Goal: Task Accomplishment & Management: Manage account settings

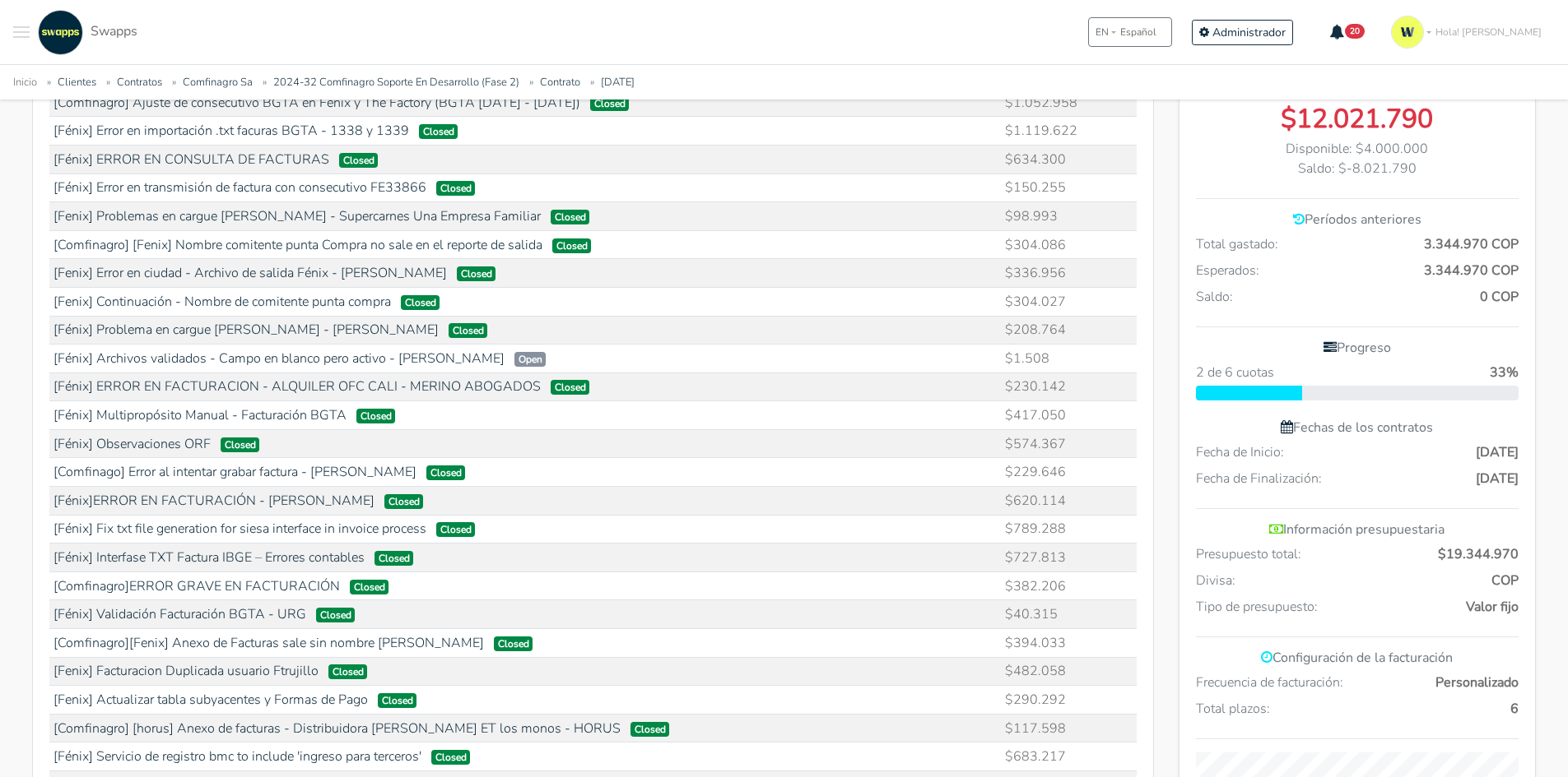
scroll to position [494, 0]
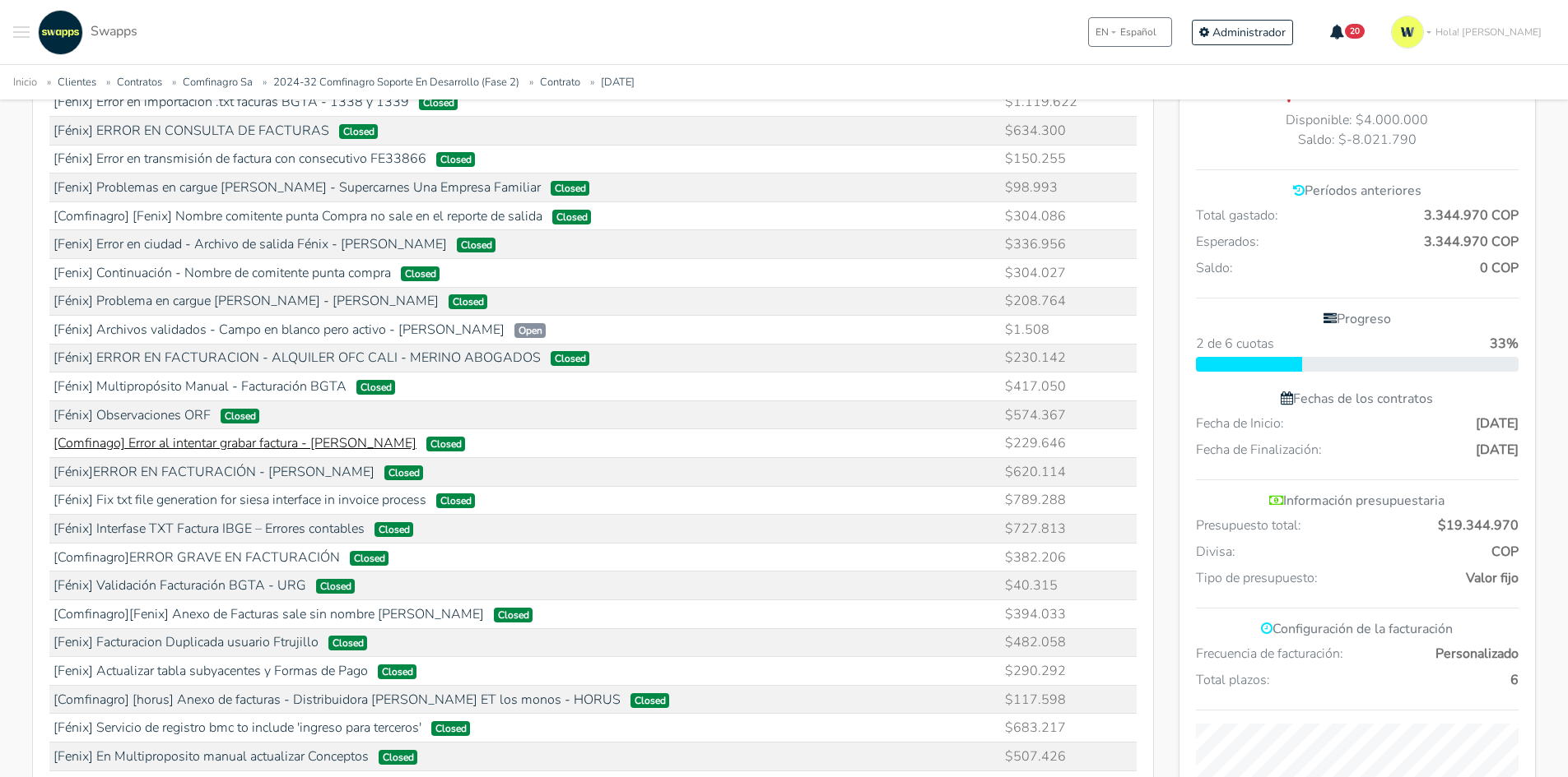
click at [231, 442] on link "[Comfinago] Error al intentar grabar factura - Fernando Trujillo" at bounding box center [235, 443] width 363 height 18
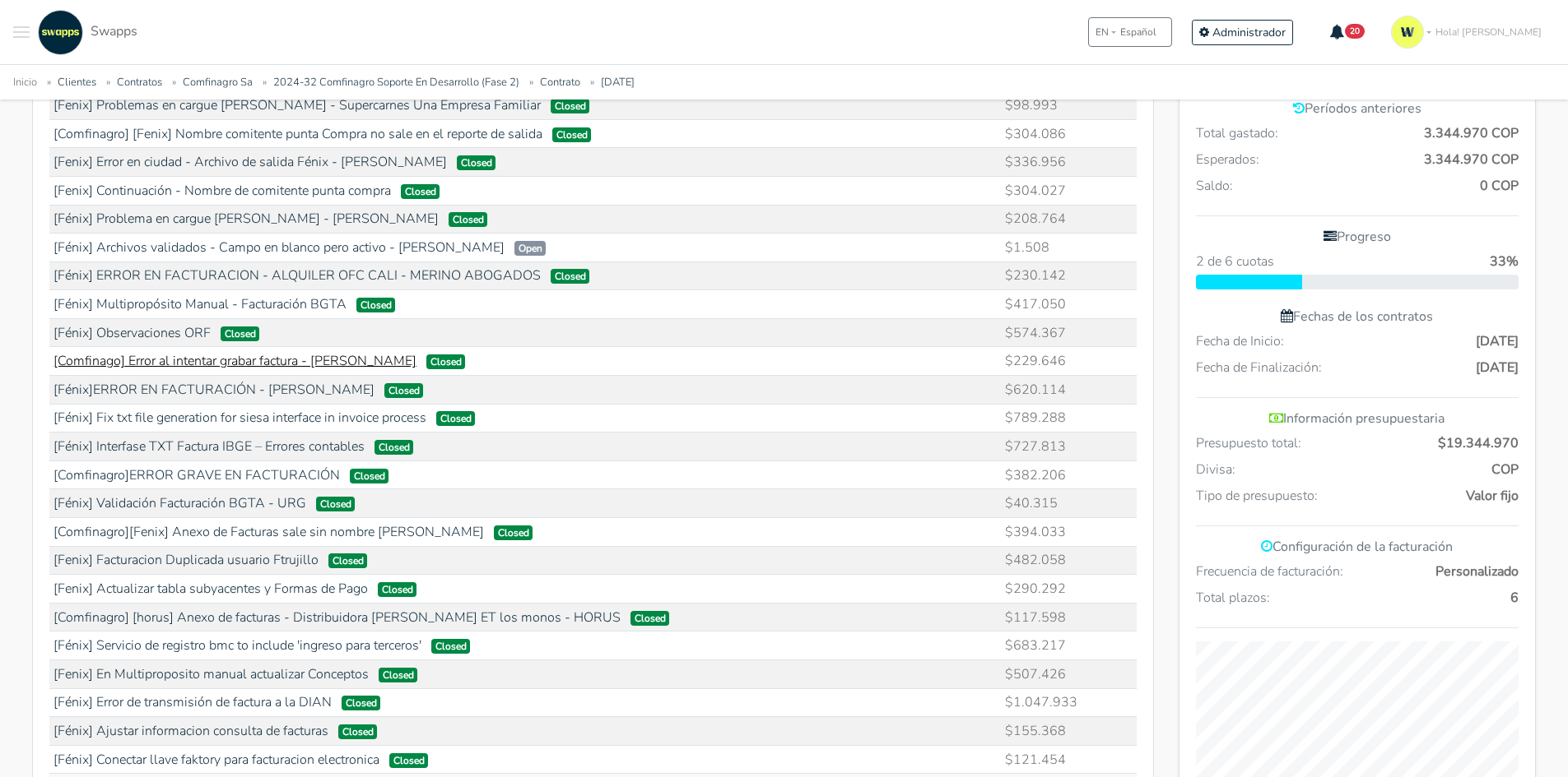
scroll to position [658, 0]
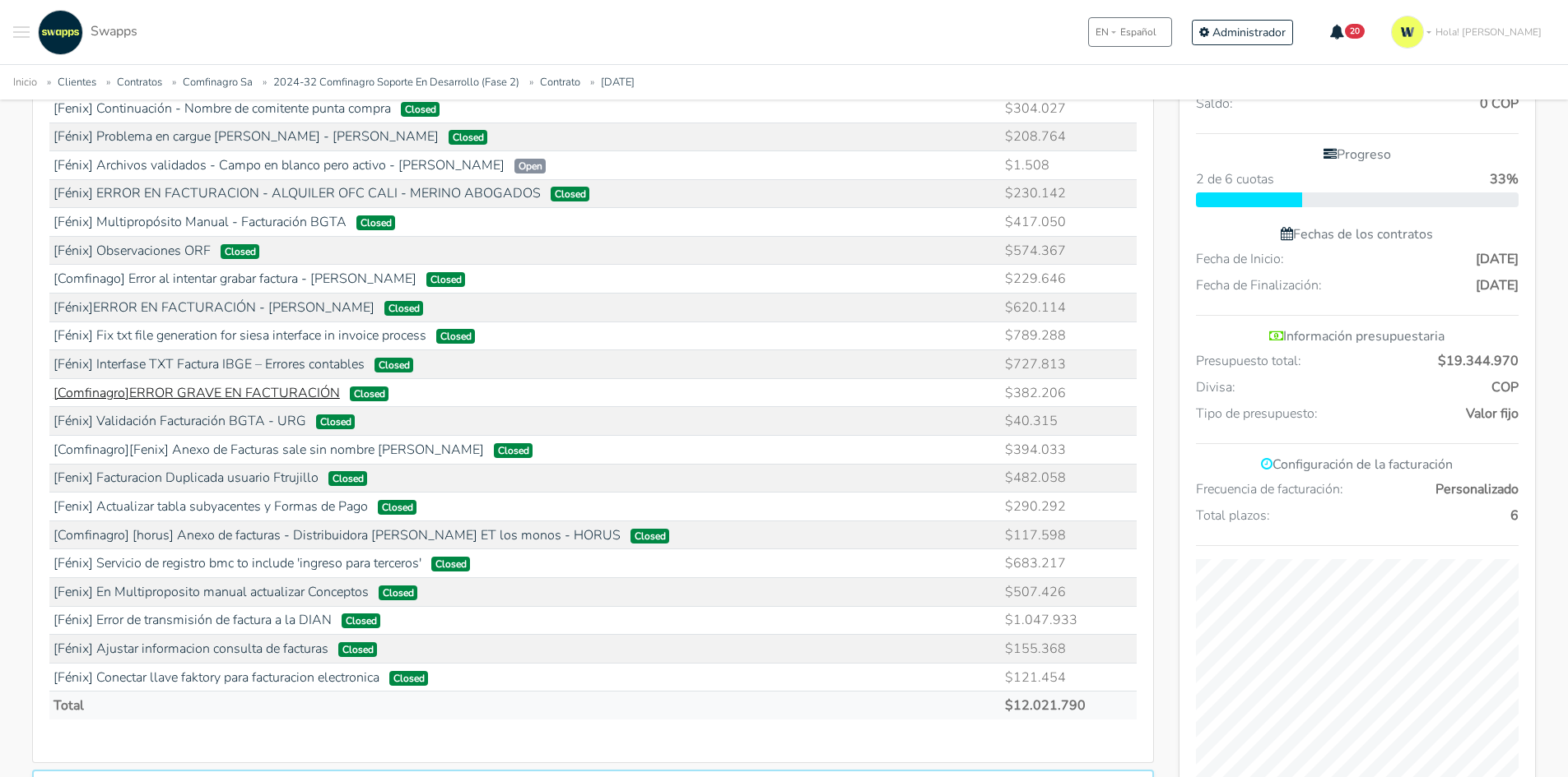
click at [268, 395] on link "[Comfinagro]ERROR GRAVE EN FACTURACIÓN" at bounding box center [197, 393] width 286 height 18
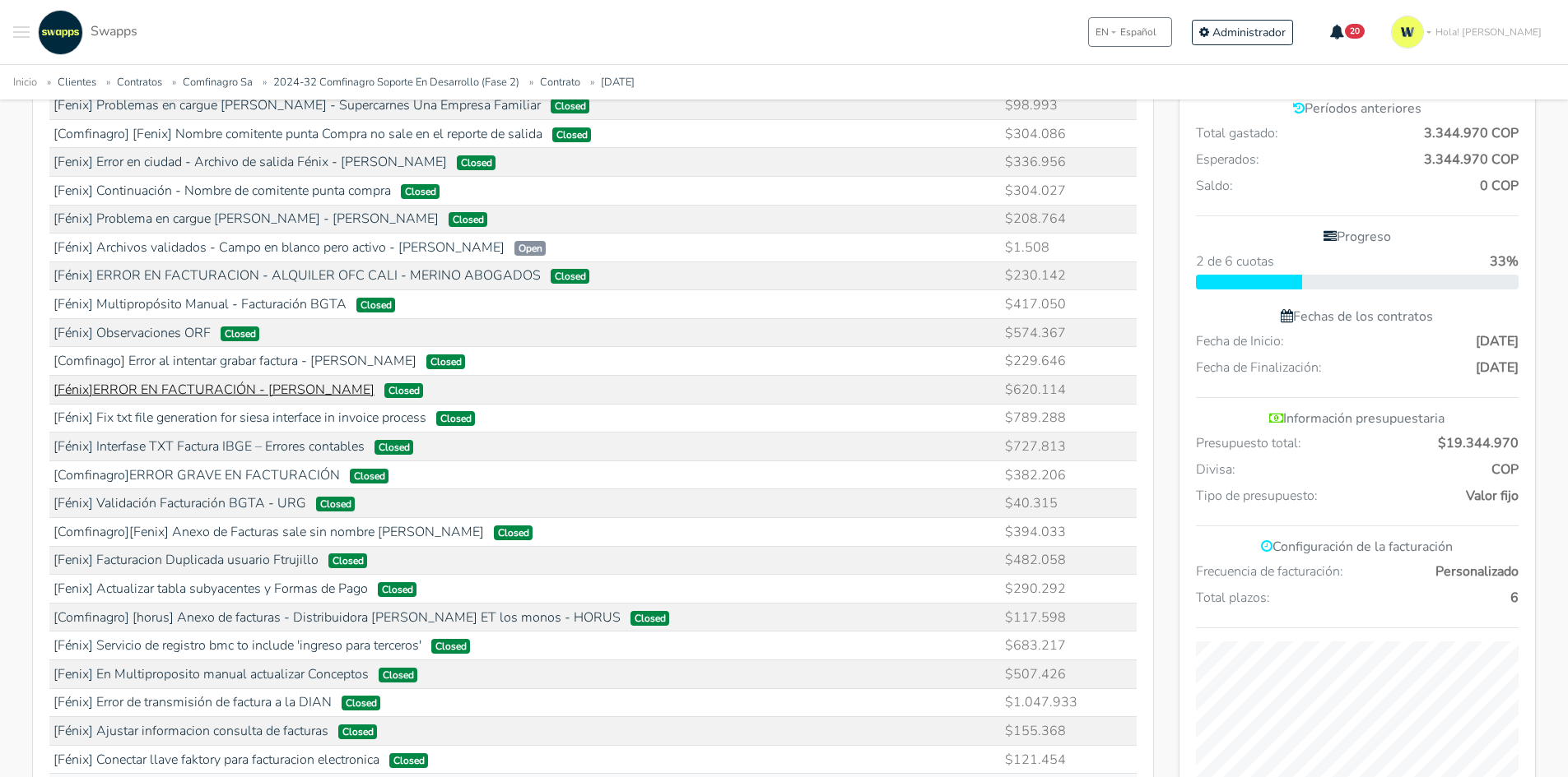
scroll to position [494, 0]
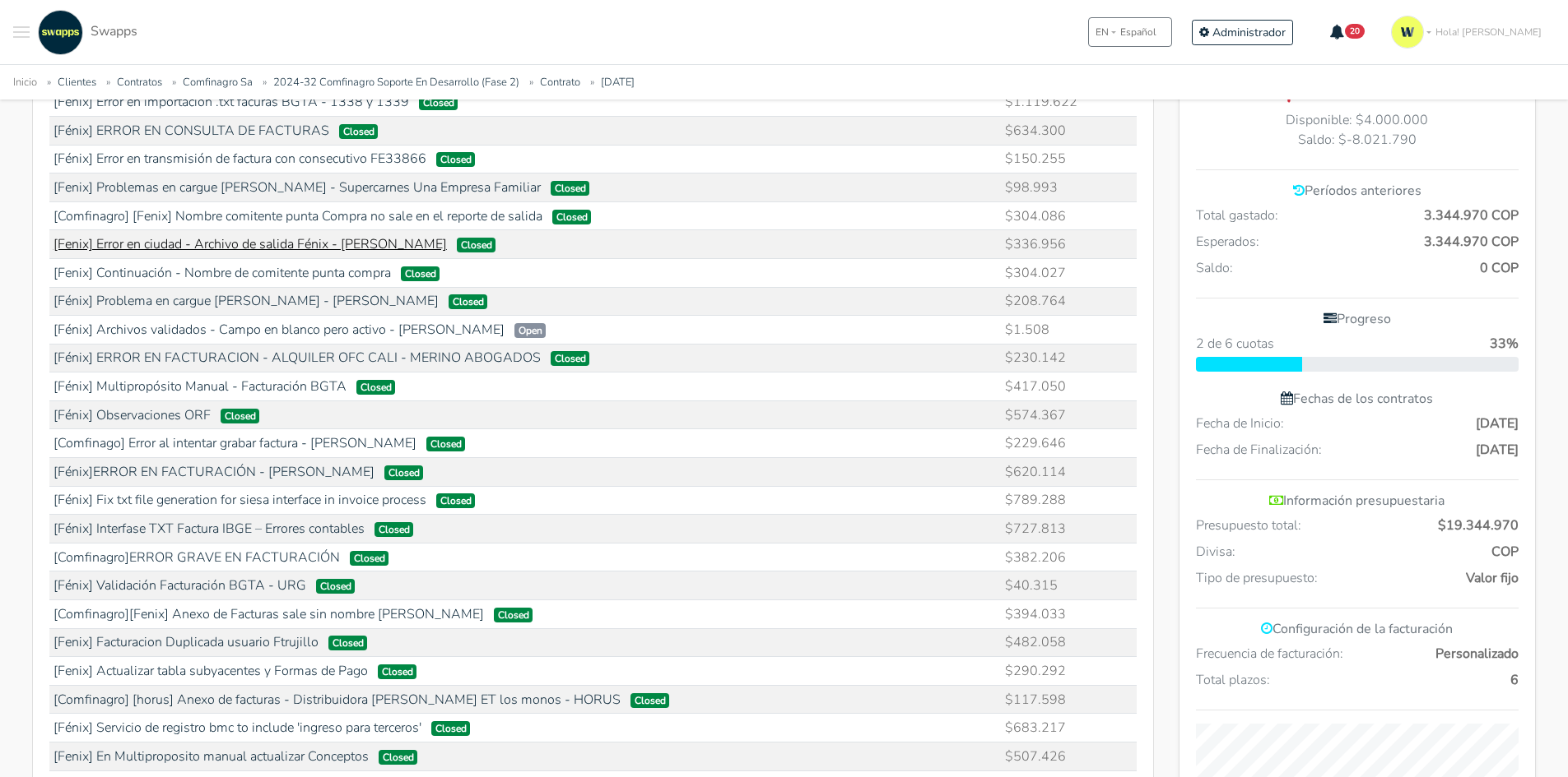
click at [256, 242] on link "[Fenix] Error en ciudad - Archivo de salida Fénix - Diana Cardenas" at bounding box center [251, 243] width 394 height 18
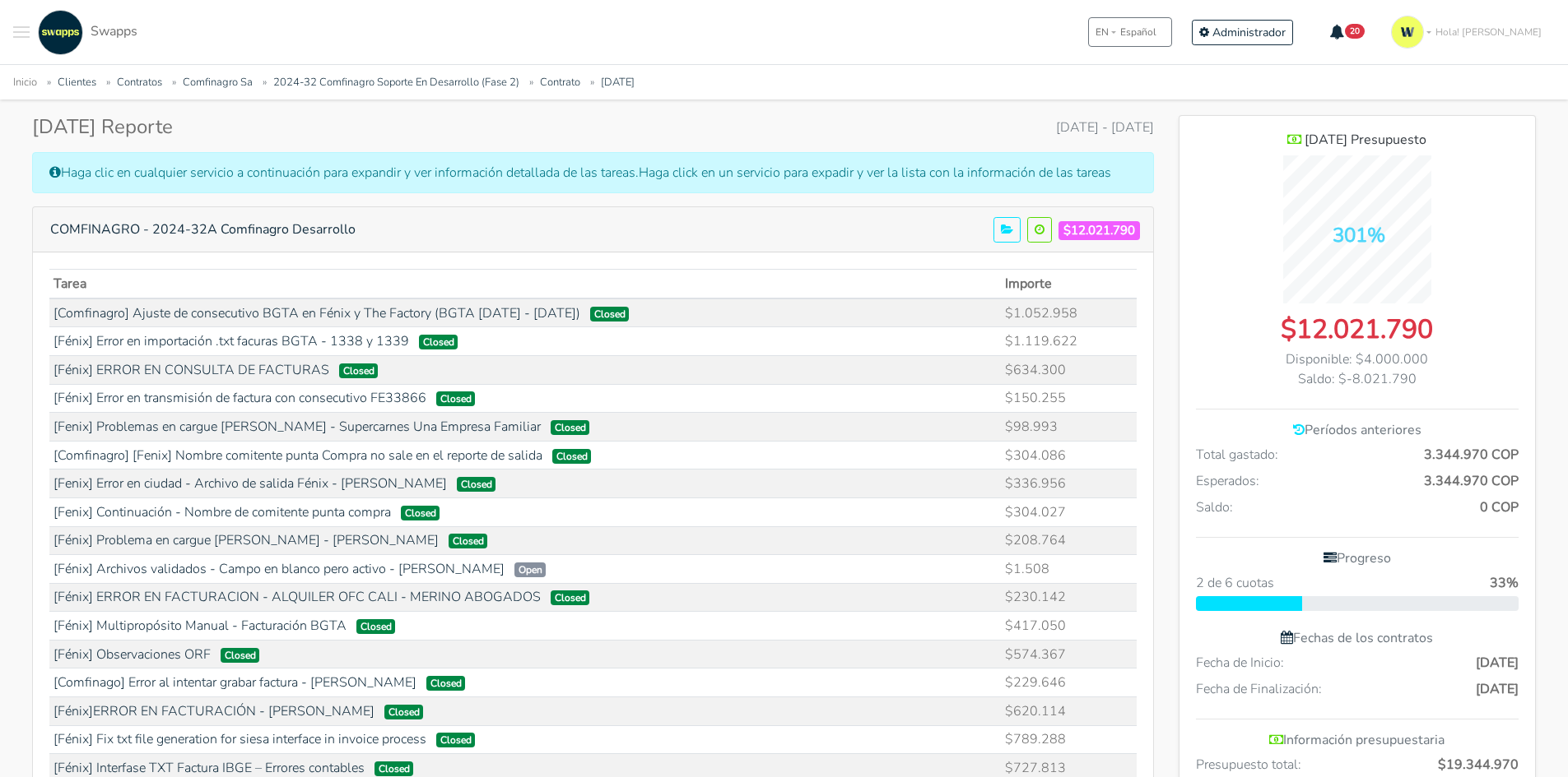
scroll to position [247, 0]
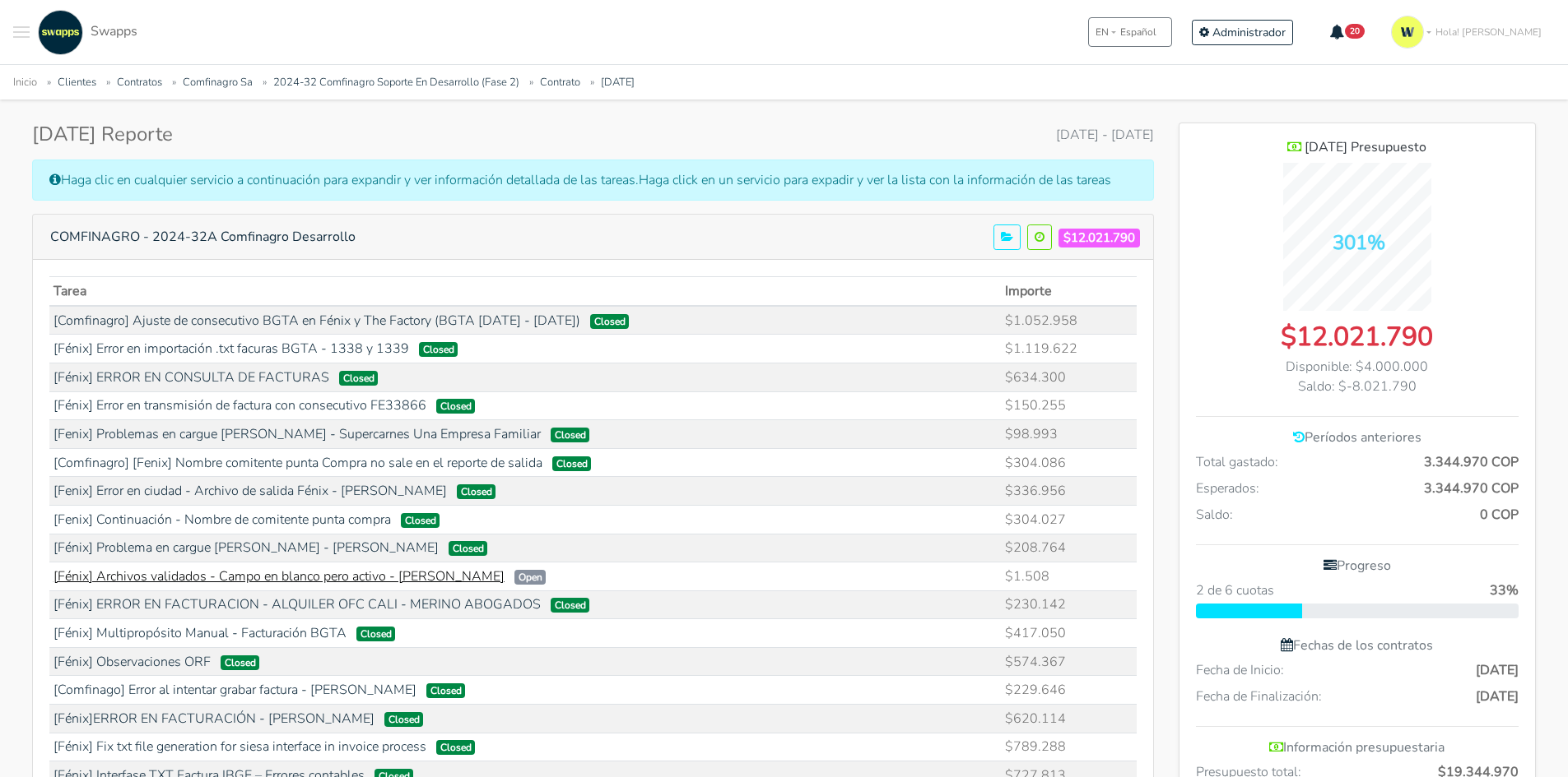
click at [346, 575] on link "[Fénix] Archivos validados - Campo en blanco pero activo - Diana Cárdenas" at bounding box center [280, 576] width 451 height 18
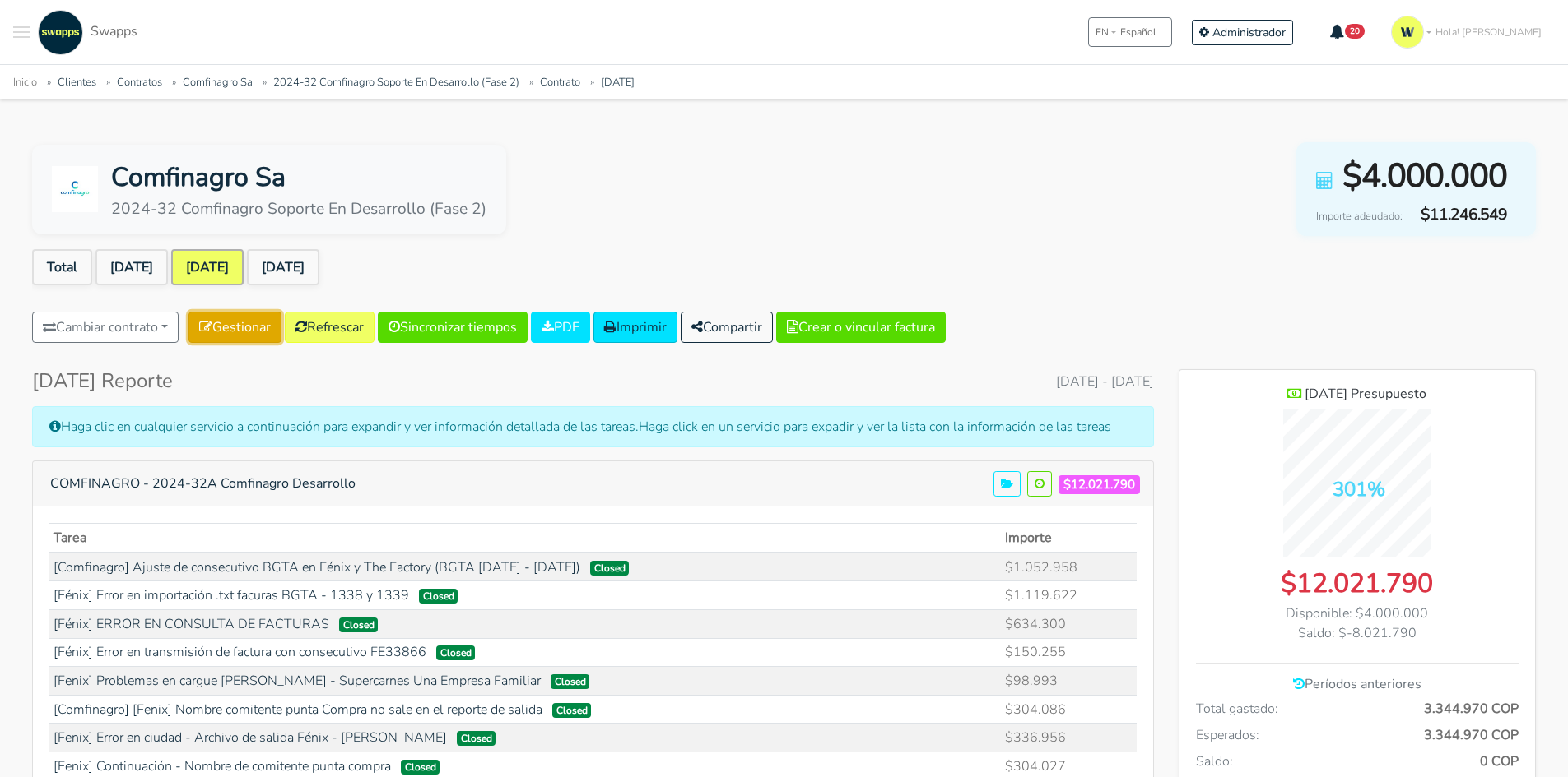
click at [262, 331] on link "Gestionar" at bounding box center [235, 328] width 93 height 32
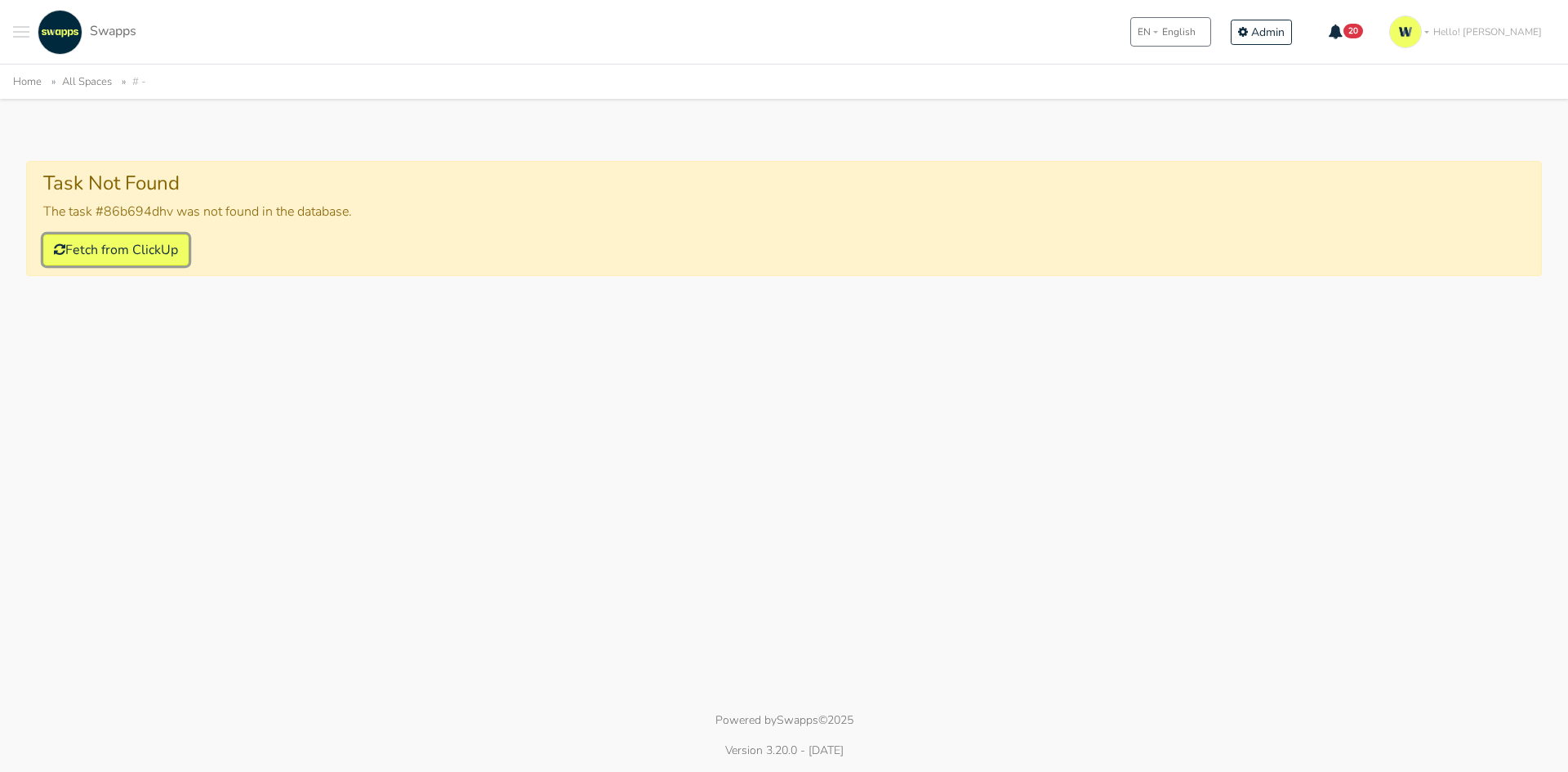
click at [84, 248] on button "Fetch from ClickUp" at bounding box center [116, 250] width 146 height 31
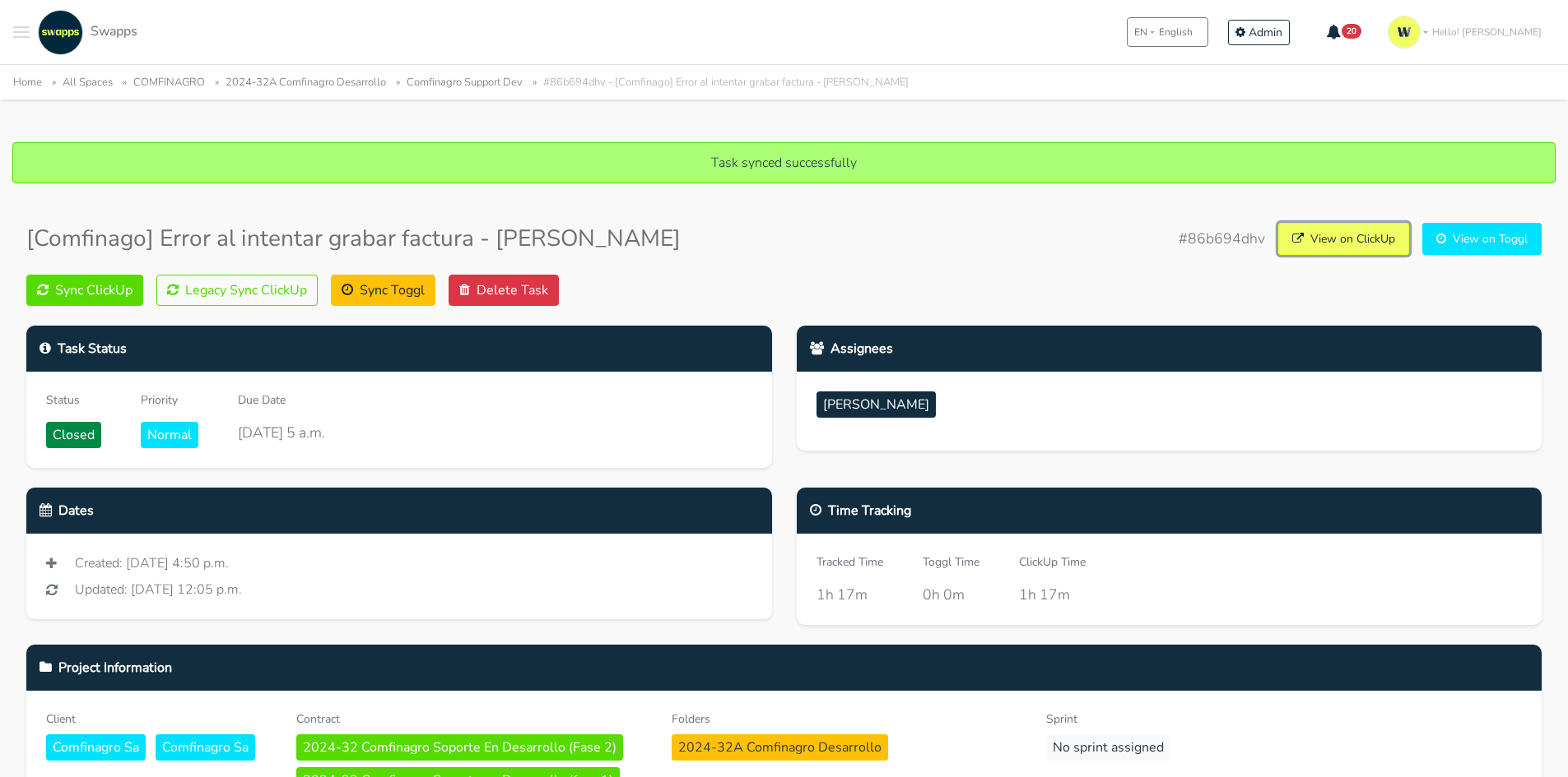
click at [1320, 244] on link "View on ClickUp" at bounding box center [1343, 239] width 131 height 32
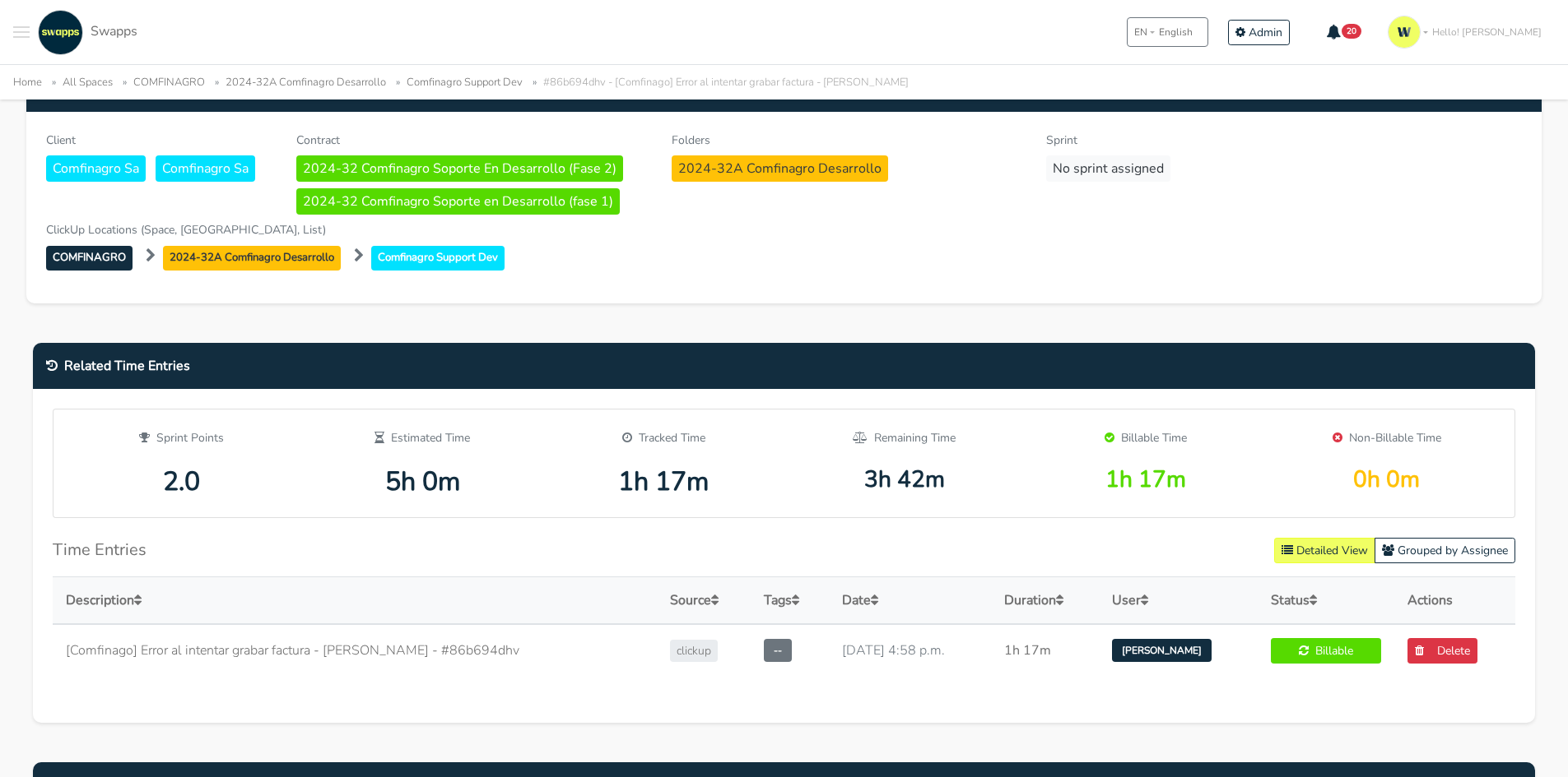
scroll to position [576, 0]
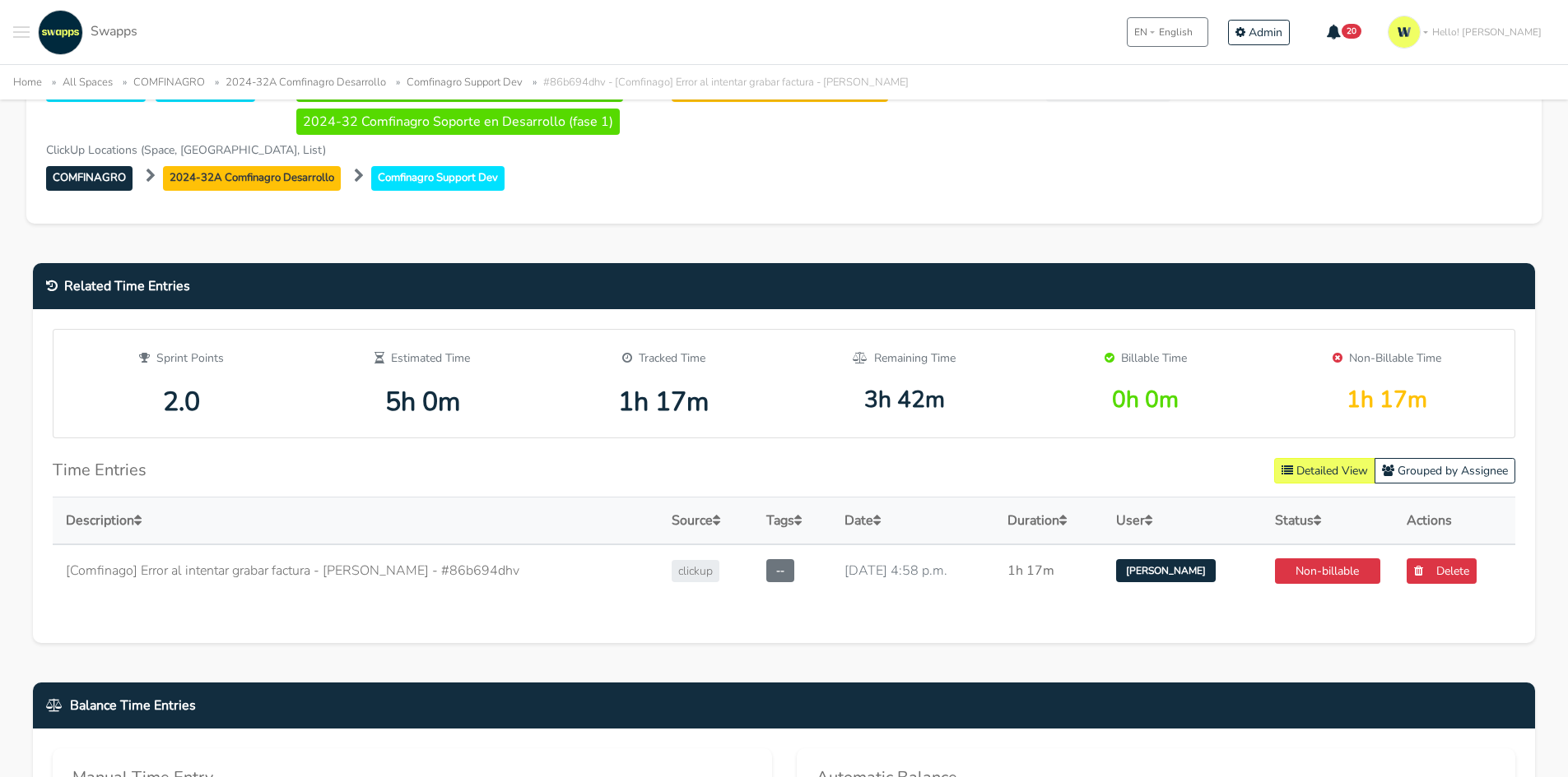
scroll to position [597, 0]
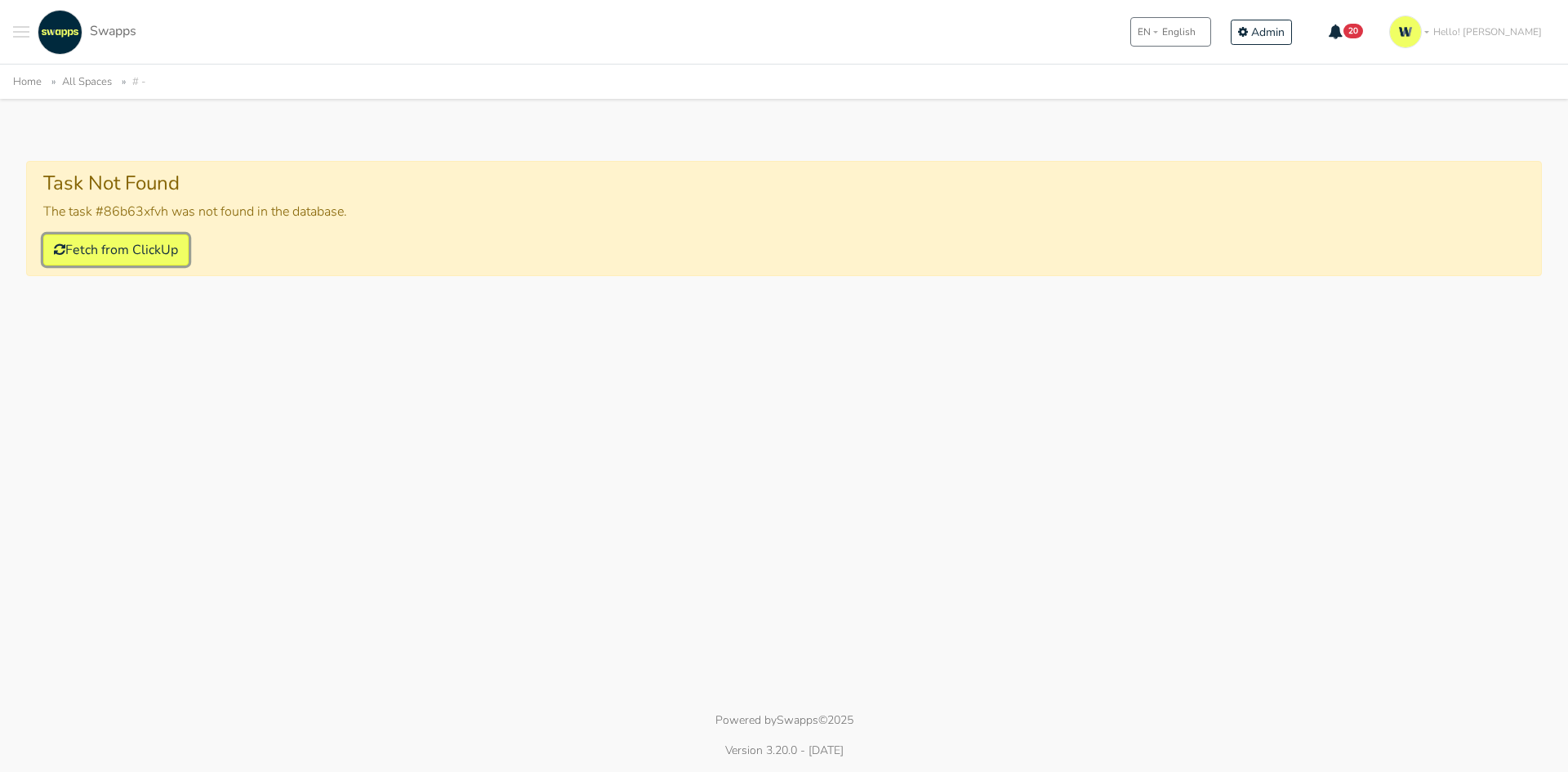
click at [122, 256] on button "Fetch from ClickUp" at bounding box center [116, 250] width 146 height 31
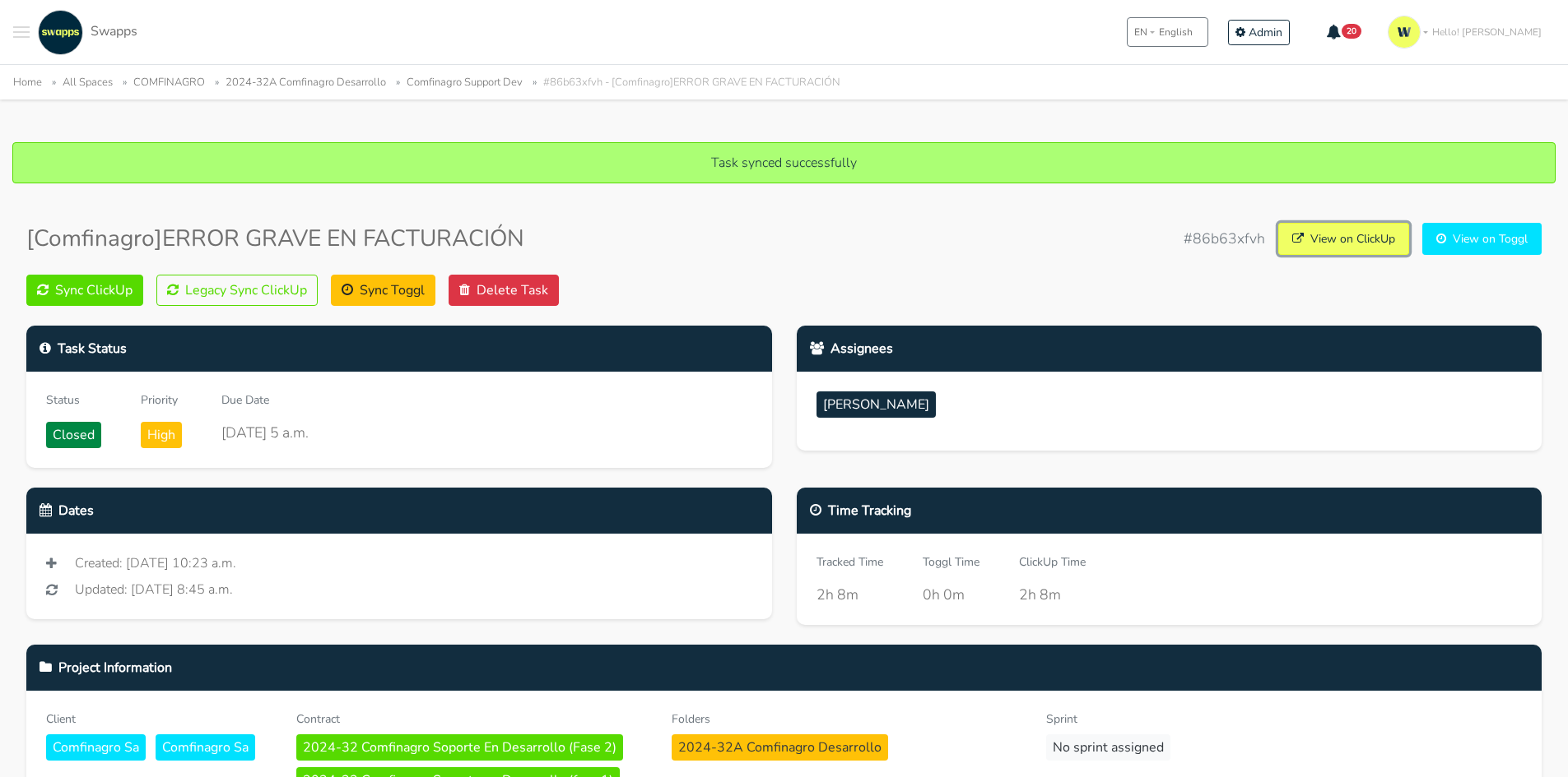
click at [1336, 240] on link "View on ClickUp" at bounding box center [1343, 239] width 131 height 32
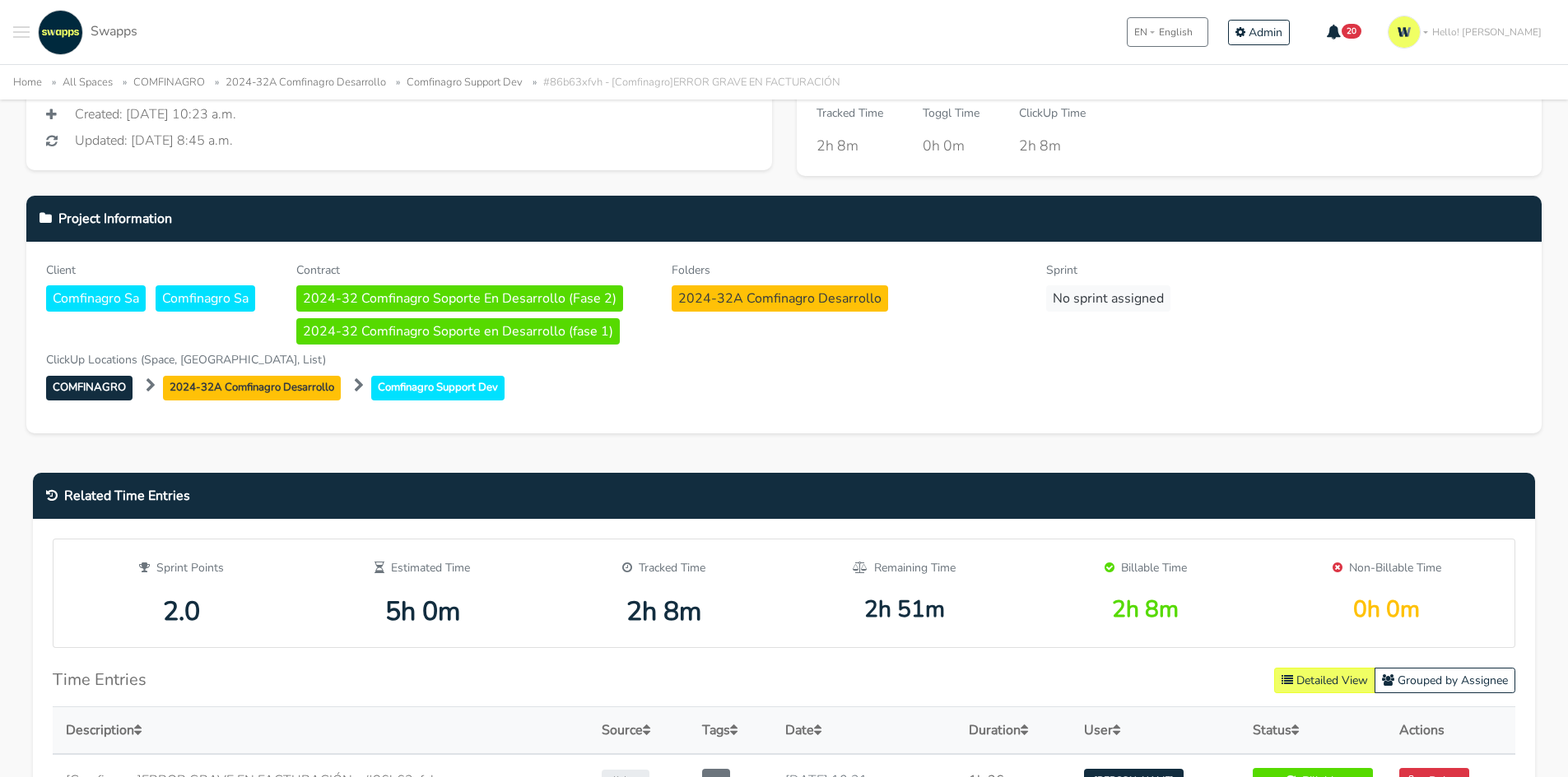
scroll to position [658, 0]
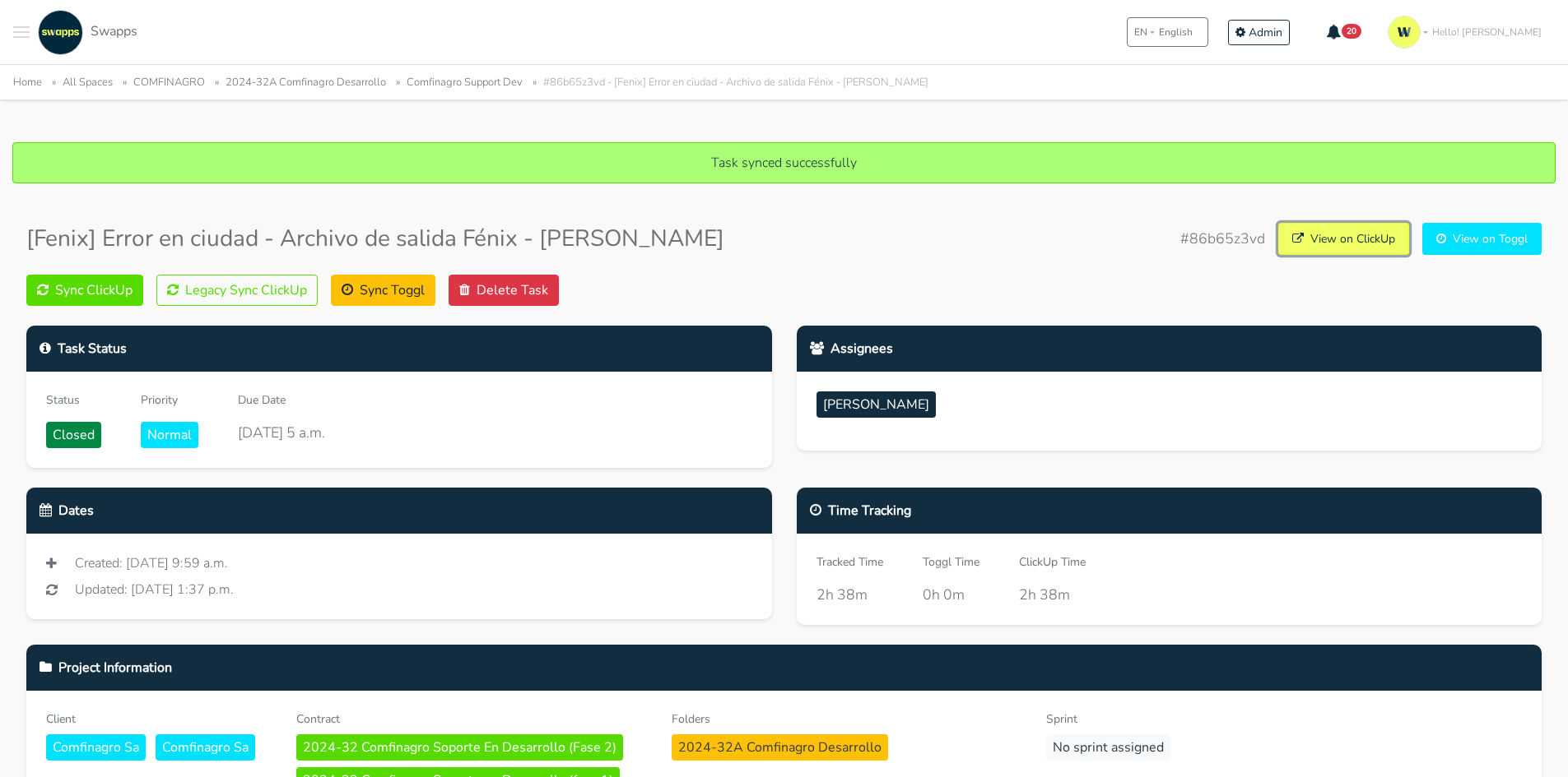
click at [1353, 236] on link "View on ClickUp" at bounding box center [1343, 239] width 131 height 32
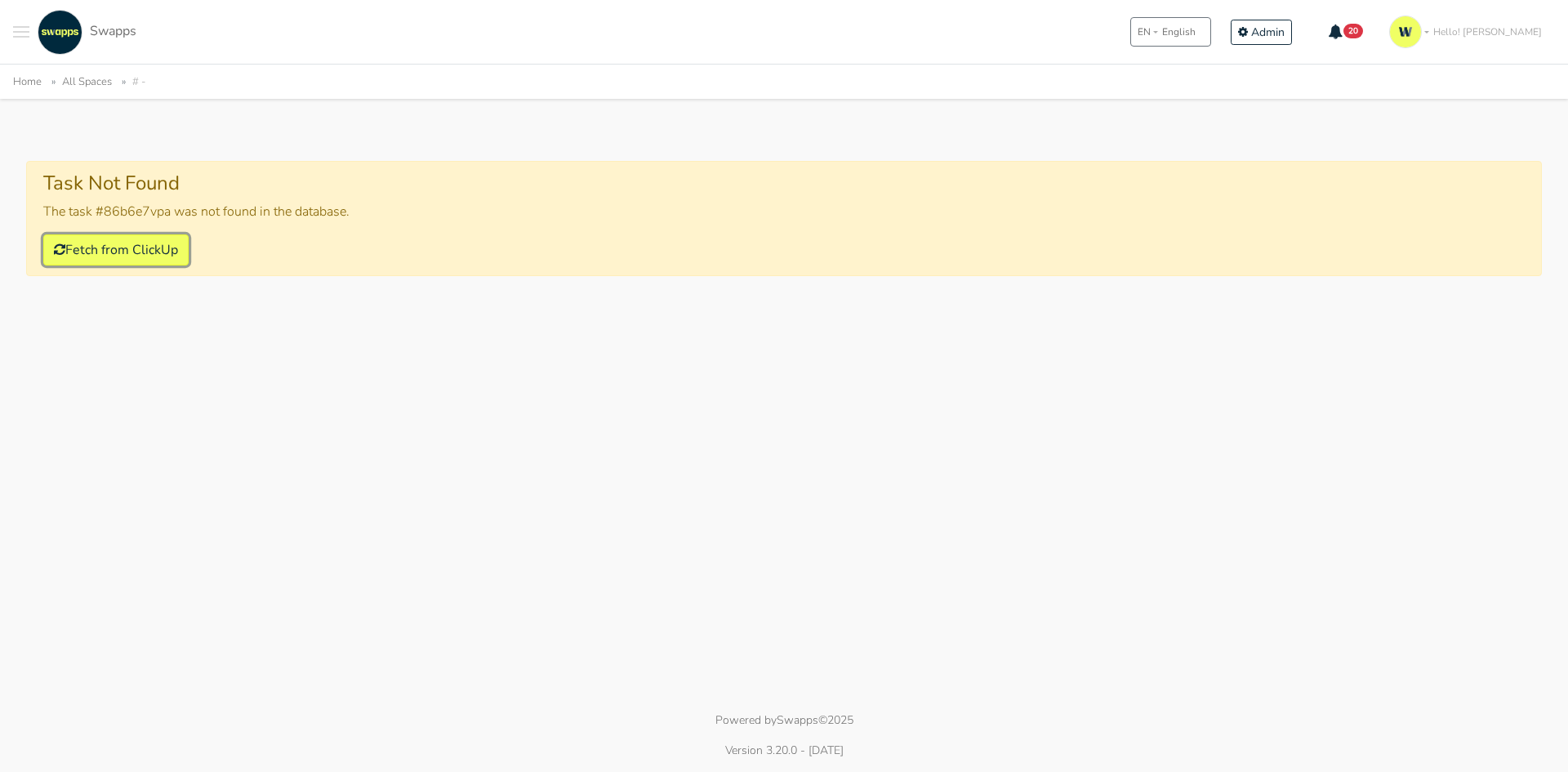
click at [136, 255] on button "Fetch from ClickUp" at bounding box center [116, 250] width 146 height 31
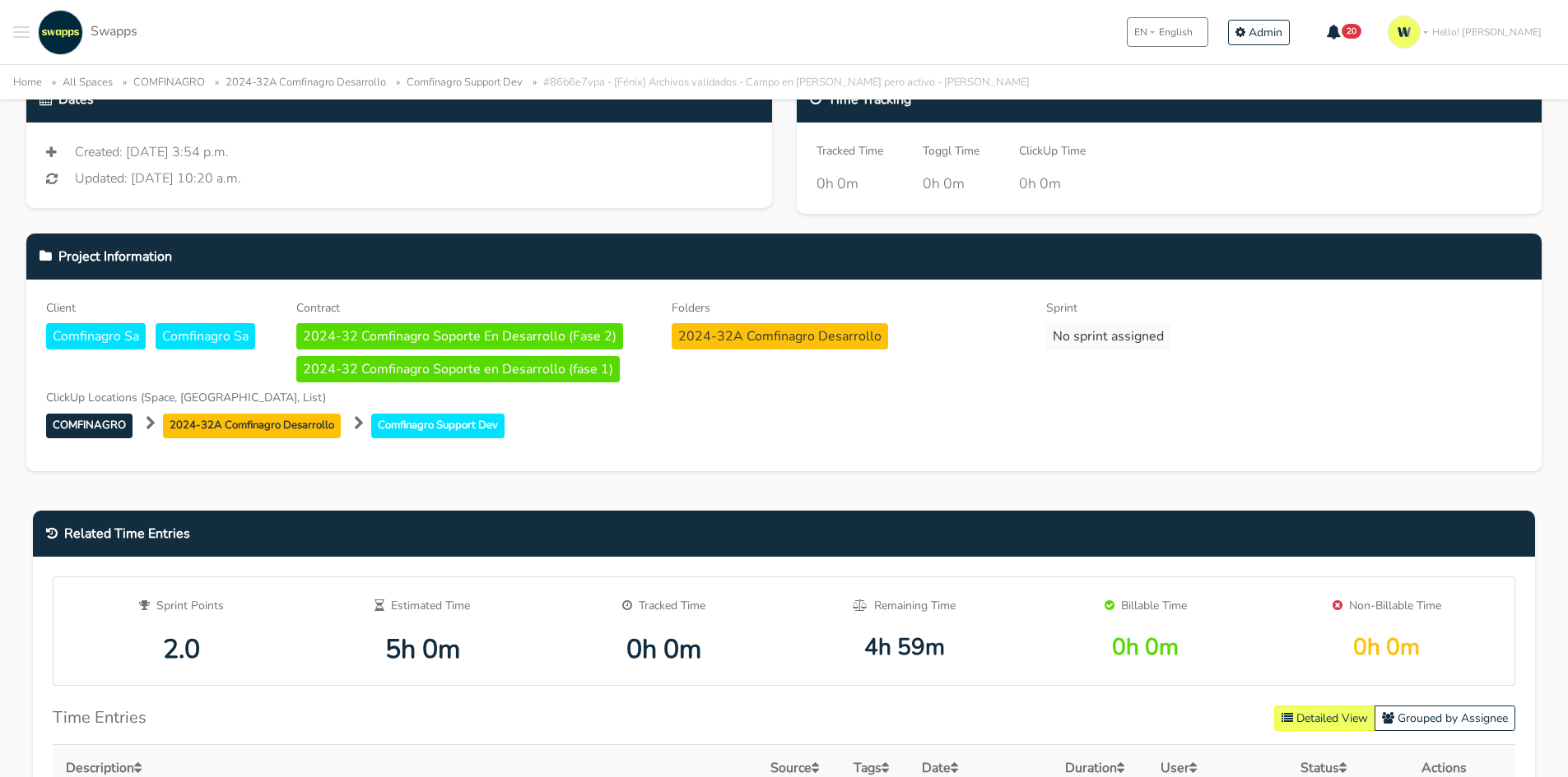
scroll to position [247, 0]
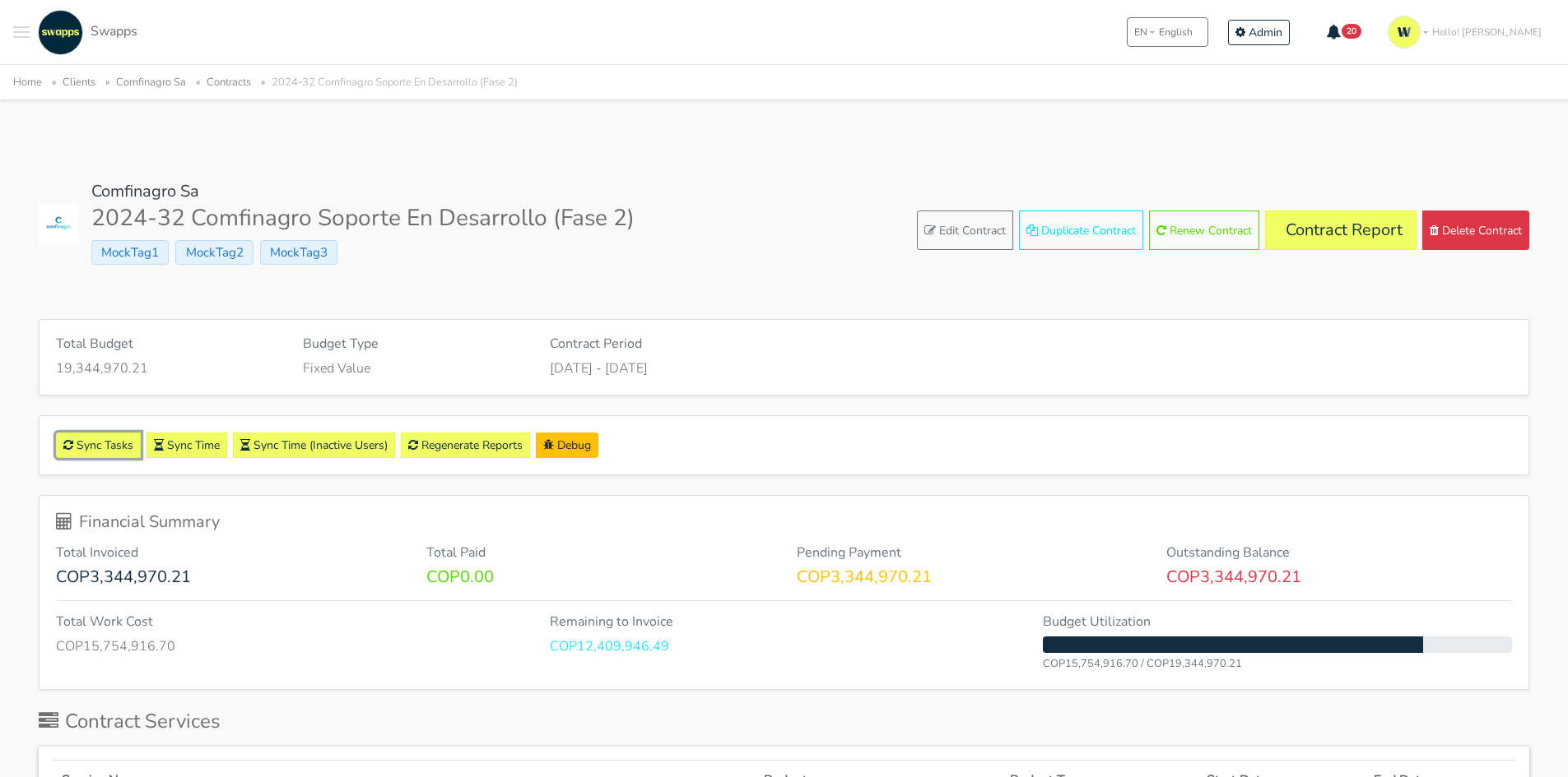
click at [106, 444] on link "Sync Tasks" at bounding box center [98, 445] width 85 height 25
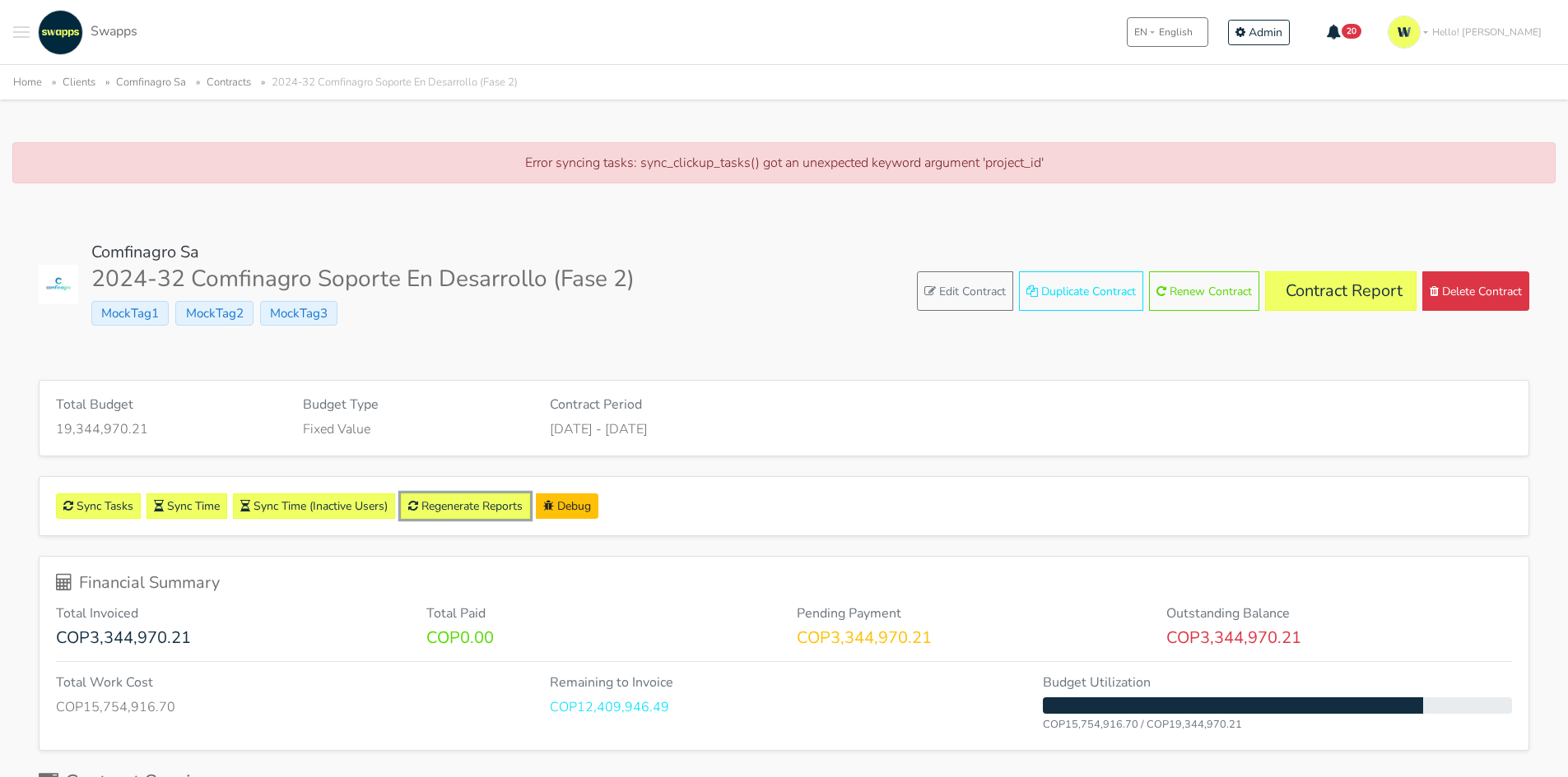
click at [510, 505] on link "Regenerate Reports" at bounding box center [464, 506] width 129 height 25
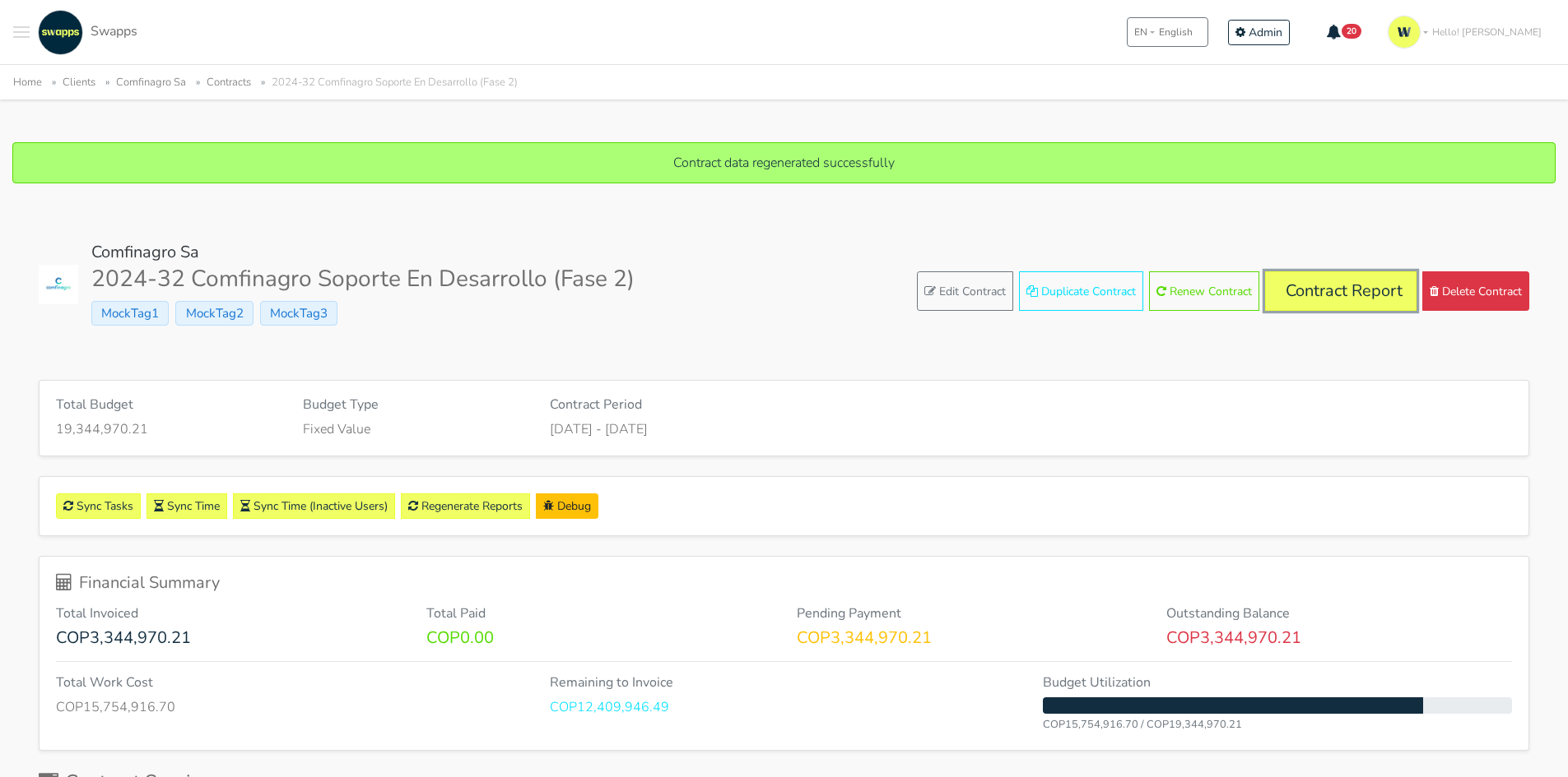
click at [1361, 278] on link "Contract Report" at bounding box center [1340, 291] width 151 height 40
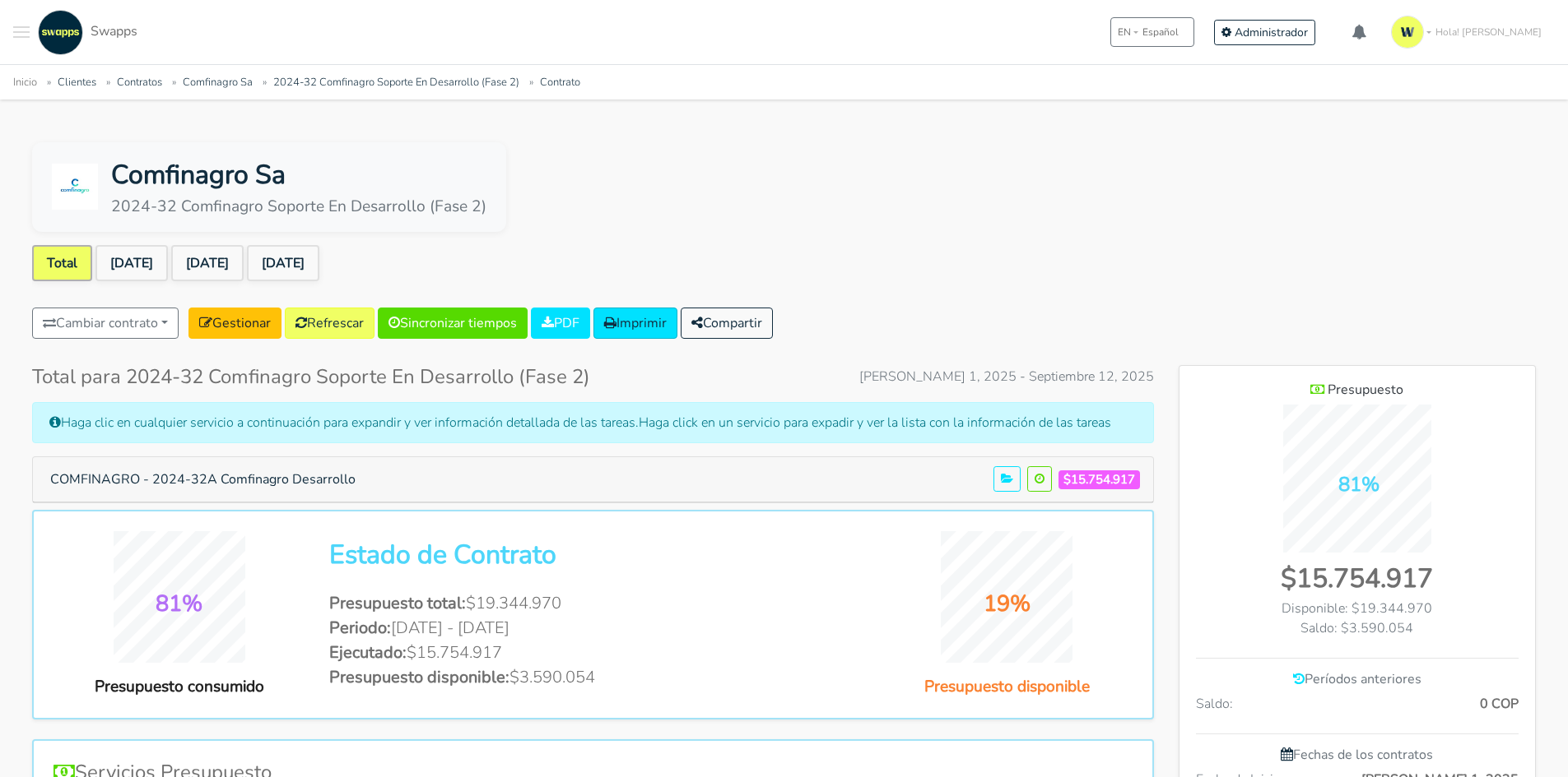
scroll to position [1067, 357]
click at [329, 314] on link "Refrescar" at bounding box center [330, 323] width 90 height 32
click at [141, 254] on link "[DATE]" at bounding box center [132, 263] width 72 height 36
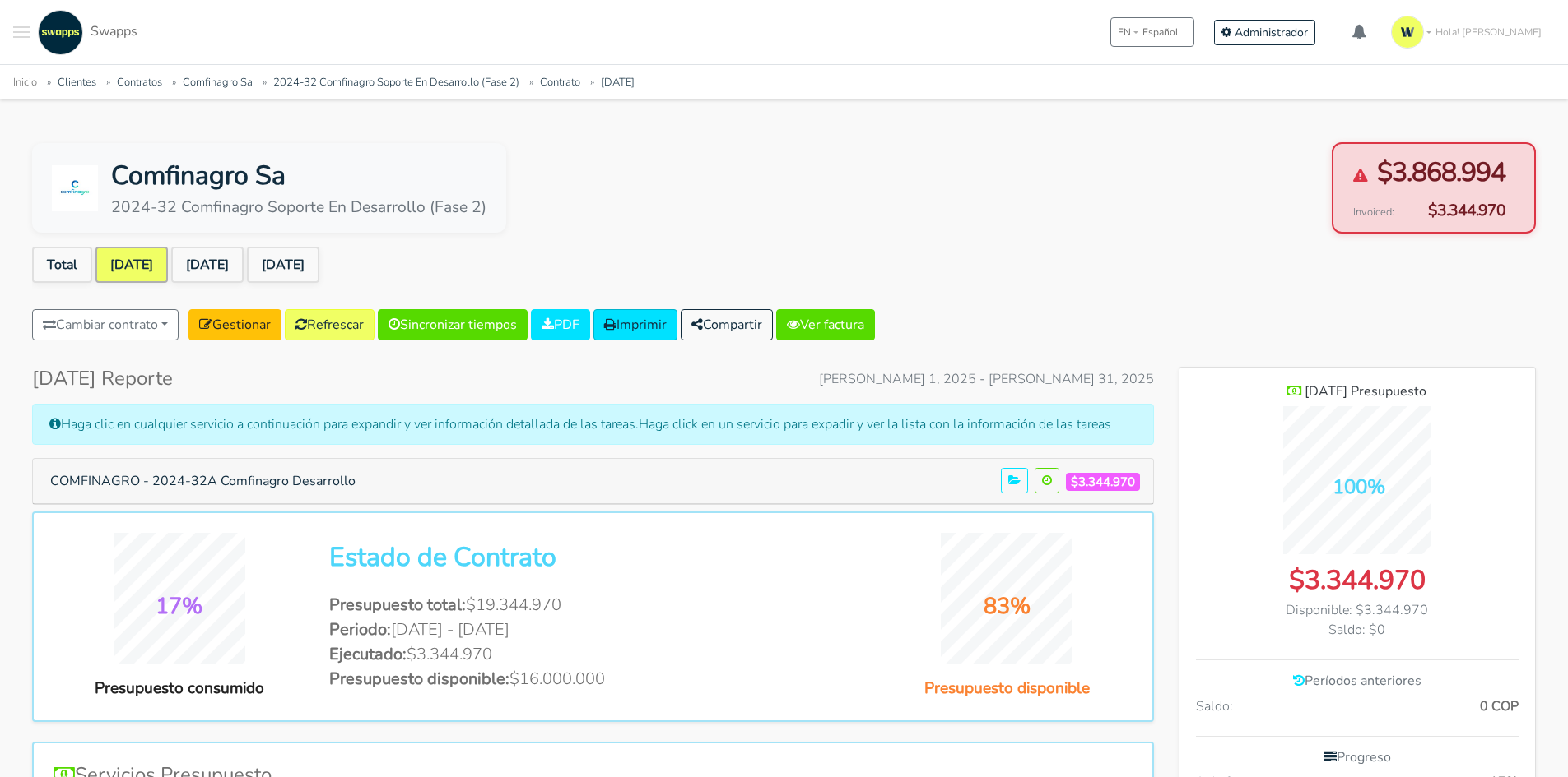
scroll to position [1146, 357]
click at [217, 259] on link "[DATE]" at bounding box center [207, 265] width 72 height 36
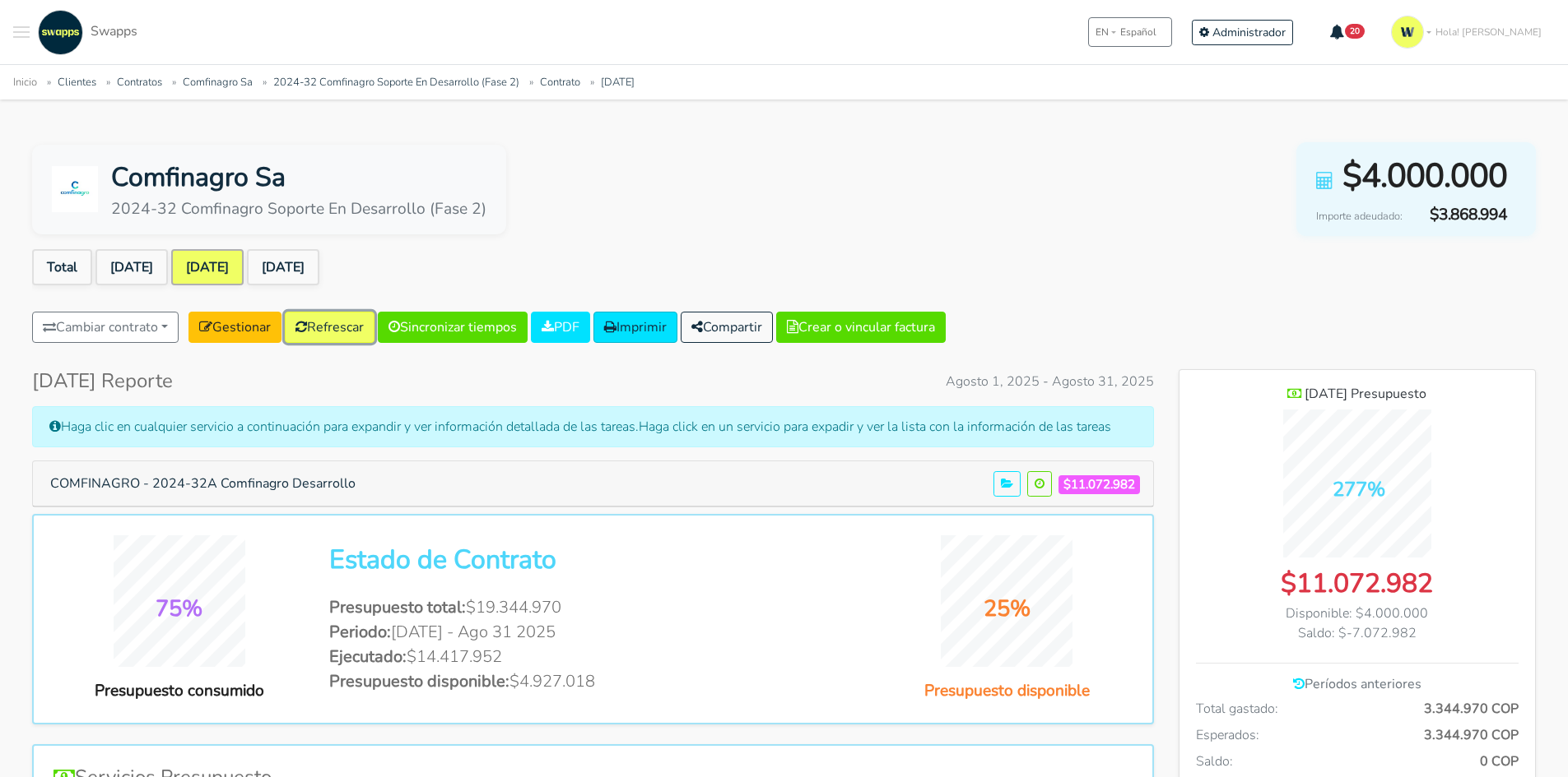
click at [336, 329] on link "Refrescar" at bounding box center [330, 328] width 90 height 32
click at [217, 477] on button "COMFINAGRO - 2024-32A Comfinagro Desarrollo" at bounding box center [203, 484] width 327 height 32
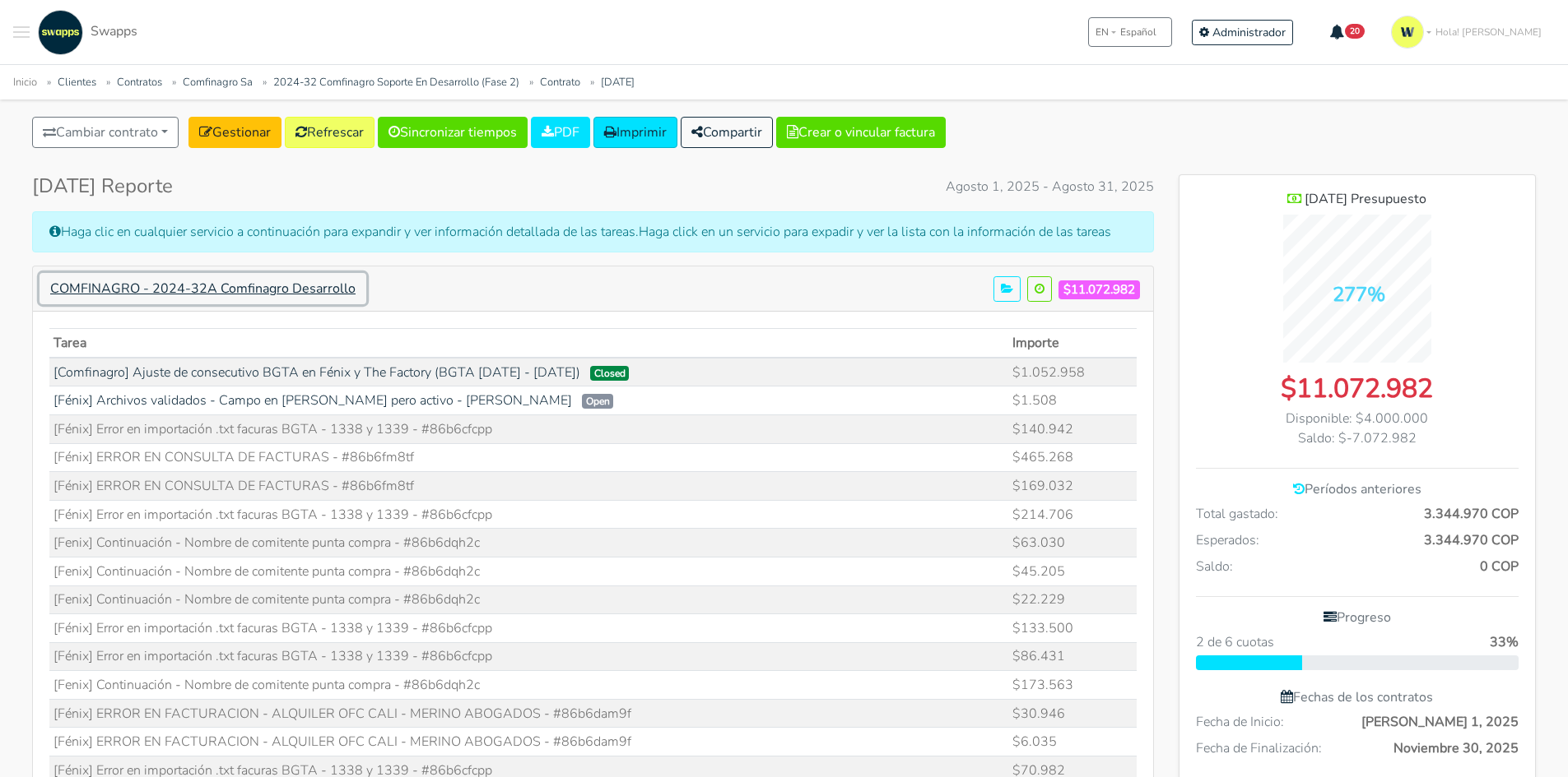
scroll to position [0, 0]
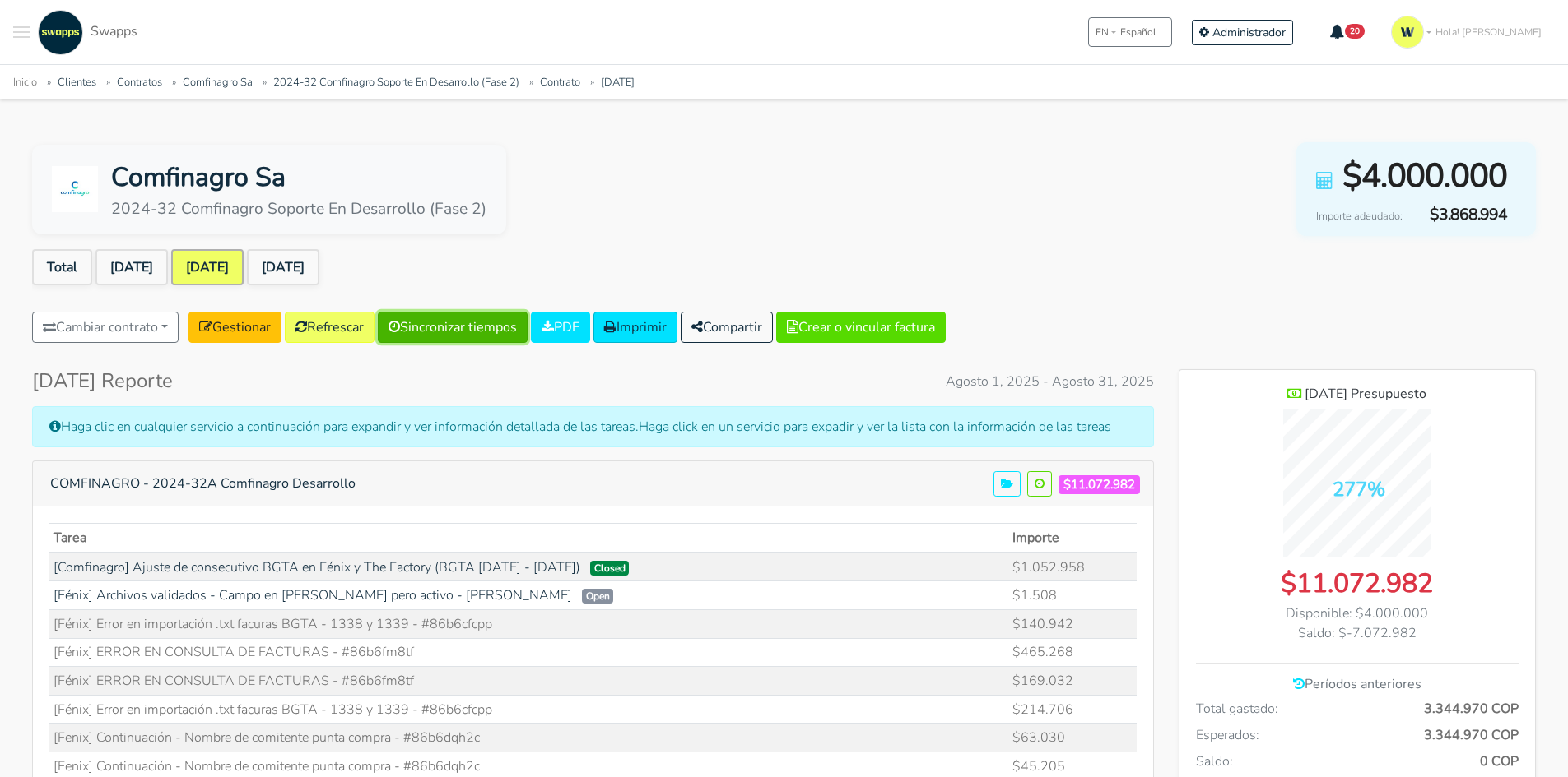
click at [459, 321] on link "Sincronizar tiempos" at bounding box center [452, 328] width 150 height 32
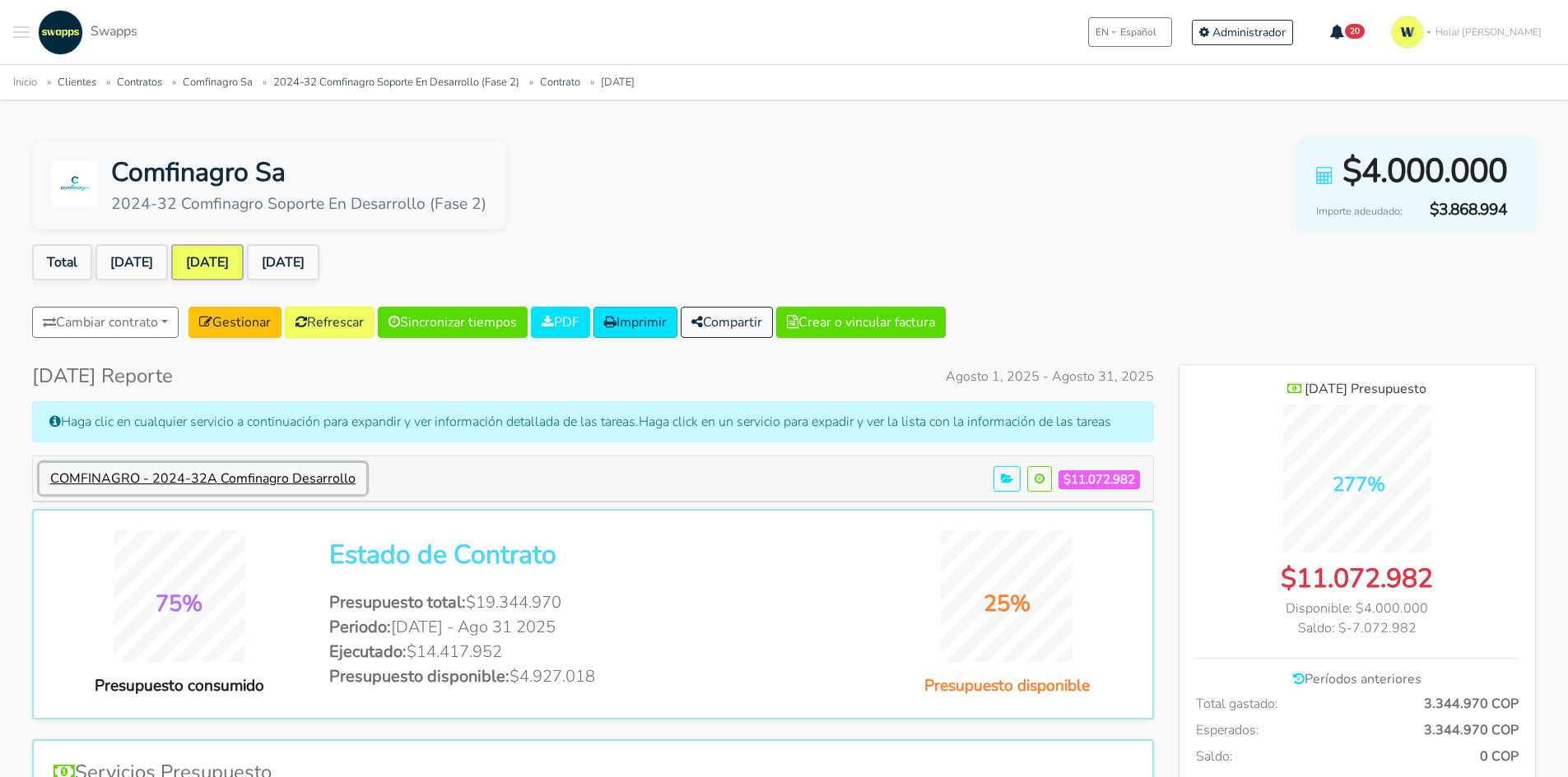
click at [308, 465] on button "COMFINAGRO - 2024-32A Comfinagro Desarrollo" at bounding box center [203, 479] width 327 height 32
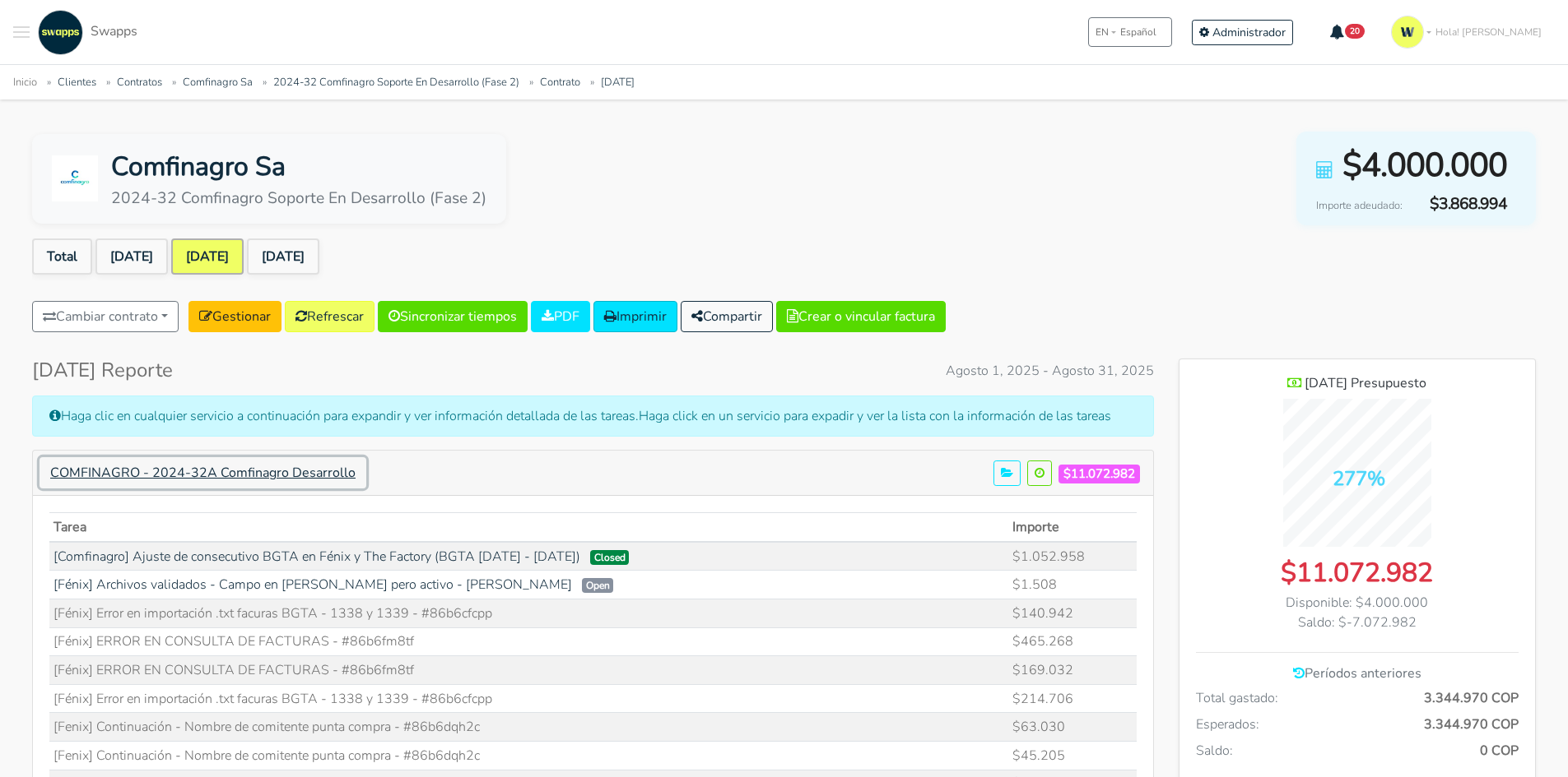
scroll to position [164, 0]
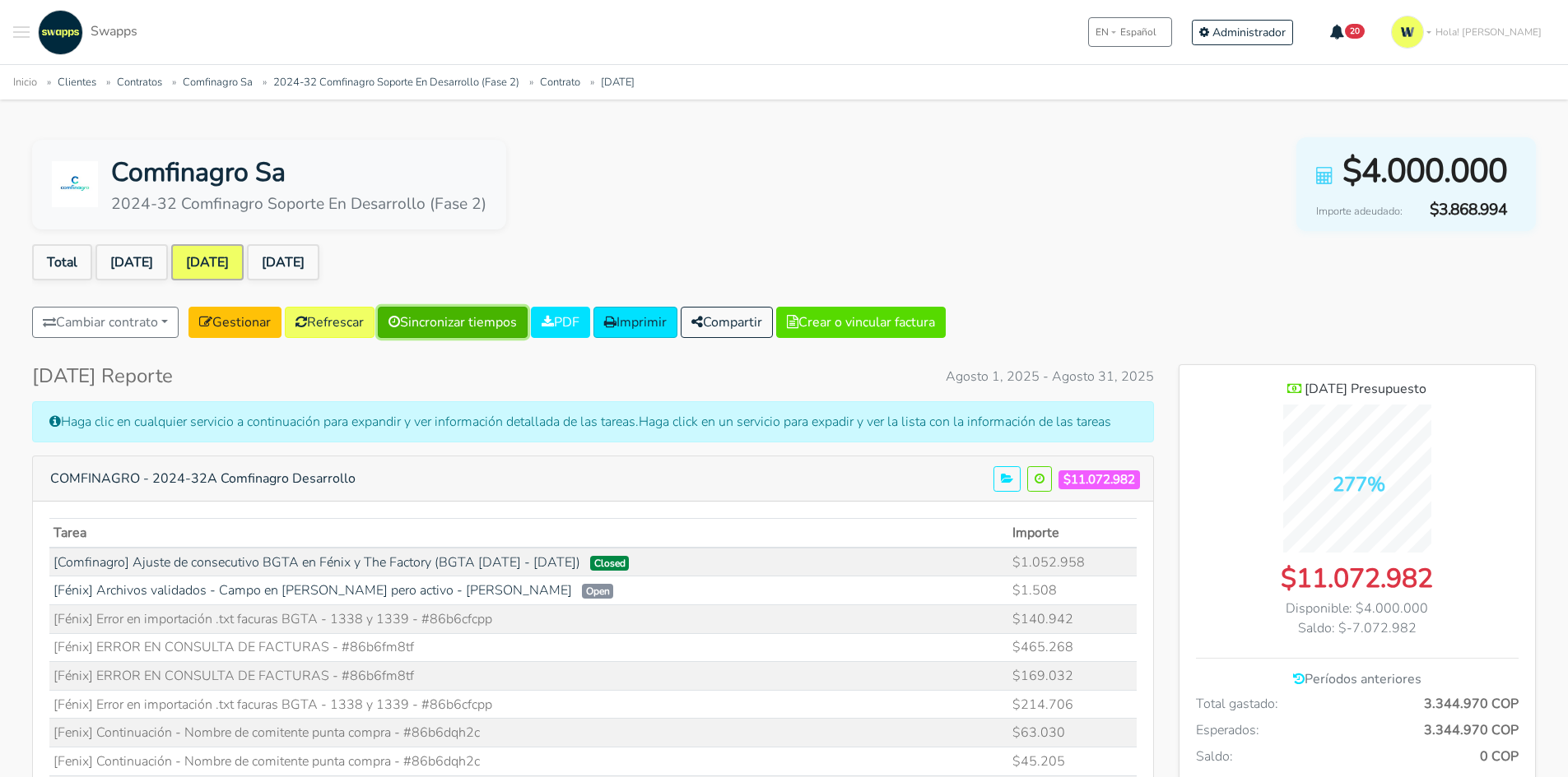
click at [464, 320] on link "Sincronizar tiempos" at bounding box center [452, 322] width 150 height 32
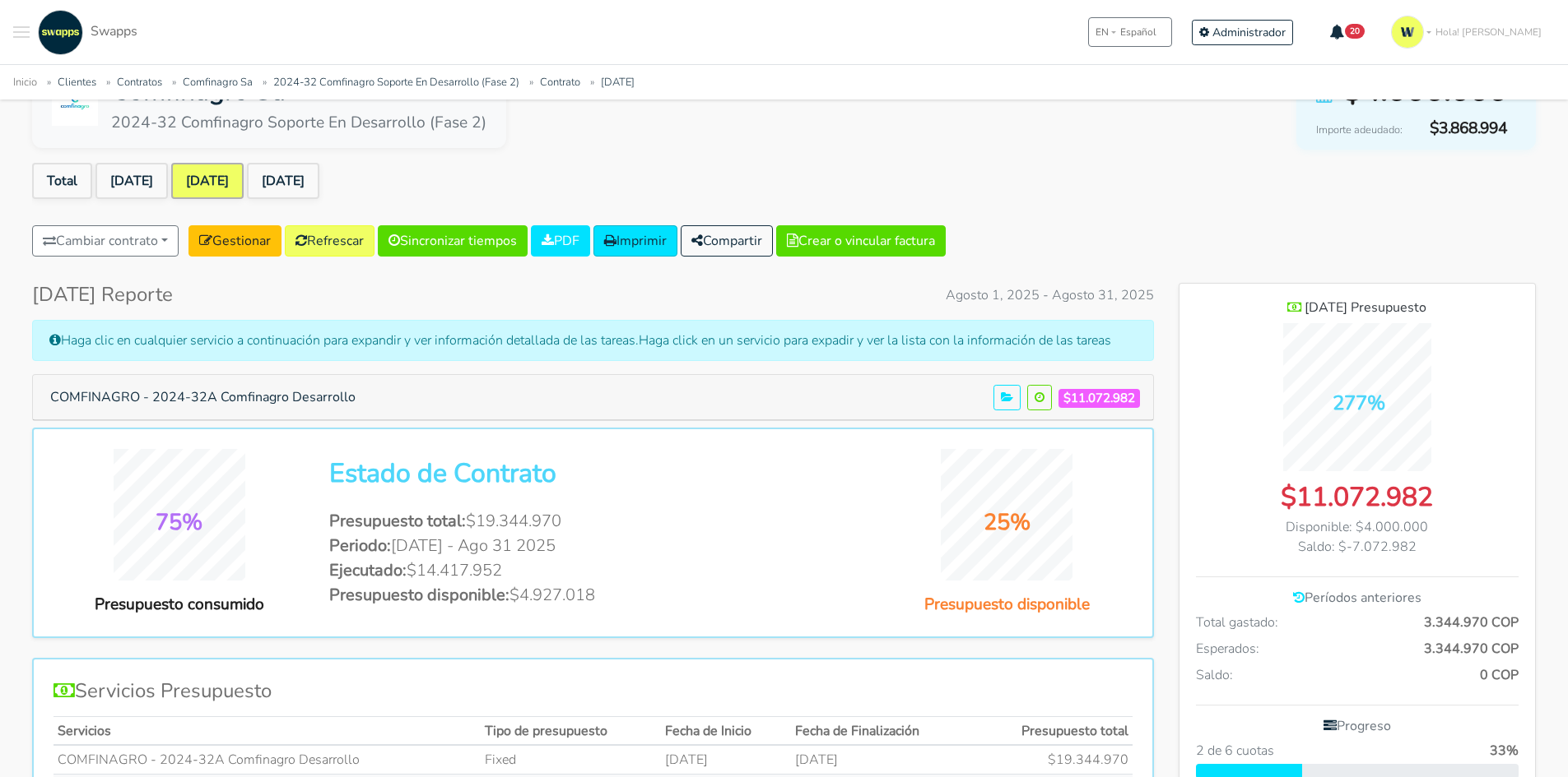
scroll to position [247, 0]
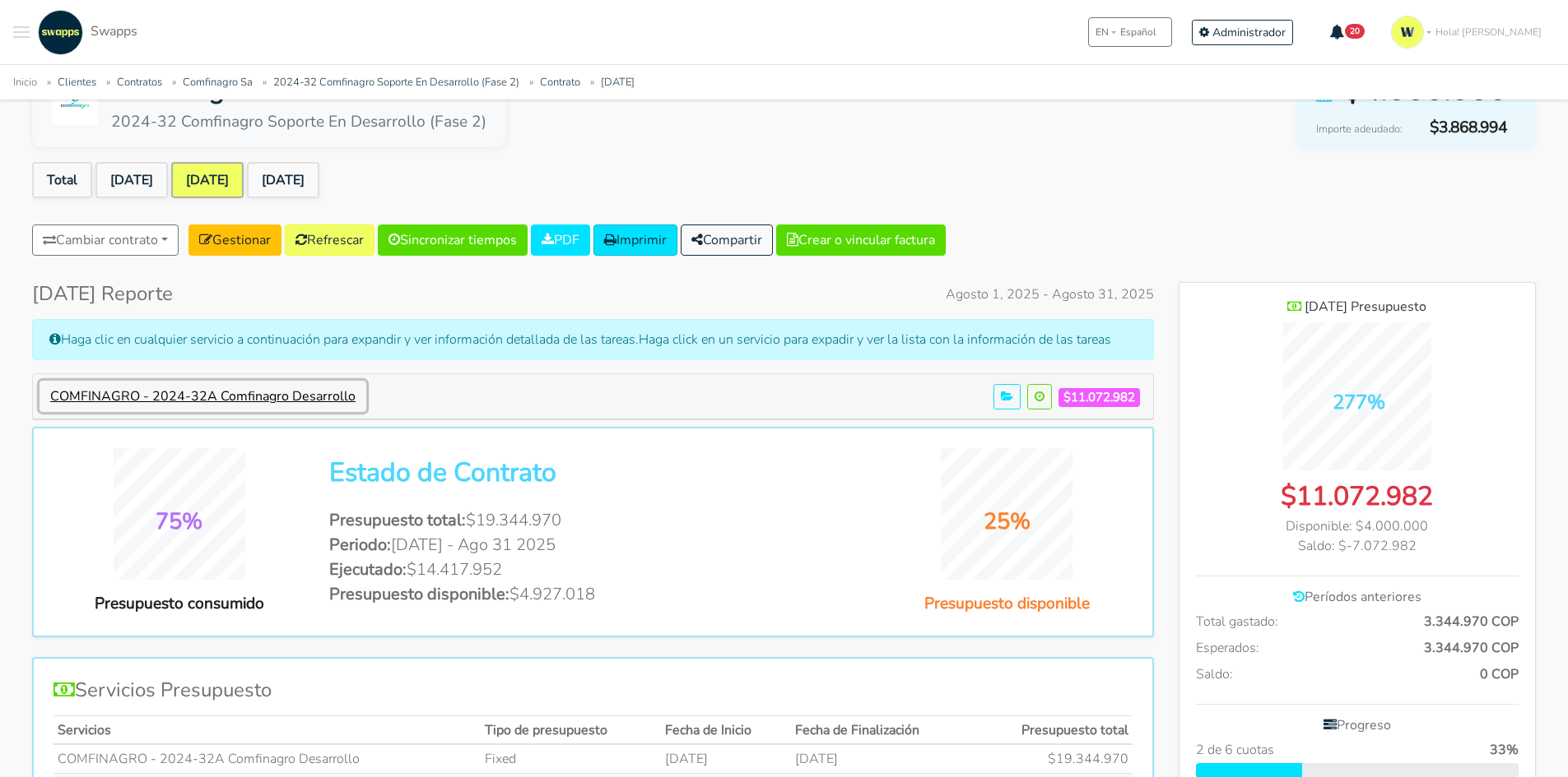
click at [256, 392] on button "COMFINAGRO - 2024-32A Comfinagro Desarrollo" at bounding box center [203, 396] width 327 height 32
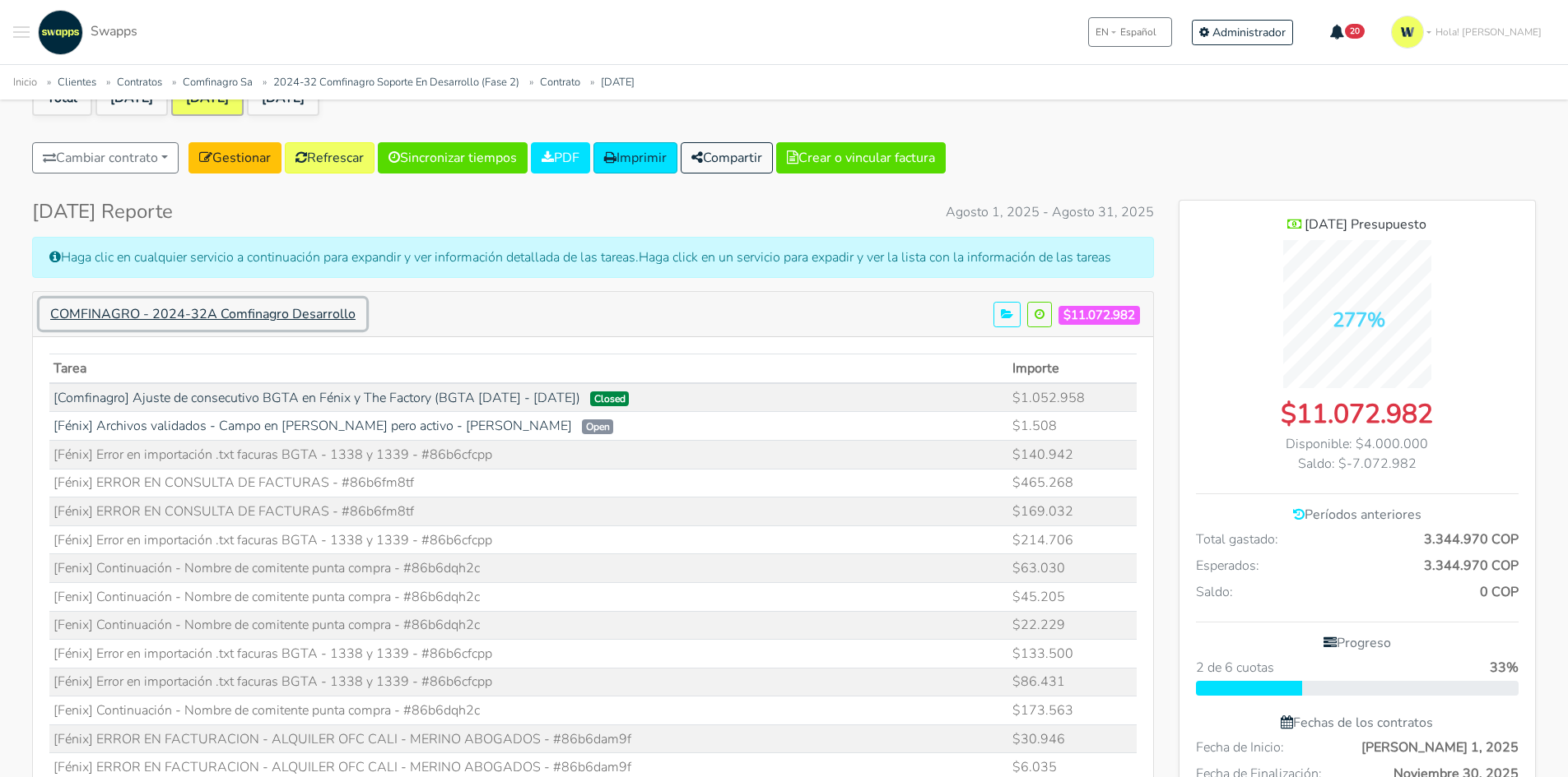
scroll to position [0, 0]
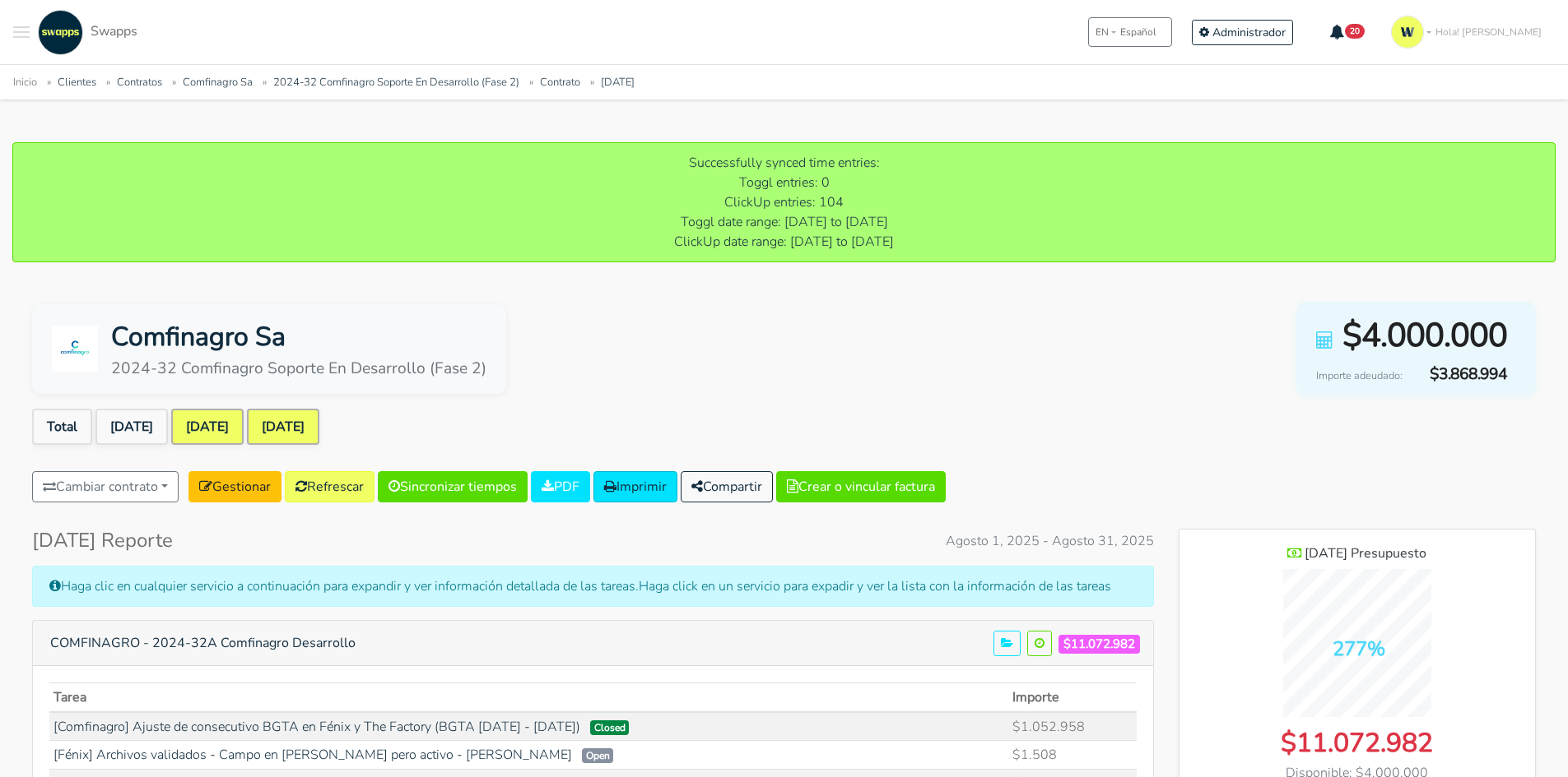
click at [320, 422] on link "[DATE]" at bounding box center [283, 426] width 72 height 36
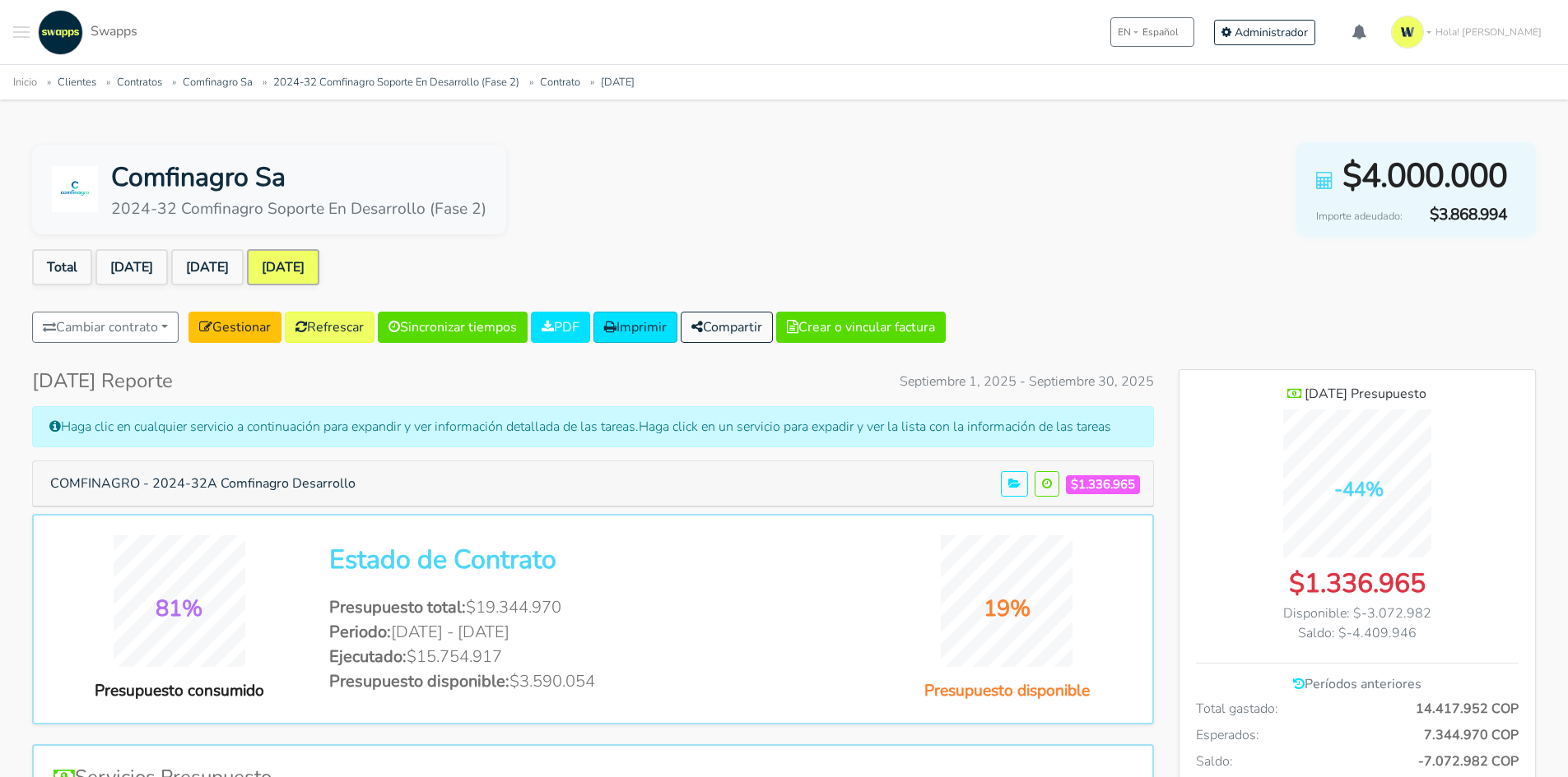
scroll to position [1199, 357]
click at [294, 480] on button "COMFINAGRO - 2024-32A Comfinagro Desarrollo" at bounding box center [203, 484] width 327 height 32
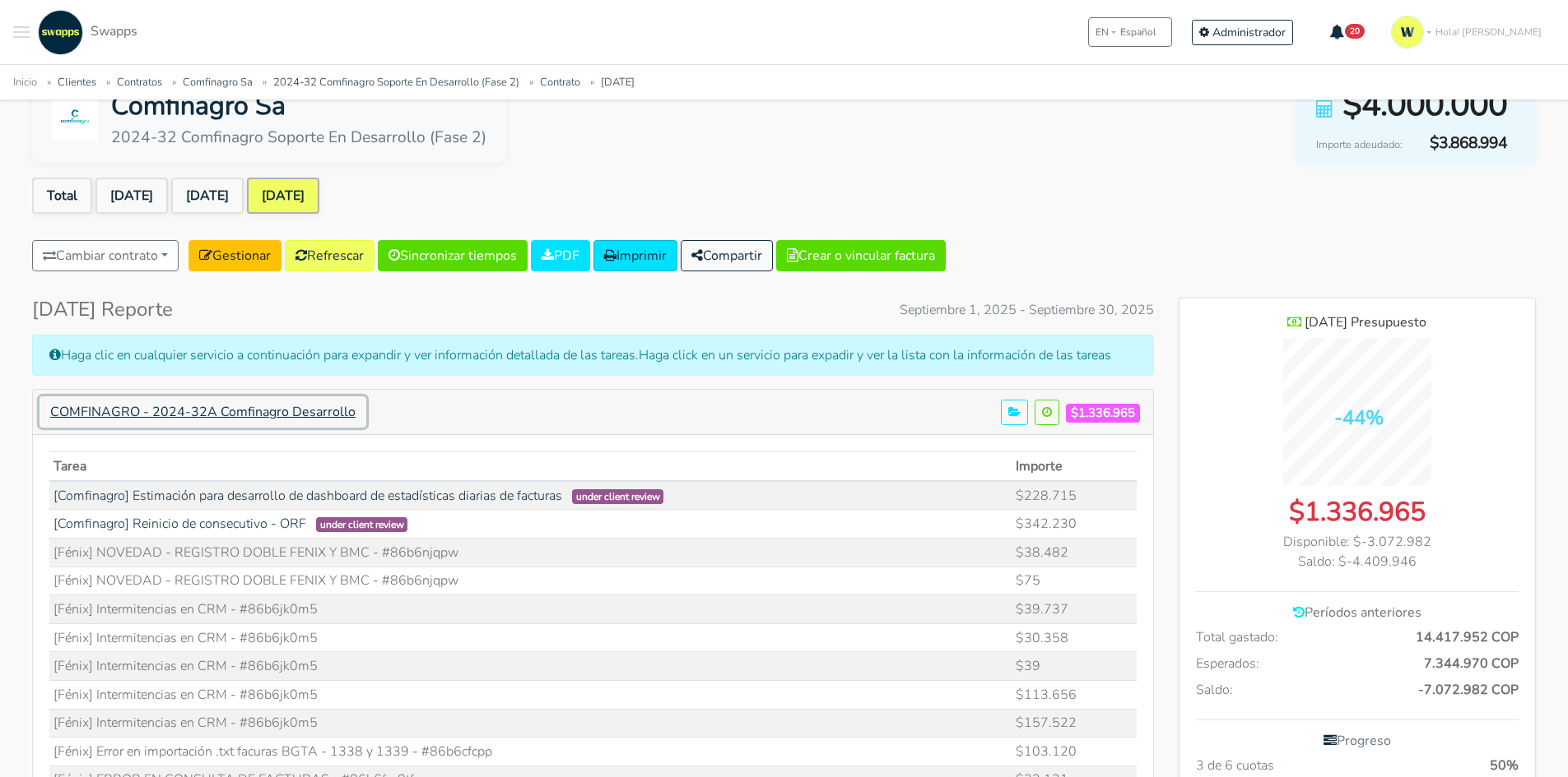
scroll to position [0, 0]
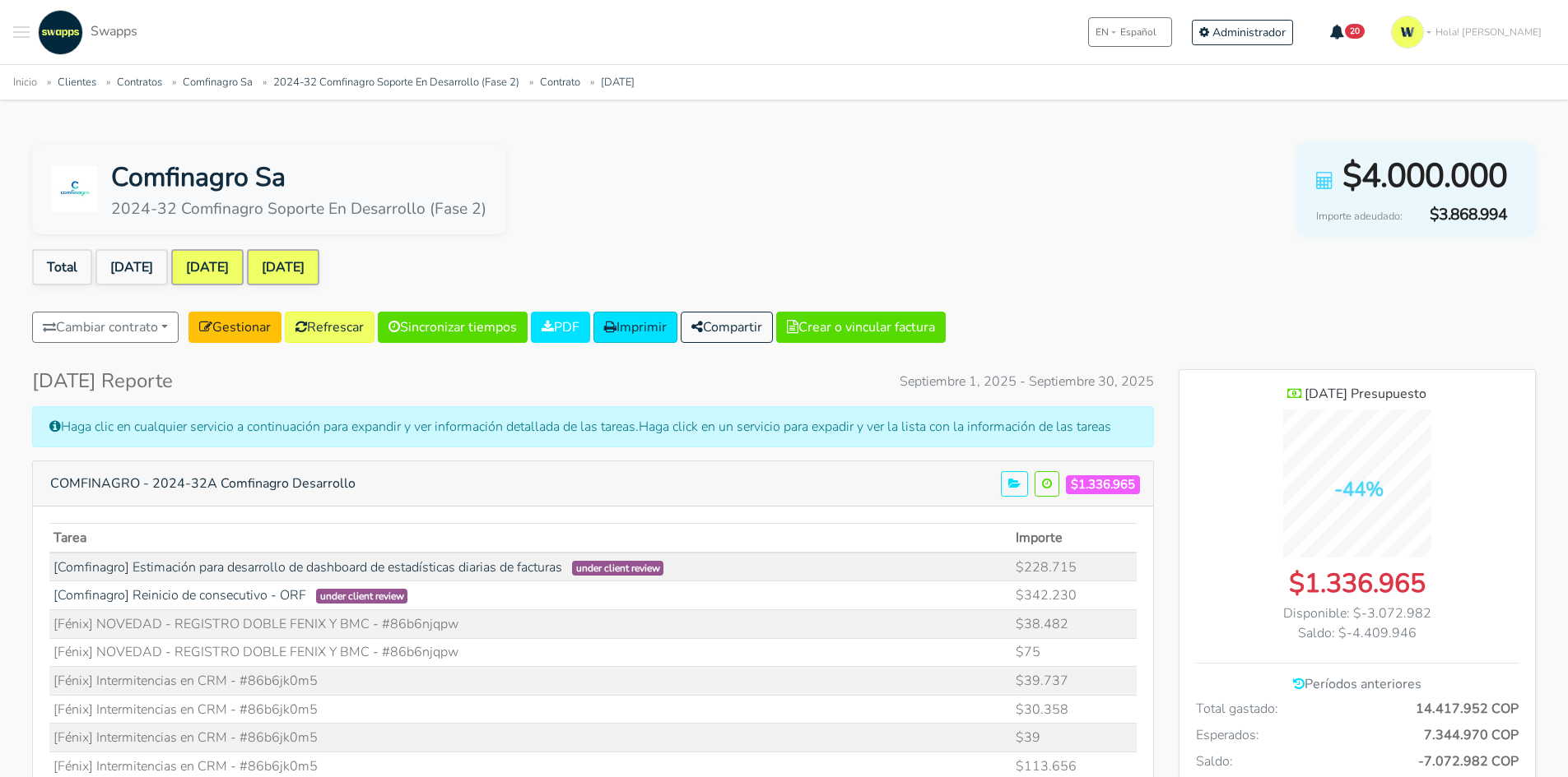
click at [220, 264] on link "[DATE]" at bounding box center [207, 266] width 72 height 36
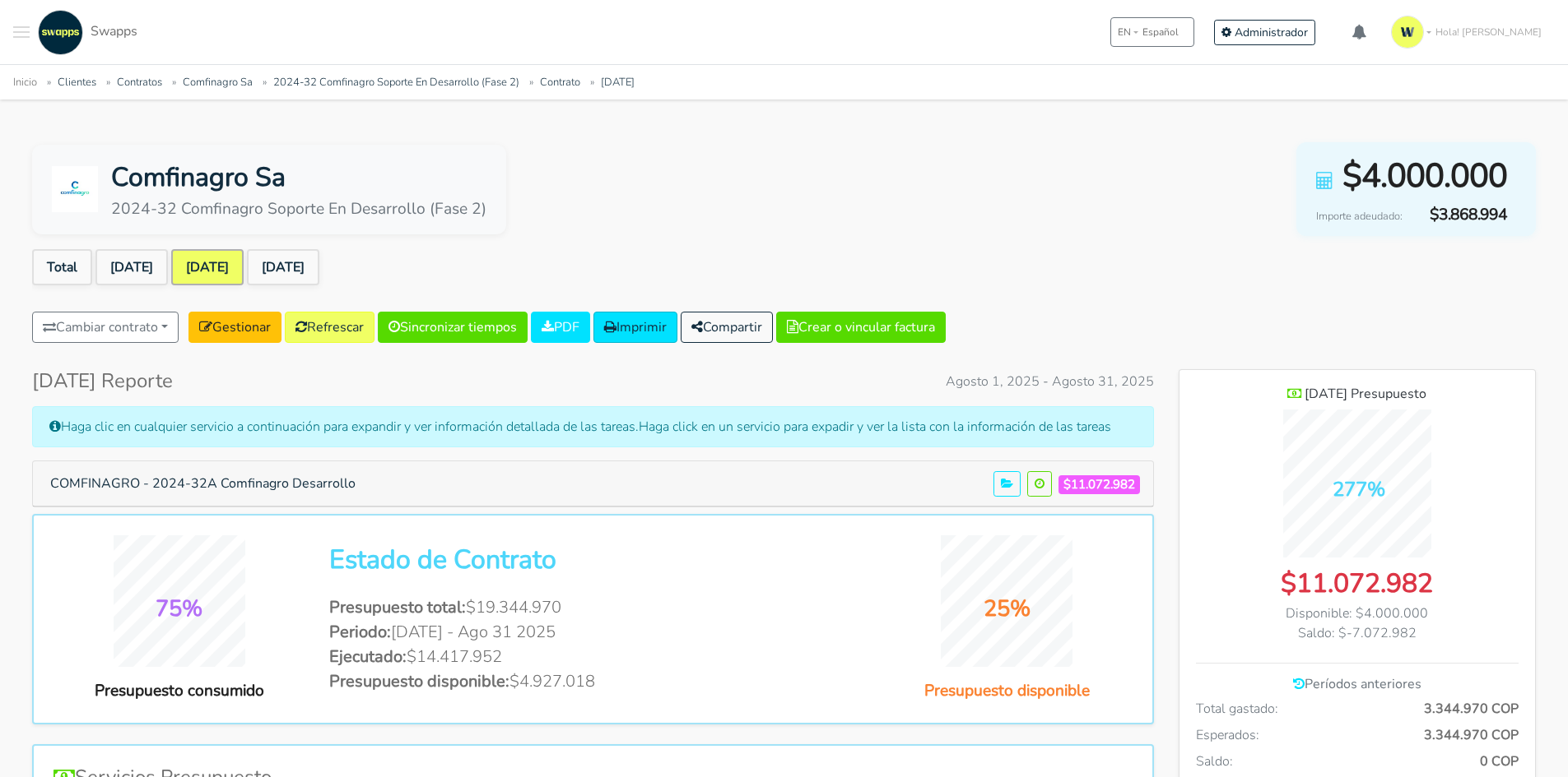
scroll to position [1199, 357]
click at [133, 261] on link "[DATE]" at bounding box center [132, 266] width 72 height 36
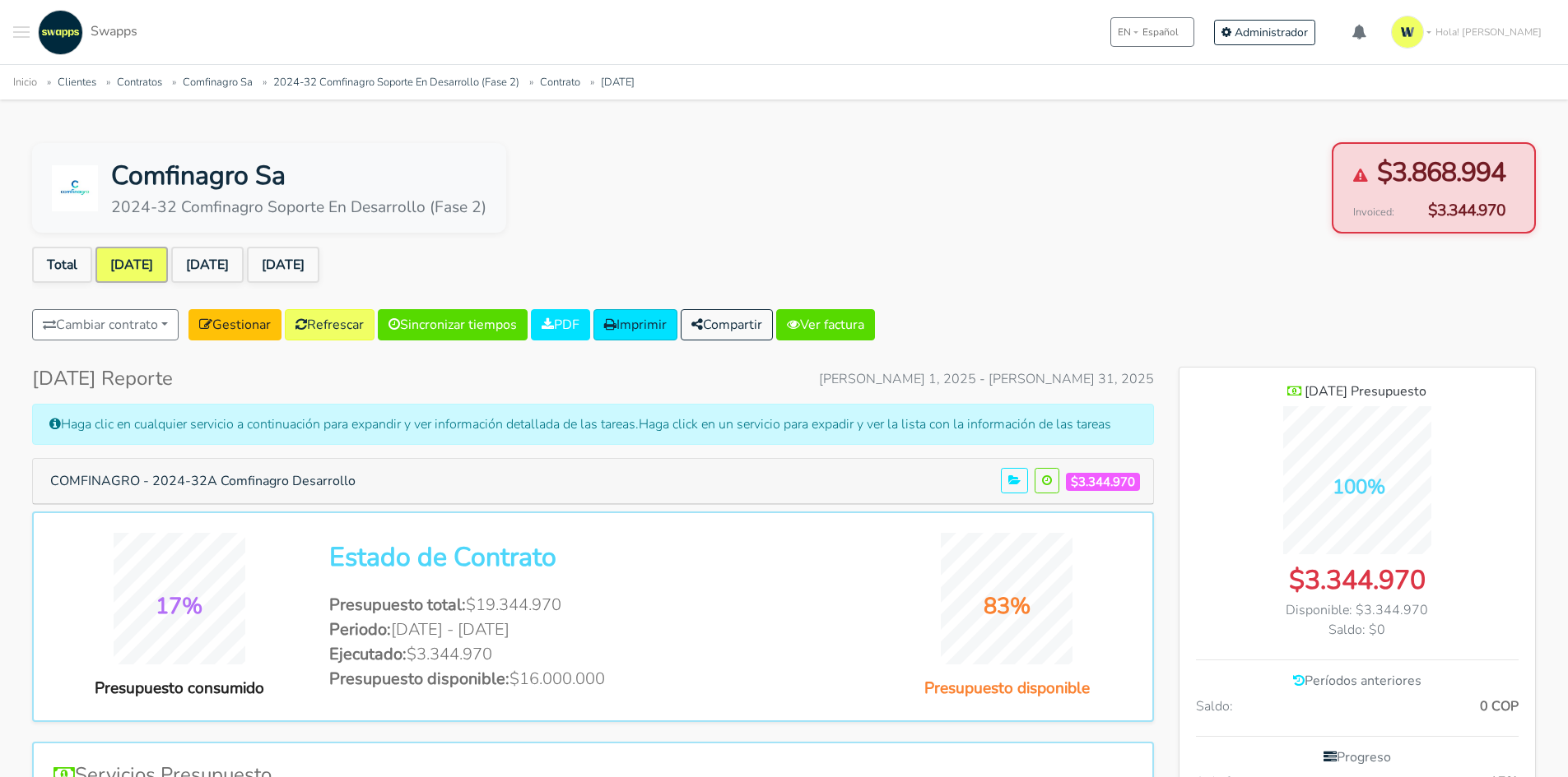
scroll to position [1146, 357]
click at [251, 320] on link "Gestionar" at bounding box center [235, 325] width 93 height 32
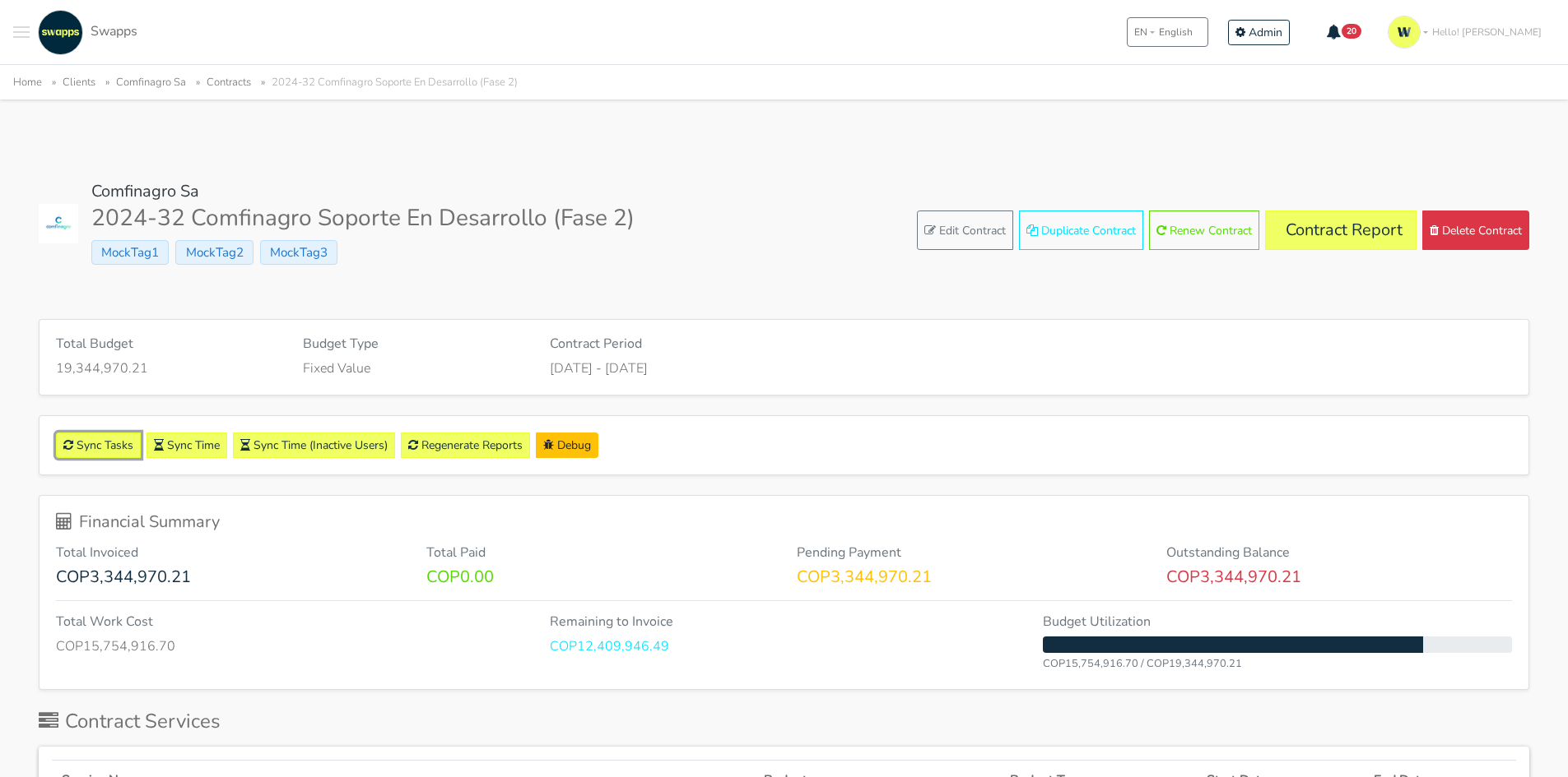
click at [111, 447] on link "Sync Tasks" at bounding box center [98, 445] width 85 height 25
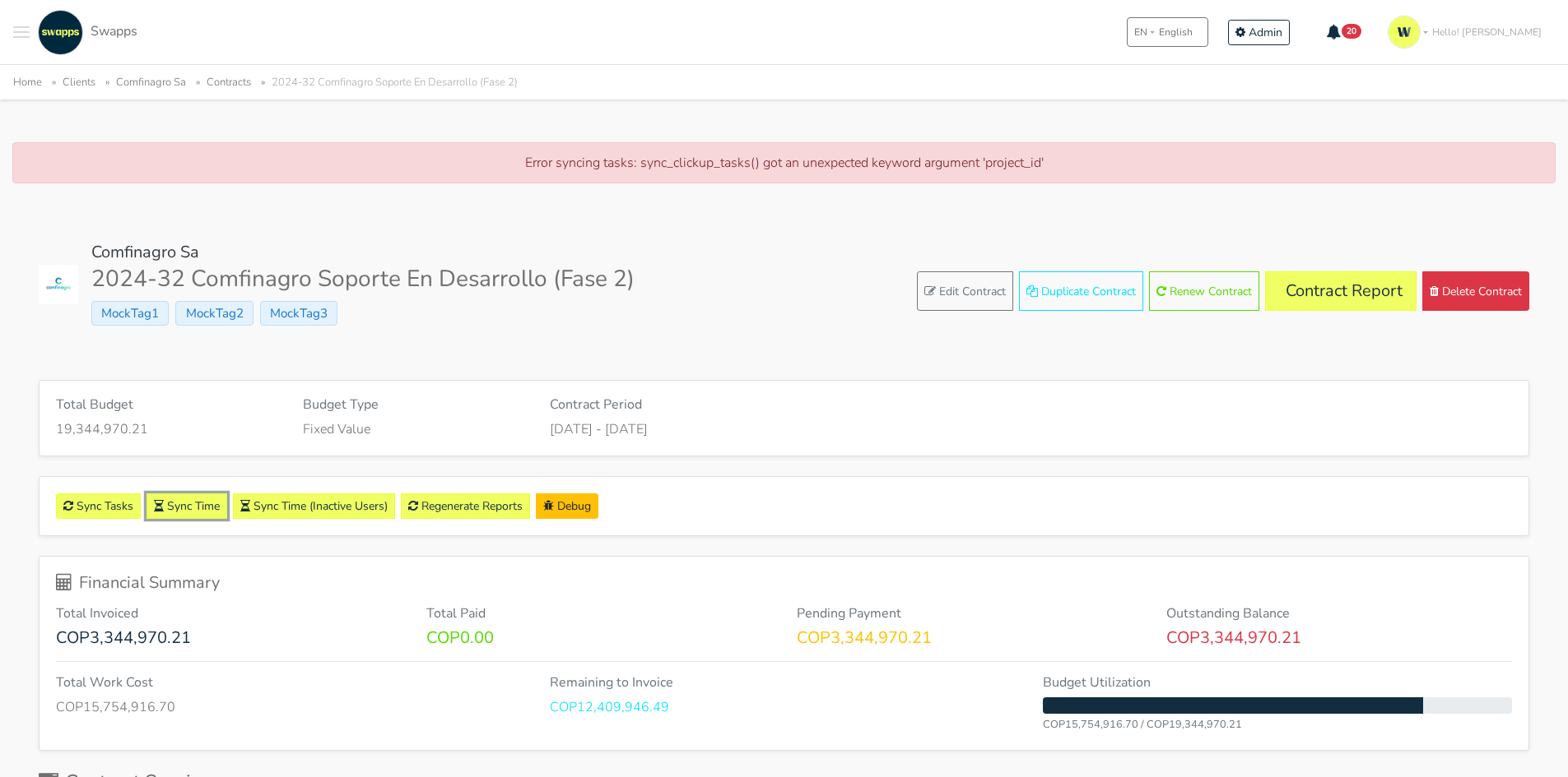
click at [193, 509] on link "Sync Time" at bounding box center [187, 506] width 81 height 25
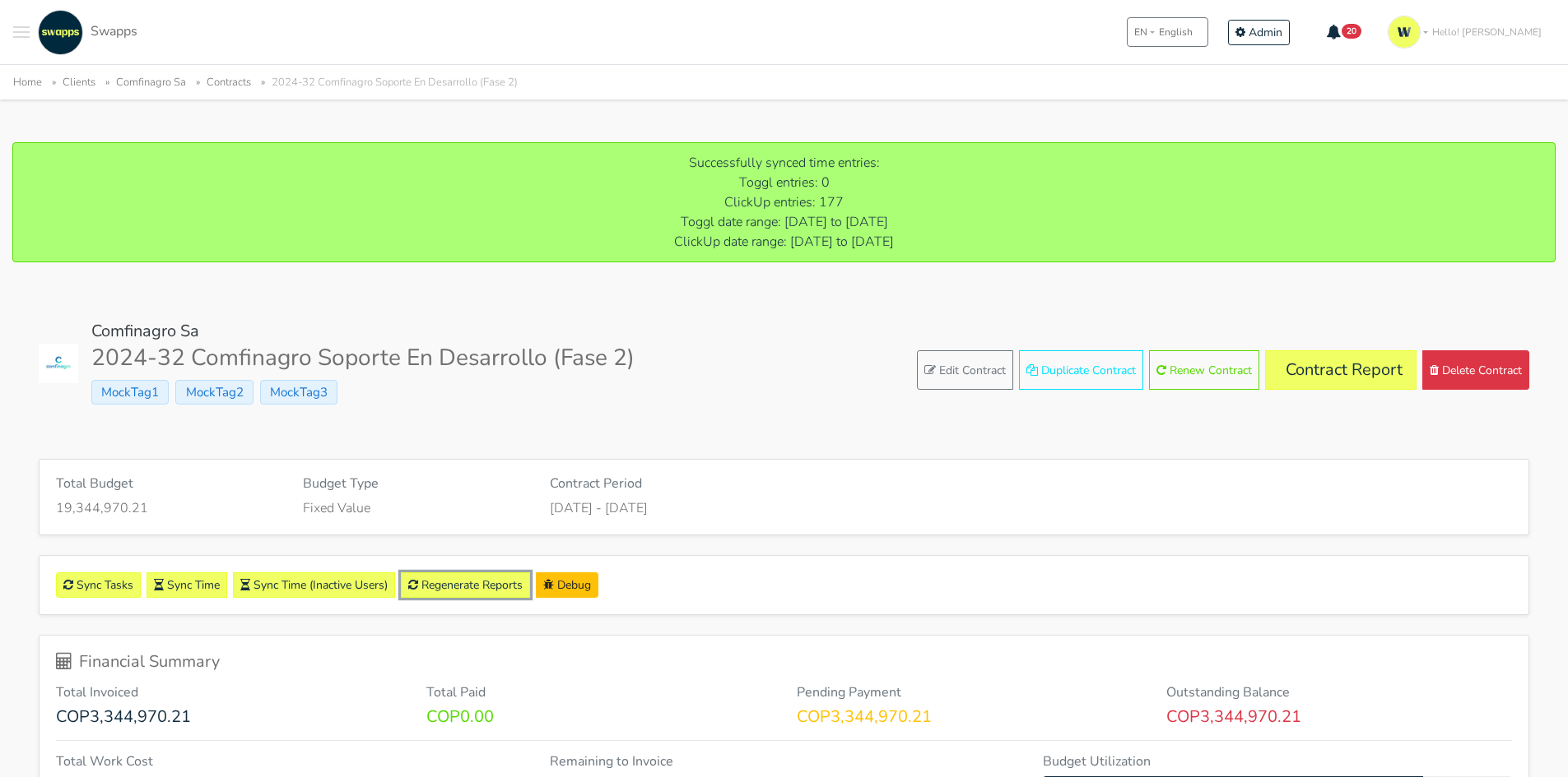
click at [476, 583] on link "Regenerate Reports" at bounding box center [464, 585] width 129 height 25
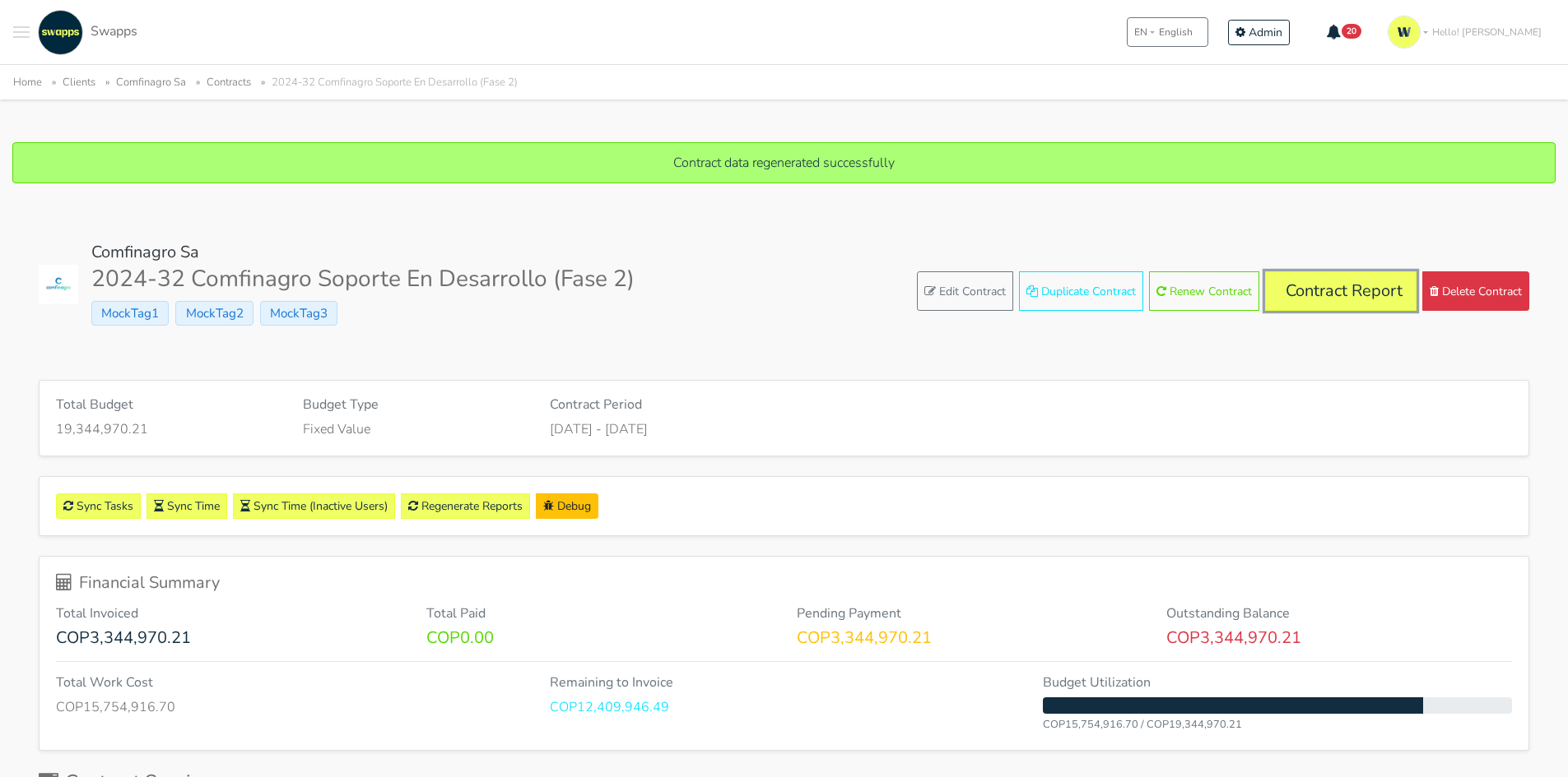
click at [1340, 298] on link "Contract Report" at bounding box center [1340, 291] width 151 height 40
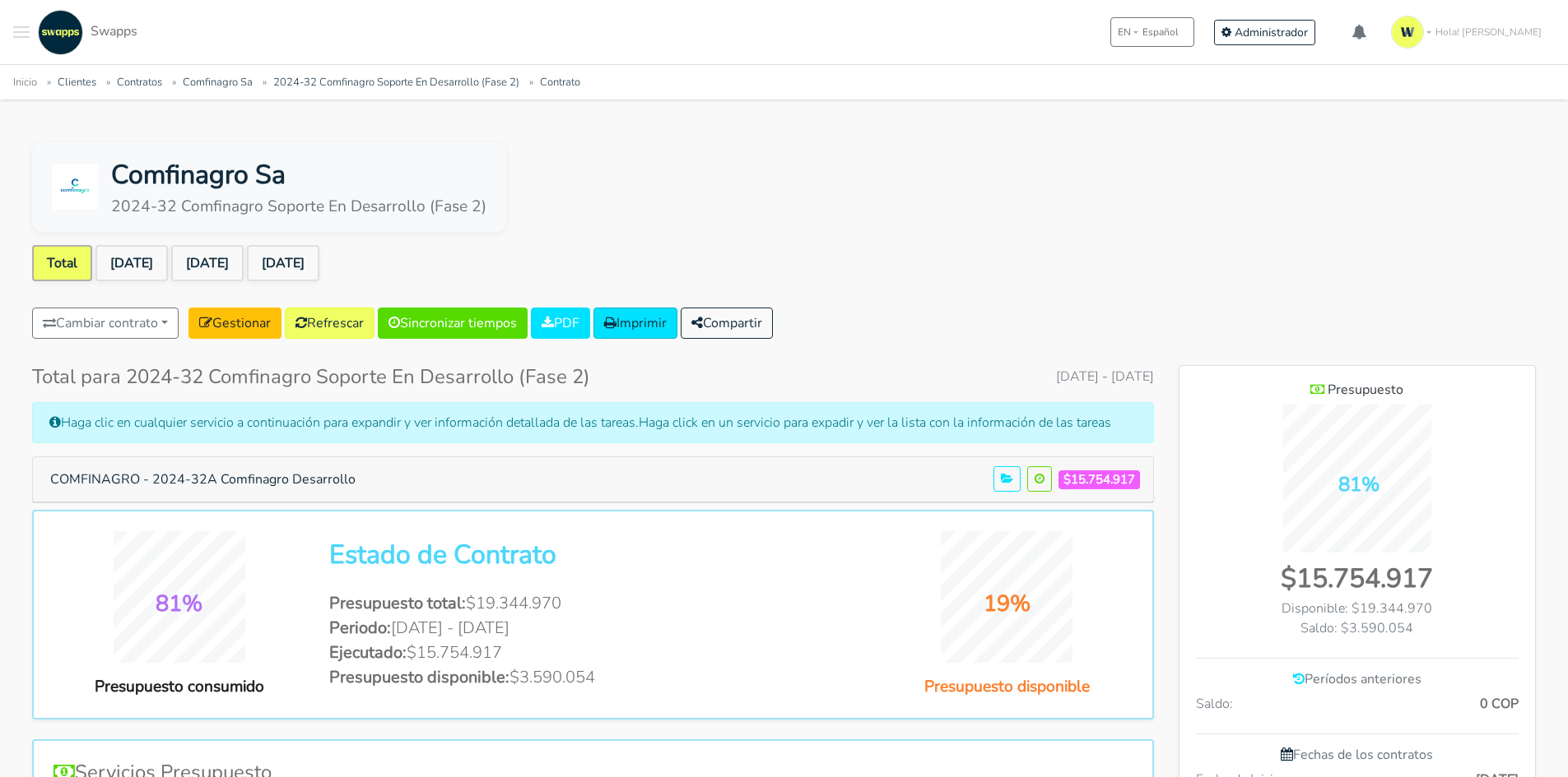
scroll to position [1067, 357]
click at [220, 266] on link "[DATE]" at bounding box center [207, 263] width 72 height 36
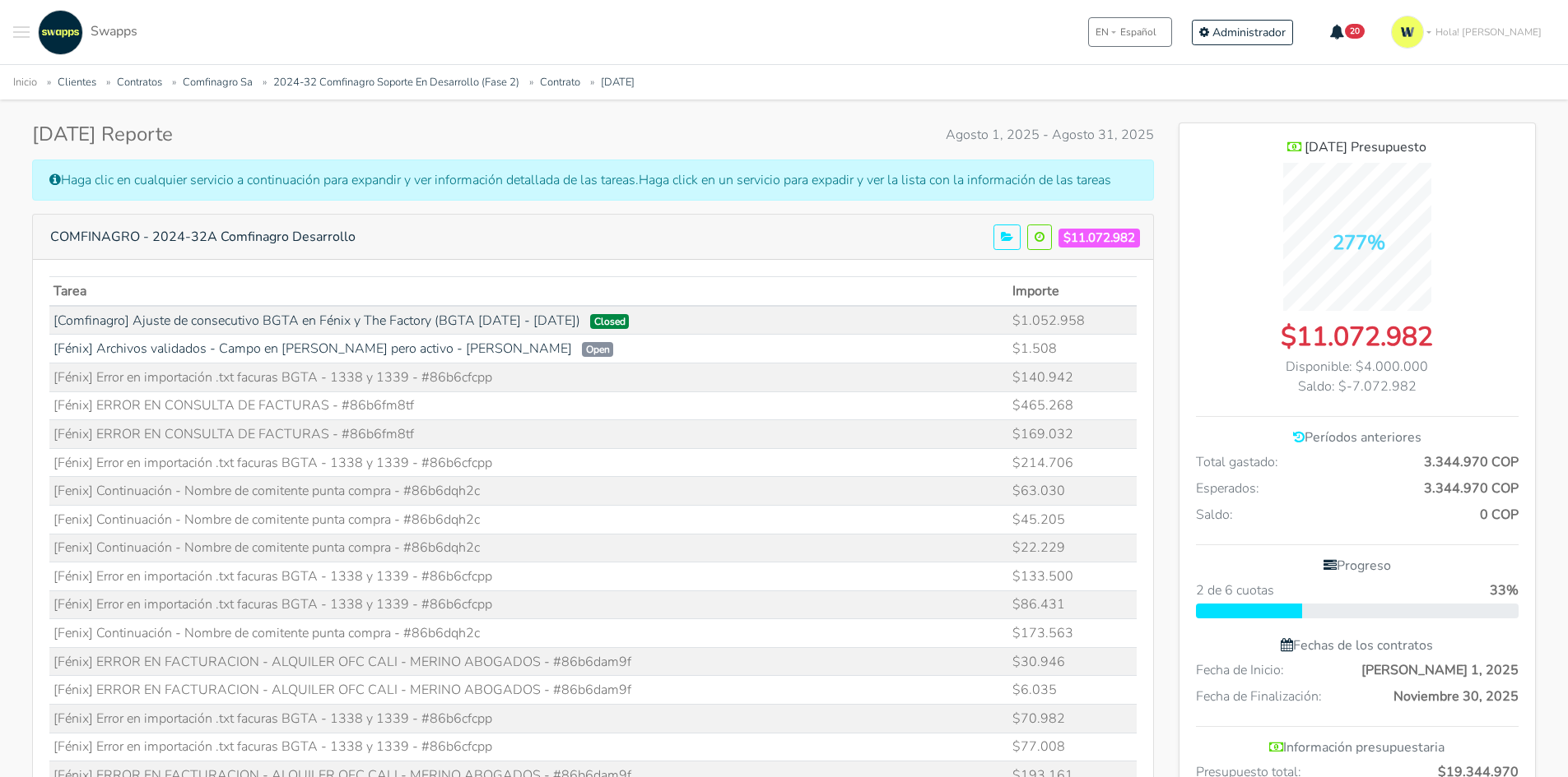
click at [399, 544] on td "[Fenix] Continuación - Nombre de comitente punta compra - #86b6dqh2c" at bounding box center [529, 548] width 960 height 29
click at [380, 381] on td "[Fénix] Error en importación .txt facuras BGTA - 1338 y 1339 - #86b6cfcpp" at bounding box center [529, 377] width 960 height 29
click at [401, 376] on td "[Fénix] Error en importación .txt facuras BGTA - 1338 y 1339 - #86b6cfcpp" at bounding box center [529, 377] width 960 height 29
click at [474, 375] on td "[Fénix] Error en importación .txt facuras BGTA - 1338 y 1339 - #86b6cfcpp" at bounding box center [529, 377] width 960 height 29
drag, startPoint x: 509, startPoint y: 379, endPoint x: 440, endPoint y: 380, distance: 69.0
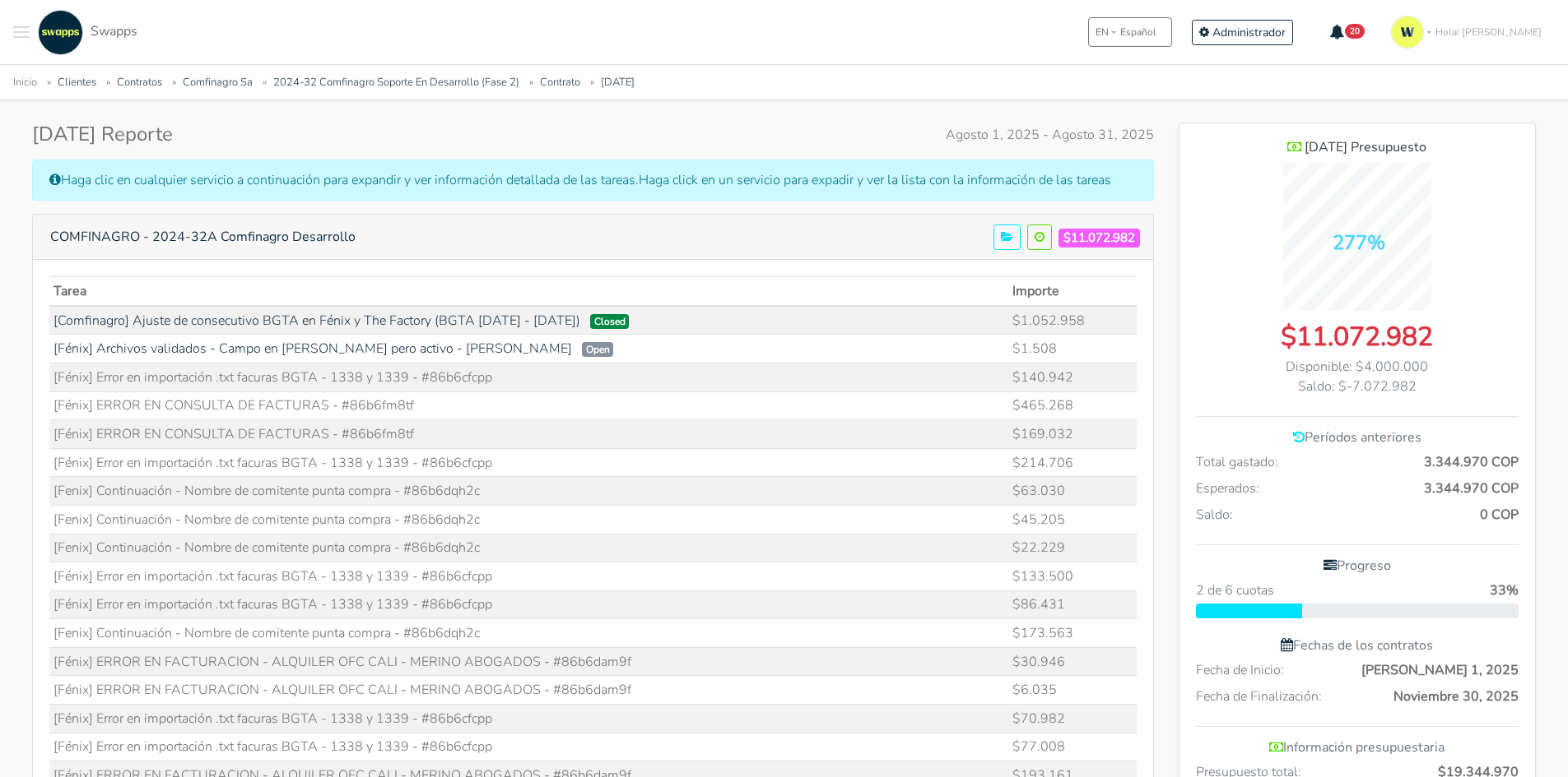
click at [440, 380] on td "[Fénix] Error en importación .txt facuras BGTA - 1338 y 1339 - #86b6cfcpp" at bounding box center [529, 377] width 960 height 29
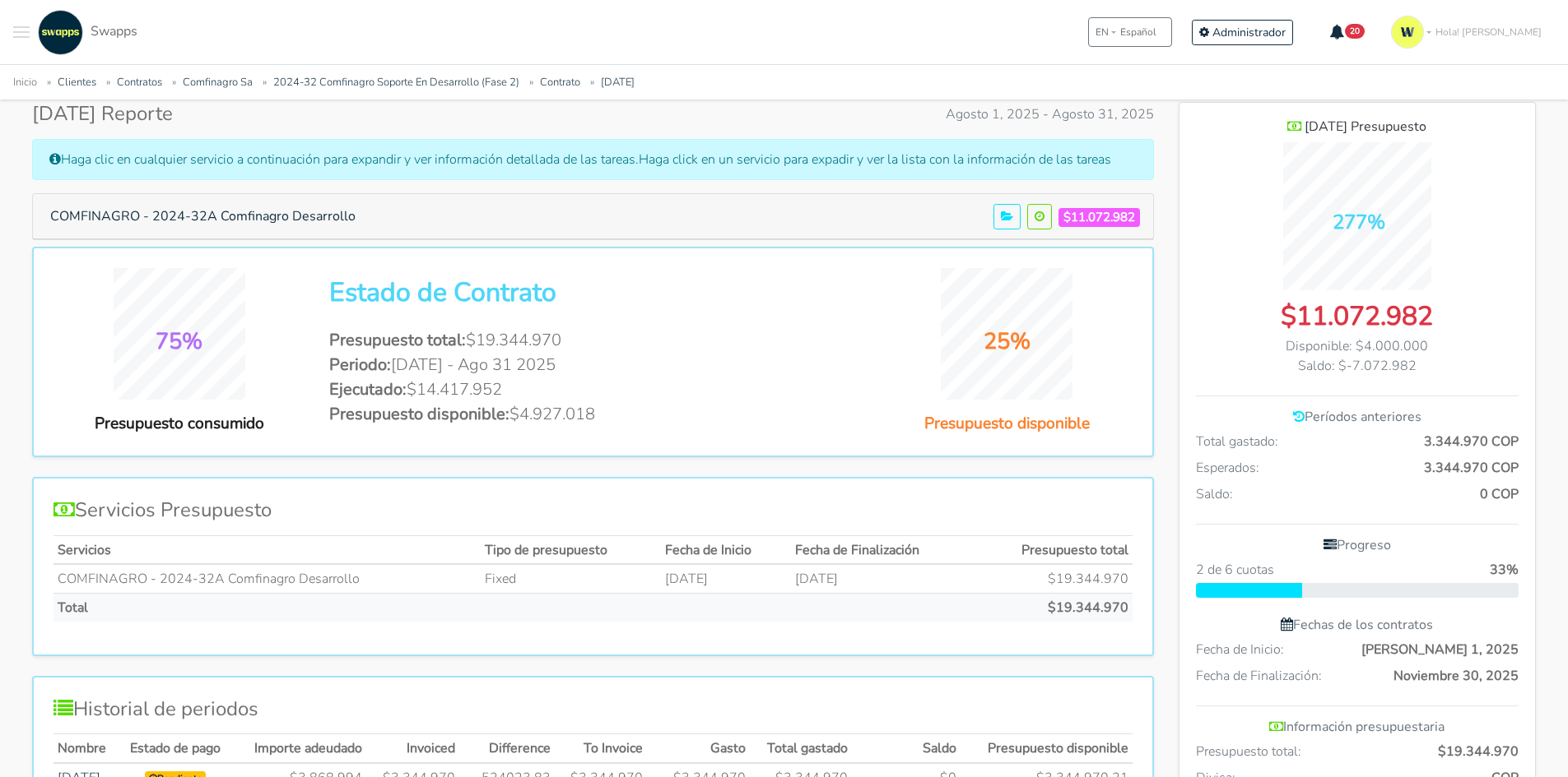
scroll to position [83, 0]
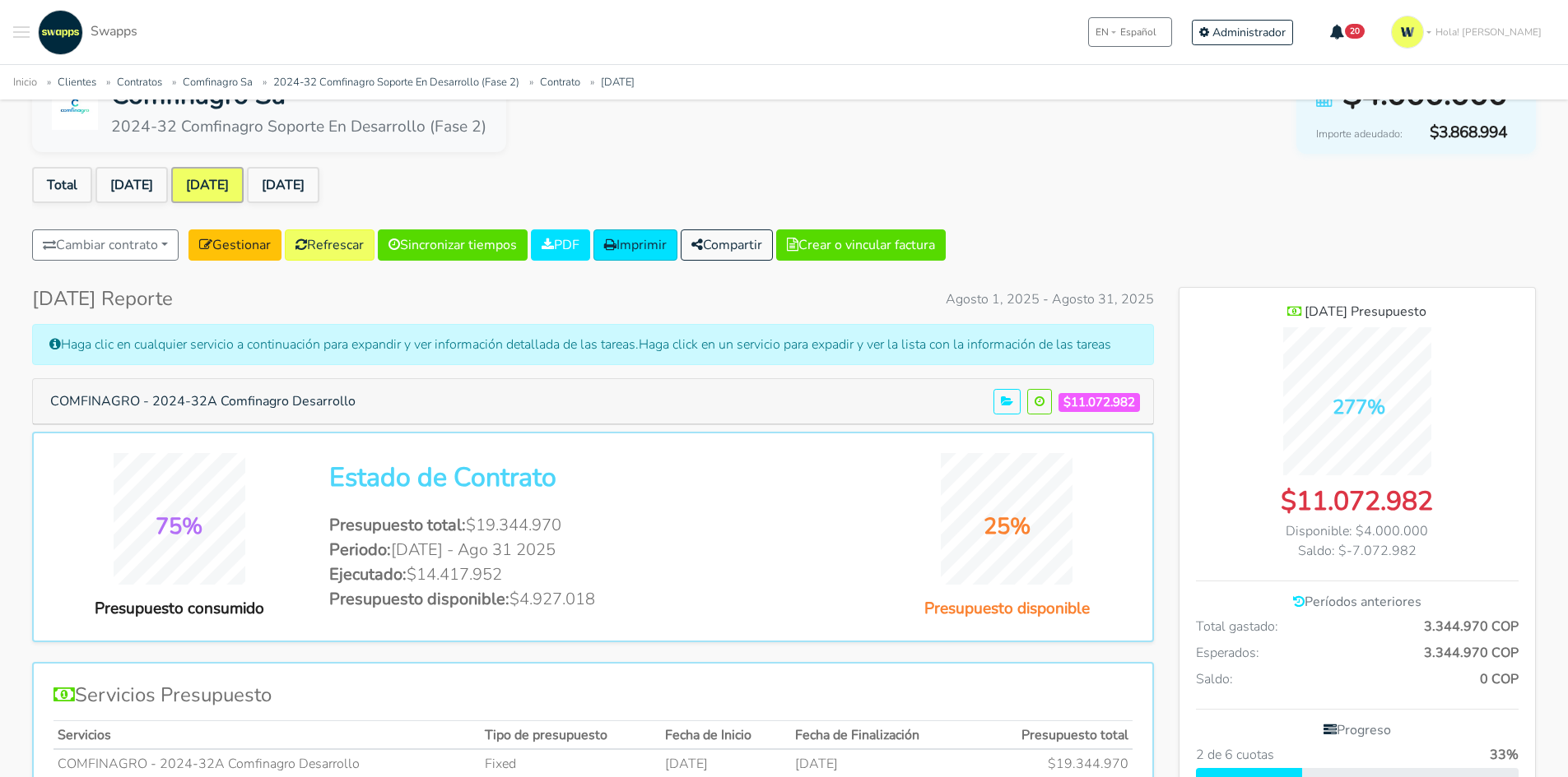
click at [284, 379] on div "COMFINAGRO - 2024-32A Comfinagro Desarrollo $11.072.982" at bounding box center [593, 401] width 1120 height 45
click at [283, 395] on button "COMFINAGRO - 2024-32A Comfinagro Desarrollo" at bounding box center [203, 402] width 327 height 32
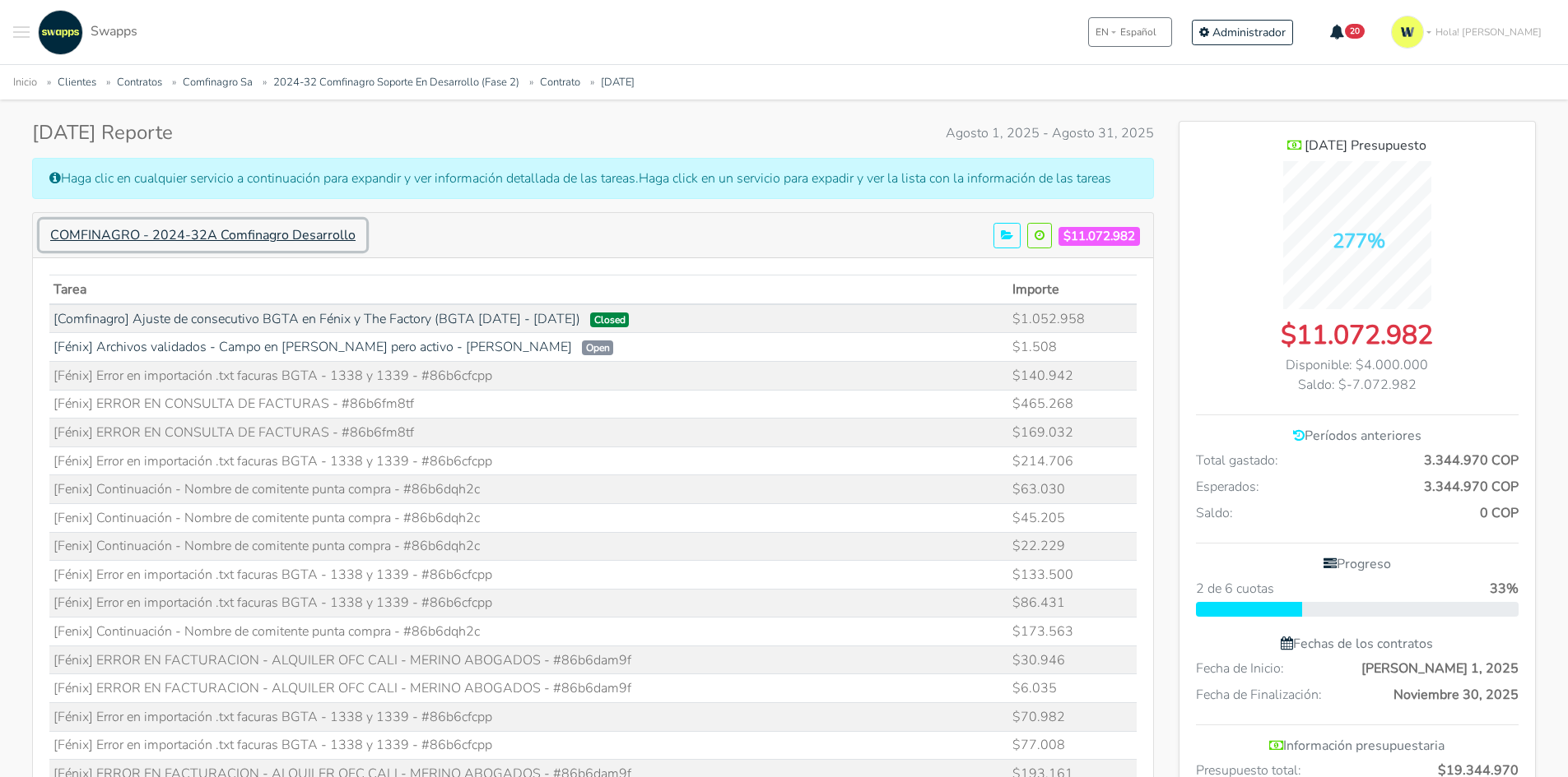
scroll to position [247, 0]
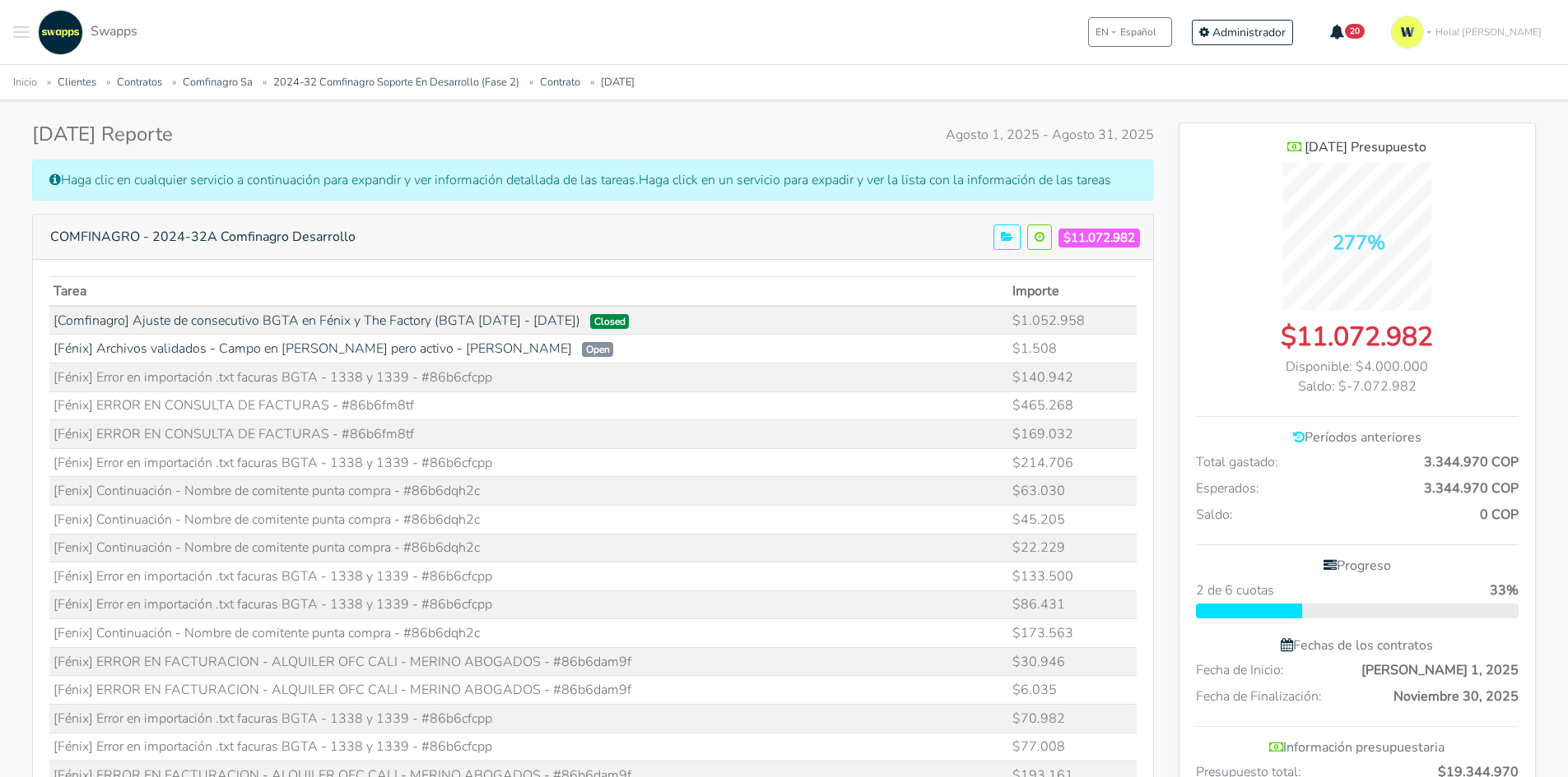
click at [495, 371] on td "[Fénix] Error en importación .txt facuras BGTA - 1338 y 1339 - #86b6cfcpp" at bounding box center [529, 377] width 960 height 29
drag, startPoint x: 497, startPoint y: 373, endPoint x: 426, endPoint y: 382, distance: 71.6
click at [426, 382] on td "[Fénix] Error en importación .txt facuras BGTA - 1338 y 1339 - #86b6cfcpp" at bounding box center [529, 377] width 960 height 29
copy td "86b6cfcpp"
drag, startPoint x: 344, startPoint y: 405, endPoint x: 423, endPoint y: 400, distance: 79.2
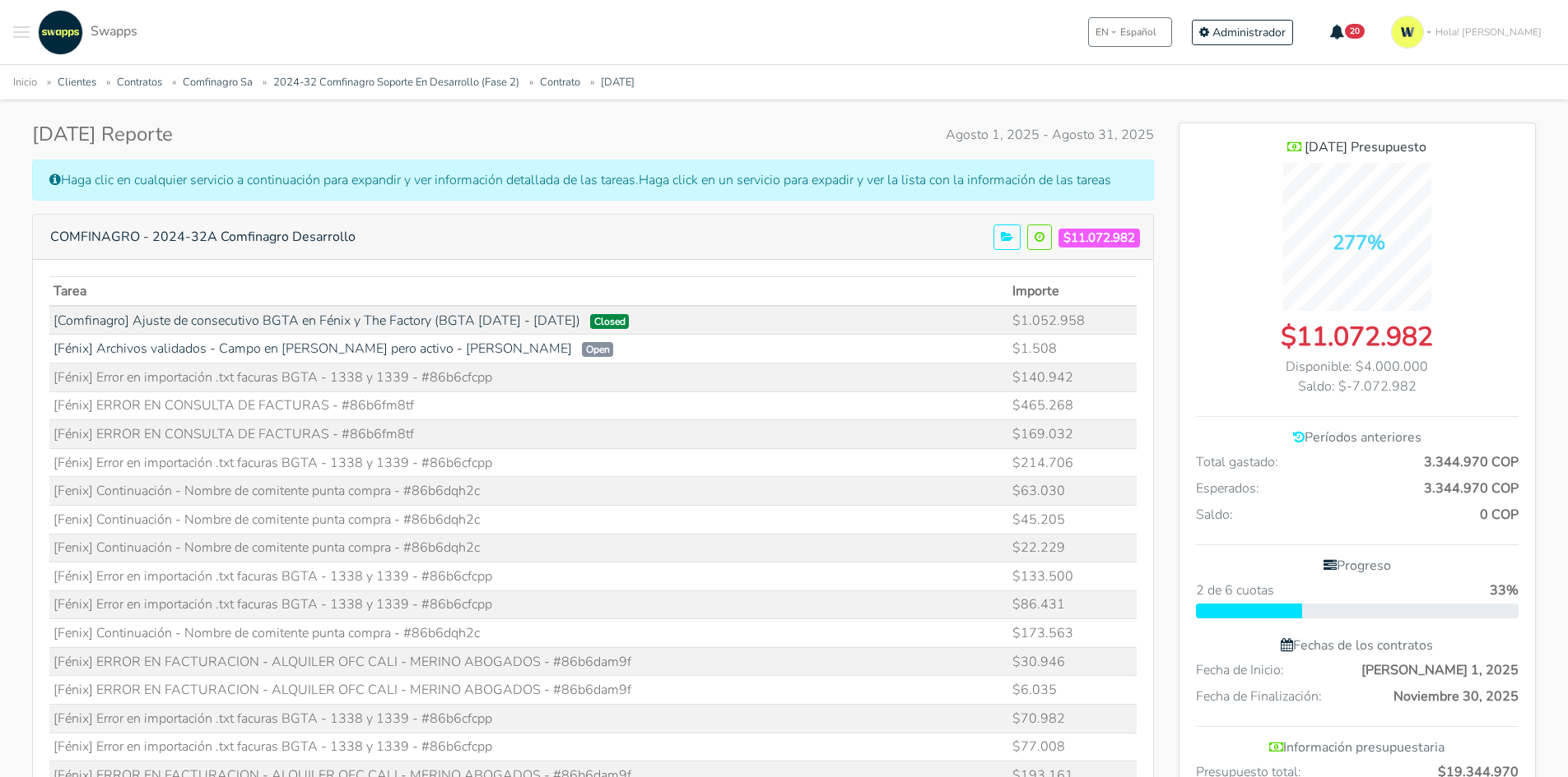
click at [423, 400] on td "[Fénix] ERROR EN CONSULTA DE FACTURAS - #86b6fm8tf" at bounding box center [529, 406] width 960 height 29
copy td "86b6fm8tf"
drag, startPoint x: 426, startPoint y: 460, endPoint x: 500, endPoint y: 459, distance: 74.0
click at [500, 459] on td "[Fénix] Error en importación .txt facuras BGTA - 1338 y 1339 - #86b6cfcpp" at bounding box center [529, 462] width 960 height 29
copy td "86b6cfcpp"
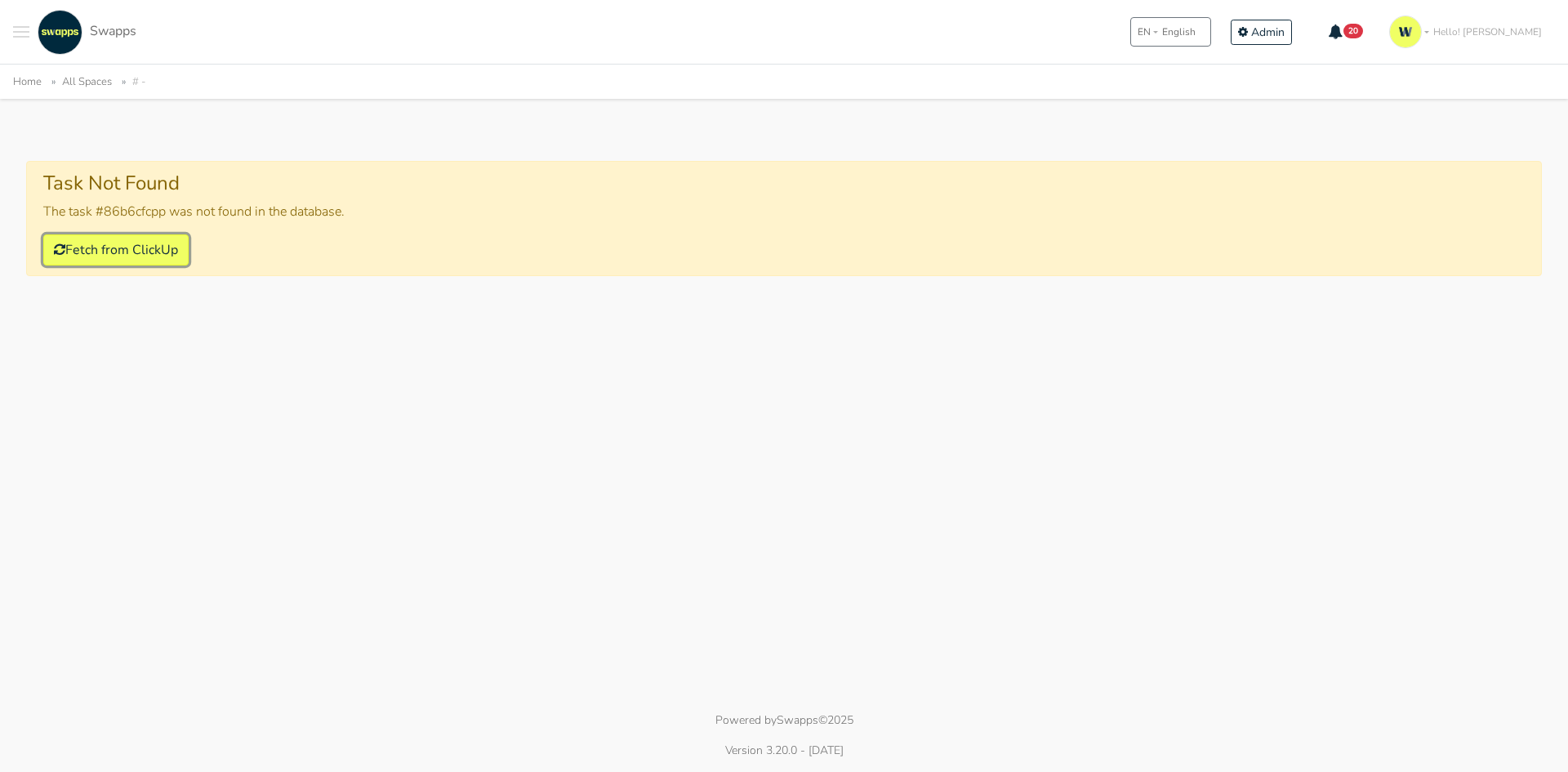
click at [126, 241] on button "Fetch from ClickUp" at bounding box center [116, 250] width 146 height 31
click at [112, 249] on button "Fetch from ClickUp" at bounding box center [116, 250] width 146 height 31
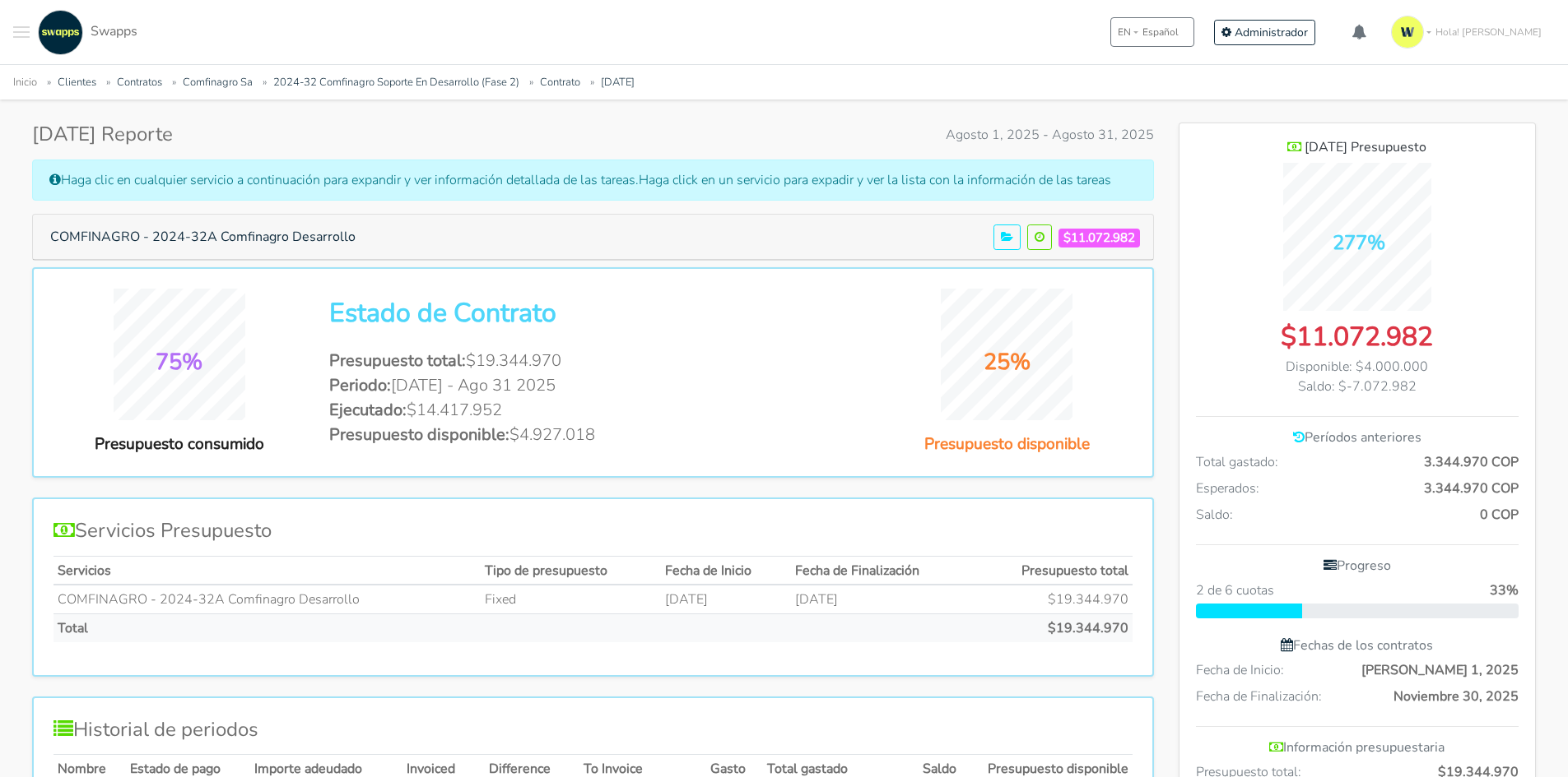
scroll to position [1199, 357]
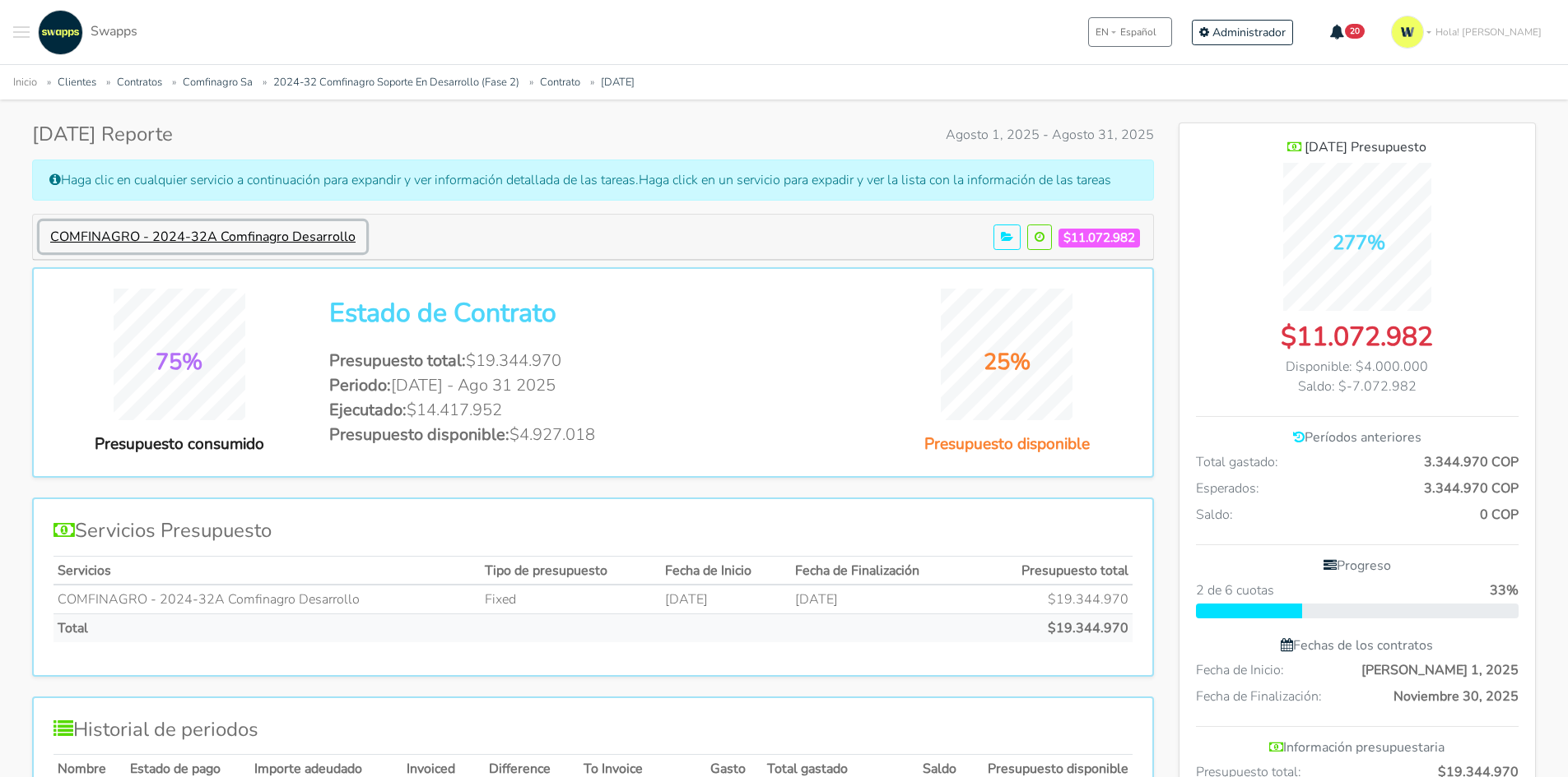
click at [293, 224] on button "COMFINAGRO - 2024-32A Comfinagro Desarrollo" at bounding box center [203, 237] width 327 height 32
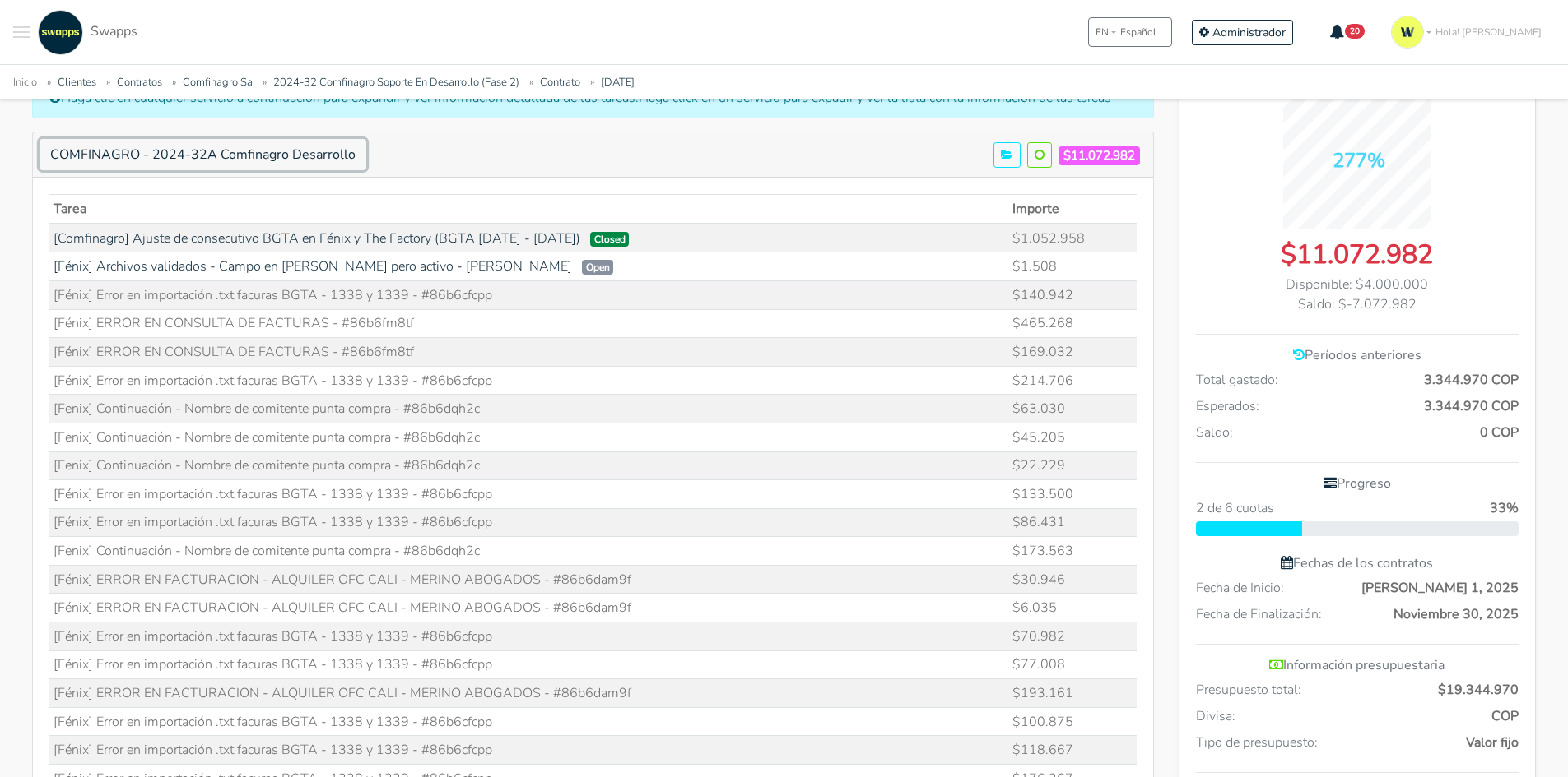
scroll to position [83, 0]
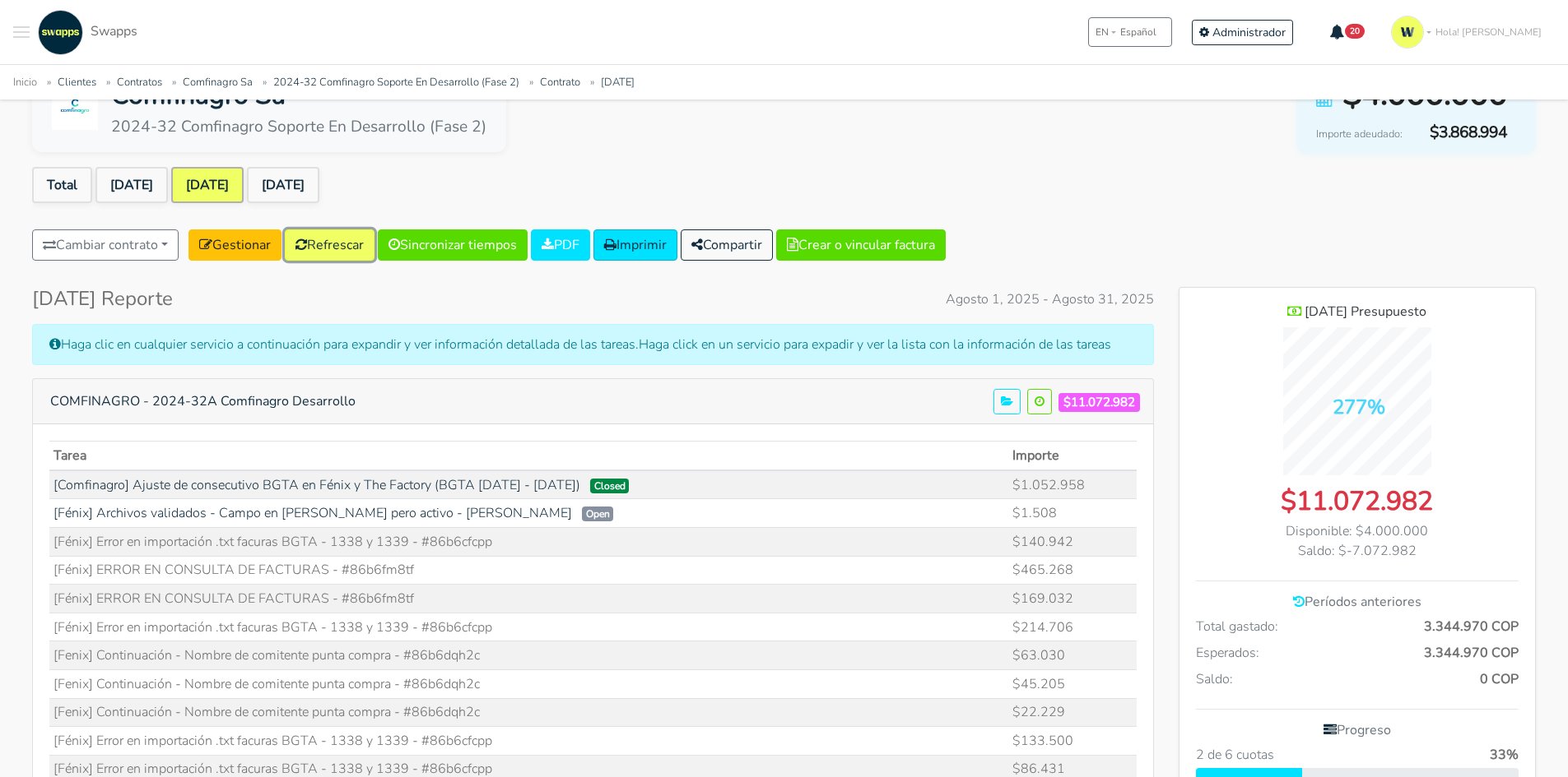
click at [346, 245] on link "Refrescar" at bounding box center [330, 245] width 90 height 32
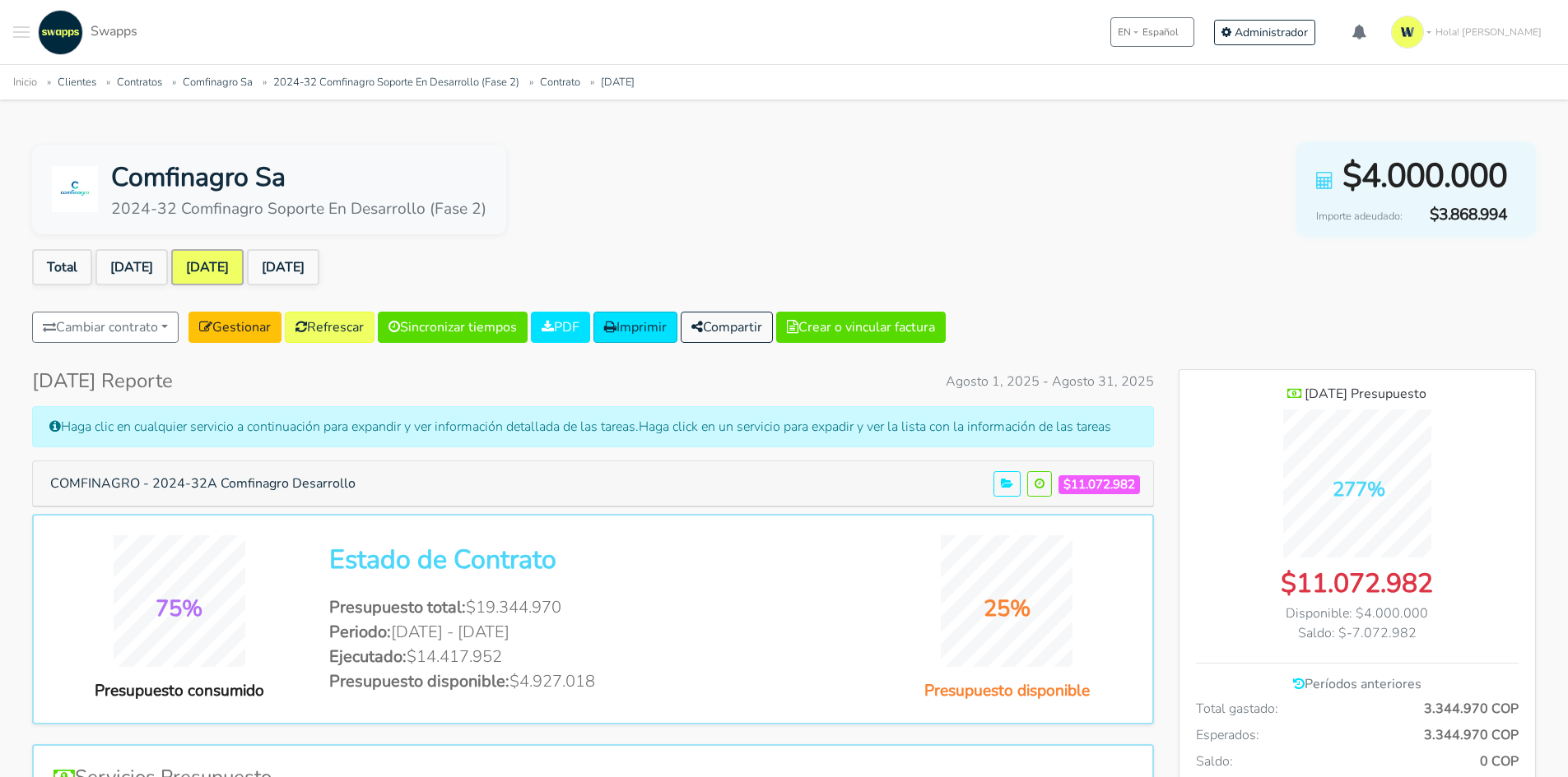
scroll to position [1199, 357]
drag, startPoint x: 264, startPoint y: 457, endPoint x: 262, endPoint y: 473, distance: 16.1
click at [262, 473] on button "COMFINAGRO - 2024-32A Comfinagro Desarrollo" at bounding box center [203, 484] width 327 height 32
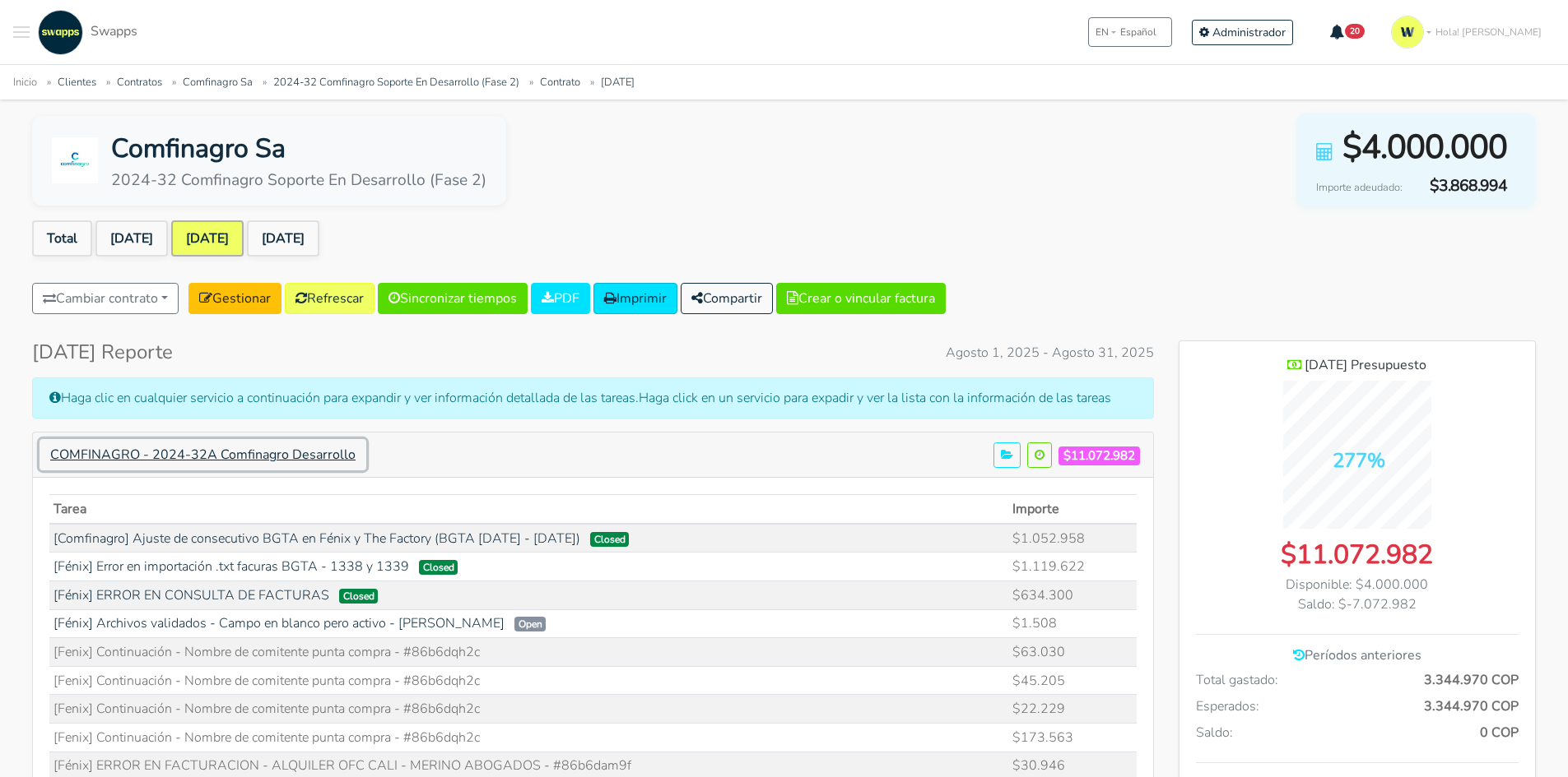
scroll to position [0, 0]
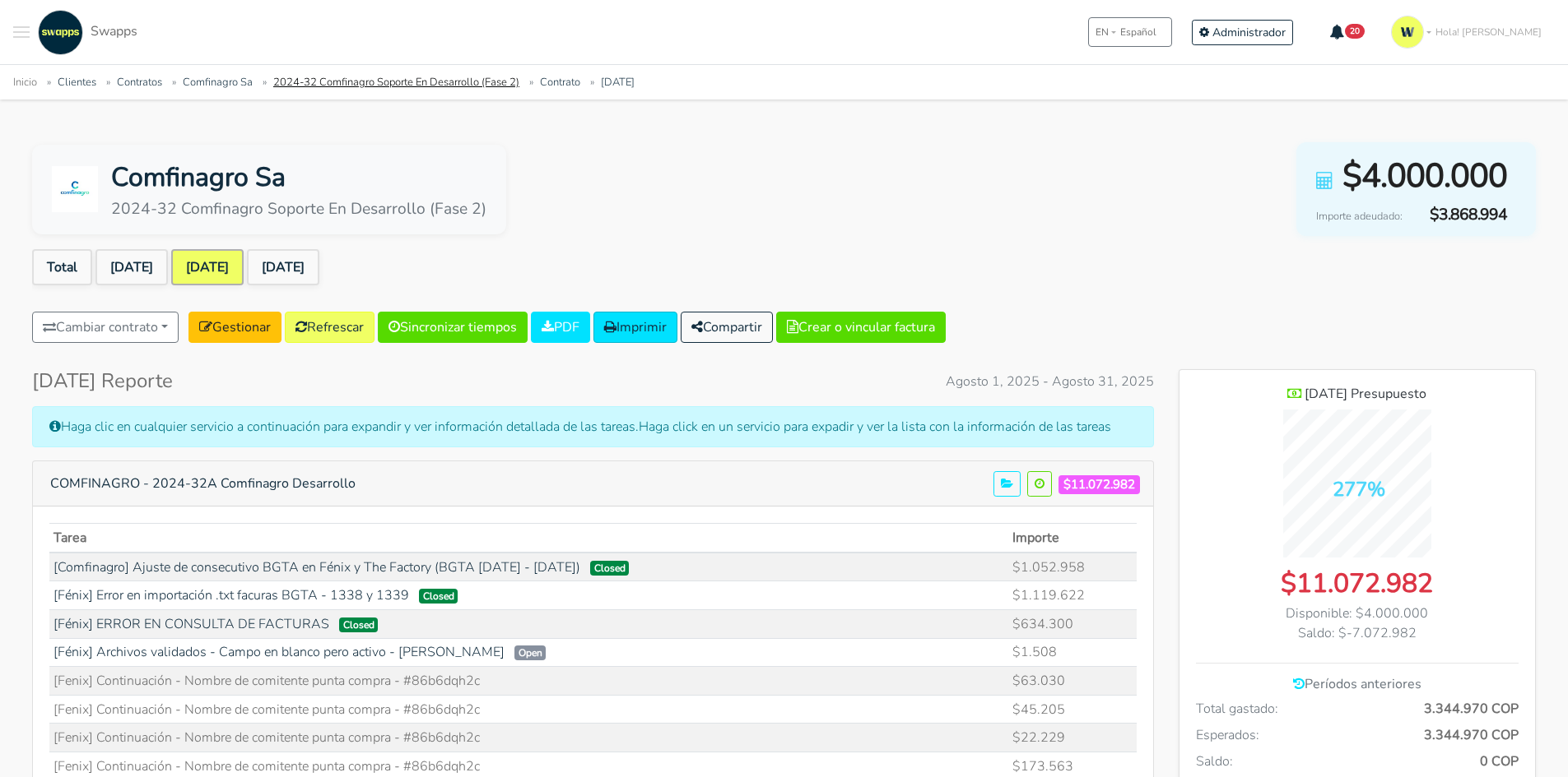
click at [343, 82] on link "2024-32 Comfinagro Soporte En Desarrollo (Fase 2)" at bounding box center [396, 83] width 246 height 15
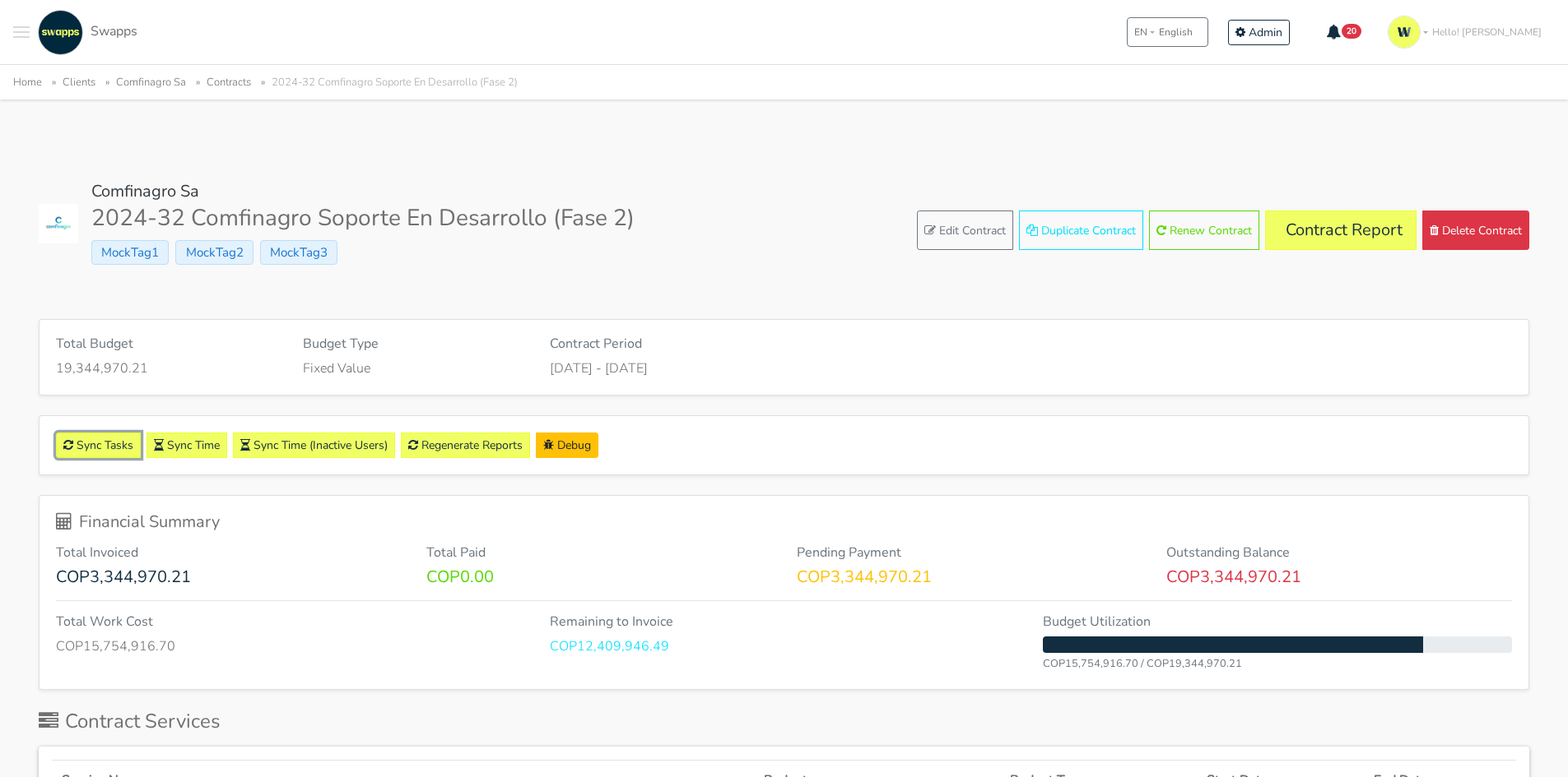
click at [98, 444] on link "Sync Tasks" at bounding box center [98, 445] width 85 height 25
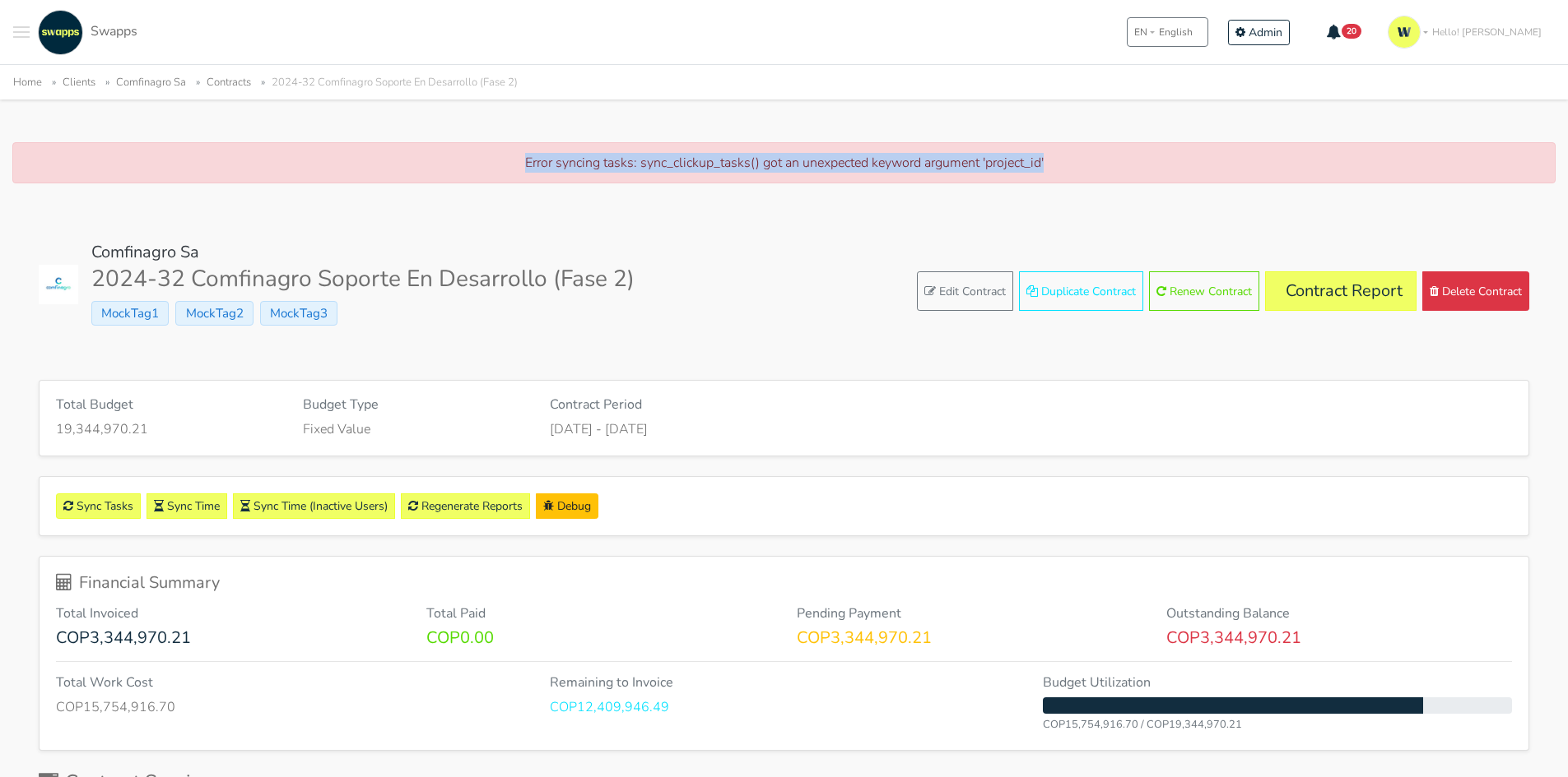
drag, startPoint x: 502, startPoint y: 162, endPoint x: 1052, endPoint y: 178, distance: 550.2
click at [1052, 178] on div "Error syncing tasks: sync_clickup_tasks() got an unexpected keyword argument 'p…" at bounding box center [783, 162] width 1543 height 41
click at [1054, 173] on div "Error syncing tasks: sync_clickup_tasks() got an unexpected keyword argument 'p…" at bounding box center [783, 162] width 1543 height 41
click at [191, 492] on div "Sync Tasks Sync Time Sync Time (Inactive Users) Regenerate Reports Debug" at bounding box center [784, 506] width 1489 height 58
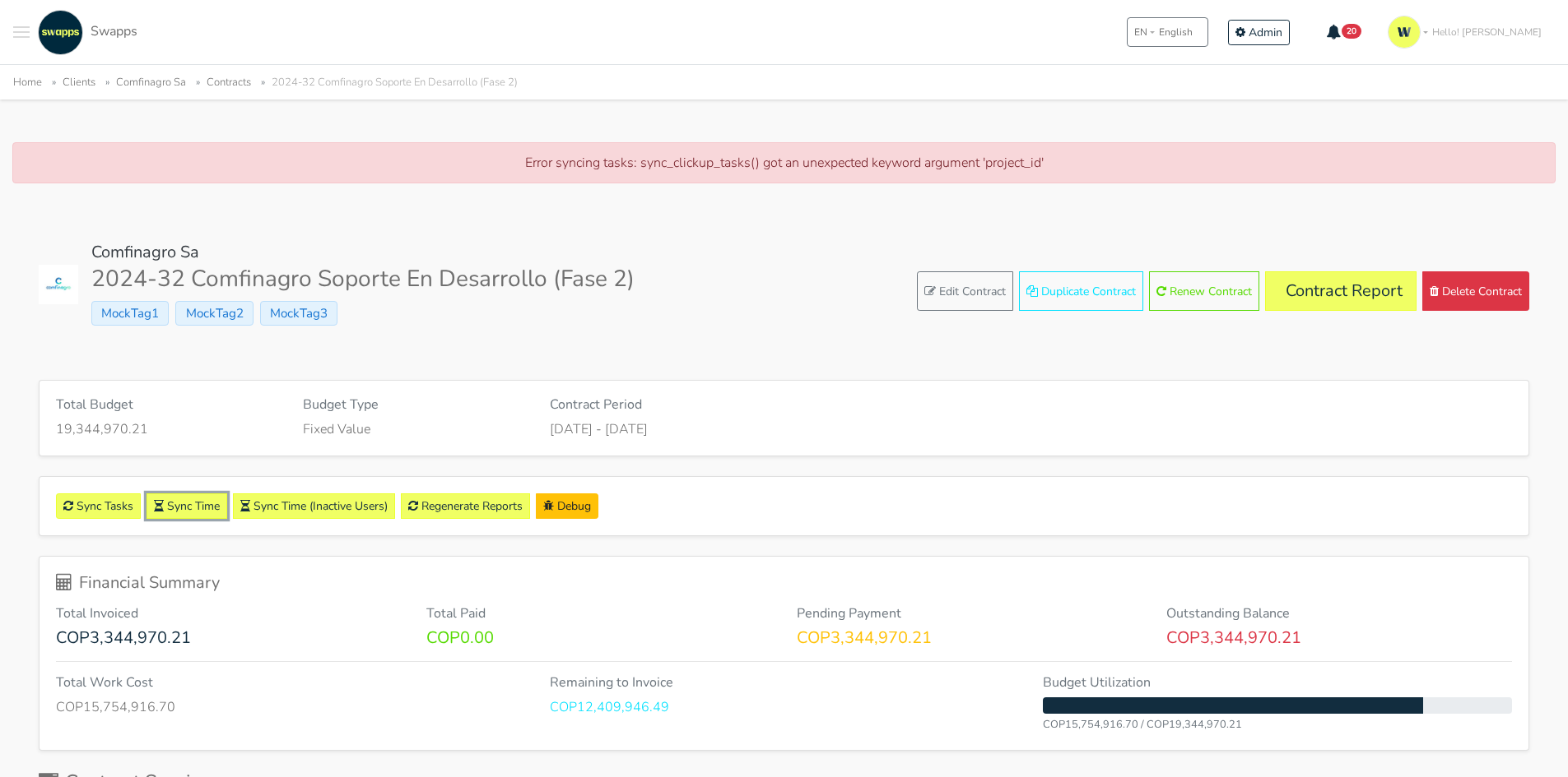
click at [189, 507] on link "Sync Time" at bounding box center [187, 506] width 81 height 25
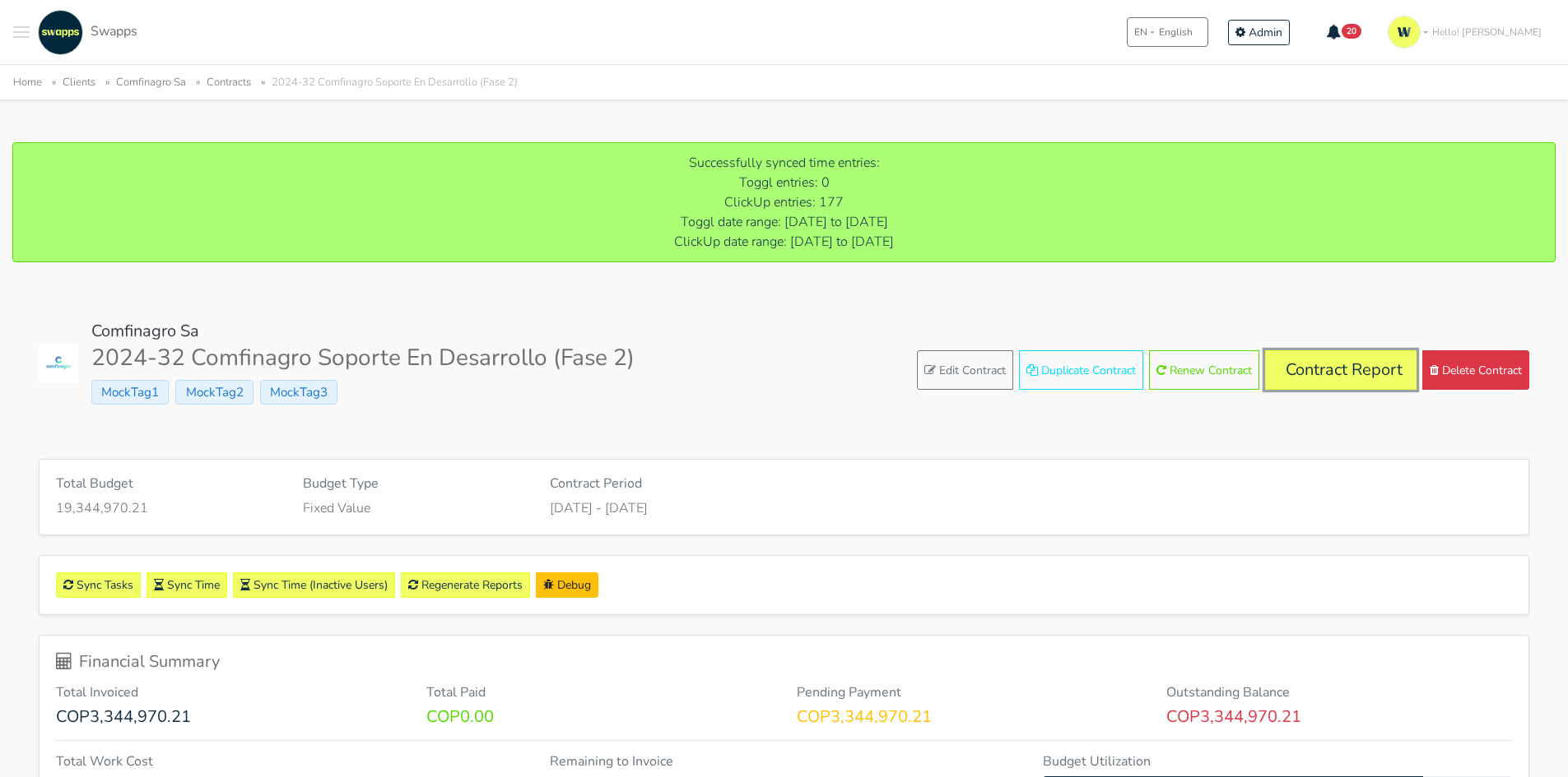
click at [1352, 362] on link "Contract Report" at bounding box center [1340, 369] width 151 height 40
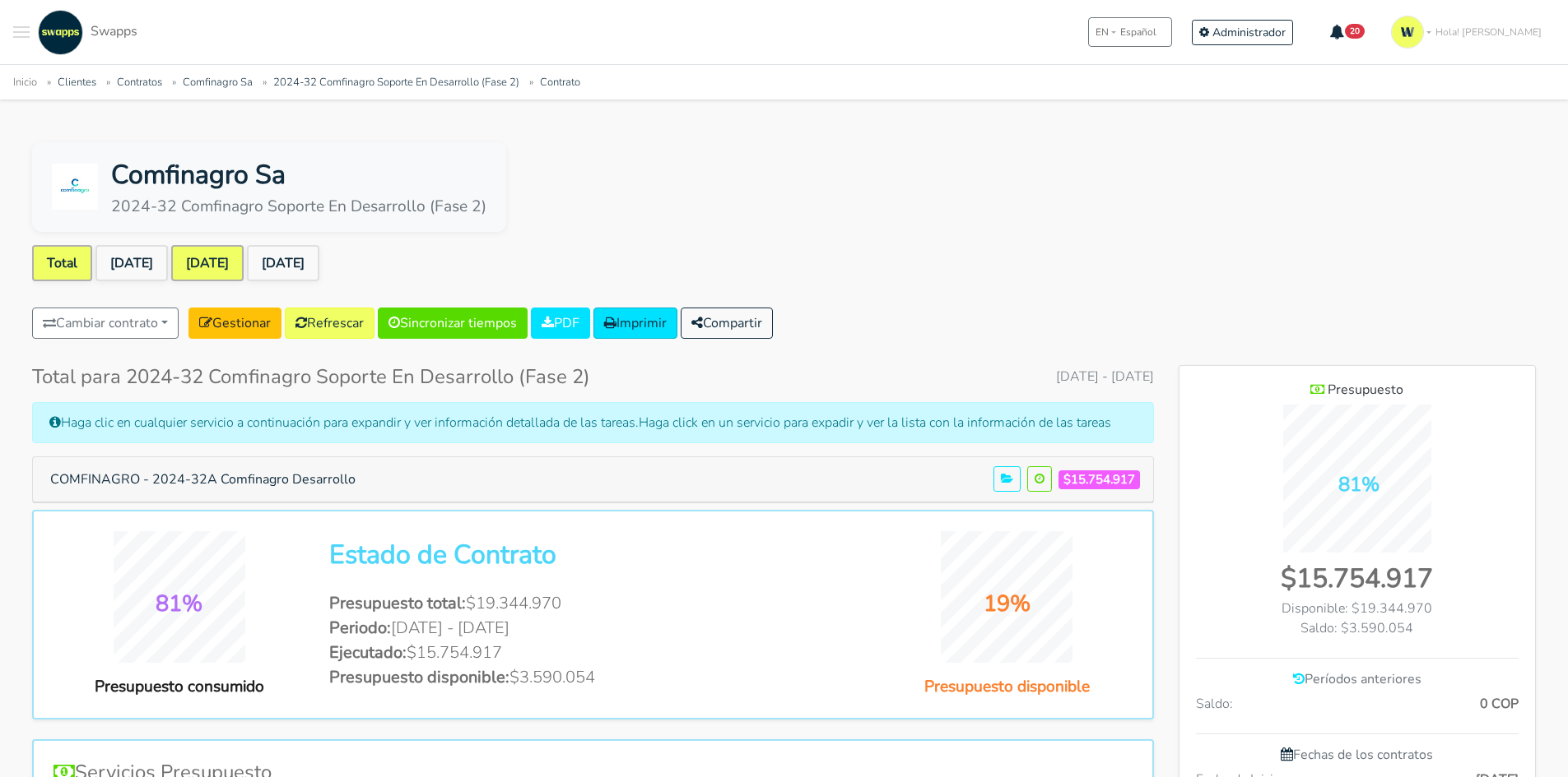
click at [217, 262] on link "[DATE]" at bounding box center [207, 263] width 72 height 36
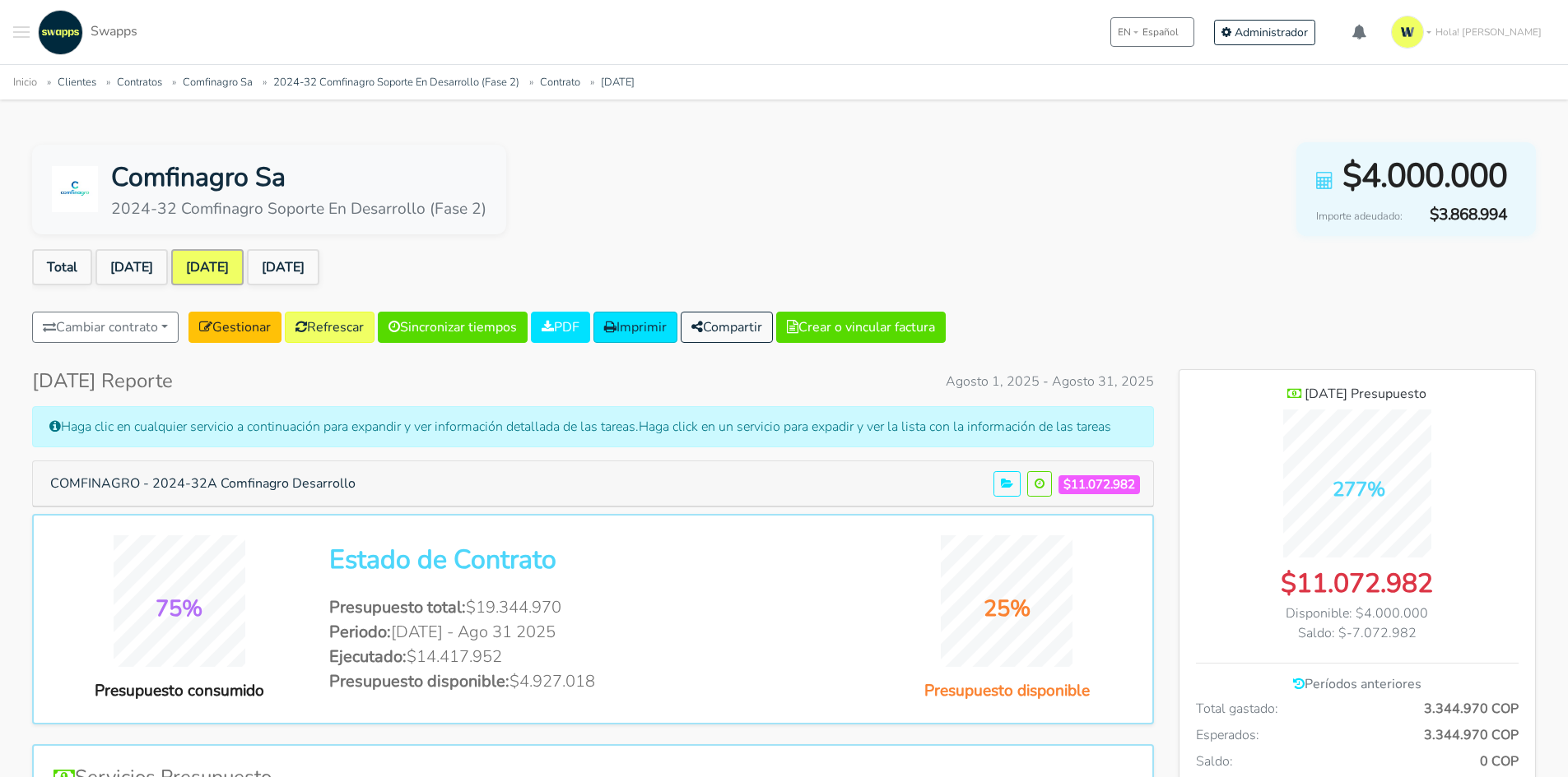
scroll to position [1199, 357]
click at [240, 483] on button "COMFINAGRO - 2024-32A Comfinagro Desarrollo" at bounding box center [203, 484] width 327 height 32
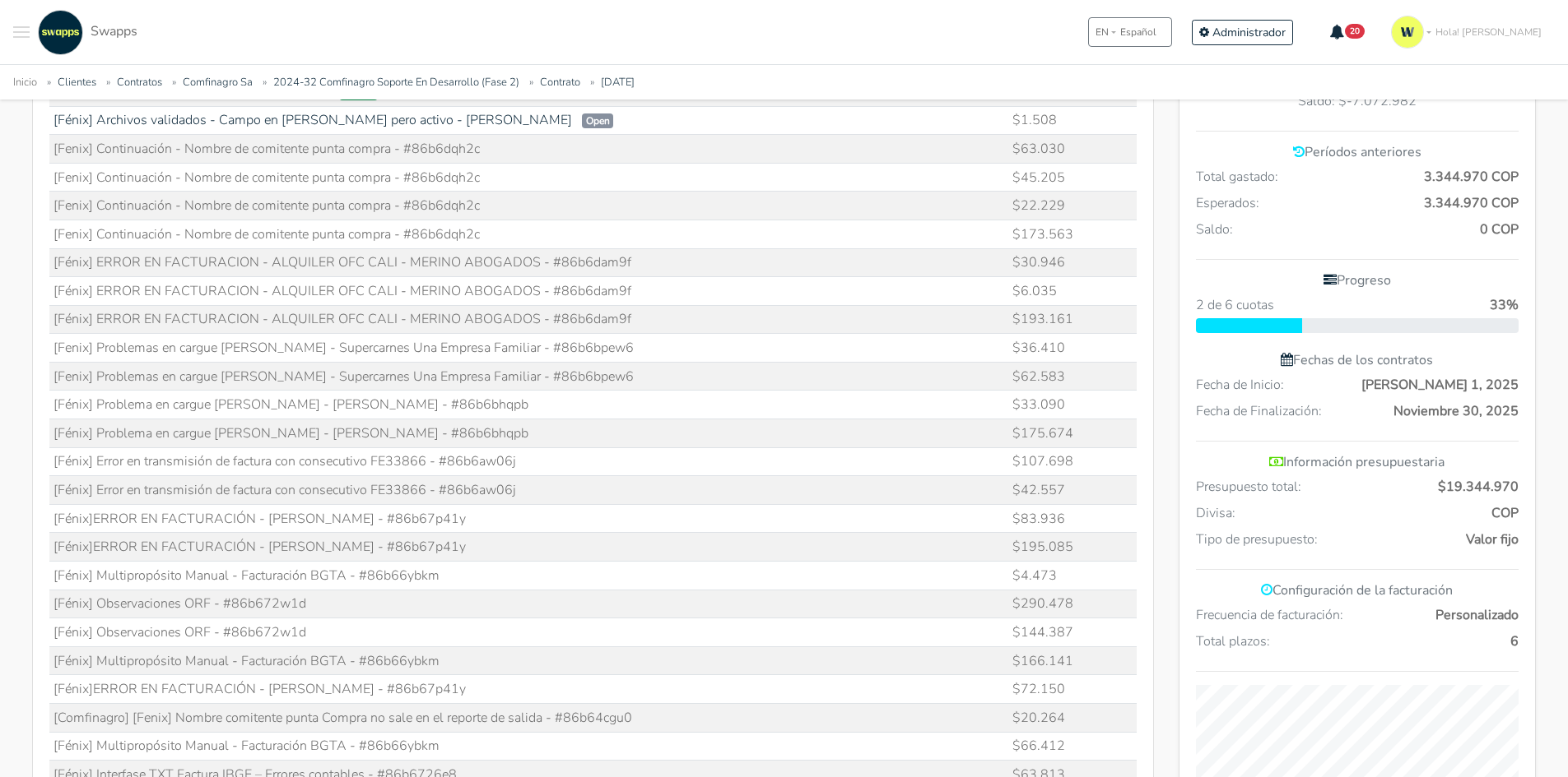
scroll to position [329, 0]
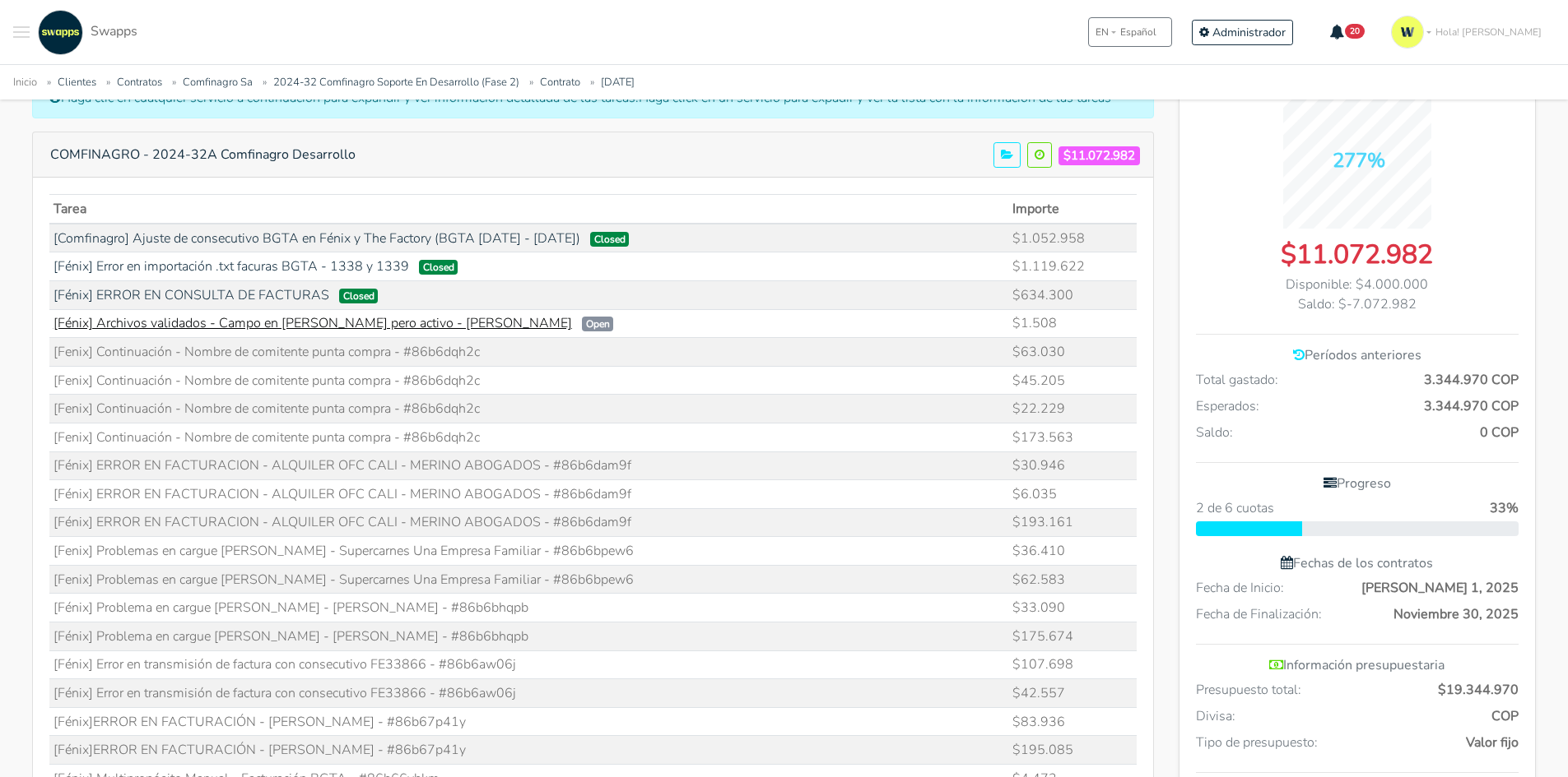
click at [291, 321] on link "[Fénix] Archivos validados - Campo en [PERSON_NAME] pero activo - [PERSON_NAME]" at bounding box center [313, 322] width 518 height 18
drag, startPoint x: 411, startPoint y: 349, endPoint x: 495, endPoint y: 350, distance: 84.0
click at [494, 350] on td "[Fenix] Continuación - Nombre de comitente punta compra - #86b6dqh2c" at bounding box center [529, 352] width 960 height 29
copy td "86b6dqh2c"
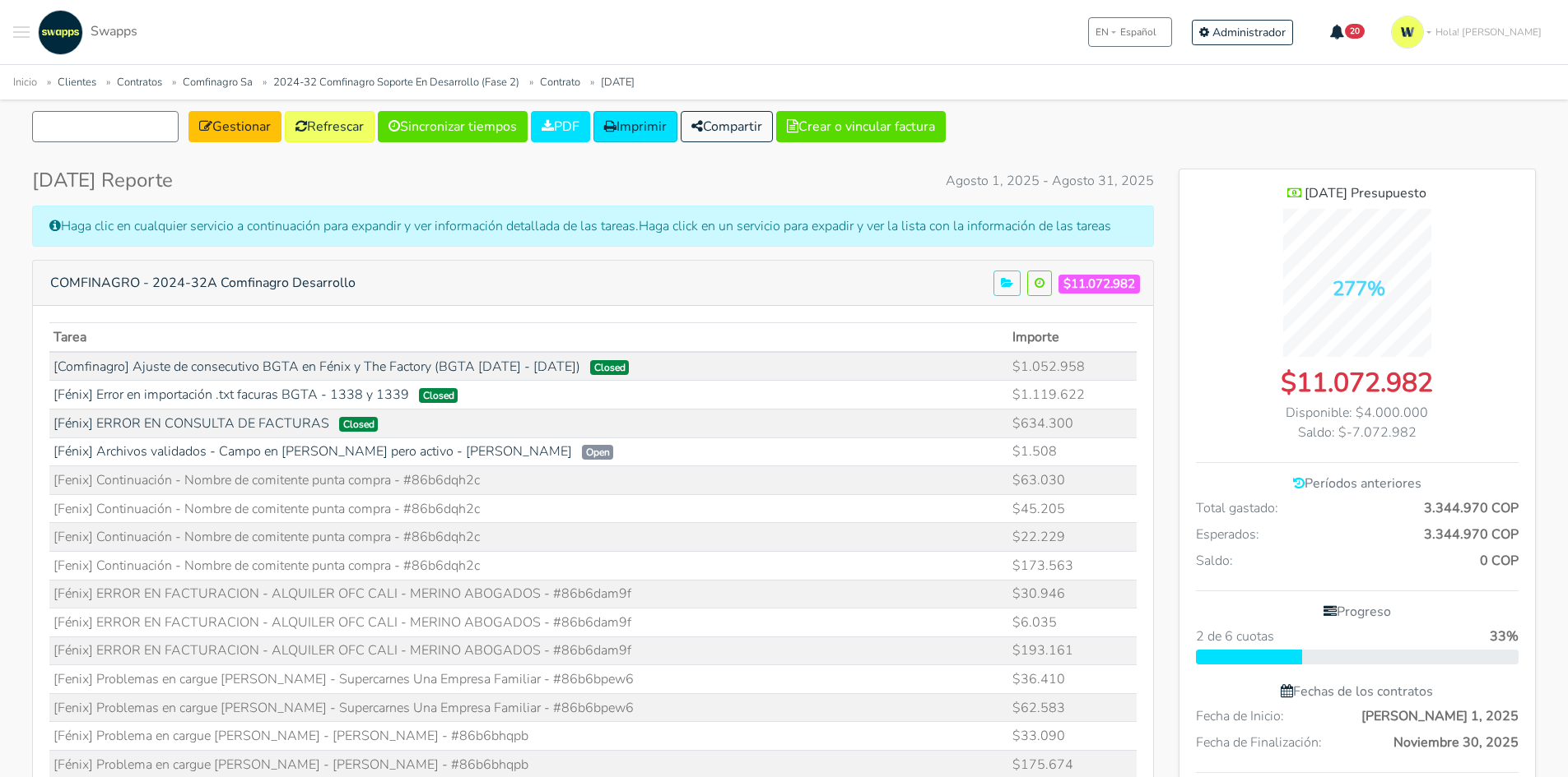
scroll to position [83, 0]
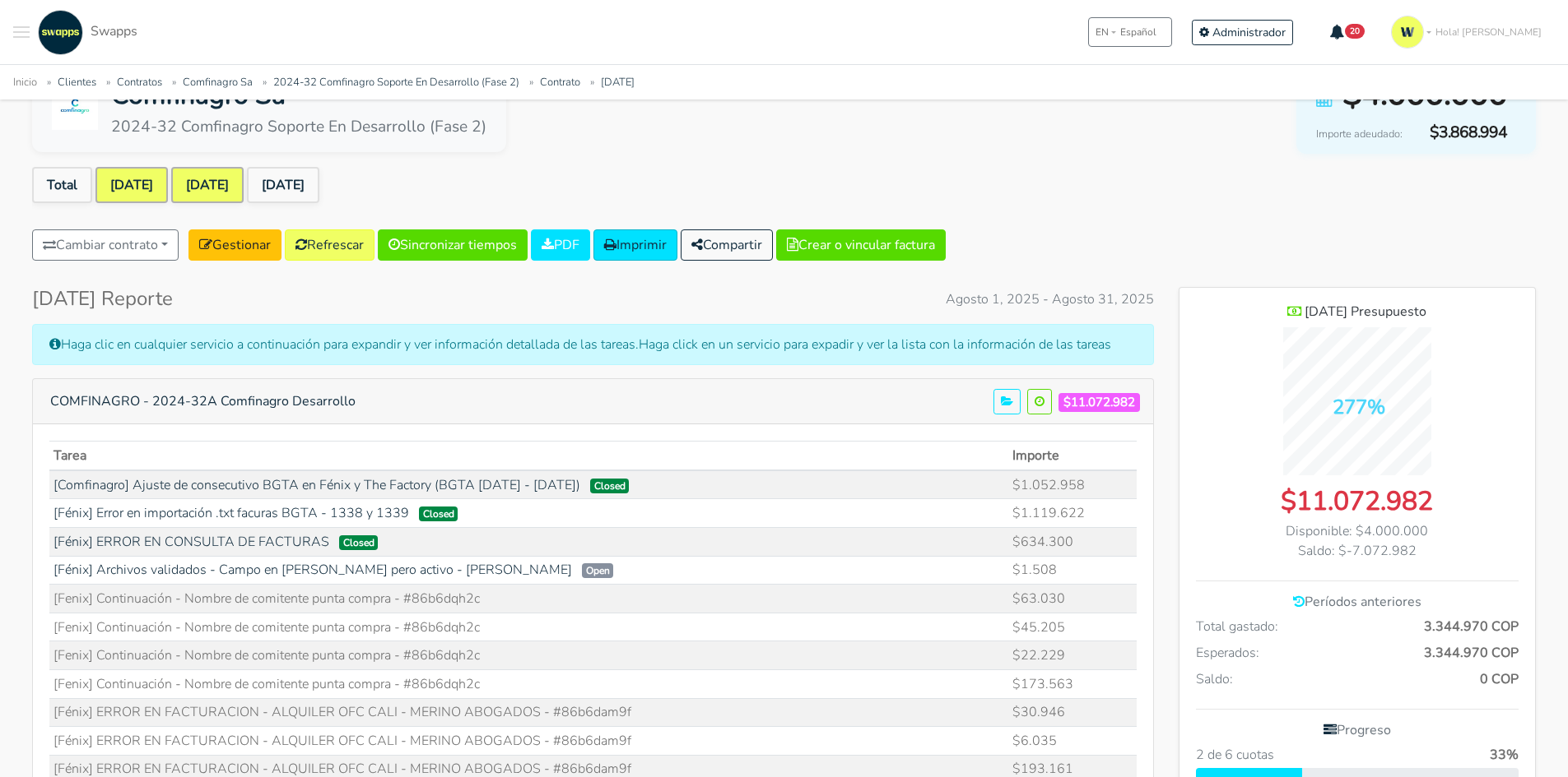
click at [134, 180] on link "Jul 2025" at bounding box center [132, 185] width 72 height 36
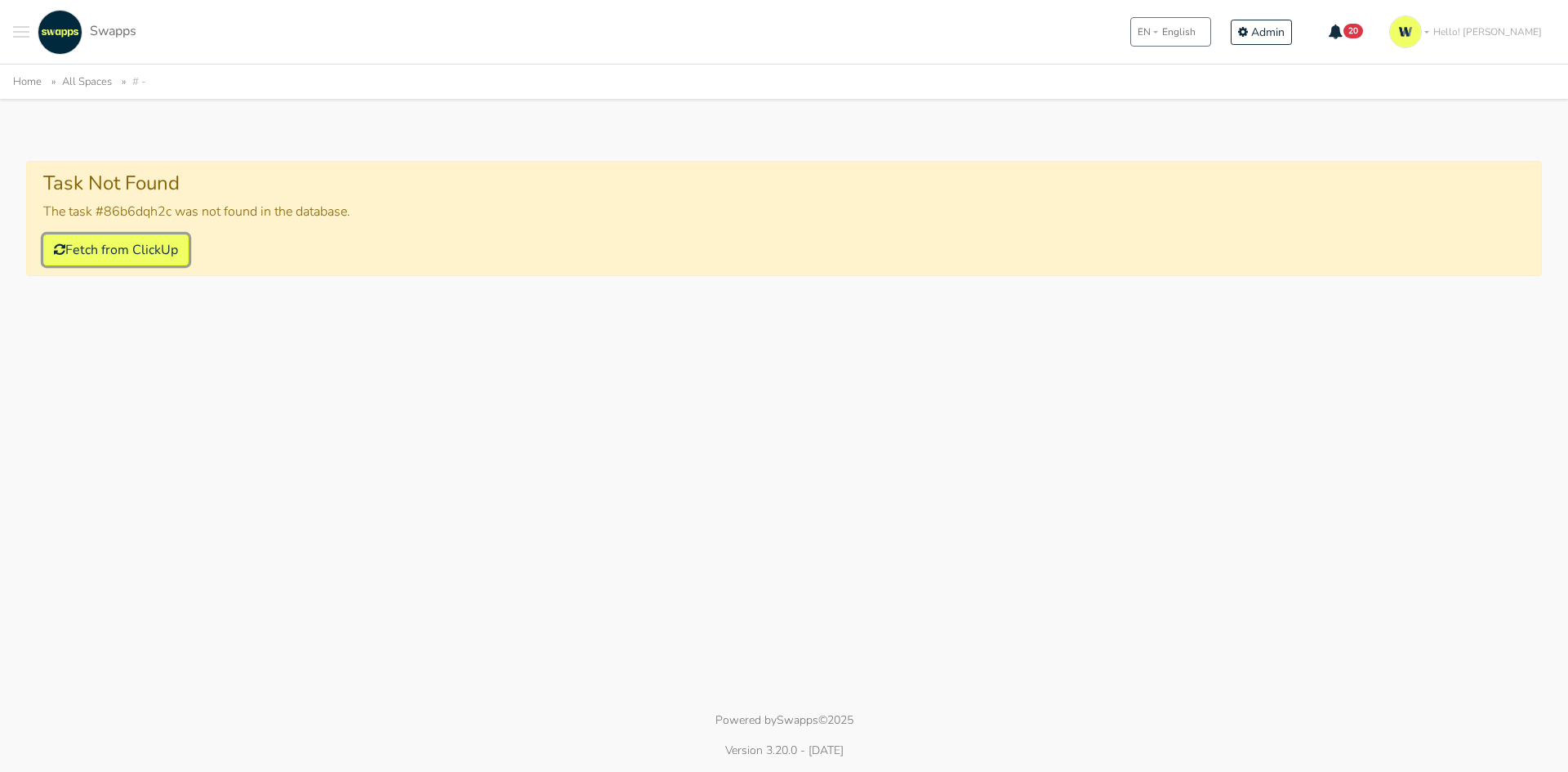
click at [118, 255] on button "Fetch from ClickUp" at bounding box center [116, 250] width 146 height 31
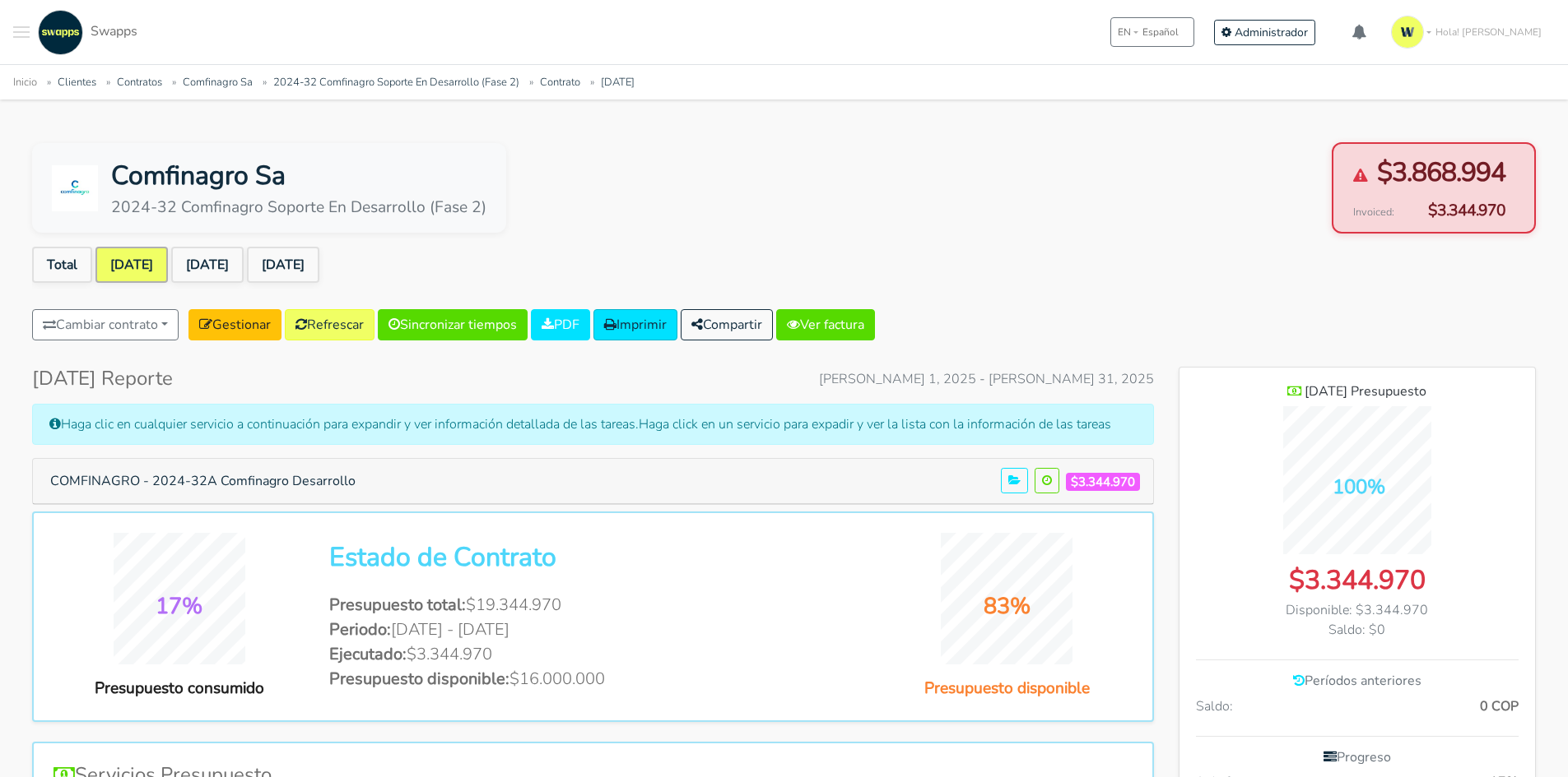
scroll to position [1146, 357]
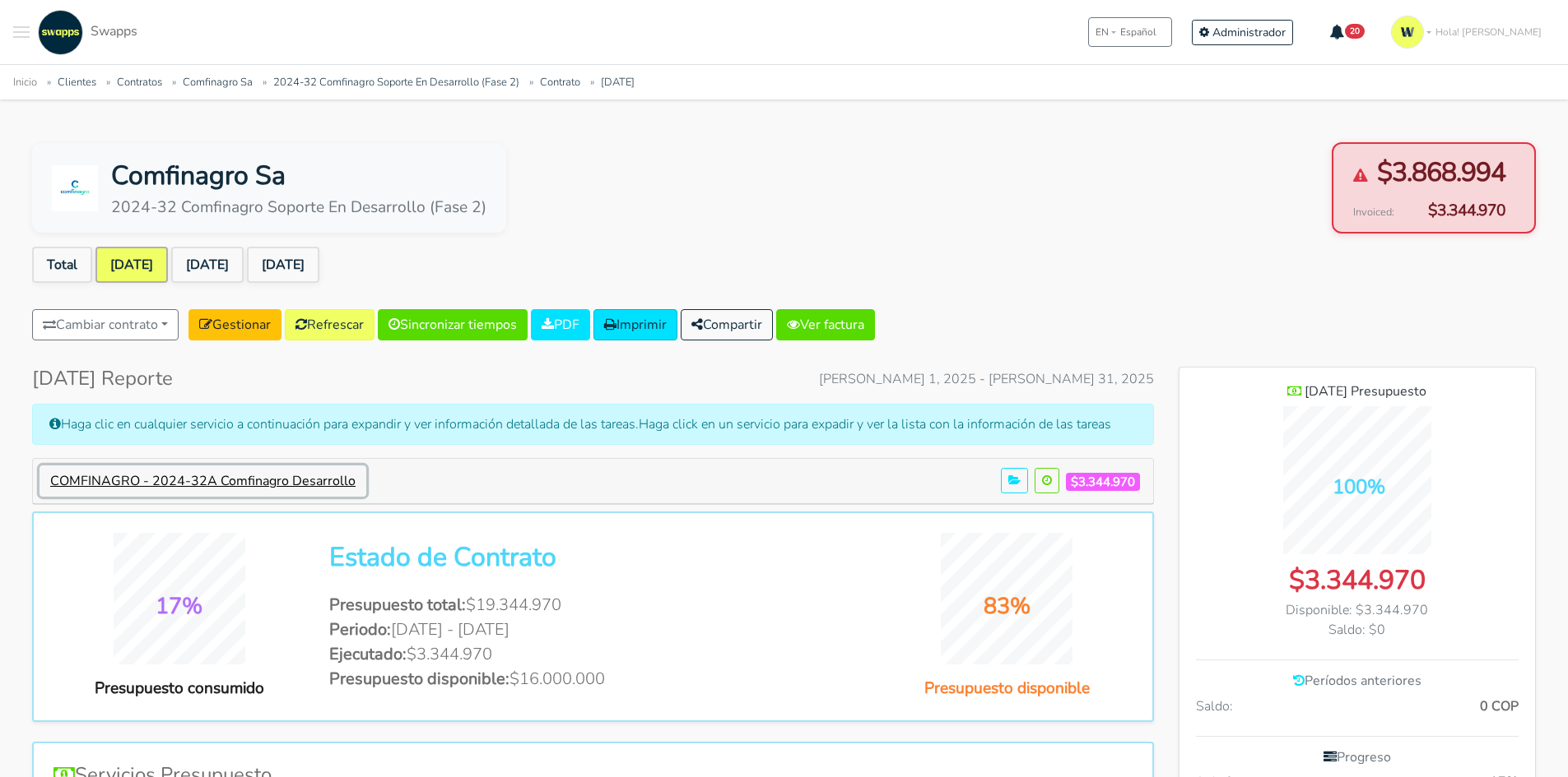
click at [311, 480] on button "COMFINAGRO - 2024-32A Comfinagro Desarrollo" at bounding box center [203, 481] width 327 height 32
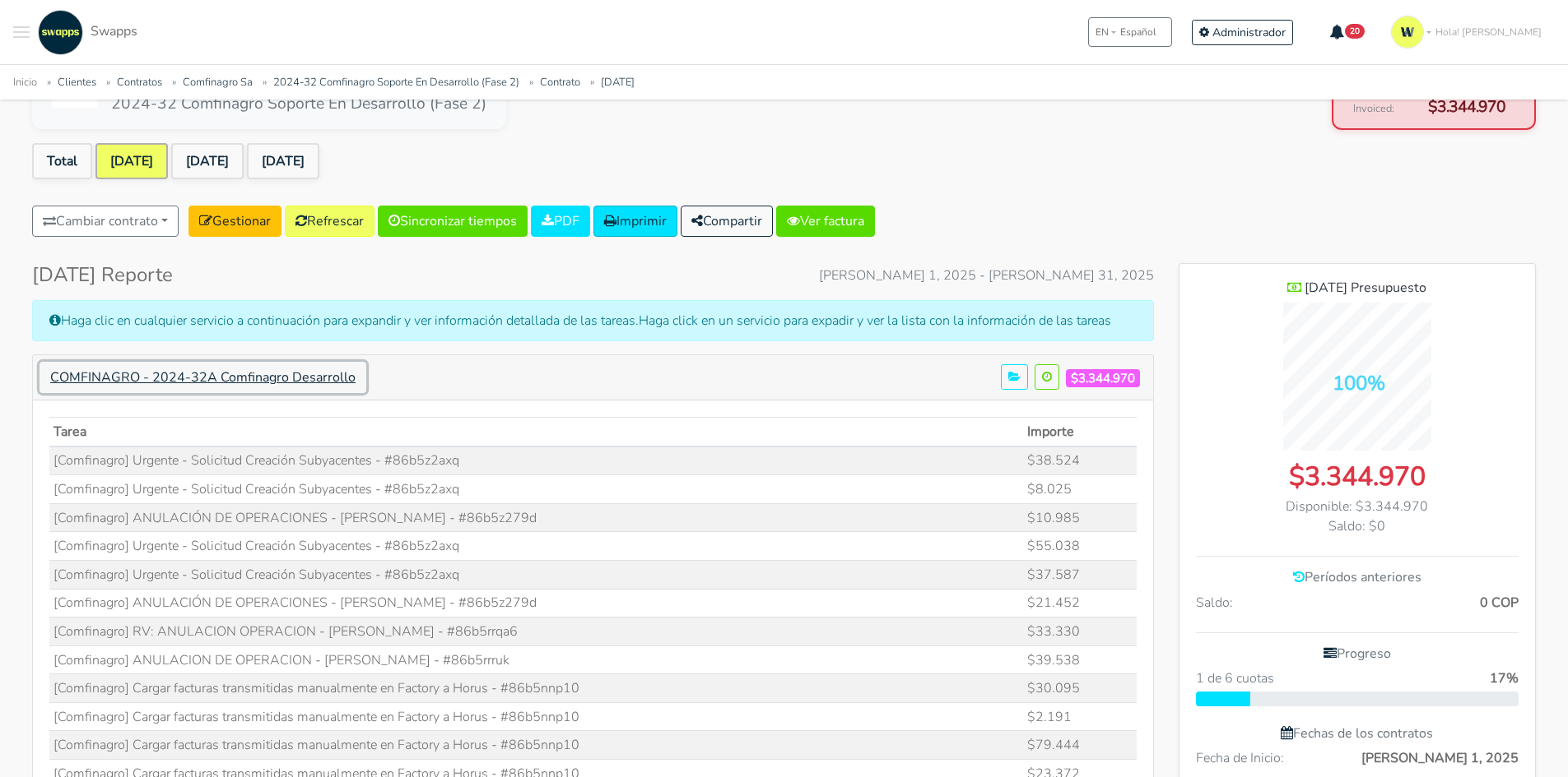
scroll to position [83, 0]
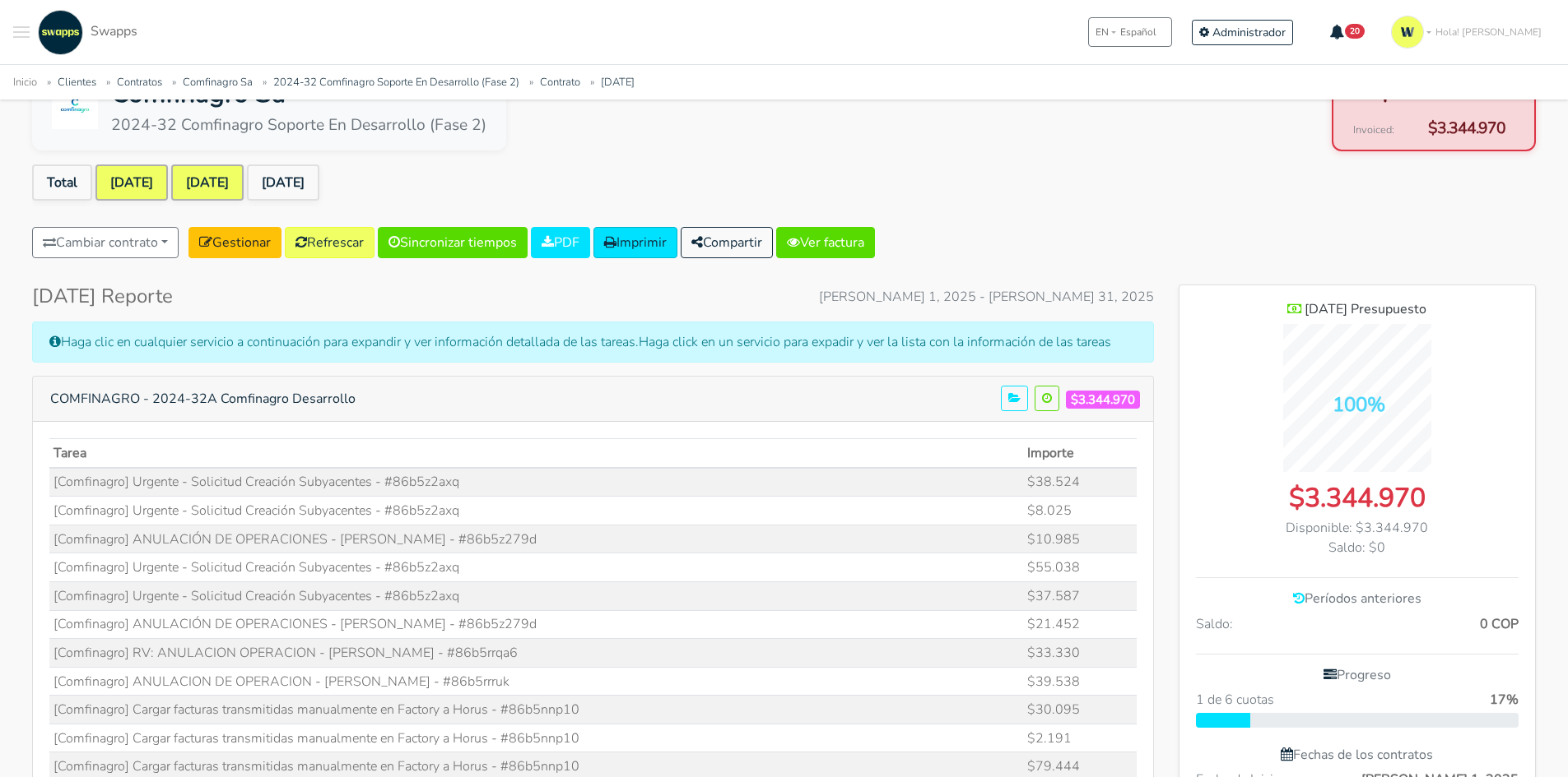
click at [222, 188] on link "Aug 2025" at bounding box center [207, 182] width 72 height 36
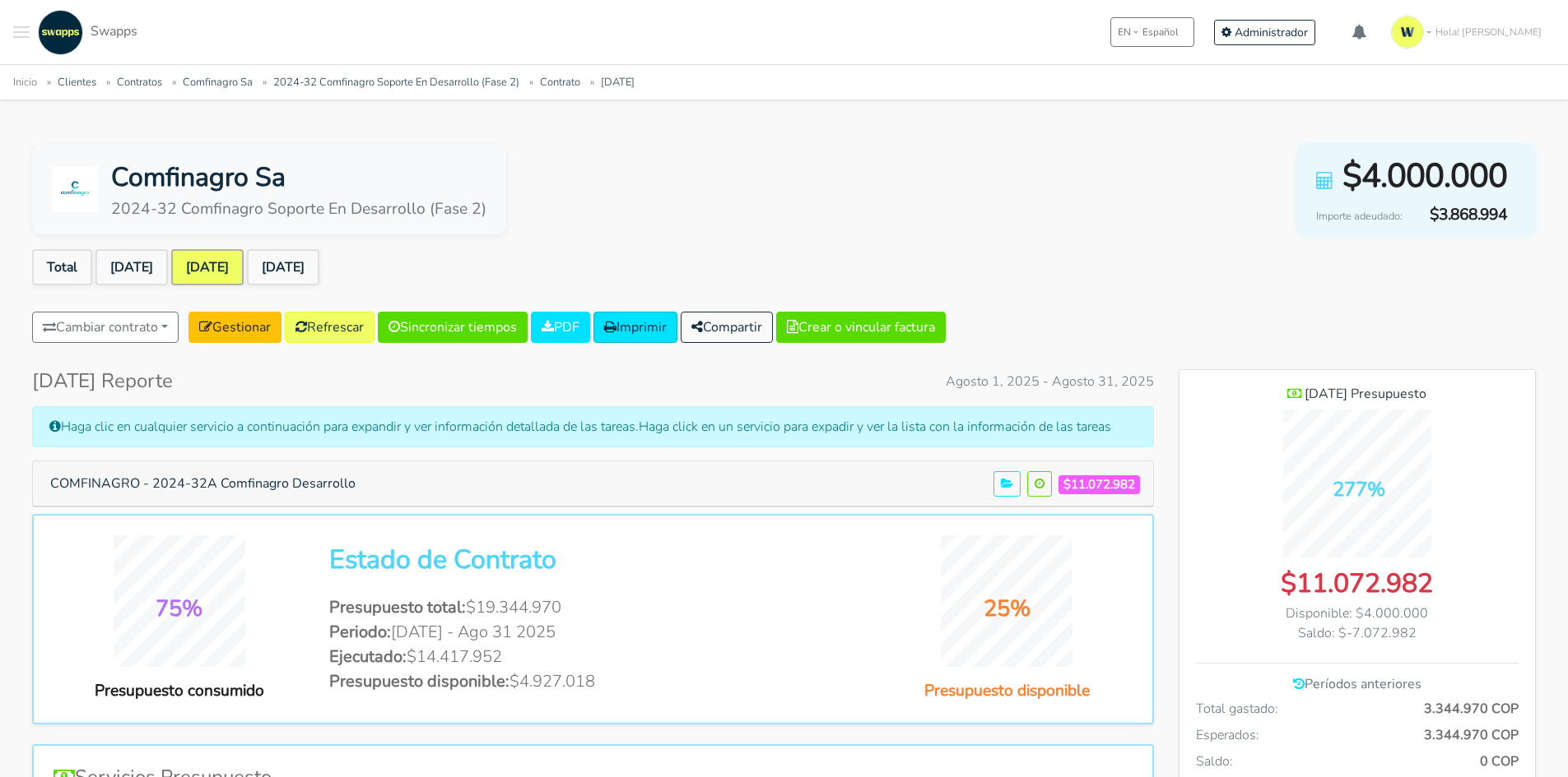
scroll to position [1199, 357]
click at [320, 256] on link "[DATE]" at bounding box center [283, 266] width 72 height 36
click at [213, 263] on link "[DATE]" at bounding box center [207, 266] width 72 height 36
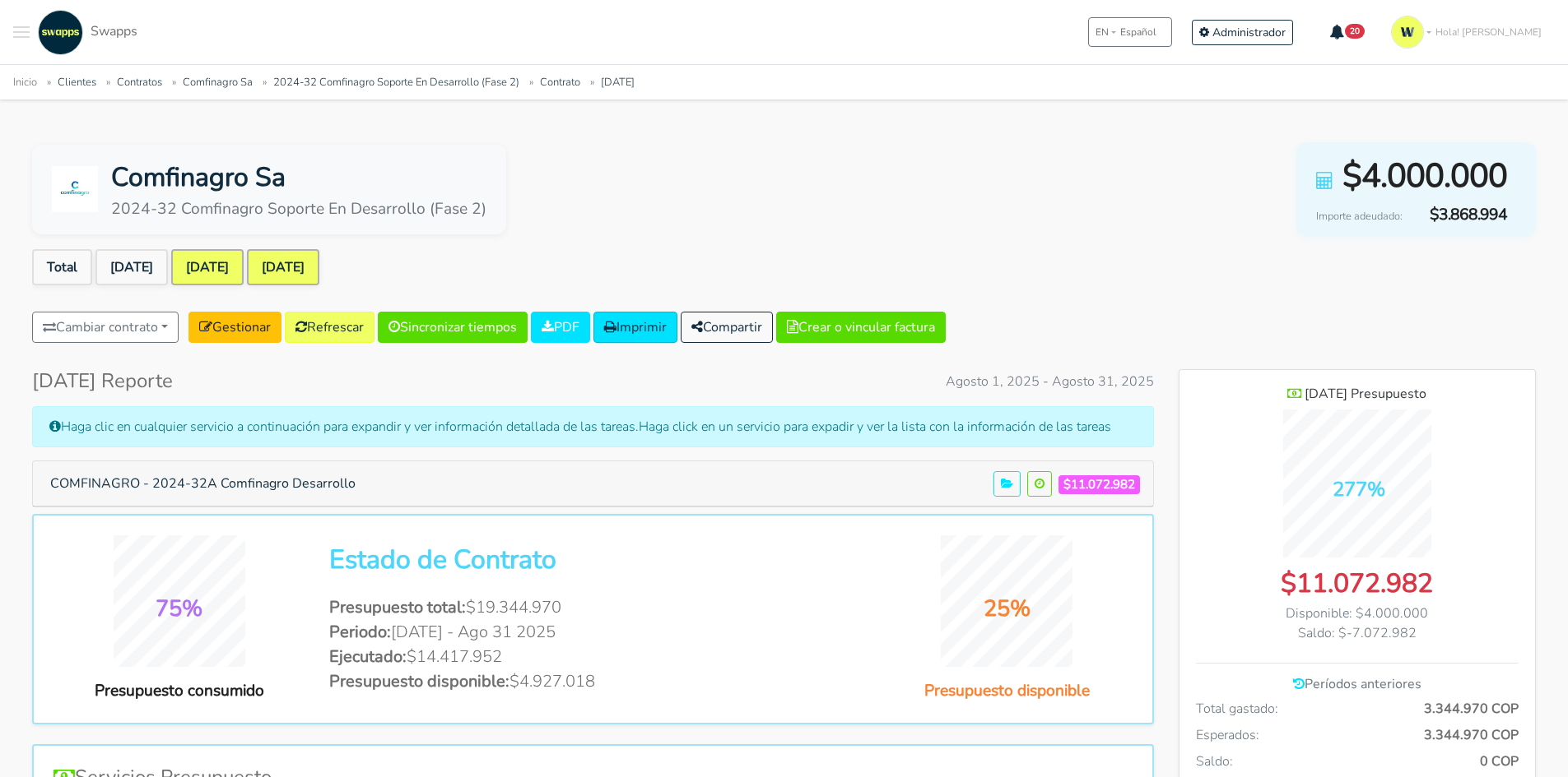
click at [320, 262] on link "[DATE]" at bounding box center [283, 266] width 72 height 36
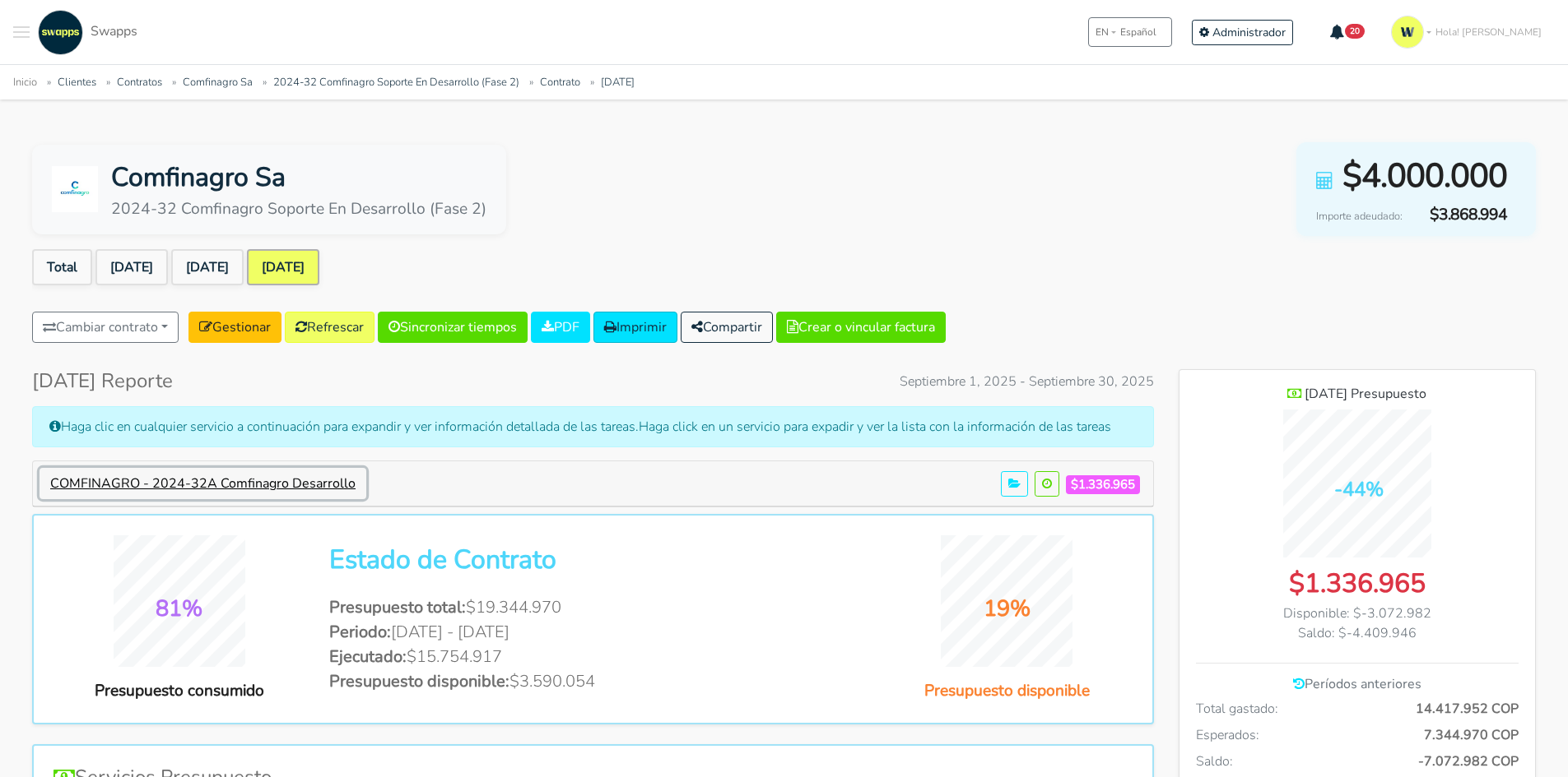
click at [333, 488] on button "COMFINAGRO - 2024-32A Comfinagro Desarrollo" at bounding box center [203, 484] width 327 height 32
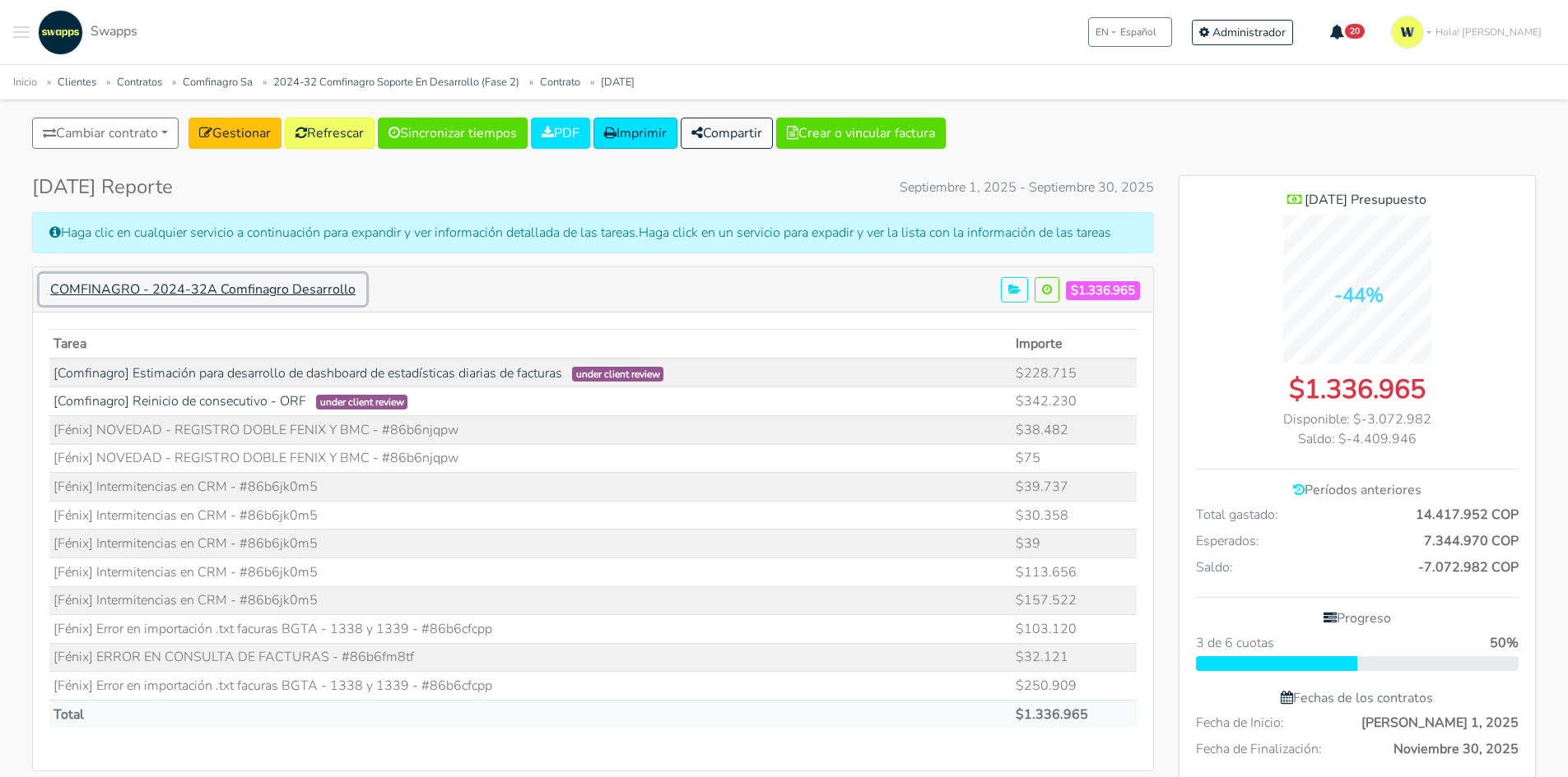
scroll to position [247, 0]
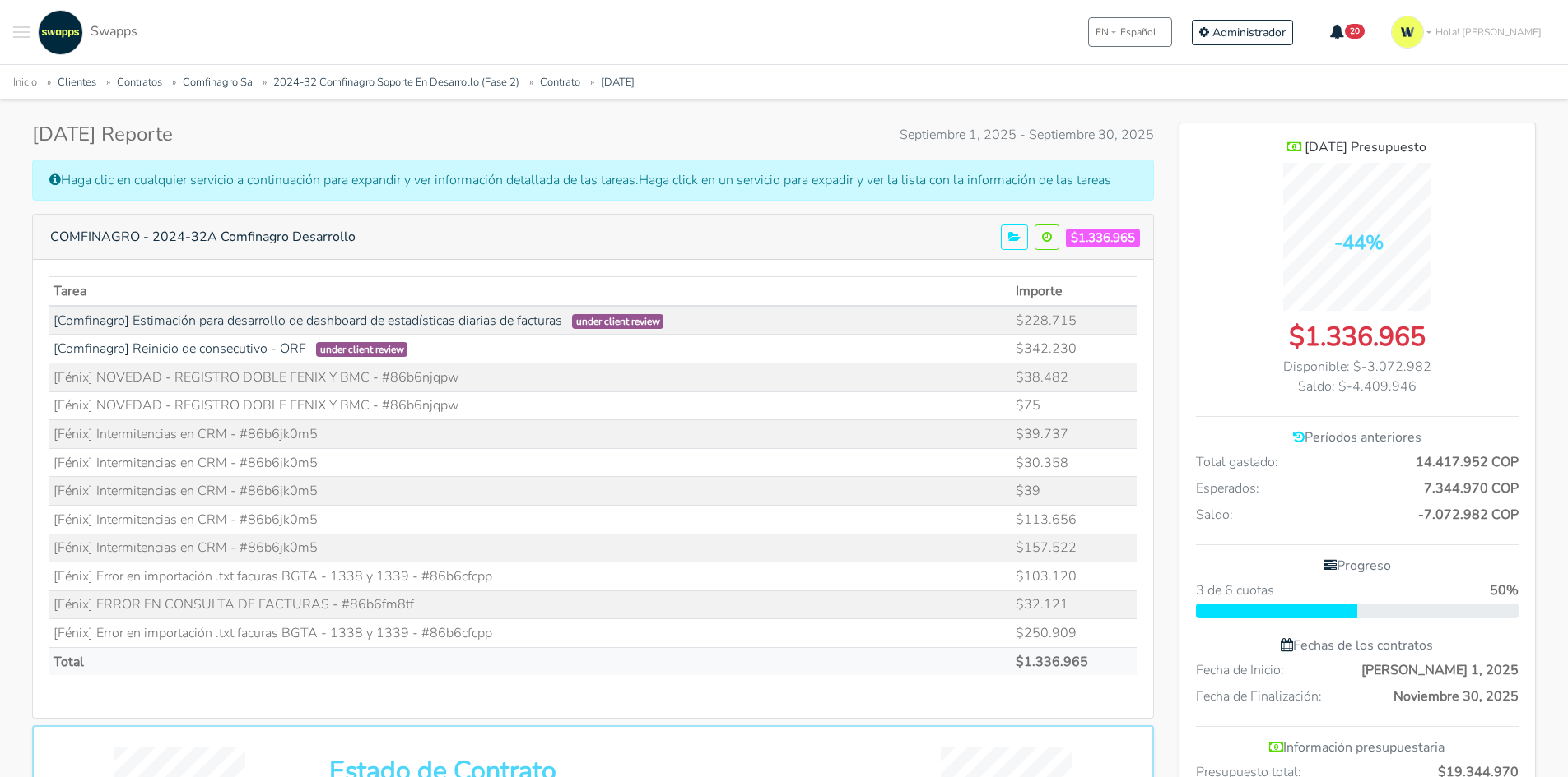
drag, startPoint x: 459, startPoint y: 376, endPoint x: 388, endPoint y: 368, distance: 71.4
click at [388, 368] on td "[Fénix] NOVEDAD - REGISTRO DOBLE FENIX Y BMC - #86b6njqpw" at bounding box center [530, 377] width 962 height 29
copy td "86b6njqpw"
click at [188, 361] on td "[Comfinagro] Reinicio de consecutivo - ORF under client review" at bounding box center [530, 349] width 962 height 29
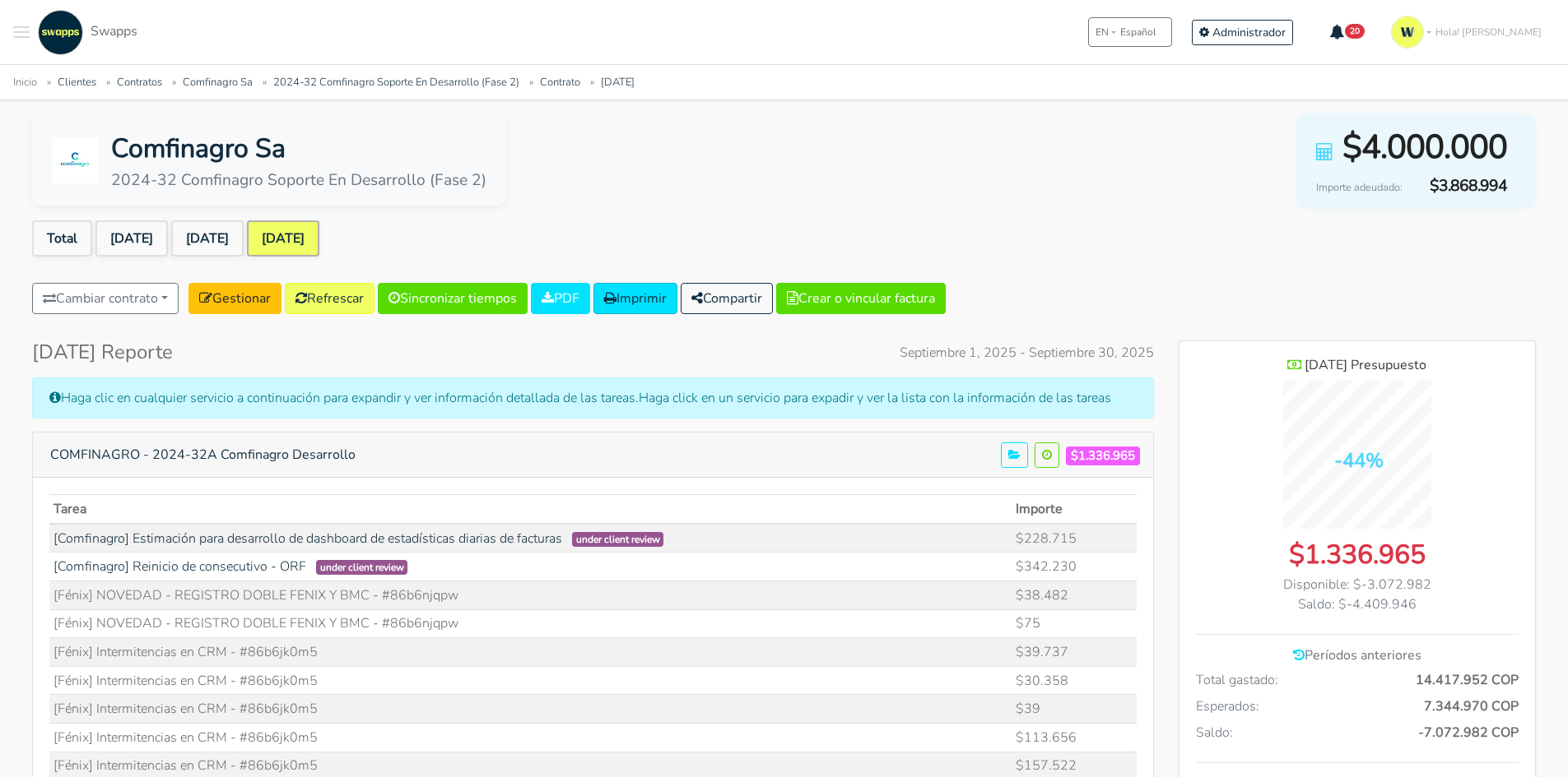
scroll to position [0, 0]
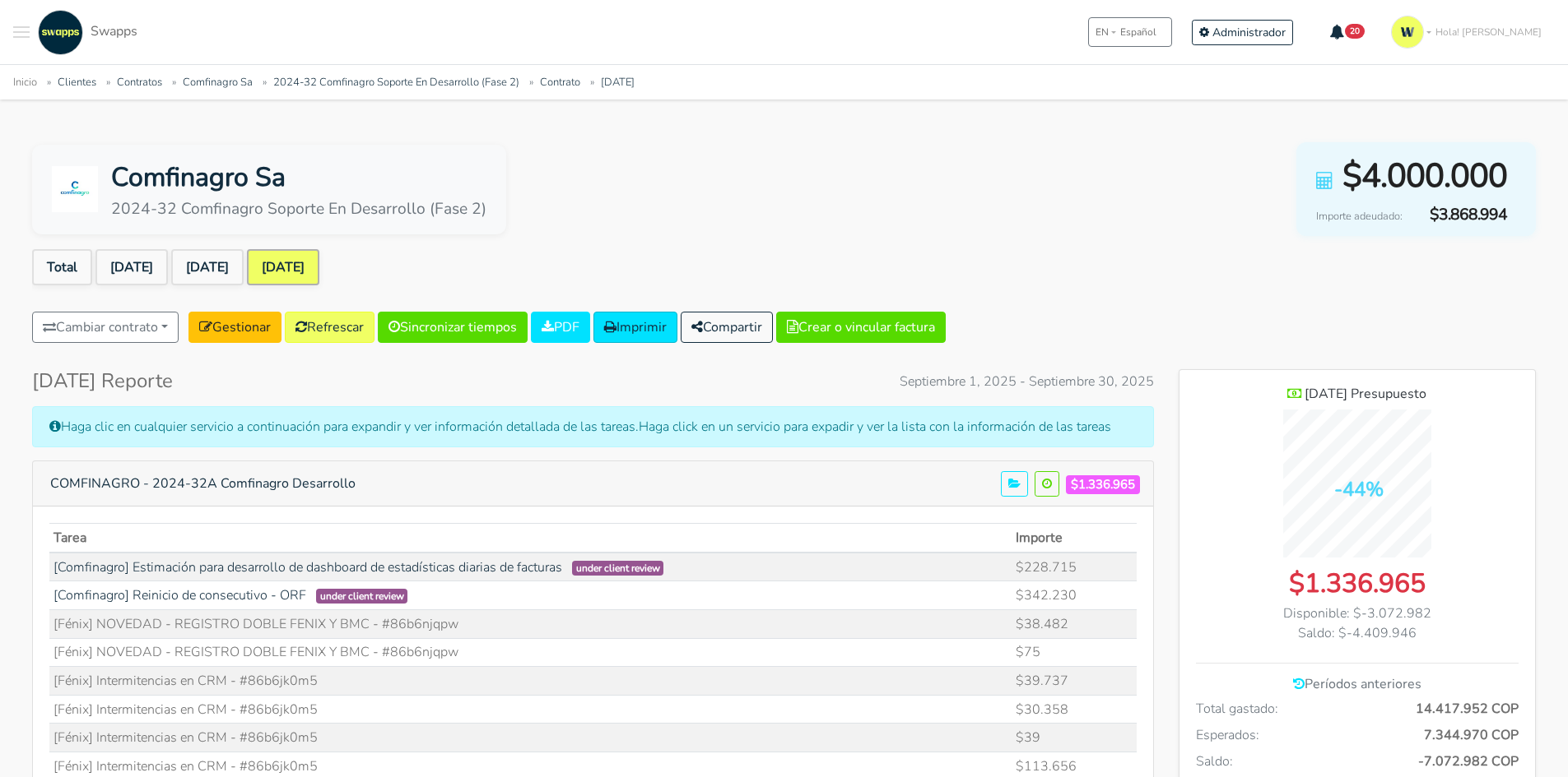
click at [18, 34] on button "Toggle navigation menu" at bounding box center [21, 32] width 17 height 45
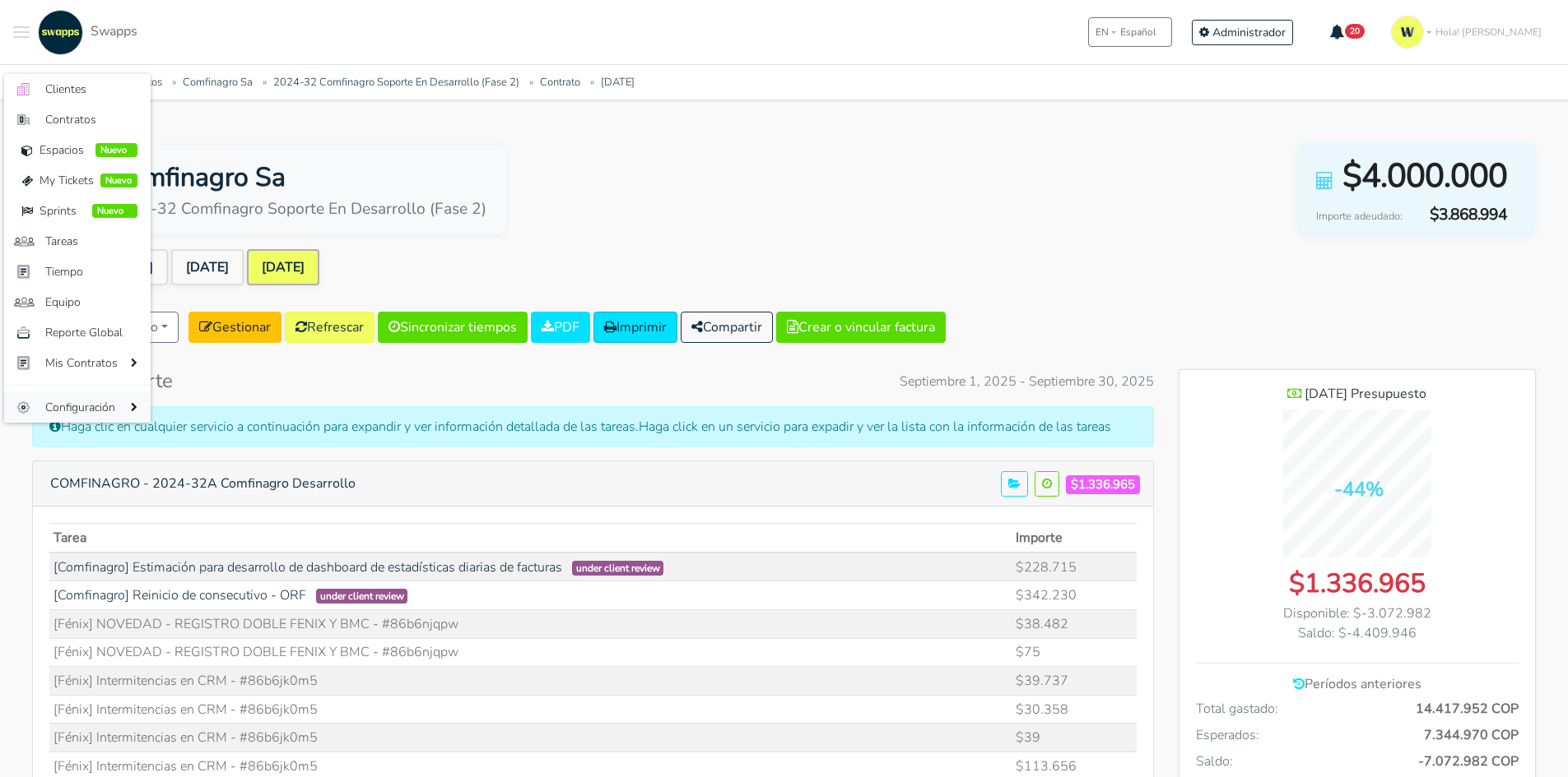
click at [85, 400] on span "Configuración" at bounding box center [86, 408] width 82 height 18
click at [201, 470] on span "Comandos" at bounding box center [216, 470] width 105 height 18
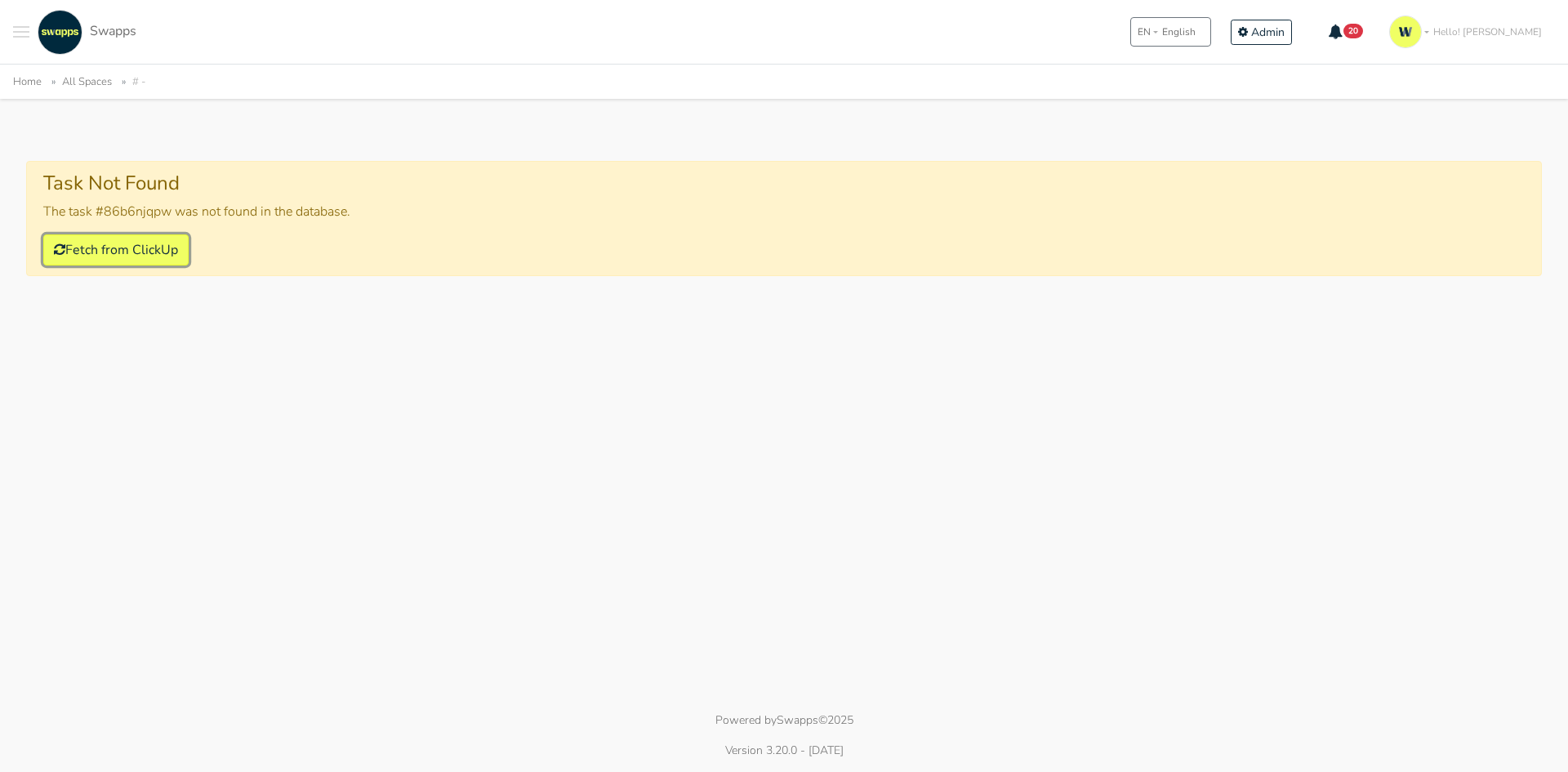
click at [159, 255] on button "Fetch from ClickUp" at bounding box center [116, 250] width 146 height 31
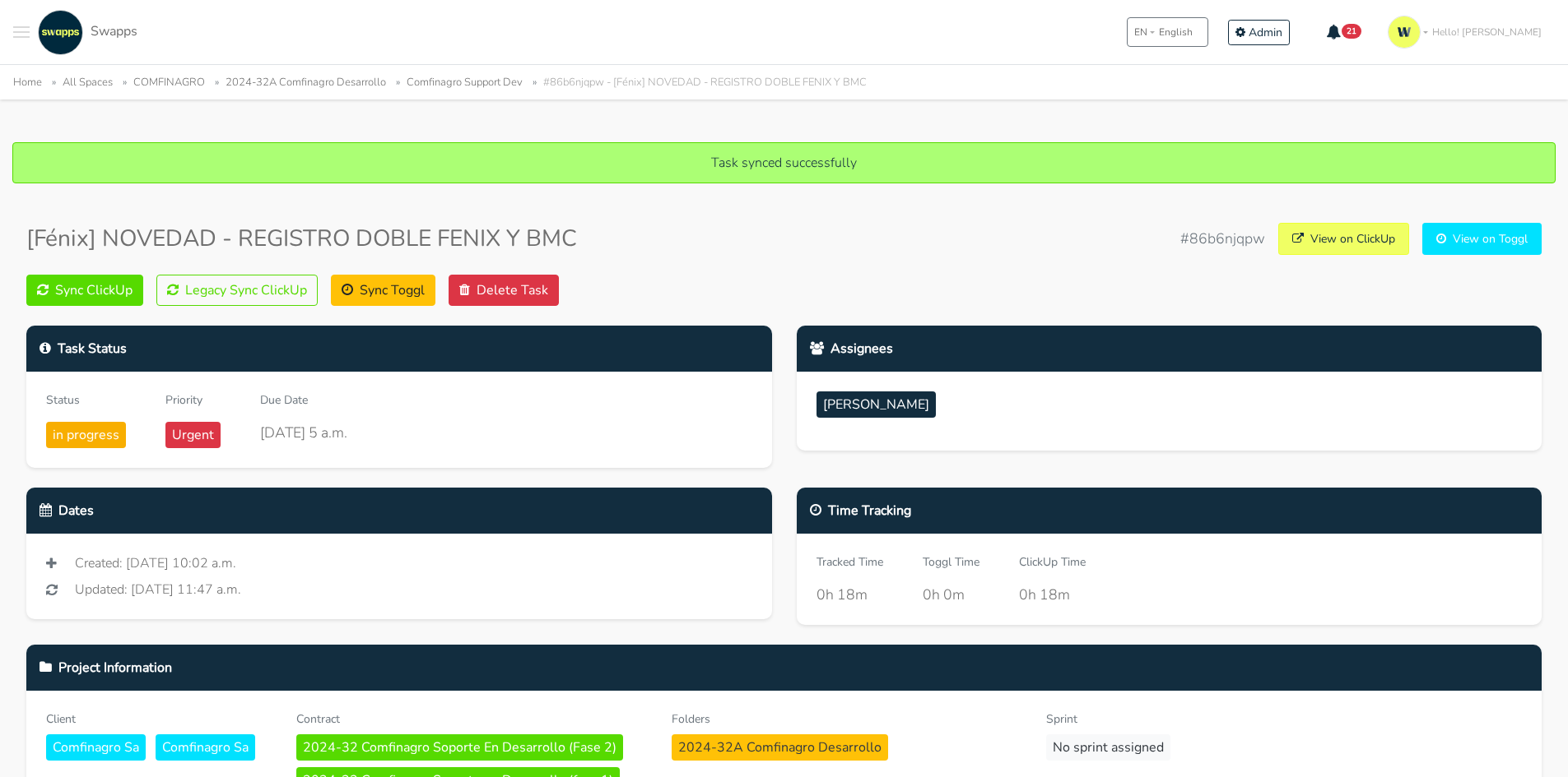
click at [28, 21] on button "Toggle navigation menu" at bounding box center [21, 32] width 17 height 45
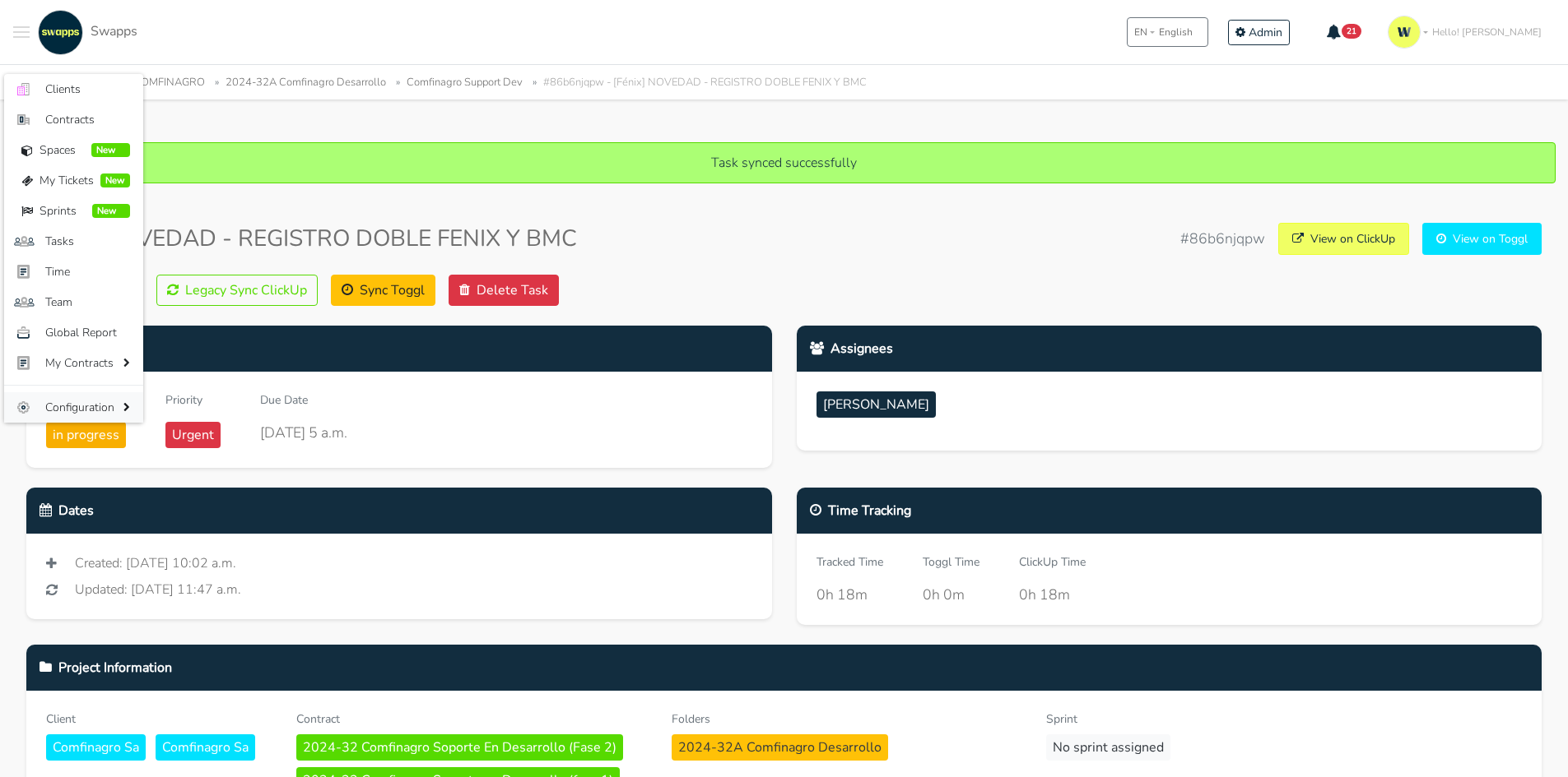
click at [106, 406] on span "Configuration" at bounding box center [83, 408] width 74 height 18
click at [206, 470] on span "Commands" at bounding box center [216, 470] width 105 height 18
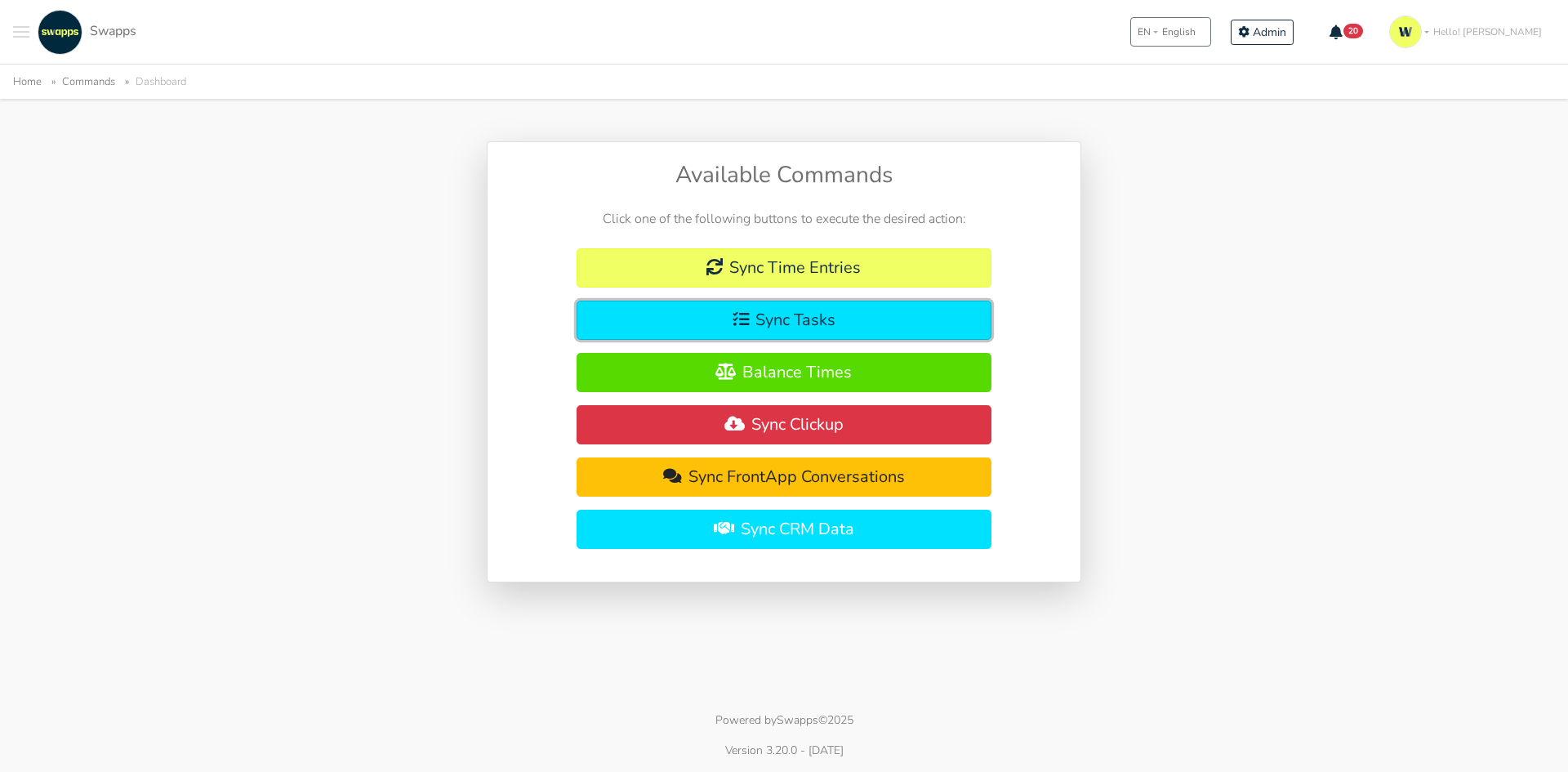
click at [800, 324] on button "Sync Tasks" at bounding box center [784, 320] width 416 height 40
click at [17, 30] on button "Toggle navigation menu" at bounding box center [21, 32] width 17 height 45
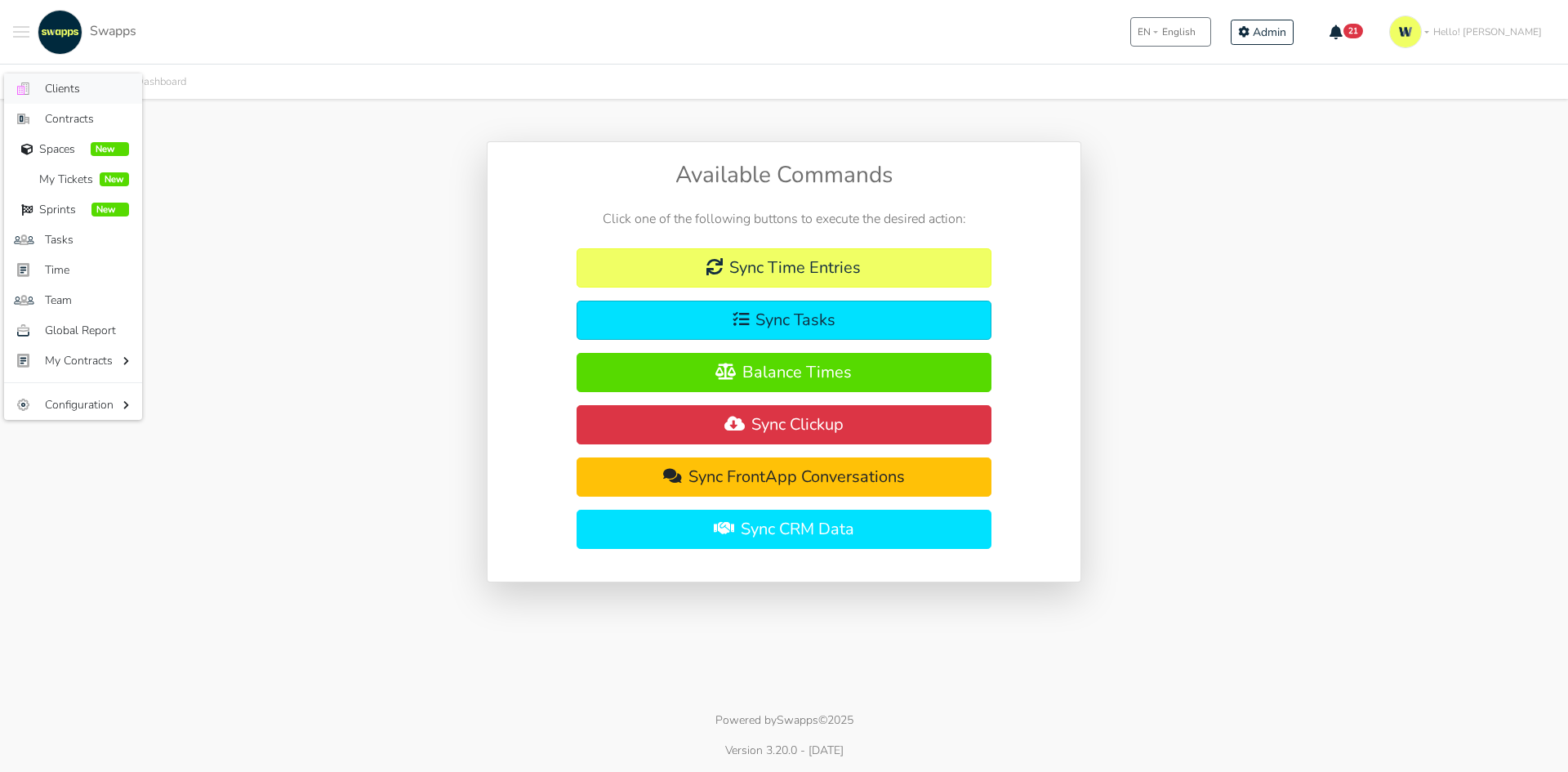
click at [61, 93] on span "Clients" at bounding box center [87, 89] width 84 height 18
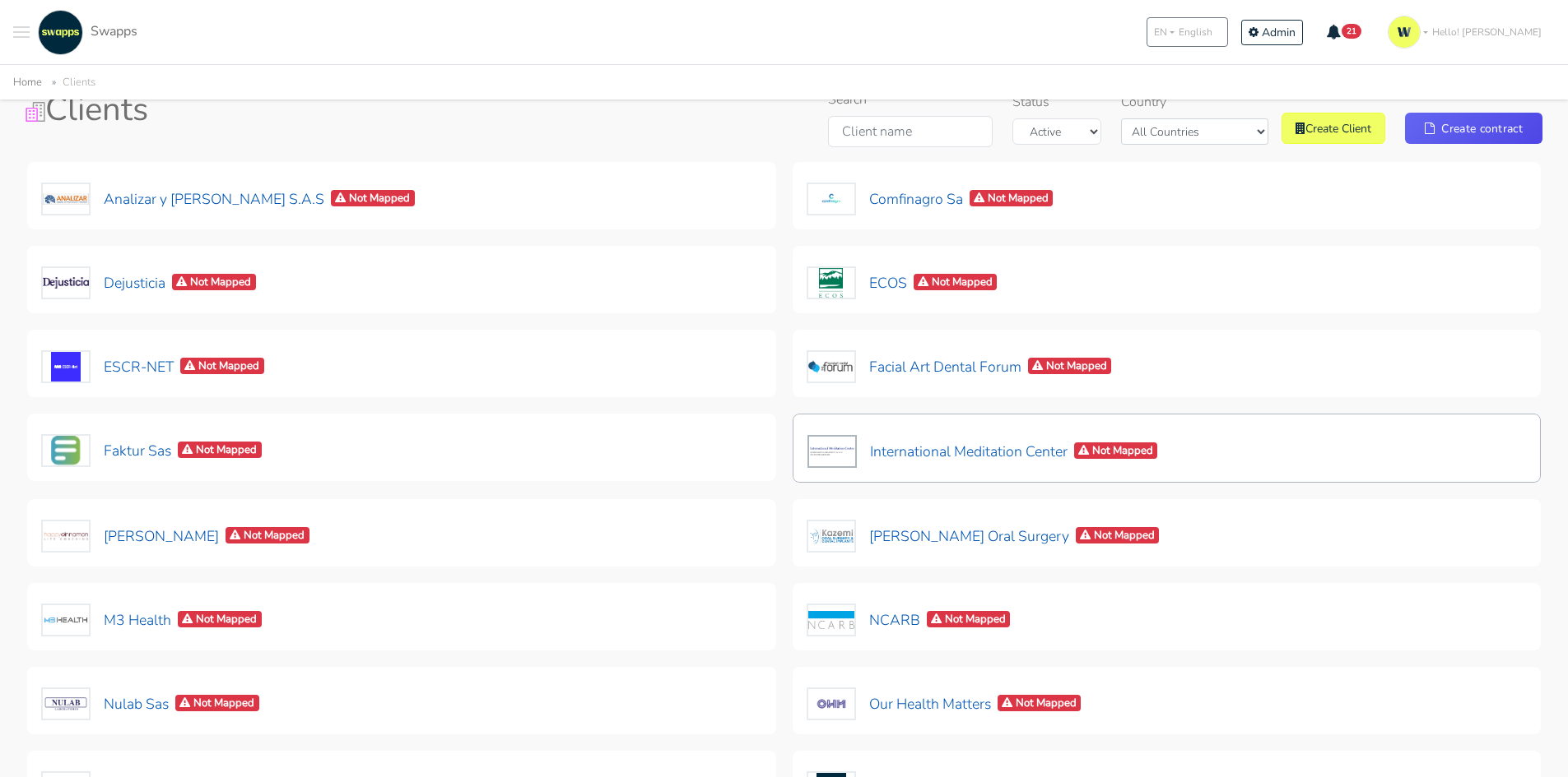
scroll to position [69, 0]
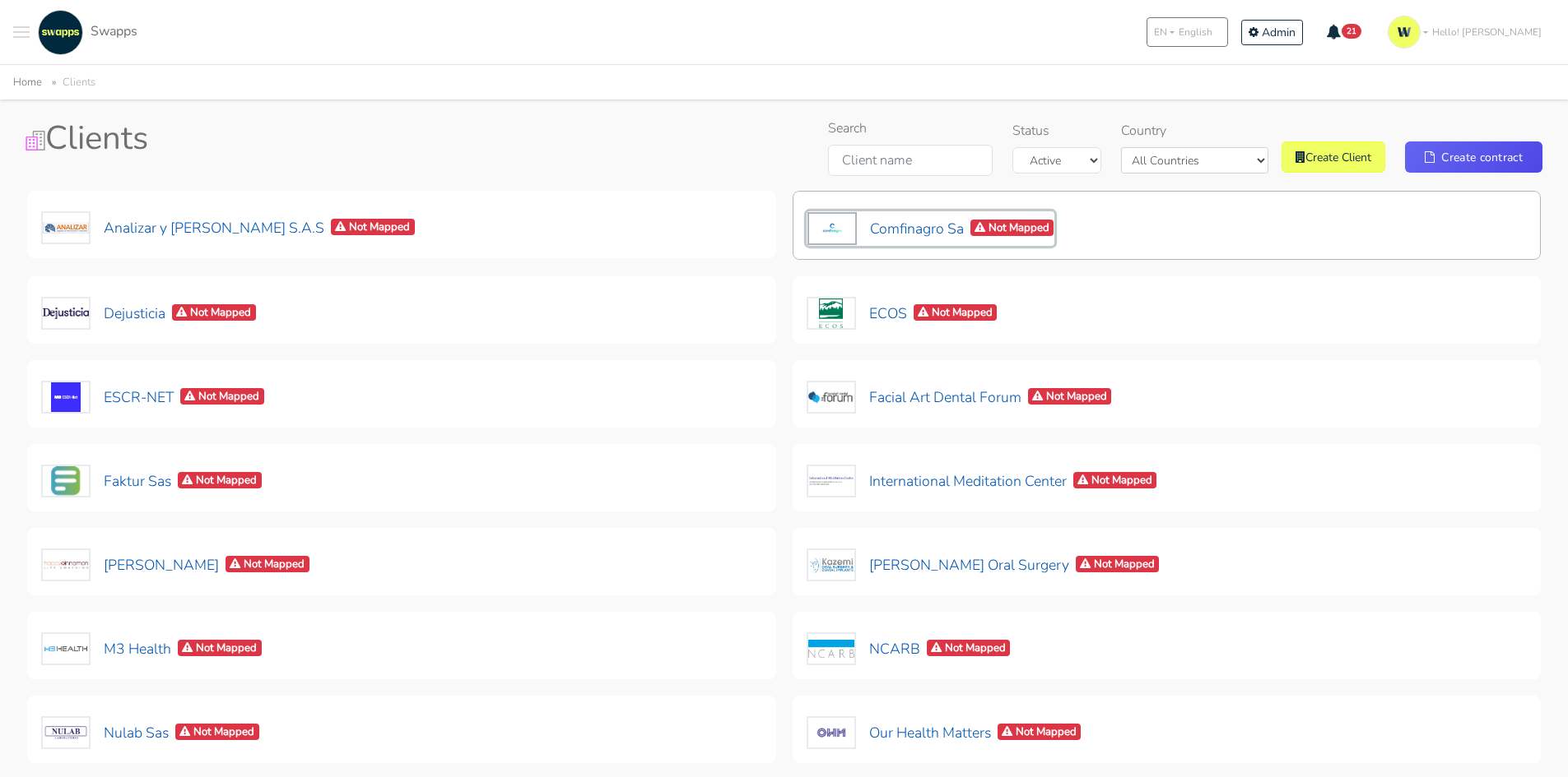
click at [900, 241] on button "Comfinagro Sa Not Mapped" at bounding box center [931, 228] width 249 height 34
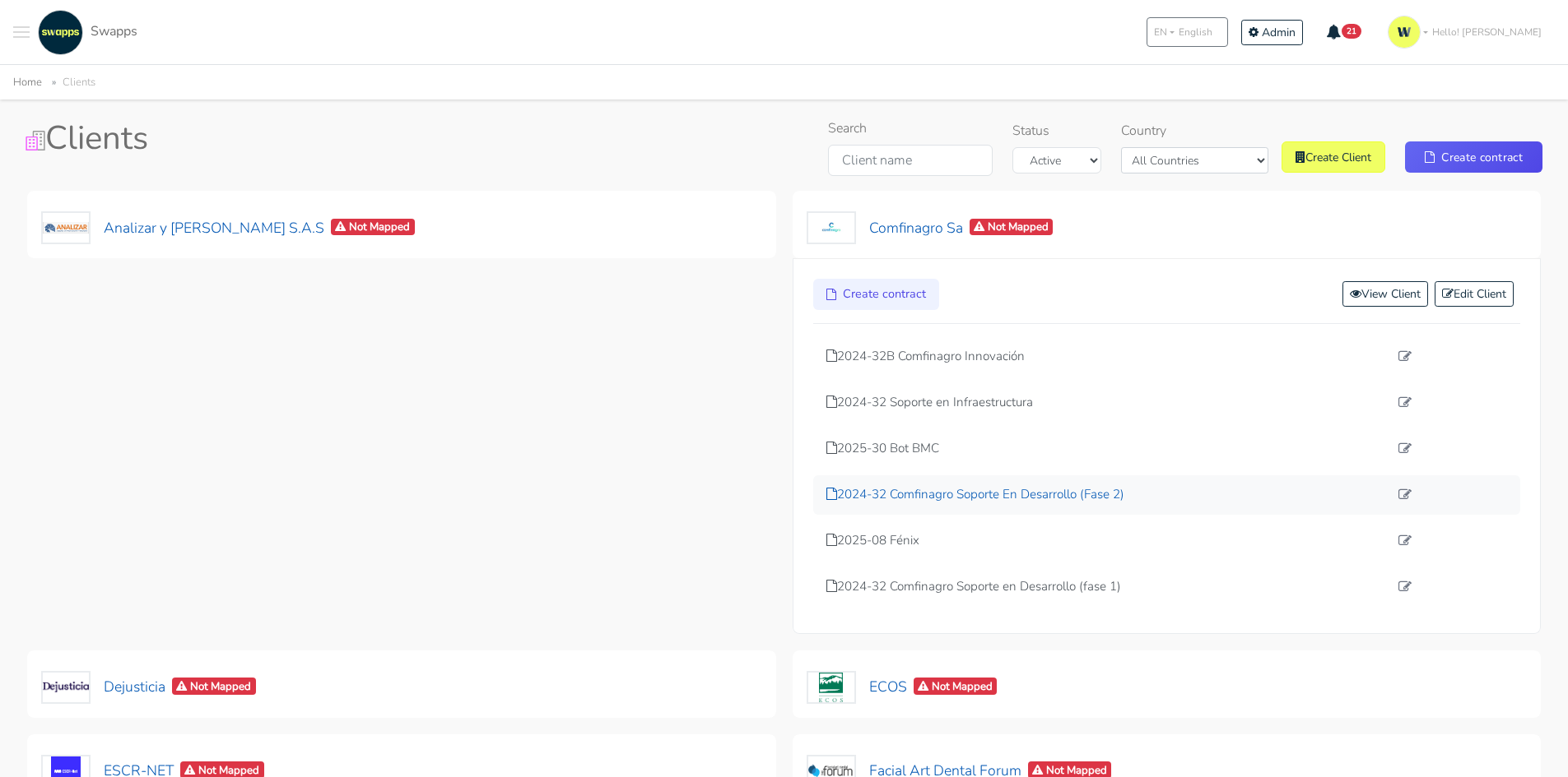
click at [1050, 501] on p "2024-32 Comfinagro Soporte En Desarrollo (Fase 2)" at bounding box center [1108, 495] width 563 height 19
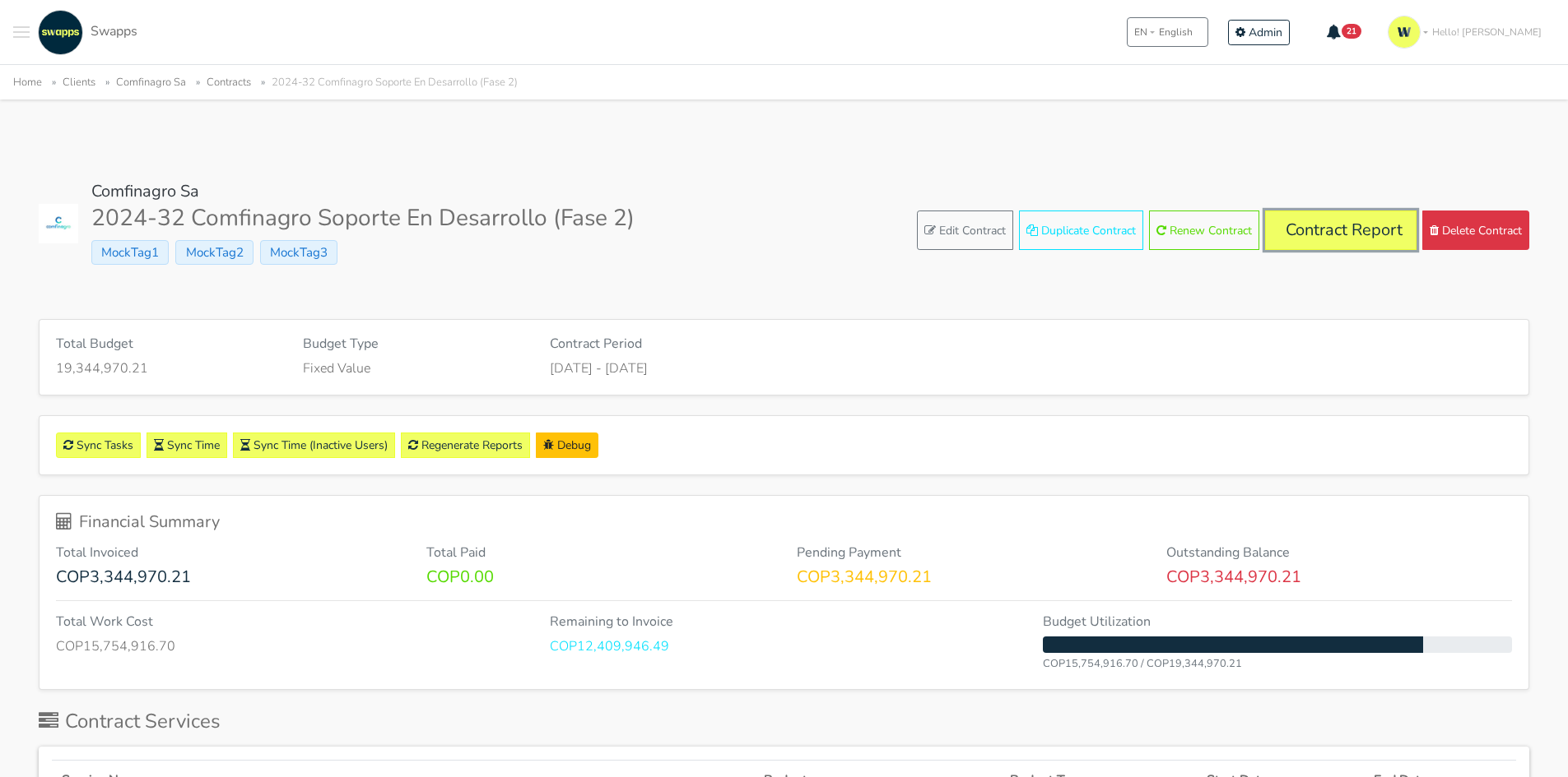
click at [1364, 240] on link "Contract Report" at bounding box center [1340, 230] width 151 height 40
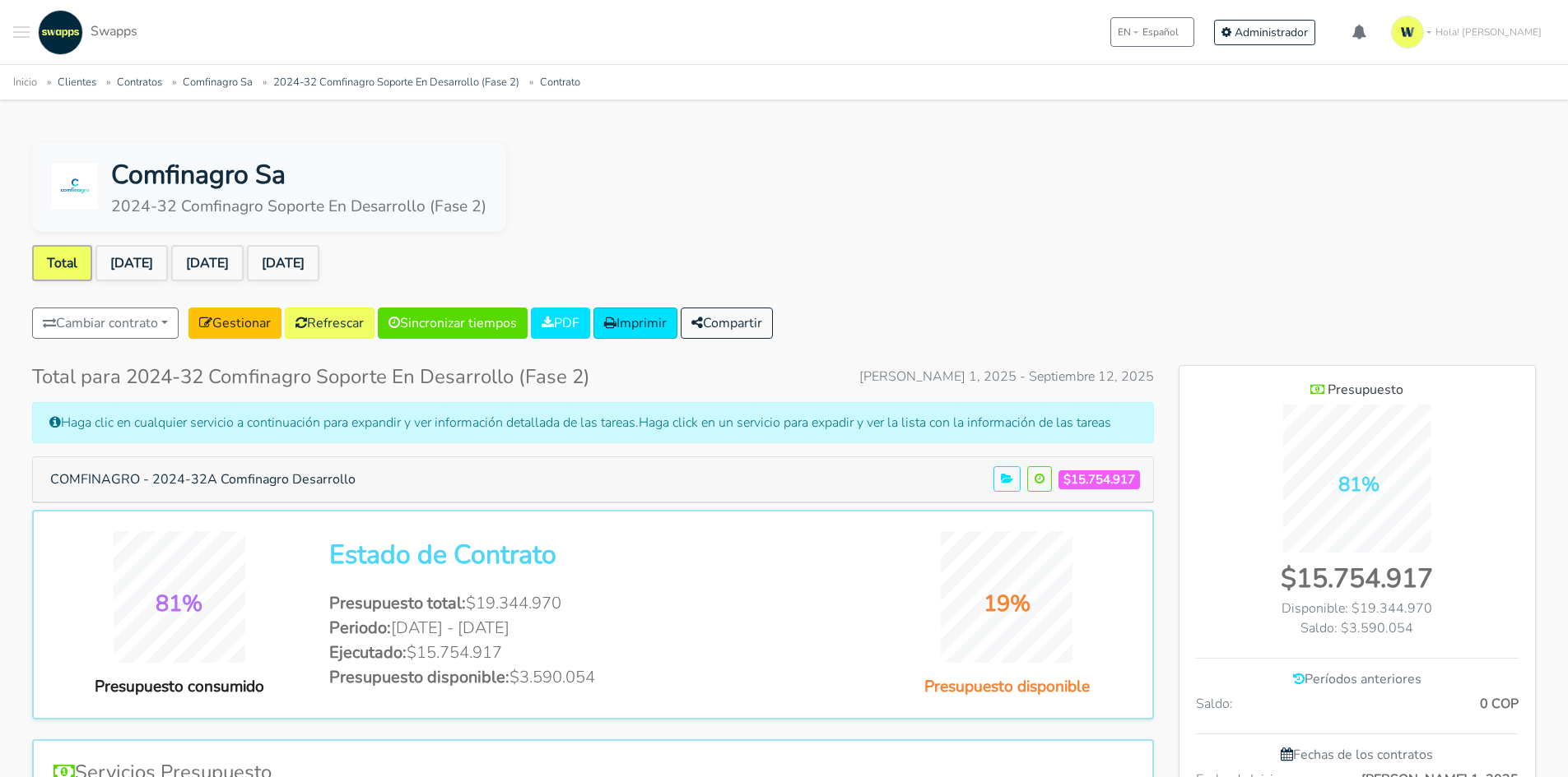
scroll to position [1067, 357]
click at [214, 254] on link "[DATE]" at bounding box center [207, 263] width 72 height 36
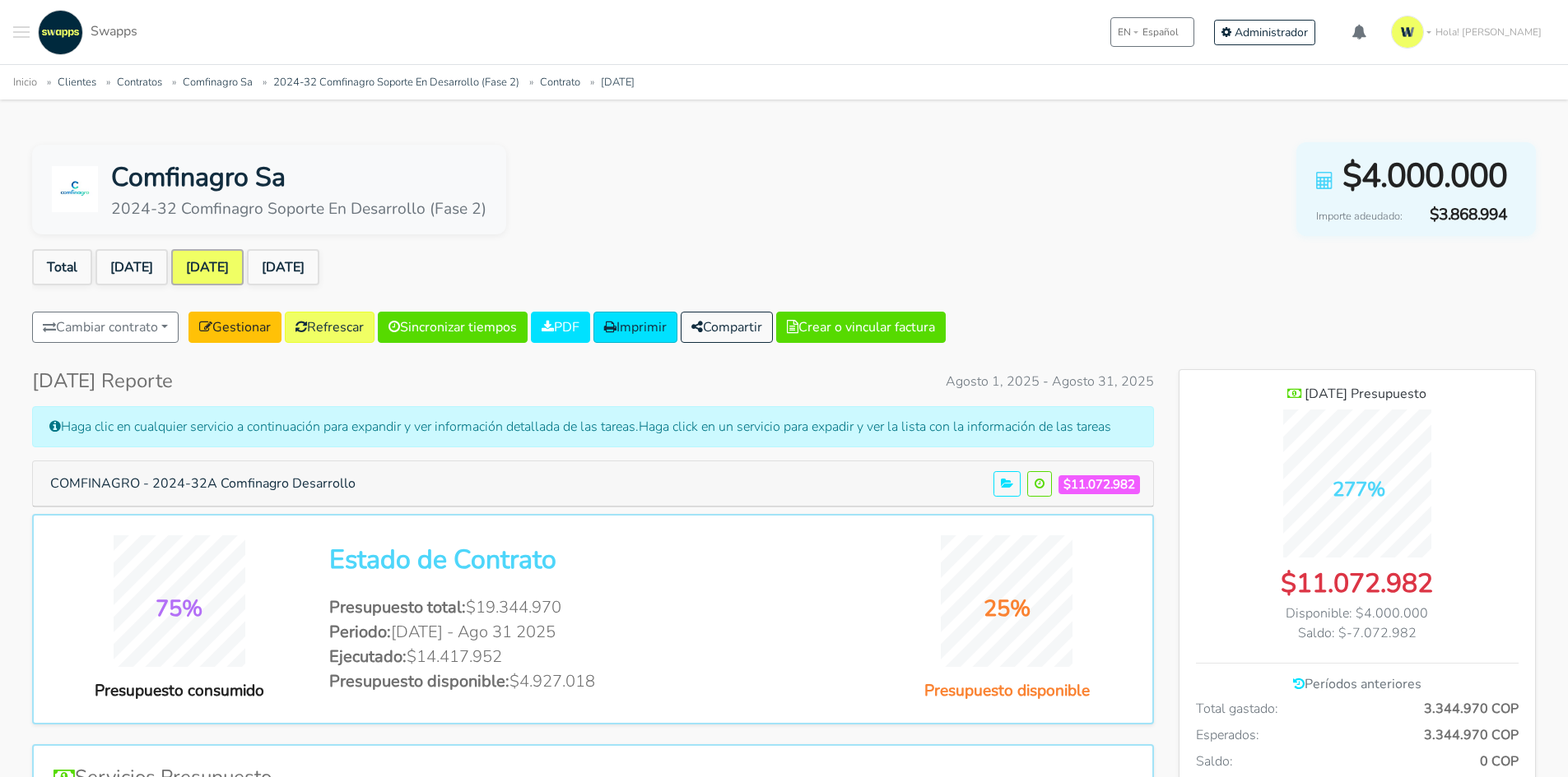
scroll to position [1199, 357]
click at [242, 489] on button "COMFINAGRO - 2024-32A Comfinagro Desarrollo" at bounding box center [203, 484] width 327 height 32
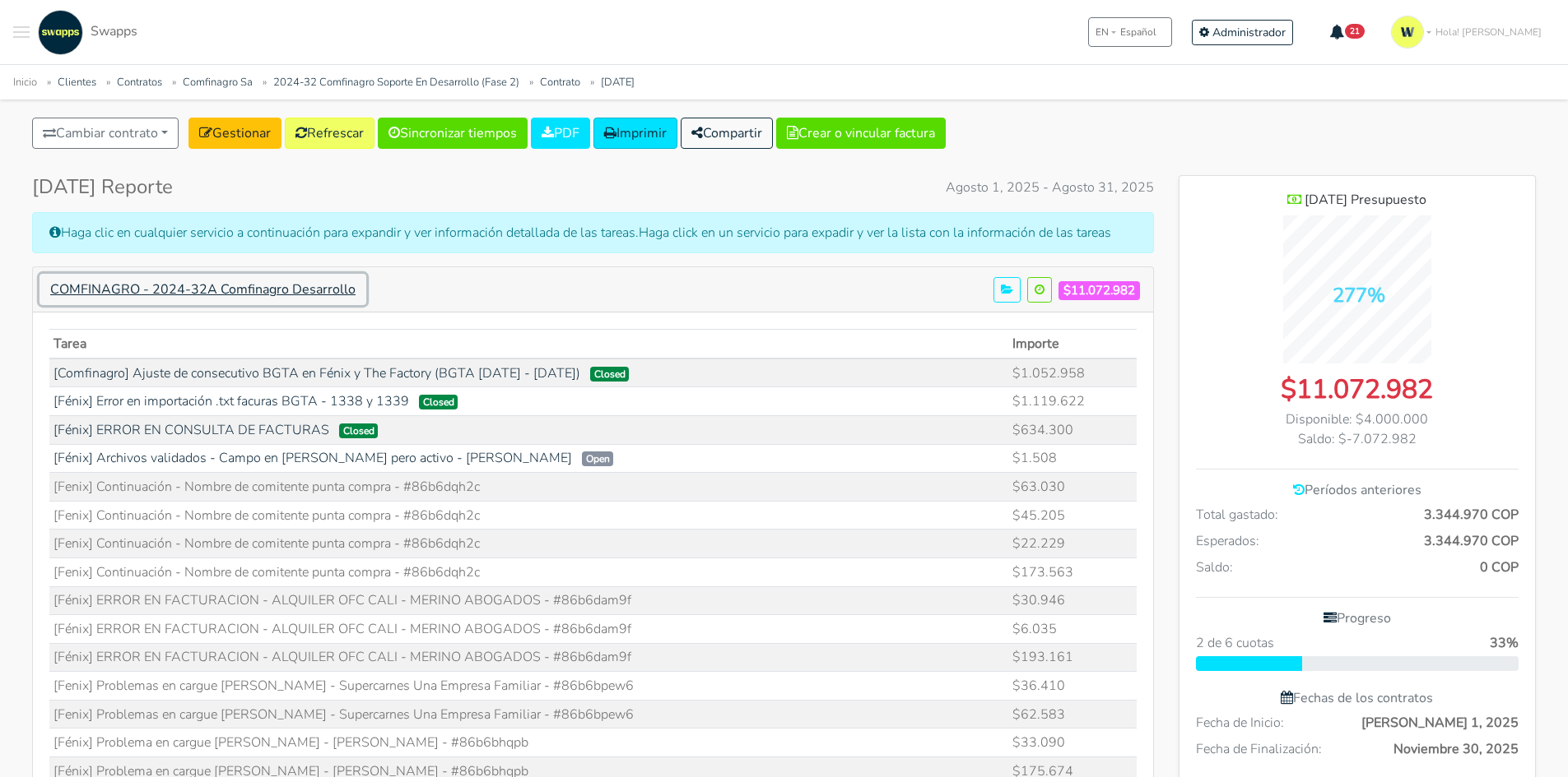
scroll to position [164, 0]
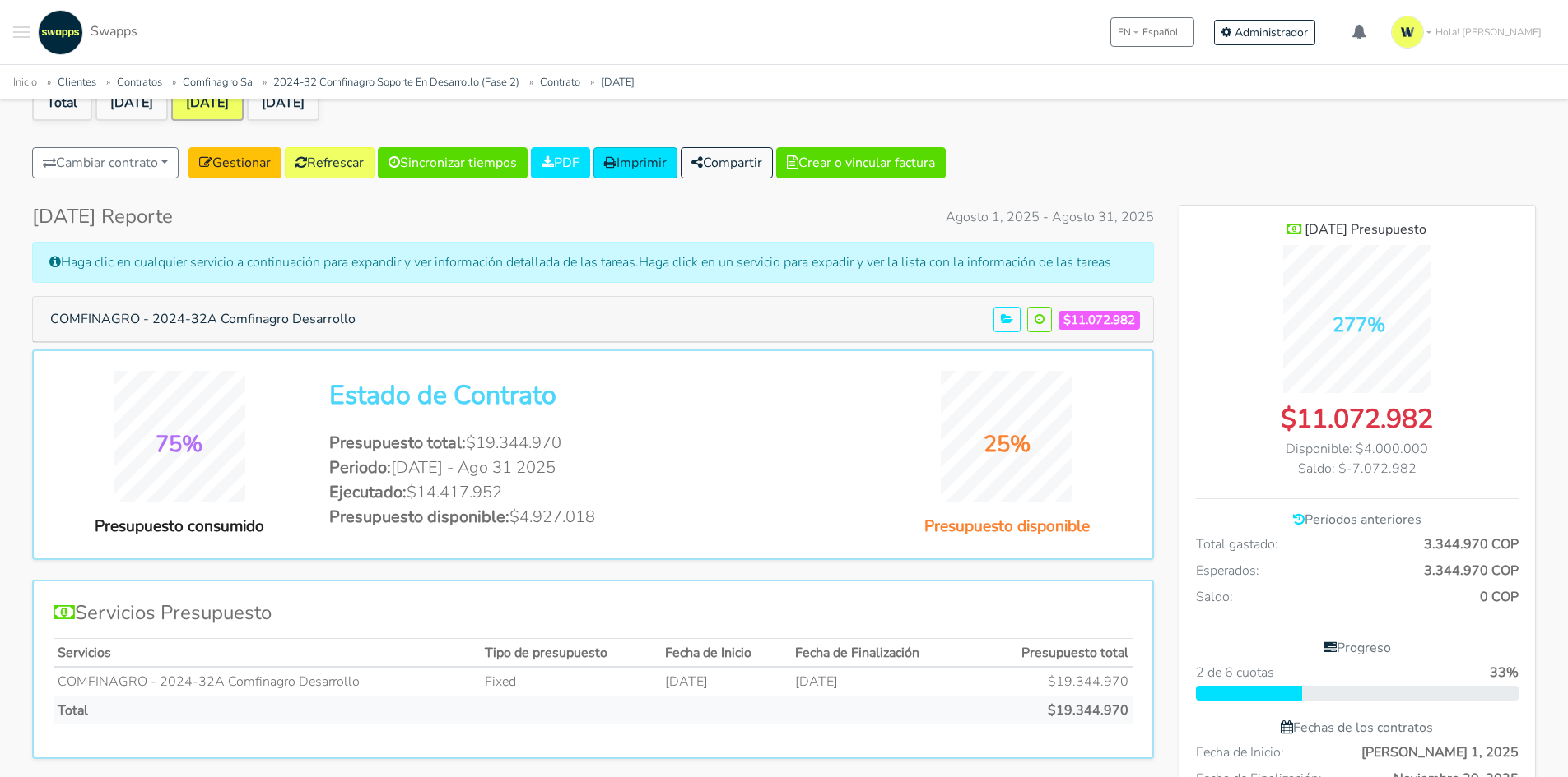
scroll to position [1199, 357]
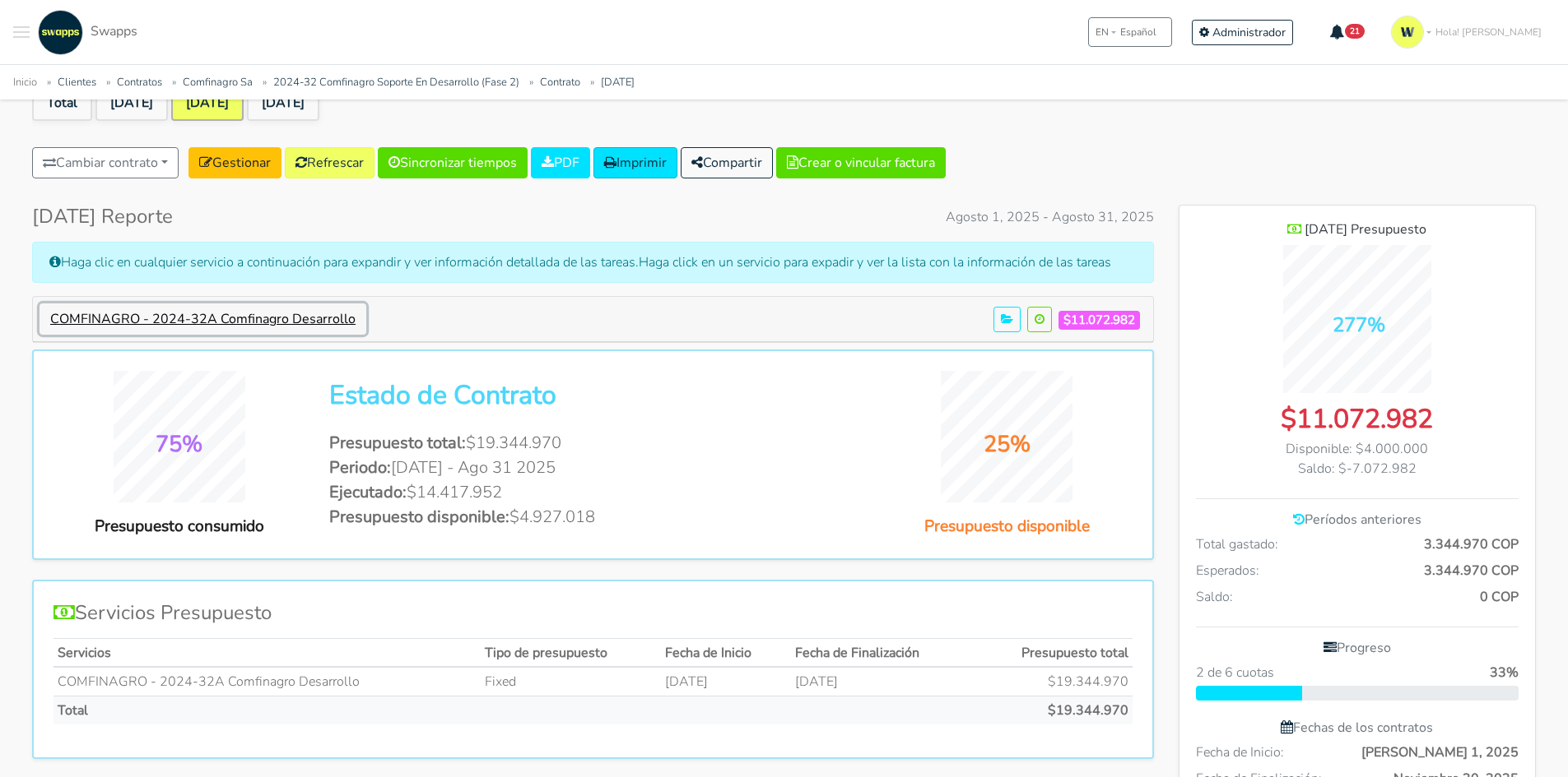
click at [235, 316] on button "COMFINAGRO - 2024-32A Comfinagro Desarrollo" at bounding box center [203, 319] width 327 height 32
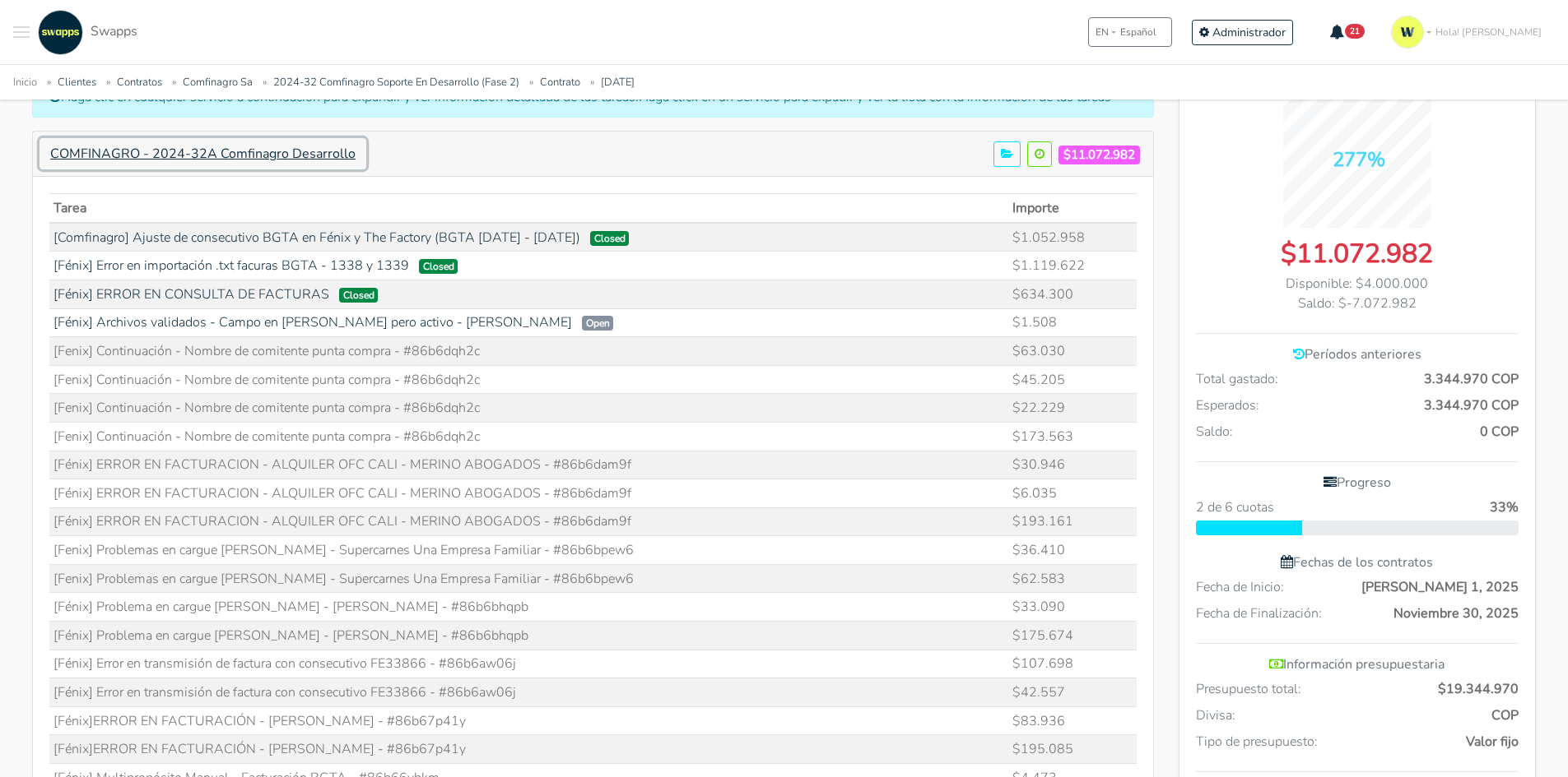
scroll to position [329, 0]
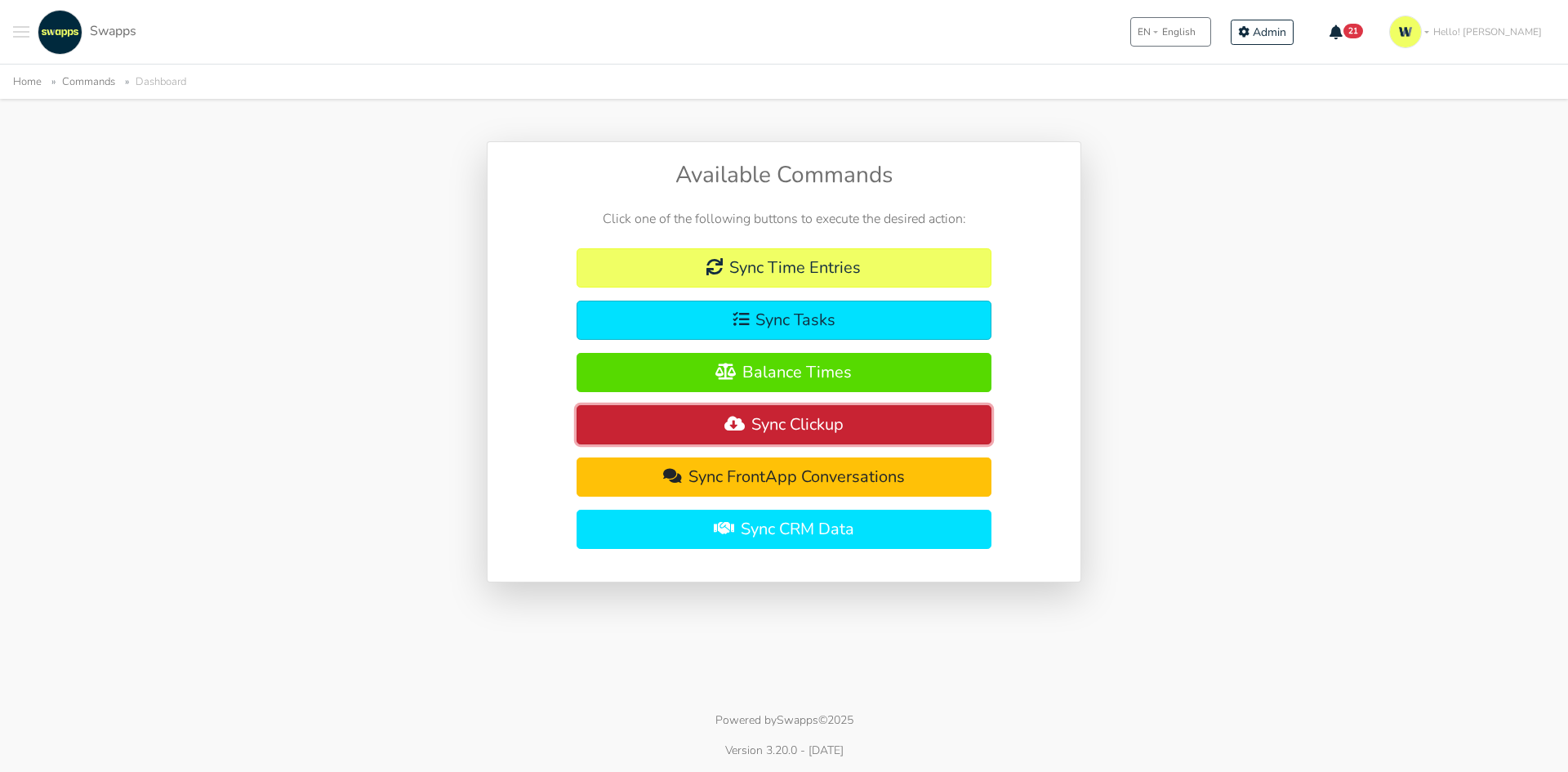
click at [807, 431] on button "Sync Clickup" at bounding box center [784, 424] width 416 height 40
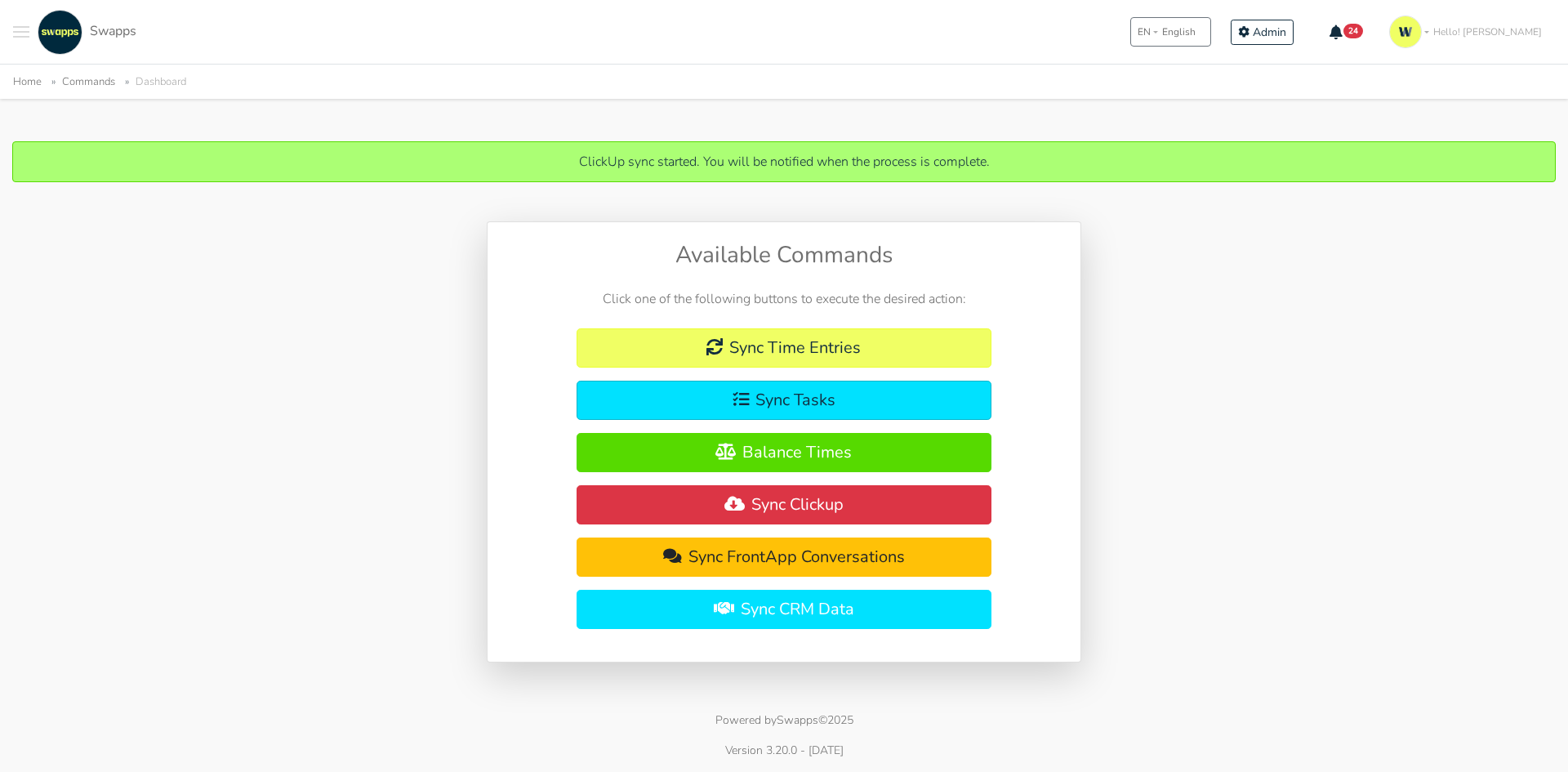
click at [18, 38] on span "Toggle navigation menu" at bounding box center [21, 37] width 17 height 2
click at [76, 242] on span "Tasks" at bounding box center [87, 240] width 84 height 18
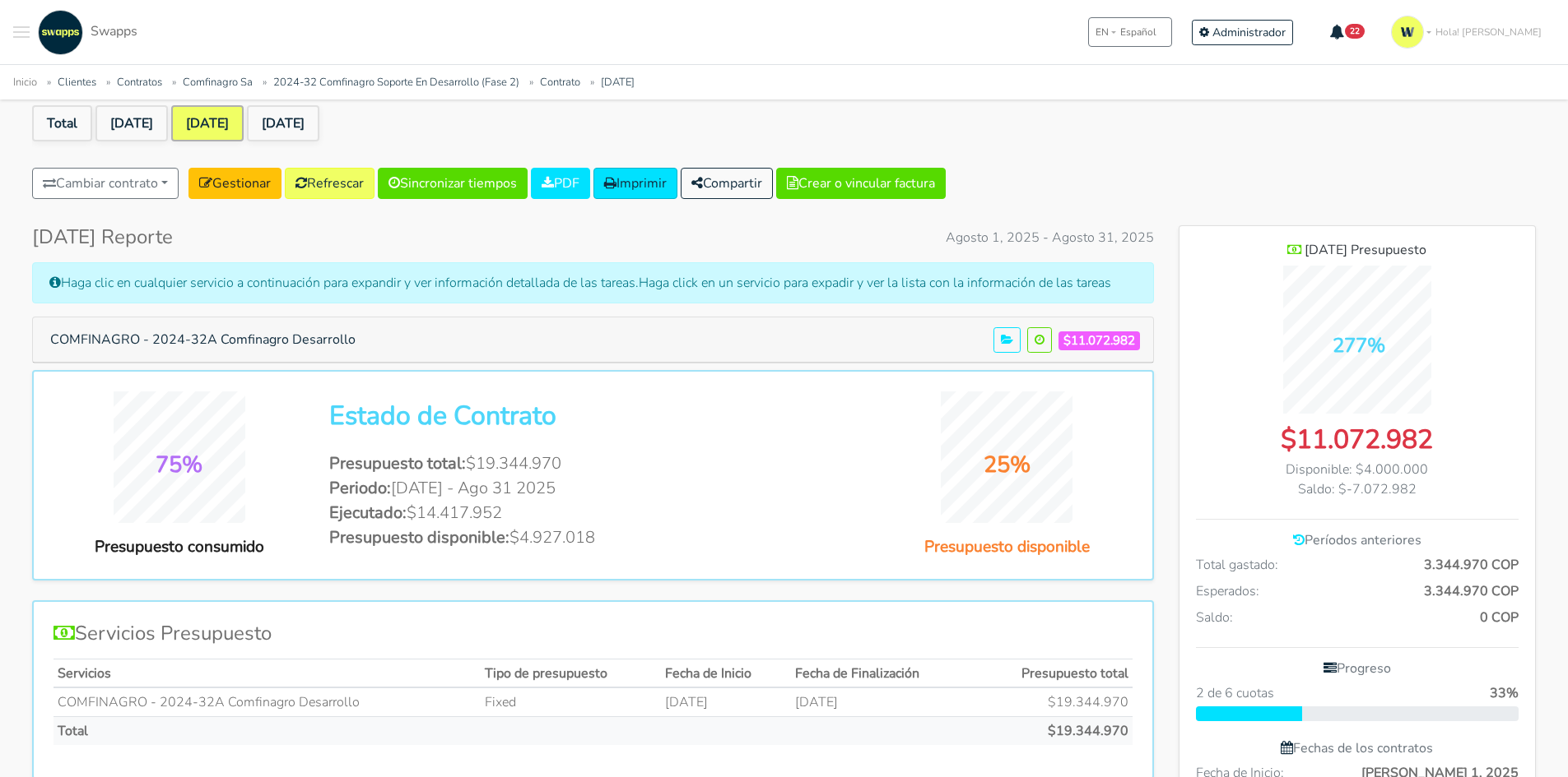
scroll to position [83, 0]
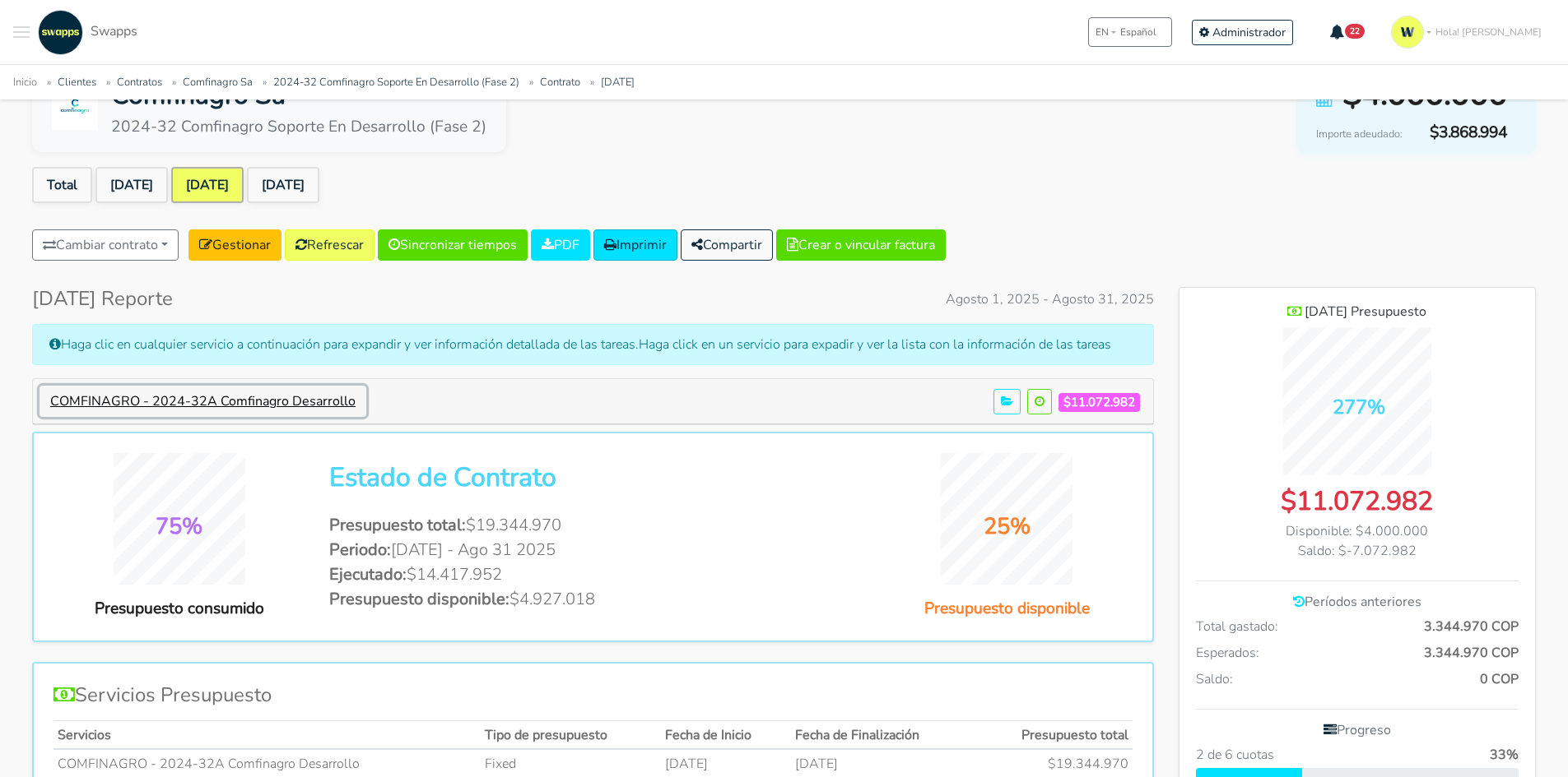
click at [320, 408] on button "COMFINAGRO - 2024-32A Comfinagro Desarrollo" at bounding box center [203, 402] width 327 height 32
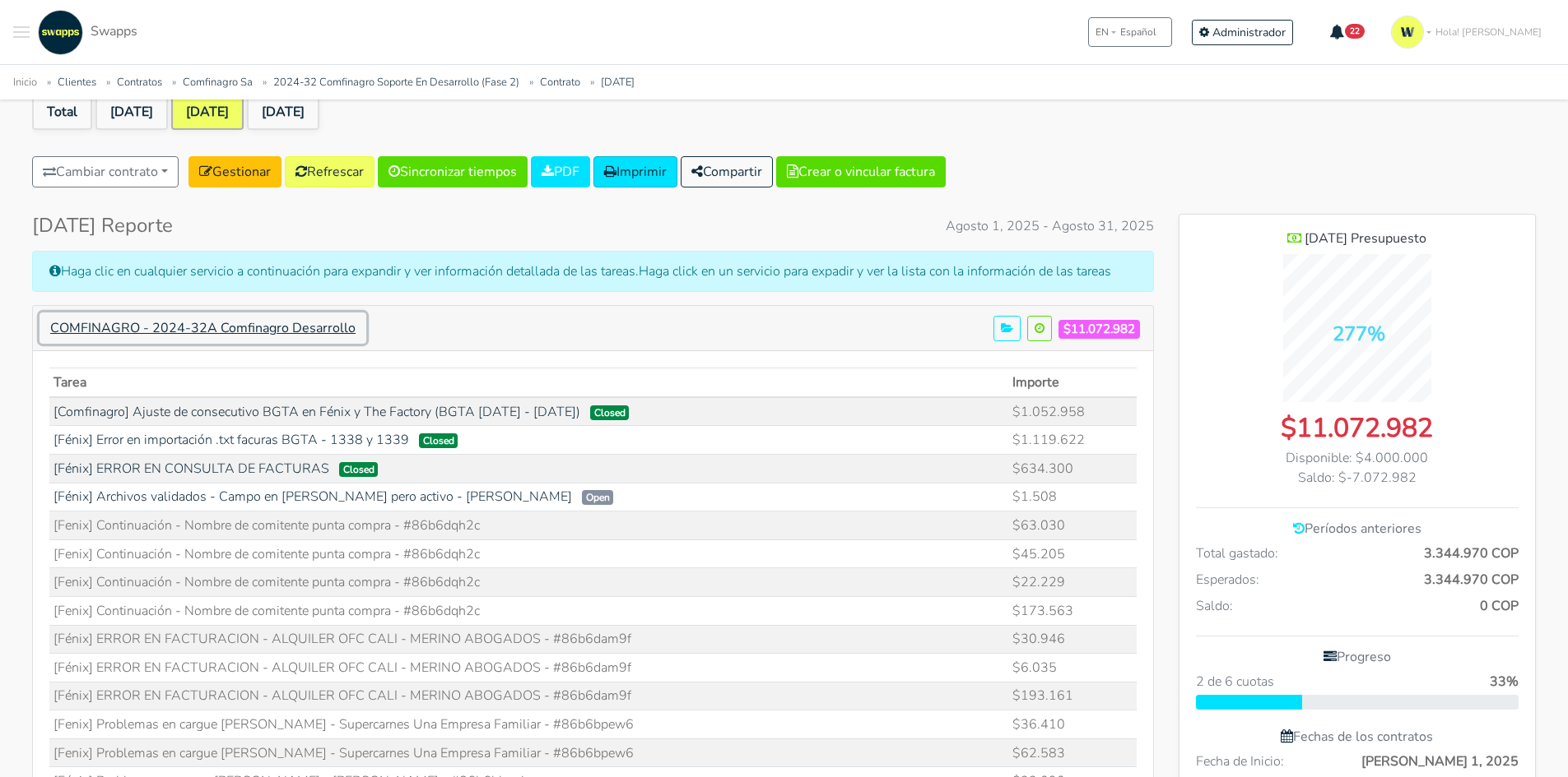
scroll to position [0, 0]
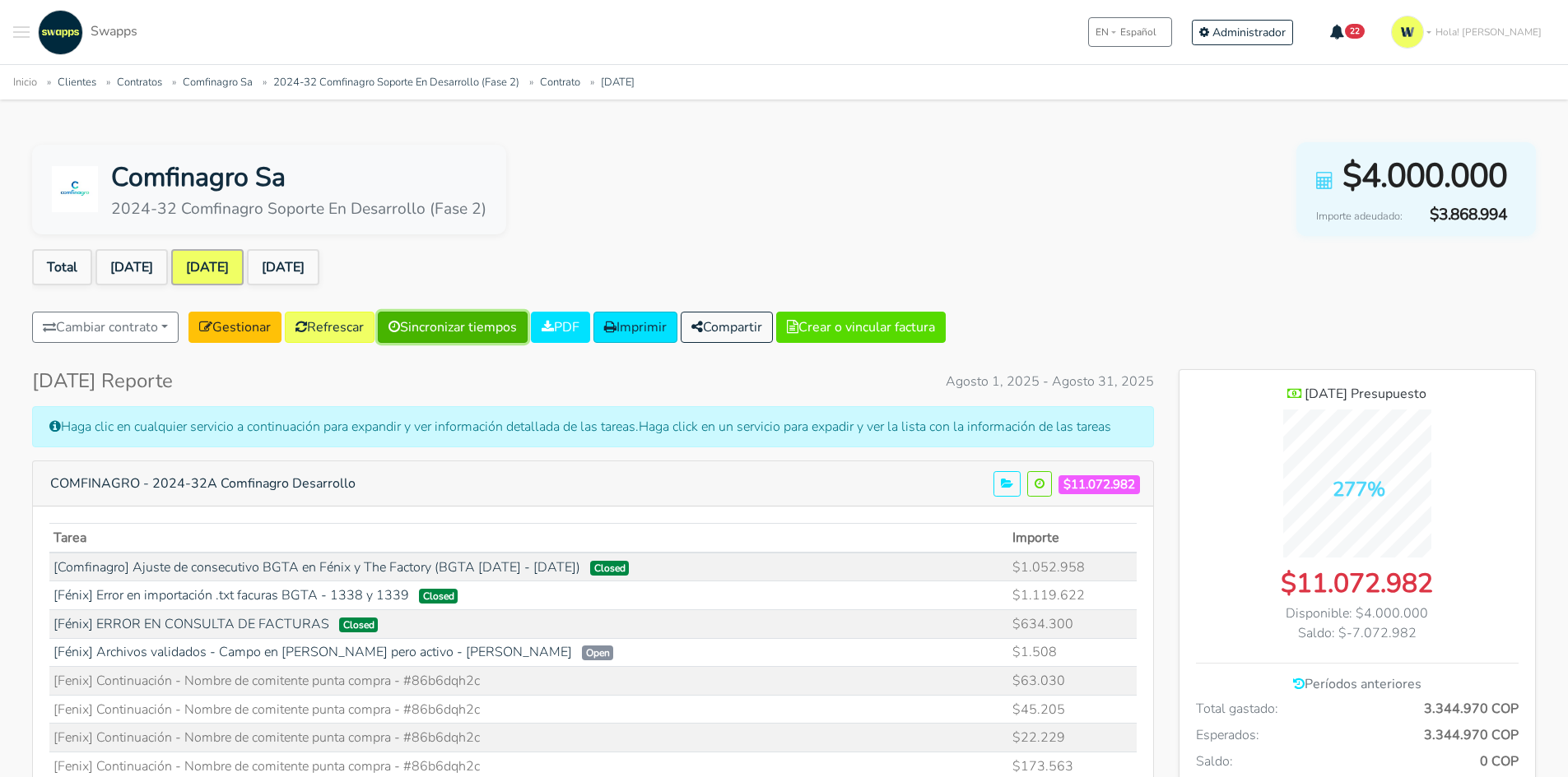
click at [473, 324] on link "Sincronizar tiempos" at bounding box center [452, 328] width 150 height 32
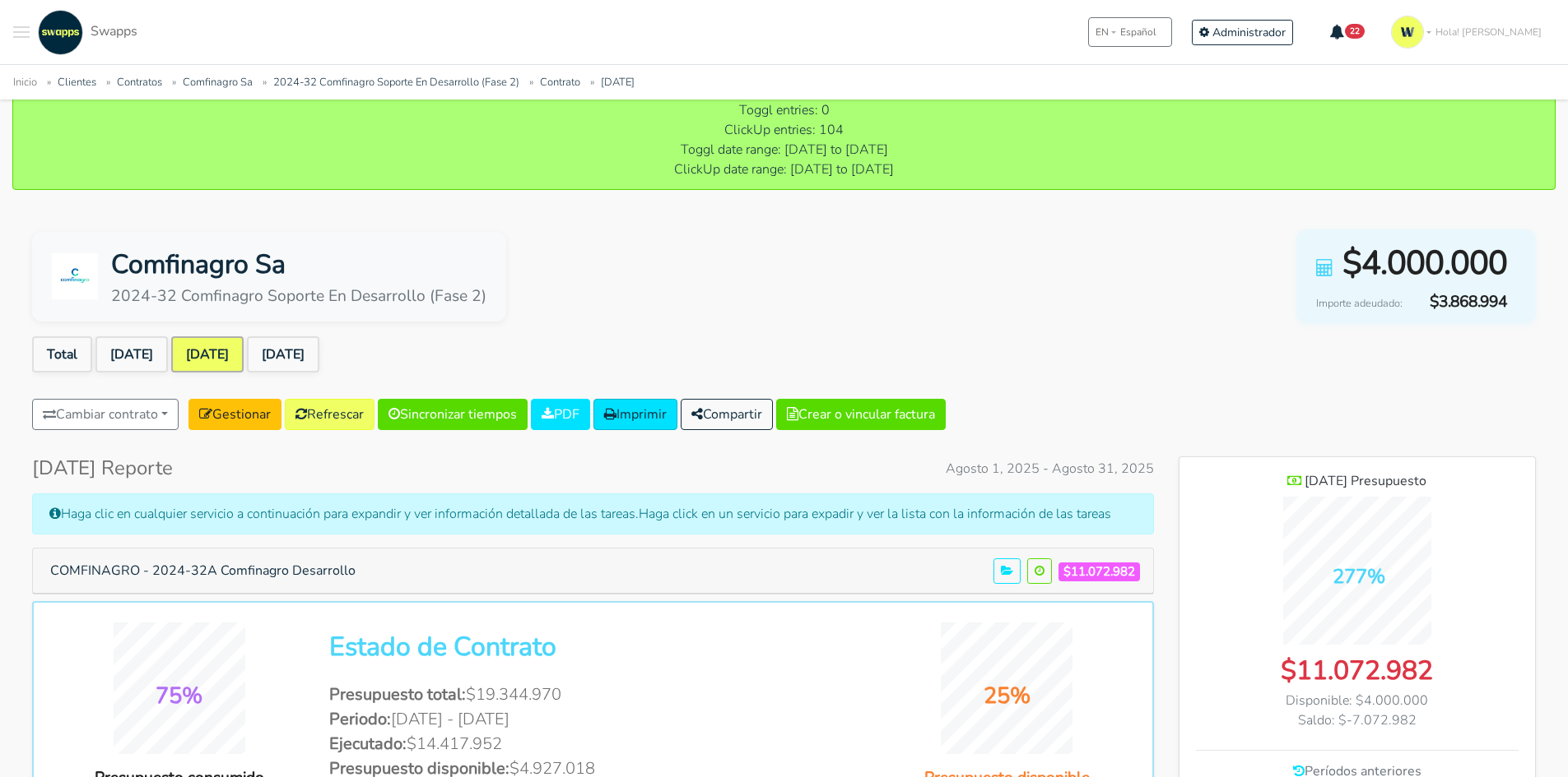
scroll to position [247, 0]
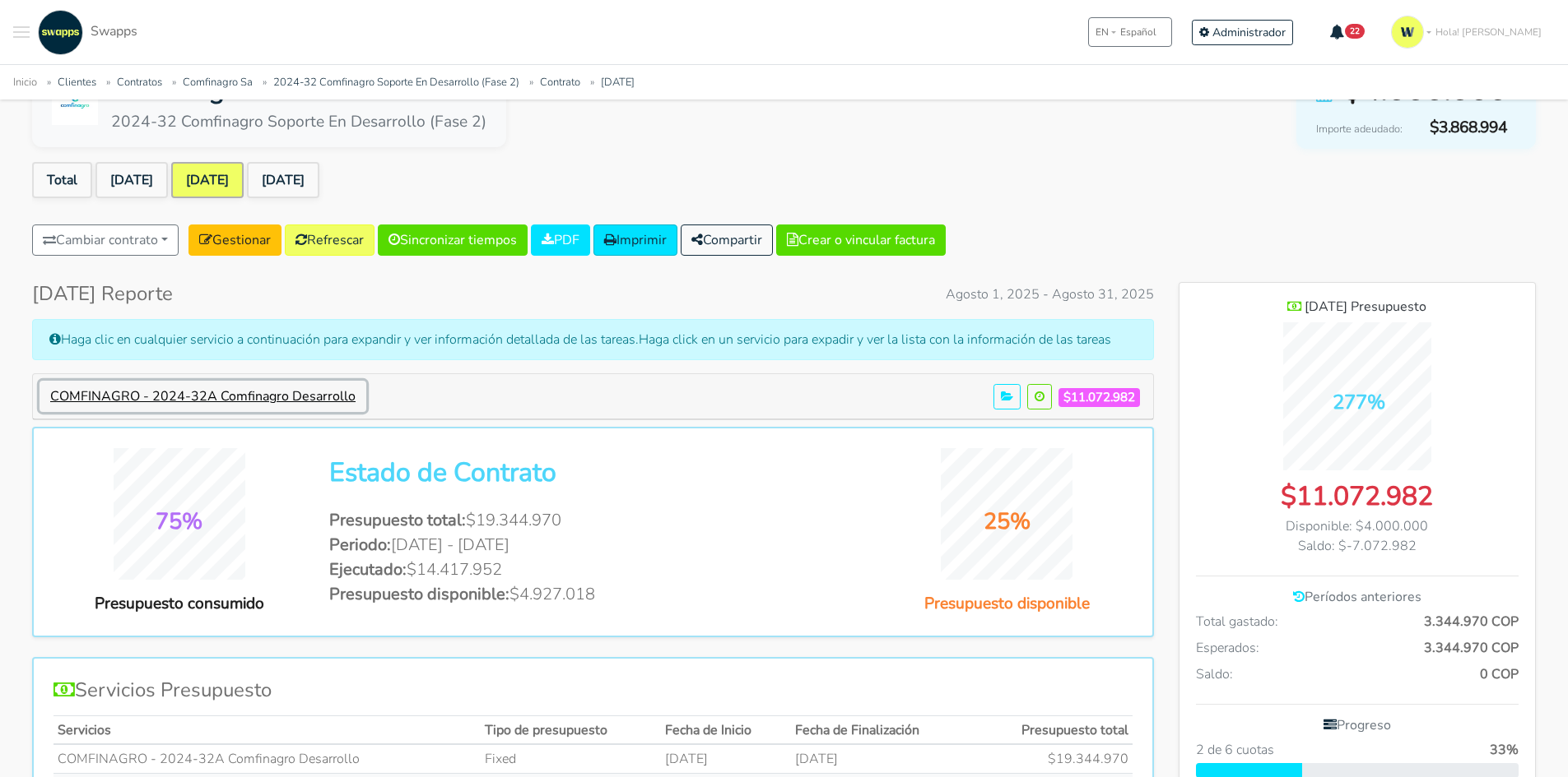
click at [294, 392] on button "COMFINAGRO - 2024-32A Comfinagro Desarrollo" at bounding box center [203, 396] width 327 height 32
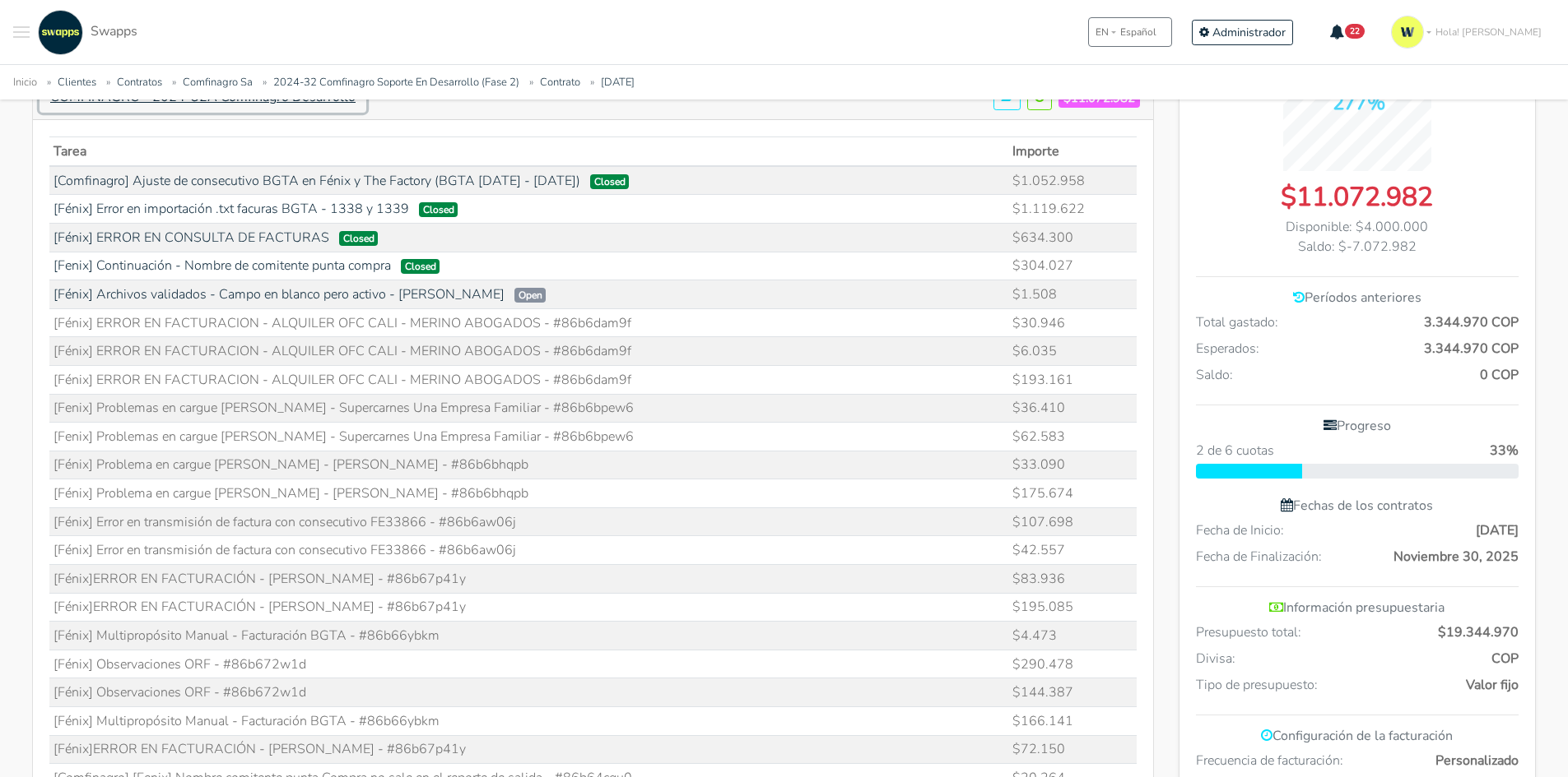
scroll to position [576, 0]
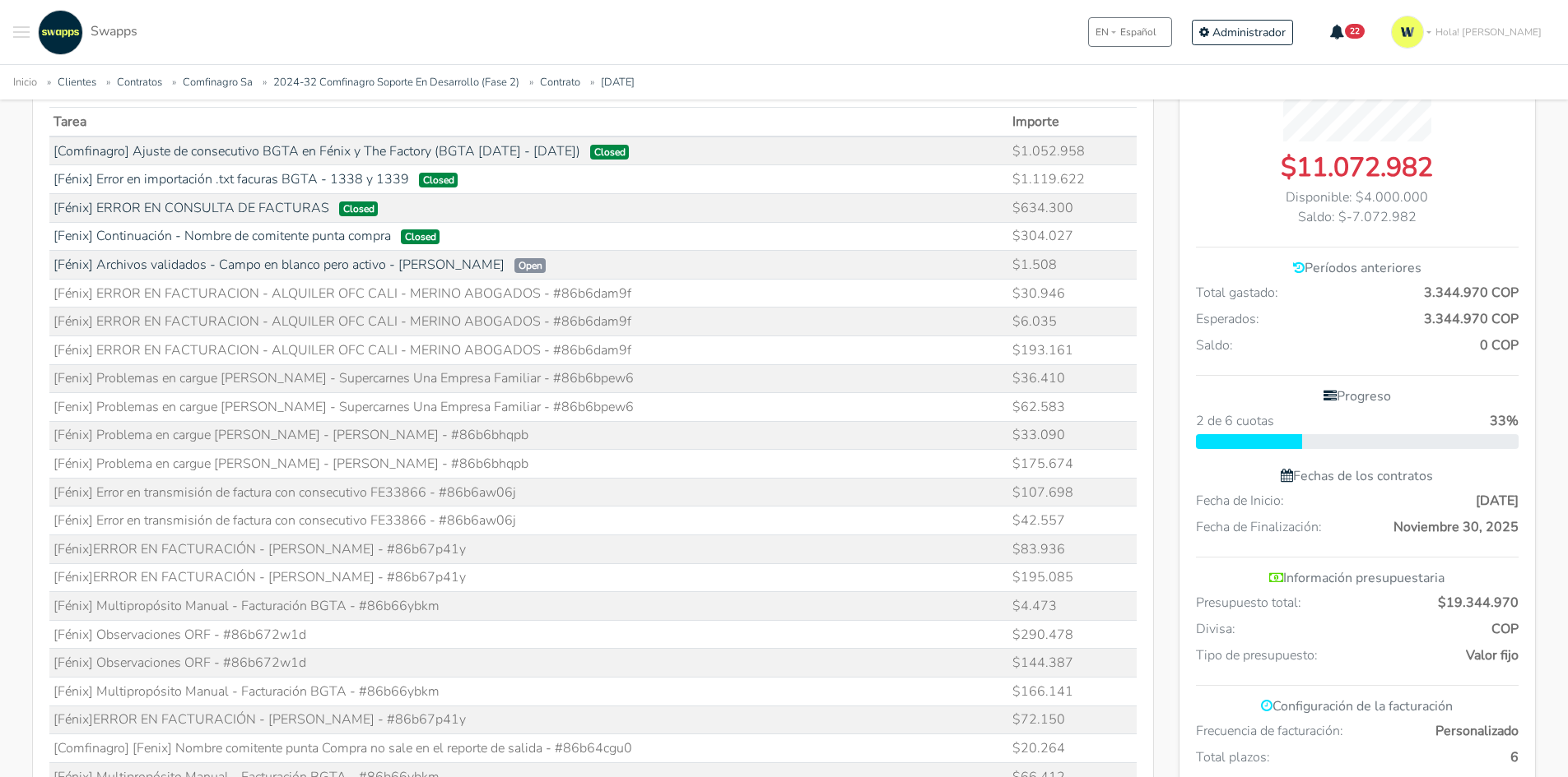
click at [490, 274] on td "[Fénix] Archivos validados - Campo en blanco pero activo - [PERSON_NAME] Open" at bounding box center [529, 265] width 960 height 29
drag, startPoint x: 606, startPoint y: 281, endPoint x: 615, endPoint y: 390, distance: 109.4
click at [688, 390] on td "[Fenix] Problemas en cargue [PERSON_NAME] - Supercarnes Una Empresa Familiar - …" at bounding box center [529, 379] width 960 height 29
click at [597, 308] on td "[Fénix] ERROR EN FACTURACION - ALQUILER OFC CALI - MERINO ABOGADOS - #86b6dam9f" at bounding box center [529, 321] width 960 height 29
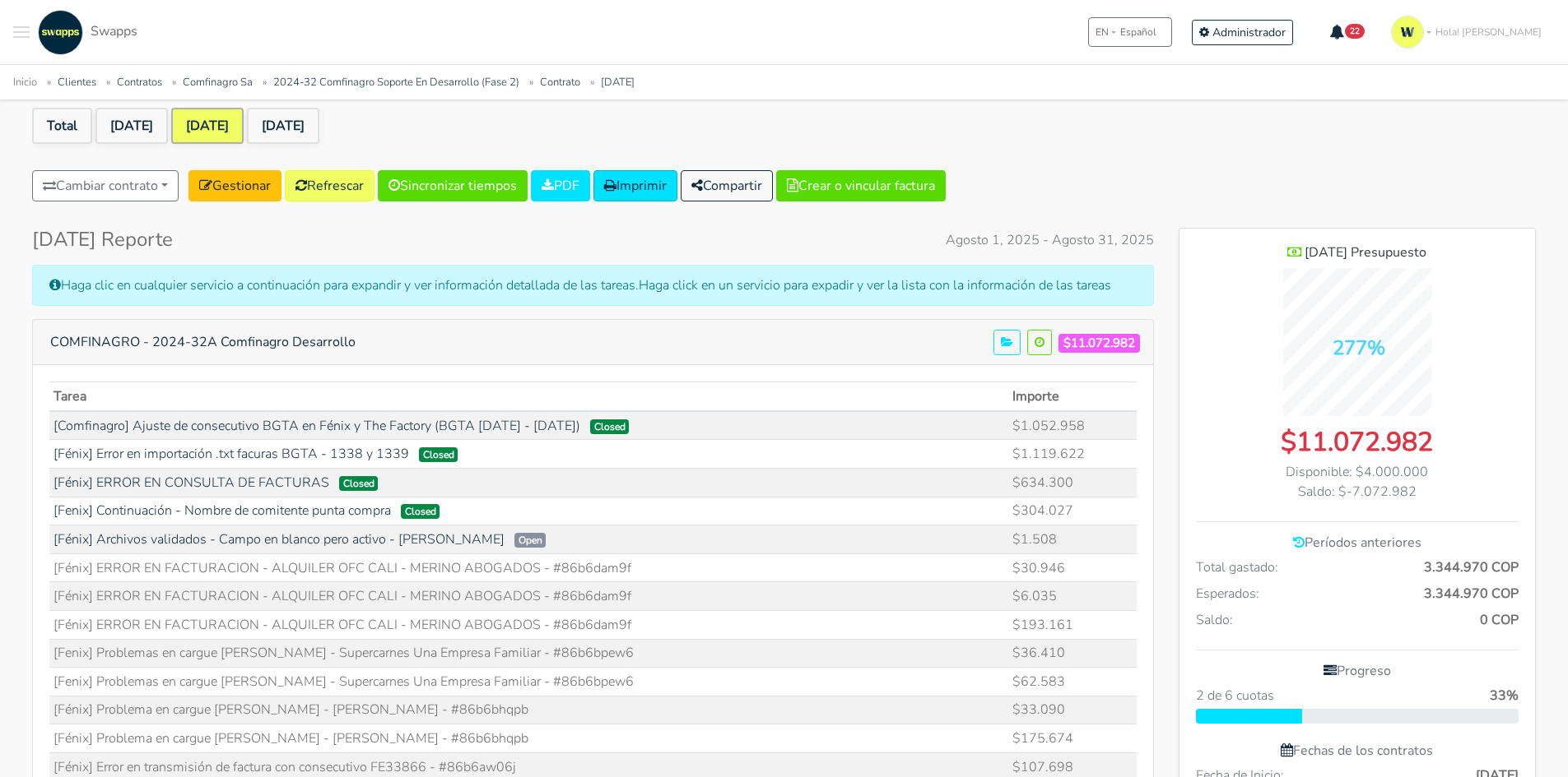
scroll to position [164, 0]
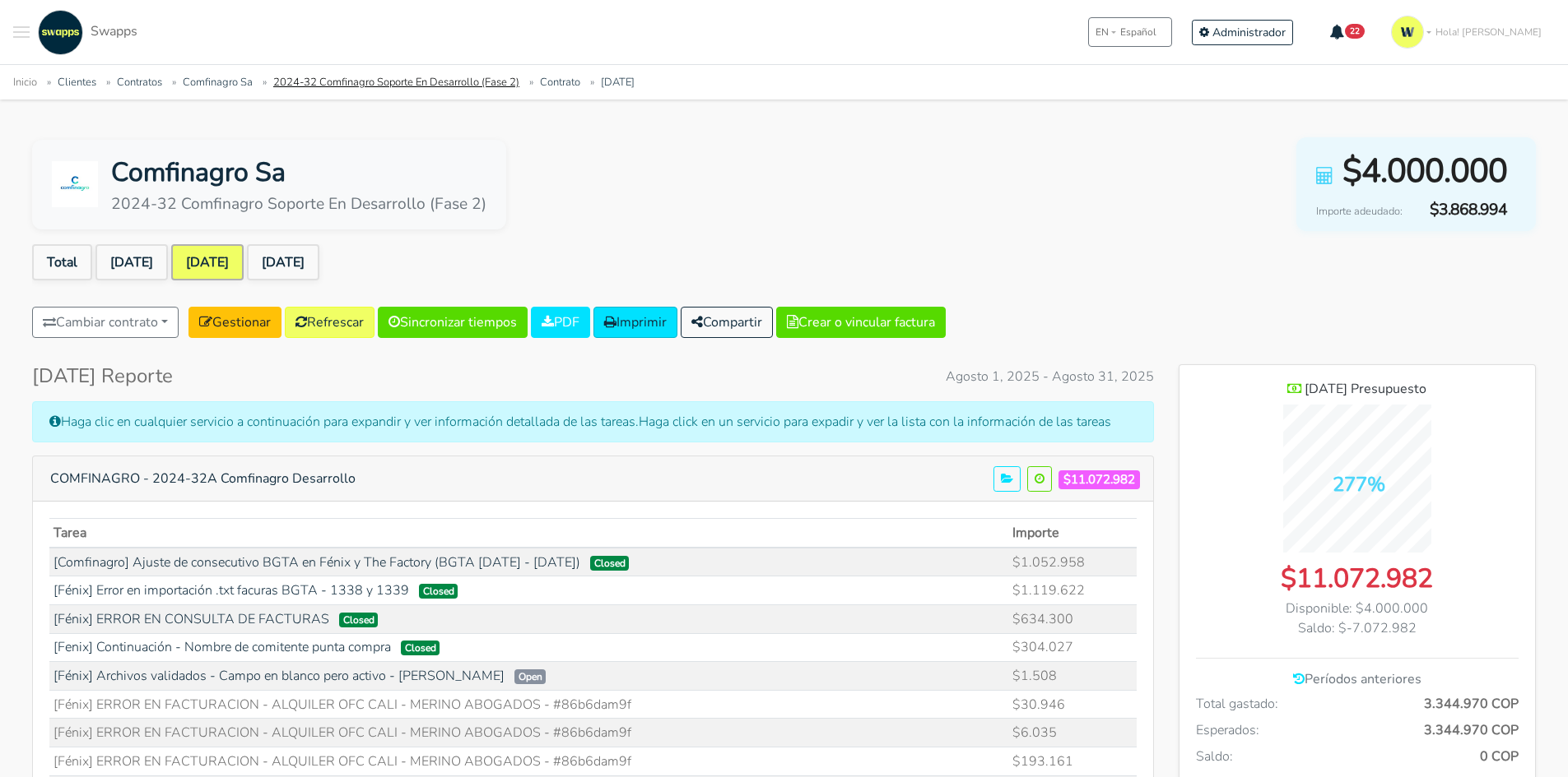
click at [370, 83] on link "2024-32 Comfinagro Soporte En Desarrollo (Fase 2)" at bounding box center [396, 83] width 246 height 15
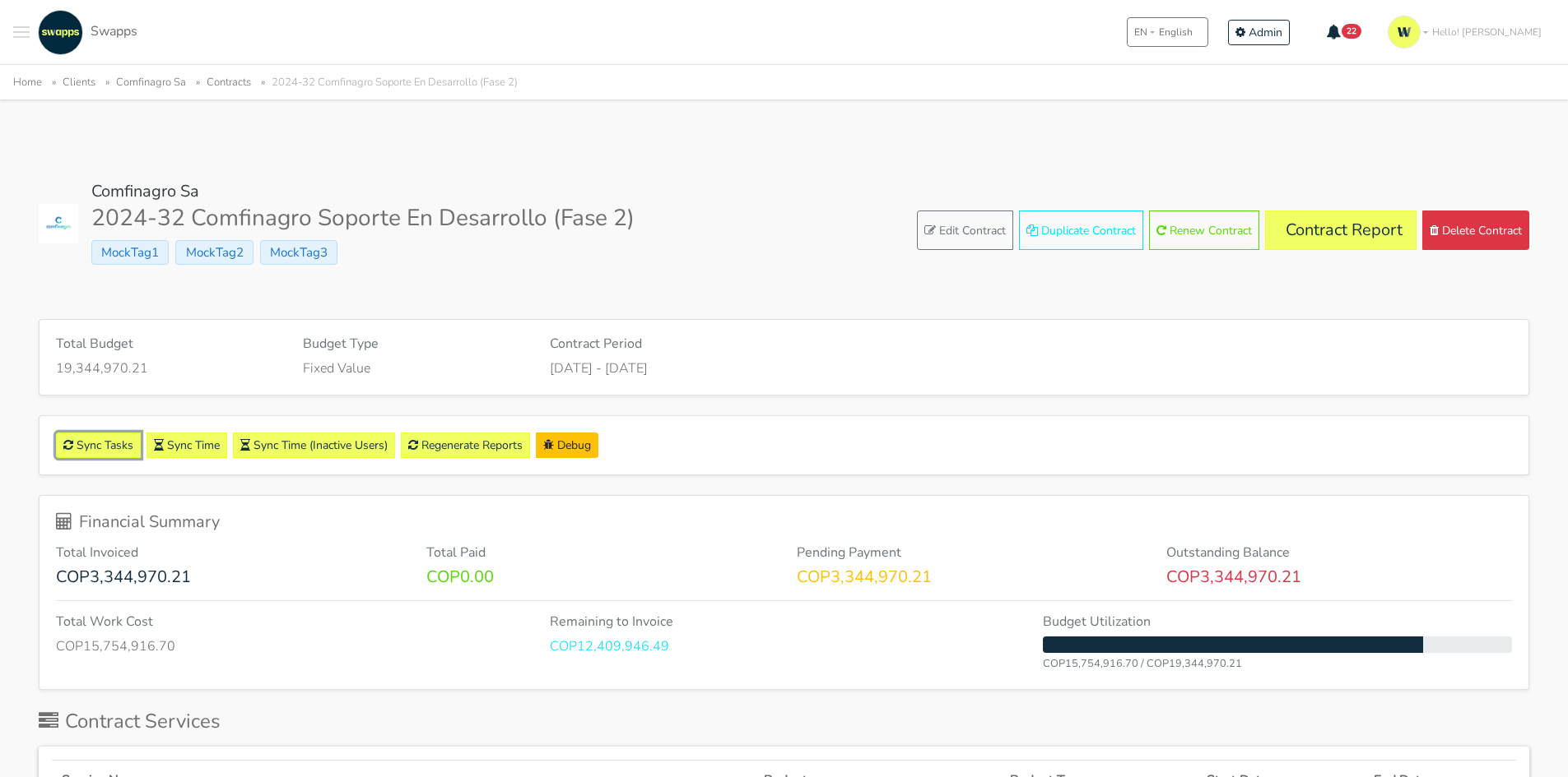
click at [98, 444] on link "Sync Tasks" at bounding box center [98, 445] width 85 height 25
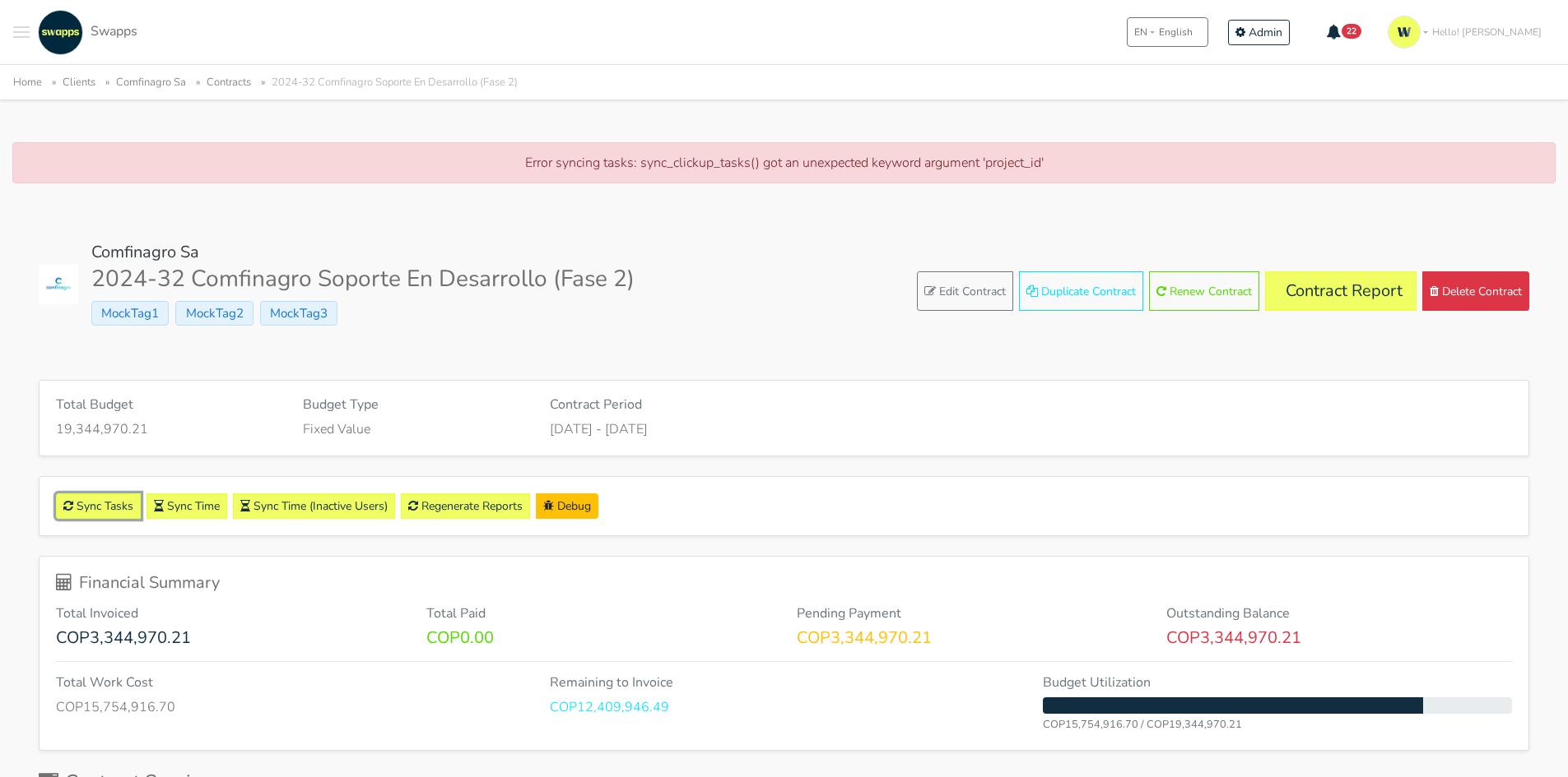
click at [104, 499] on link "Sync Tasks" at bounding box center [98, 506] width 85 height 25
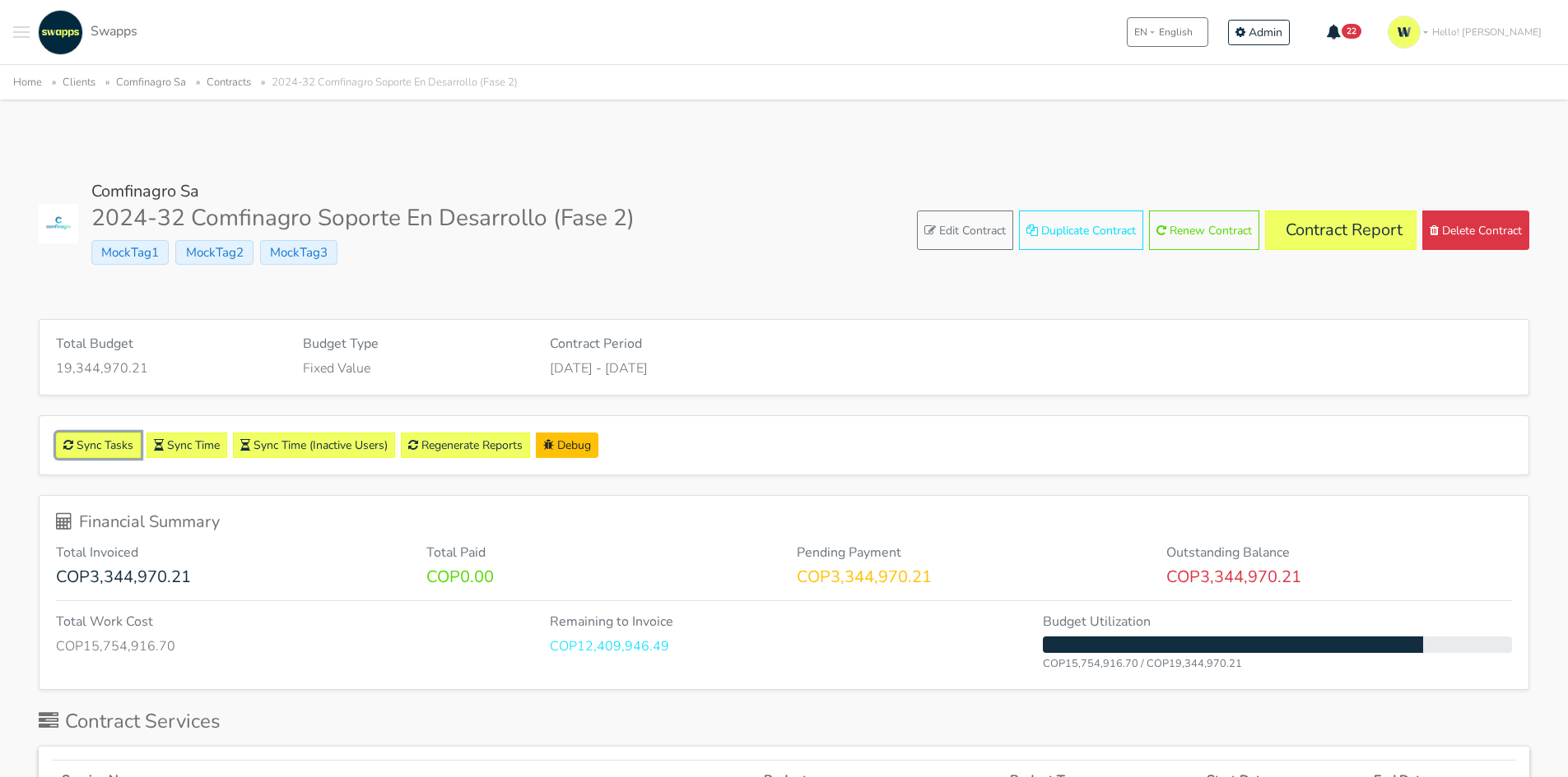
click at [94, 444] on link "Sync Tasks" at bounding box center [98, 445] width 85 height 25
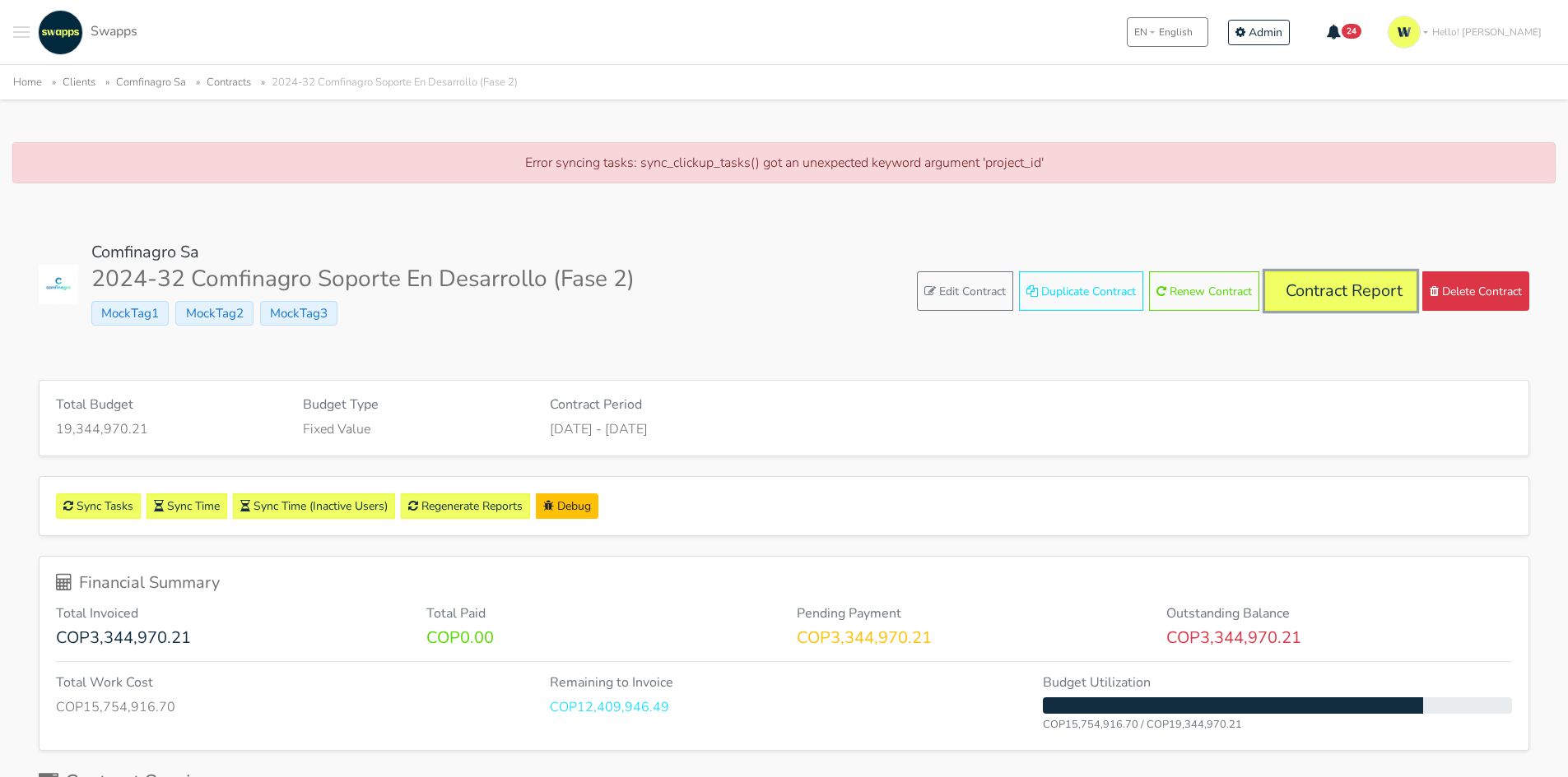
click at [1301, 292] on link "Contract Report" at bounding box center [1340, 291] width 151 height 40
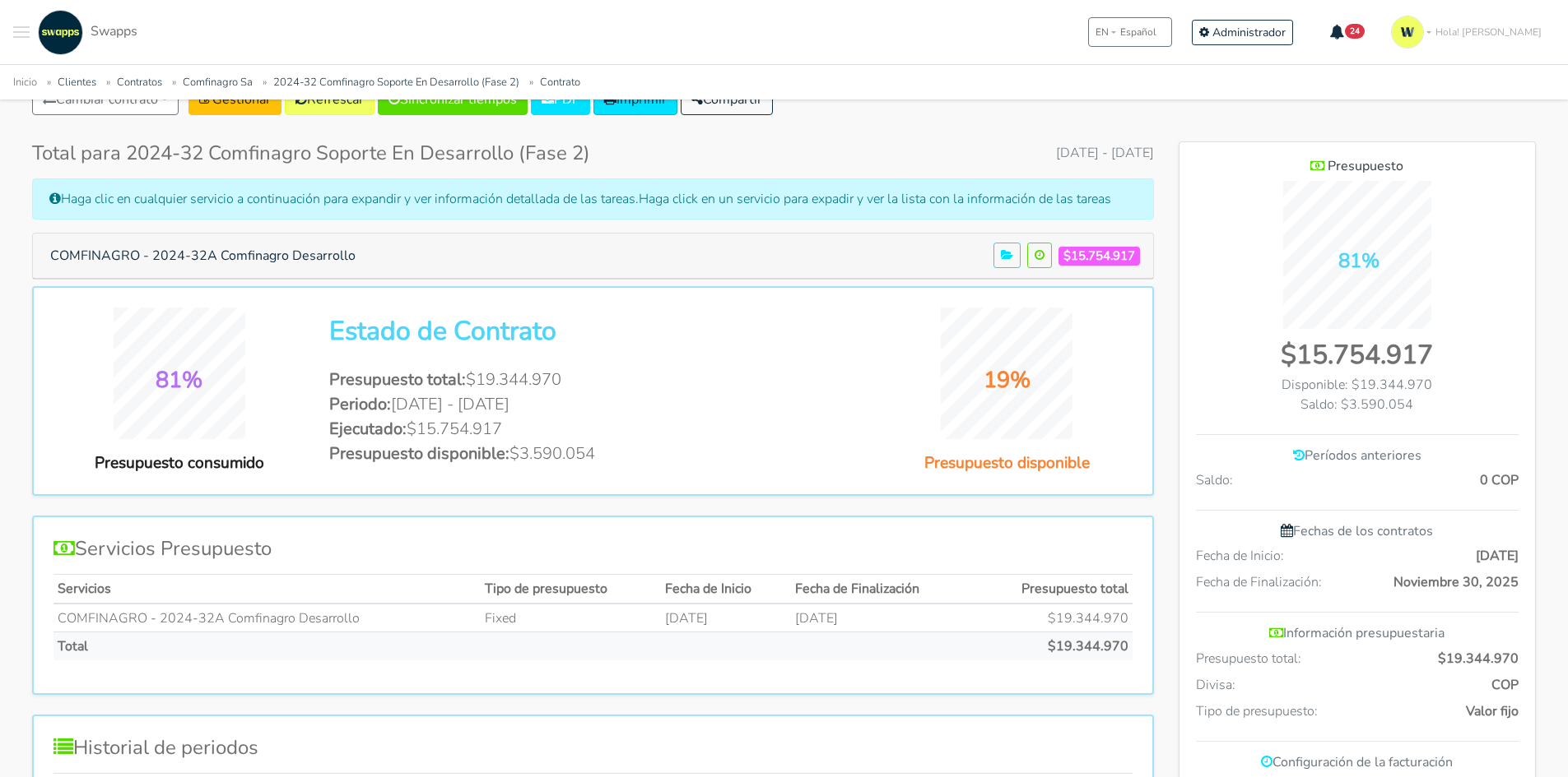
scroll to position [247, 0]
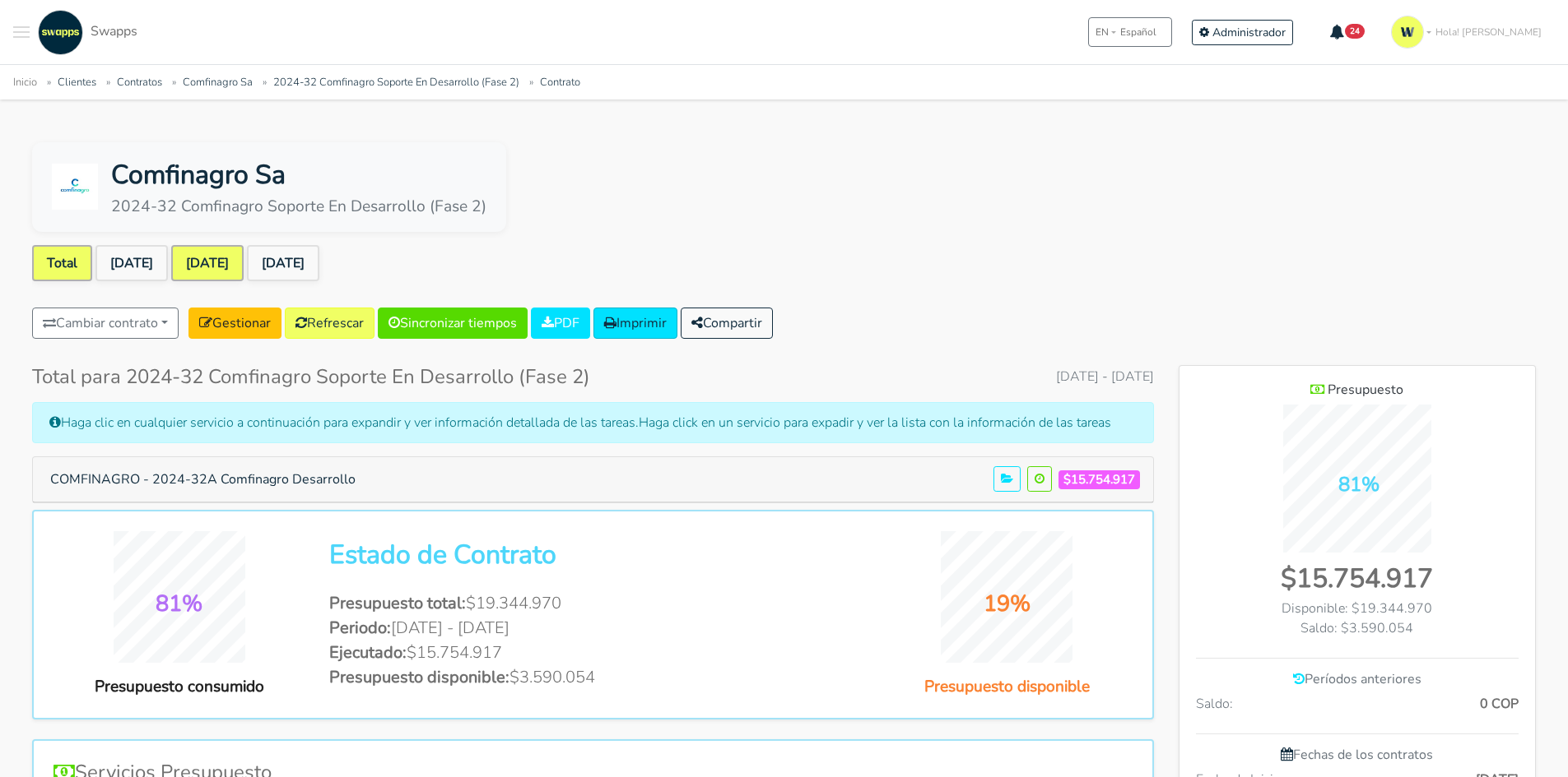
click at [237, 267] on link "[DATE]" at bounding box center [207, 263] width 72 height 36
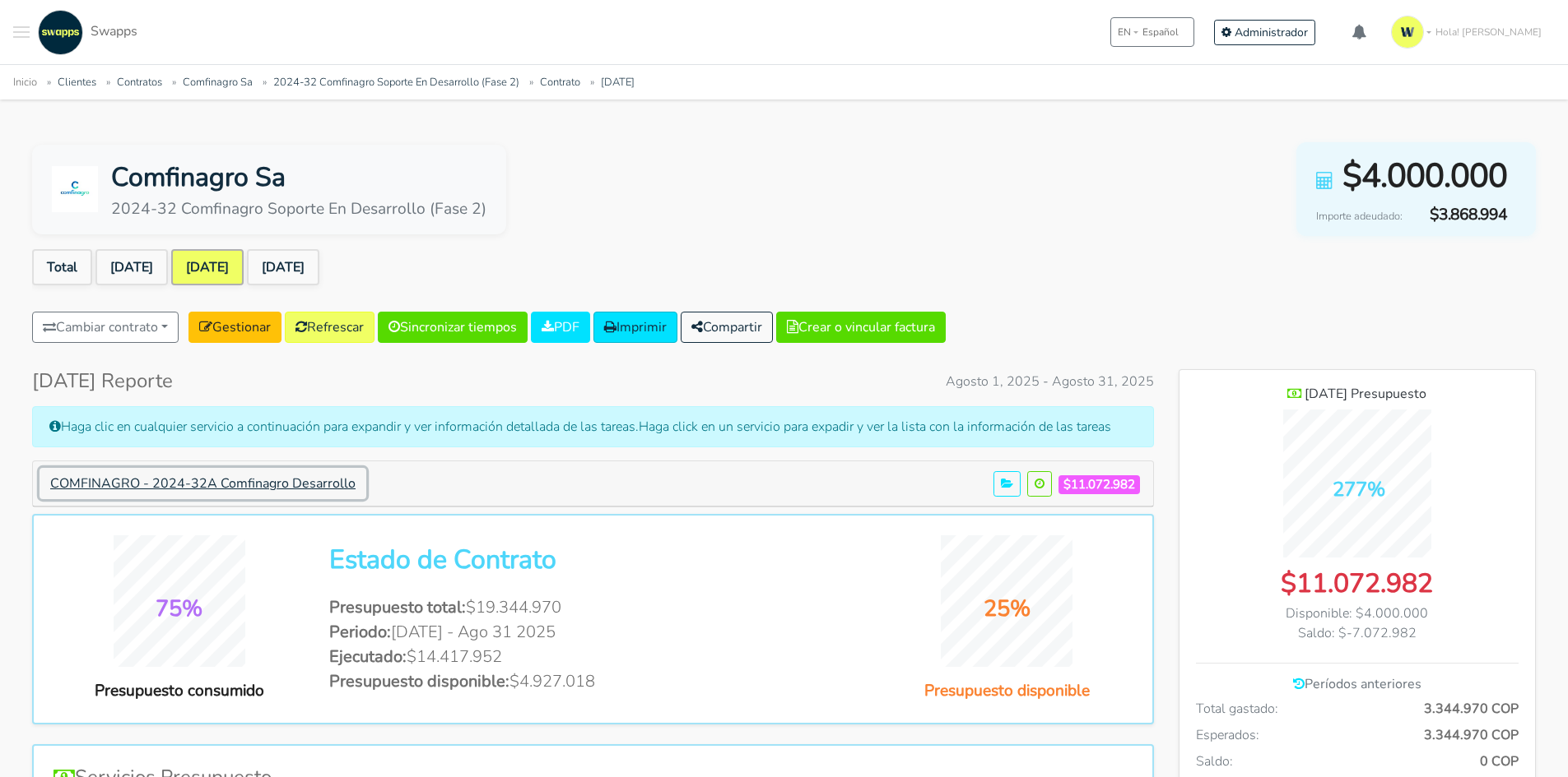
scroll to position [1199, 357]
click at [278, 481] on button "COMFINAGRO - 2024-32A Comfinagro Desarrollo" at bounding box center [203, 484] width 327 height 32
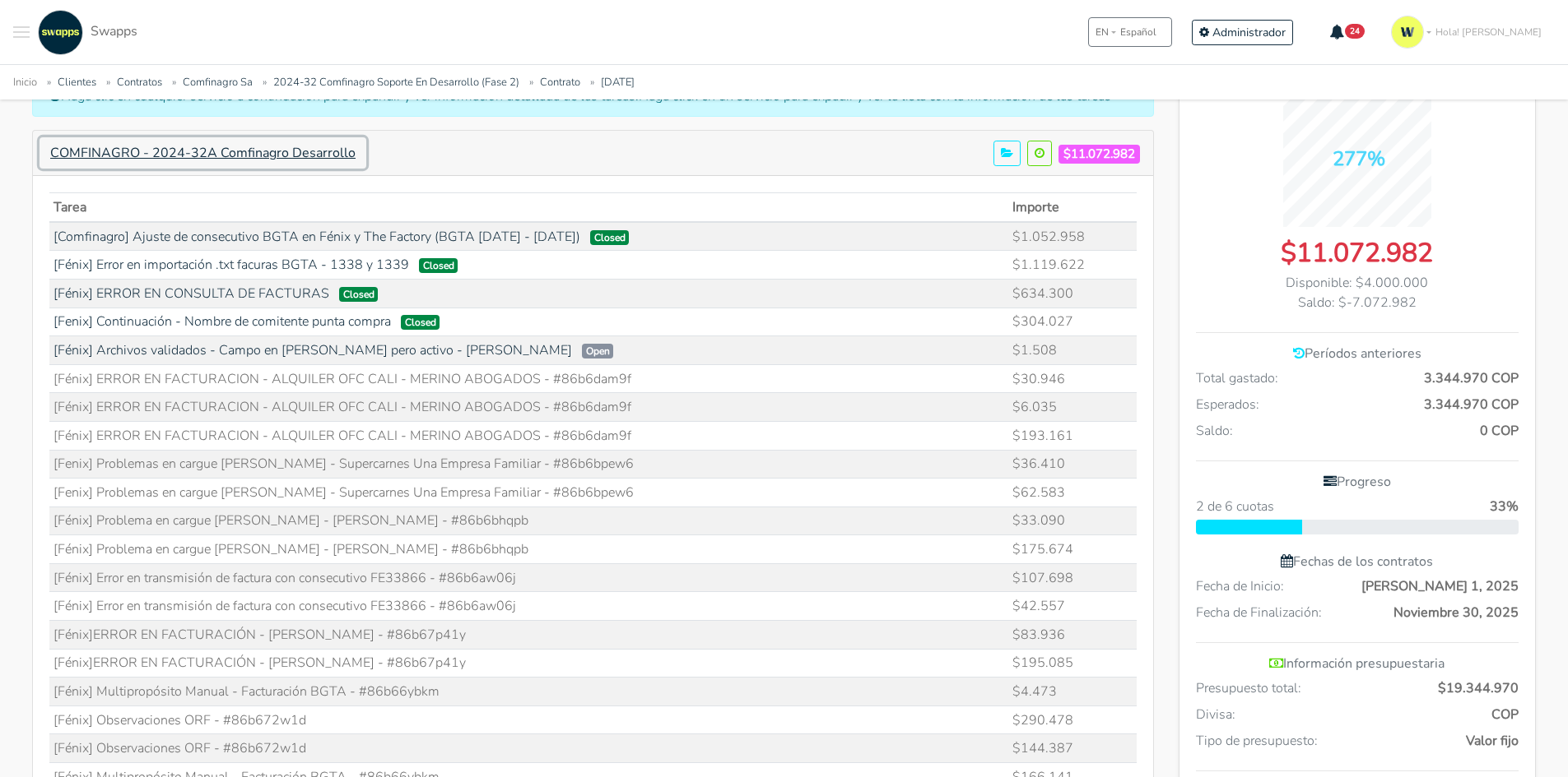
scroll to position [329, 0]
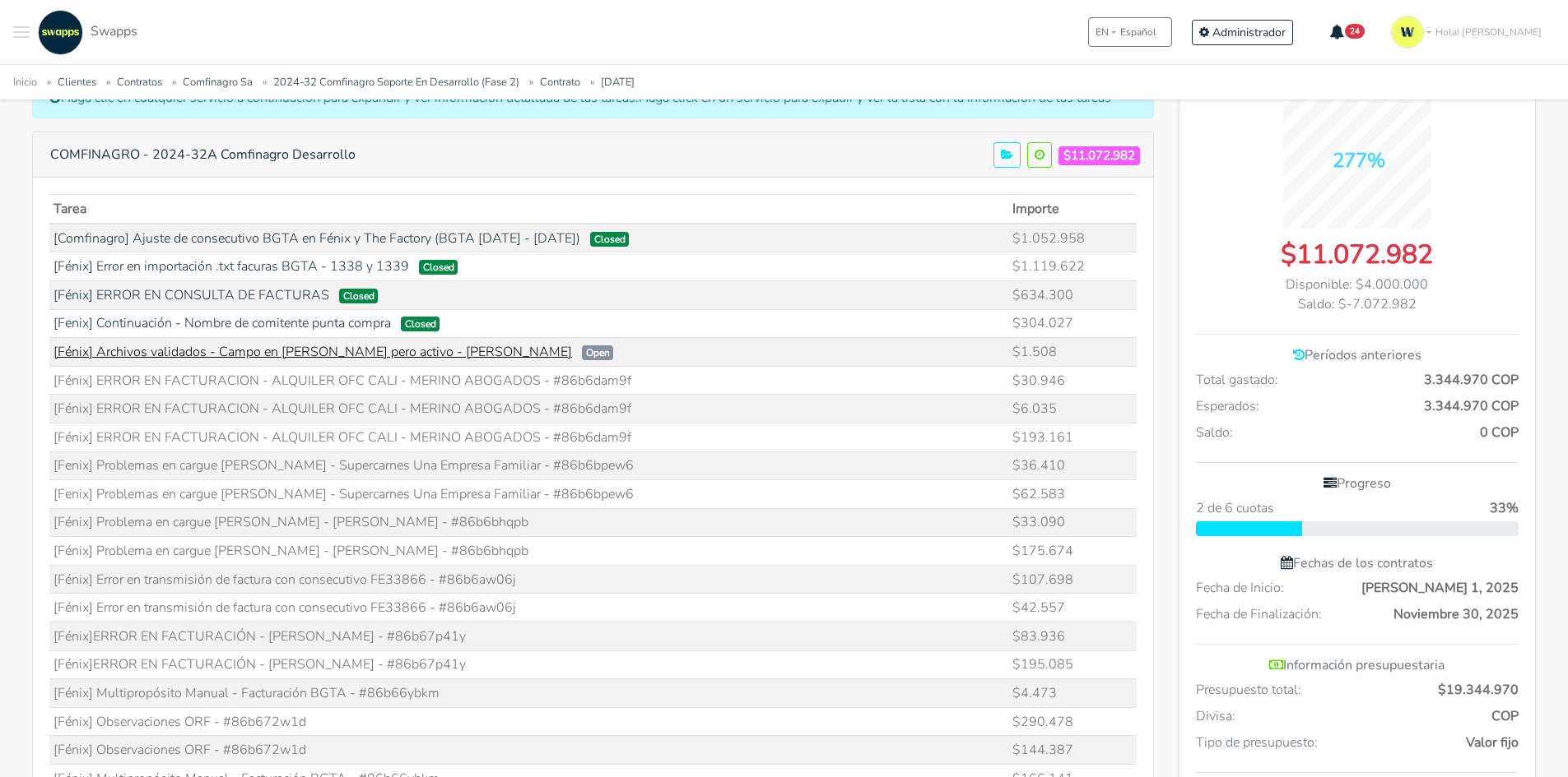
click at [457, 357] on link "[Fénix] Archivos validados - Campo en [PERSON_NAME] pero activo - [PERSON_NAME]" at bounding box center [313, 351] width 518 height 18
drag, startPoint x: 596, startPoint y: 380, endPoint x: 607, endPoint y: 382, distance: 11.2
click at [596, 381] on td "[Fénix] ERROR EN FACTURACION - ALQUILER OFC CALI - MERINO ABOGADOS - #86b6dam9f" at bounding box center [529, 380] width 960 height 29
click at [626, 382] on td "[Fénix] ERROR EN FACTURACION - ALQUILER OFC CALI - MERINO ABOGADOS - #86b6dam9f" at bounding box center [529, 380] width 960 height 29
drag, startPoint x: 621, startPoint y: 374, endPoint x: 553, endPoint y: 372, distance: 68.0
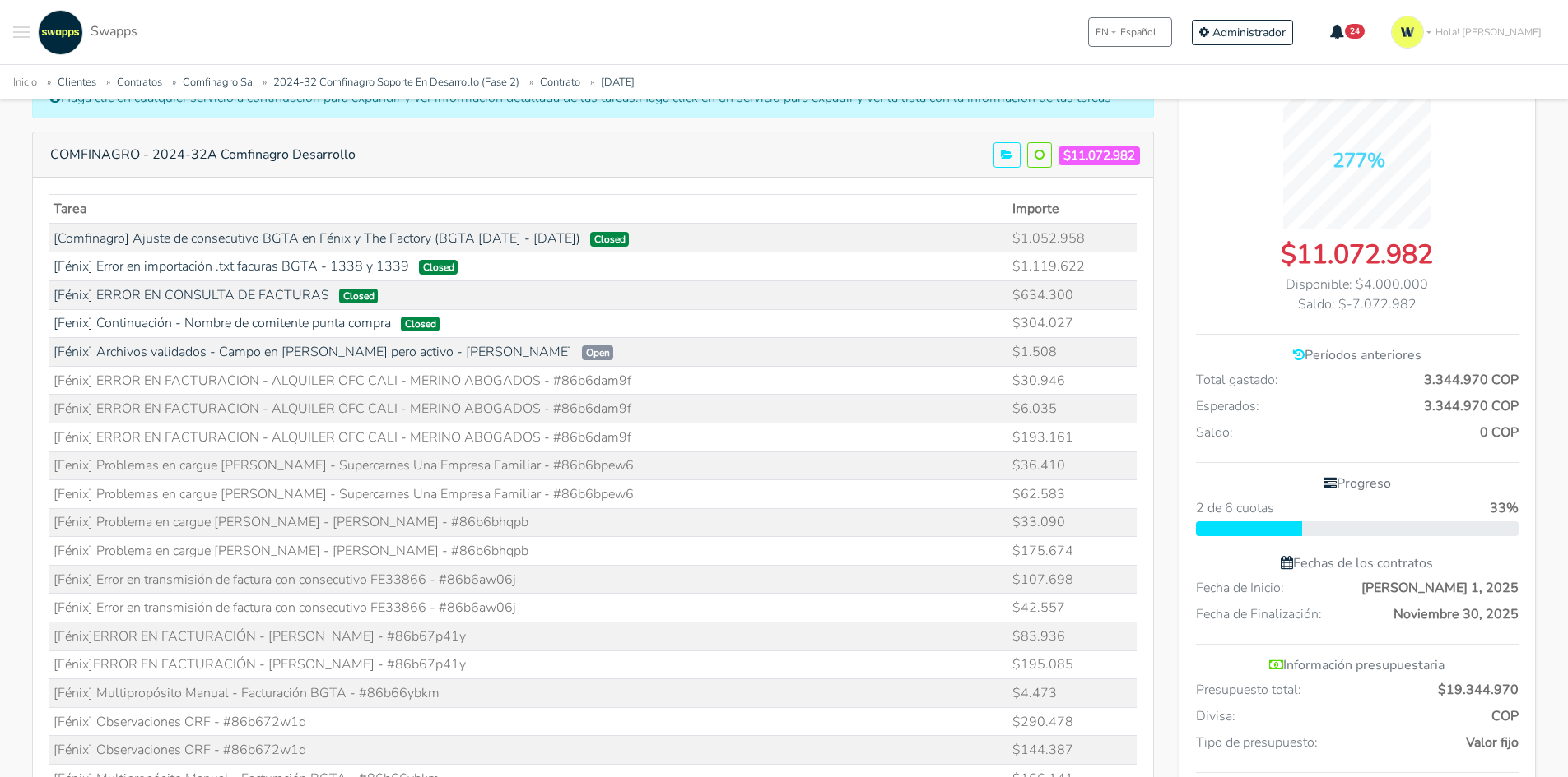
click at [553, 372] on td "[Fénix] ERROR EN FACTURACION - ALQUILER OFC CALI - MERINO ABOGADOS - #86b6dam9f" at bounding box center [529, 380] width 960 height 29
copy td "86b6dam9f"
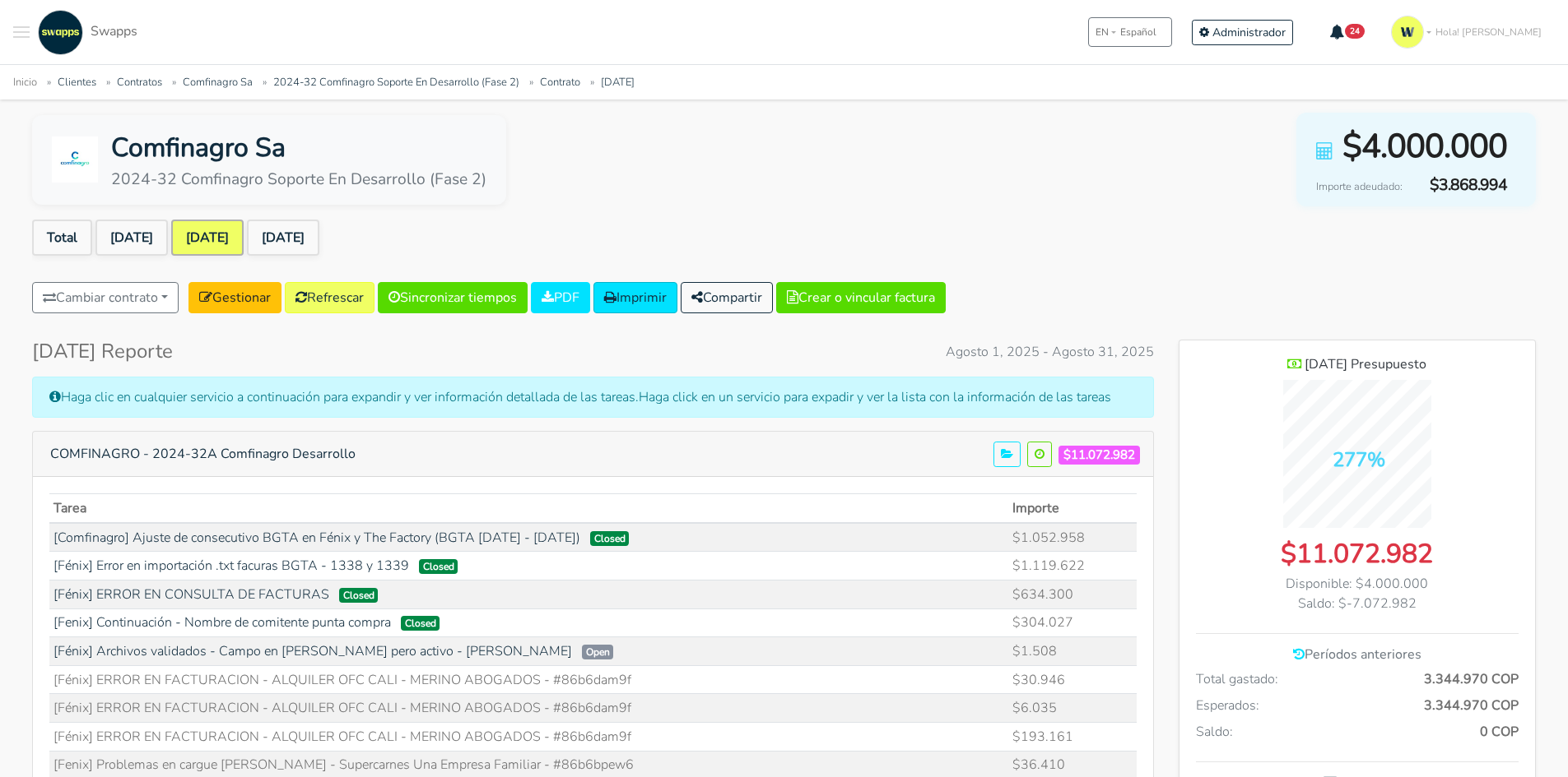
scroll to position [0, 0]
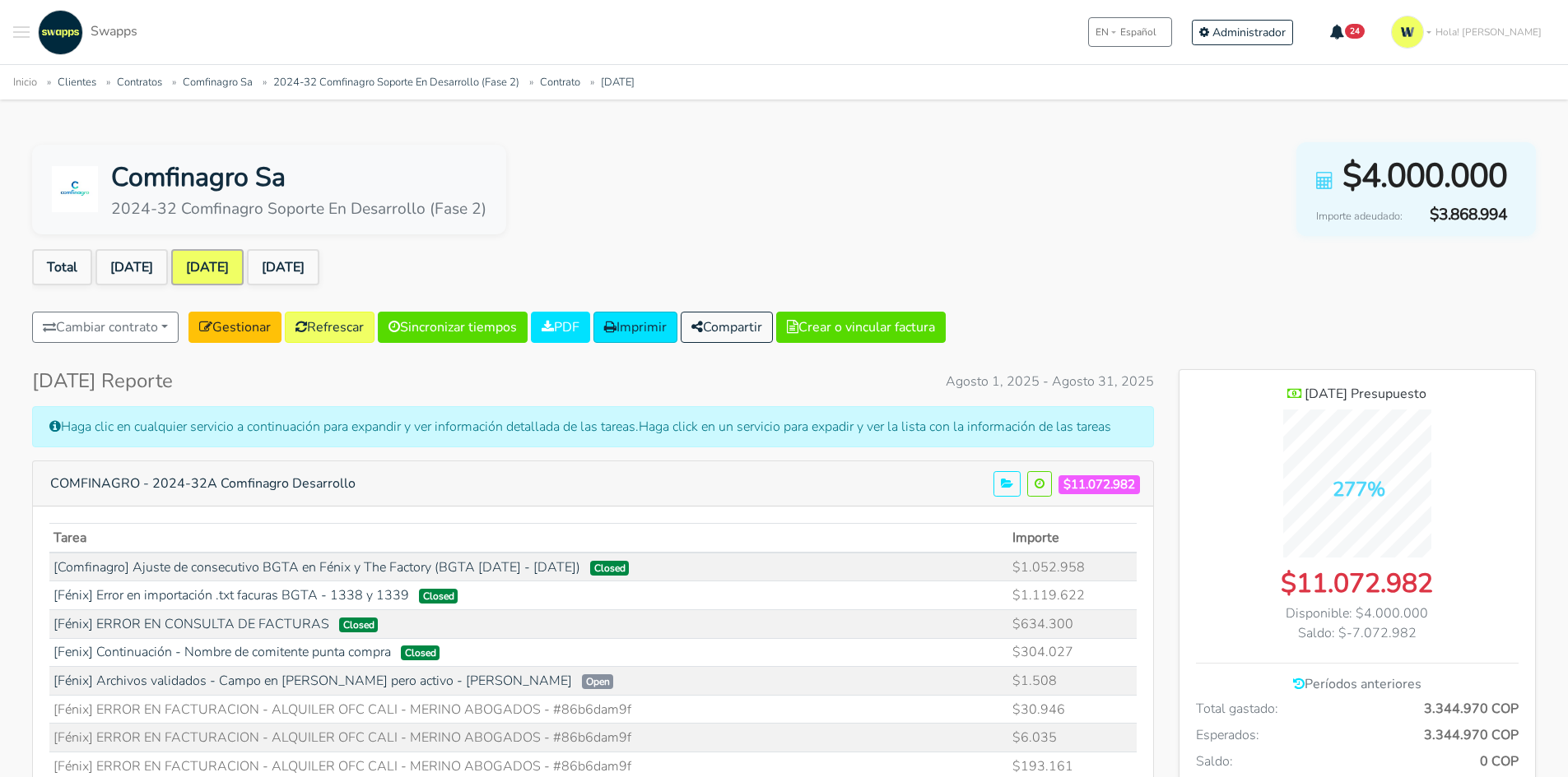
click at [137, 278] on link "Jul 2025" at bounding box center [132, 266] width 72 height 36
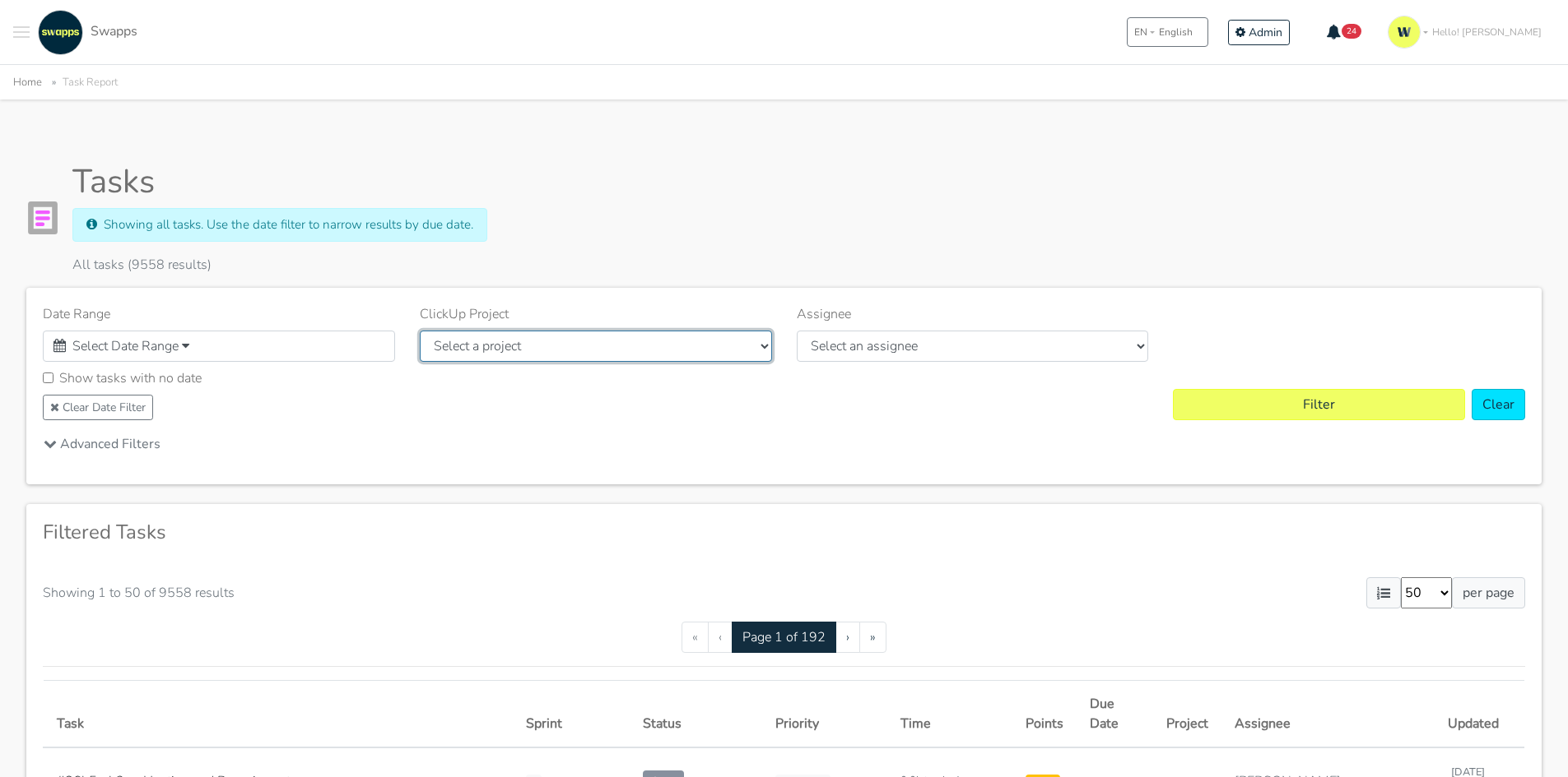
click at [654, 360] on select "Select a project Unassigned Assigned [GEOGRAPHIC_DATA] - International Medidati…" at bounding box center [595, 346] width 352 height 32
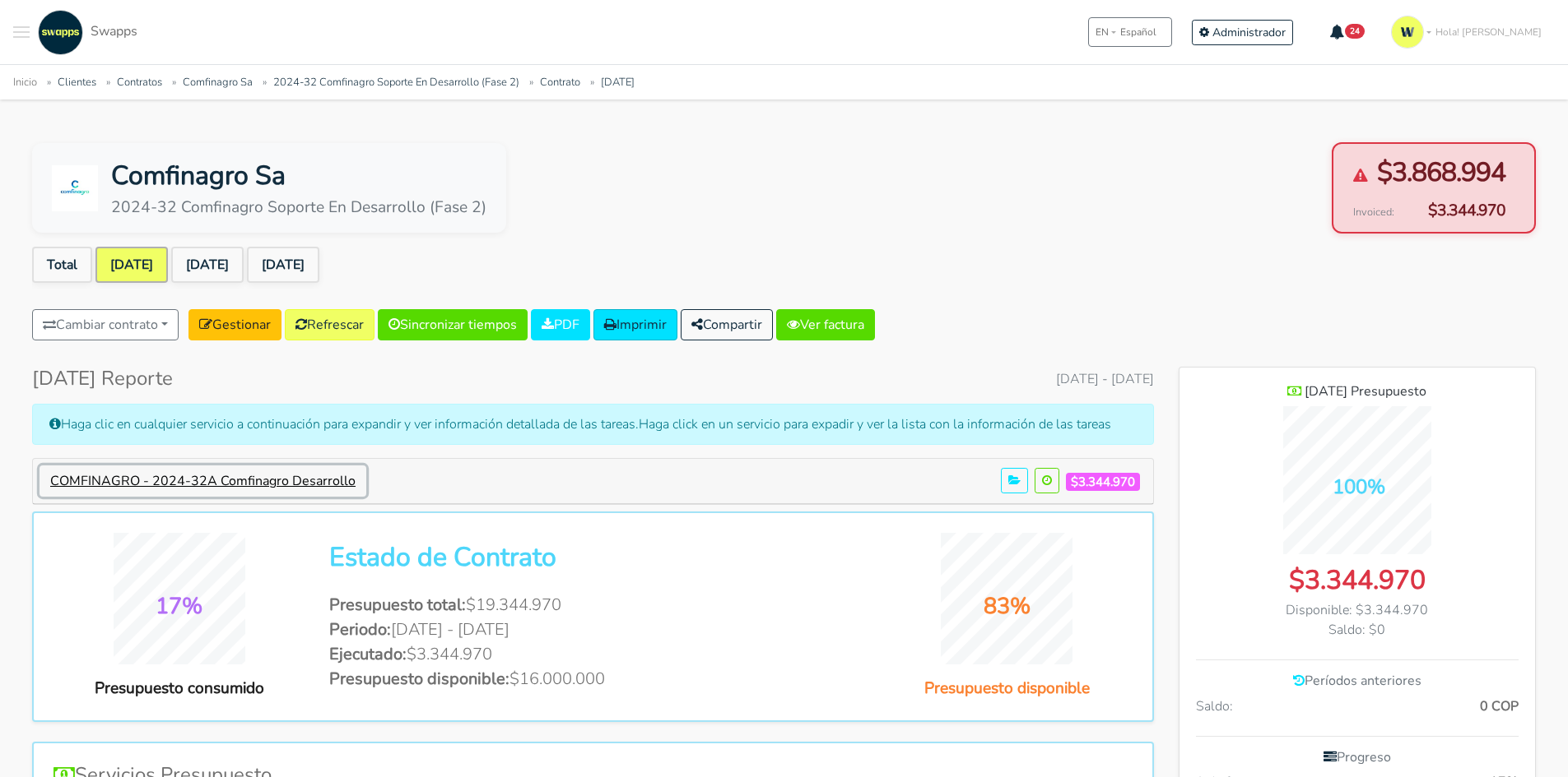
click at [321, 481] on button "COMFINAGRO - 2024-32A Comfinagro Desarrollo" at bounding box center [203, 481] width 327 height 32
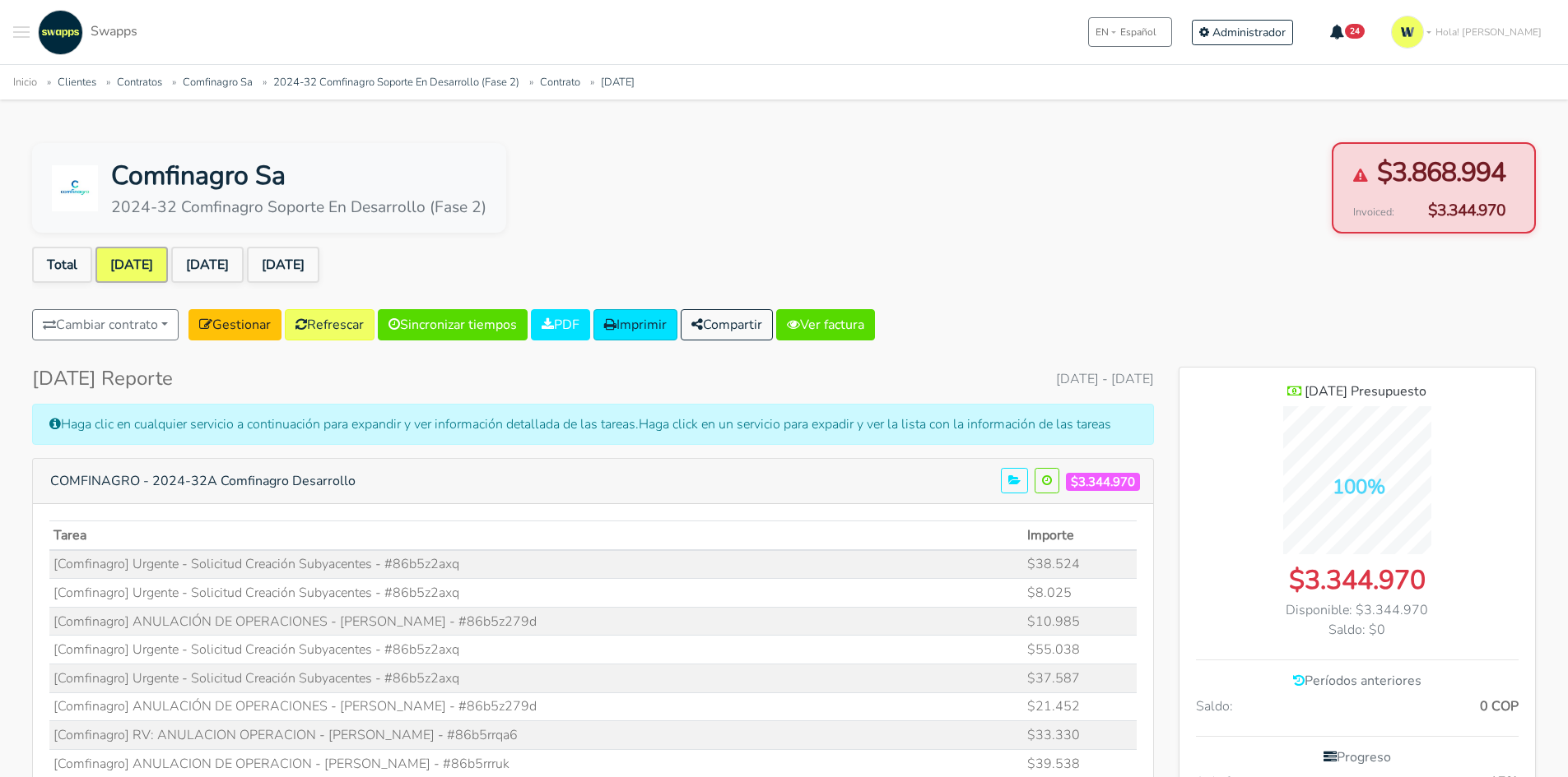
click at [1091, 487] on span "$3.344.970" at bounding box center [1103, 482] width 74 height 19
click at [1479, 171] on span "$3.868.994" at bounding box center [1441, 173] width 128 height 40
click at [328, 329] on link "Refrescar" at bounding box center [330, 325] width 90 height 32
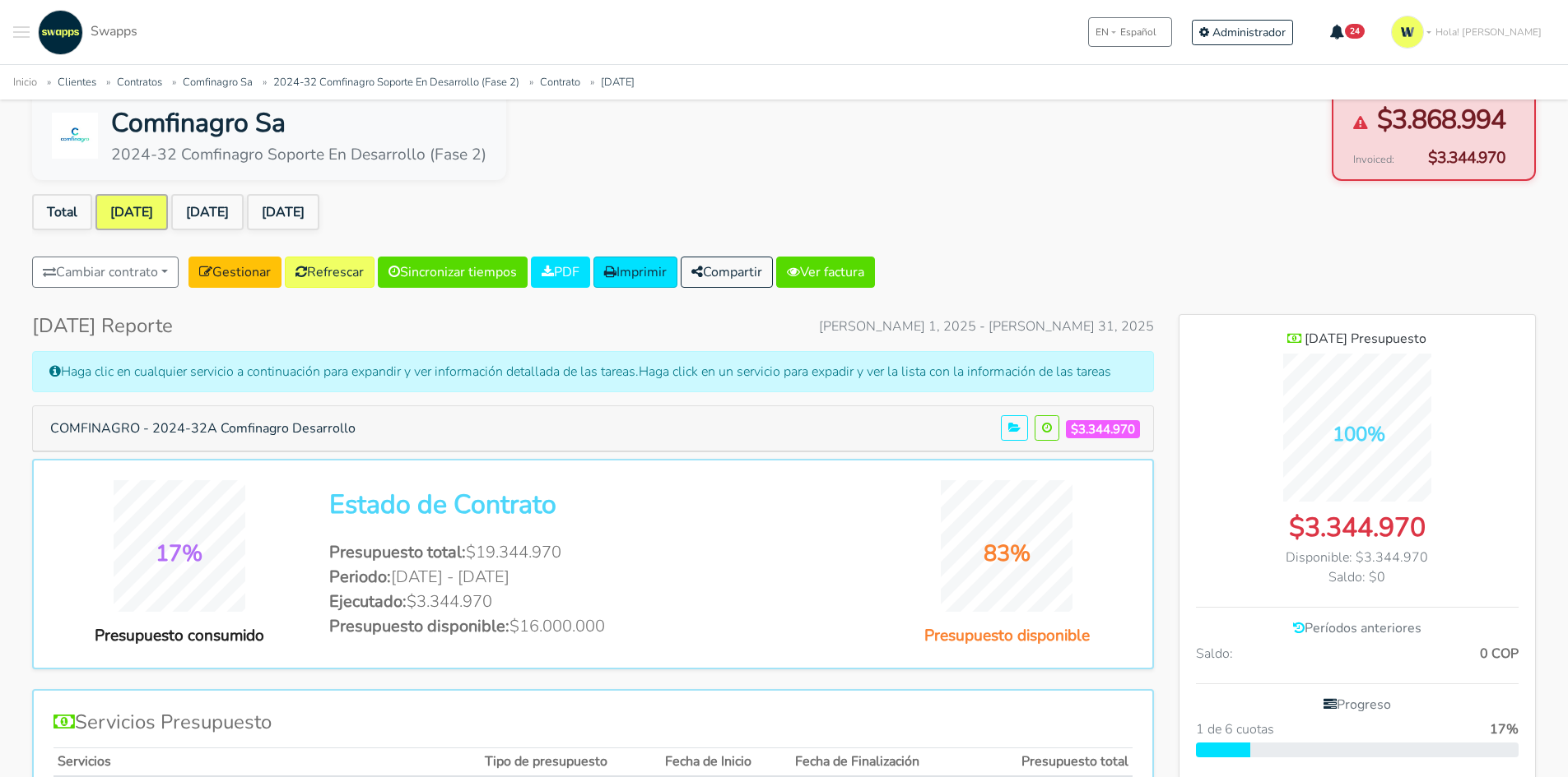
scroll to position [83, 0]
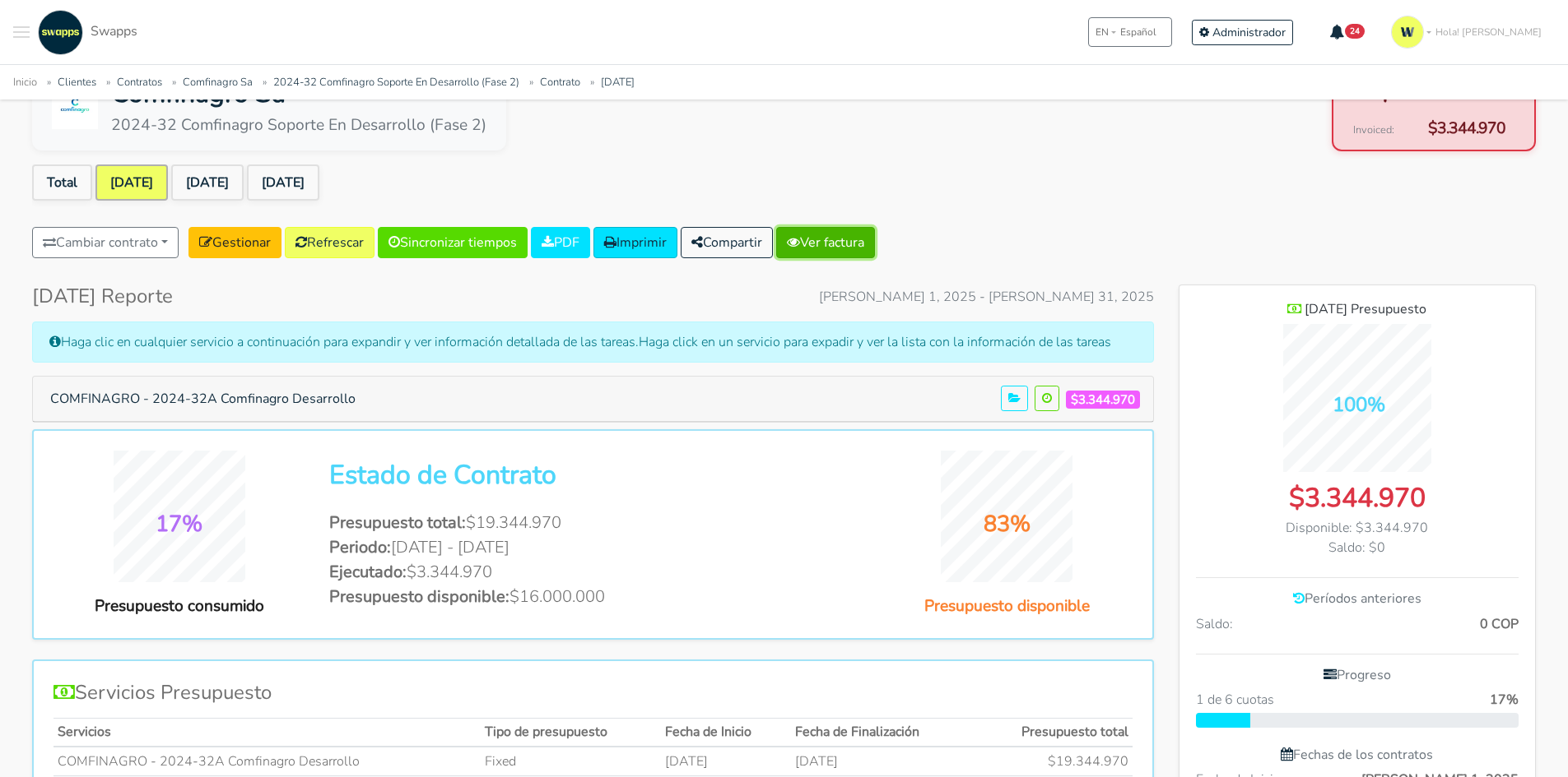
click at [835, 229] on link "Ver factura" at bounding box center [826, 243] width 98 height 32
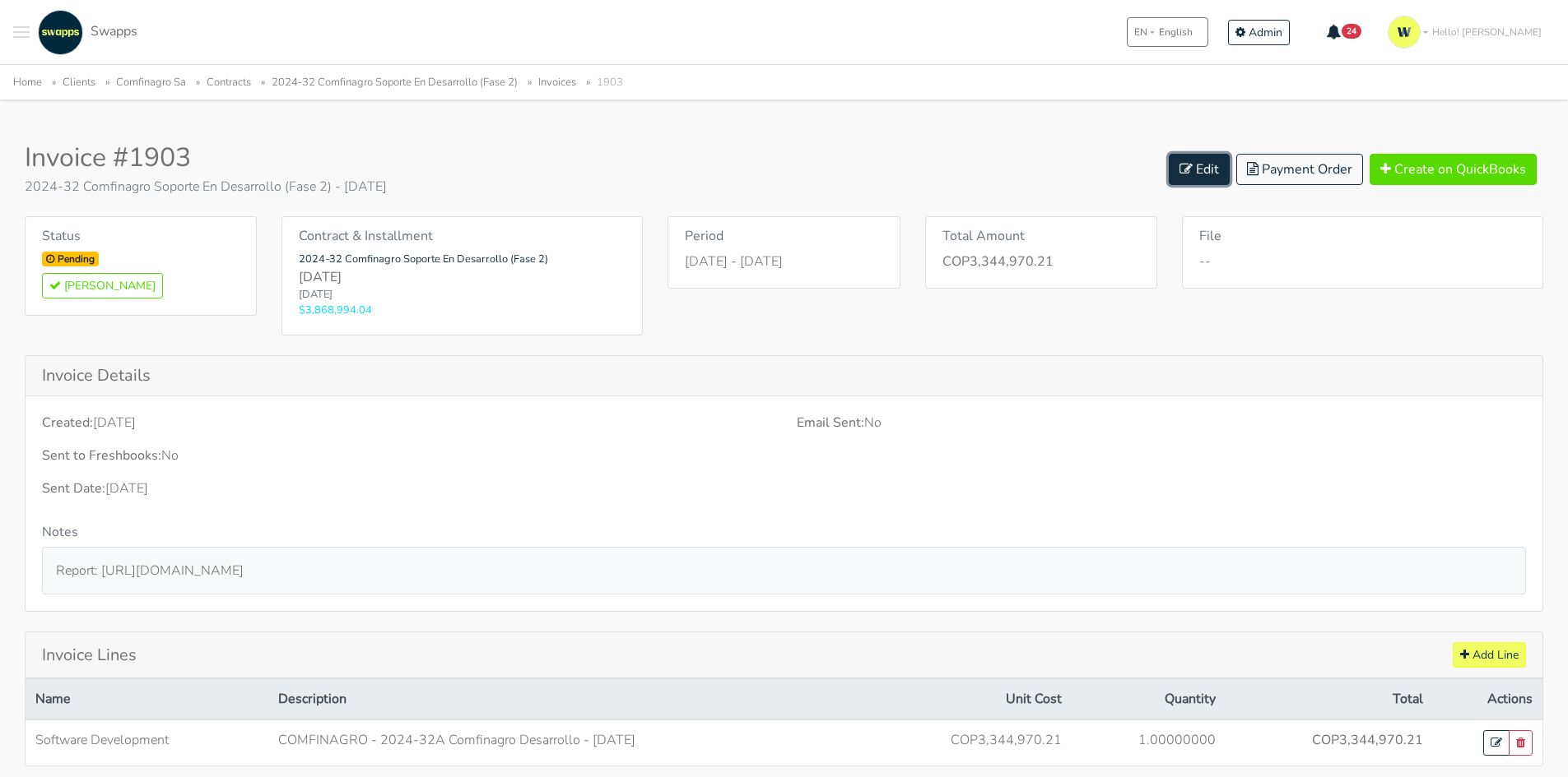
click at [1196, 162] on link "Edit" at bounding box center [1199, 170] width 61 height 32
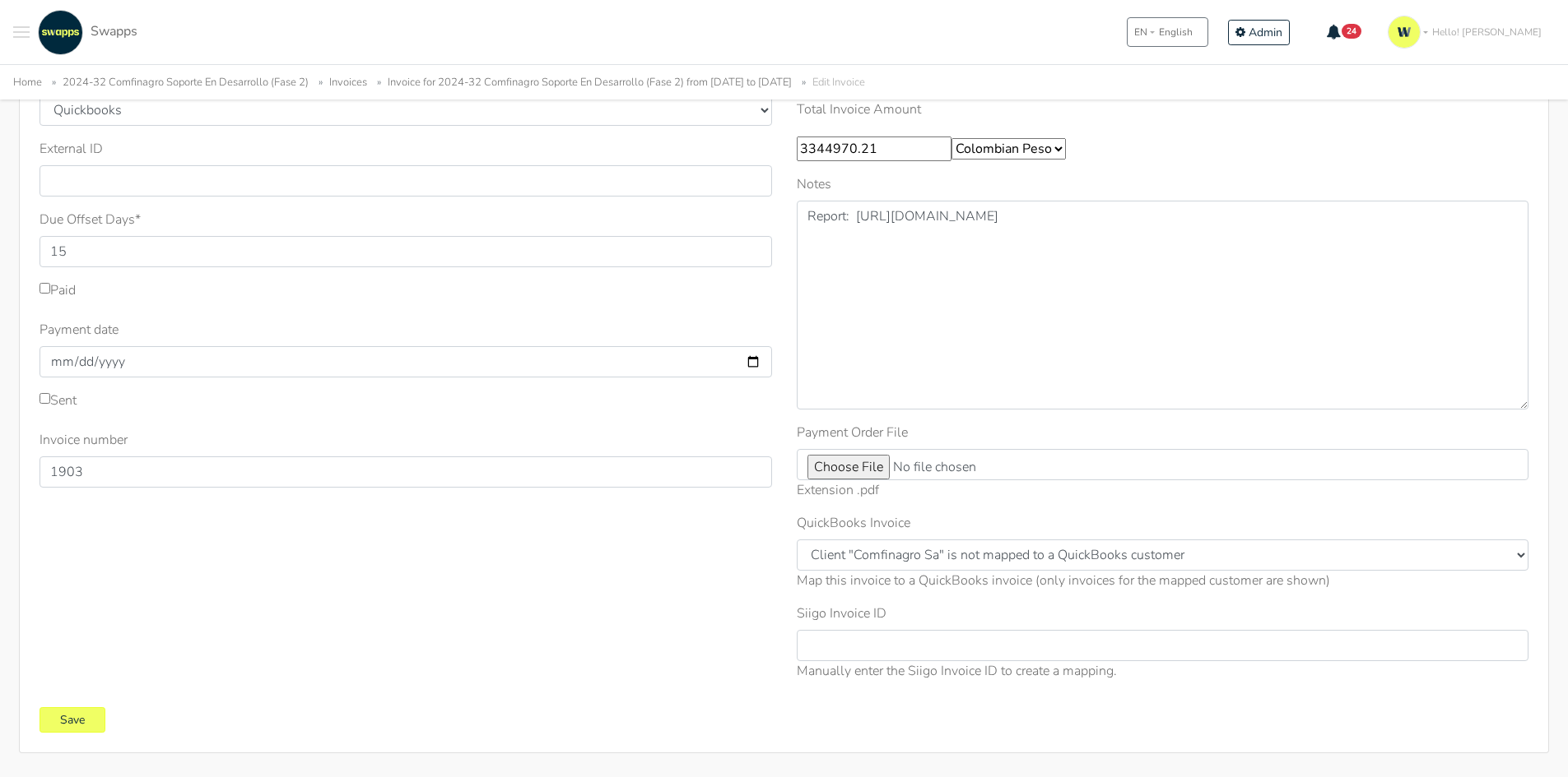
scroll to position [247, 0]
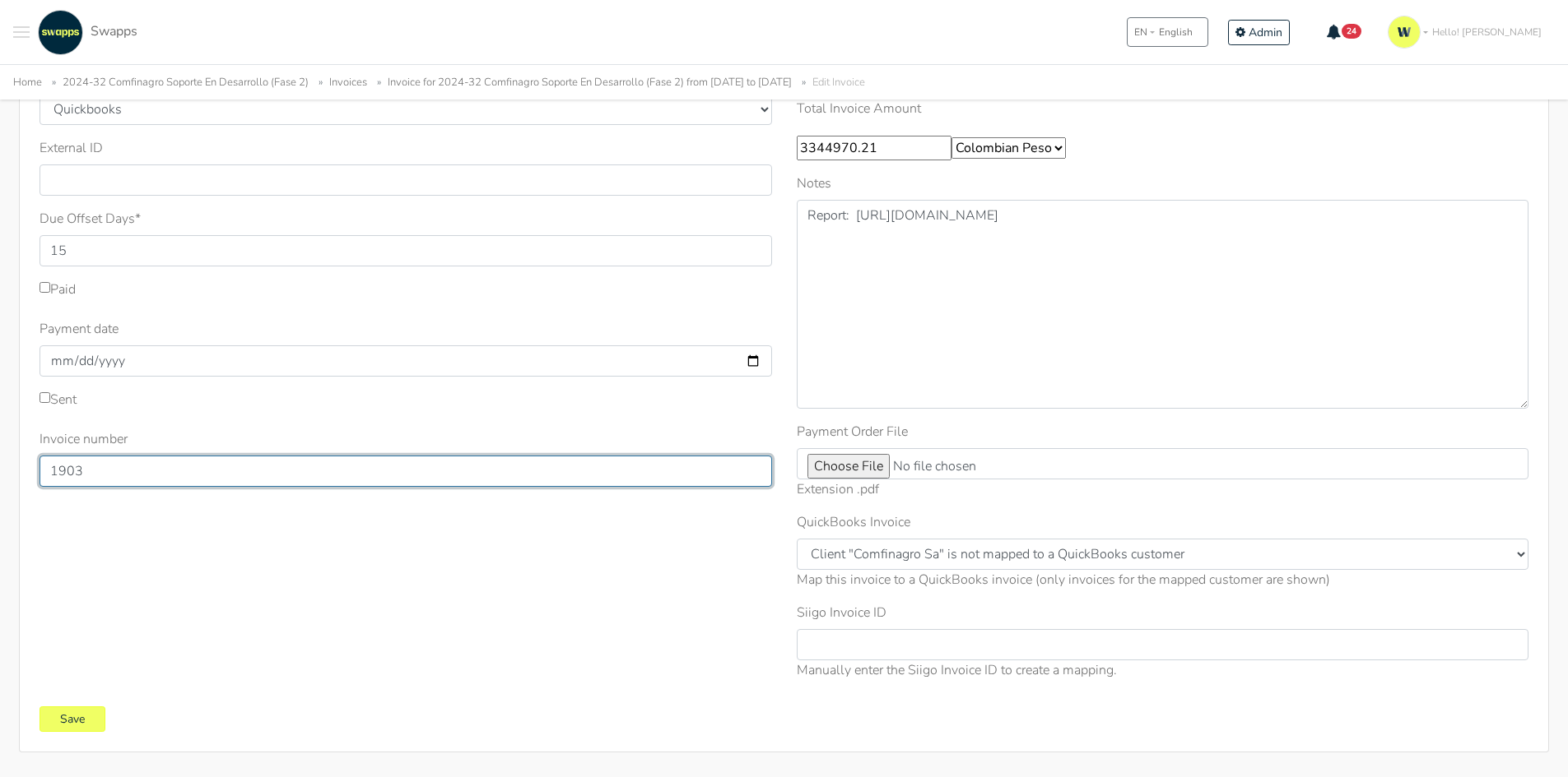
drag, startPoint x: 135, startPoint y: 480, endPoint x: 0, endPoint y: 465, distance: 135.8
click at [0, 467] on div "Sent Sent Date * 2025-08-08 Invoice system * Quickbooks Samba Siigo * 15" at bounding box center [784, 344] width 1568 height 816
type input "319"
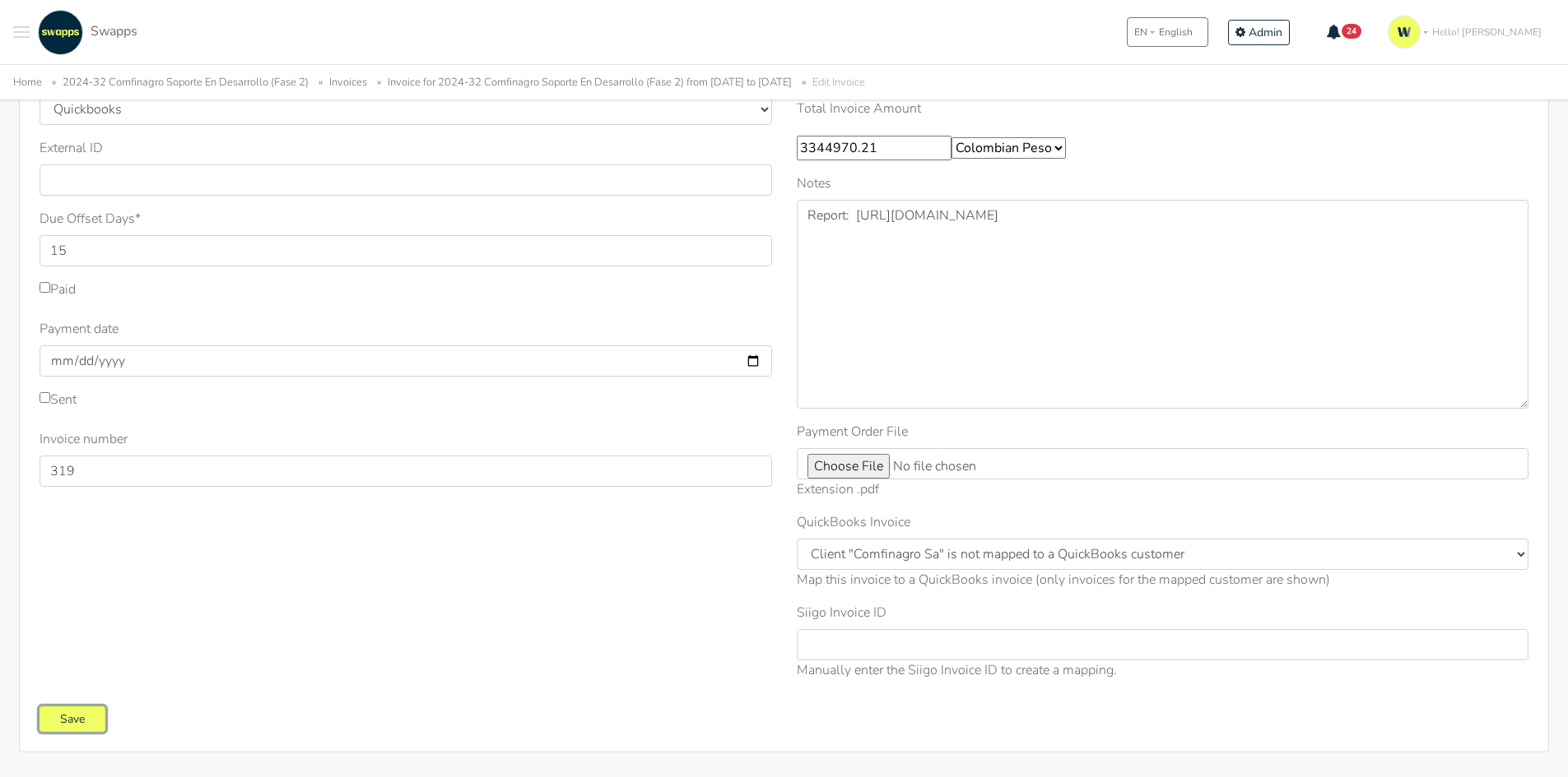
click at [83, 718] on input "Save" at bounding box center [72, 719] width 66 height 25
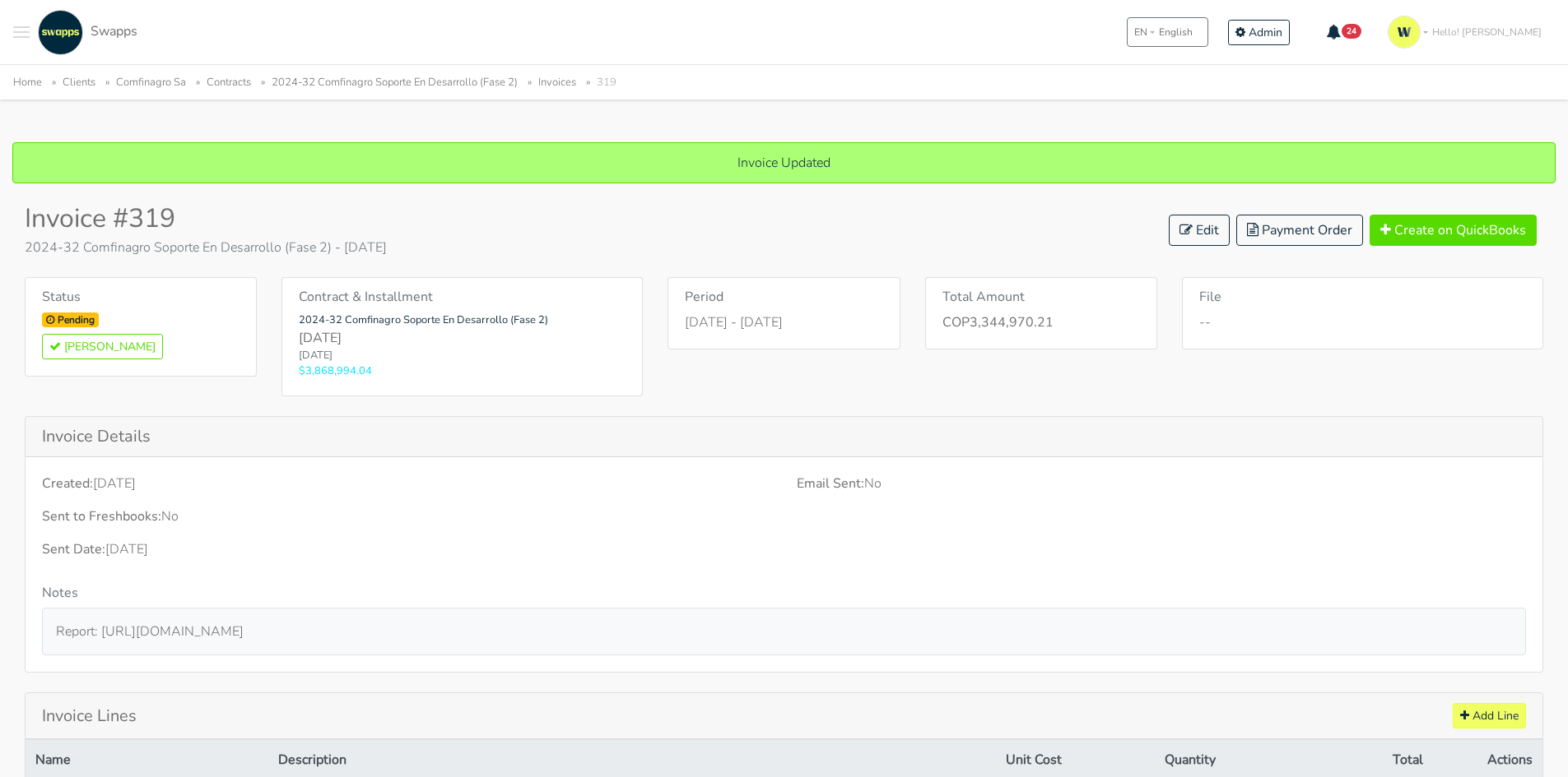
click at [359, 70] on div "Home Clients Comfinagro Sa Contracts 2024-32 Comfinagro Soporte En Desarrollo (…" at bounding box center [784, 81] width 1568 height 34
click at [364, 72] on ul "Home Clients Comfinagro Sa Contracts 2024-32 Comfinagro Soporte En Desarrollo (…" at bounding box center [784, 82] width 1542 height 20
click at [368, 76] on link "2024-32 Comfinagro Soporte En Desarrollo (Fase 2)" at bounding box center [394, 83] width 246 height 15
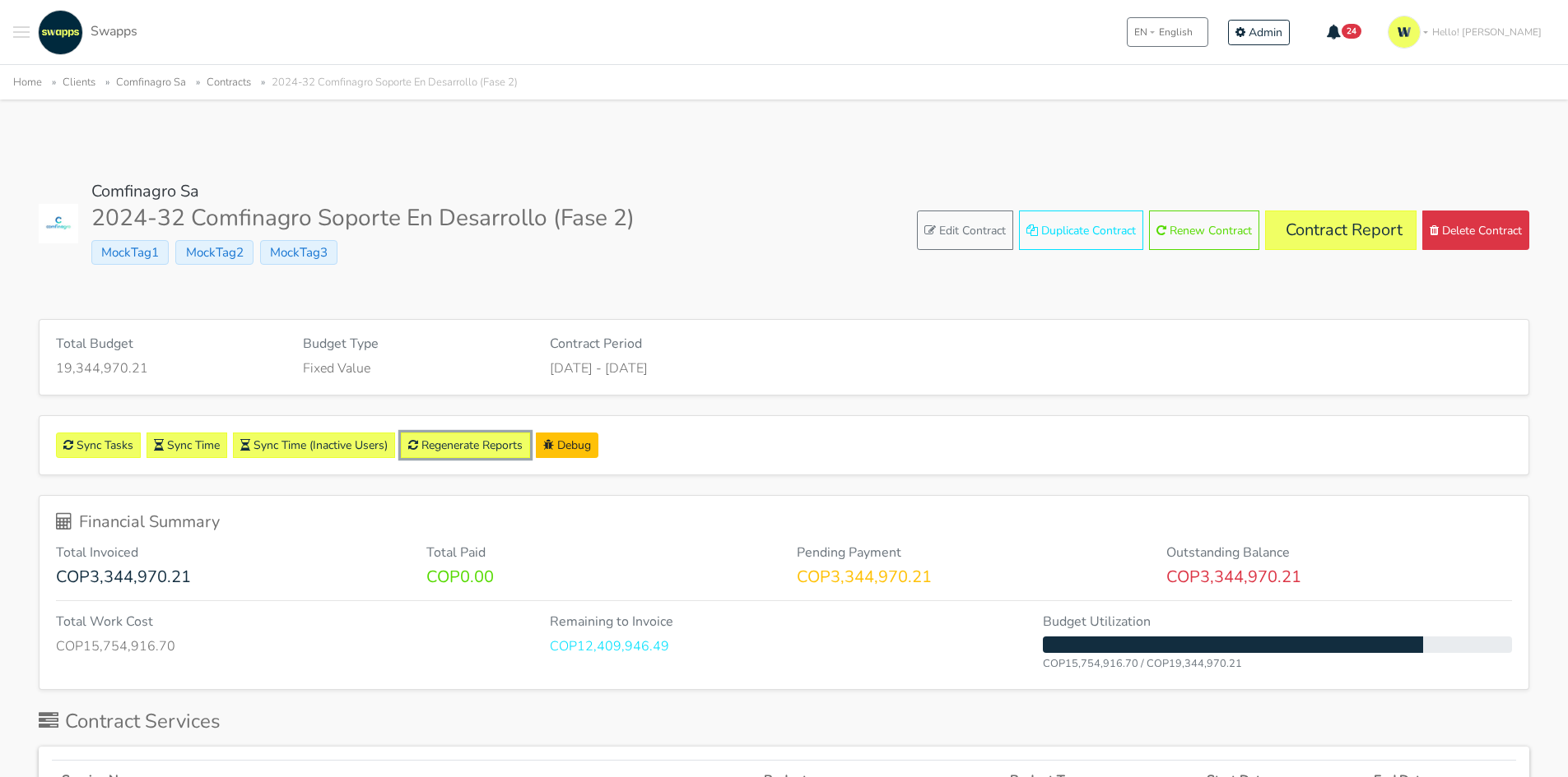
click at [459, 444] on link "Regenerate Reports" at bounding box center [464, 445] width 129 height 25
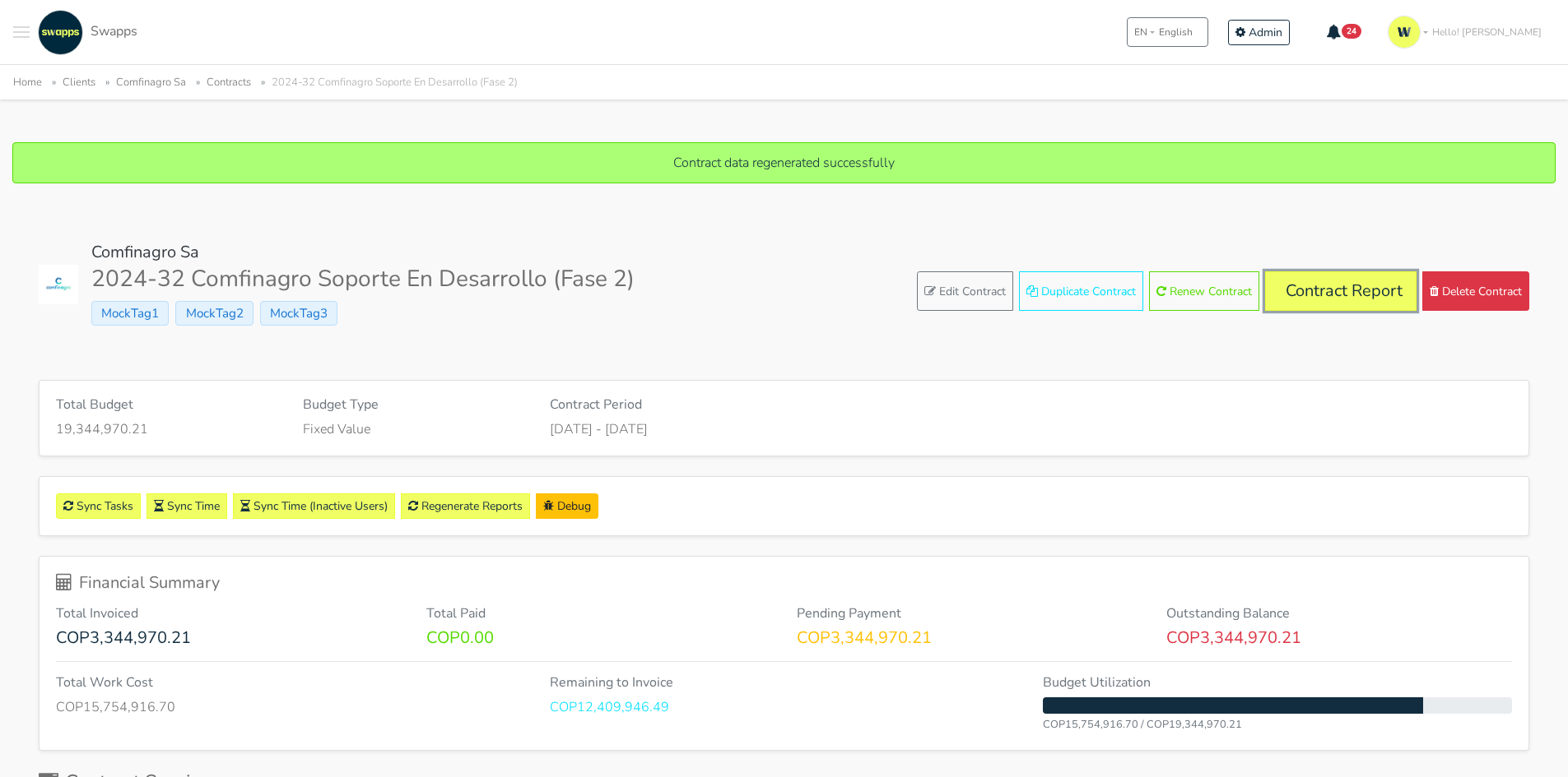
click at [1339, 291] on link "Contract Report" at bounding box center [1340, 291] width 151 height 40
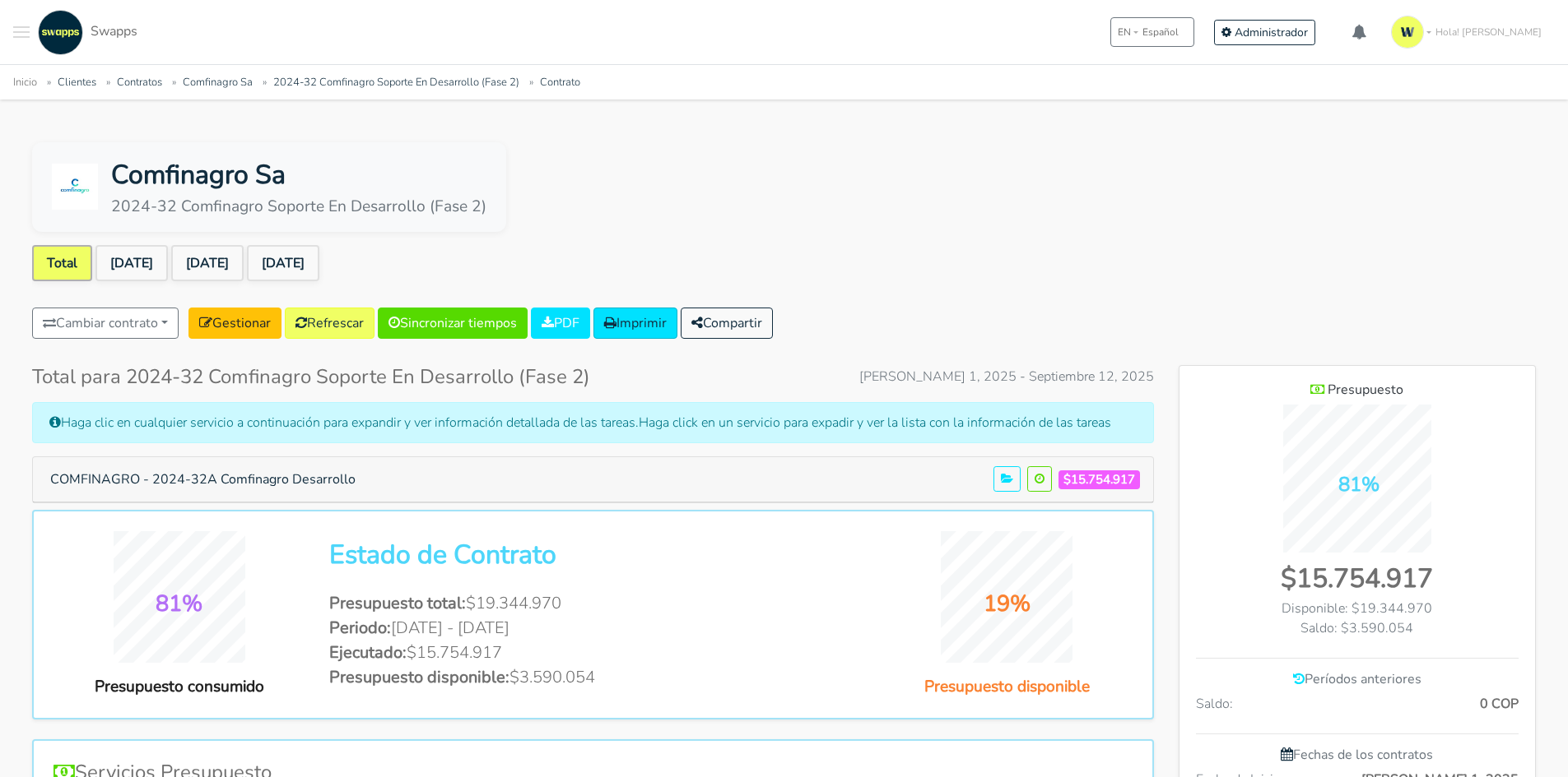
scroll to position [1067, 357]
click at [126, 258] on link "[DATE]" at bounding box center [132, 263] width 72 height 36
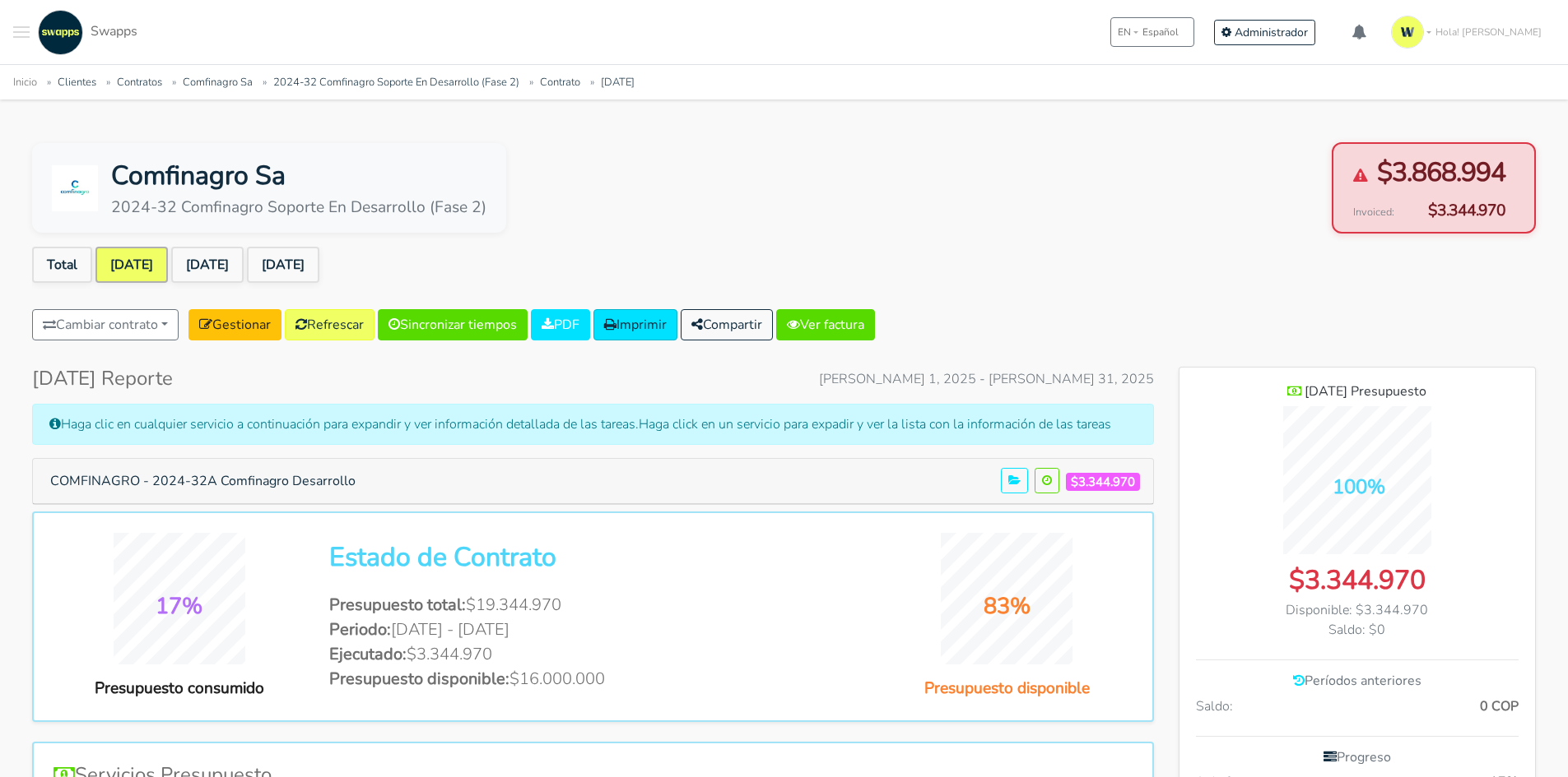
scroll to position [1146, 357]
click at [230, 265] on link "[DATE]" at bounding box center [207, 265] width 72 height 36
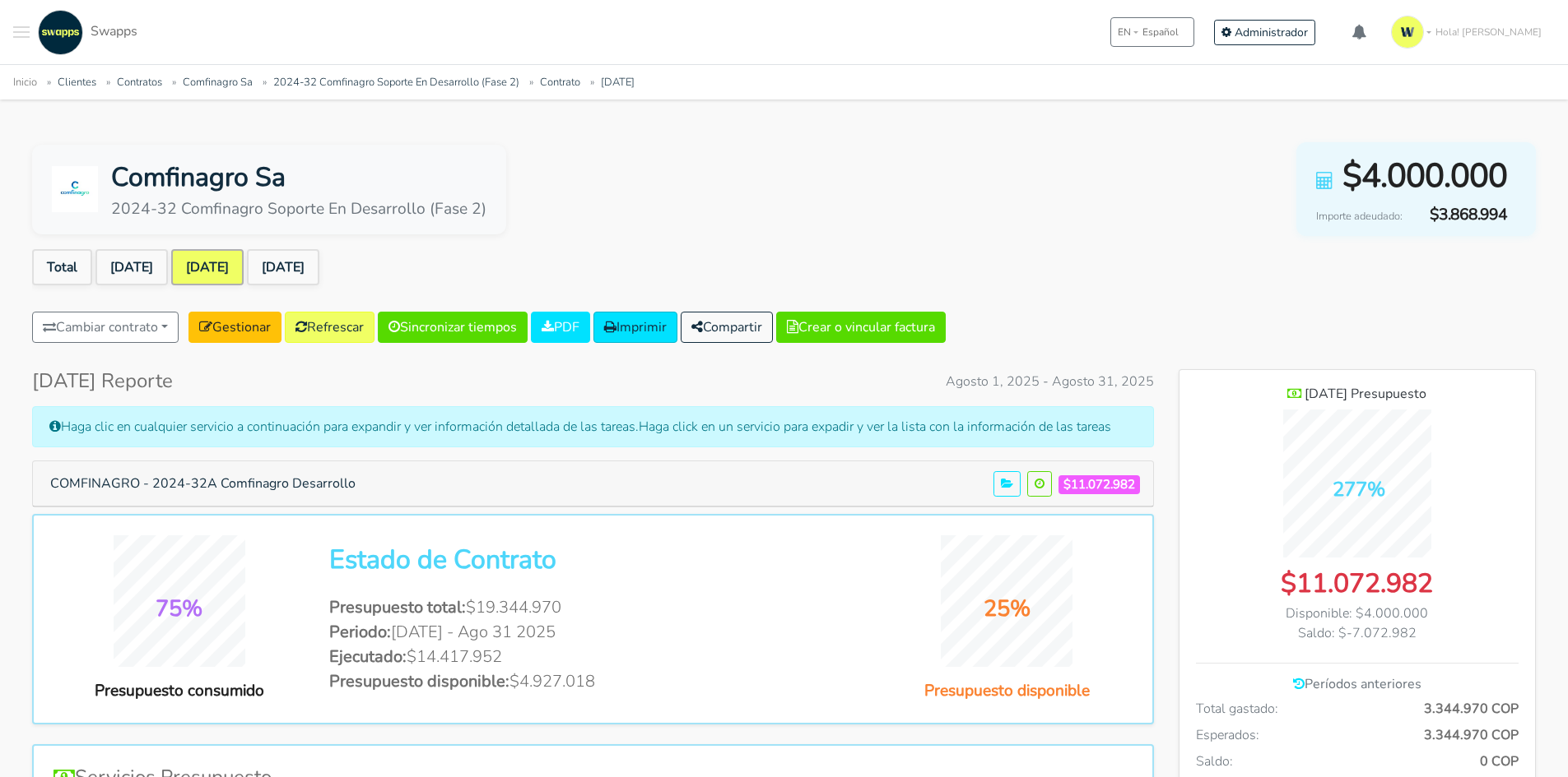
scroll to position [1199, 357]
click at [320, 263] on link "[DATE]" at bounding box center [283, 266] width 72 height 36
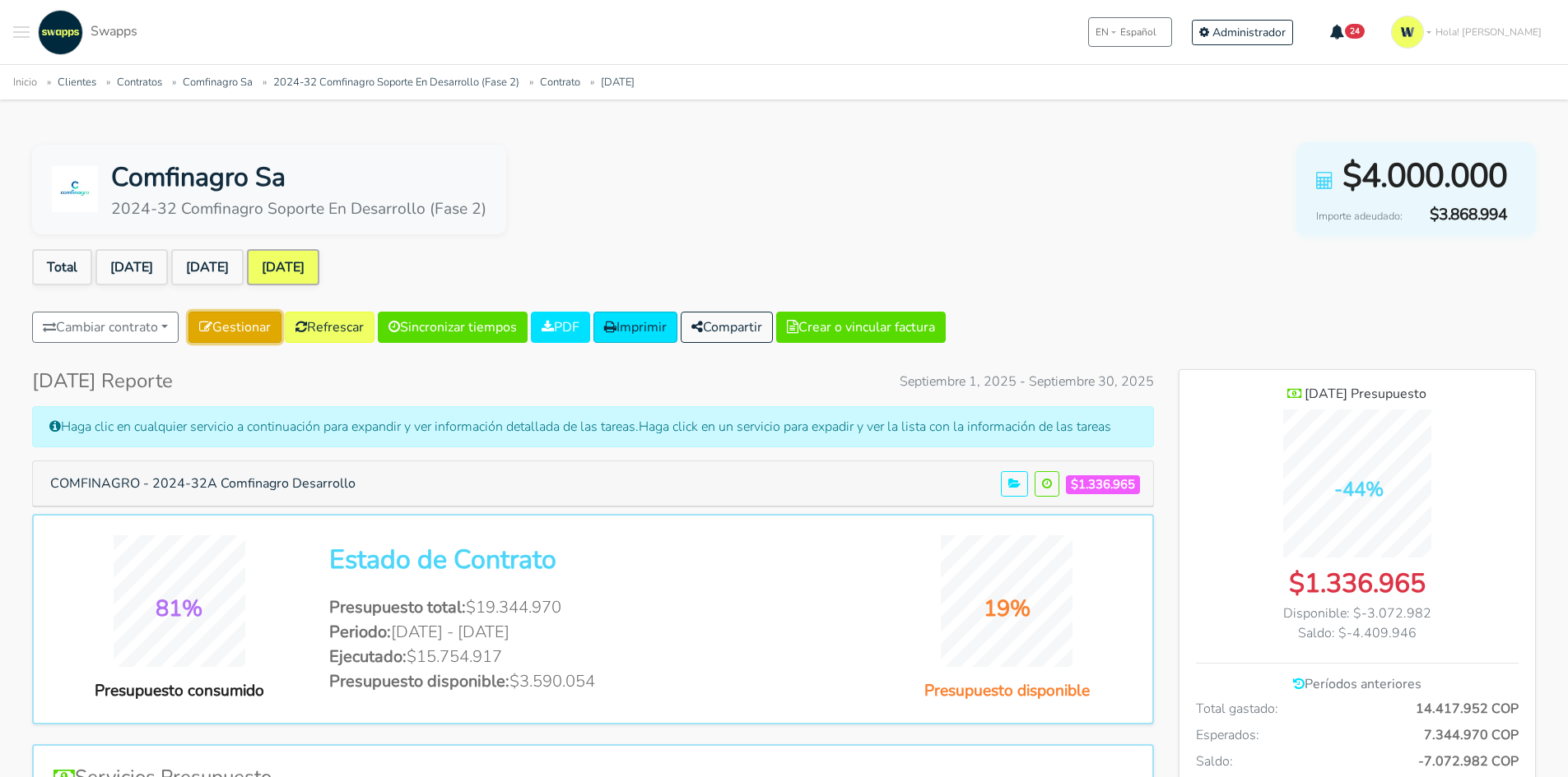
click at [256, 330] on link "Gestionar" at bounding box center [235, 328] width 93 height 32
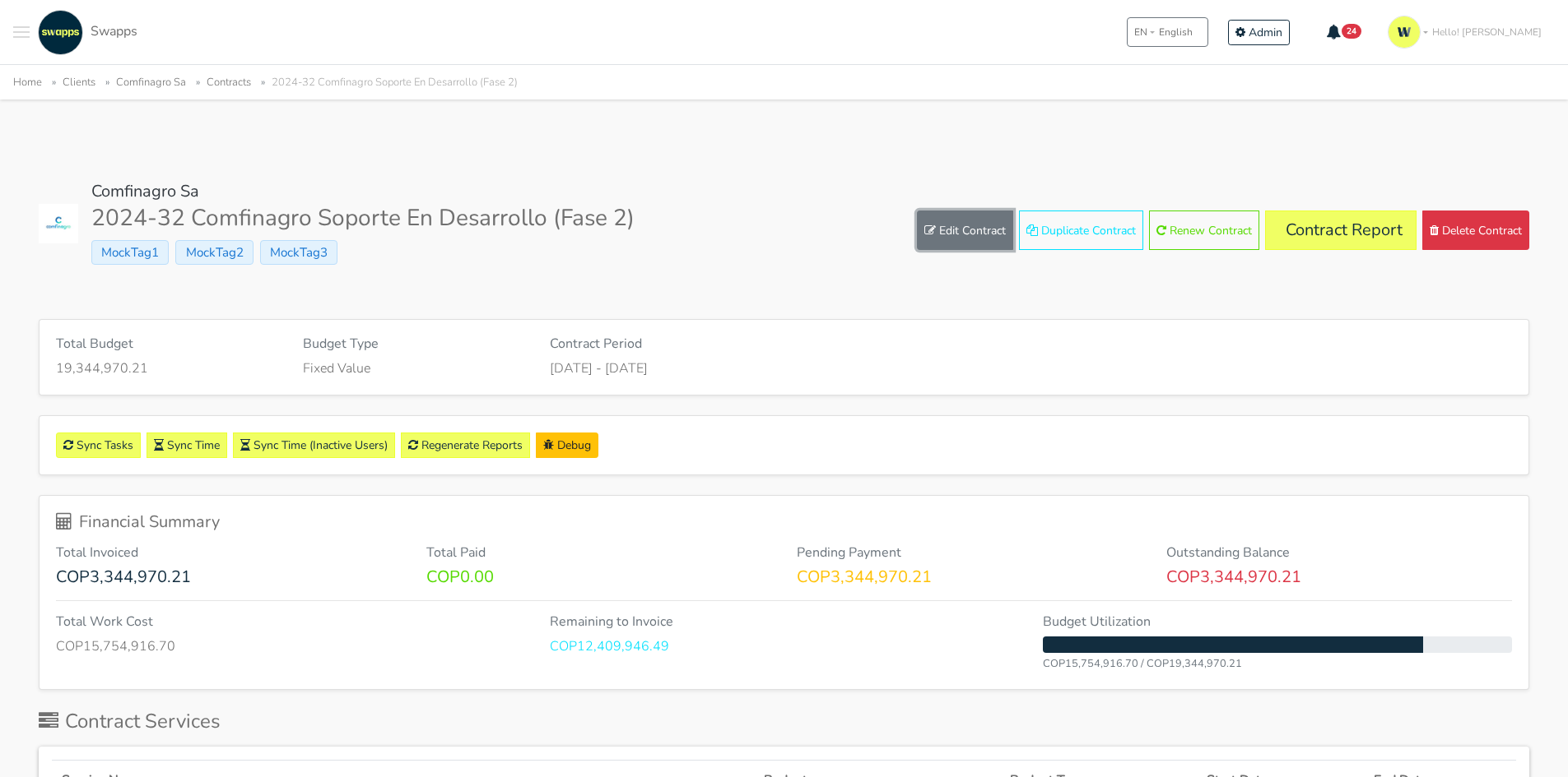
click at [959, 227] on link "Edit Contract" at bounding box center [965, 230] width 97 height 40
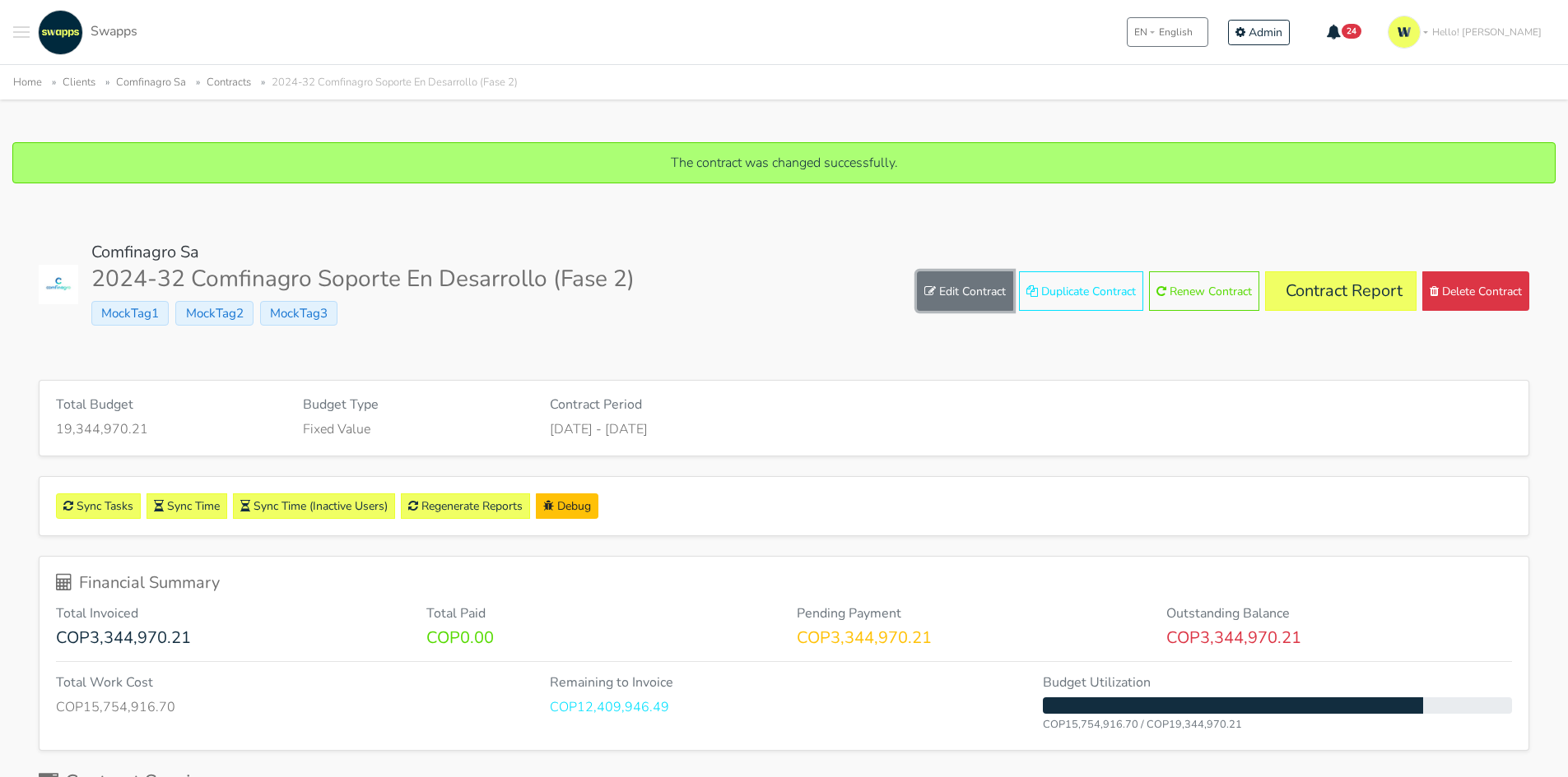
click at [937, 287] on link "Edit Contract" at bounding box center [965, 291] width 97 height 40
click at [957, 291] on link "Edit Contract" at bounding box center [965, 291] width 97 height 40
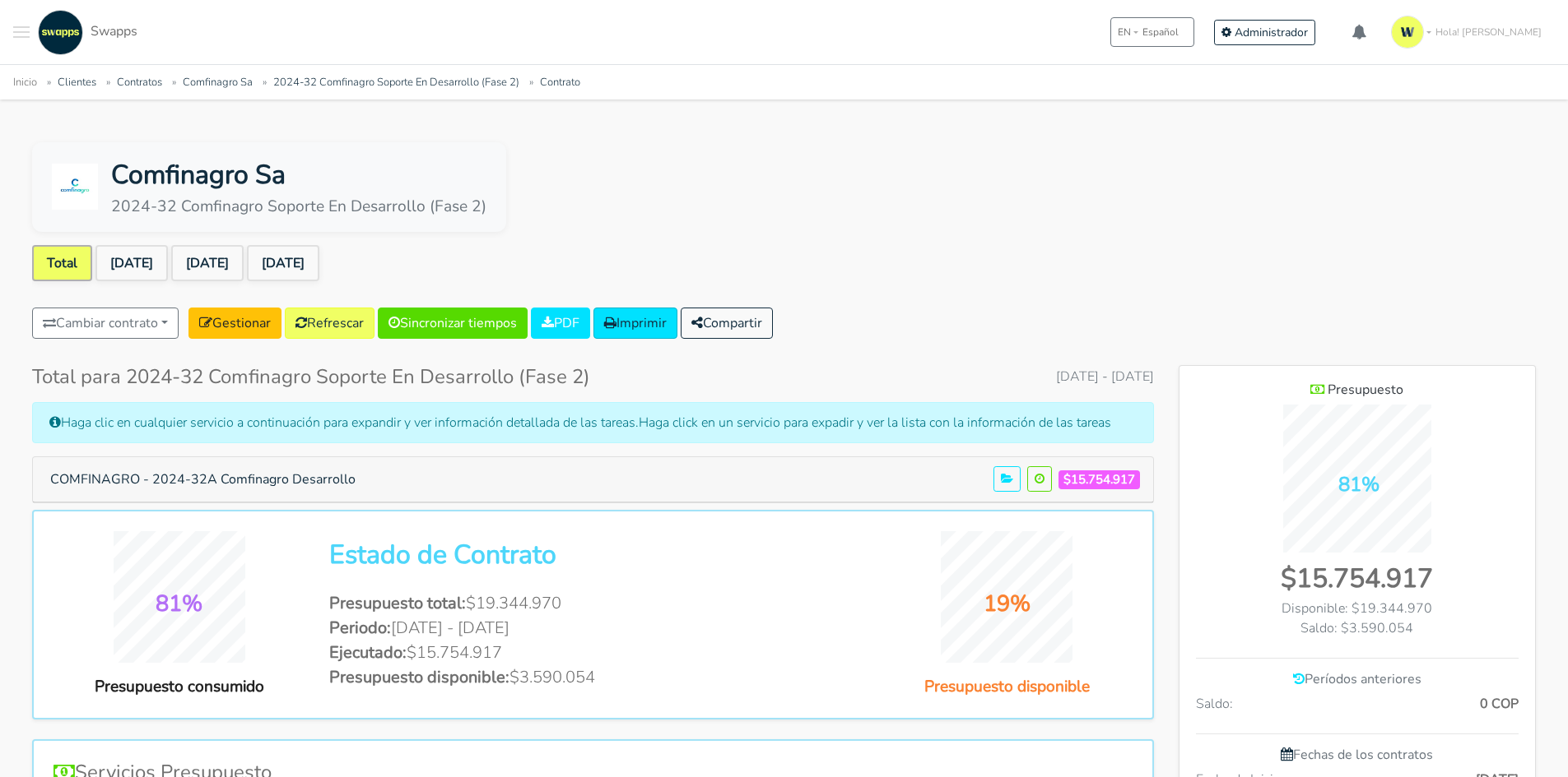
scroll to position [1067, 357]
click at [236, 256] on link "[DATE]" at bounding box center [207, 263] width 72 height 36
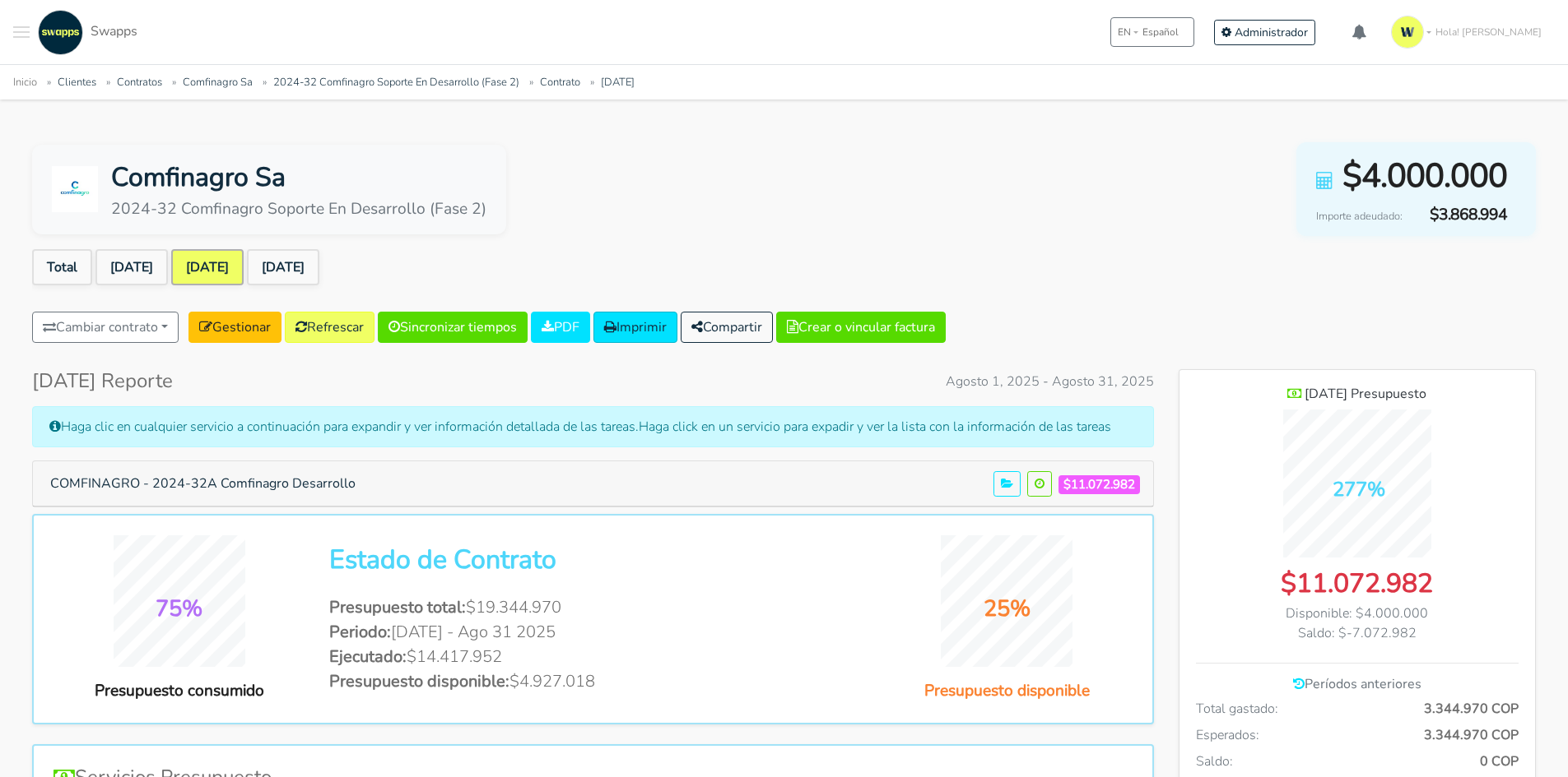
scroll to position [1199, 357]
click at [138, 267] on link "[DATE]" at bounding box center [132, 266] width 72 height 36
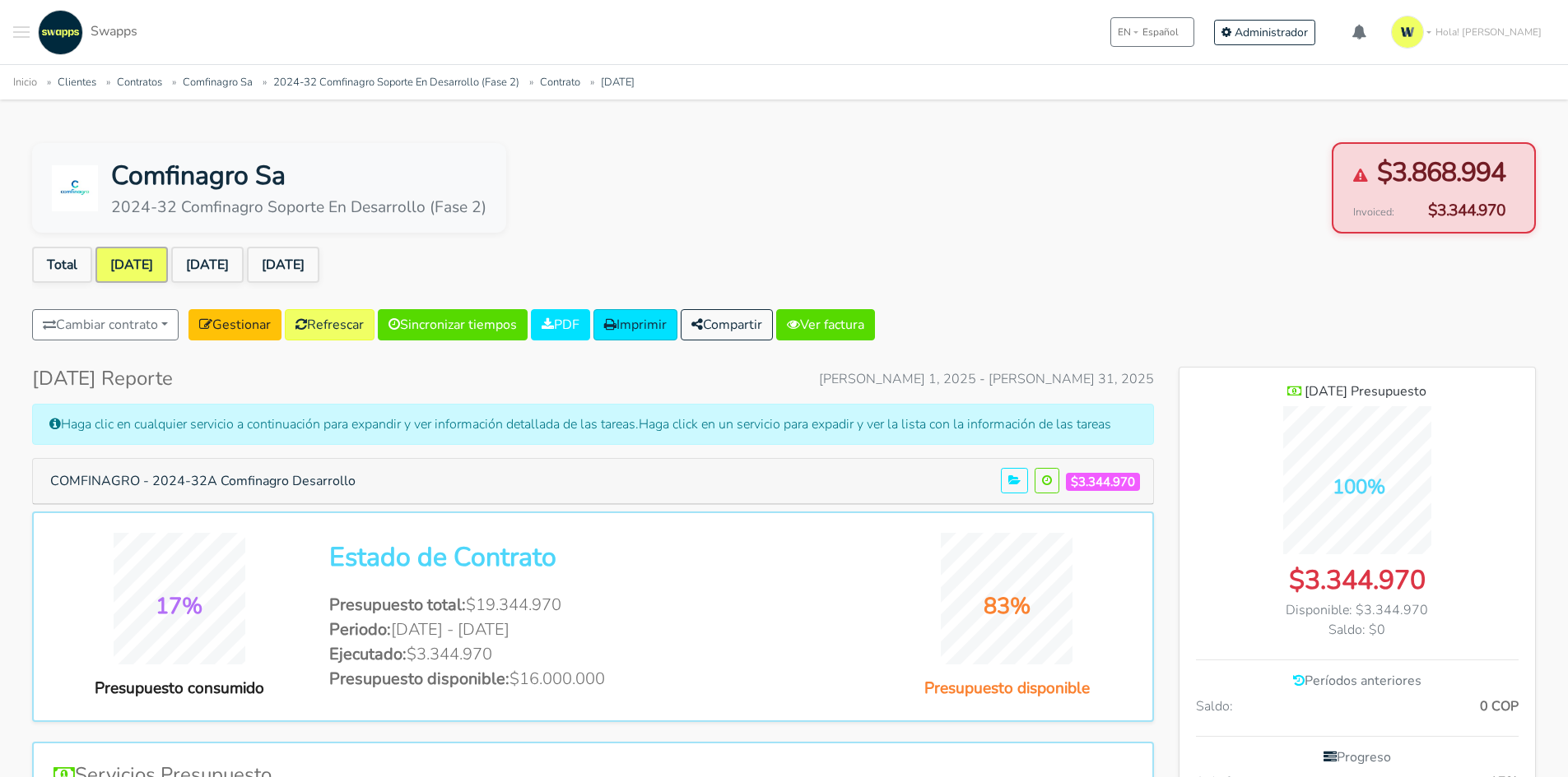
scroll to position [1146, 357]
click at [241, 330] on link "Gestionar" at bounding box center [235, 325] width 93 height 32
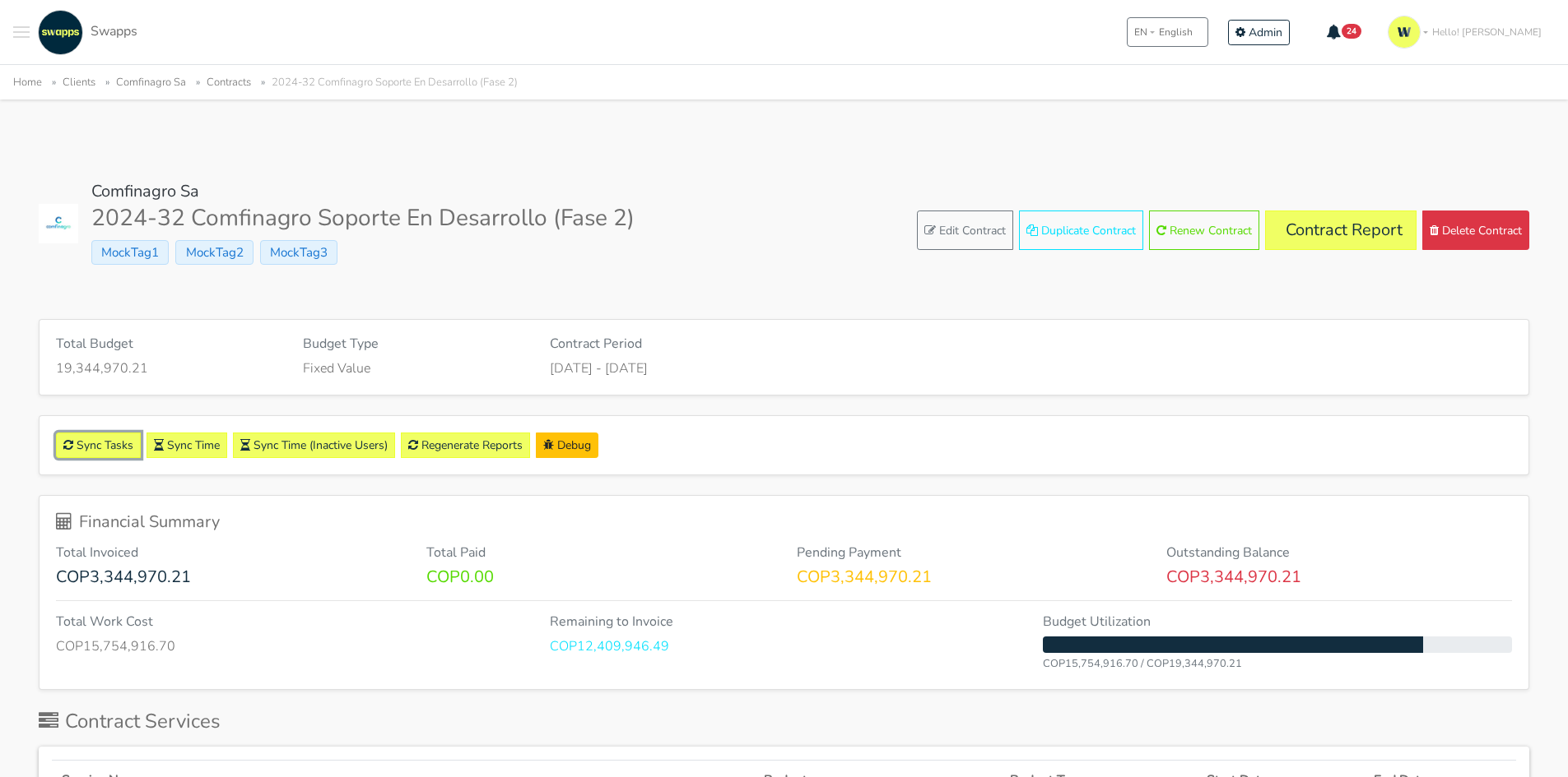
click at [98, 442] on link "Sync Tasks" at bounding box center [98, 445] width 85 height 25
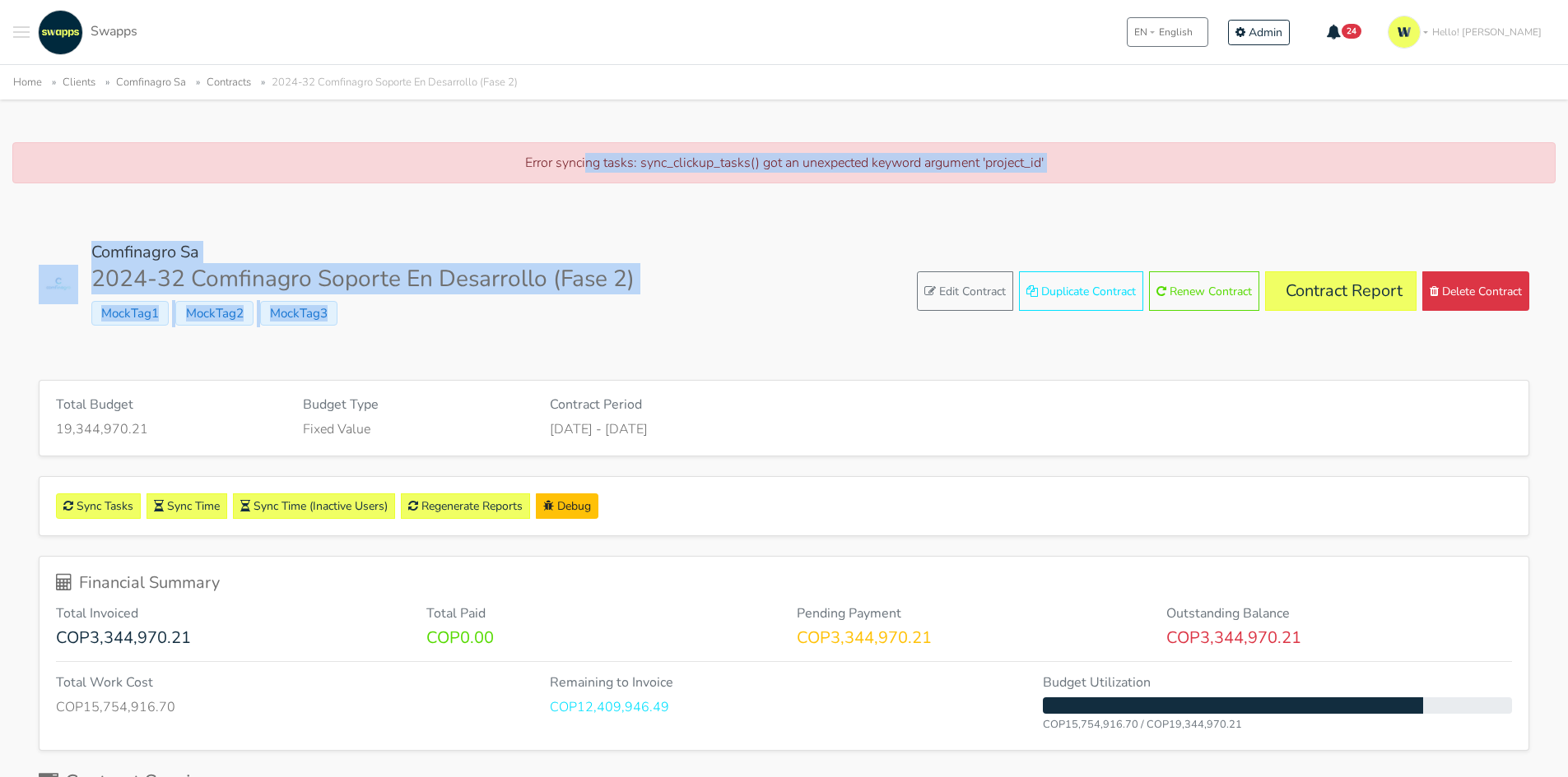
drag, startPoint x: 583, startPoint y: 156, endPoint x: 949, endPoint y: 188, distance: 367.4
click at [966, 177] on div "Error syncing tasks: sync_clickup_tasks() got an unexpected keyword argument 'p…" at bounding box center [783, 162] width 1543 height 41
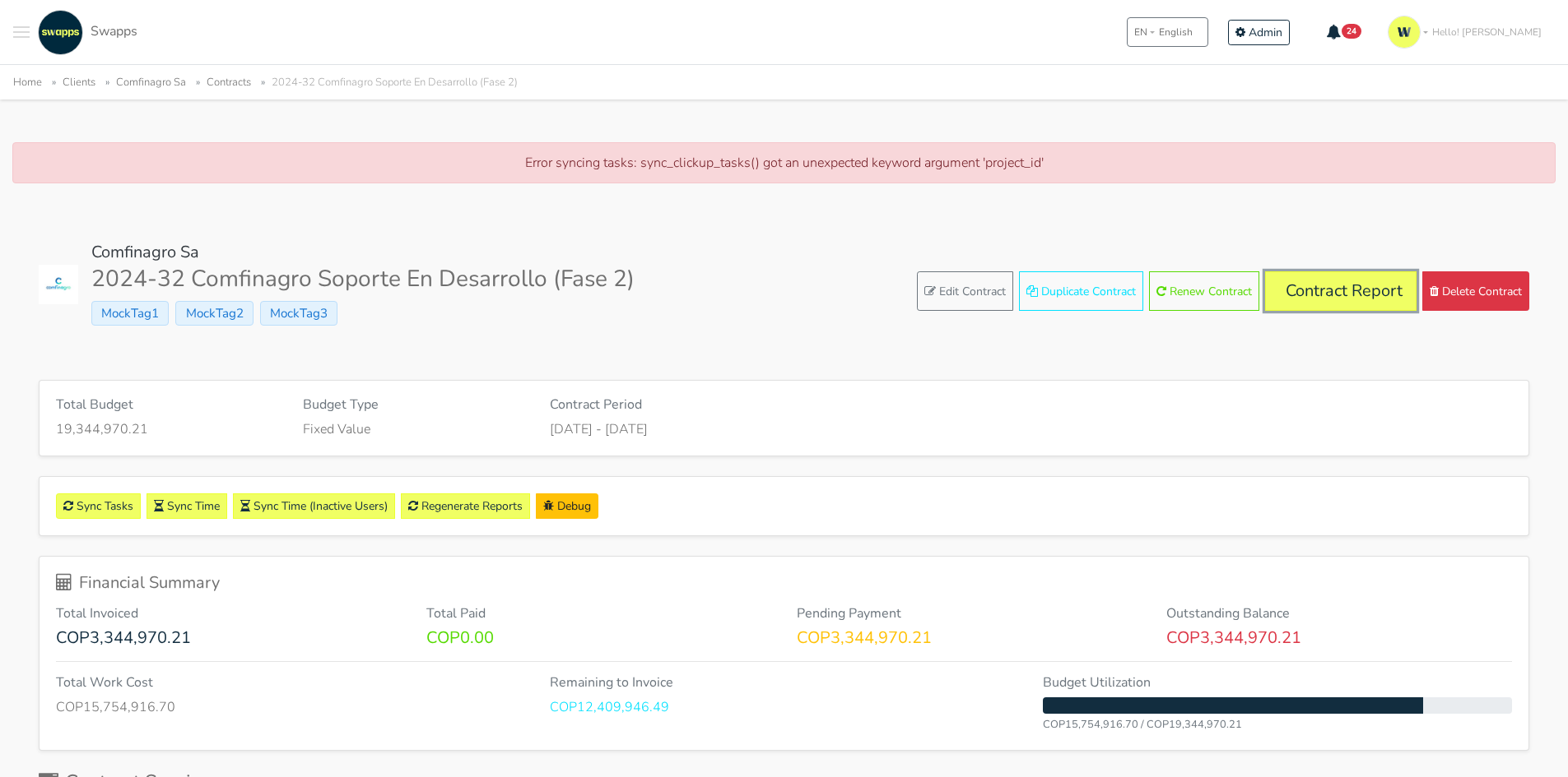
click at [1384, 306] on link "Contract Report" at bounding box center [1340, 291] width 151 height 40
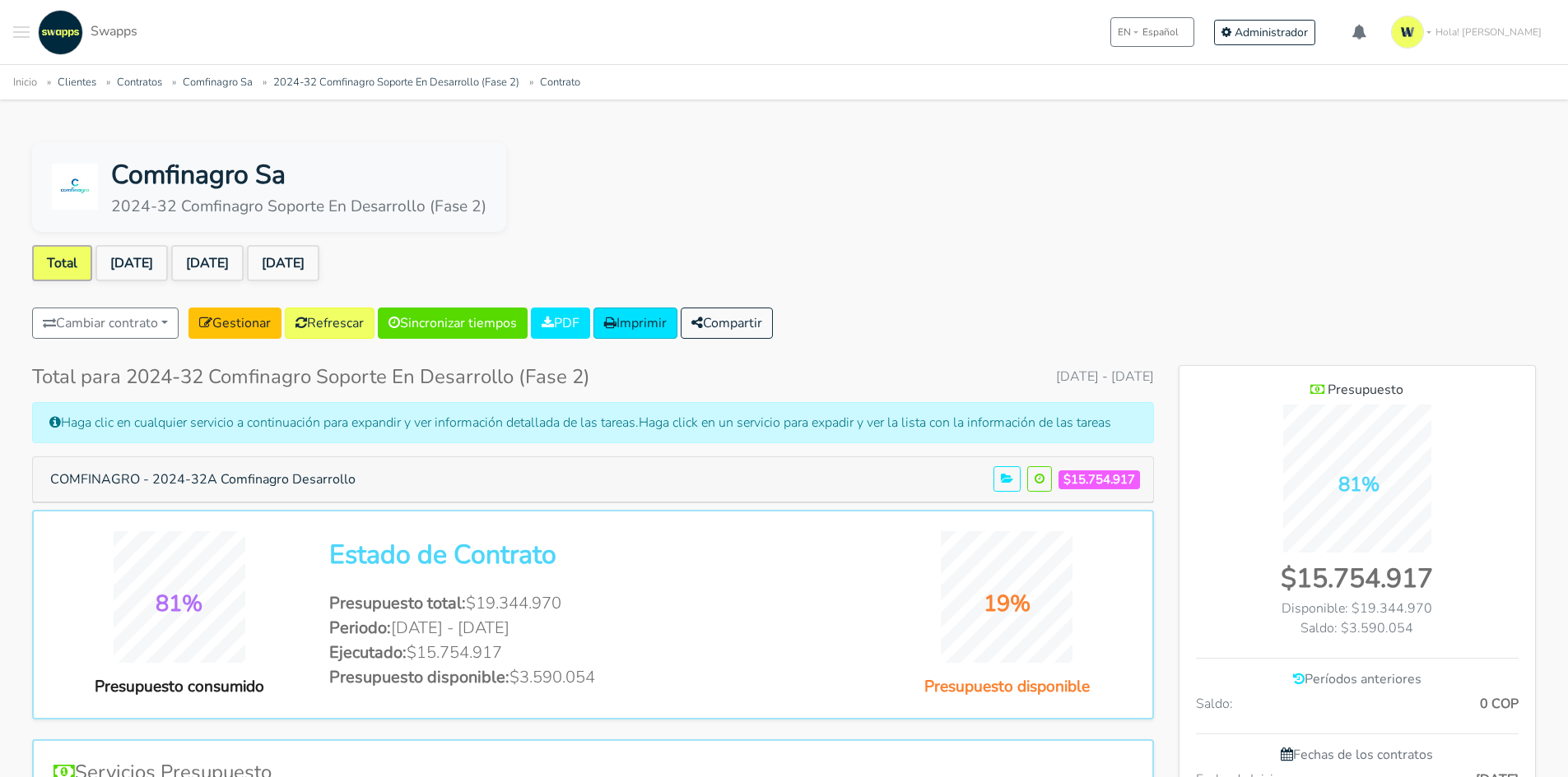
scroll to position [1067, 357]
click at [221, 263] on link "[DATE]" at bounding box center [207, 263] width 72 height 36
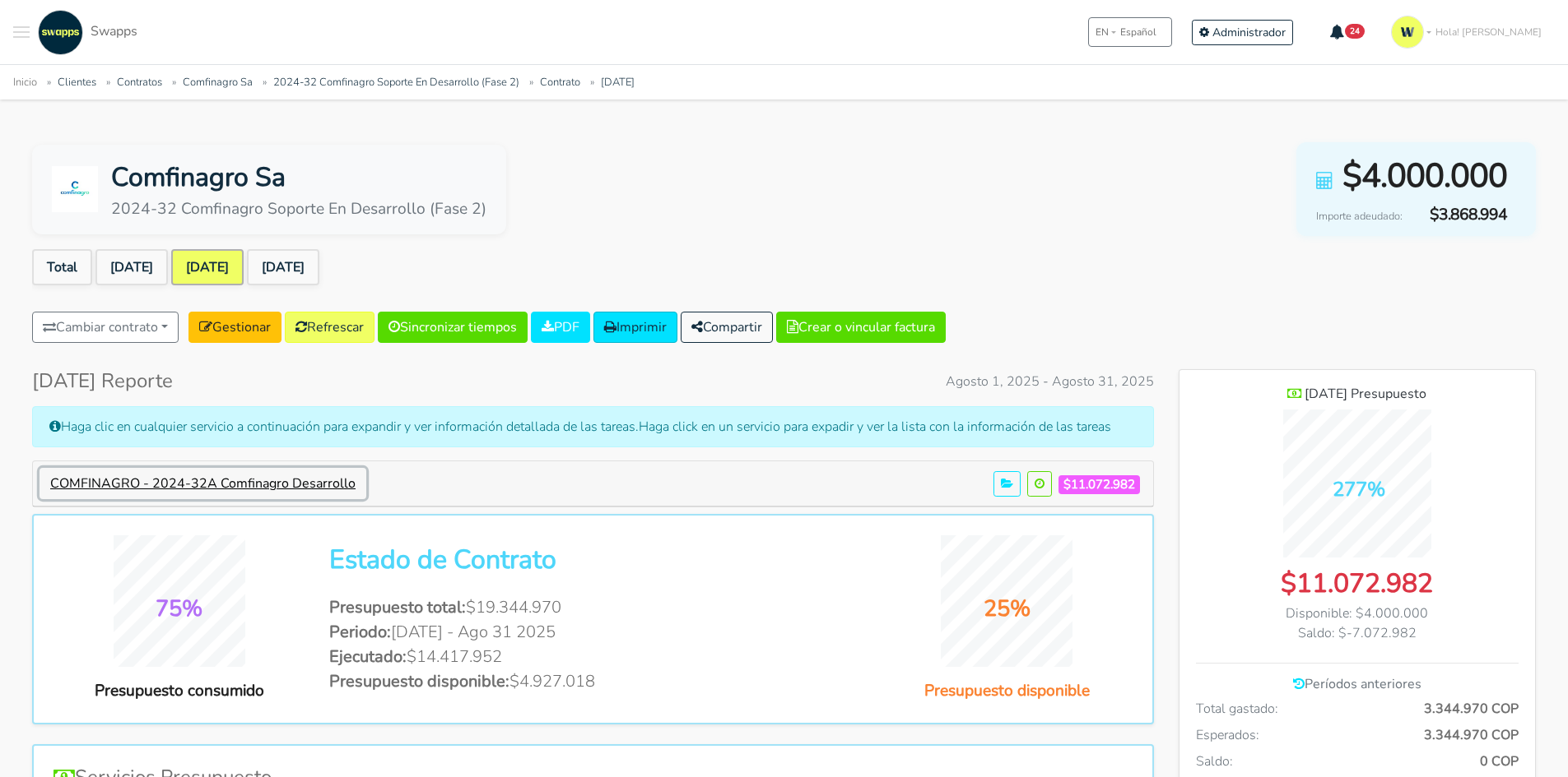
click at [264, 488] on button "COMFINAGRO - 2024-32A Comfinagro Desarrollo" at bounding box center [203, 484] width 327 height 32
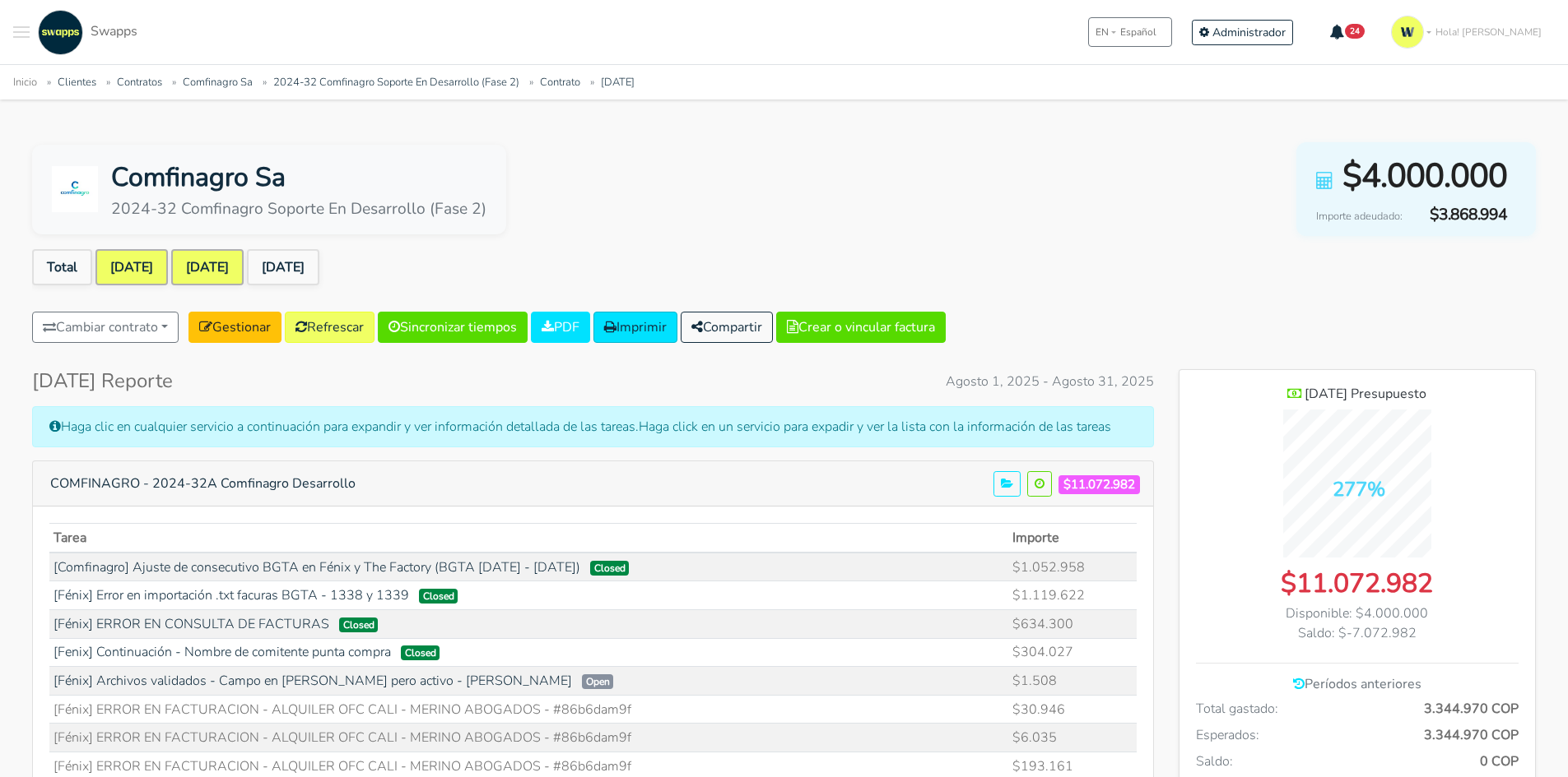
click at [105, 258] on link "[DATE]" at bounding box center [132, 266] width 72 height 36
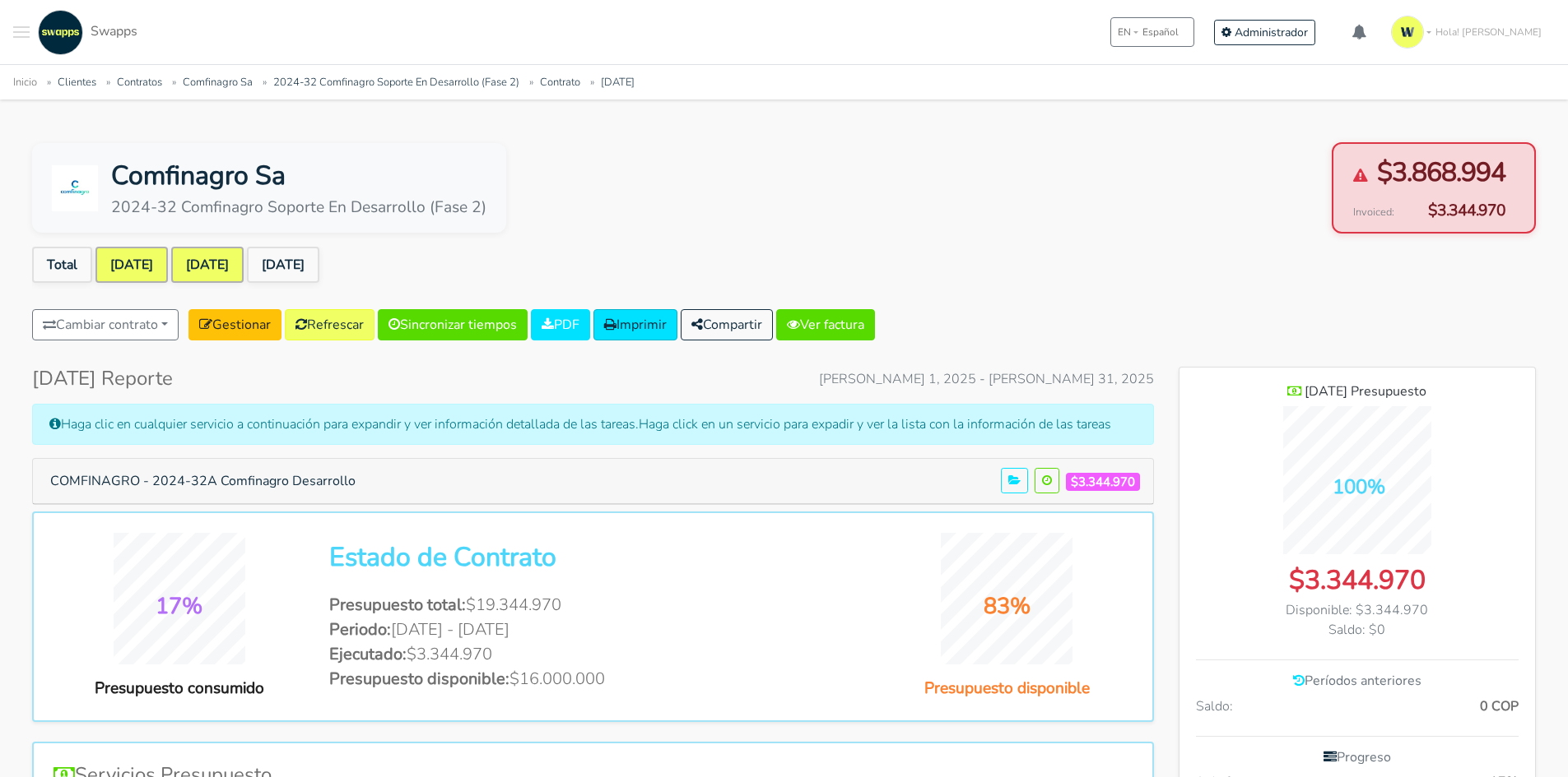
scroll to position [1146, 357]
drag, startPoint x: 1541, startPoint y: 155, endPoint x: 1471, endPoint y: 166, distance: 70.9
drag, startPoint x: 1390, startPoint y: 209, endPoint x: 401, endPoint y: 201, distance: 989.0
click at [1383, 208] on span "Invoiced:" at bounding box center [1374, 213] width 41 height 16
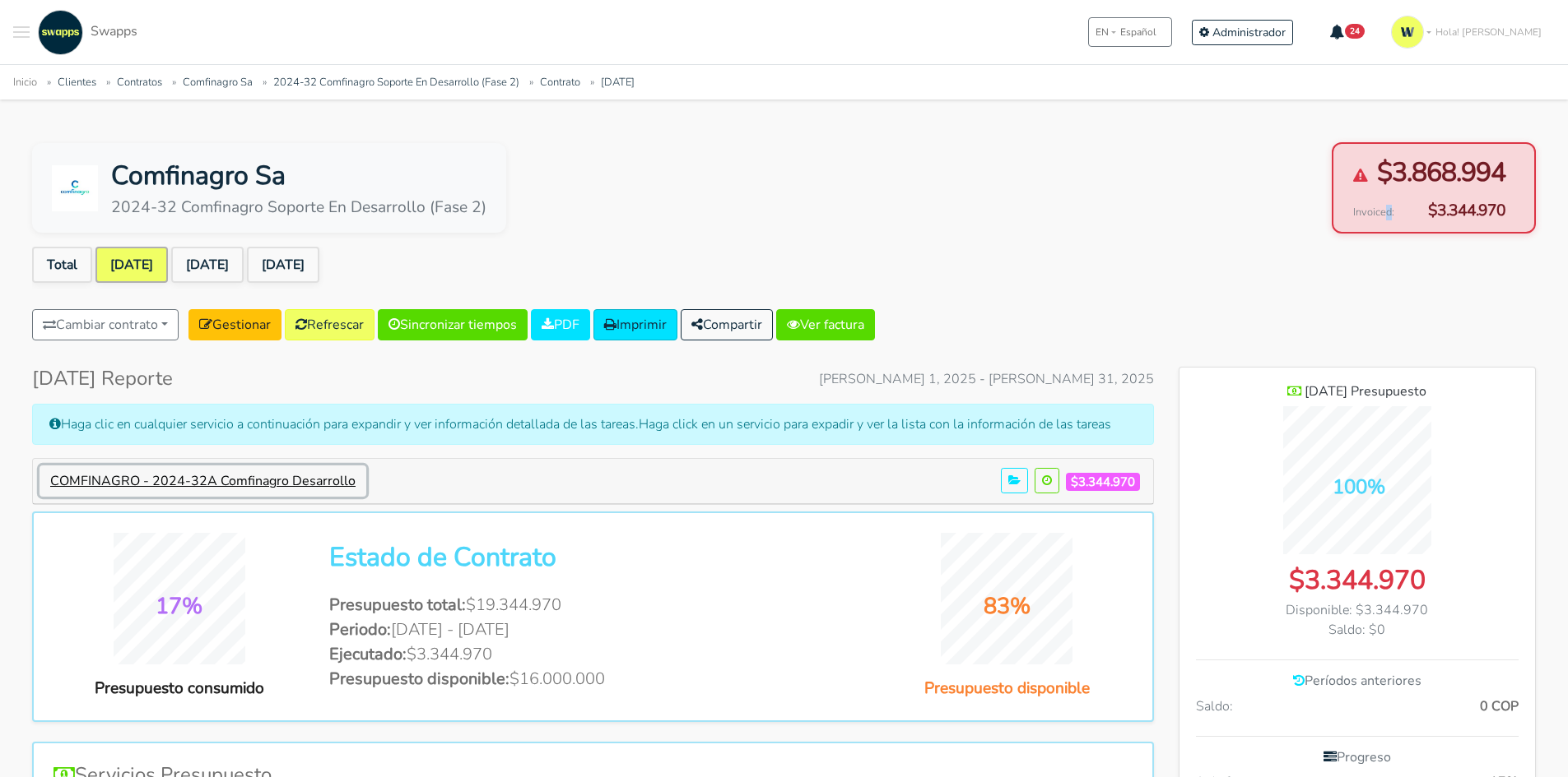
click at [277, 472] on button "COMFINAGRO - 2024-32A Comfinagro Desarrollo" at bounding box center [203, 481] width 327 height 32
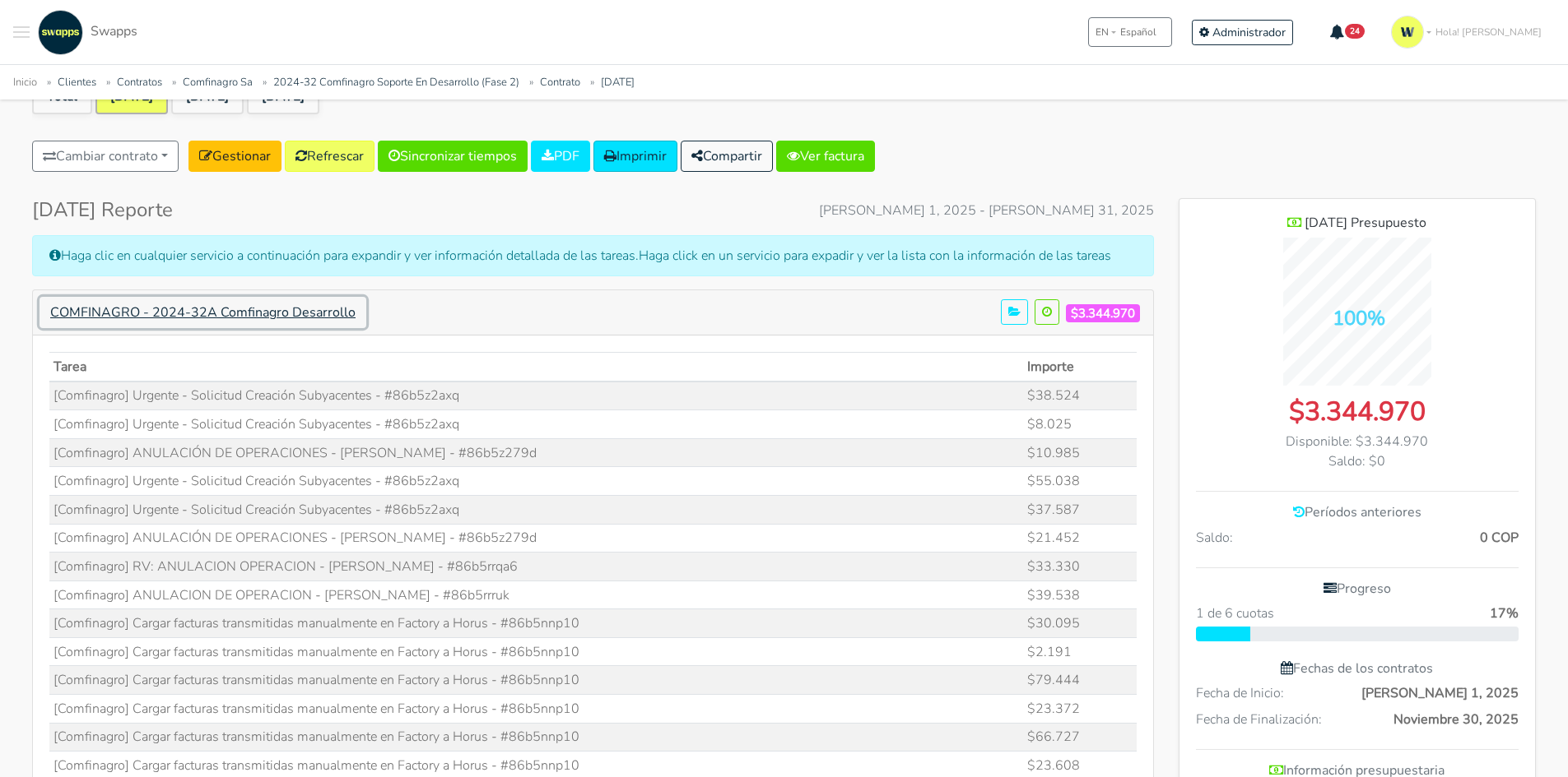
scroll to position [329, 0]
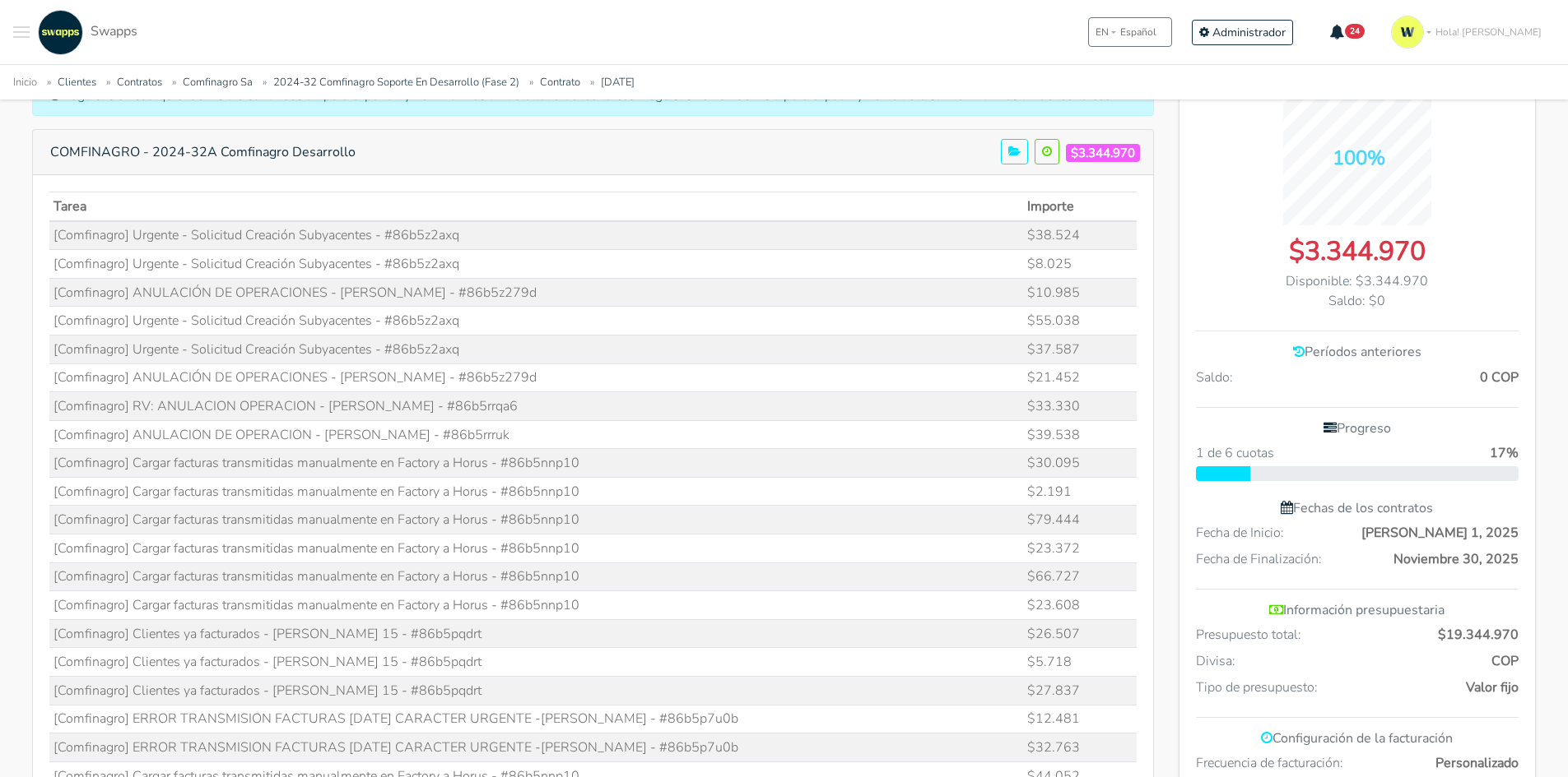
drag, startPoint x: 455, startPoint y: 531, endPoint x: 459, endPoint y: 546, distance: 15.5
click at [453, 540] on td "[Comfinagro] Cargar facturas transmitidas manualmente en Factory a Horus - #86b…" at bounding box center [536, 549] width 974 height 29
click at [470, 483] on td "[Comfinagro] Cargar facturas transmitidas manualmente en Factory a Horus - #86b…" at bounding box center [536, 491] width 974 height 29
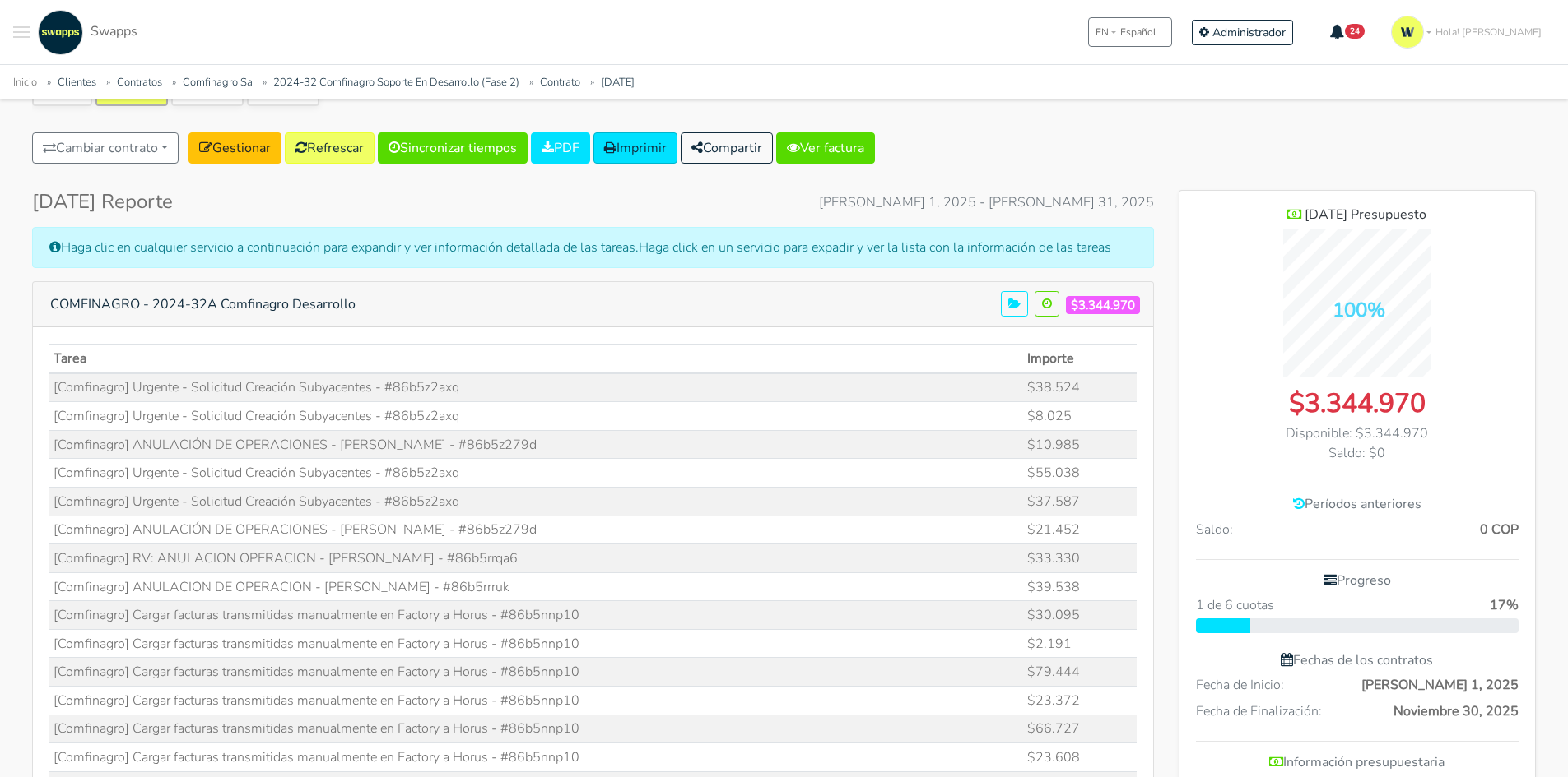
scroll to position [0, 0]
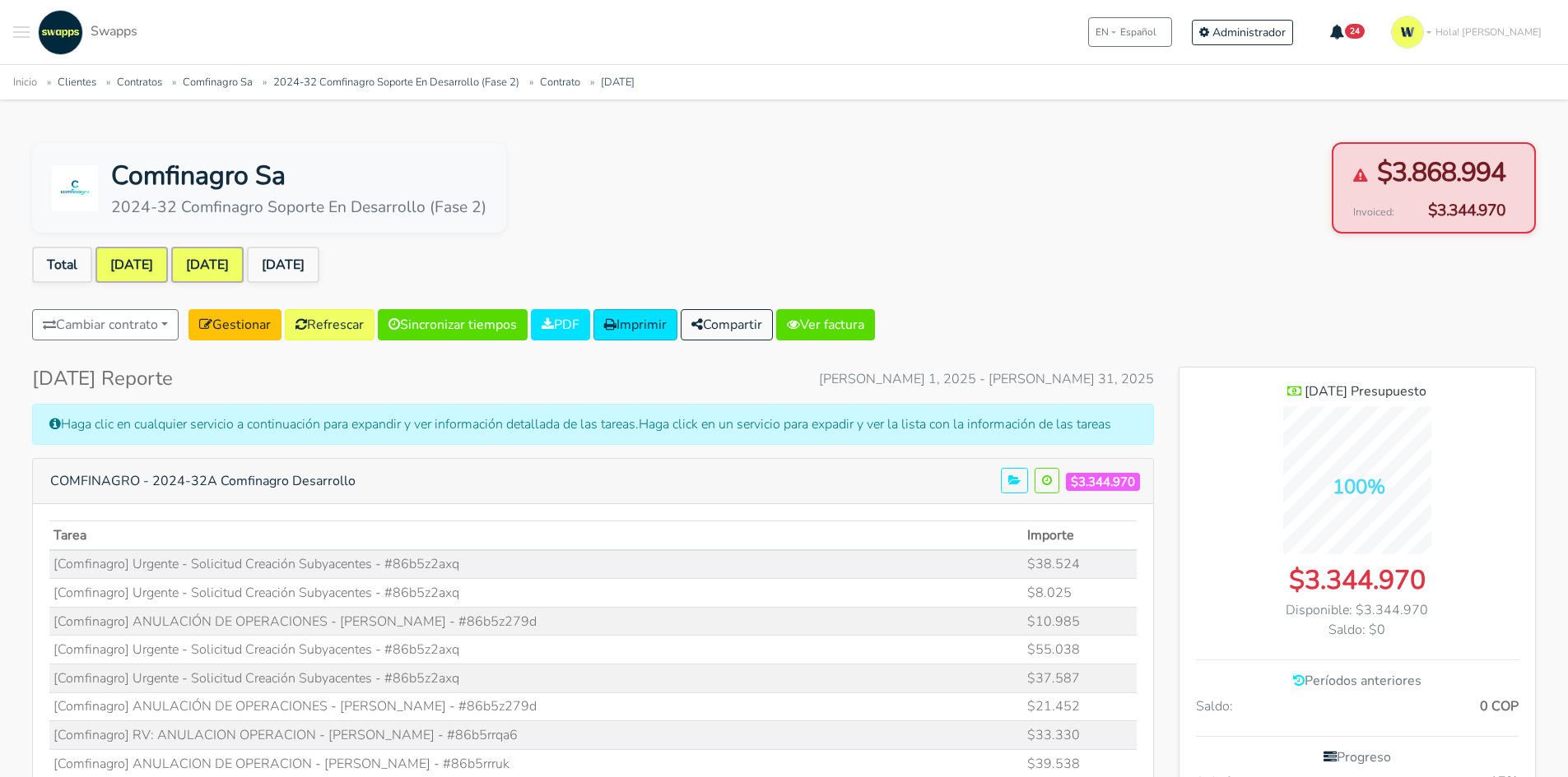
click at [231, 264] on link "[DATE]" at bounding box center [207, 265] width 72 height 36
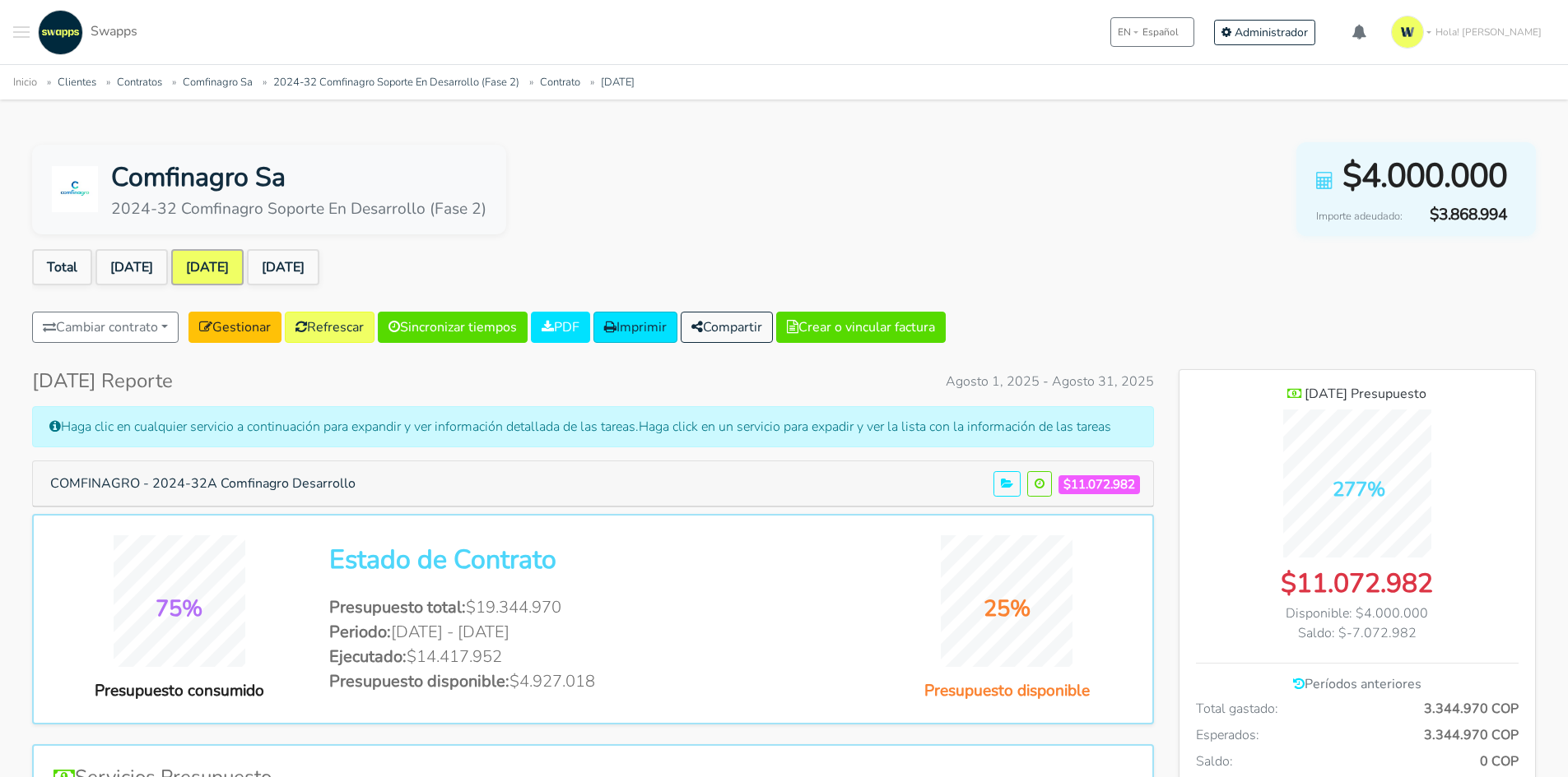
scroll to position [1199, 357]
click at [1340, 175] on div "$4.000.000" at bounding box center [1412, 175] width 191 height 49
click at [1452, 220] on span "$3.868.994" at bounding box center [1459, 215] width 96 height 24
drag, startPoint x: 1480, startPoint y: 219, endPoint x: 1445, endPoint y: 201, distance: 39.4
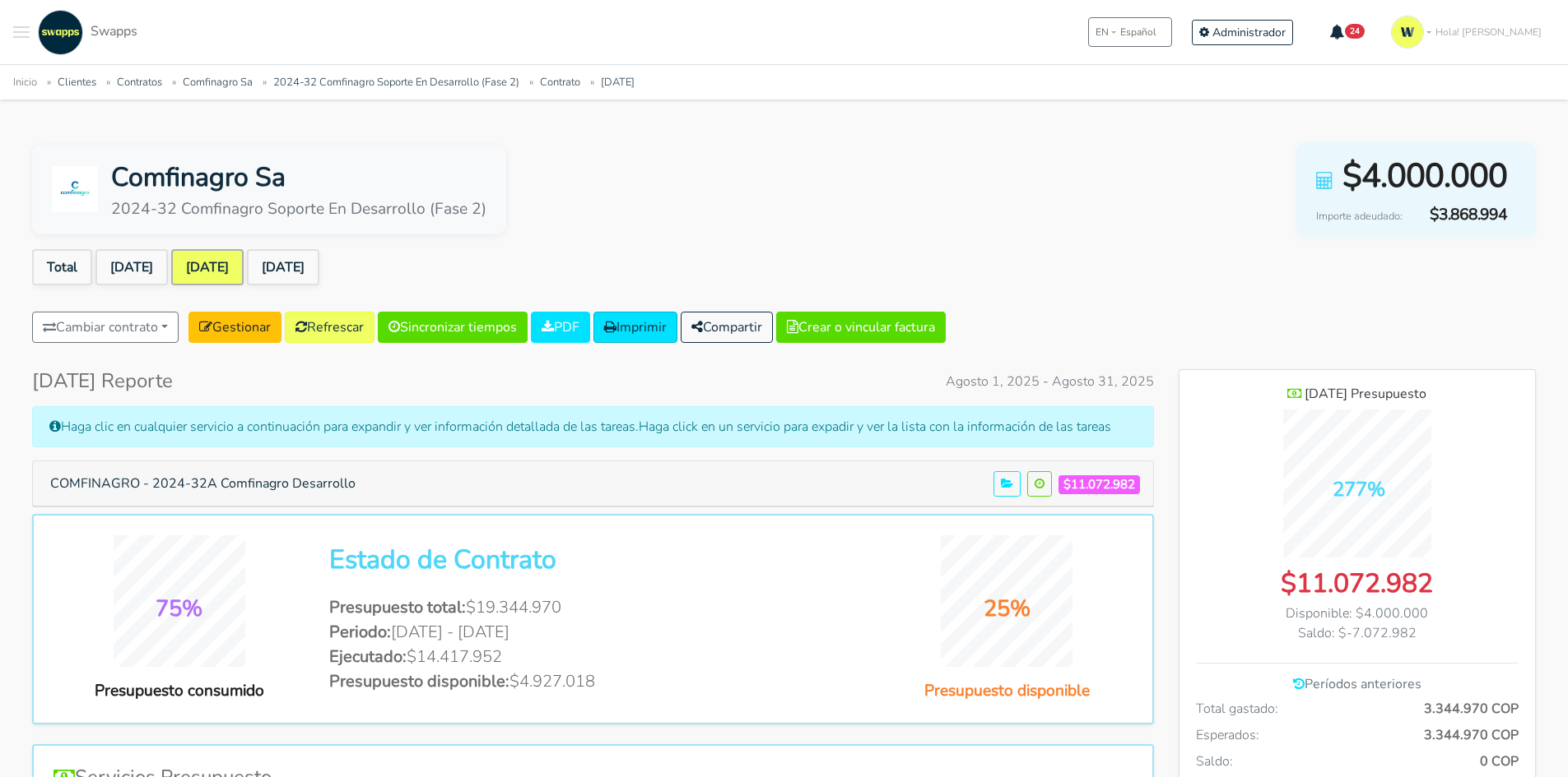
click at [1431, 200] on div "$4.000.000 Importe adeudado: $3.868.994" at bounding box center [1417, 188] width 240 height 94
click at [1429, 205] on span "$3.868.994" at bounding box center [1459, 215] width 96 height 24
click at [1423, 218] on span "$3.868.994" at bounding box center [1459, 215] width 96 height 24
drag, startPoint x: 1456, startPoint y: 218, endPoint x: 1487, endPoint y: 215, distance: 31.1
click at [1497, 214] on span "$3.868.994" at bounding box center [1459, 215] width 96 height 24
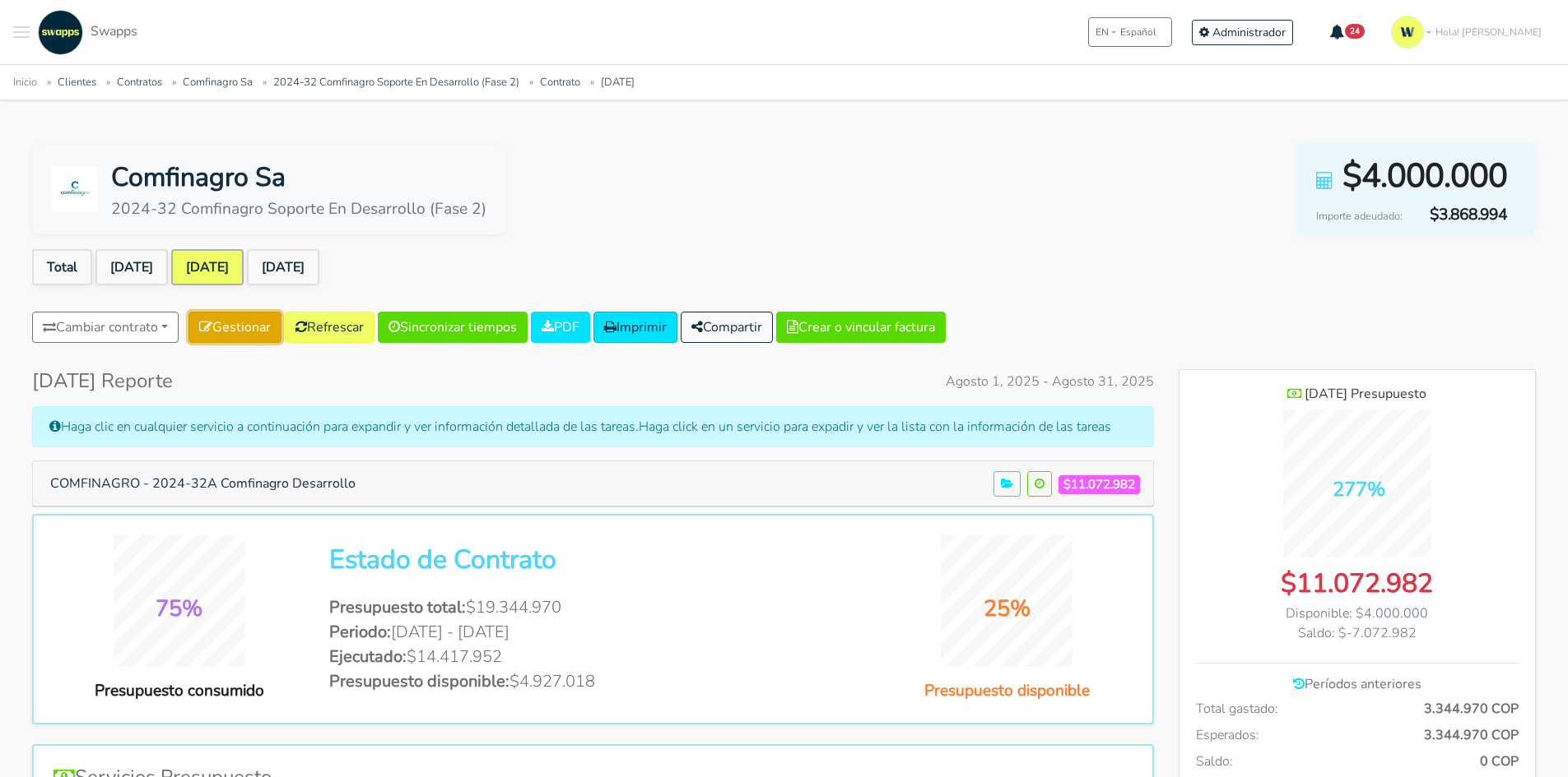
click at [230, 315] on link "Gestionar" at bounding box center [235, 328] width 93 height 32
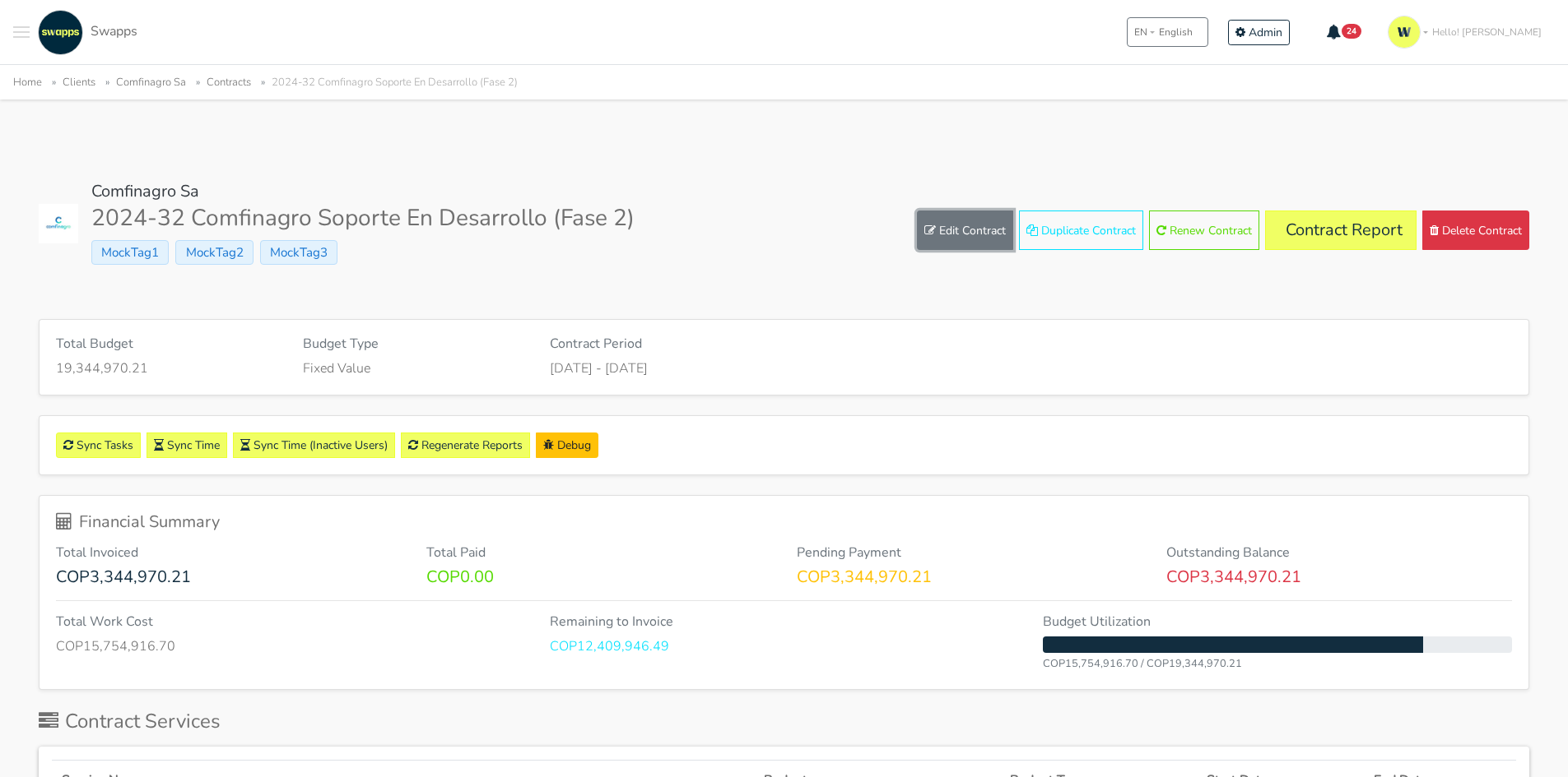
click at [961, 224] on link "Edit Contract" at bounding box center [965, 230] width 97 height 40
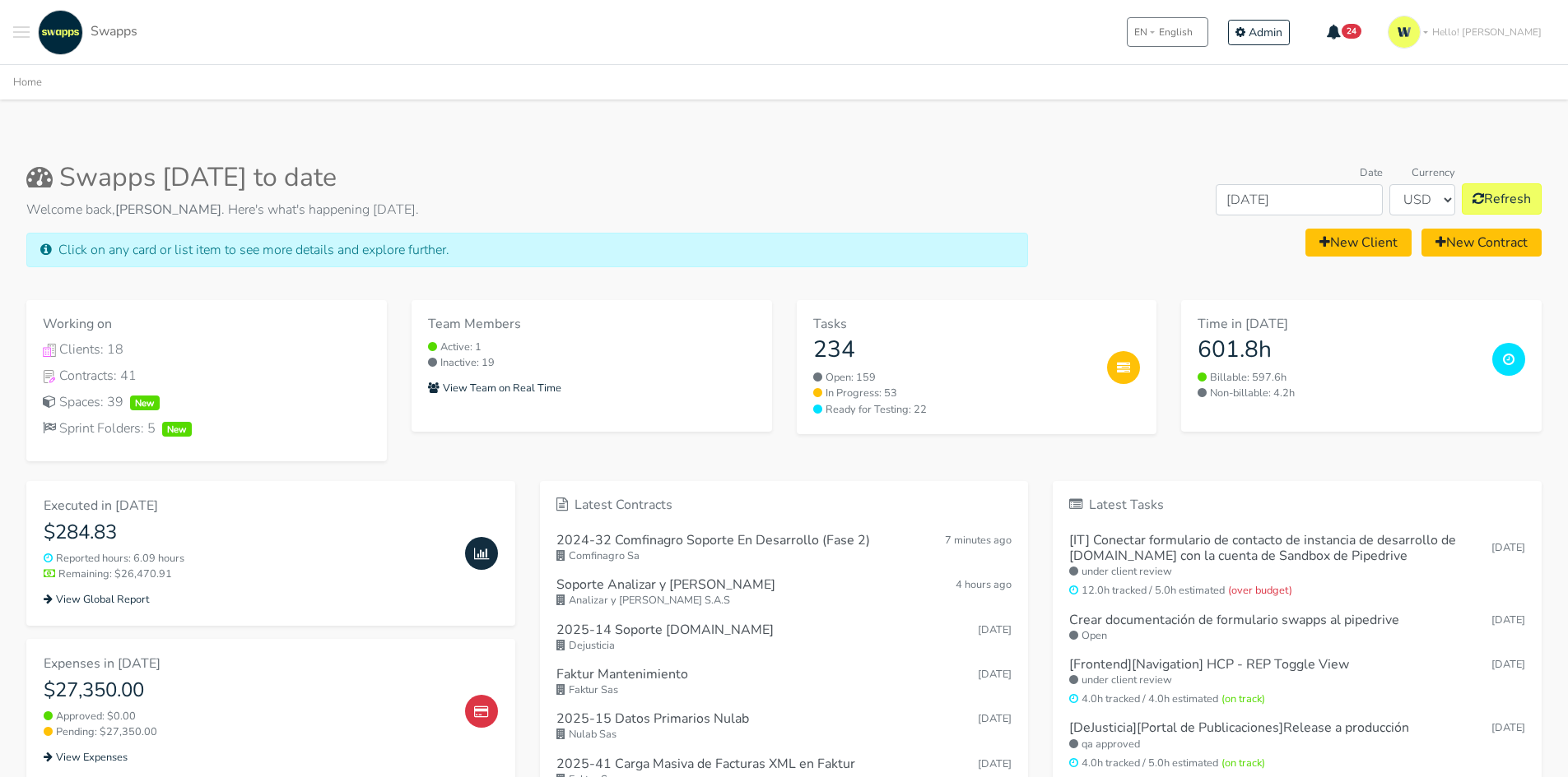
click at [8, 33] on div ".cls-1 { fill: #F15CFF; } .cls-2 { fill: #9a9a9a; } Clients Contracts Spaces Ne…" at bounding box center [784, 32] width 1568 height 64
click at [13, 35] on button "Toggle navigation menu" at bounding box center [21, 32] width 17 height 45
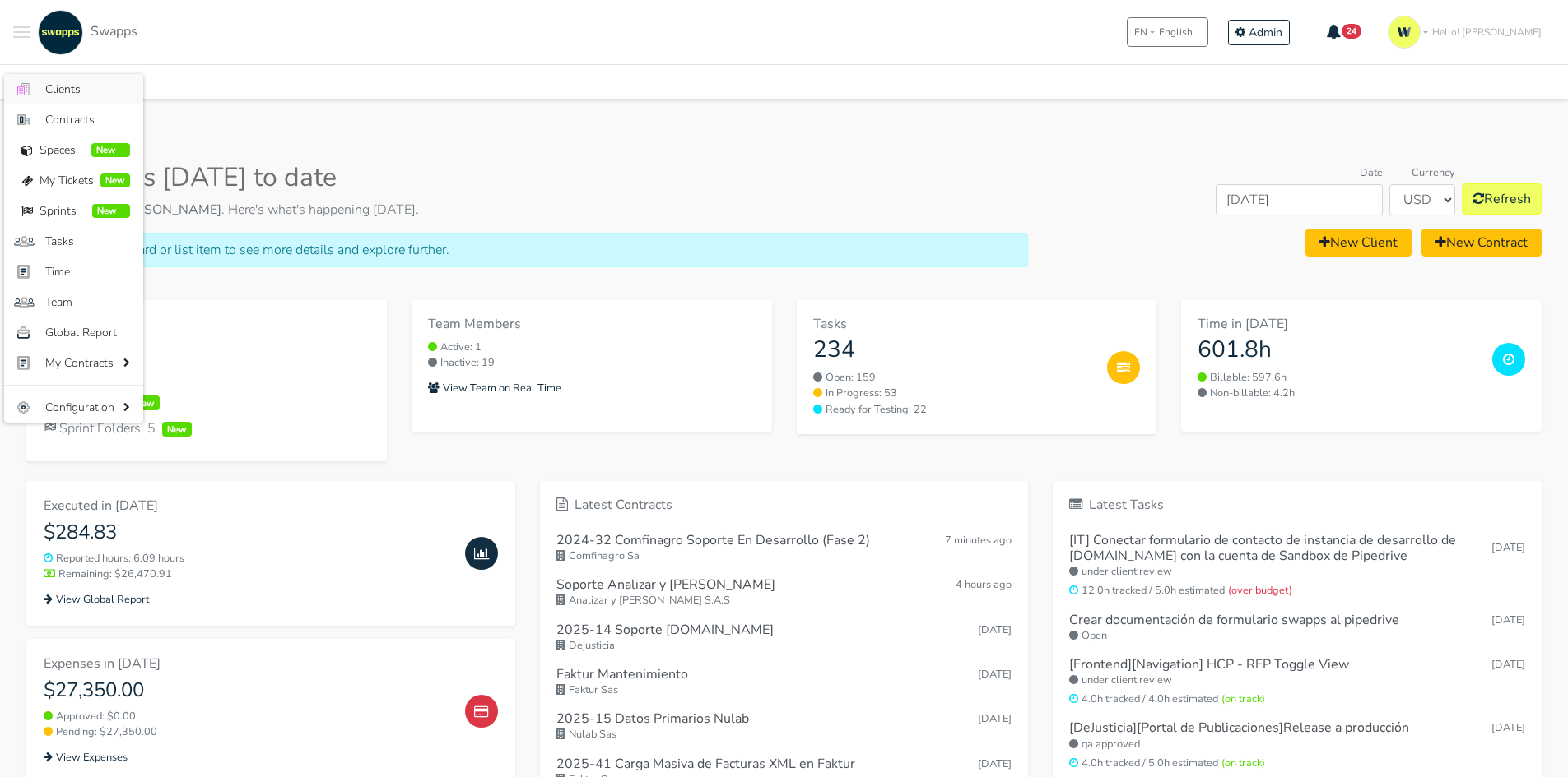
click at [63, 82] on span "Clients" at bounding box center [87, 89] width 85 height 18
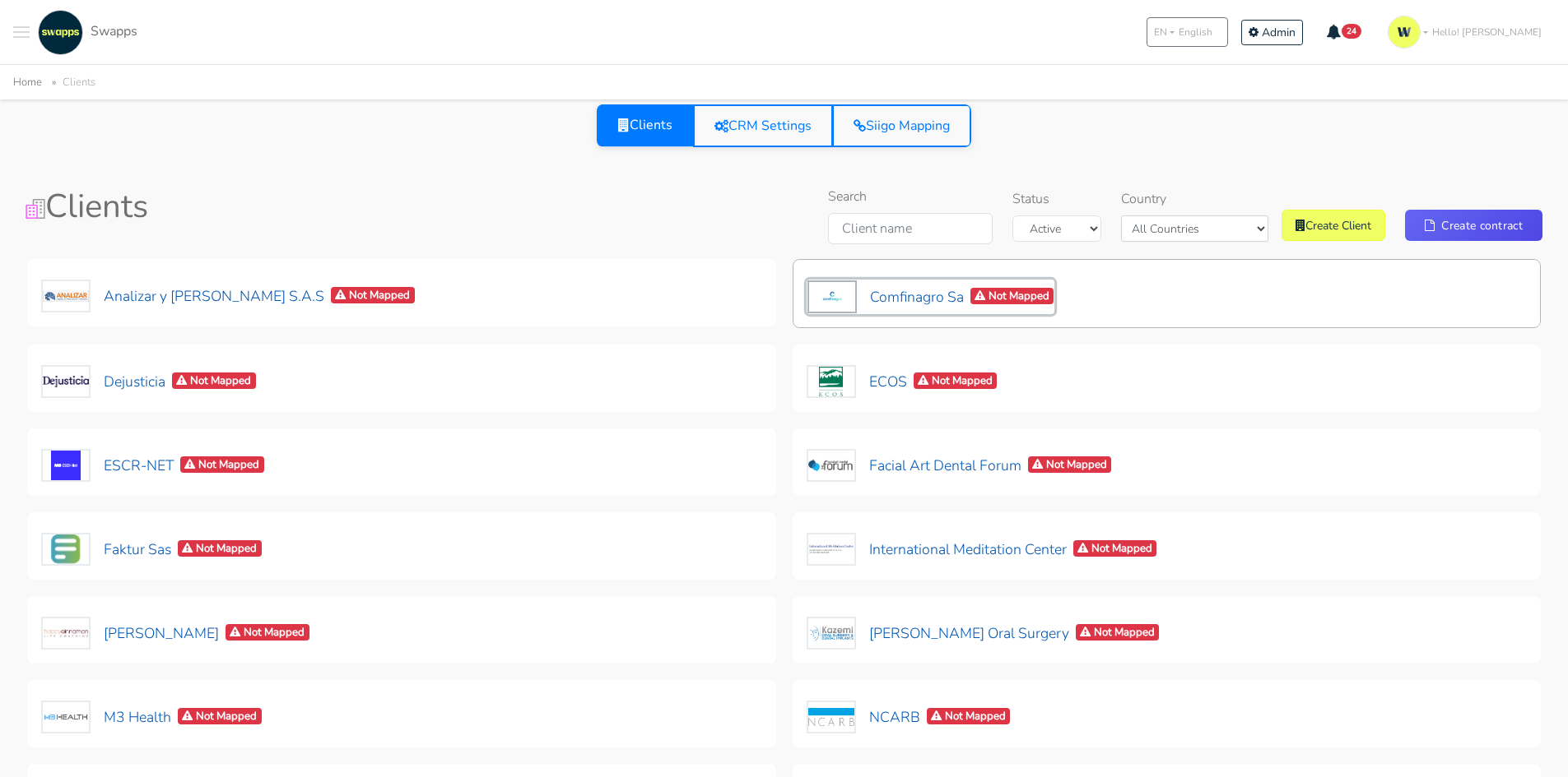
click at [911, 300] on button "Comfinagro Sa Not Mapped" at bounding box center [931, 296] width 249 height 34
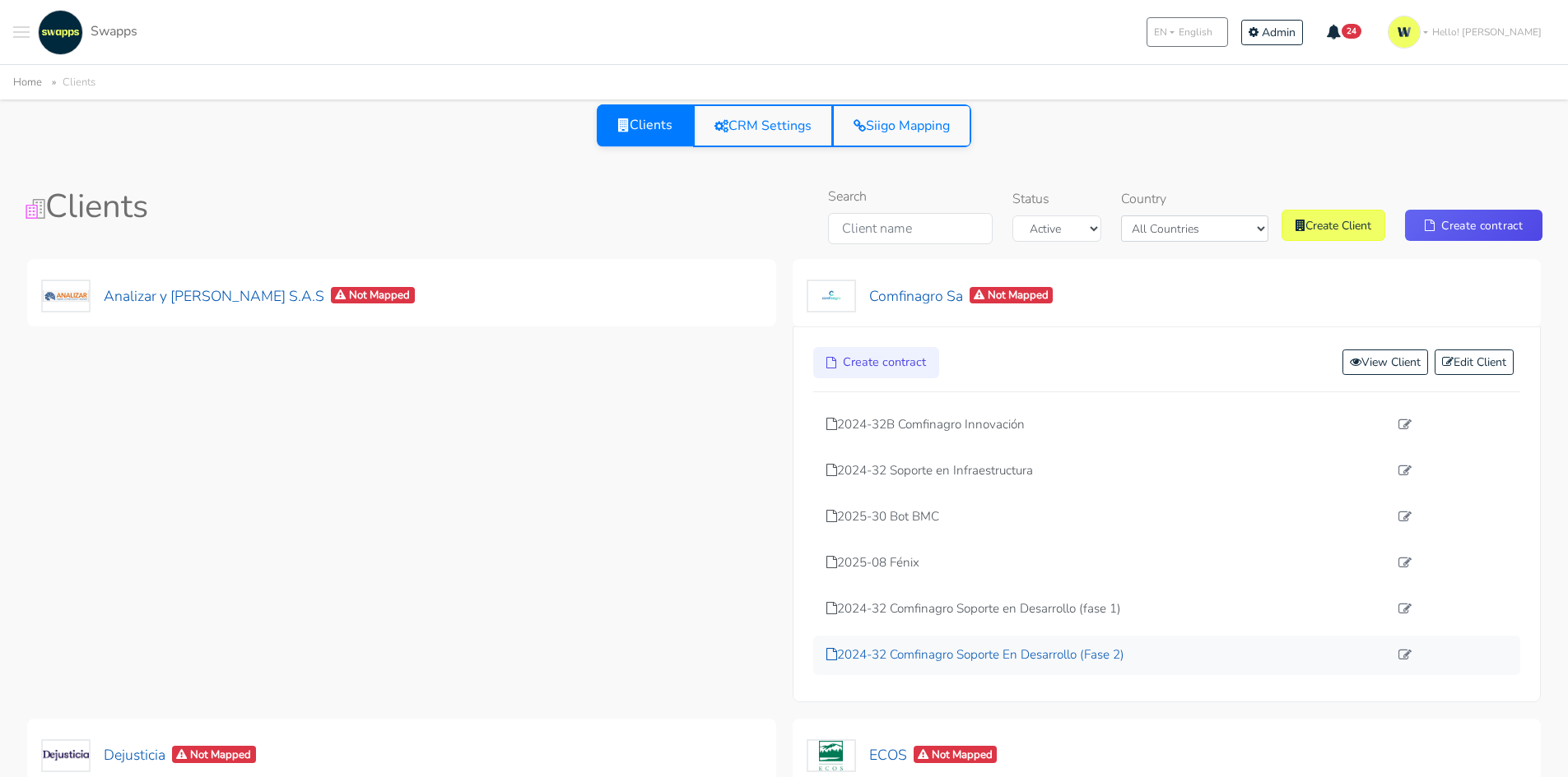
click at [1031, 651] on p "2024-32 Comfinagro Soporte En Desarrollo (Fase 2)" at bounding box center [1108, 655] width 563 height 19
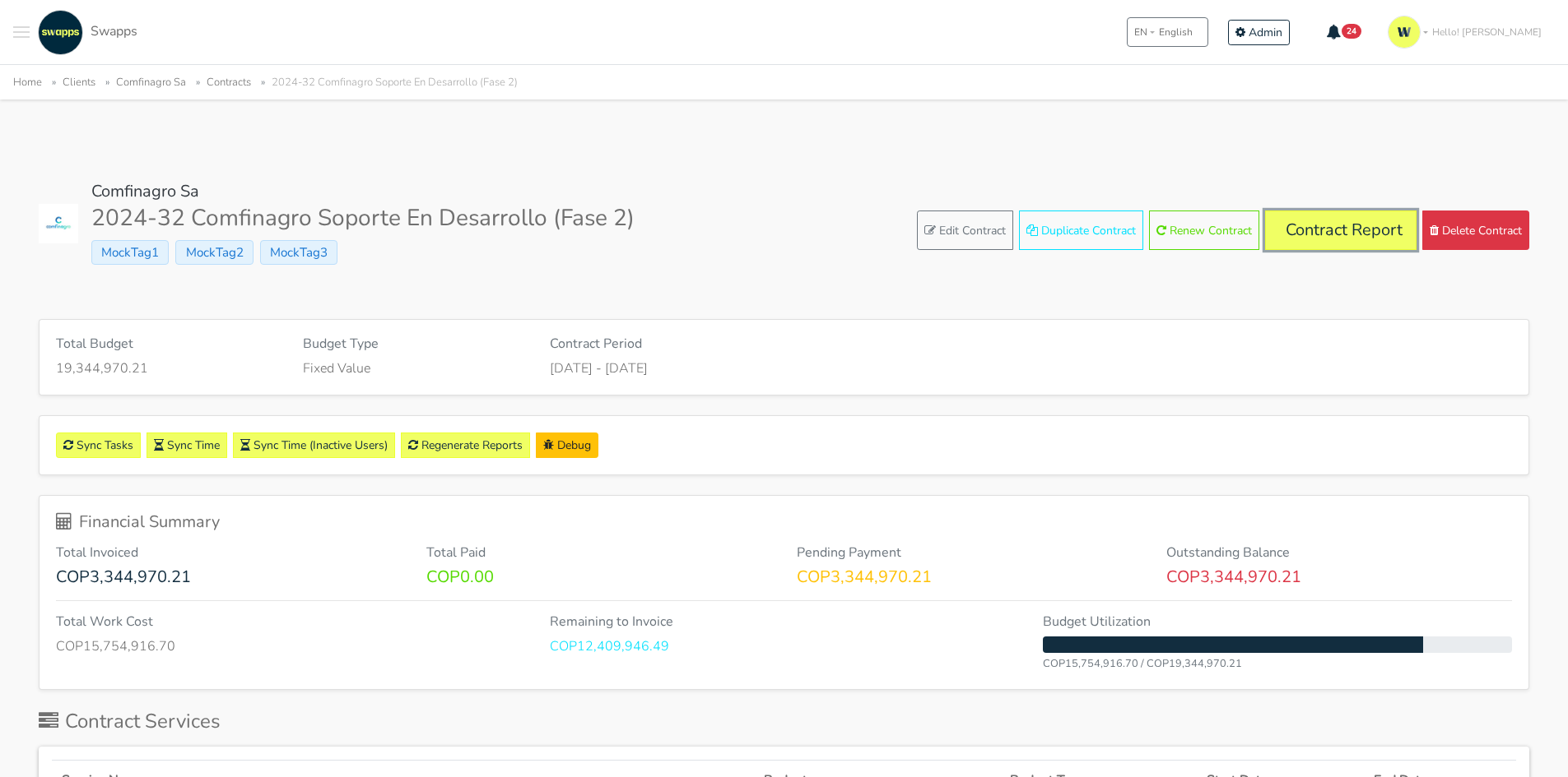
click at [1301, 222] on link "Contract Report" at bounding box center [1340, 230] width 151 height 40
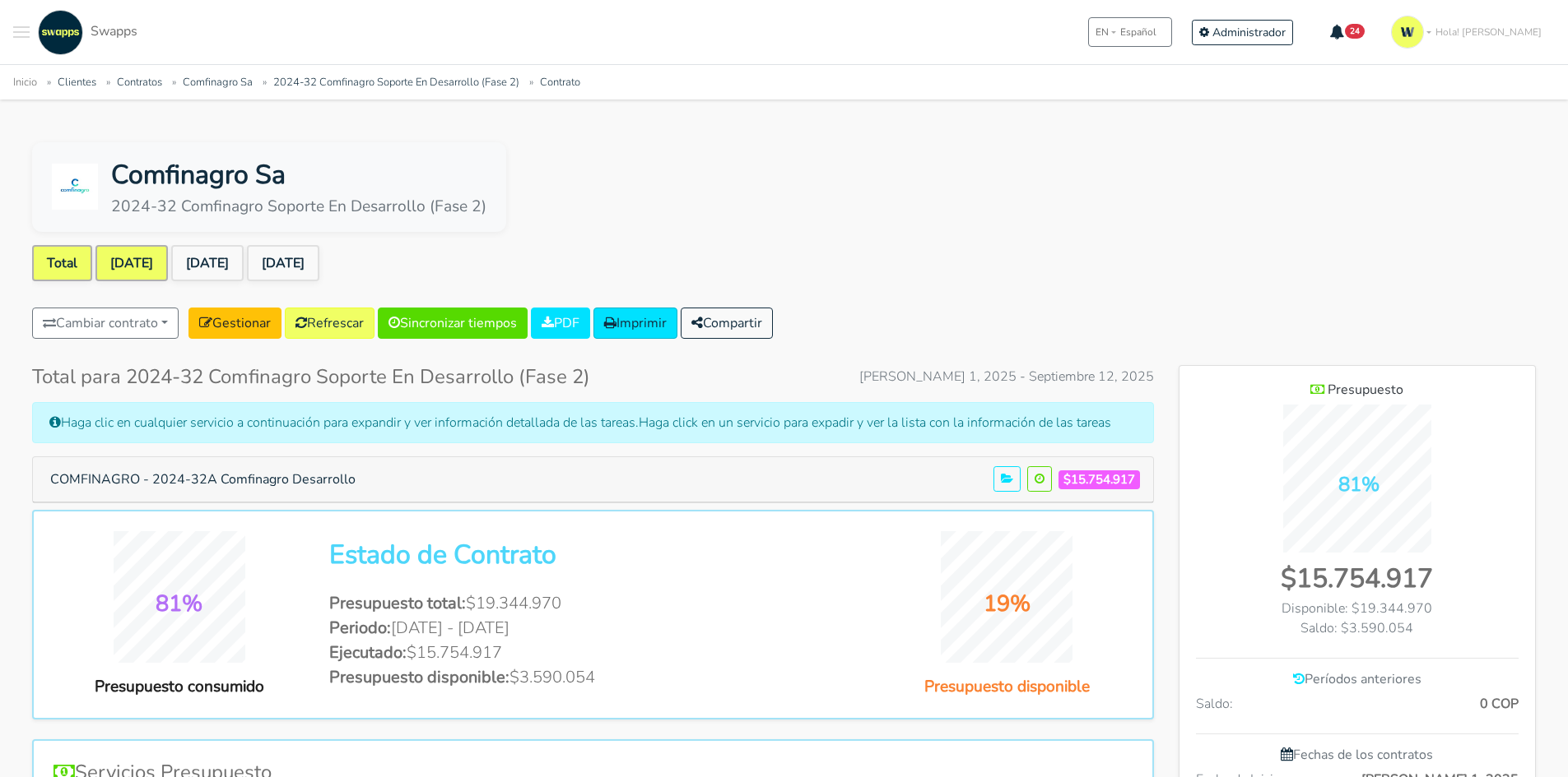
click at [138, 256] on link "Jul 2025" at bounding box center [132, 263] width 72 height 36
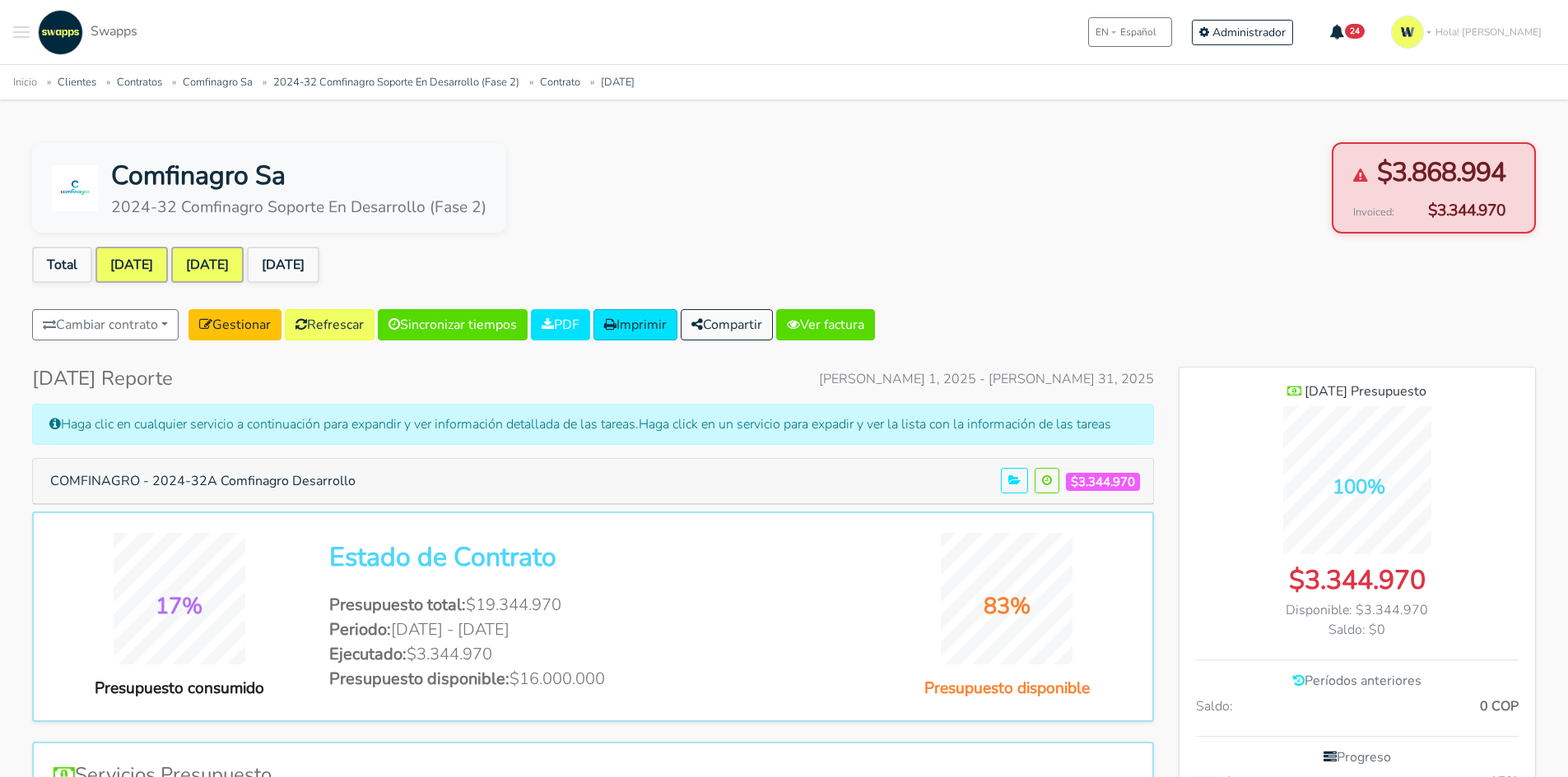
click at [235, 271] on link "[DATE]" at bounding box center [207, 265] width 72 height 36
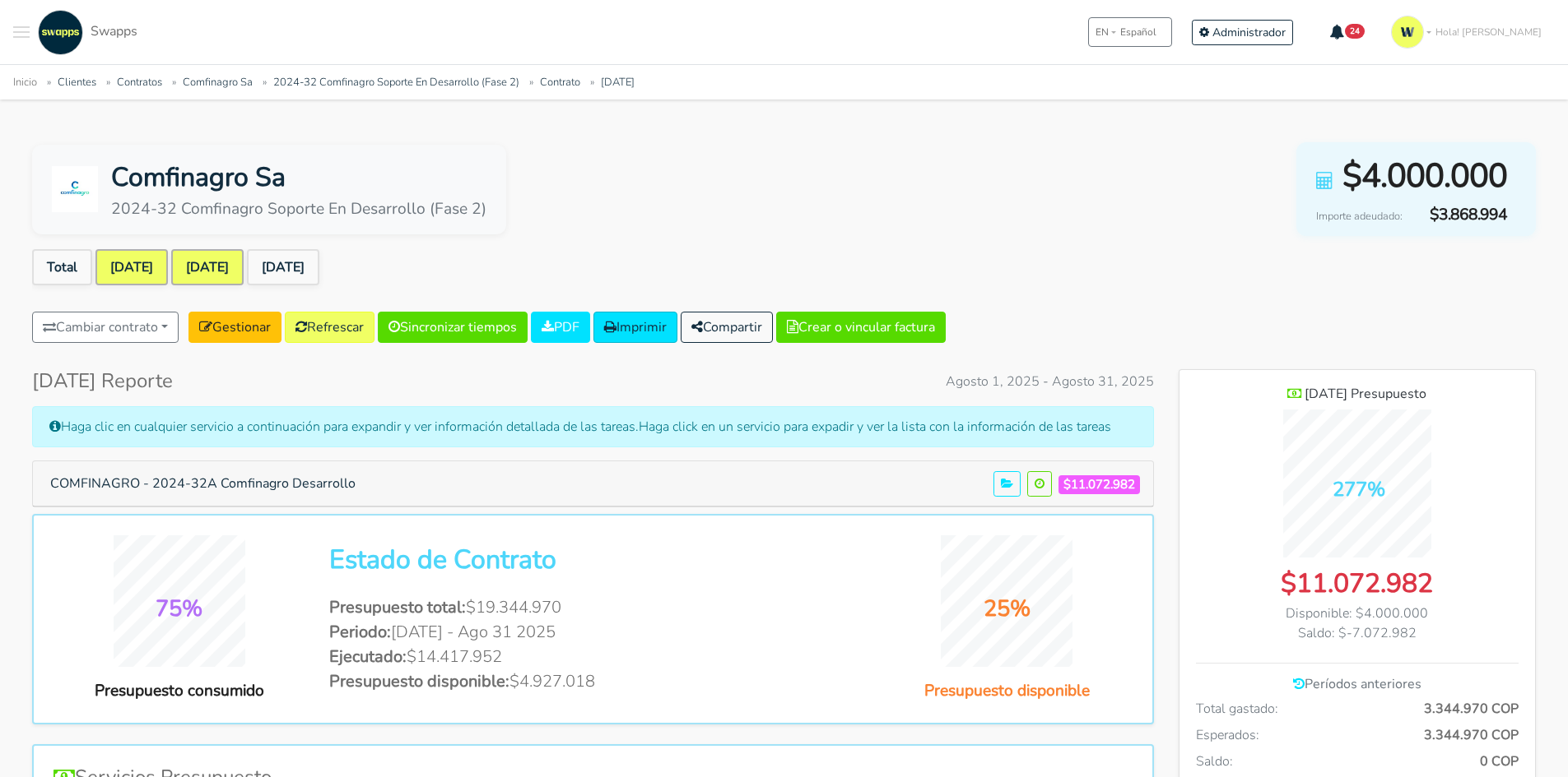
click at [117, 266] on link "[DATE]" at bounding box center [132, 266] width 72 height 36
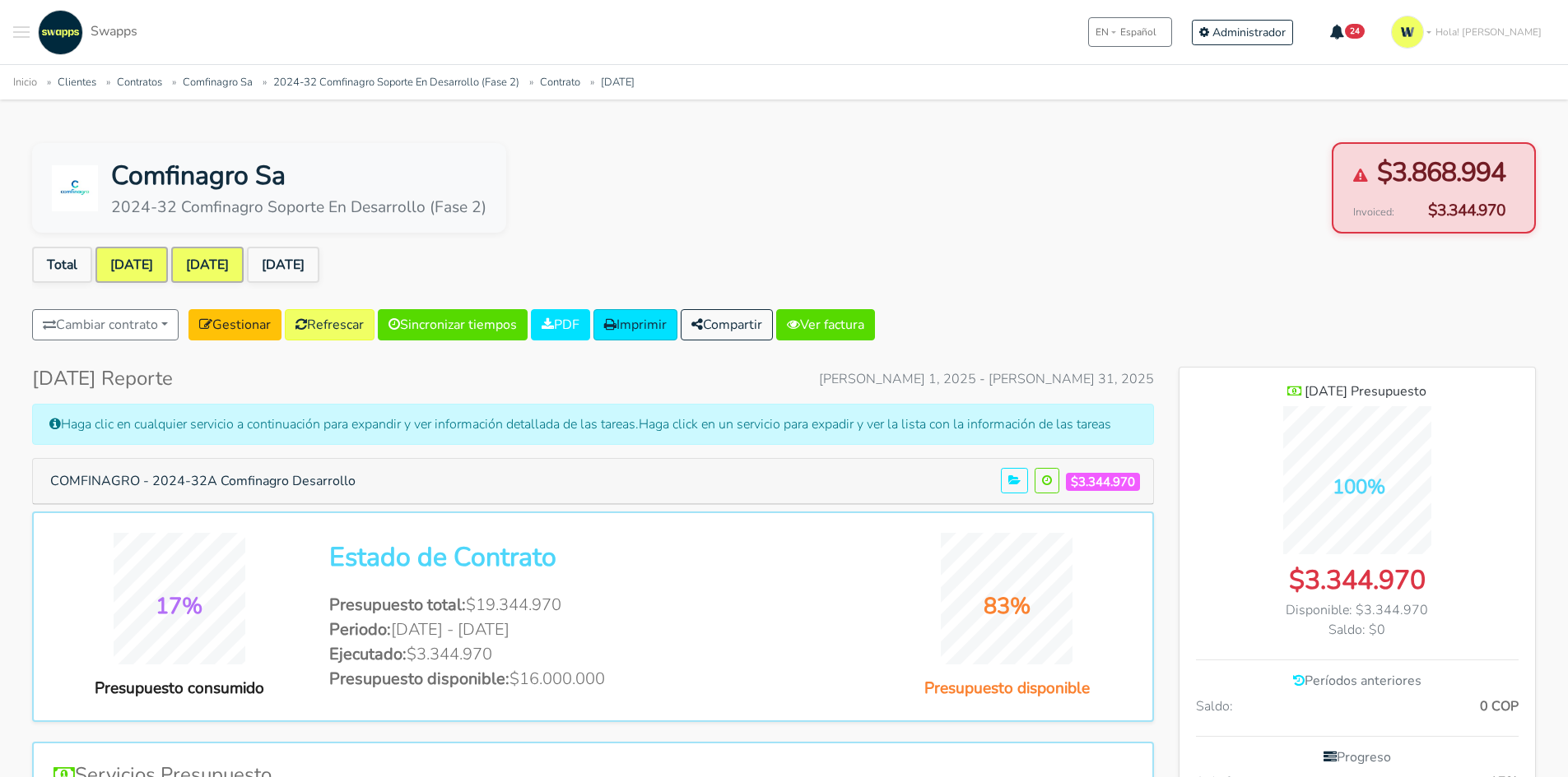
click at [220, 263] on link "Aug 2025" at bounding box center [207, 265] width 72 height 36
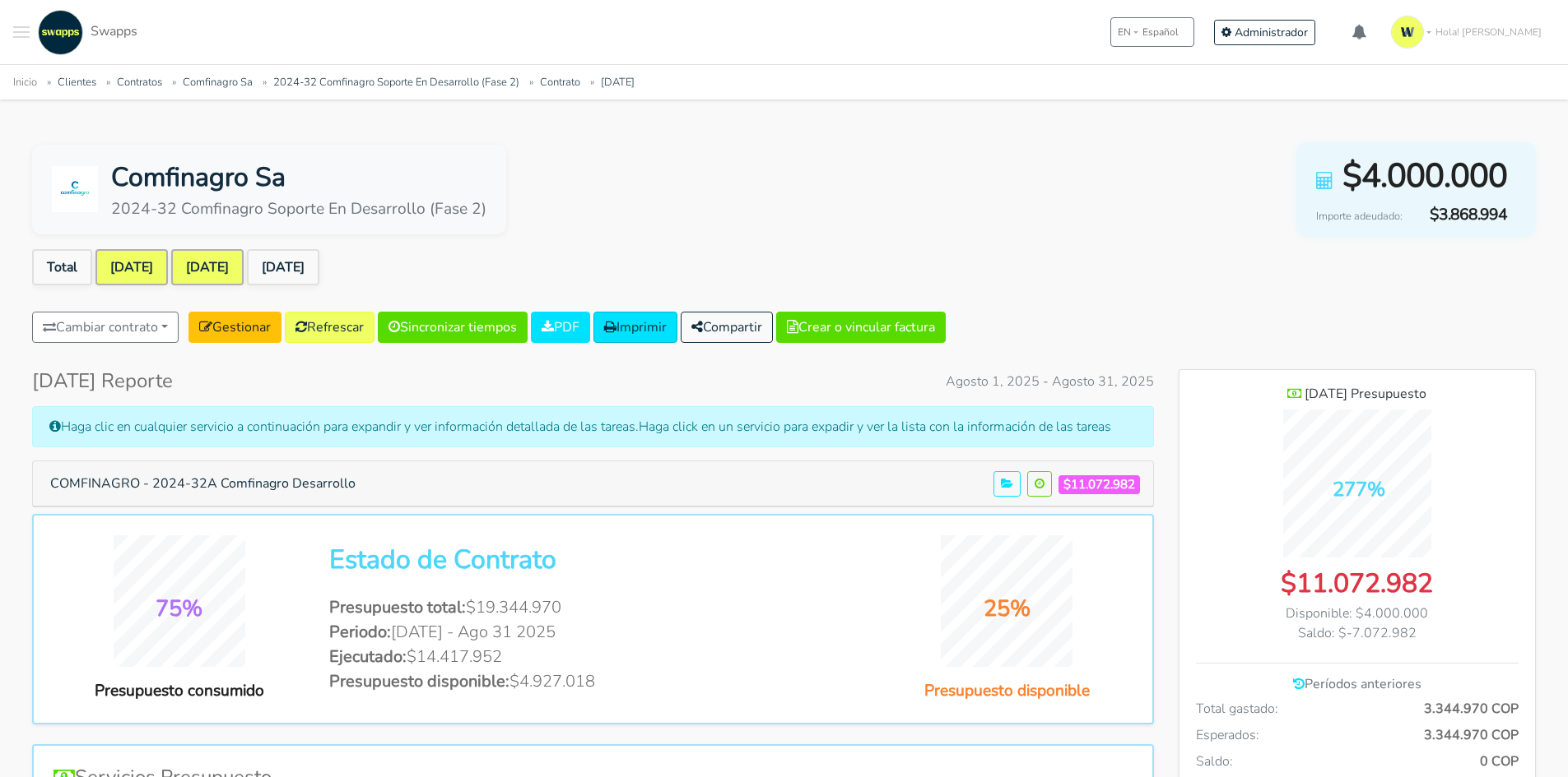
scroll to position [1199, 357]
click at [138, 273] on link "[DATE]" at bounding box center [132, 266] width 72 height 36
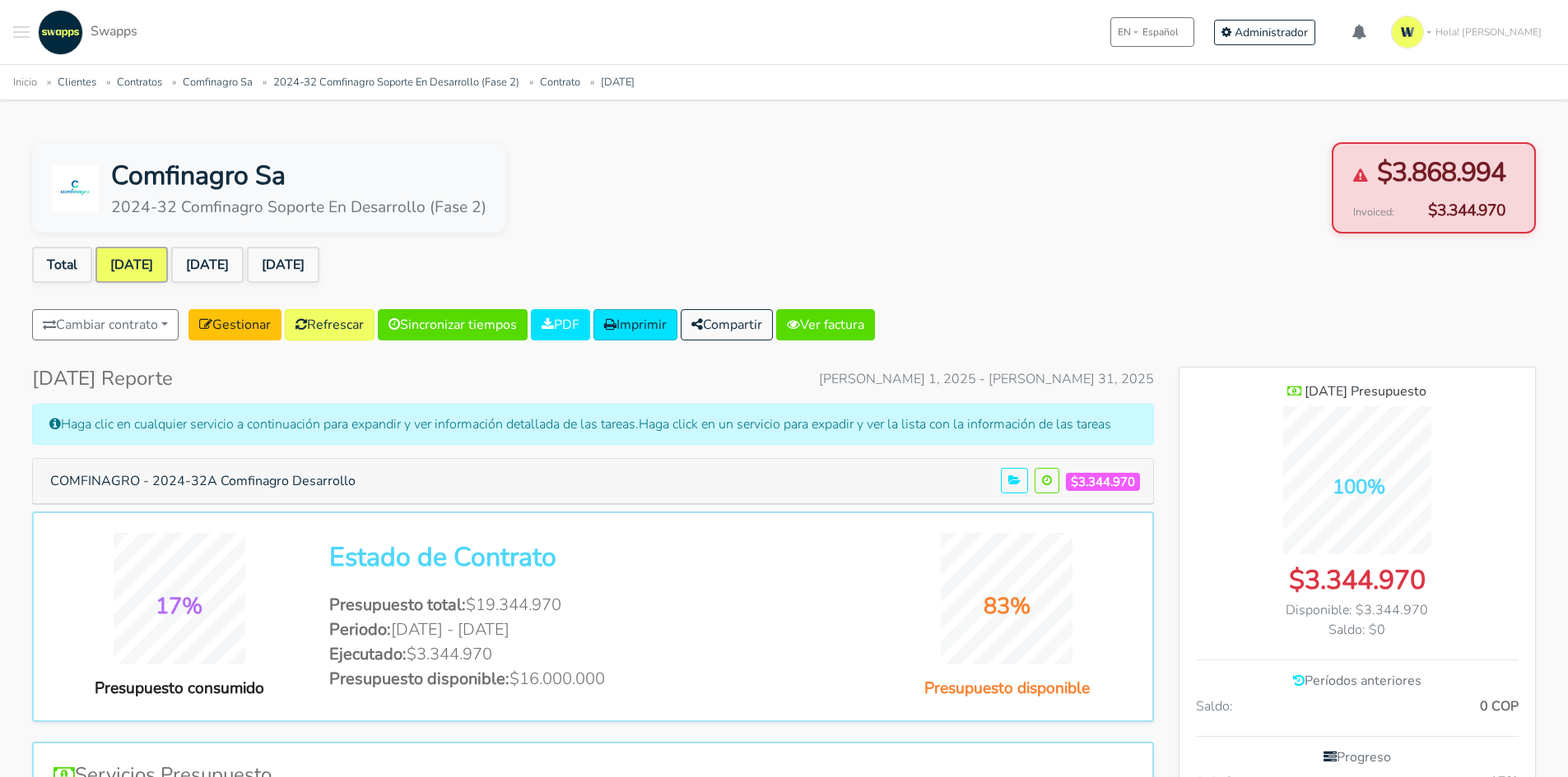
scroll to position [1146, 357]
click at [230, 331] on link "Gestionar" at bounding box center [235, 325] width 93 height 32
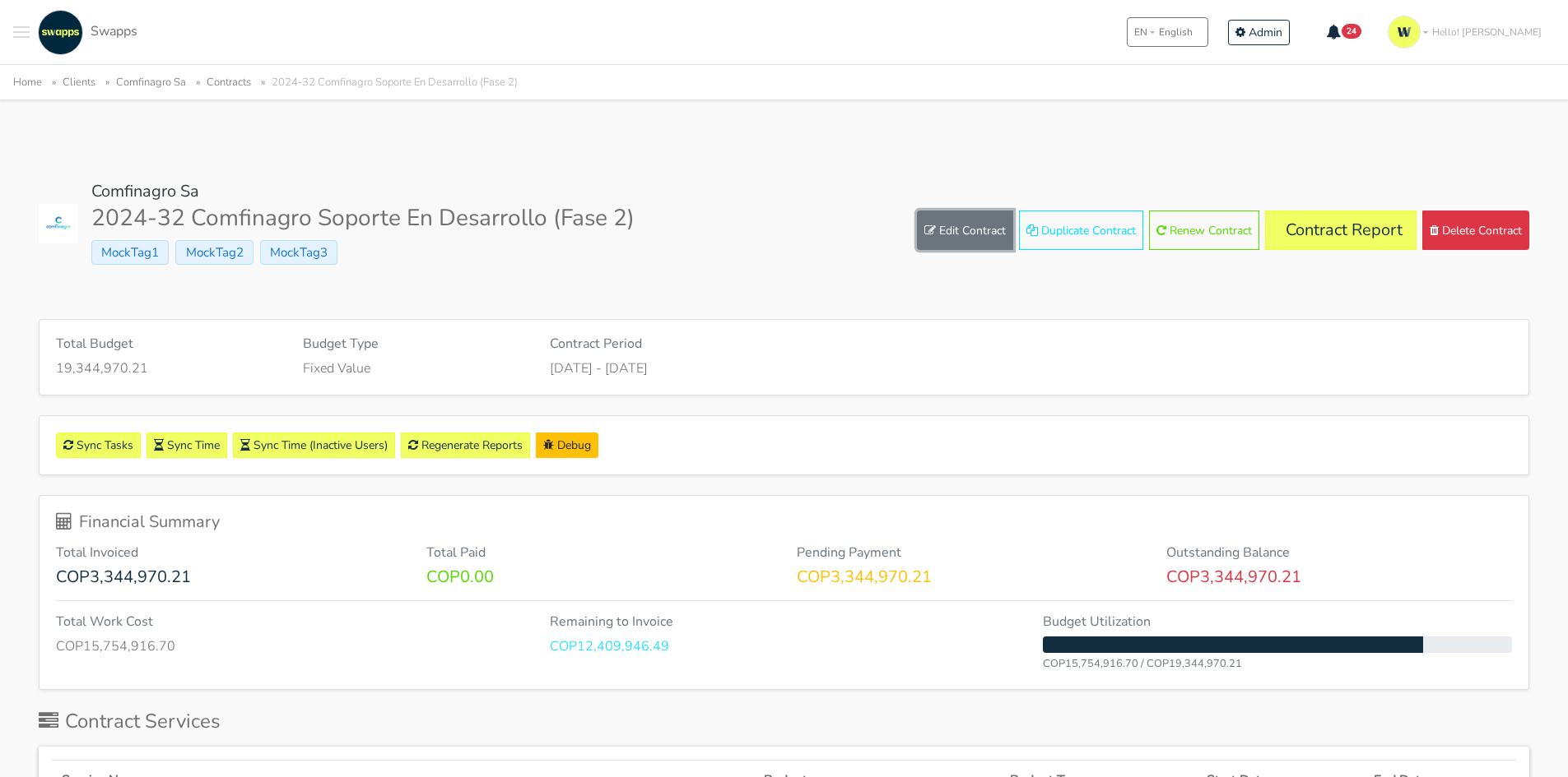
click at [972, 233] on link "Edit Contract" at bounding box center [965, 230] width 97 height 40
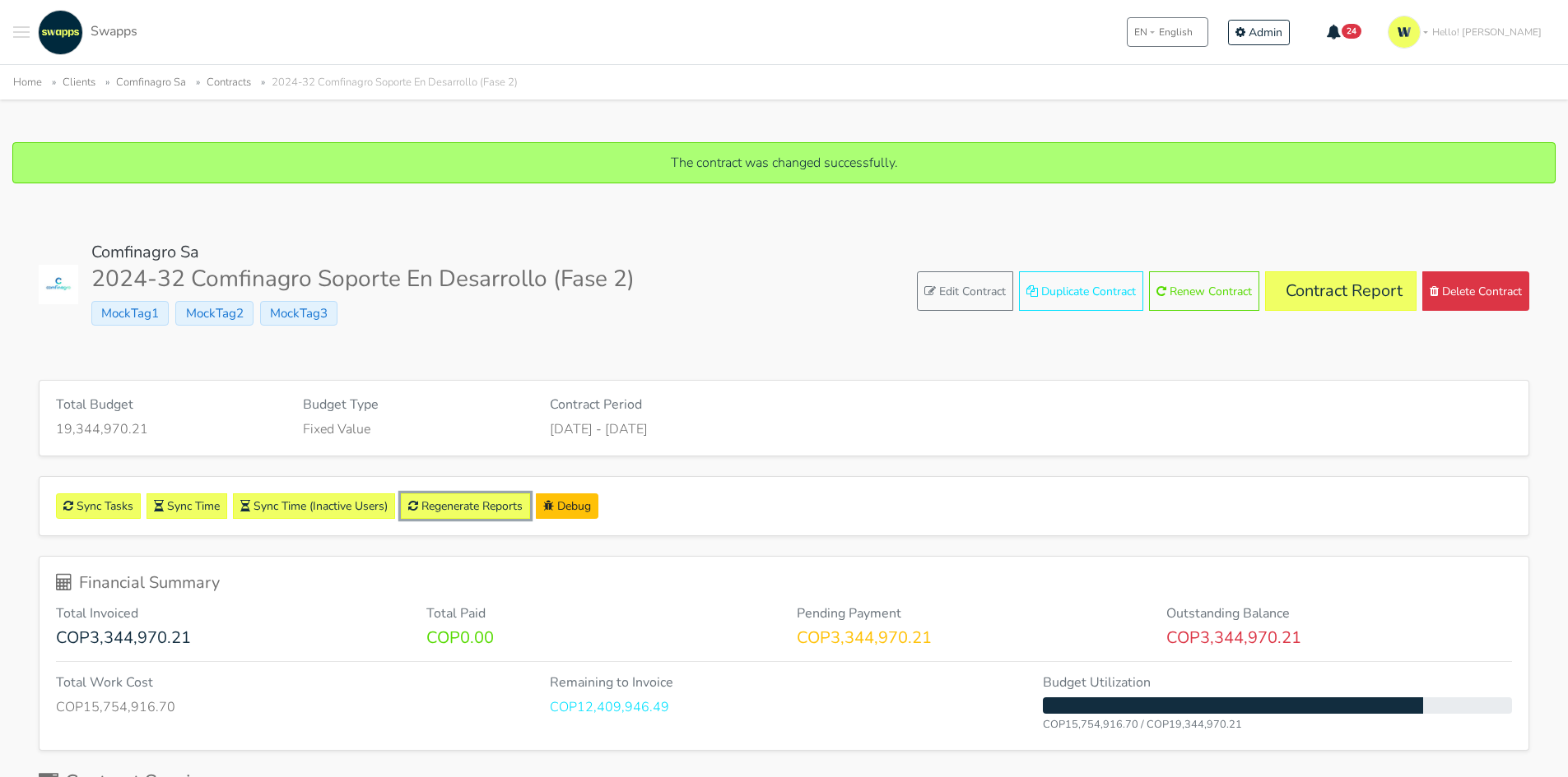
click at [489, 500] on link "Regenerate Reports" at bounding box center [464, 506] width 129 height 25
click at [1354, 296] on link "Contract Report" at bounding box center [1340, 291] width 151 height 40
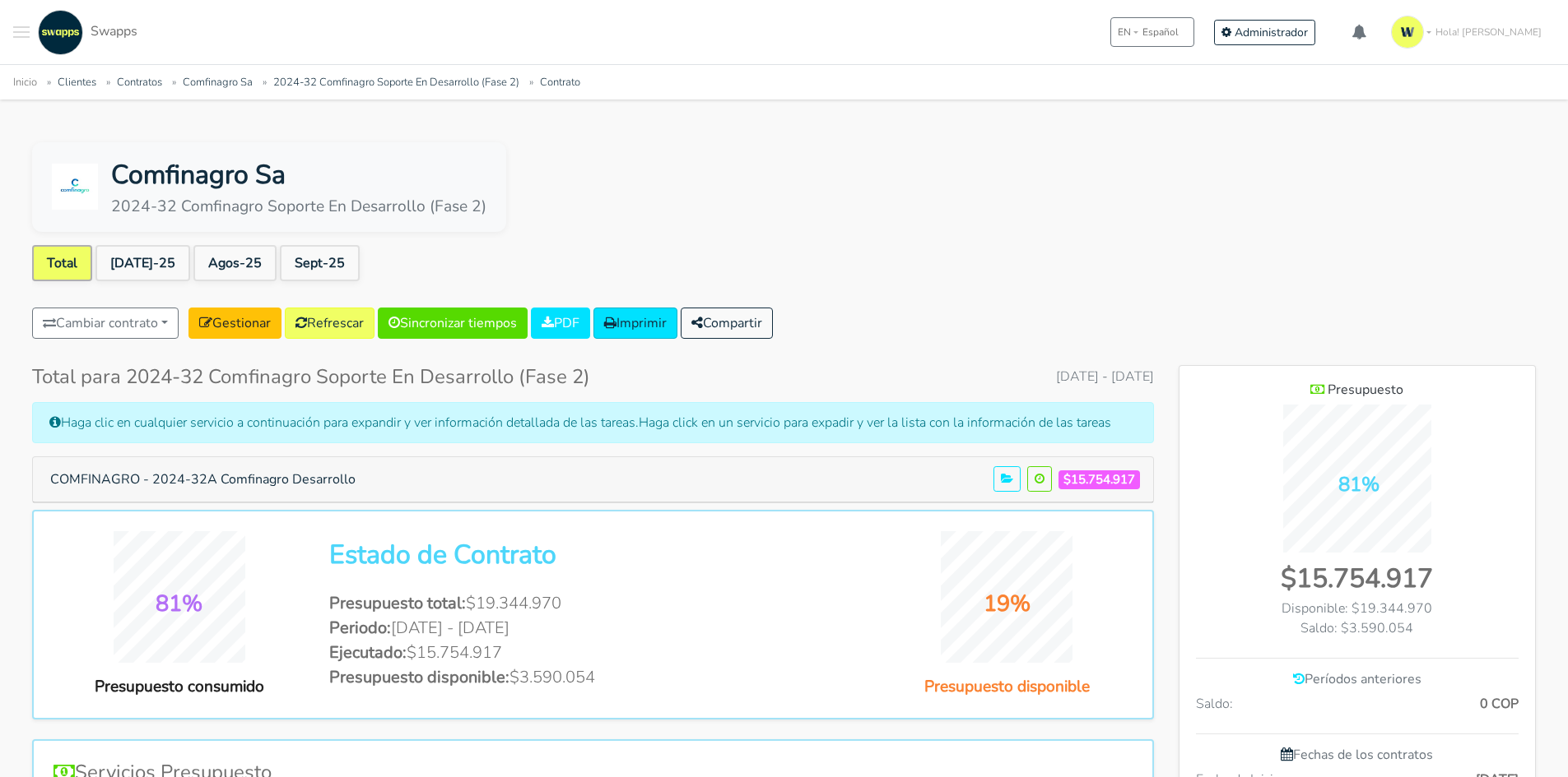
scroll to position [1067, 357]
click at [125, 256] on link "[DATE]-25" at bounding box center [143, 263] width 95 height 36
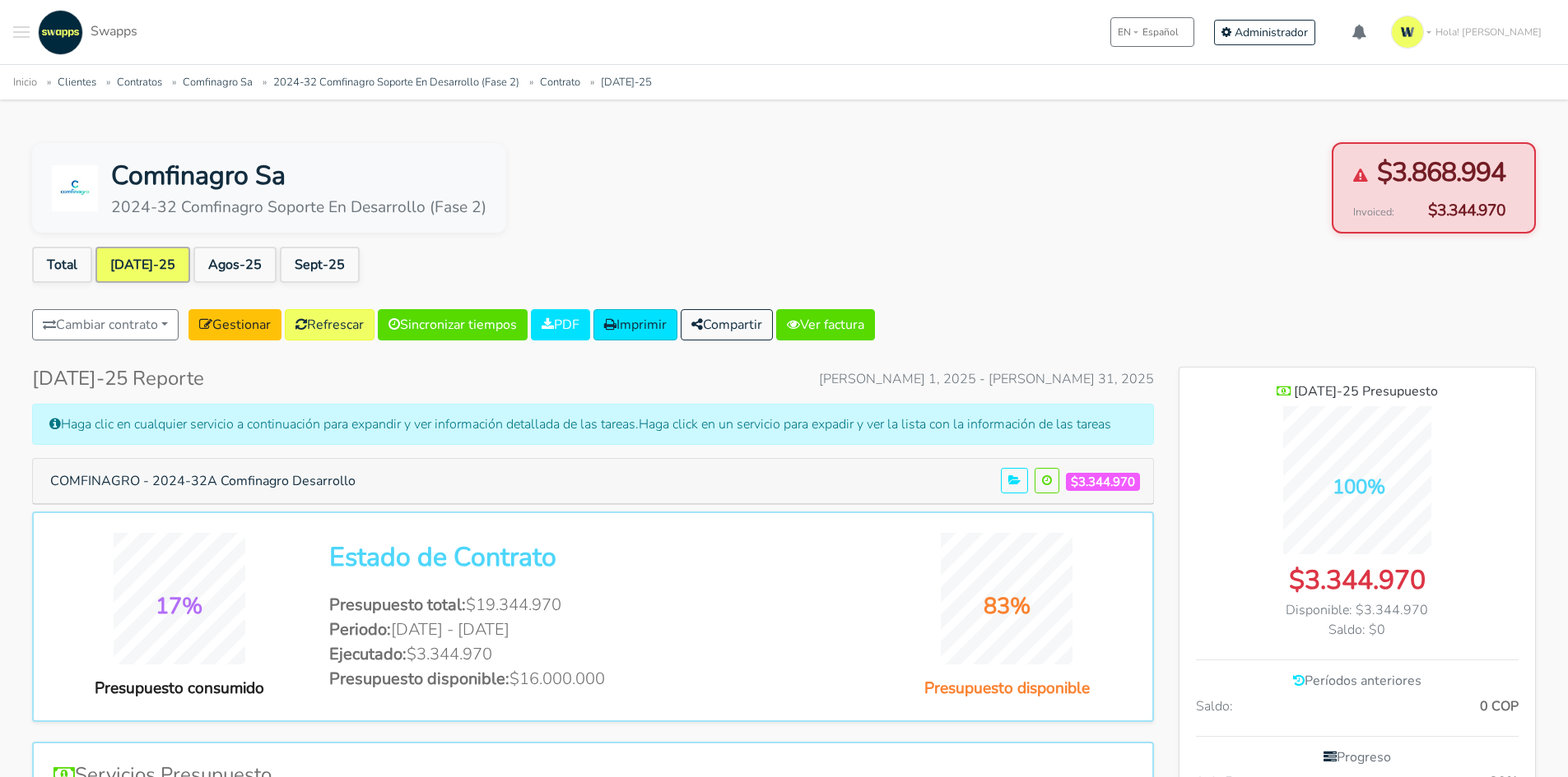
scroll to position [1146, 357]
drag, startPoint x: 249, startPoint y: 488, endPoint x: 256, endPoint y: 418, distance: 70.3
click at [258, 465] on button "COMFINAGRO - 2024-32A Comfinagro Desarrollo" at bounding box center [203, 481] width 327 height 32
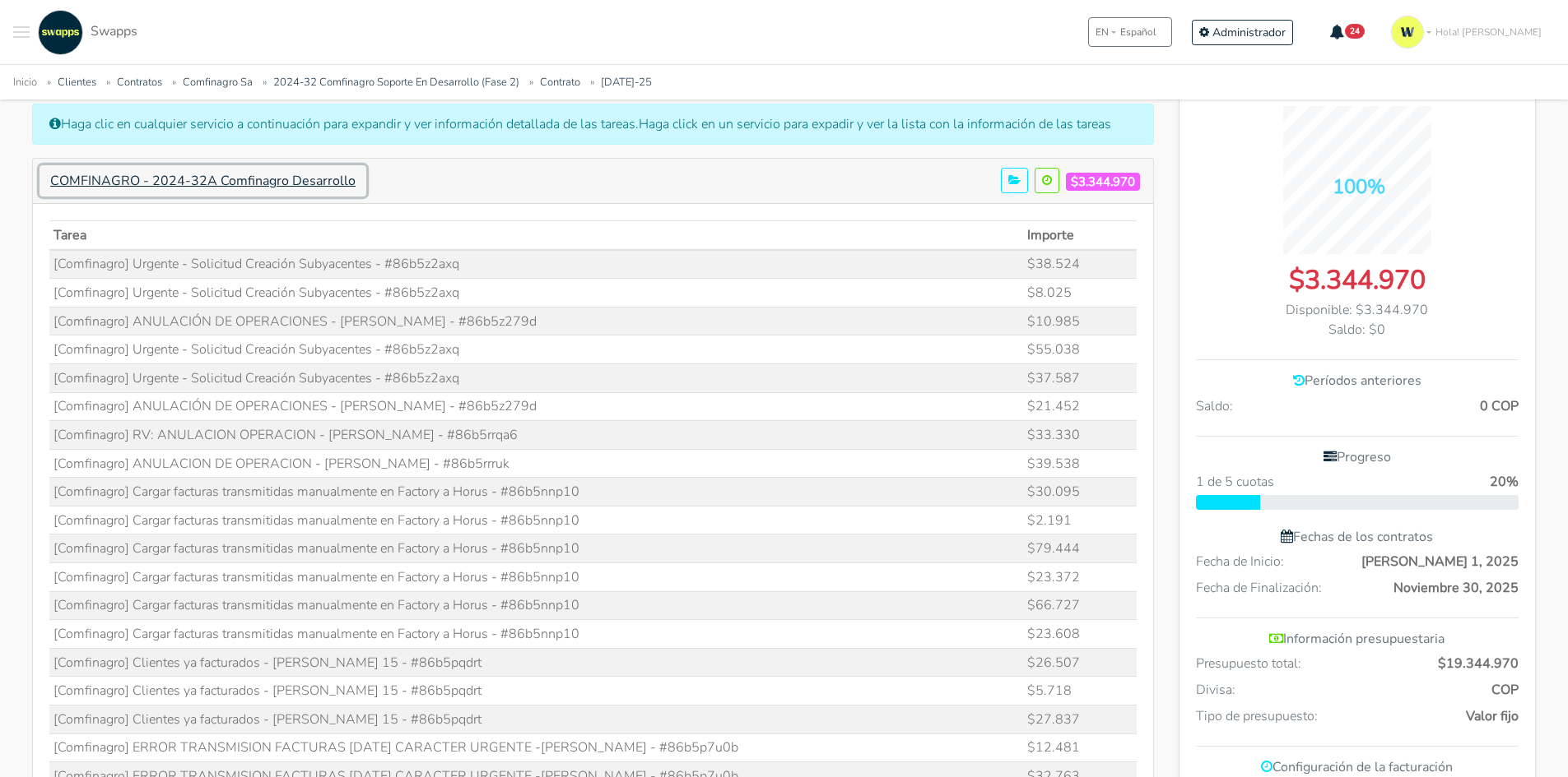
scroll to position [329, 0]
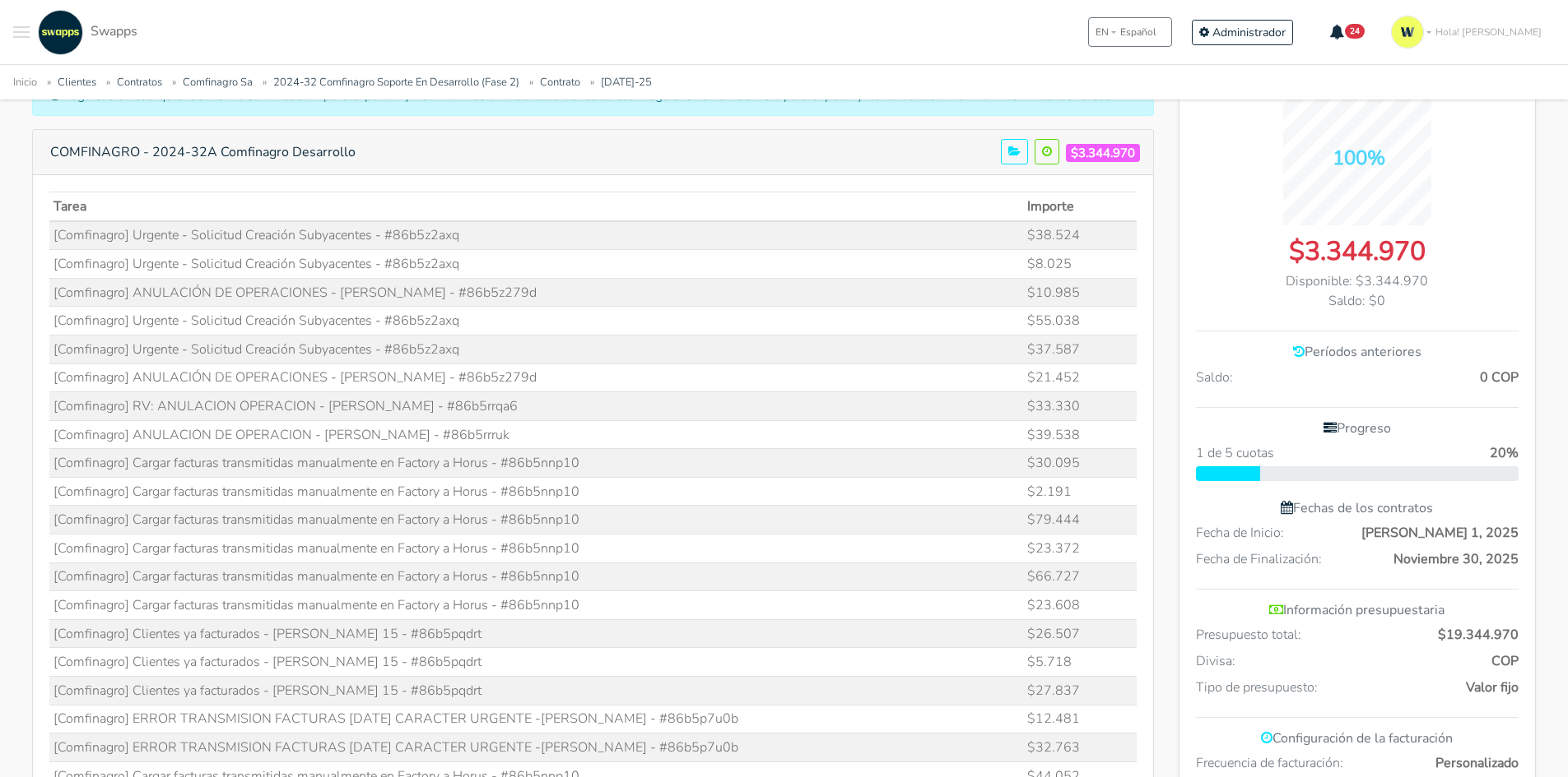
drag, startPoint x: 390, startPoint y: 231, endPoint x: 476, endPoint y: 245, distance: 87.1
click at [476, 245] on td "[Comfinagro] Urgente - Solicitud Creación Subyacentes - #86b5z2axq" at bounding box center [536, 235] width 974 height 29
copy td "86b5z2axq"
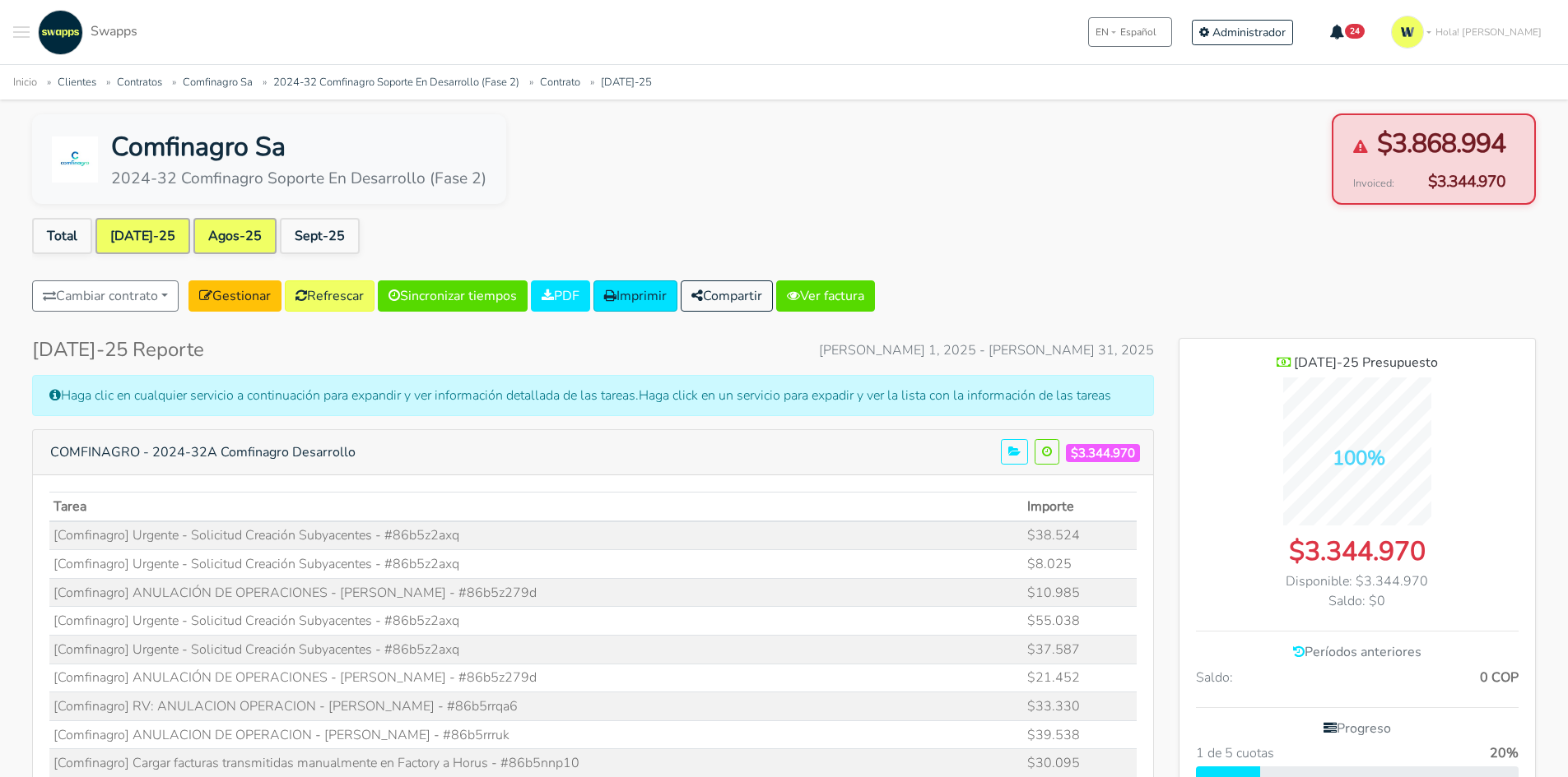
scroll to position [0, 0]
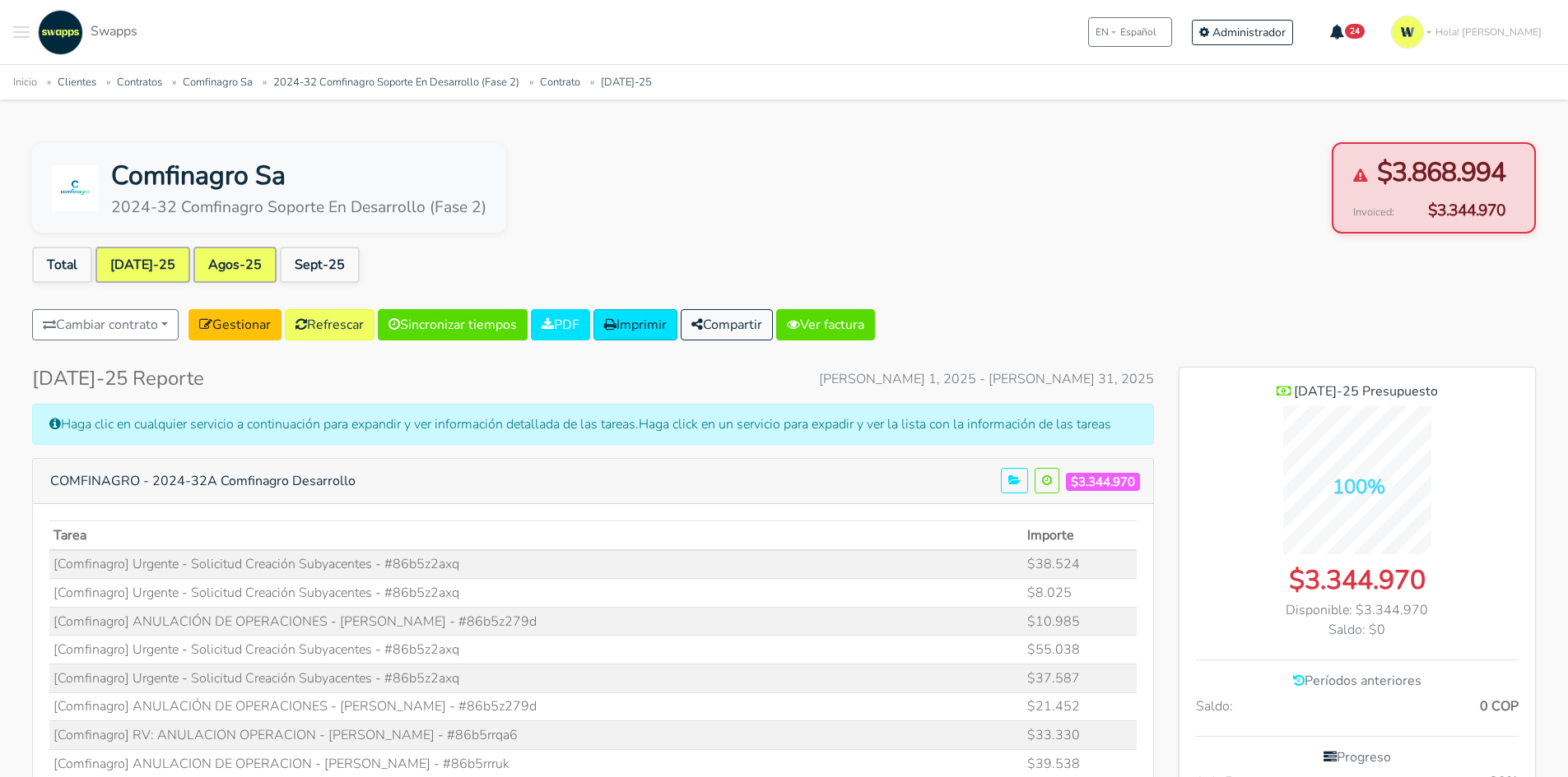
click at [193, 261] on link "Agos-25" at bounding box center [234, 265] width 83 height 36
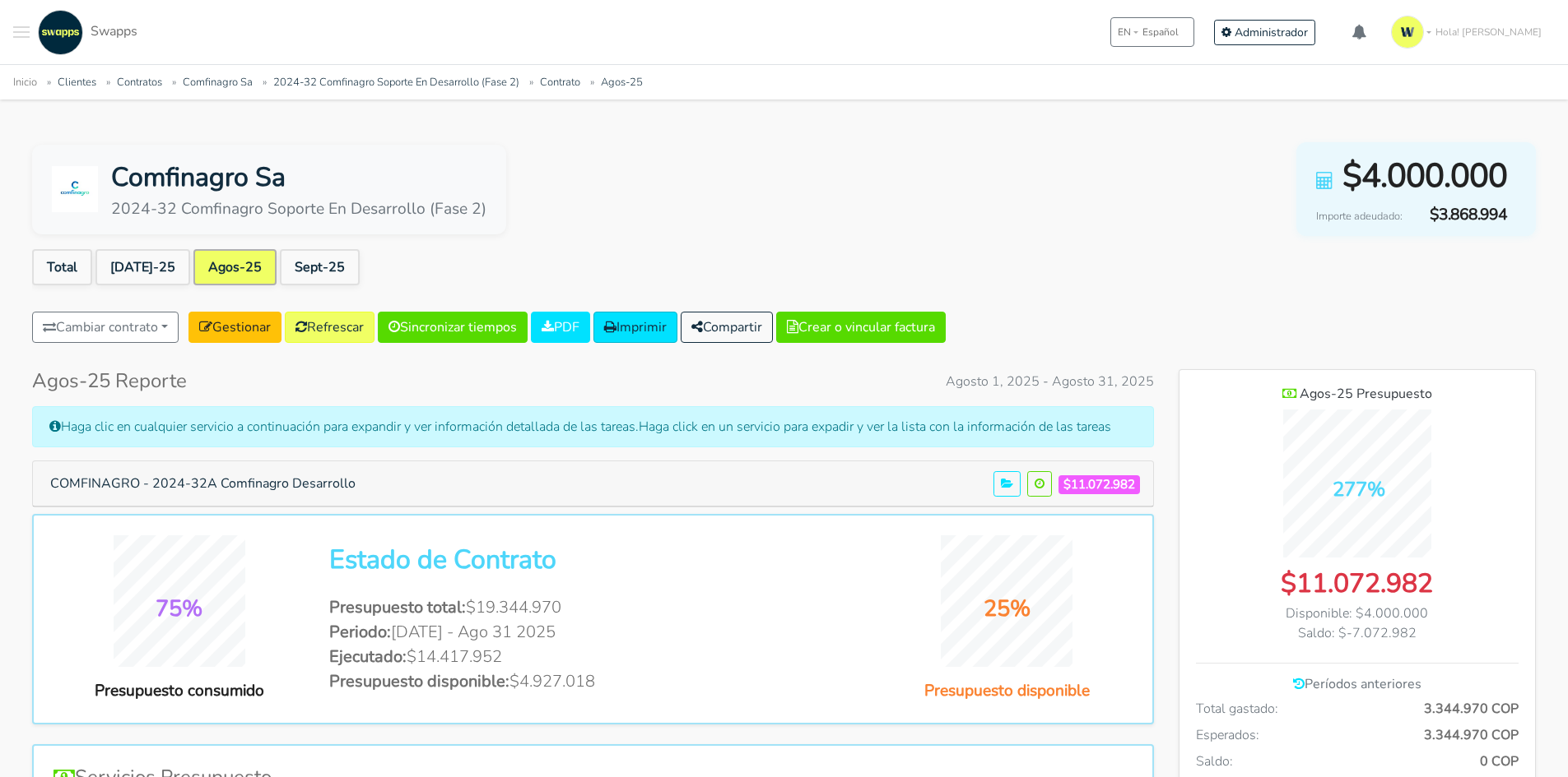
scroll to position [1199, 357]
click at [834, 324] on button "Crear o vincular factura" at bounding box center [861, 328] width 170 height 32
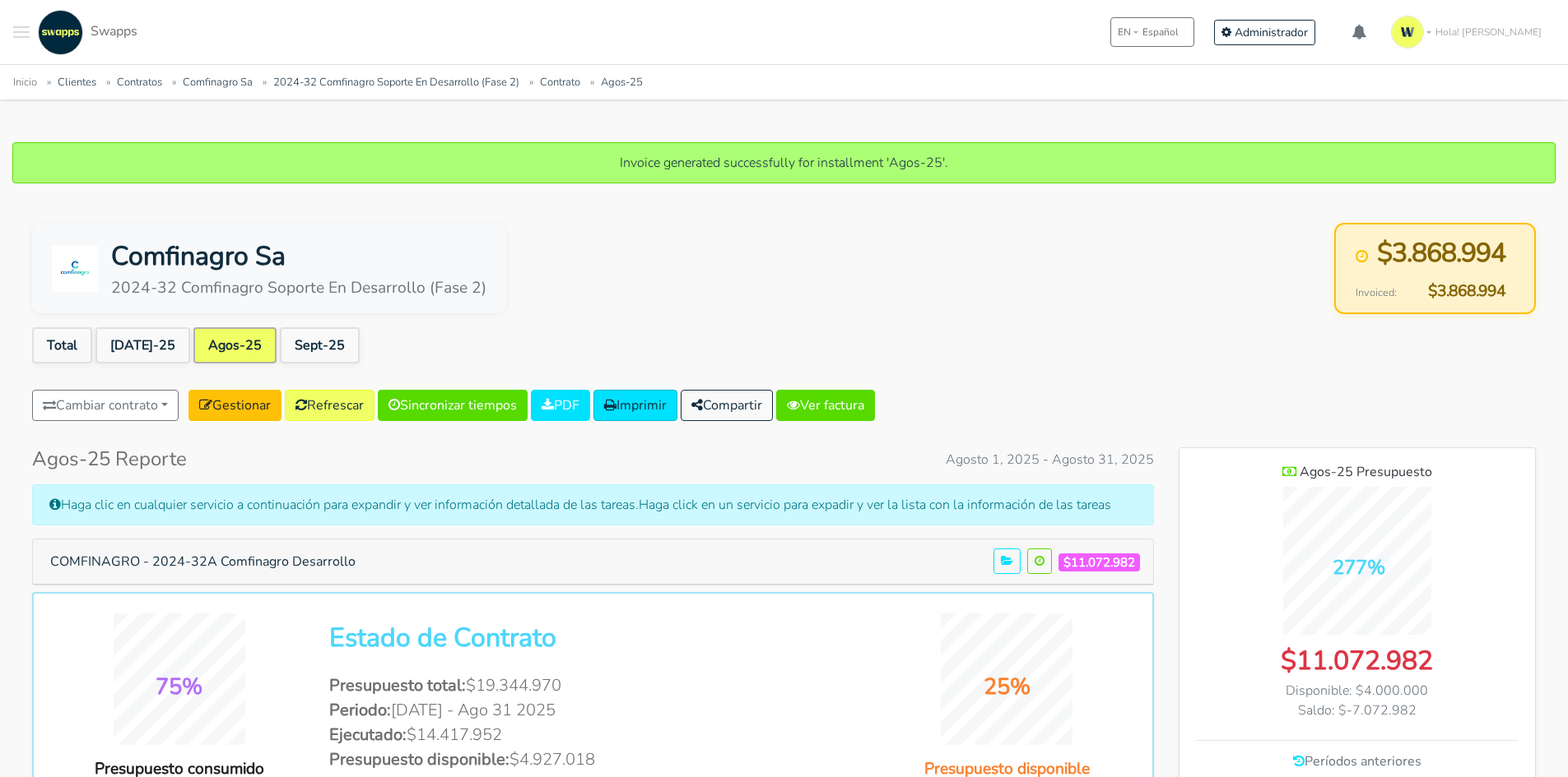
scroll to position [1199, 357]
click at [857, 408] on link "Ver factura" at bounding box center [826, 406] width 98 height 32
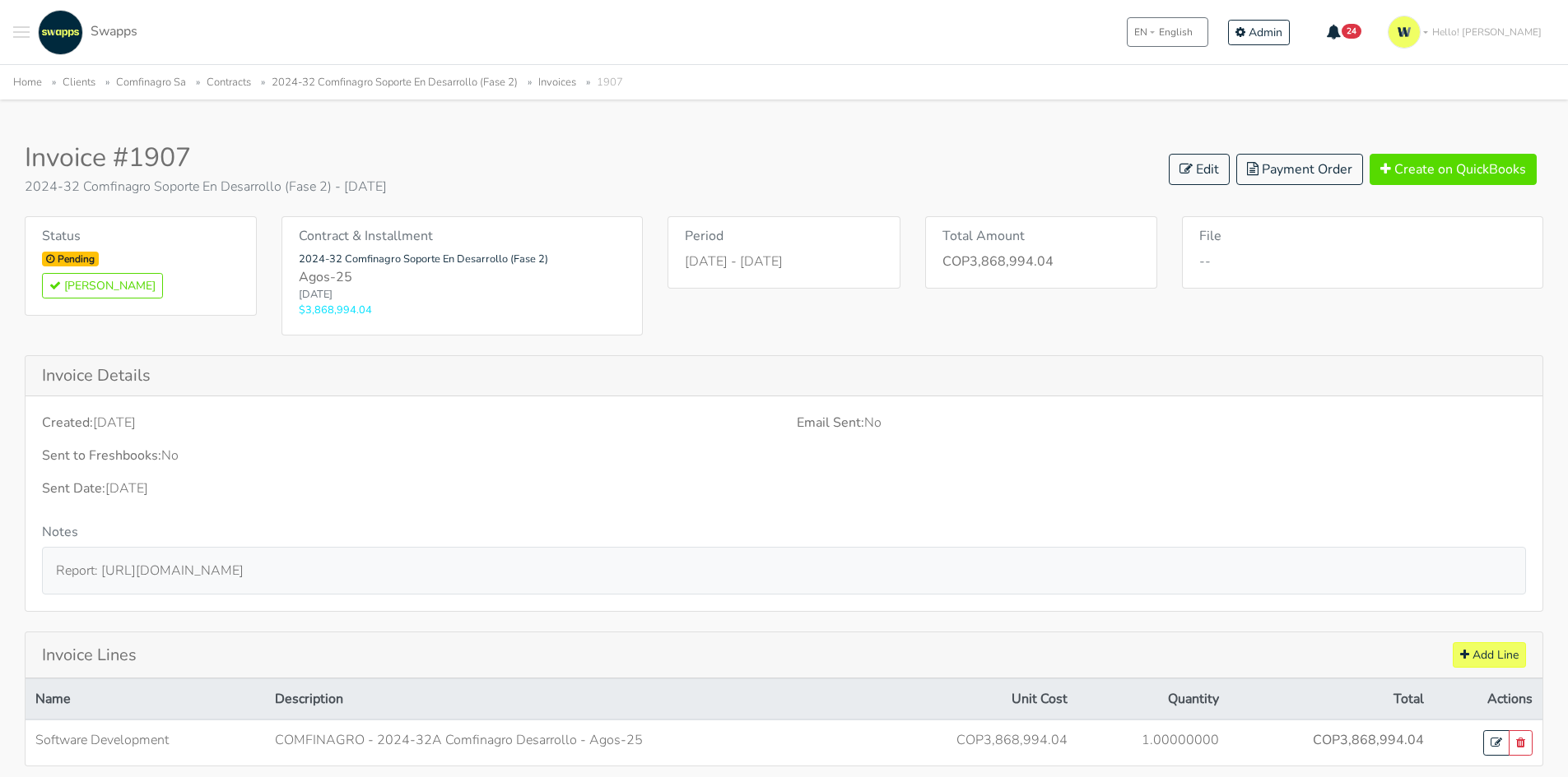
click at [1169, 162] on div "Invoice #1907 2024-32 Comfinagro Soporte En Desarrollo (Fase 2) - [DATE] Edit P…" at bounding box center [784, 169] width 1519 height 54
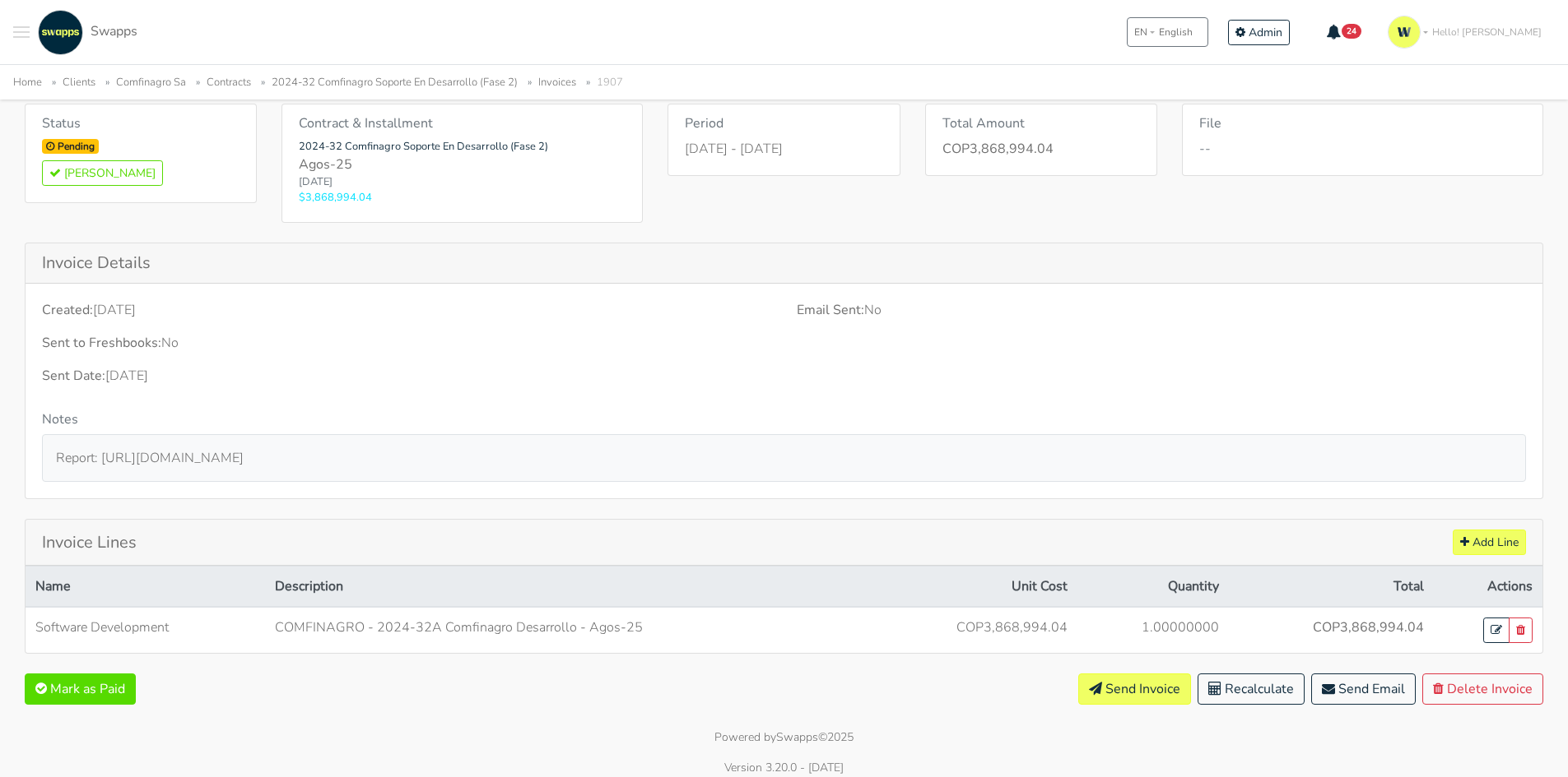
scroll to position [125, 0]
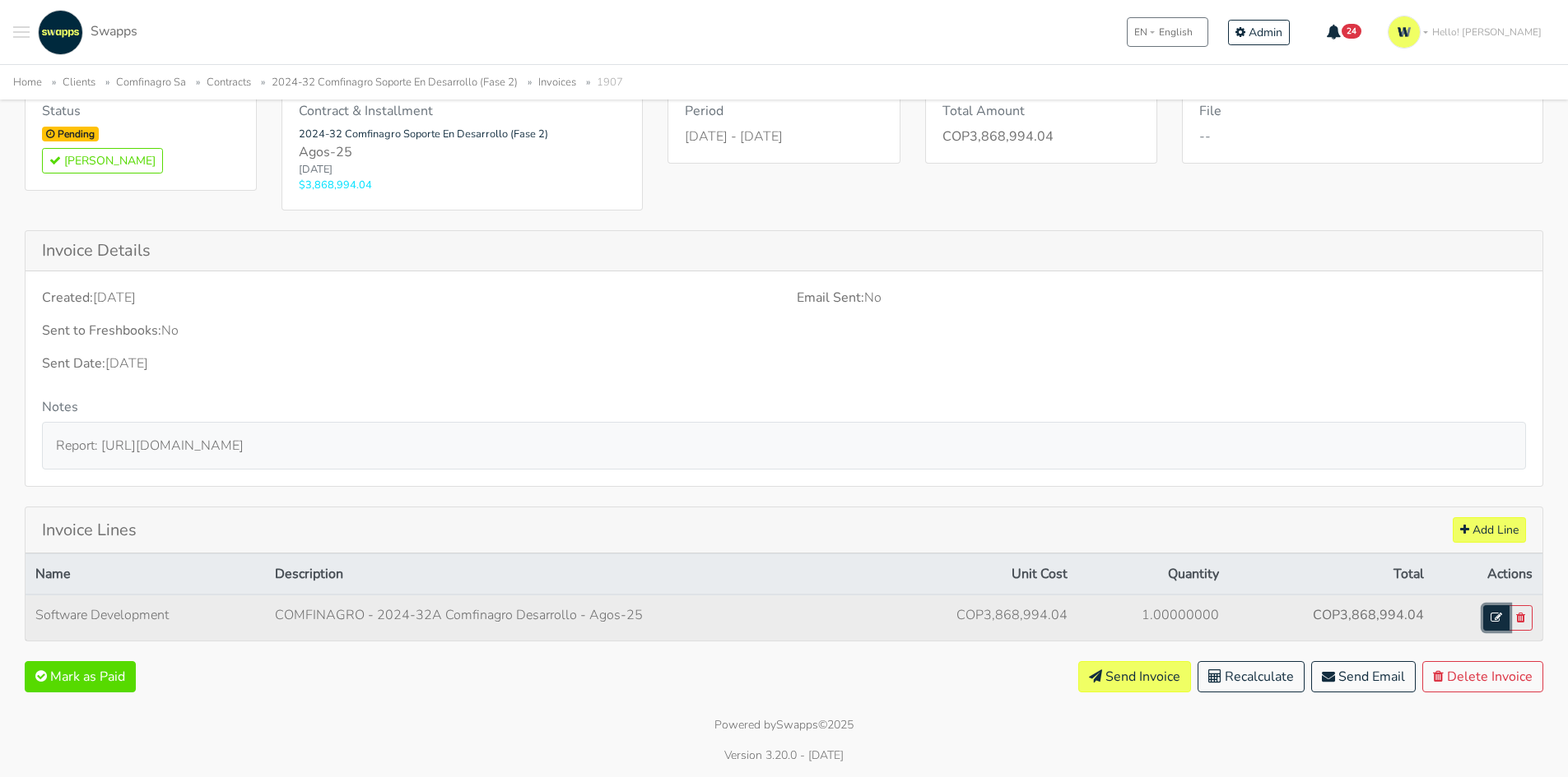
click at [1506, 613] on link at bounding box center [1496, 617] width 26 height 25
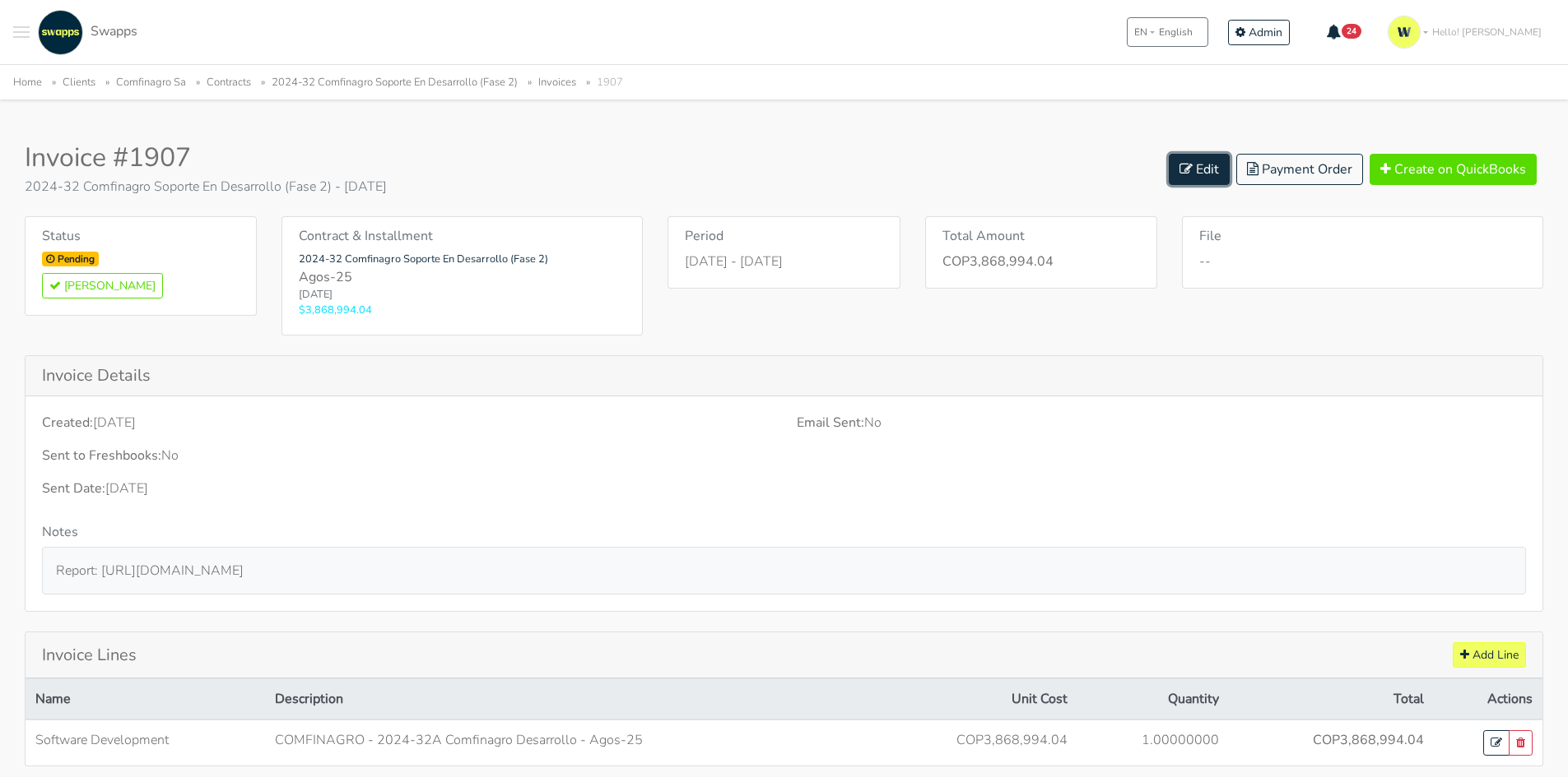
click at [1214, 173] on link "Edit" at bounding box center [1199, 170] width 61 height 32
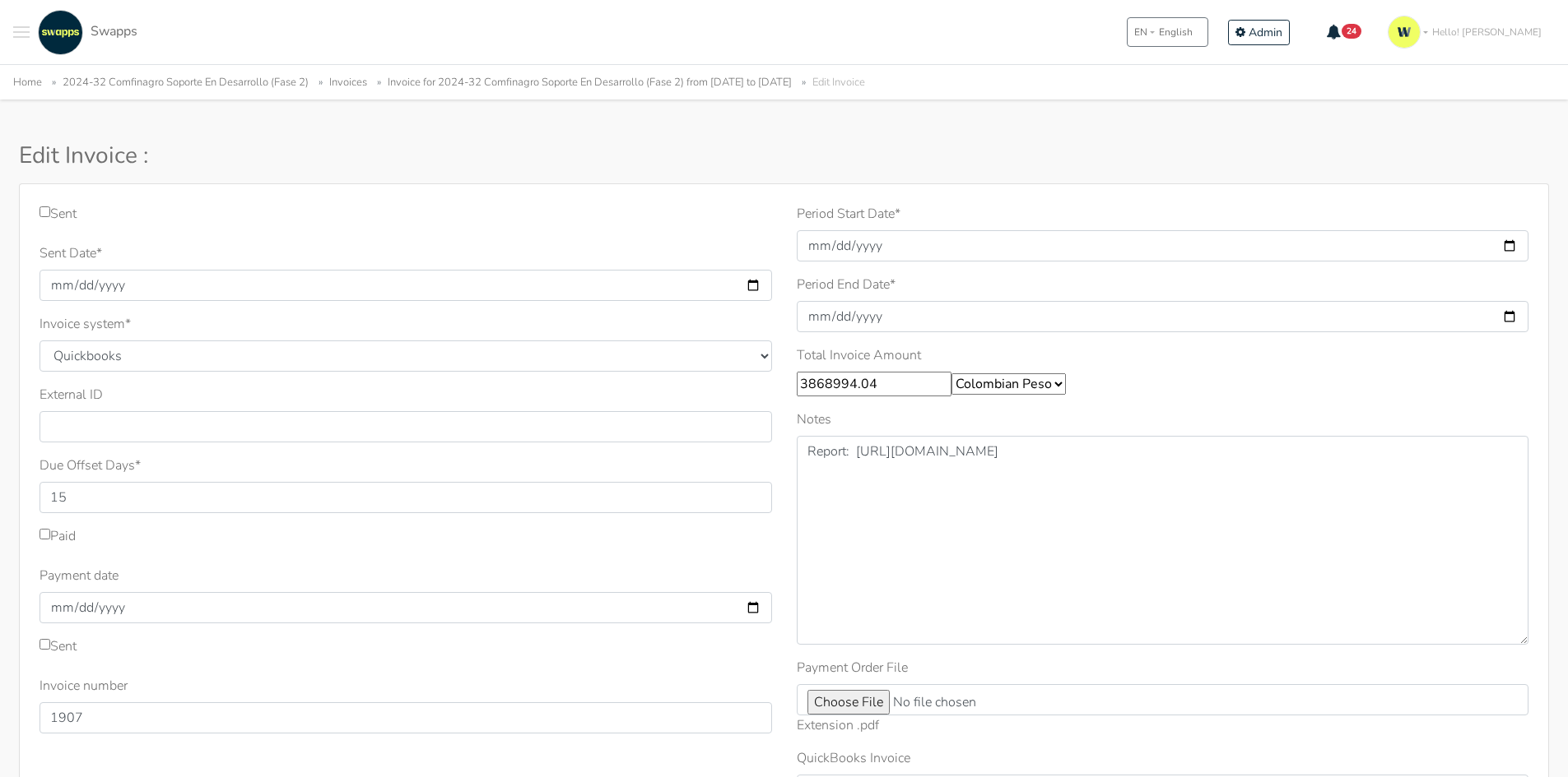
drag, startPoint x: 892, startPoint y: 390, endPoint x: 516, endPoint y: 402, distance: 376.2
click at [516, 402] on div "Sent Sent Date * 2025-09-12 Invoice system * Quickbooks Samba Siigo *" at bounding box center [783, 566] width 1513 height 725
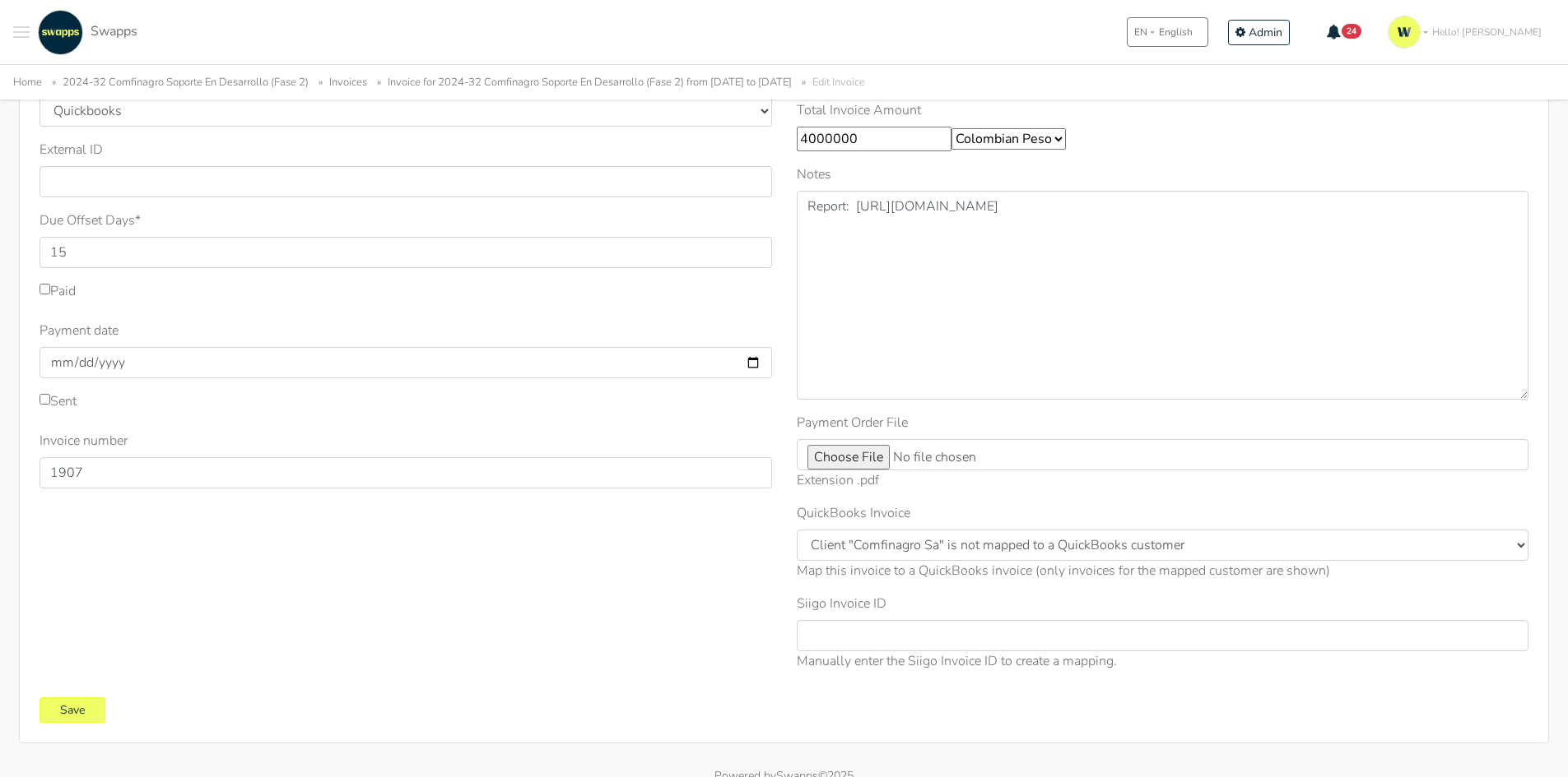
scroll to position [247, 0]
type input "4000000"
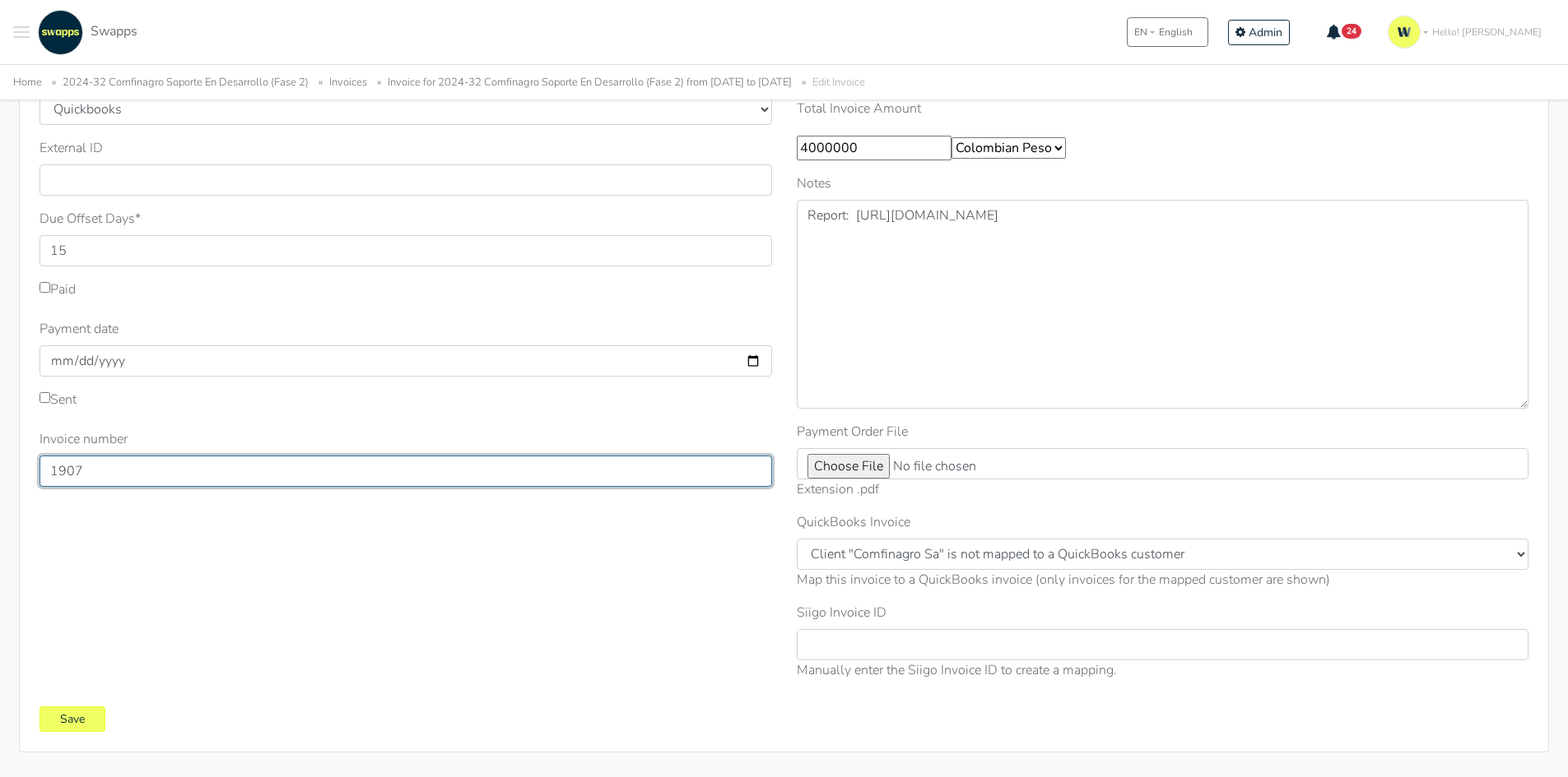
click at [127, 472] on input "1907" at bounding box center [406, 472] width 733 height 32
type input "1"
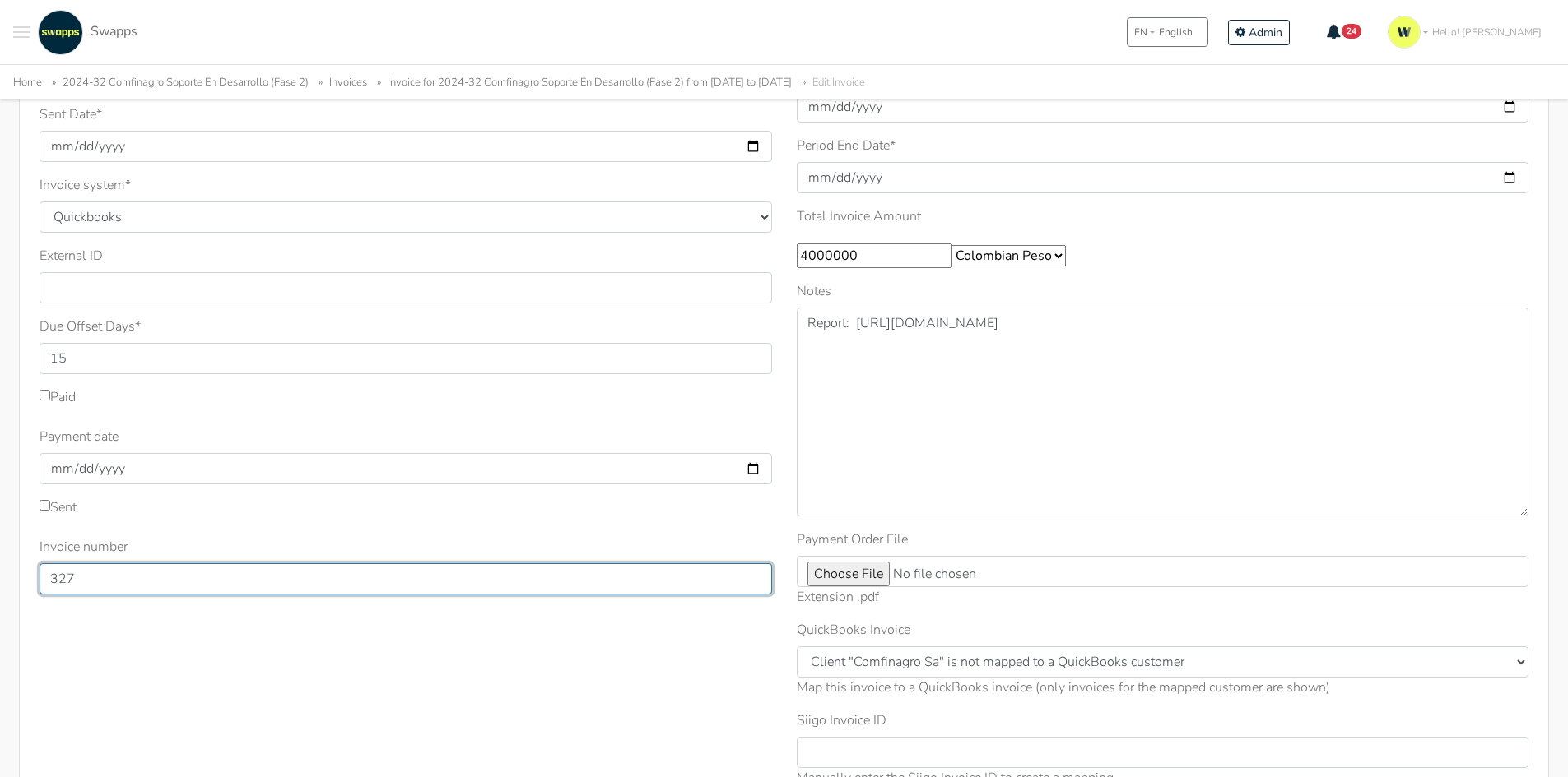
scroll to position [0, 0]
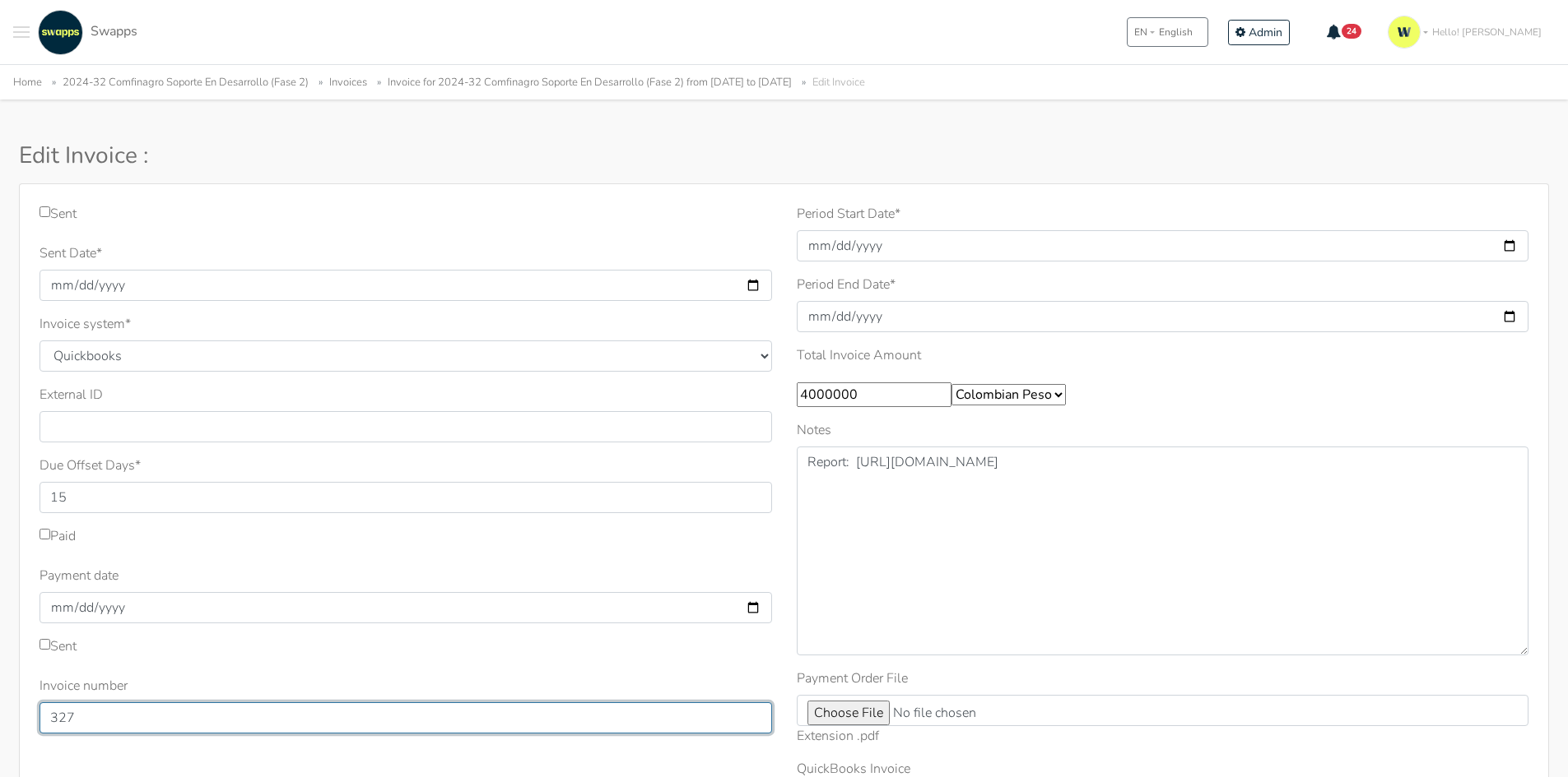
type input "327"
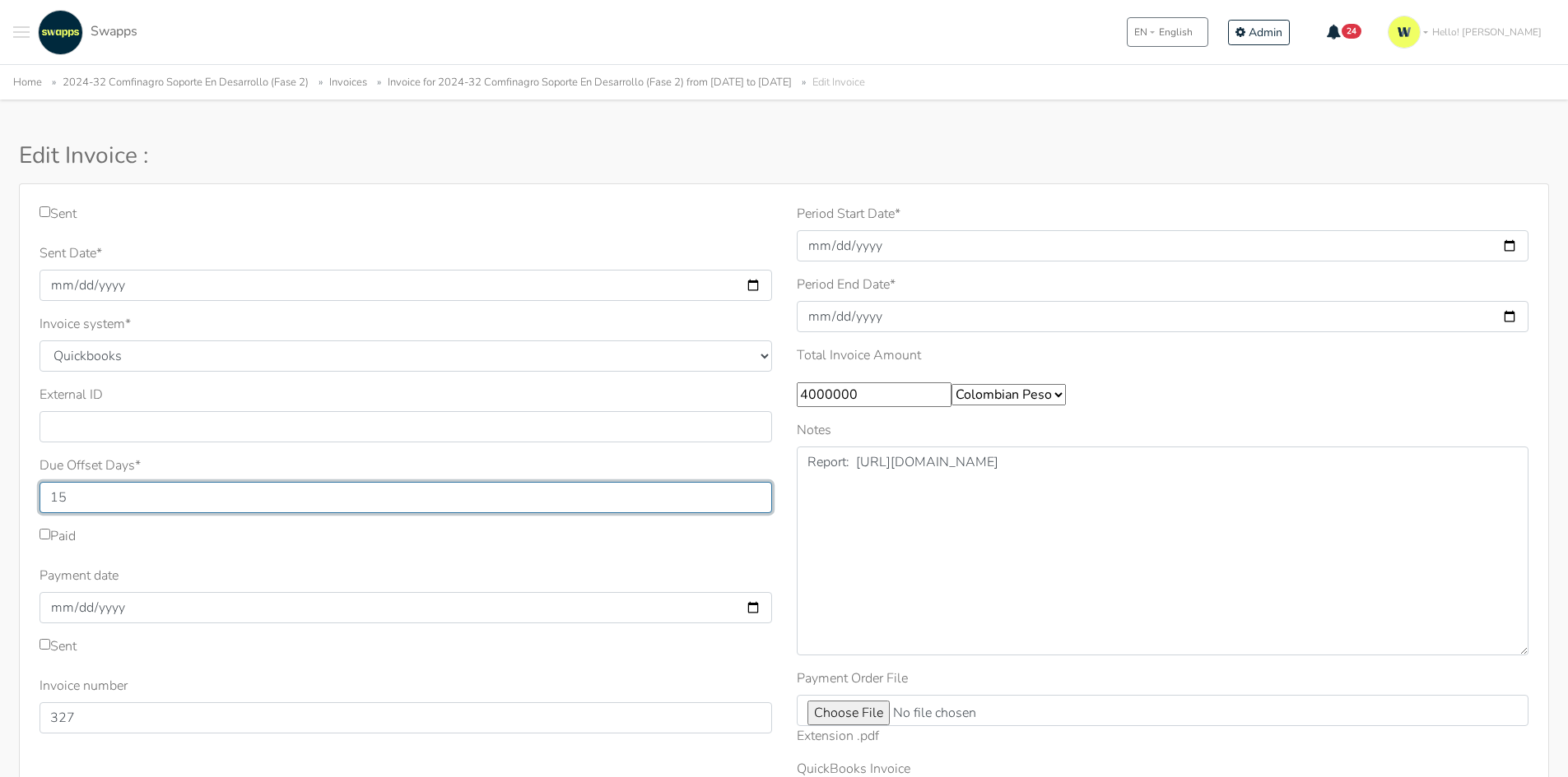
click at [91, 493] on input "15" at bounding box center [406, 498] width 733 height 32
drag, startPoint x: 254, startPoint y: 491, endPoint x: 154, endPoint y: 500, distance: 100.4
click at [154, 500] on input "15" at bounding box center [406, 498] width 733 height 32
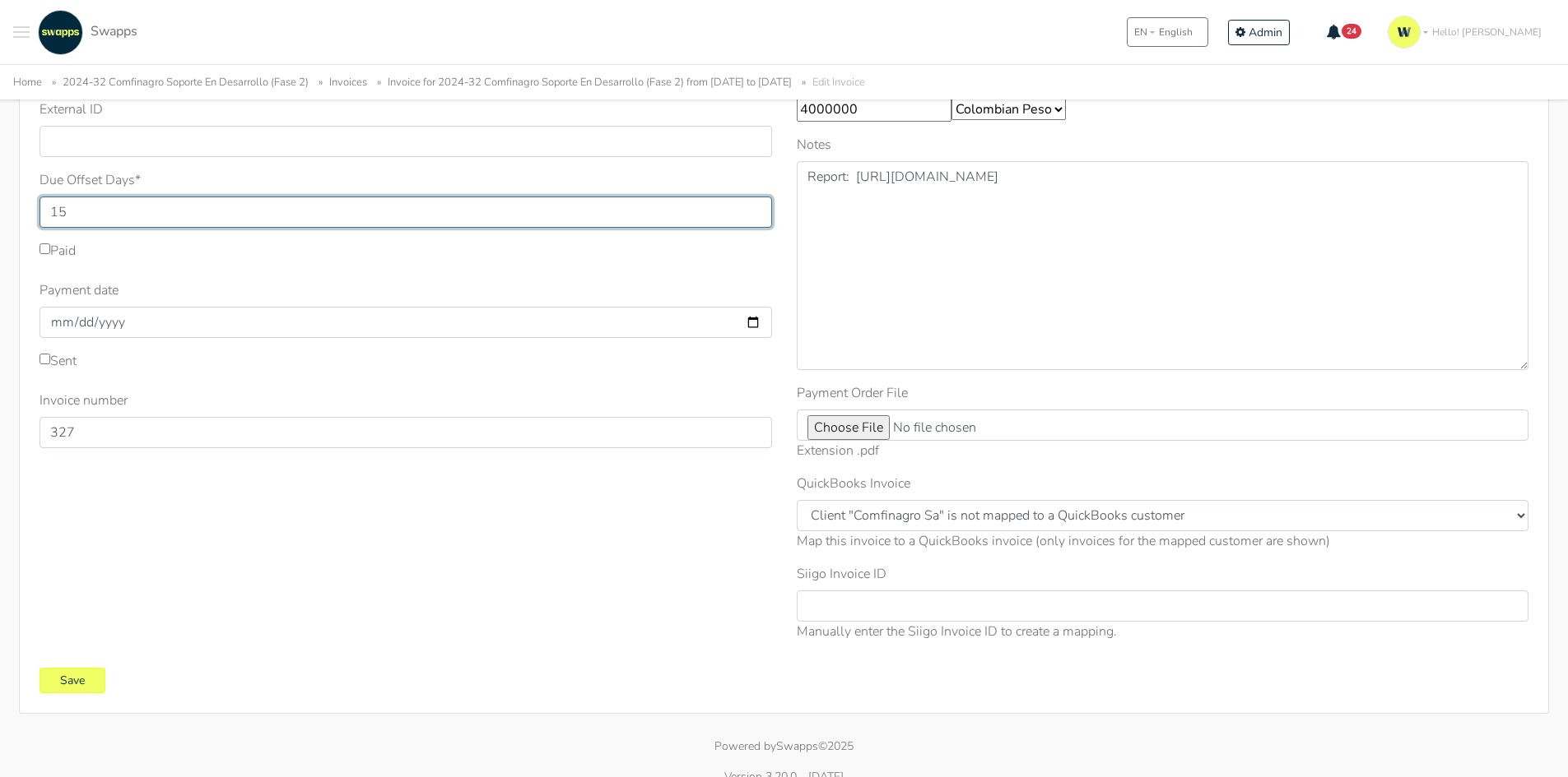
scroll to position [306, 0]
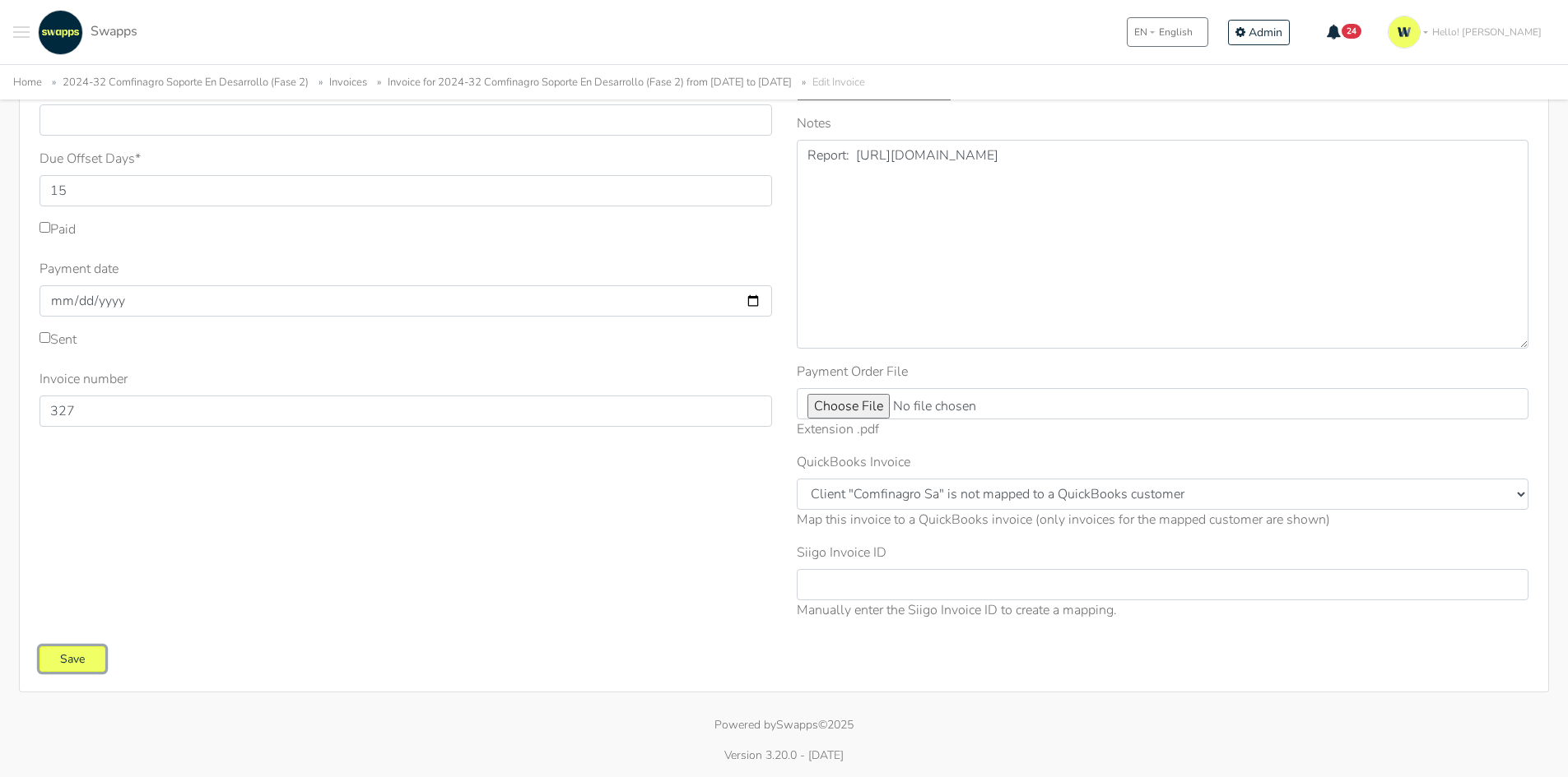
click at [76, 663] on input "Save" at bounding box center [72, 658] width 66 height 25
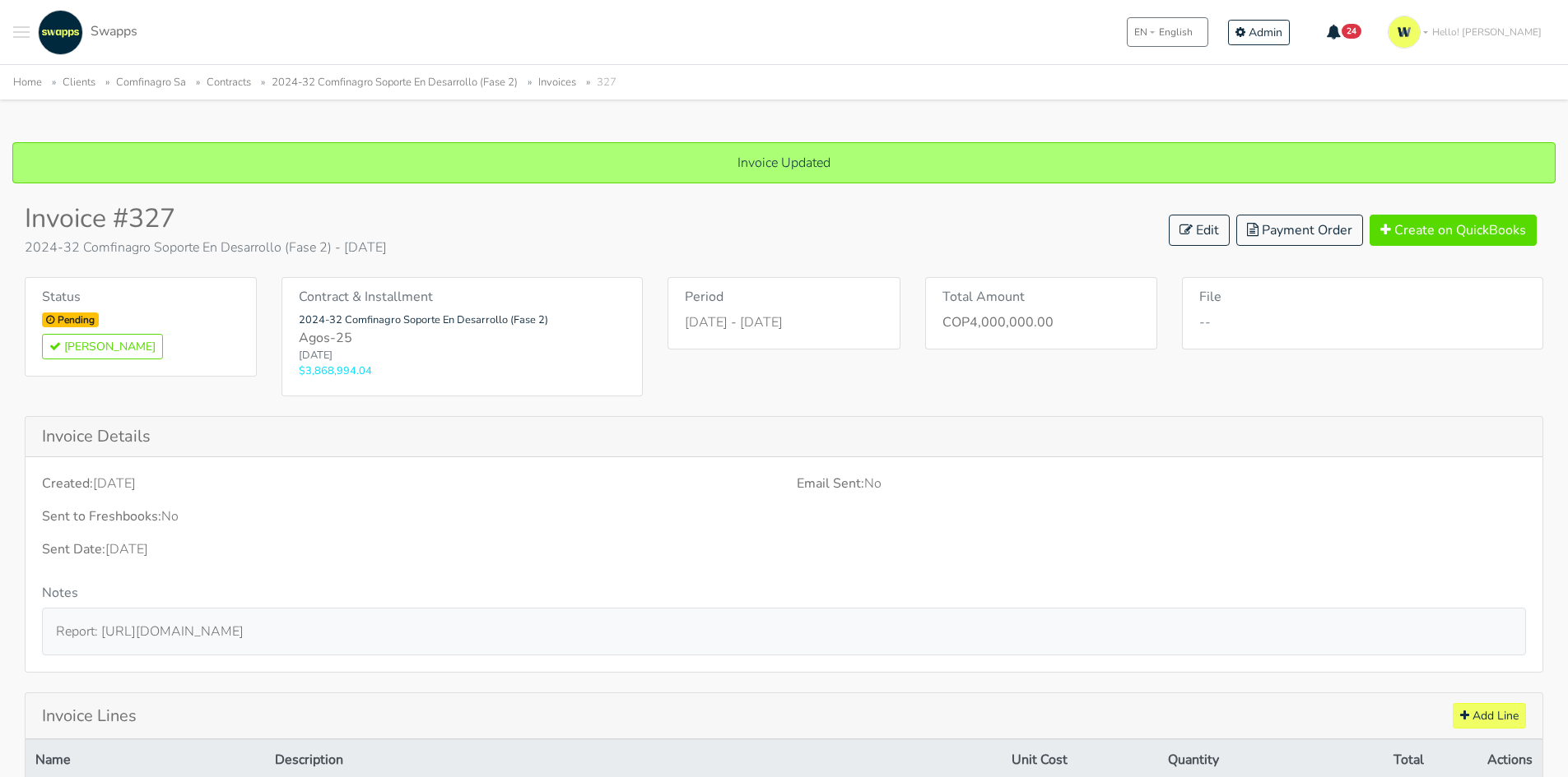
click at [390, 76] on link "2024-32 Comfinagro Soporte En Desarrollo (Fase 2)" at bounding box center [394, 83] width 246 height 15
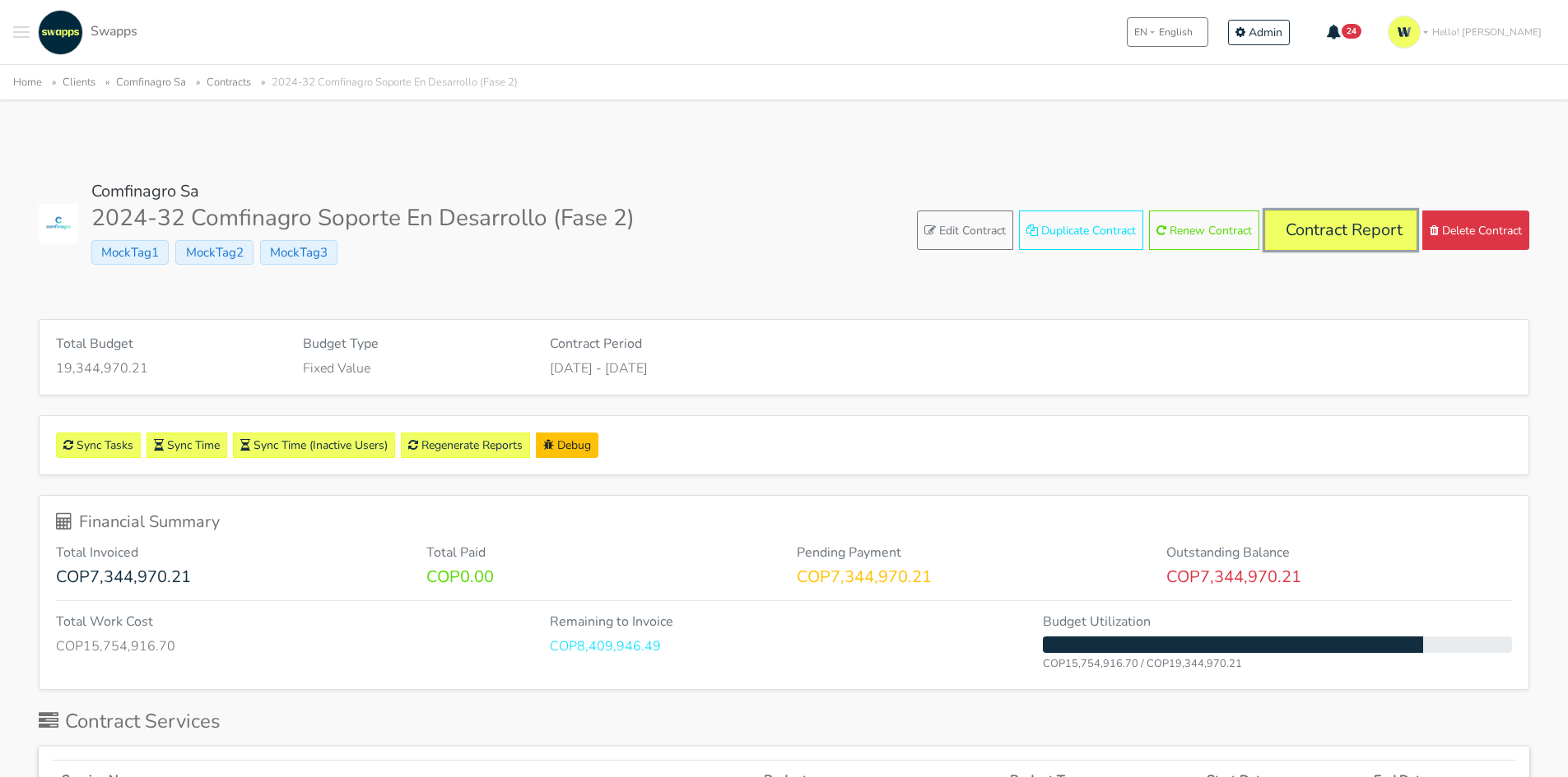
click at [1329, 228] on link "Contract Report" at bounding box center [1340, 230] width 151 height 40
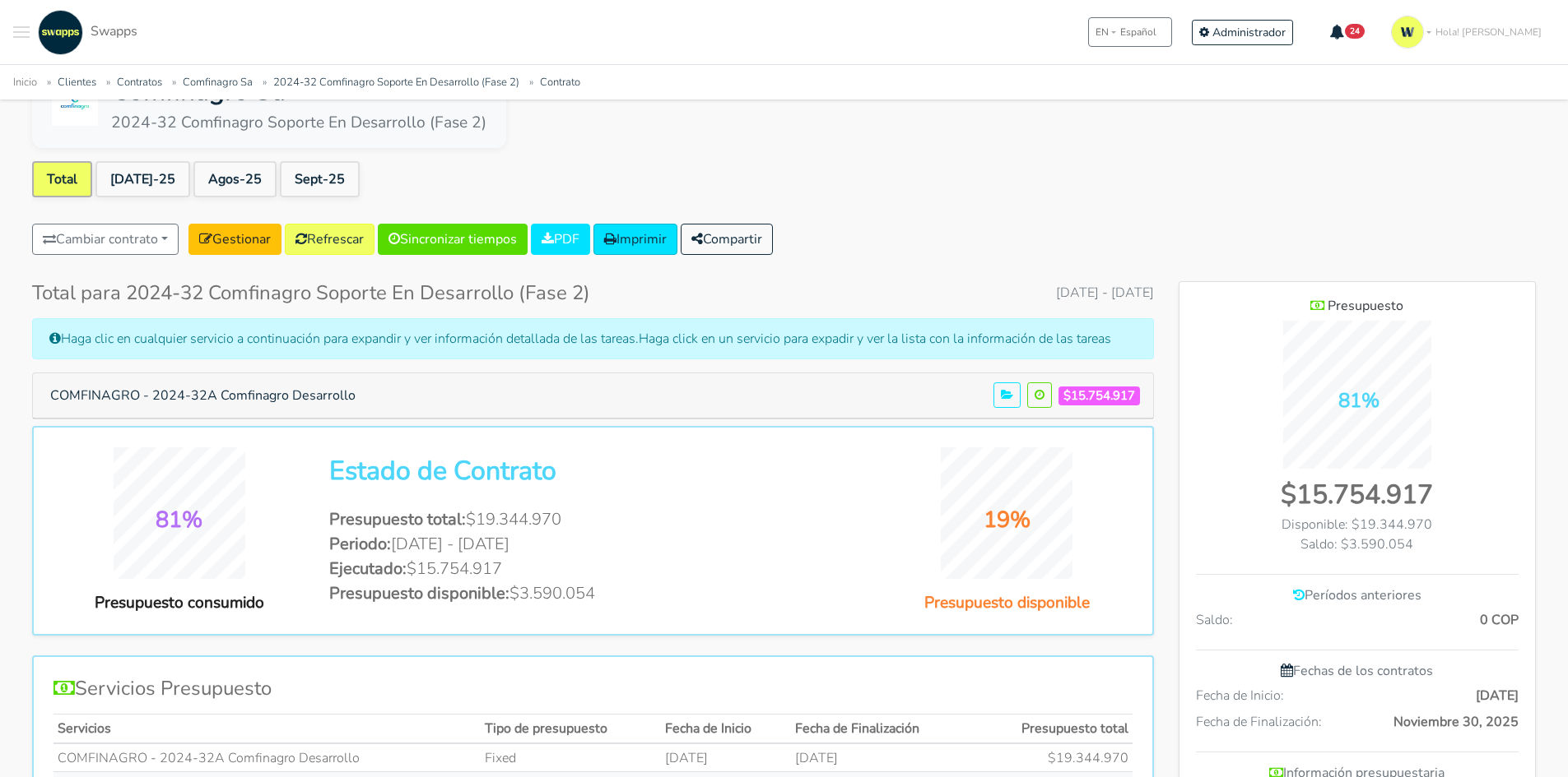
scroll to position [83, 0]
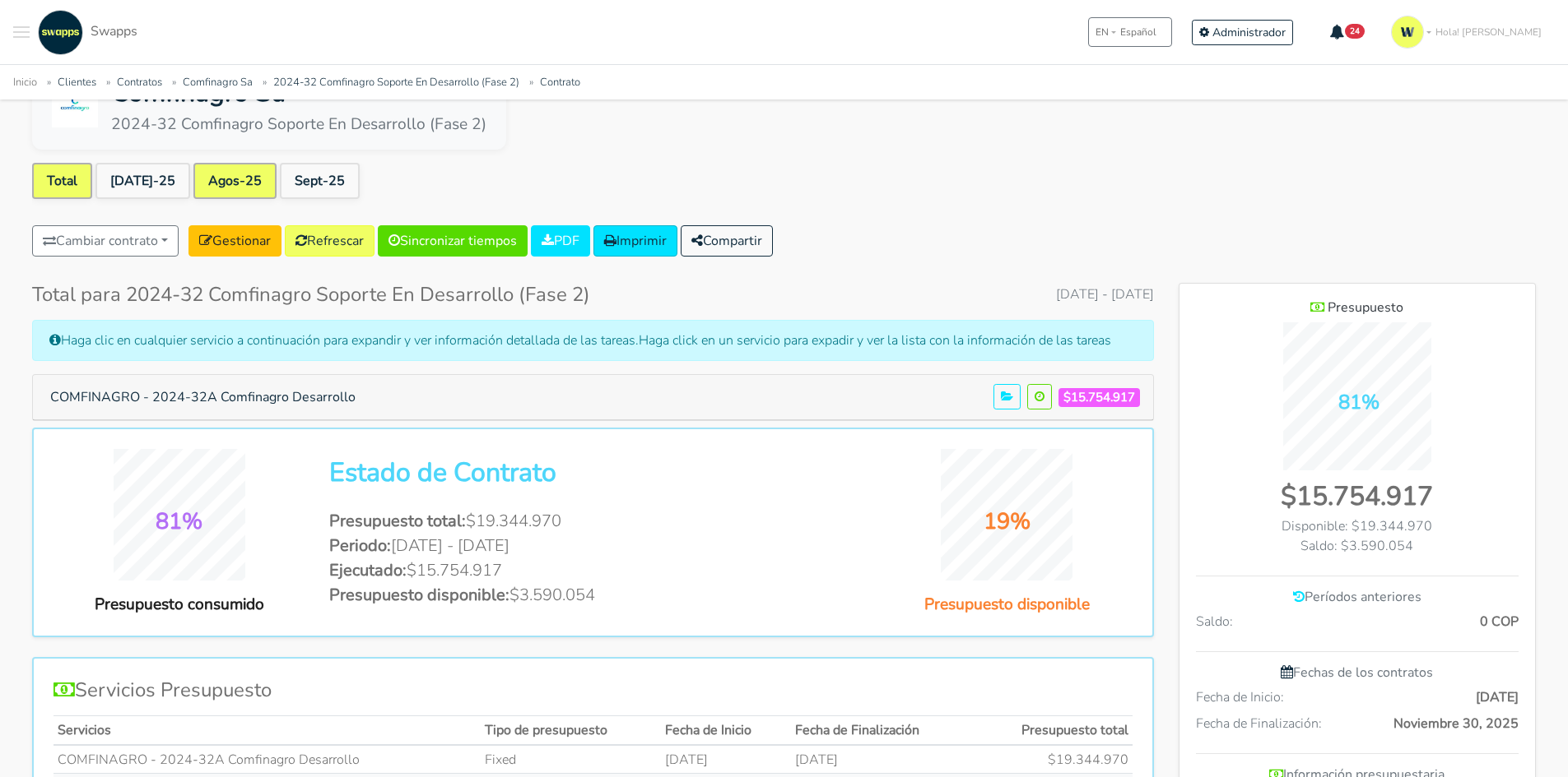
click at [203, 176] on link "Agos-25" at bounding box center [234, 180] width 83 height 36
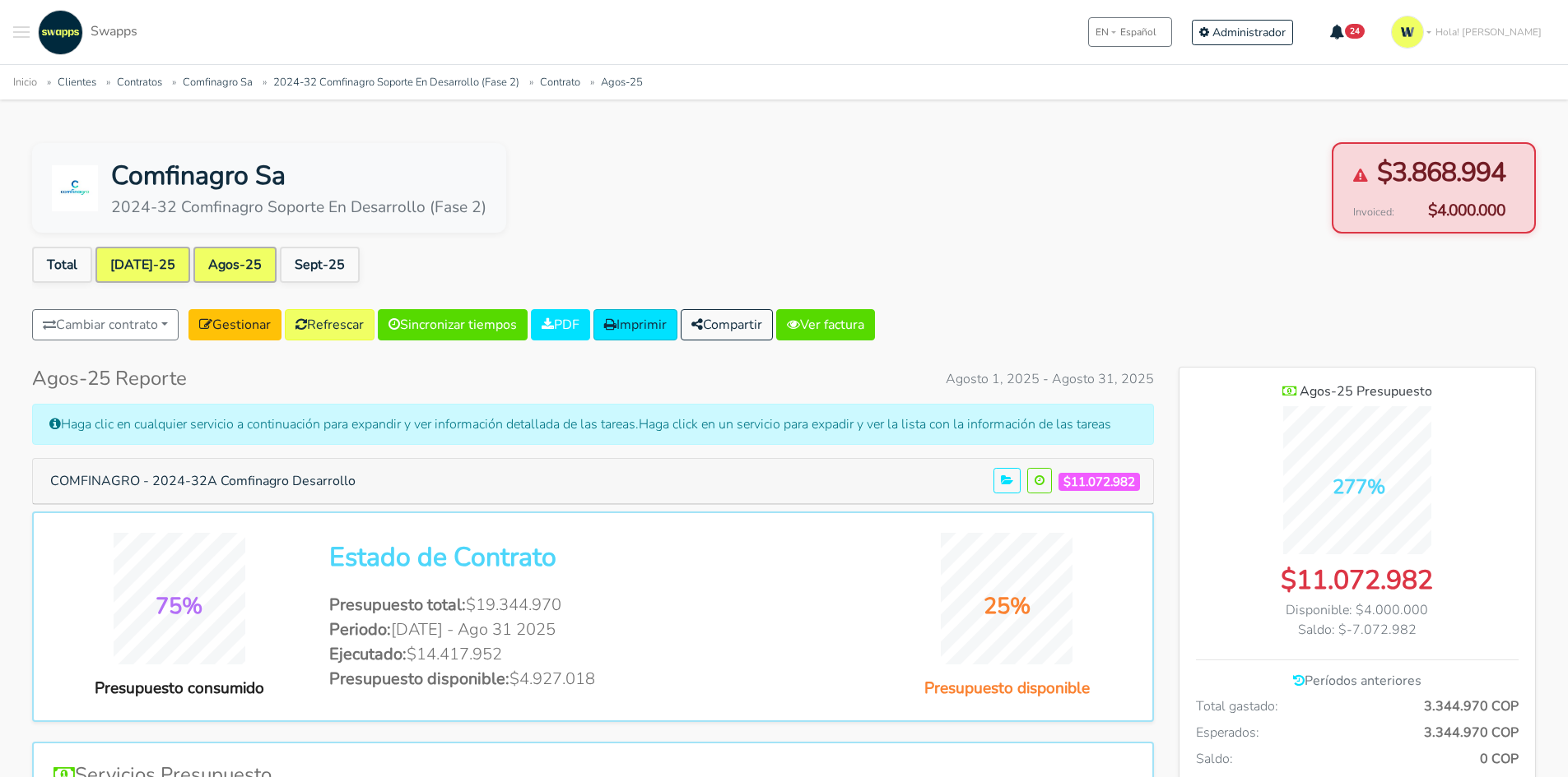
click at [117, 259] on link "[DATE]-25" at bounding box center [143, 265] width 95 height 36
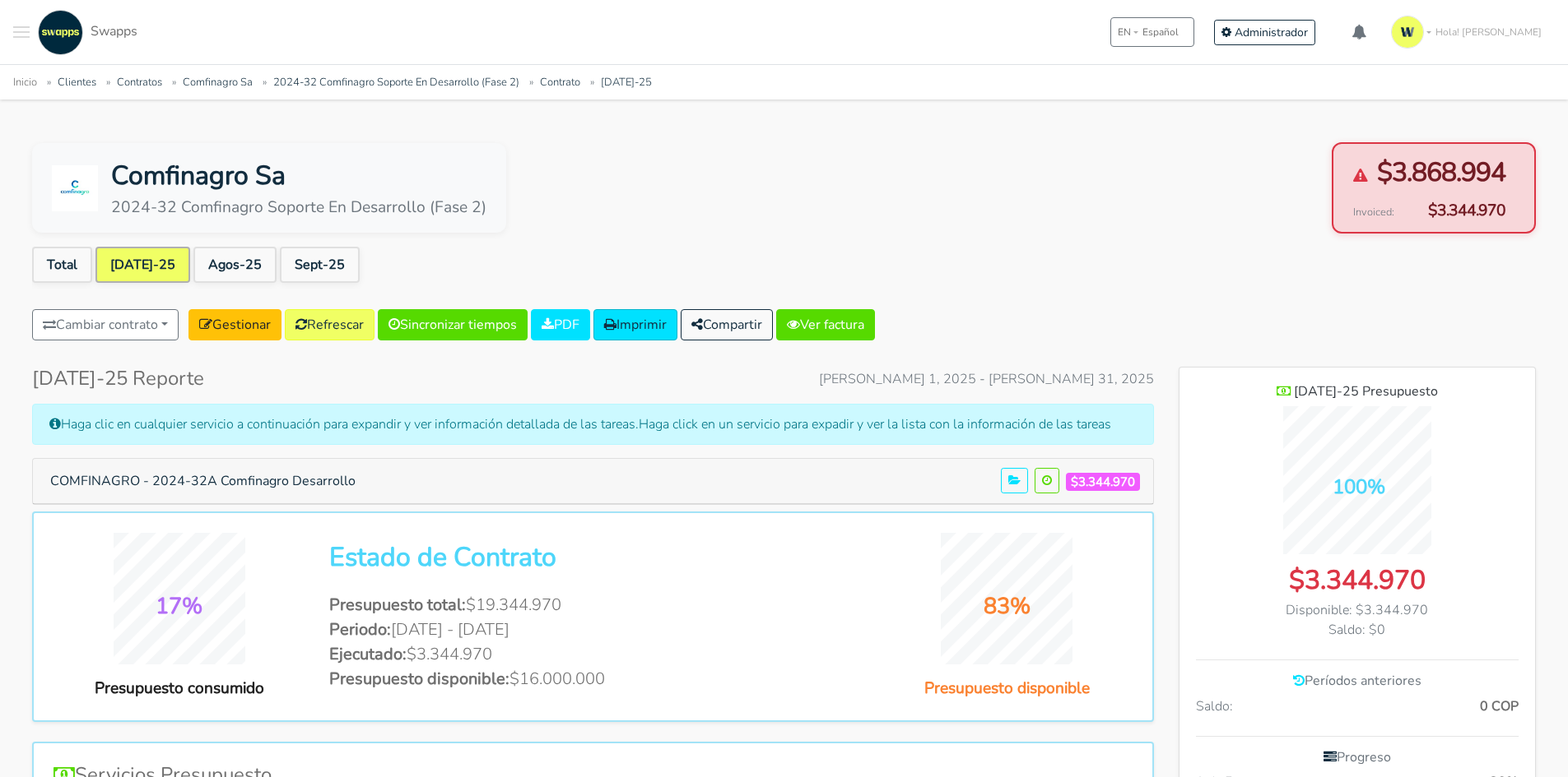
scroll to position [1146, 357]
click at [242, 324] on link "Gestionar" at bounding box center [235, 325] width 93 height 32
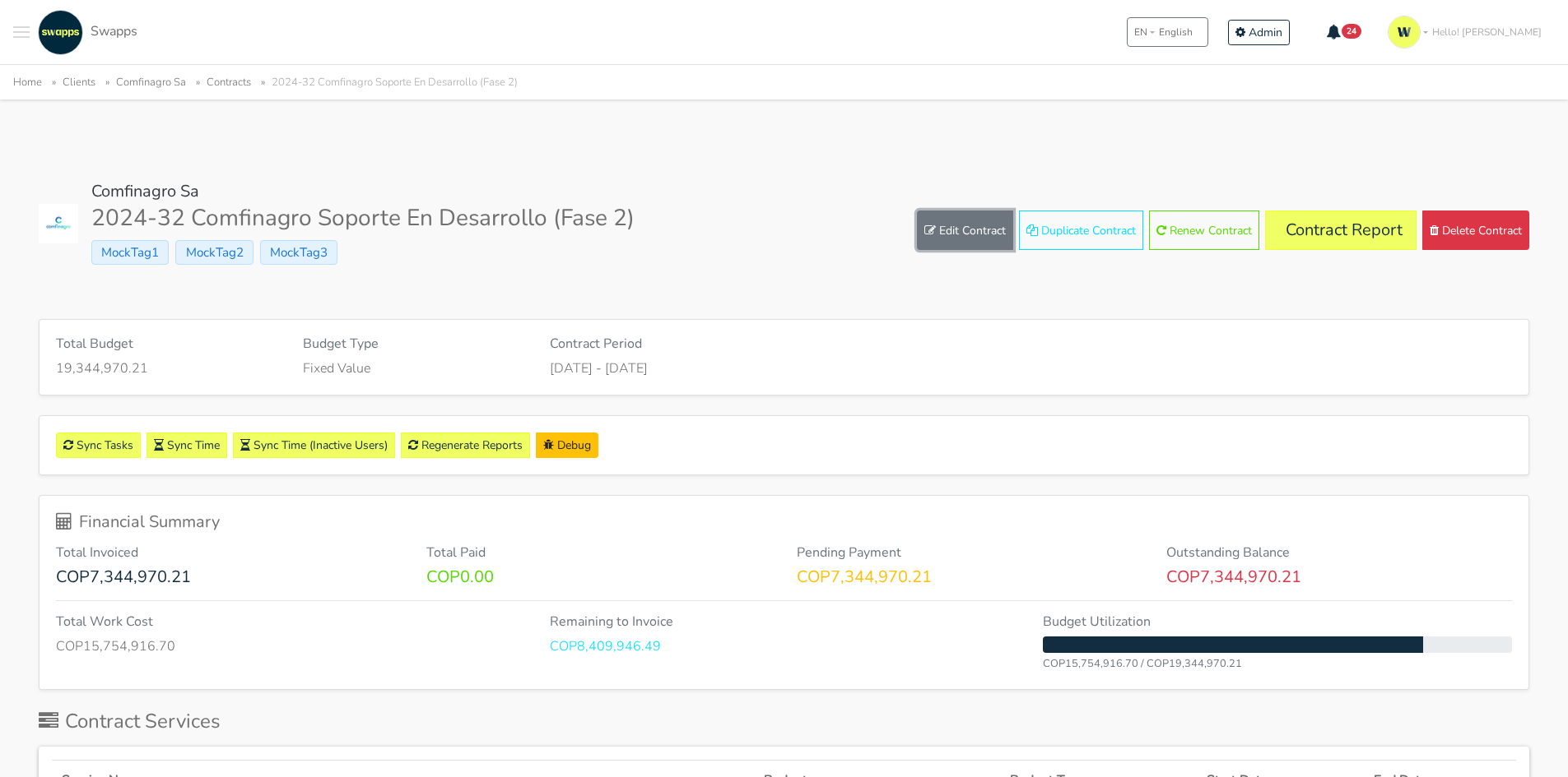
click at [955, 234] on link "Edit Contract" at bounding box center [965, 230] width 97 height 40
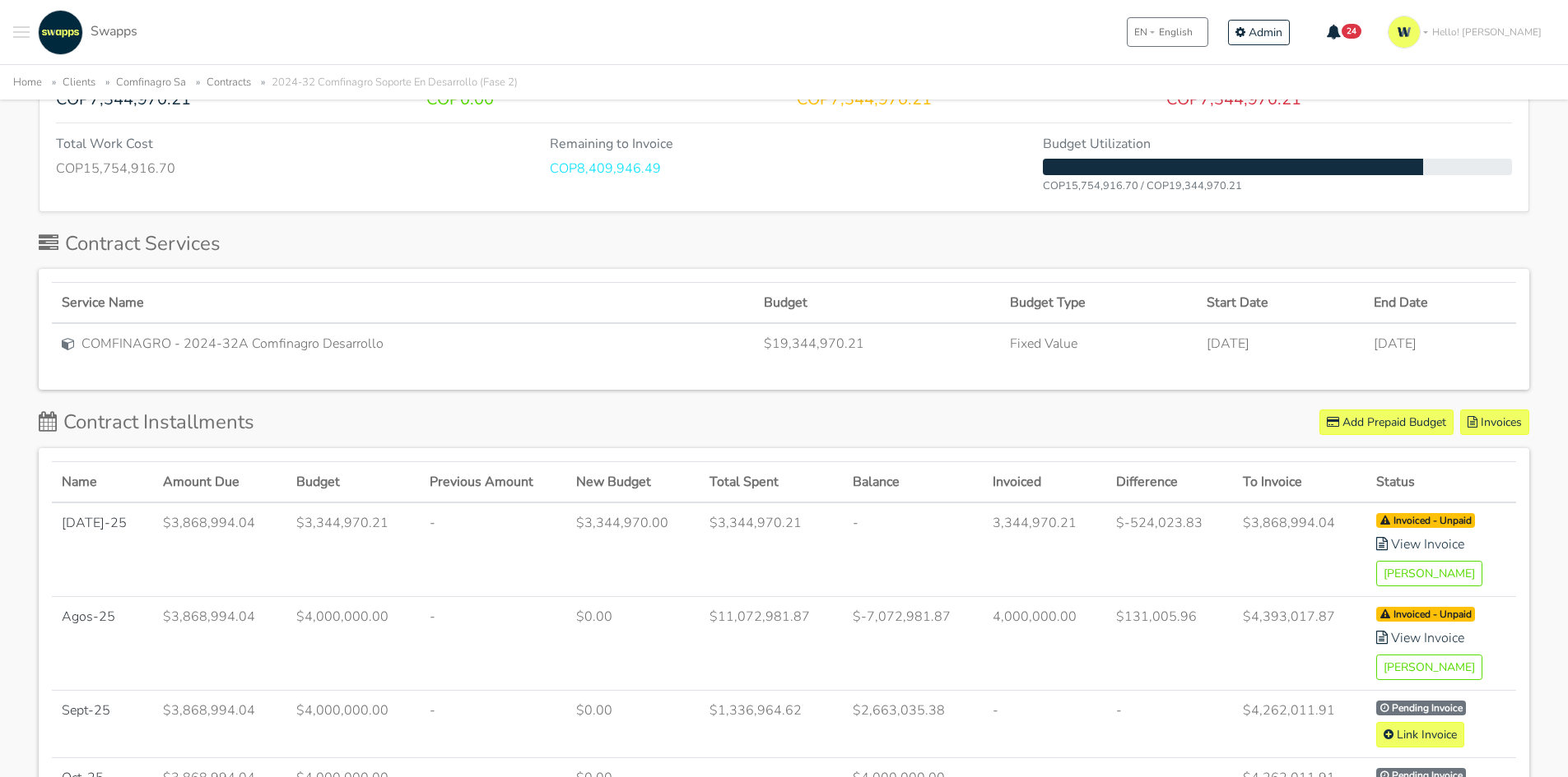
scroll to position [658, 0]
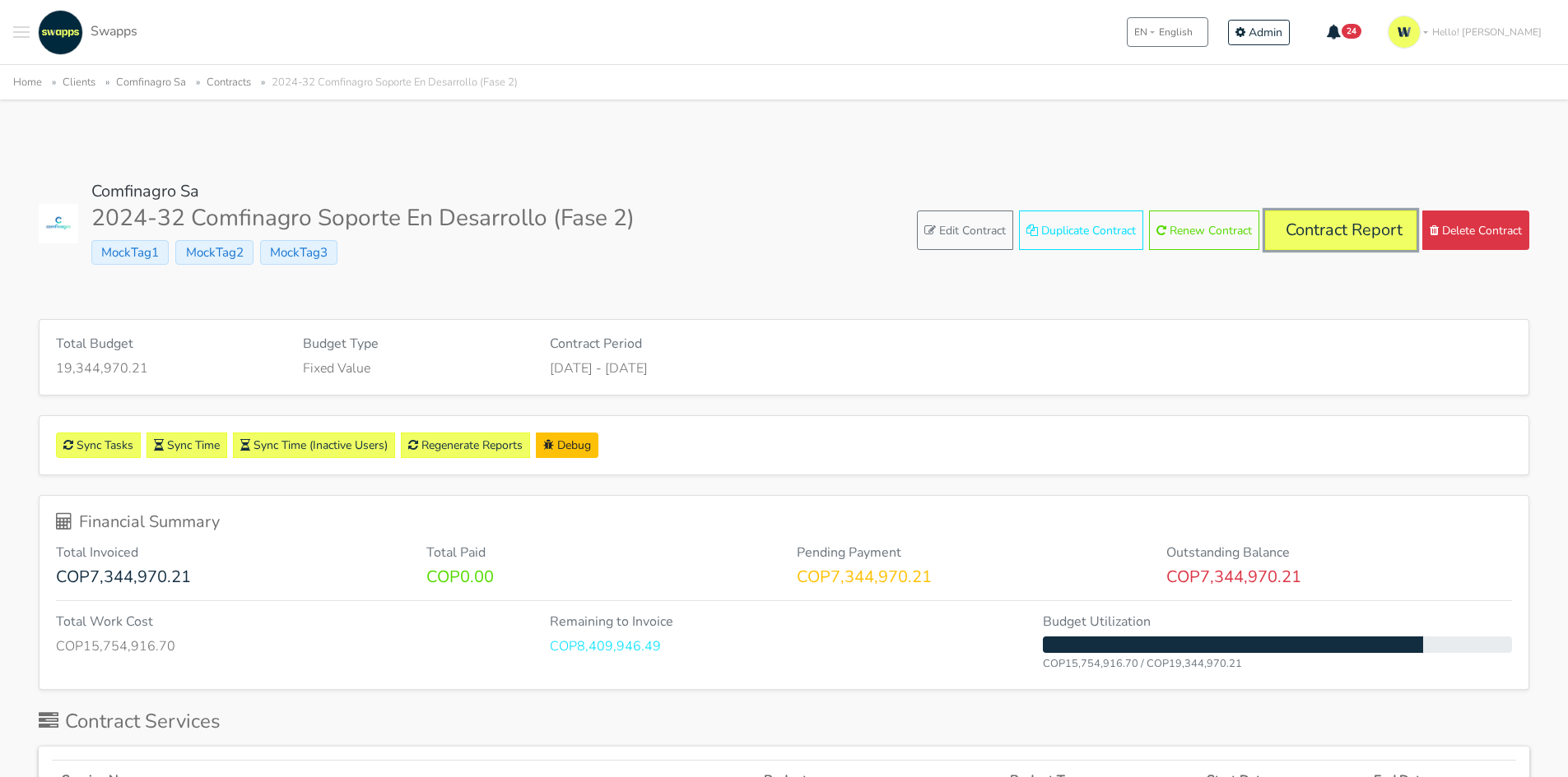
click at [1336, 224] on link "Contract Report" at bounding box center [1340, 230] width 151 height 40
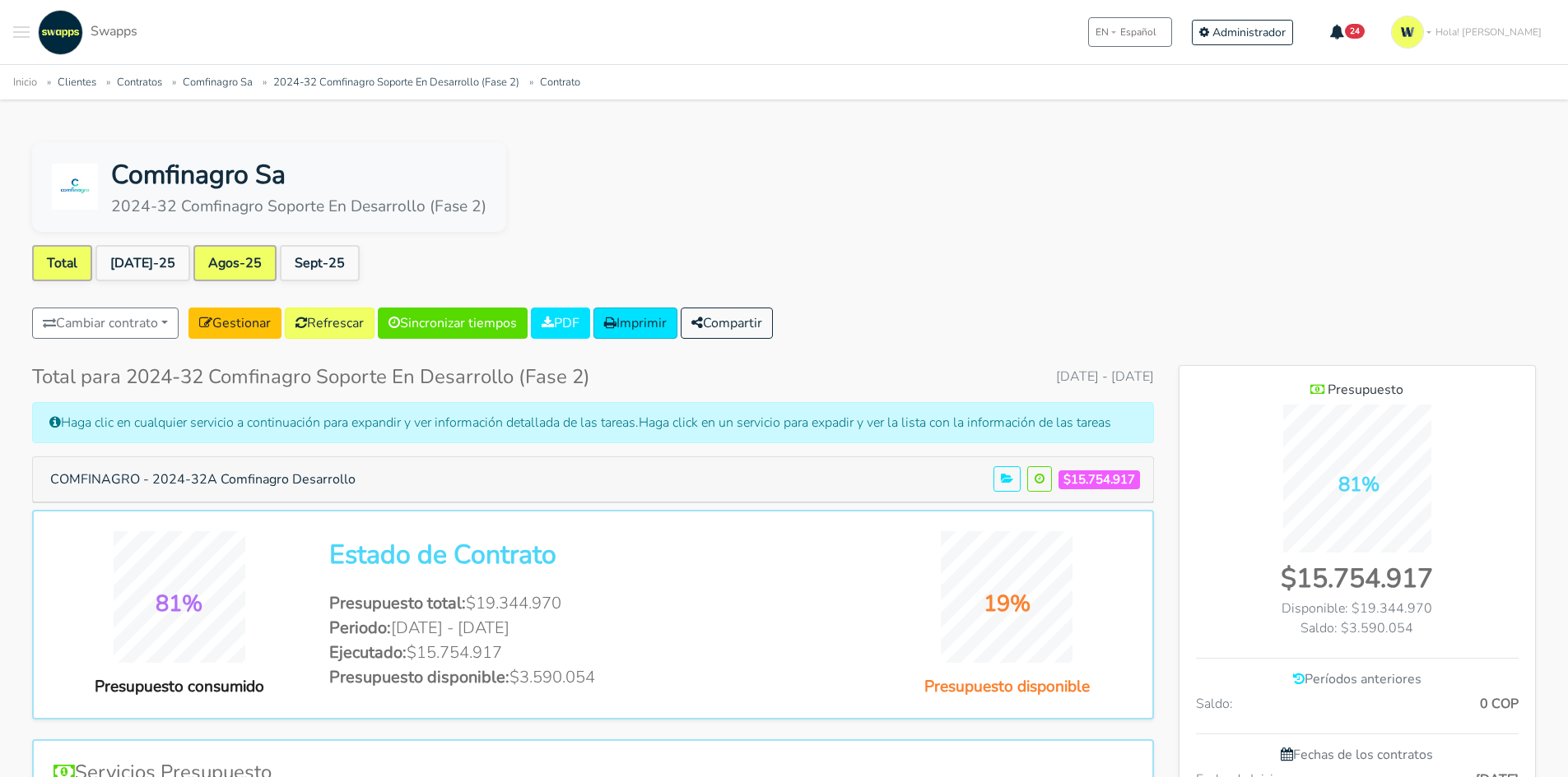
click at [215, 259] on link "Agos-25" at bounding box center [234, 263] width 83 height 36
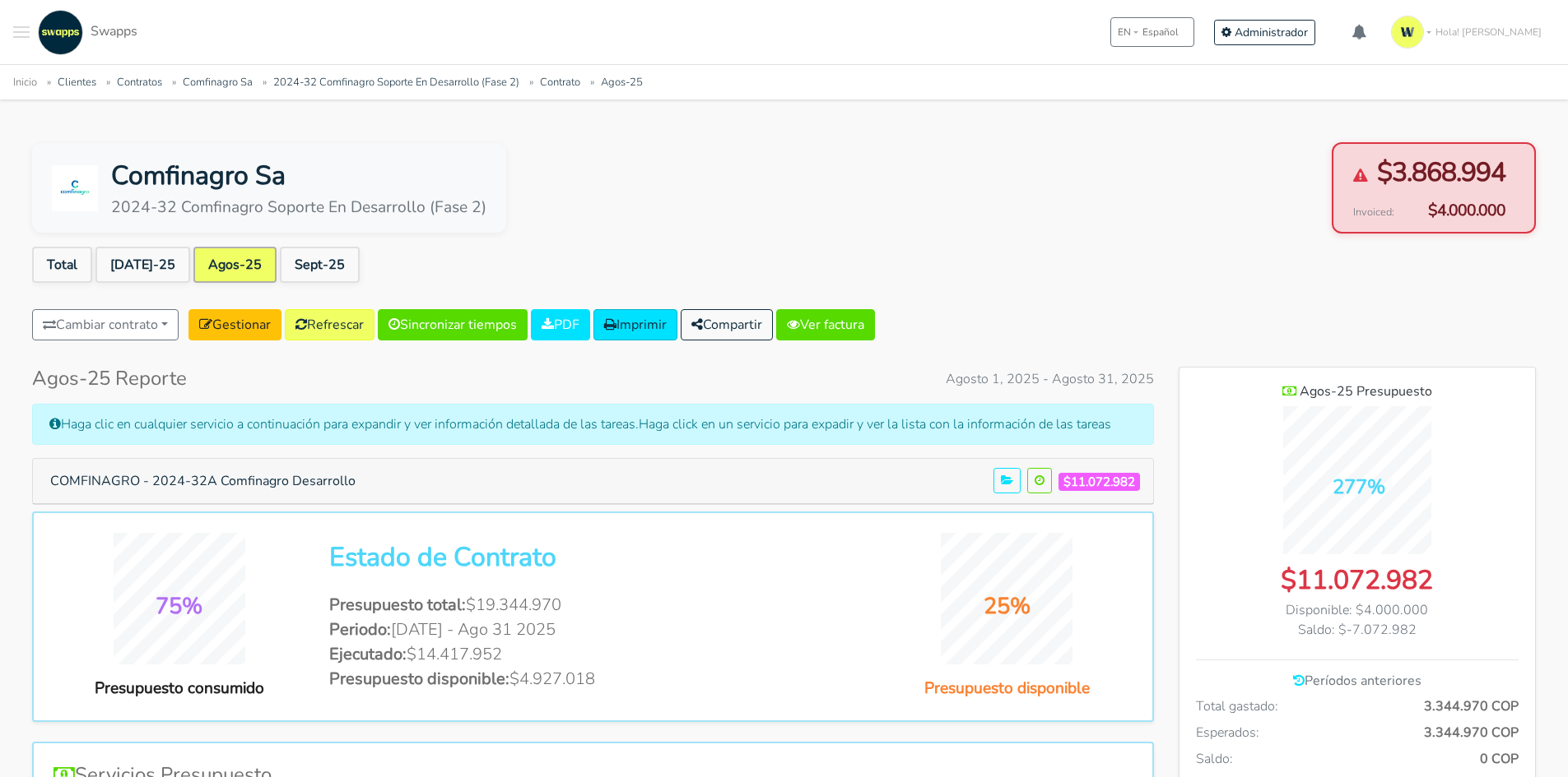
scroll to position [1199, 357]
click at [288, 262] on link "Sept-25" at bounding box center [320, 265] width 80 height 36
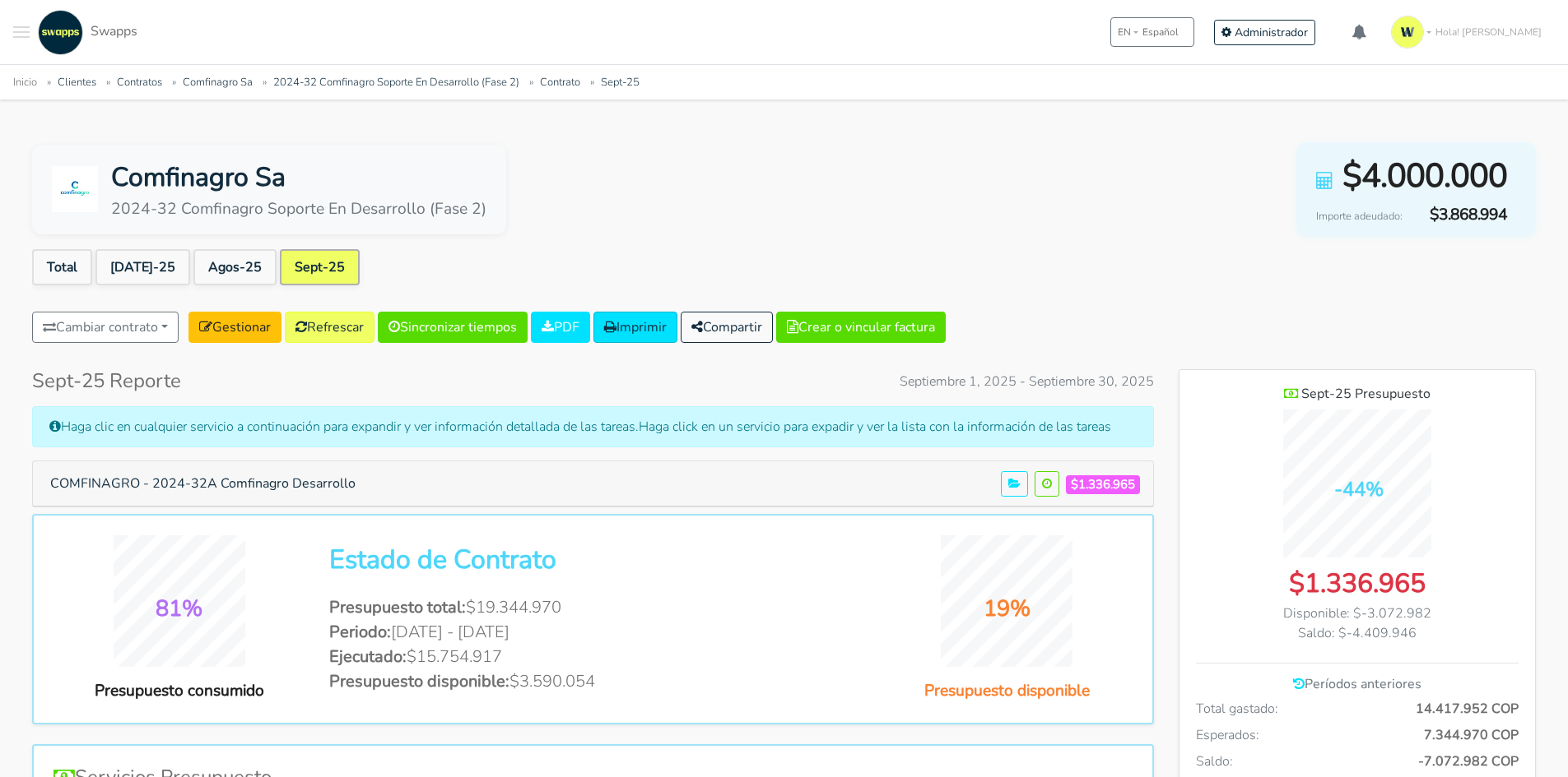
scroll to position [1199, 357]
click at [215, 264] on link "Agos-25" at bounding box center [234, 266] width 83 height 36
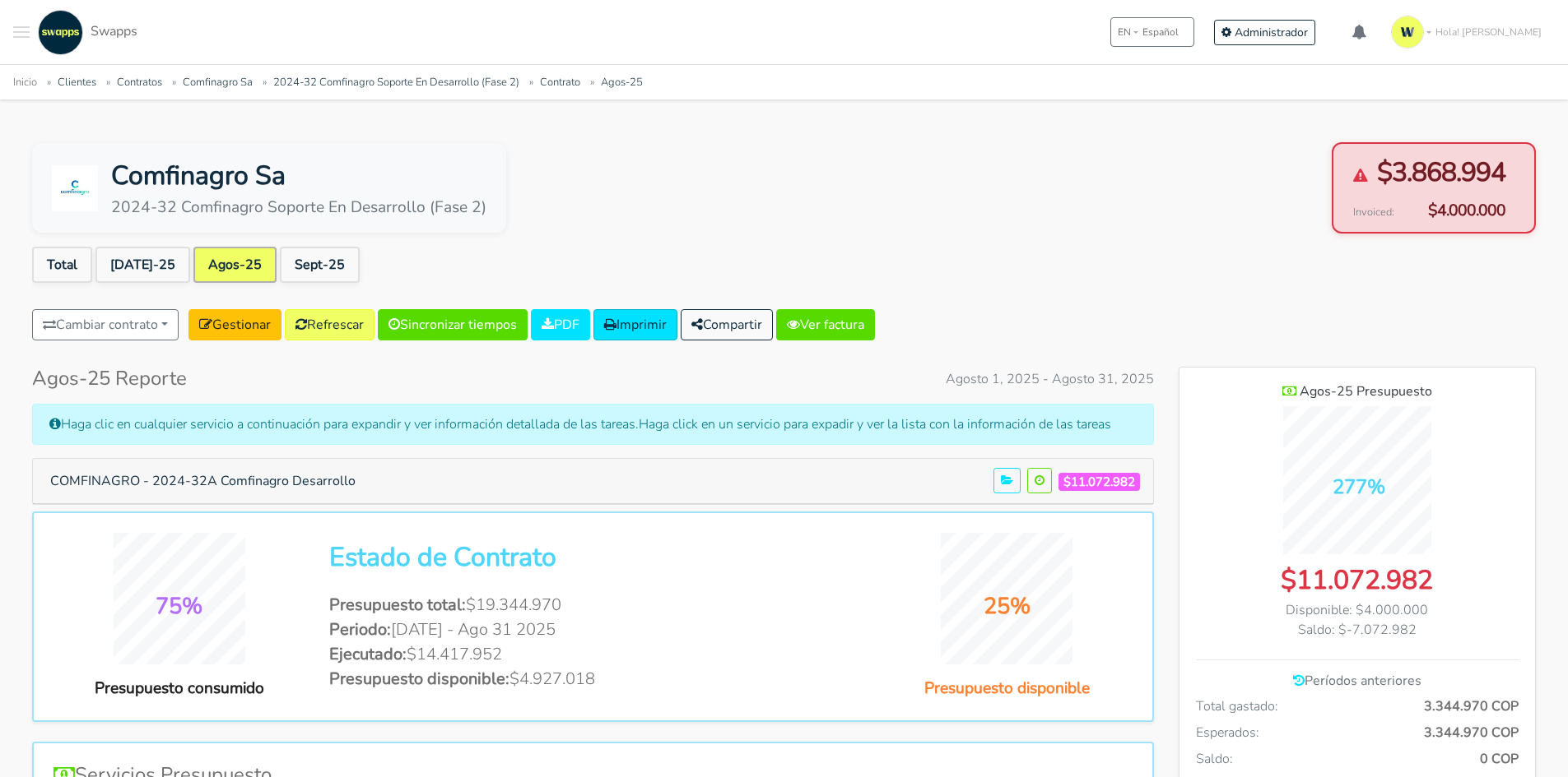
scroll to position [1199, 357]
click at [122, 274] on link "[DATE]-25" at bounding box center [143, 265] width 95 height 36
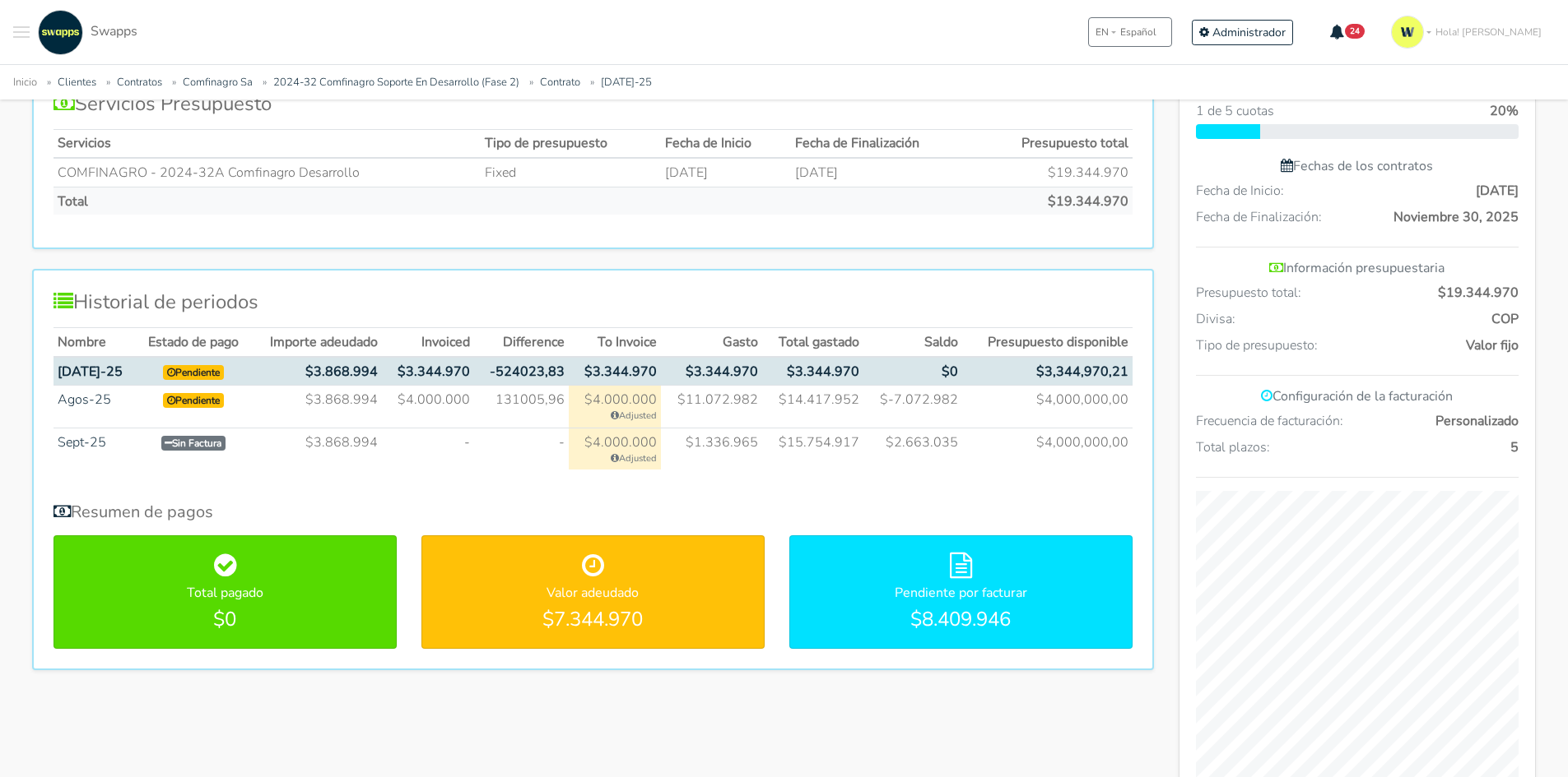
scroll to position [424, 0]
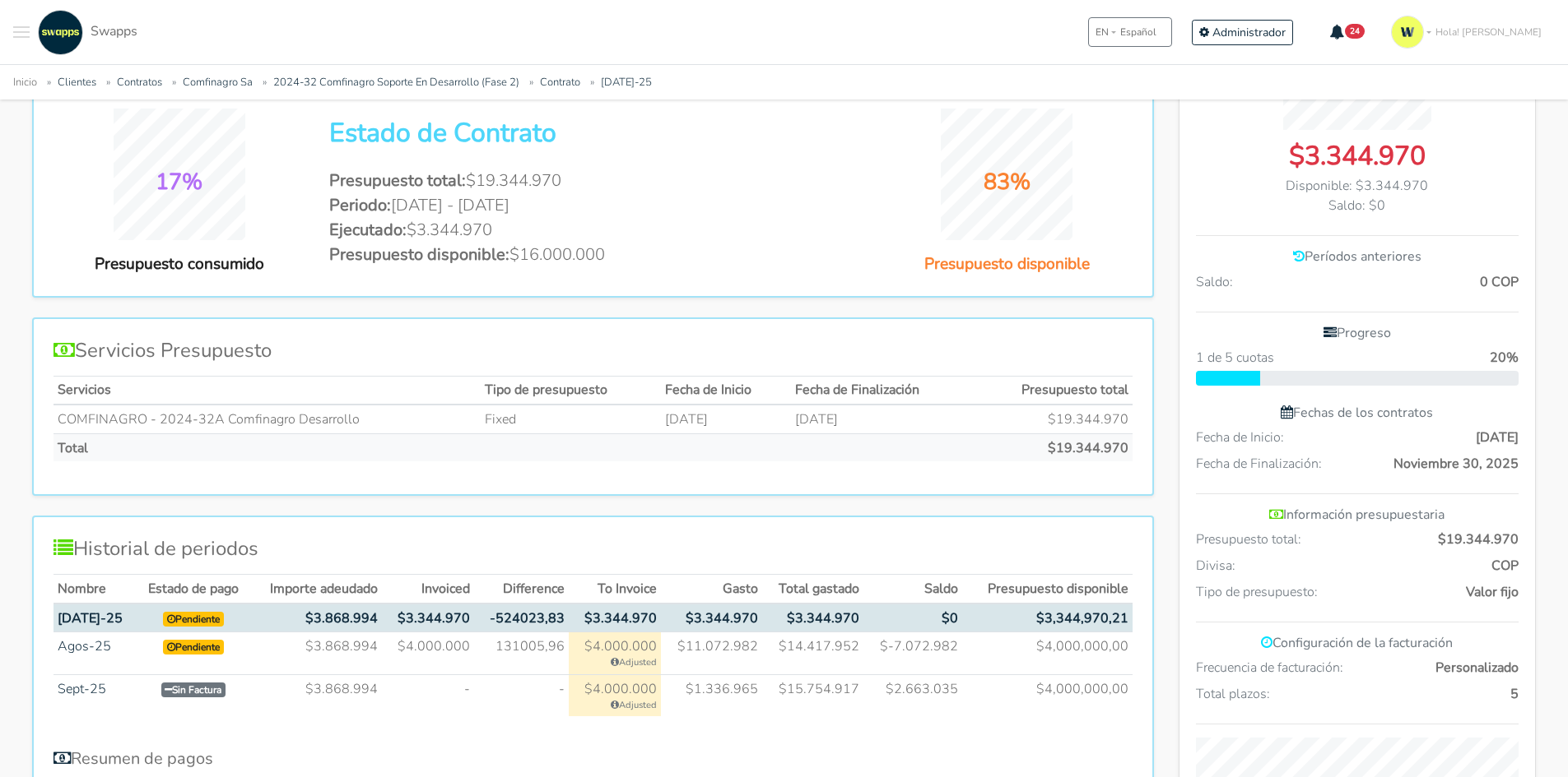
click at [343, 645] on td "$3.868.994" at bounding box center [315, 653] width 133 height 42
drag, startPoint x: 347, startPoint y: 626, endPoint x: 400, endPoint y: 620, distance: 53.3
click at [397, 621] on tr "Jul-25 Pendiente $3.868.994 $3.344.970 -524023,83 $3.344.970 $3.344.970 $0" at bounding box center [594, 617] width 1079 height 29
drag, startPoint x: 413, startPoint y: 621, endPoint x: 442, endPoint y: 627, distance: 29.6
click at [419, 622] on td "$3.344.970" at bounding box center [427, 617] width 92 height 29
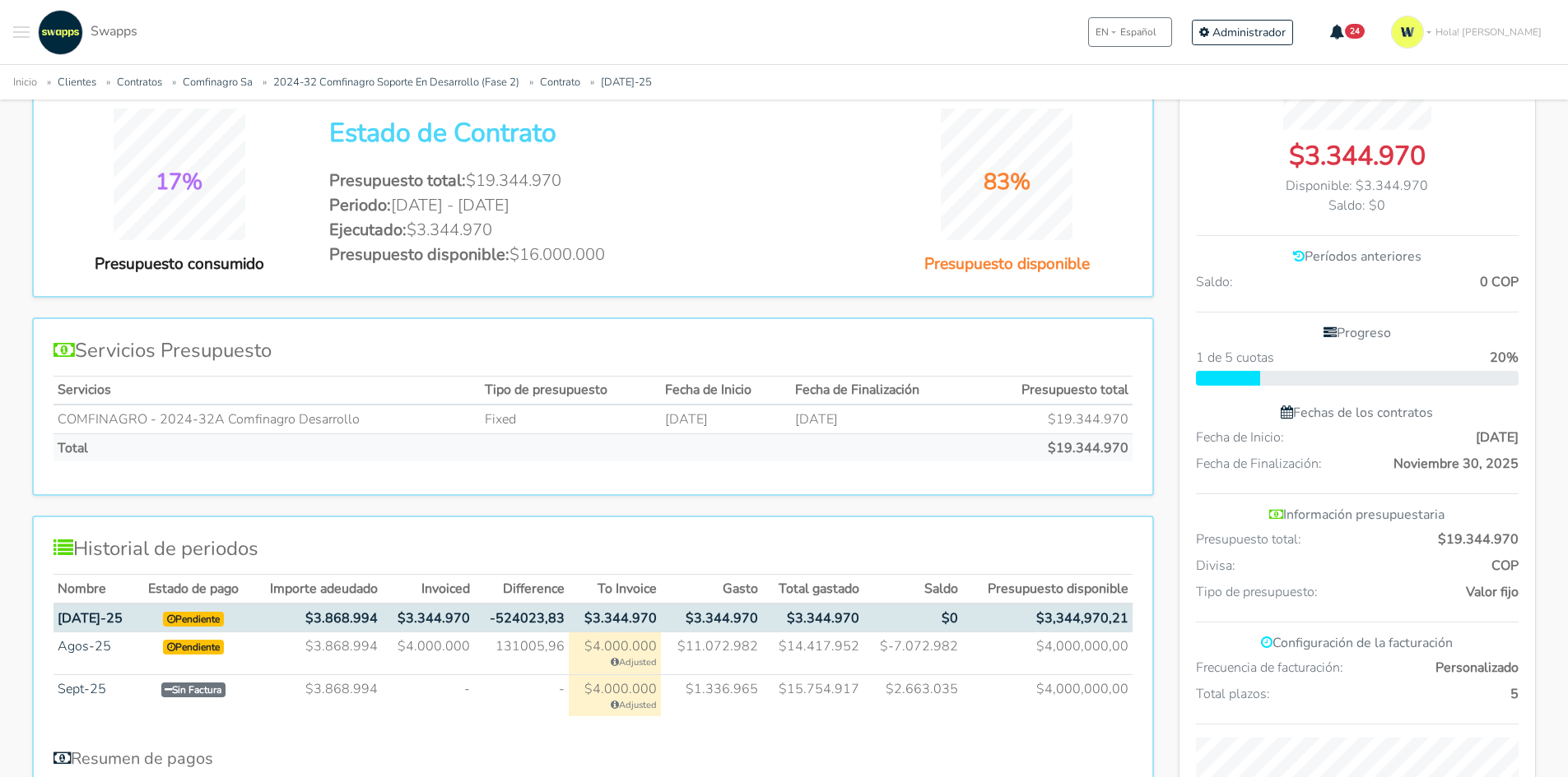
click at [462, 646] on td "$4.000.000" at bounding box center [427, 653] width 92 height 42
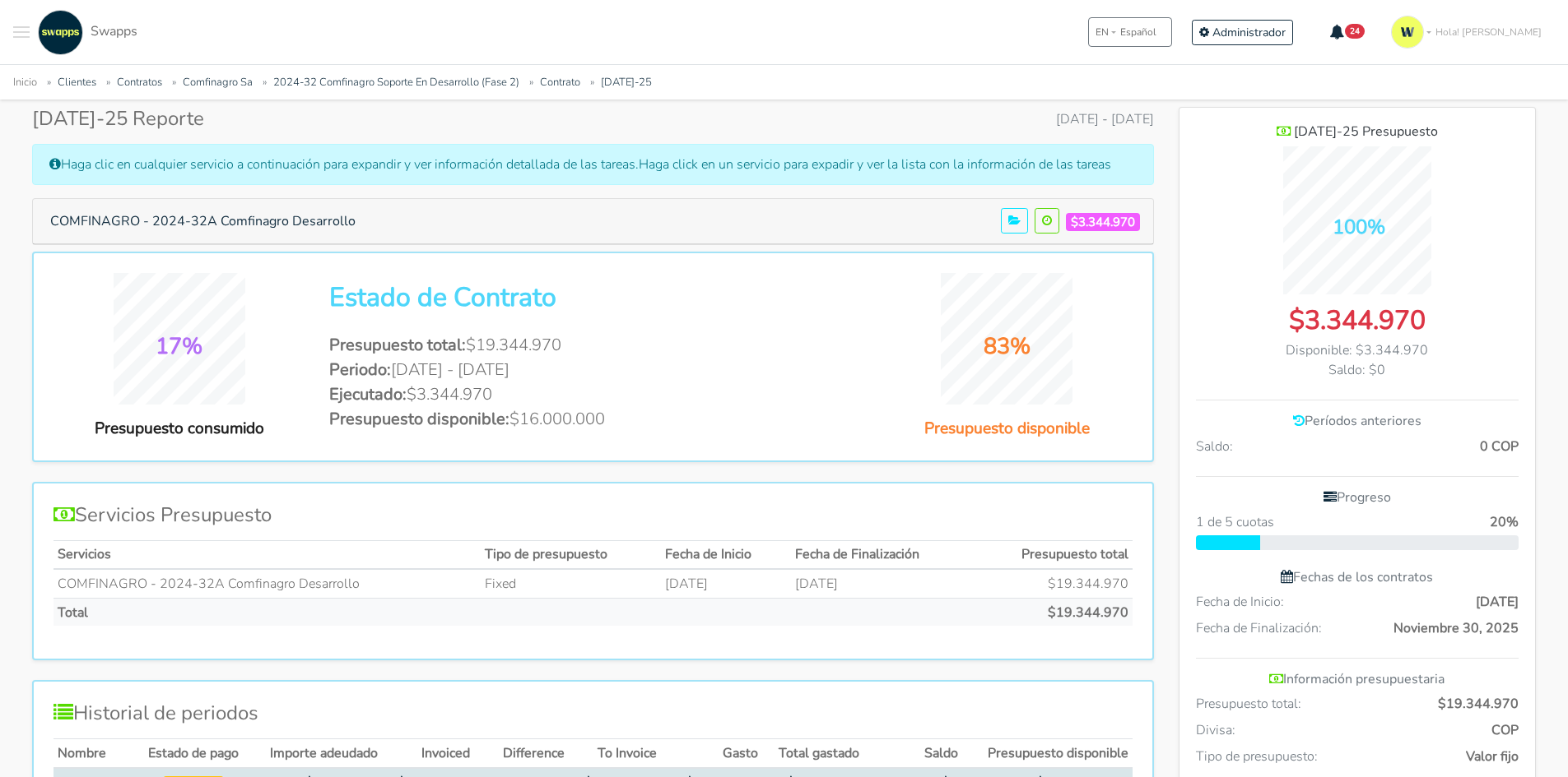
scroll to position [96, 0]
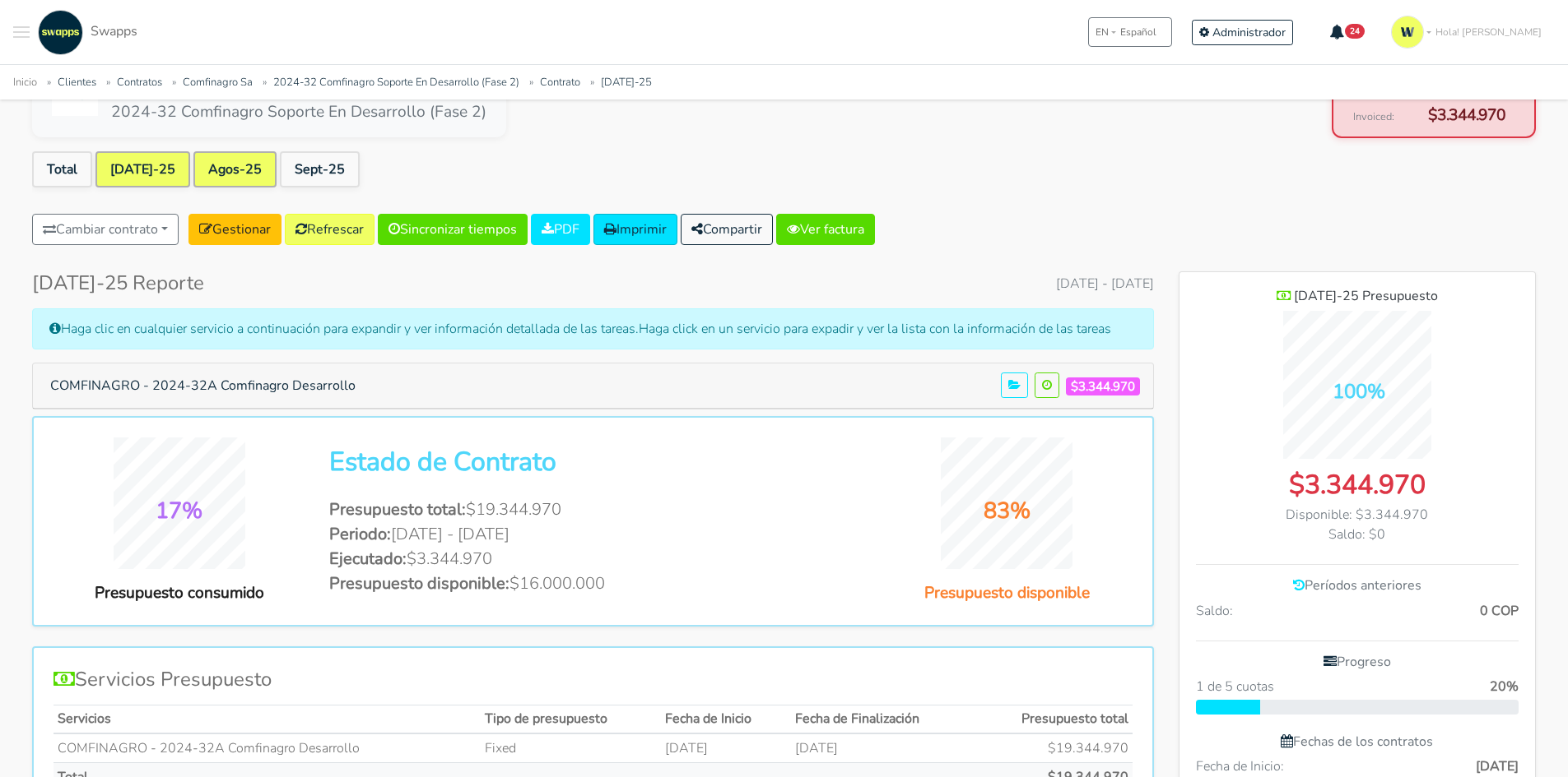
click at [214, 166] on link "Agos-25" at bounding box center [234, 169] width 83 height 36
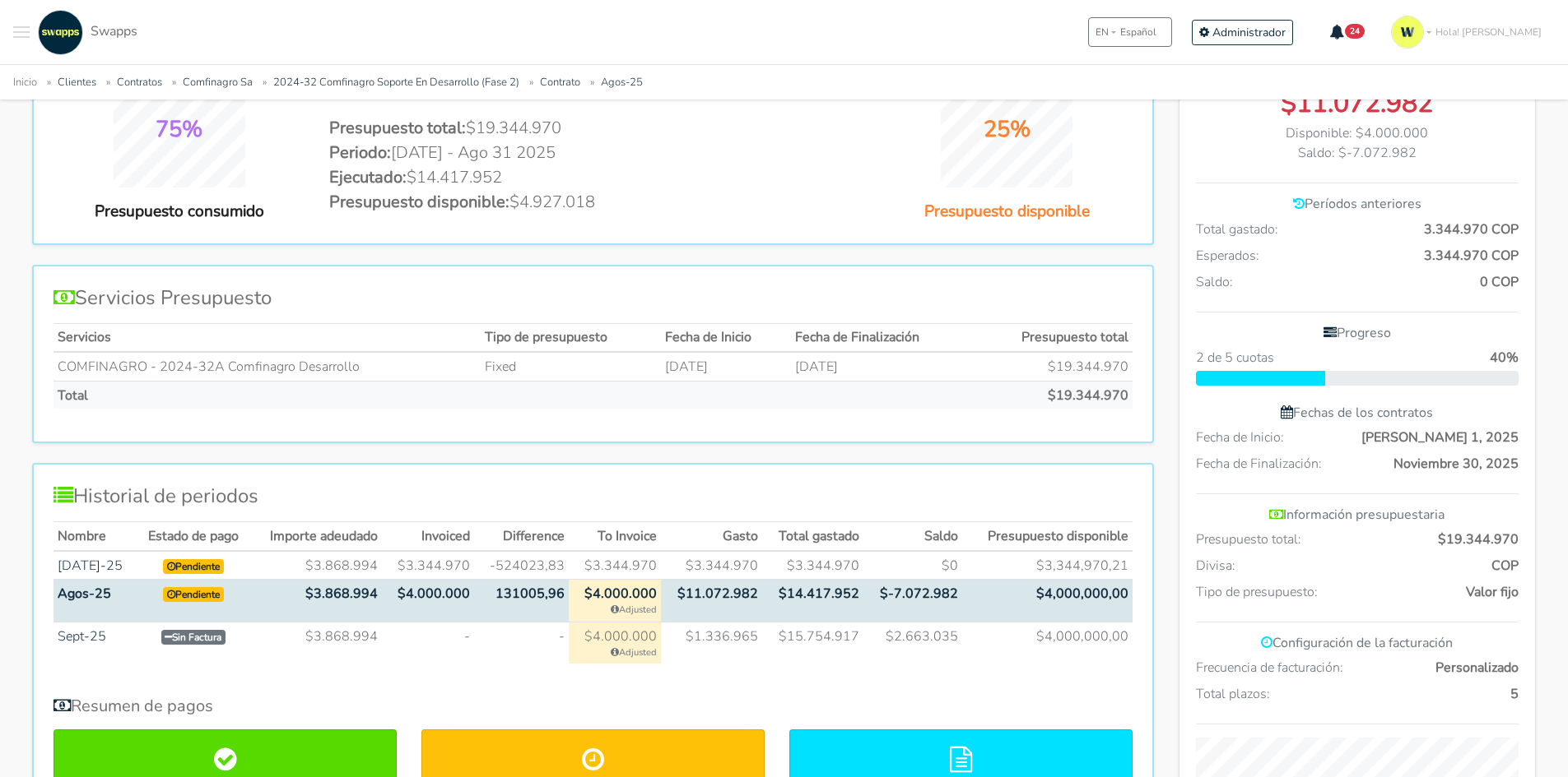
scroll to position [658, 0]
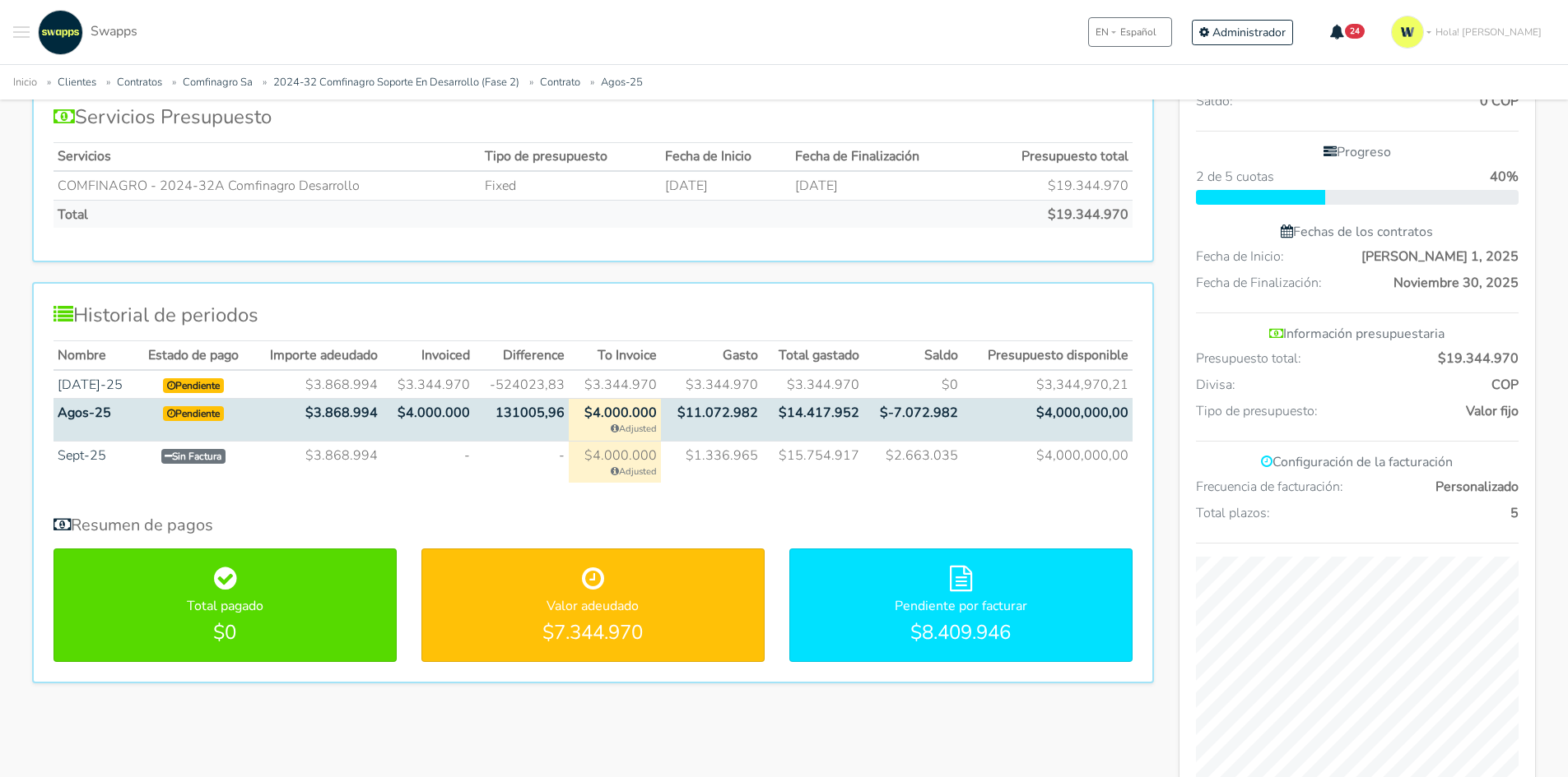
click at [912, 660] on div "Pendiente por facturar $8.409.946" at bounding box center [961, 605] width 342 height 112
click at [987, 599] on h6 "Pendiente por facturar" at bounding box center [960, 606] width 308 height 16
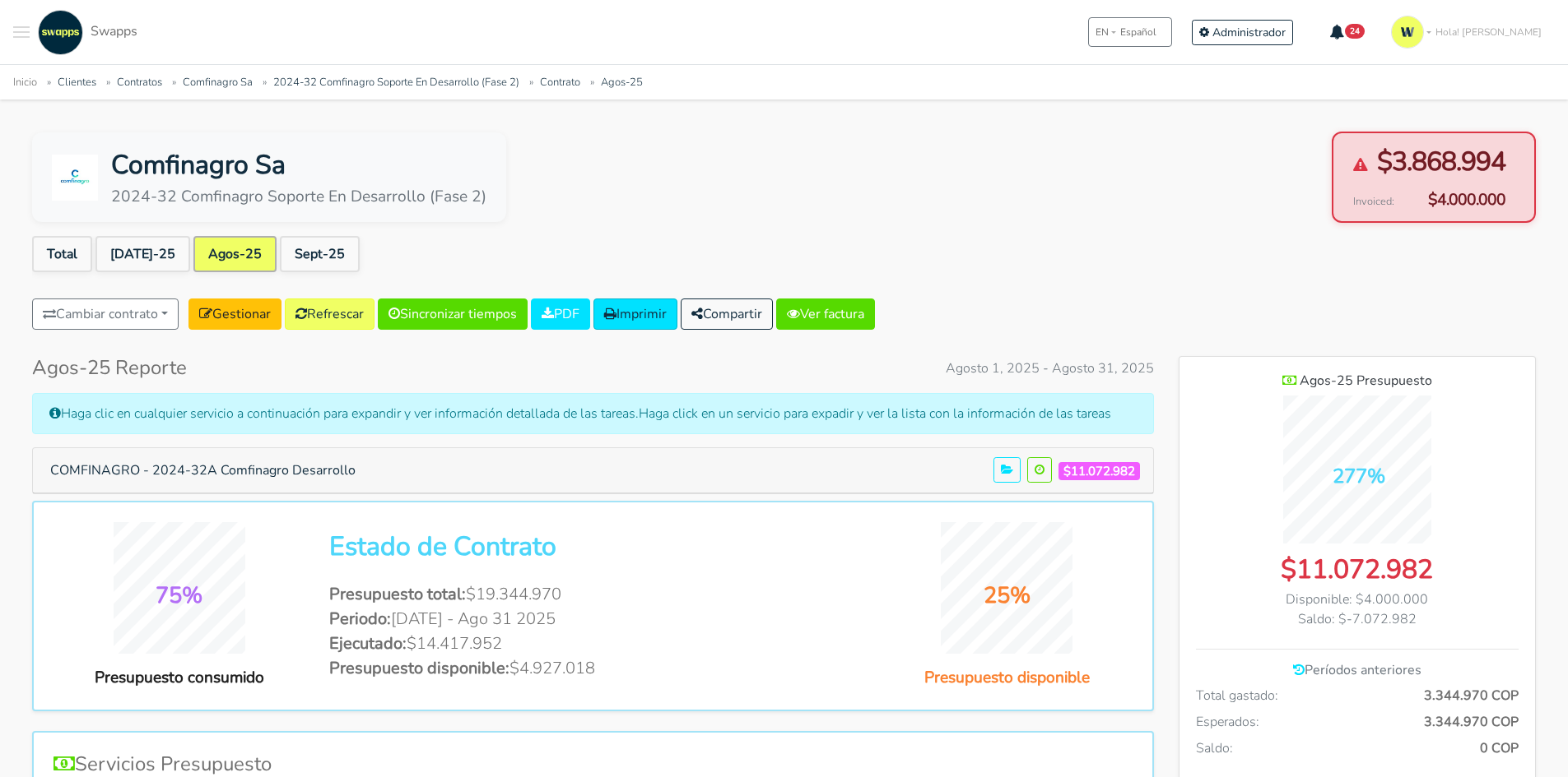
scroll to position [0, 0]
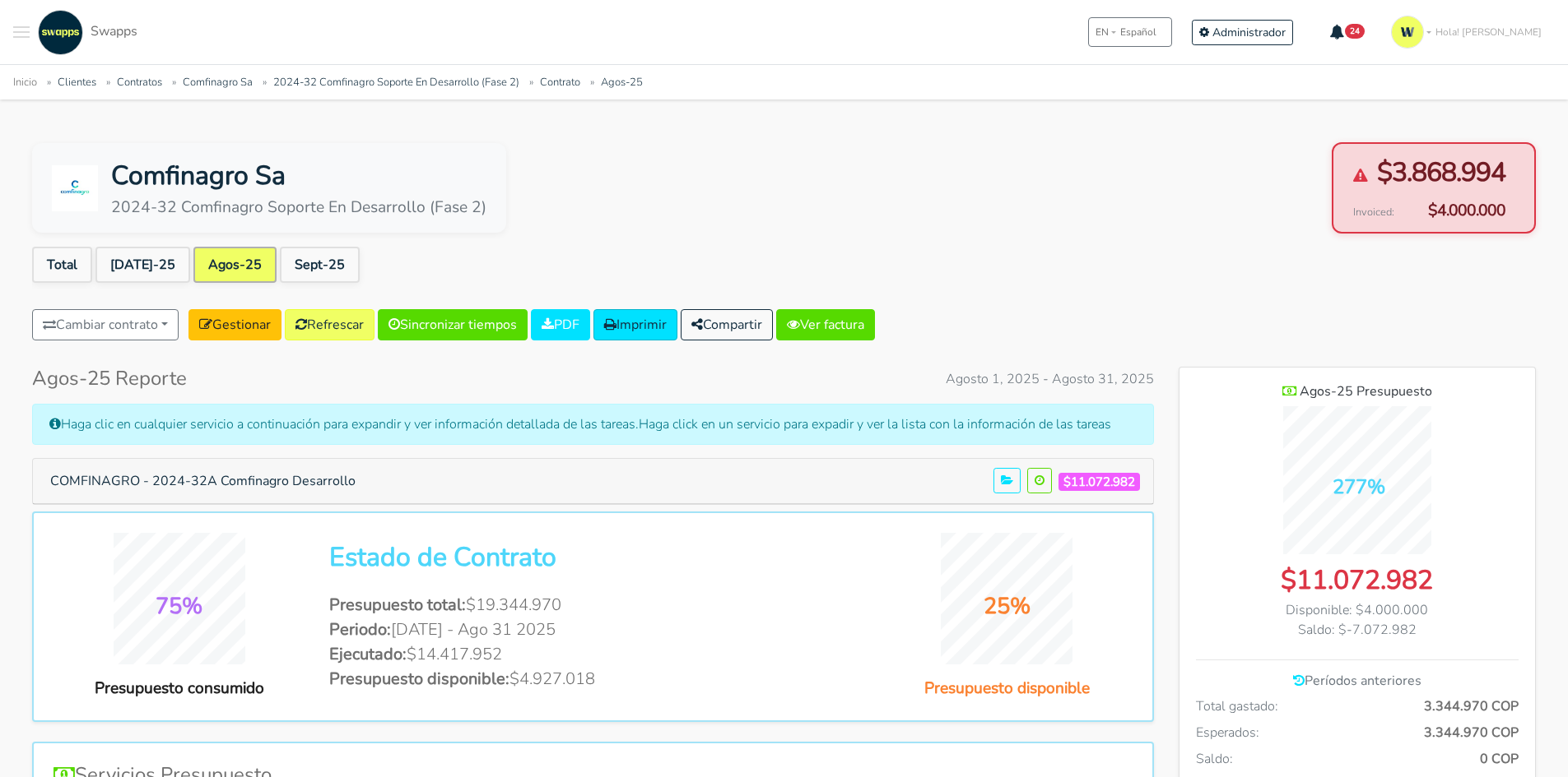
click at [213, 254] on link "Agos-25" at bounding box center [234, 265] width 83 height 36
click at [112, 258] on link "[DATE]-25" at bounding box center [143, 265] width 95 height 36
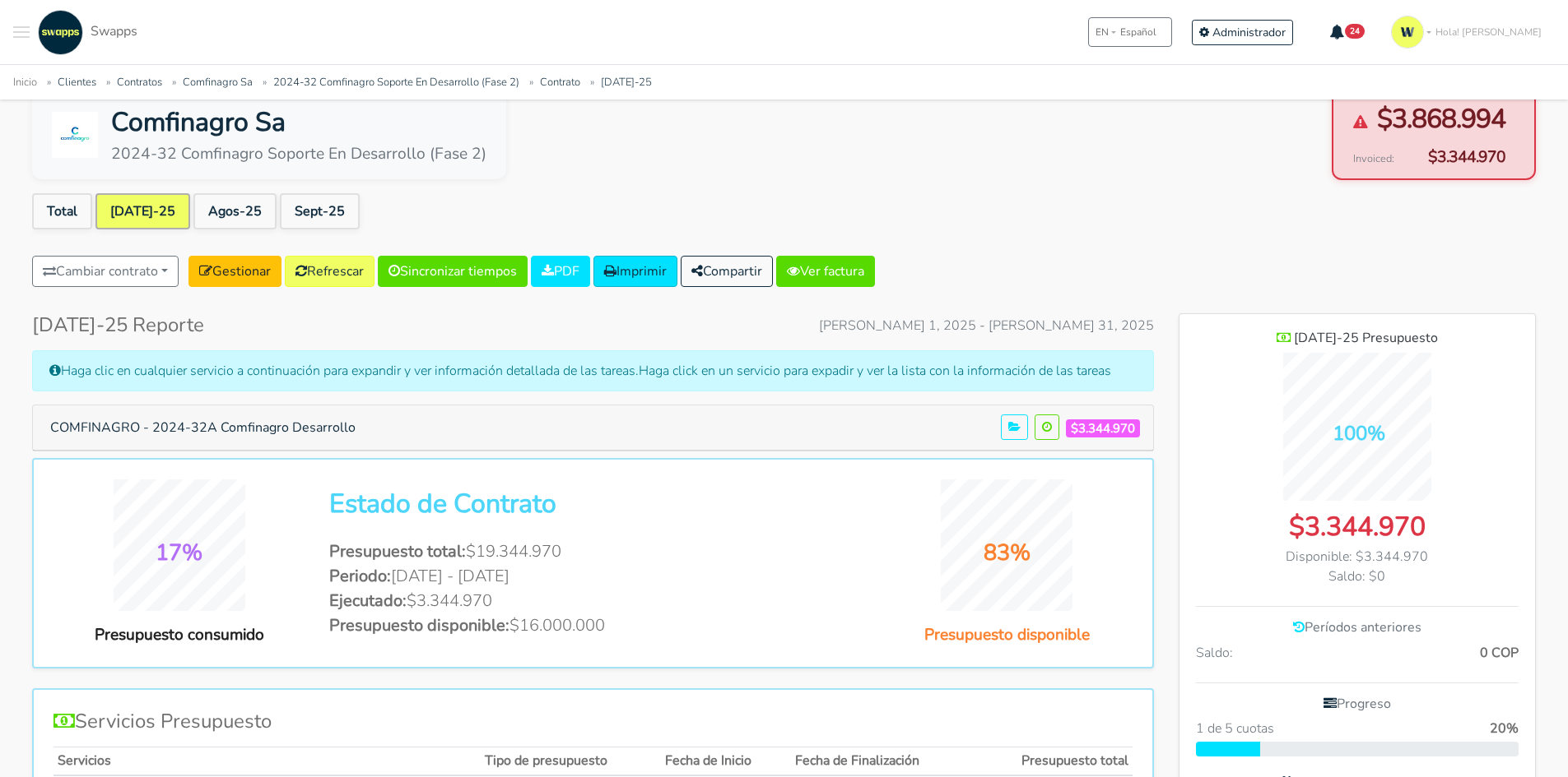
scroll to position [83, 0]
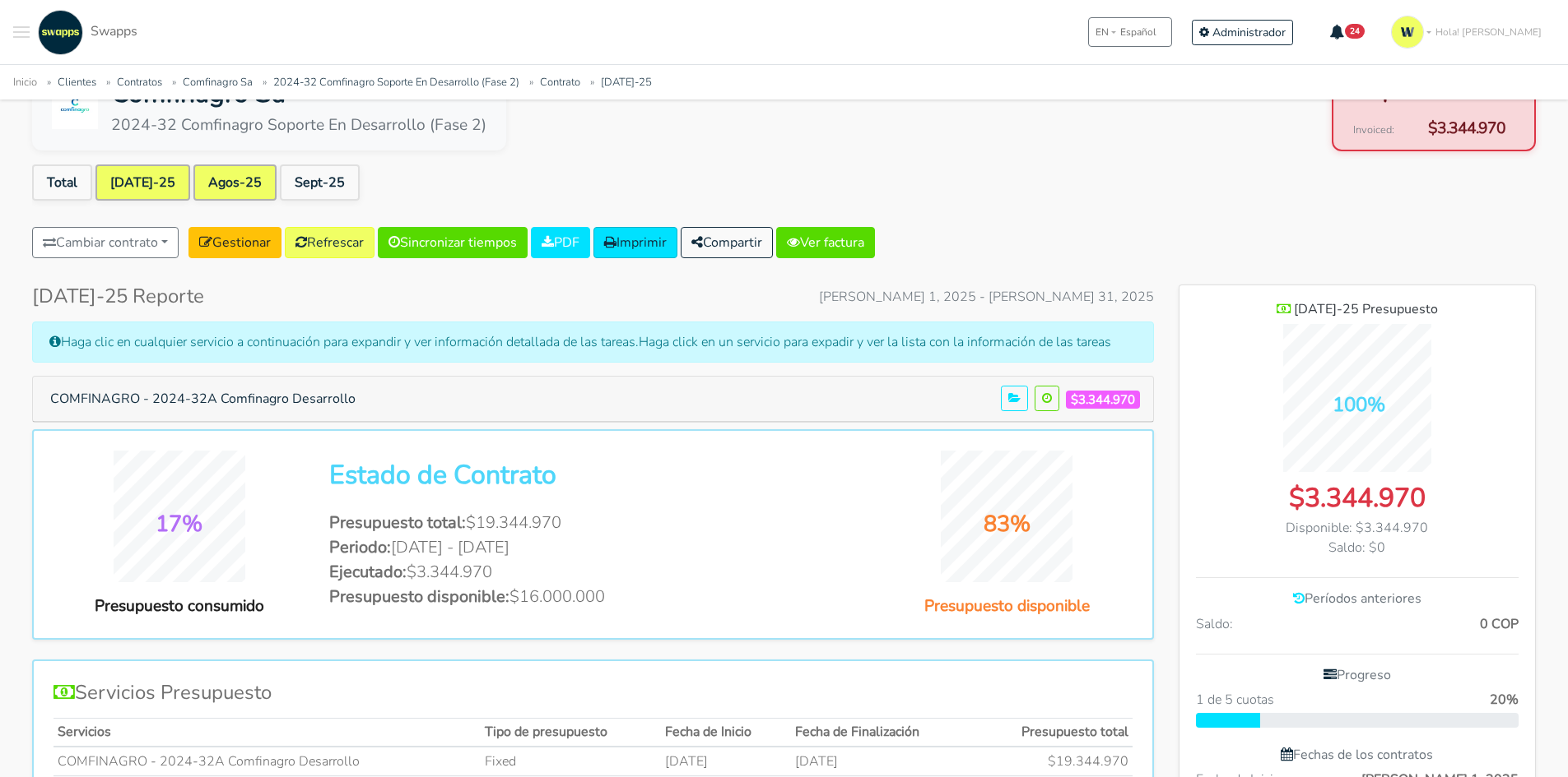
click at [216, 178] on link "Agos-25" at bounding box center [234, 182] width 83 height 36
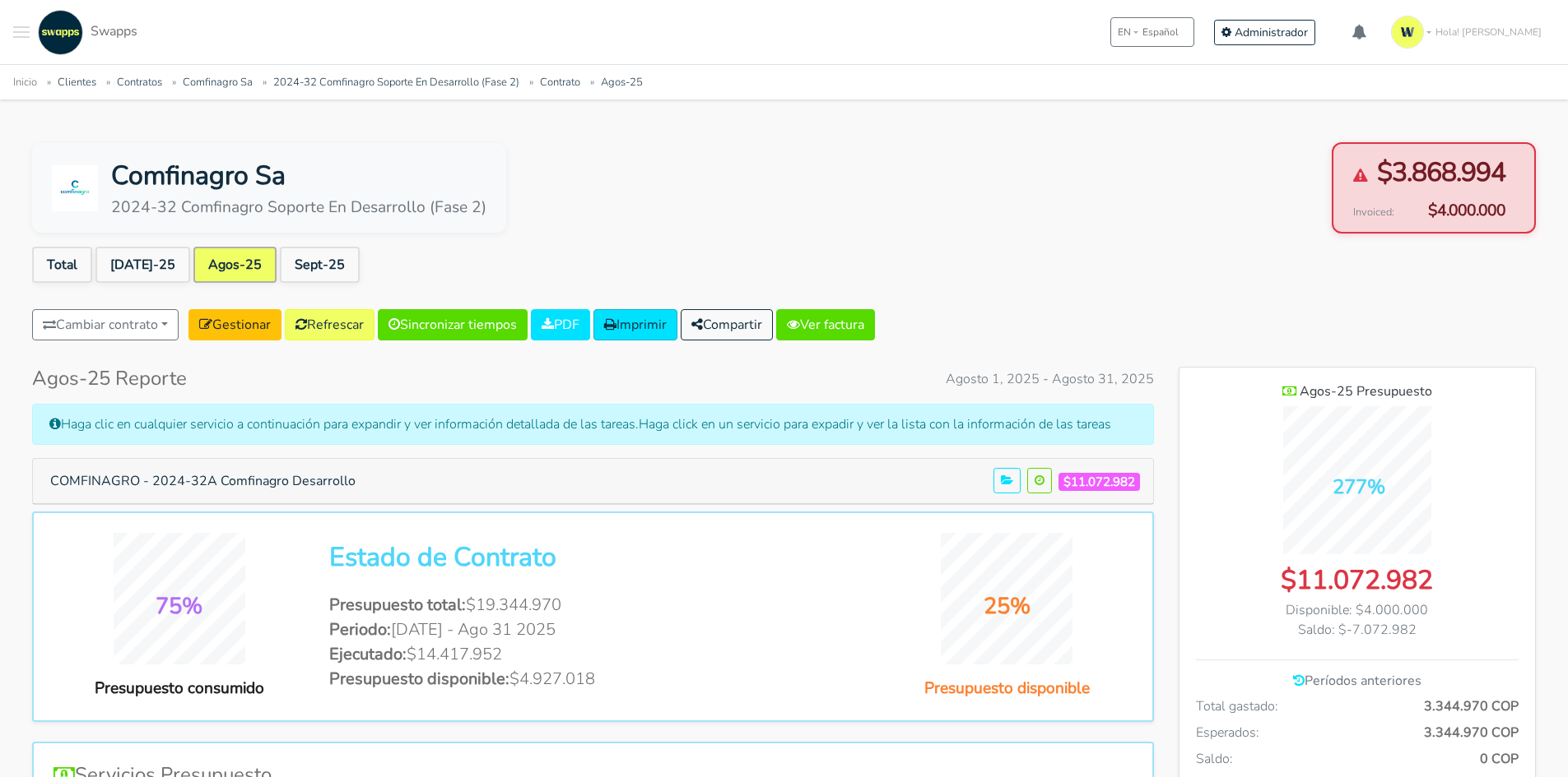
scroll to position [1199, 357]
click at [304, 259] on link "Sept-25" at bounding box center [320, 265] width 80 height 36
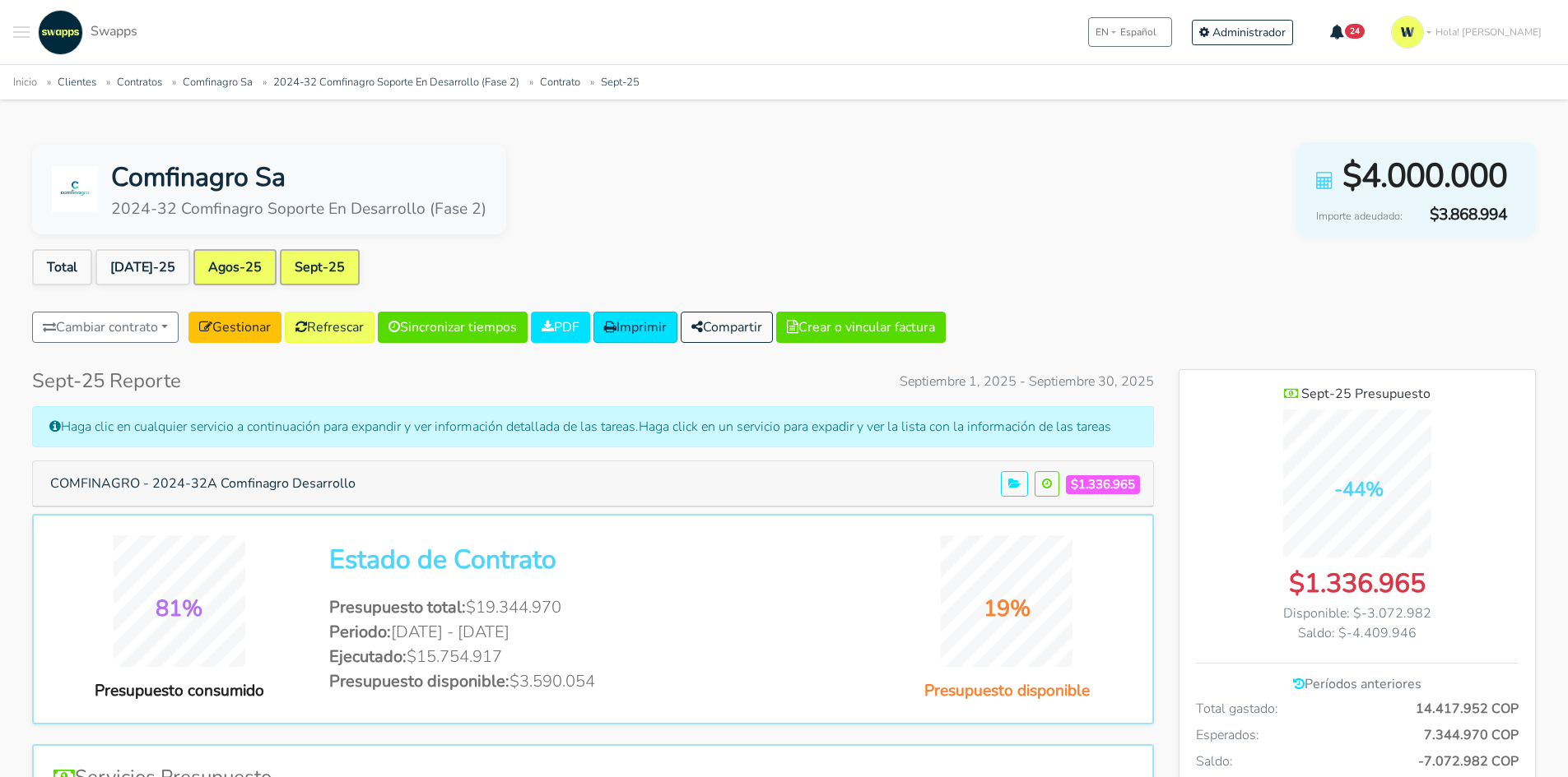
click at [222, 279] on link "Agos-25" at bounding box center [234, 266] width 83 height 36
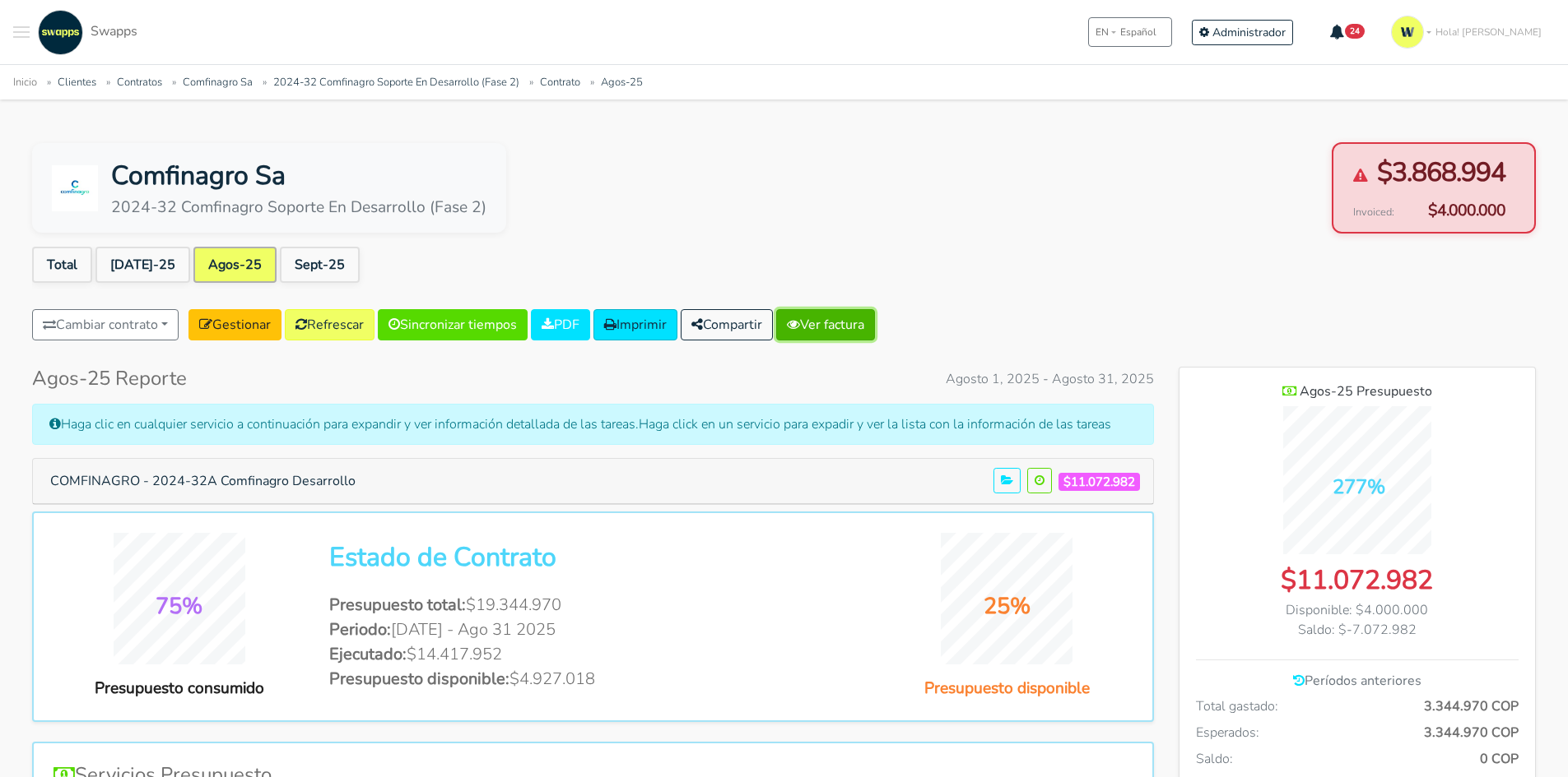
click at [875, 328] on link "Ver factura" at bounding box center [826, 325] width 98 height 32
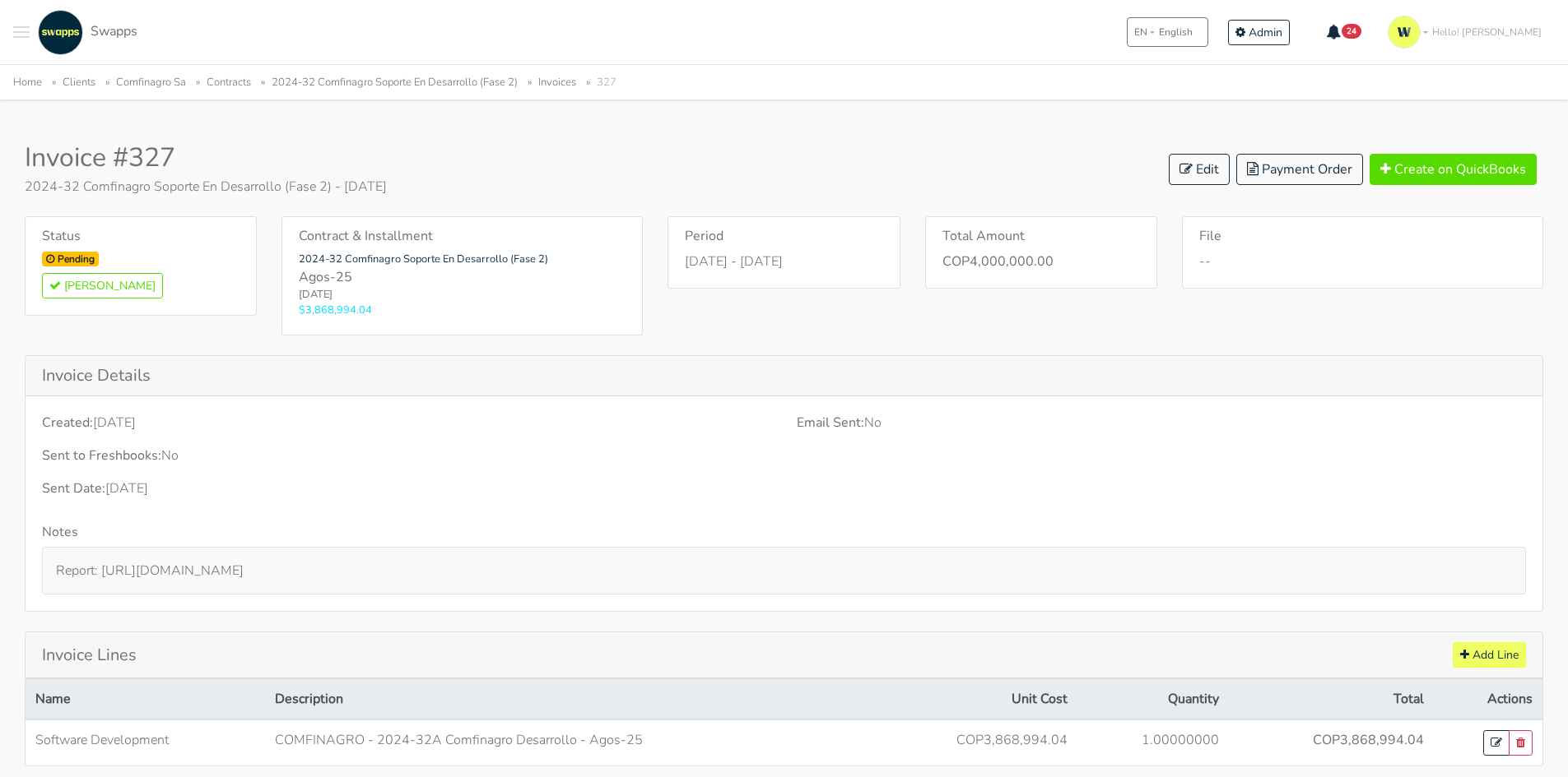
click at [328, 312] on small "$3,868,994.04" at bounding box center [463, 310] width 327 height 16
click at [330, 309] on small "$3,868,994.04" at bounding box center [463, 310] width 327 height 16
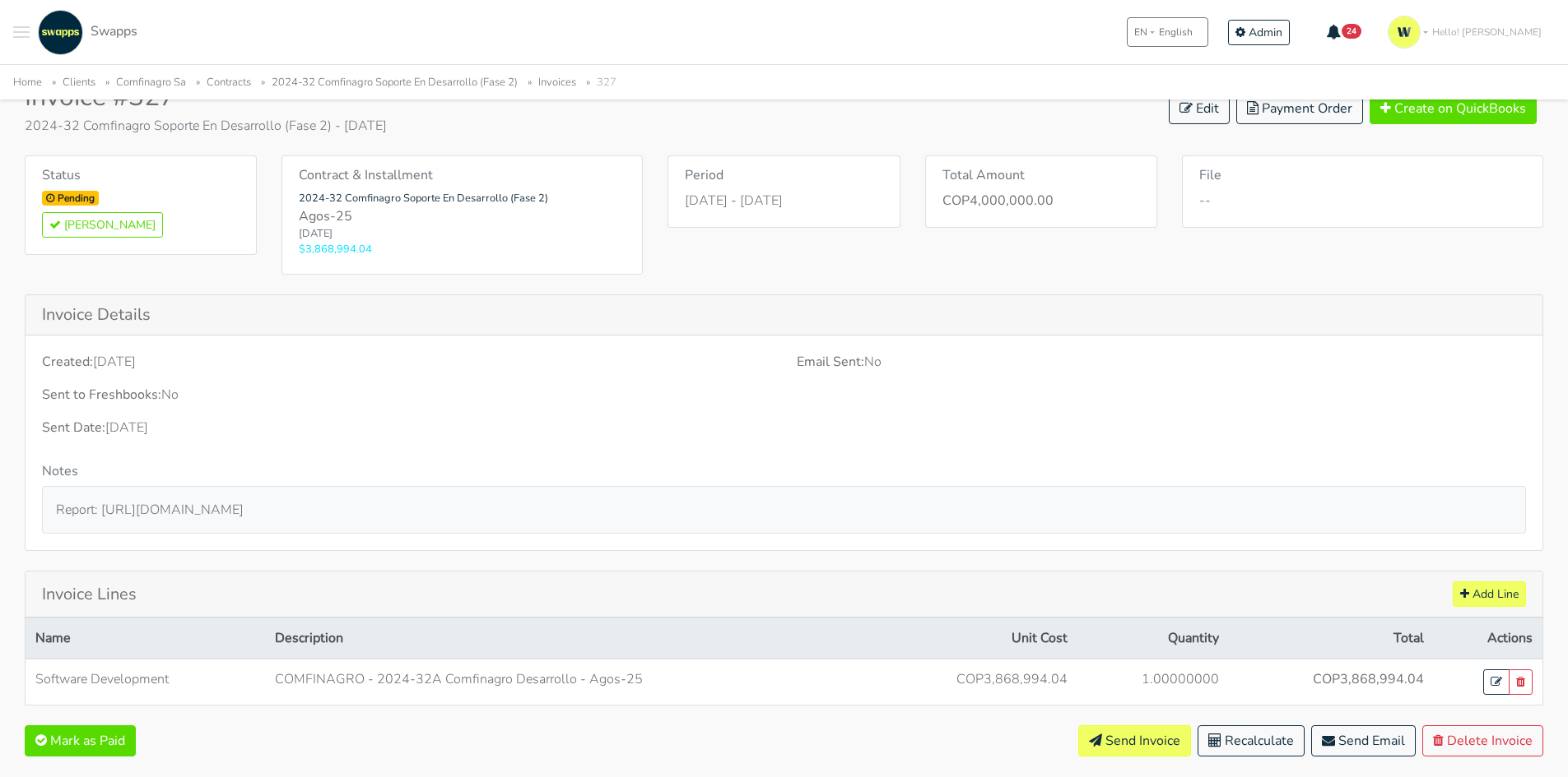
scroll to position [125, 0]
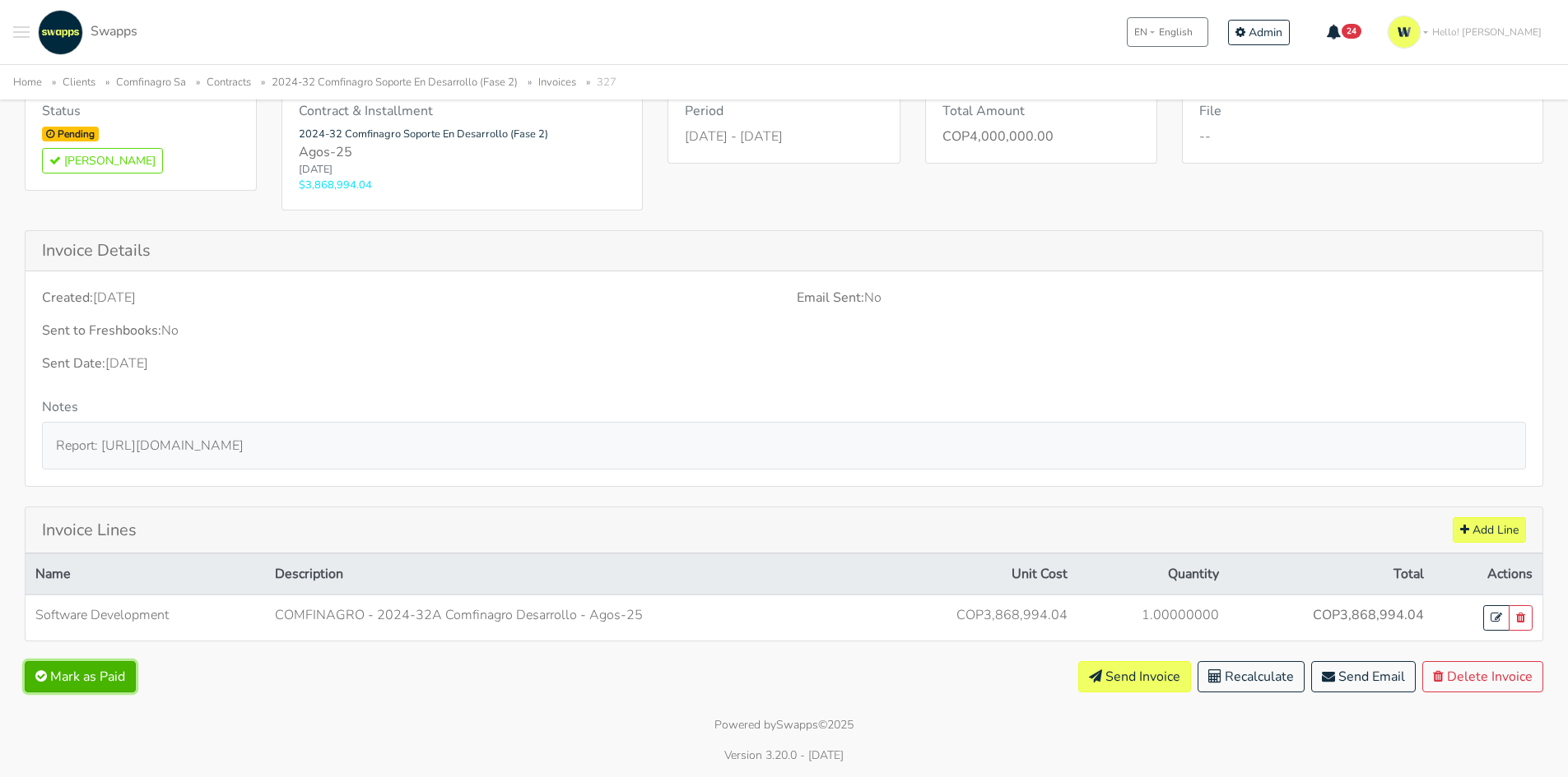
click at [59, 667] on button "Mark as Paid" at bounding box center [81, 677] width 111 height 32
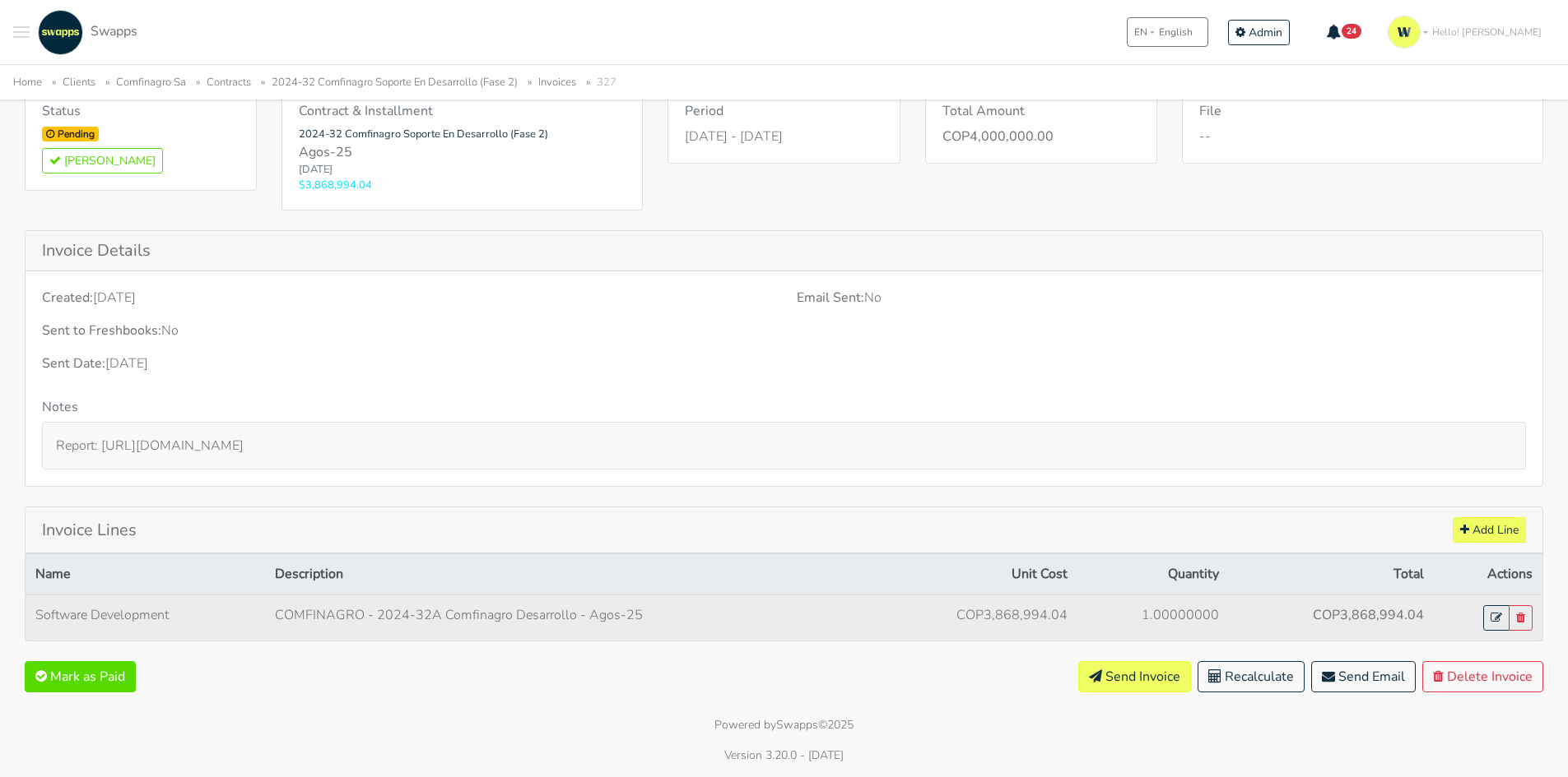
click at [1410, 626] on td "COP3,868,994.04" at bounding box center [1331, 618] width 205 height 46
click at [1499, 617] on icon at bounding box center [1496, 617] width 11 height 11
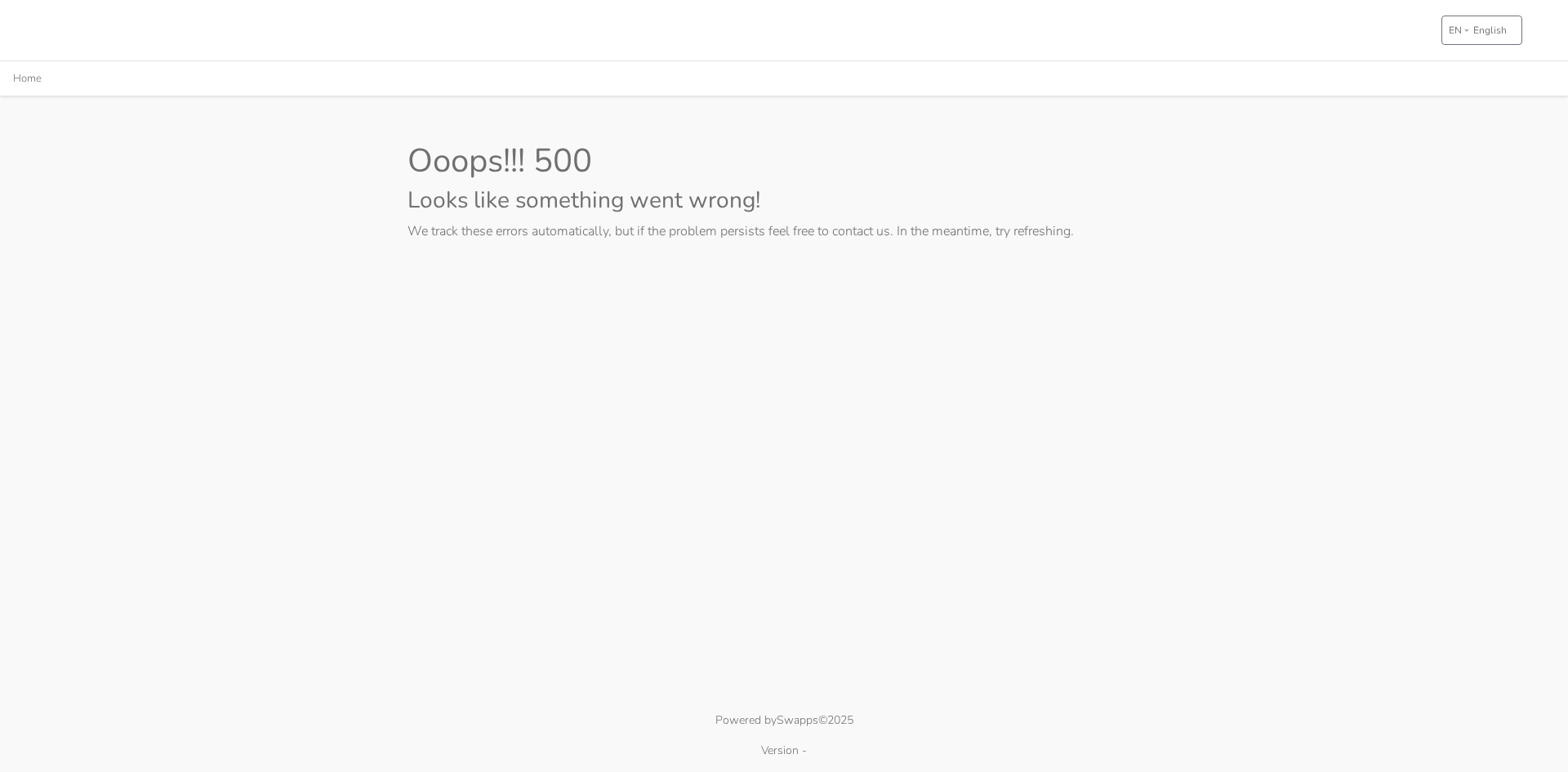
click at [1473, 608] on html "EN English EN English ES Spanish Global Report Home Ooops!!! 500 Looks like som…" at bounding box center [784, 386] width 1568 height 772
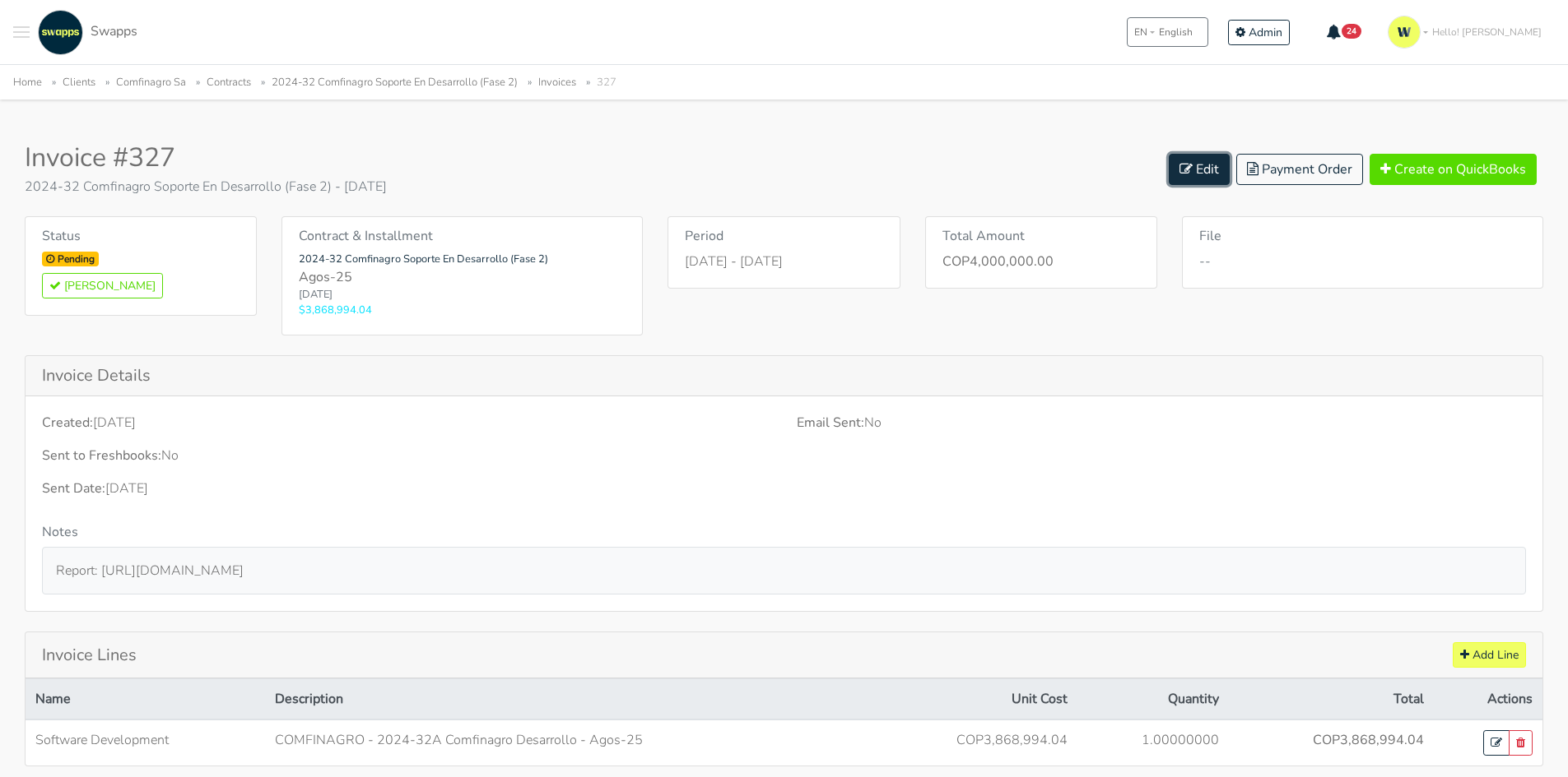
click at [1222, 173] on link "Edit" at bounding box center [1199, 170] width 61 height 32
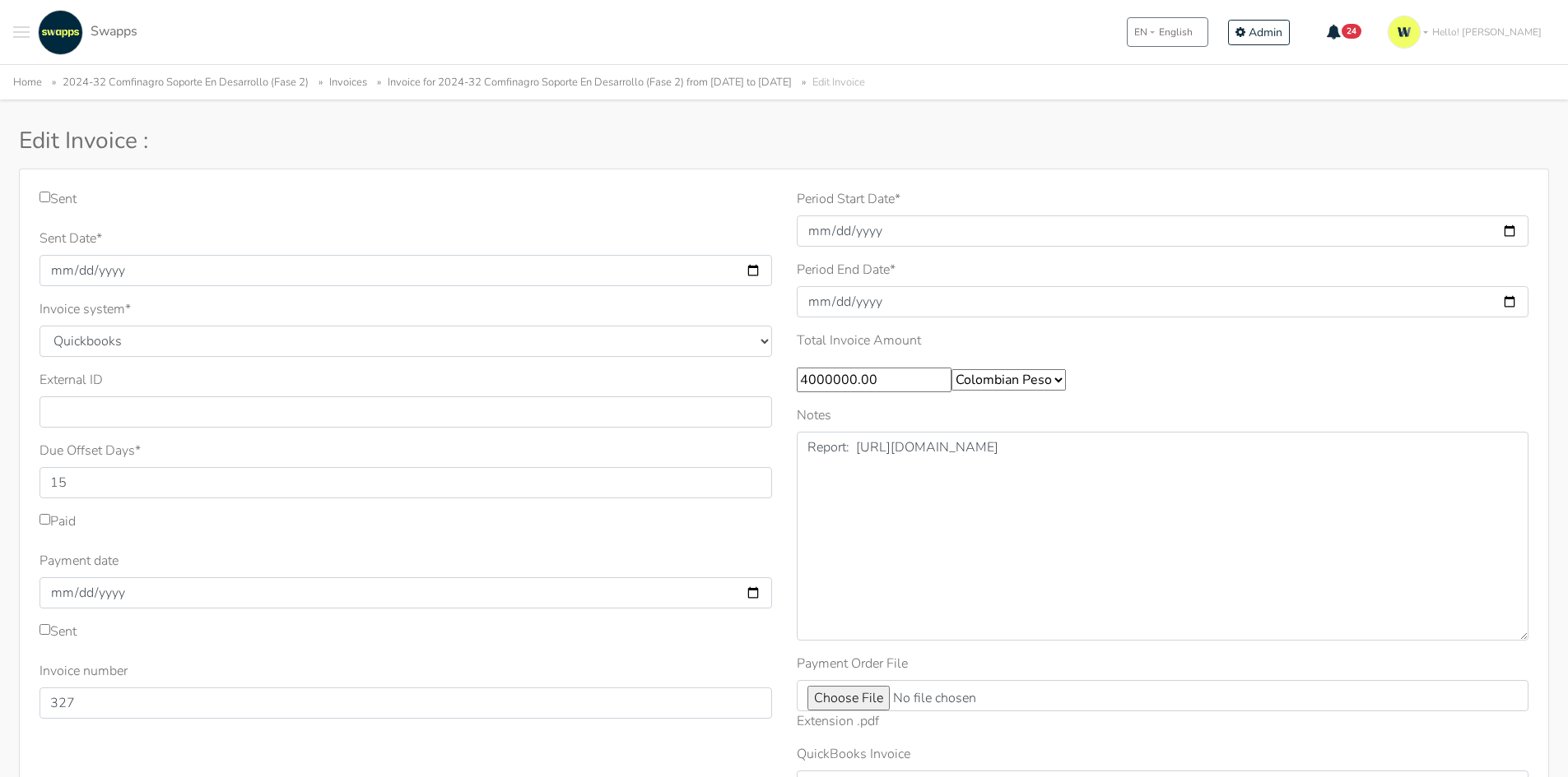
scroll to position [306, 0]
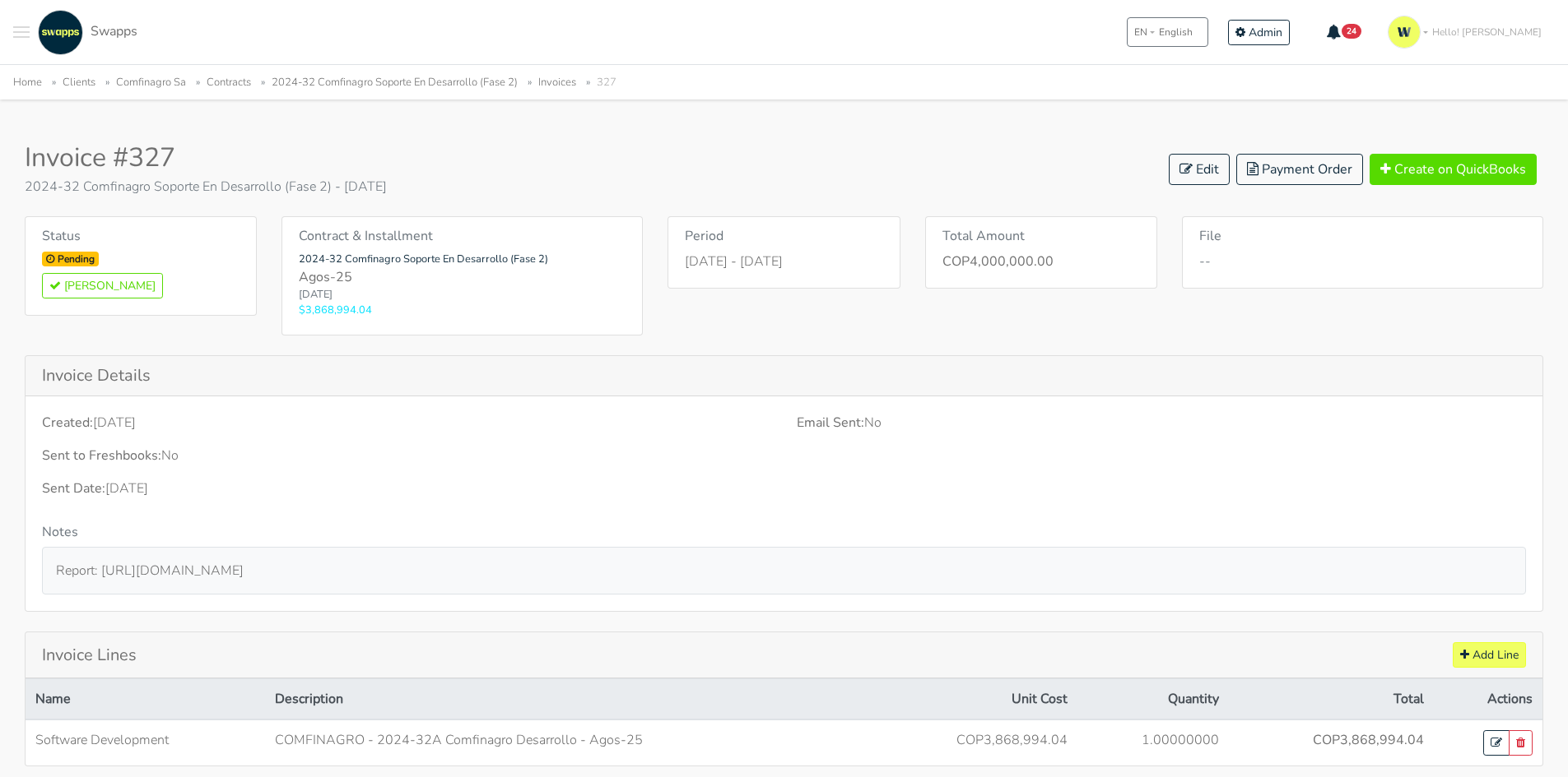
click at [328, 87] on link "2024-32 Comfinagro Soporte En Desarrollo (Fase 2)" at bounding box center [394, 83] width 246 height 15
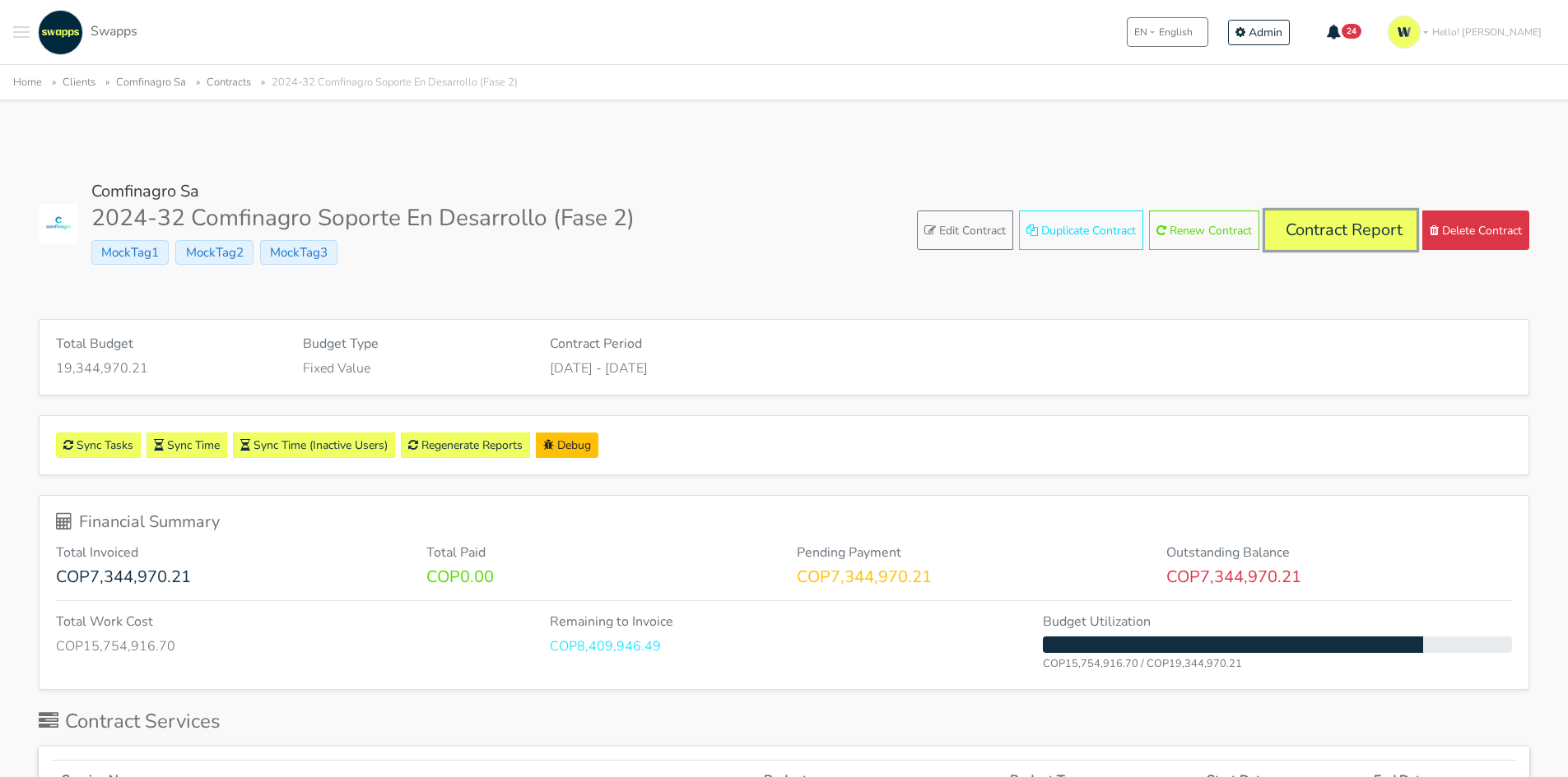
click at [1389, 220] on link "Contract Report" at bounding box center [1340, 230] width 151 height 40
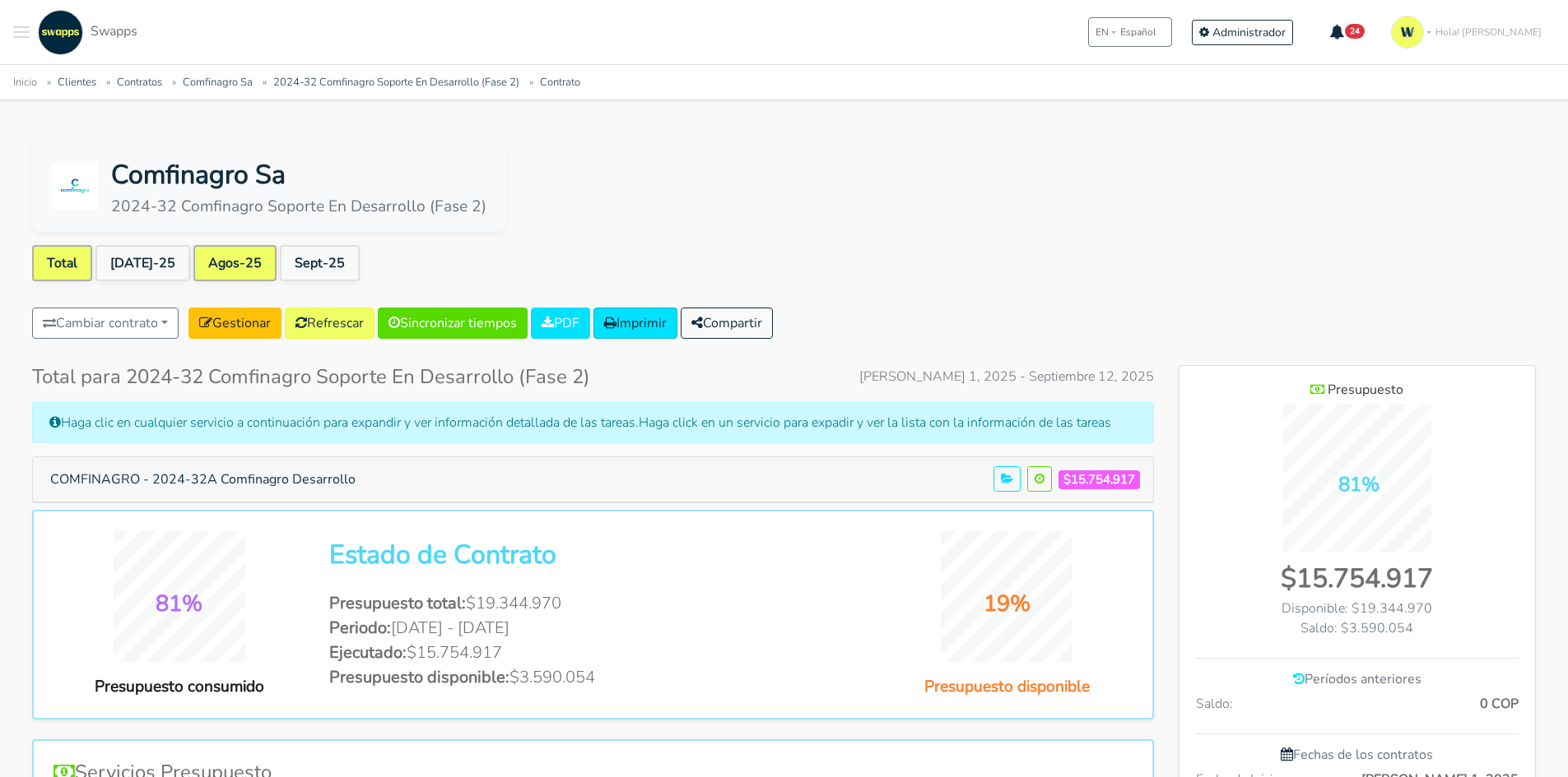
click at [213, 260] on link "Agos-25" at bounding box center [234, 263] width 83 height 36
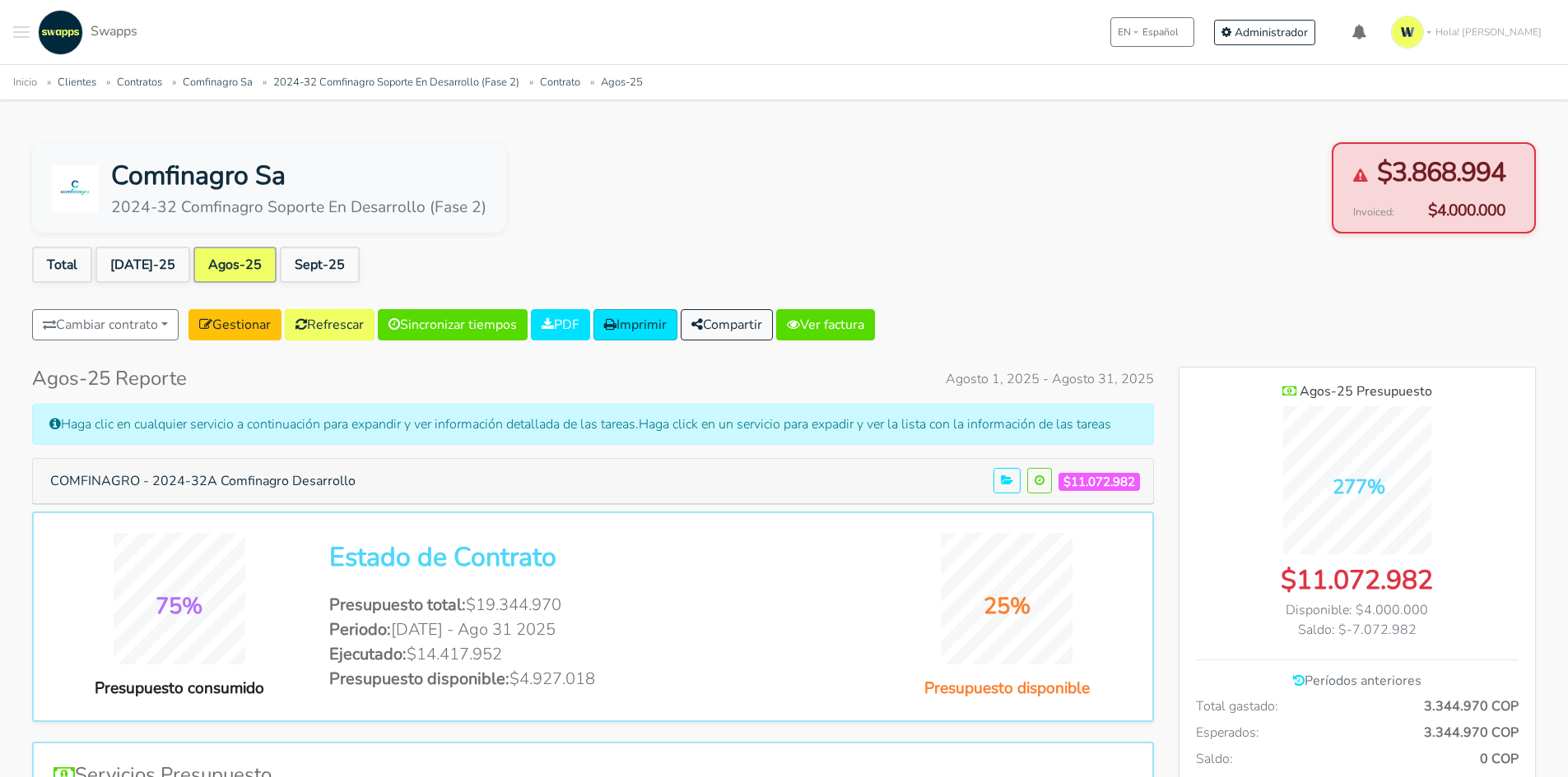
scroll to position [1199, 357]
click at [359, 336] on link "Refrescar" at bounding box center [330, 325] width 90 height 32
click at [469, 326] on link "Sincronizar tiempos" at bounding box center [452, 325] width 150 height 32
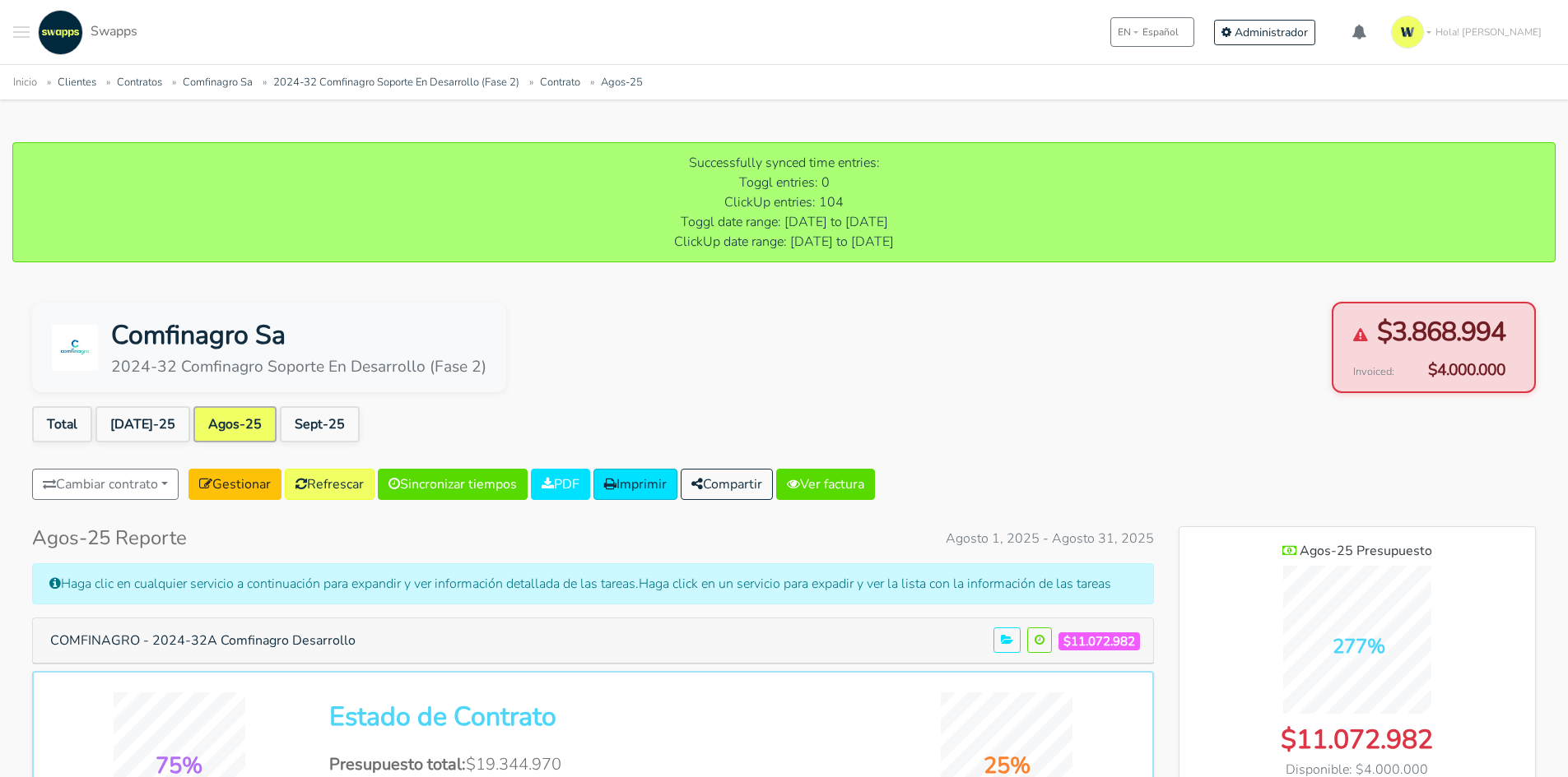
scroll to position [1199, 357]
click at [292, 477] on div "Cambiar contrato 2024-07 Ncarb Maintenance 2024-2025 NCARB 2024-13 Georeferenci…" at bounding box center [453, 487] width 843 height 38
click at [268, 642] on button "COMFINAGRO - 2024-32A Comfinagro Desarrollo" at bounding box center [203, 641] width 327 height 32
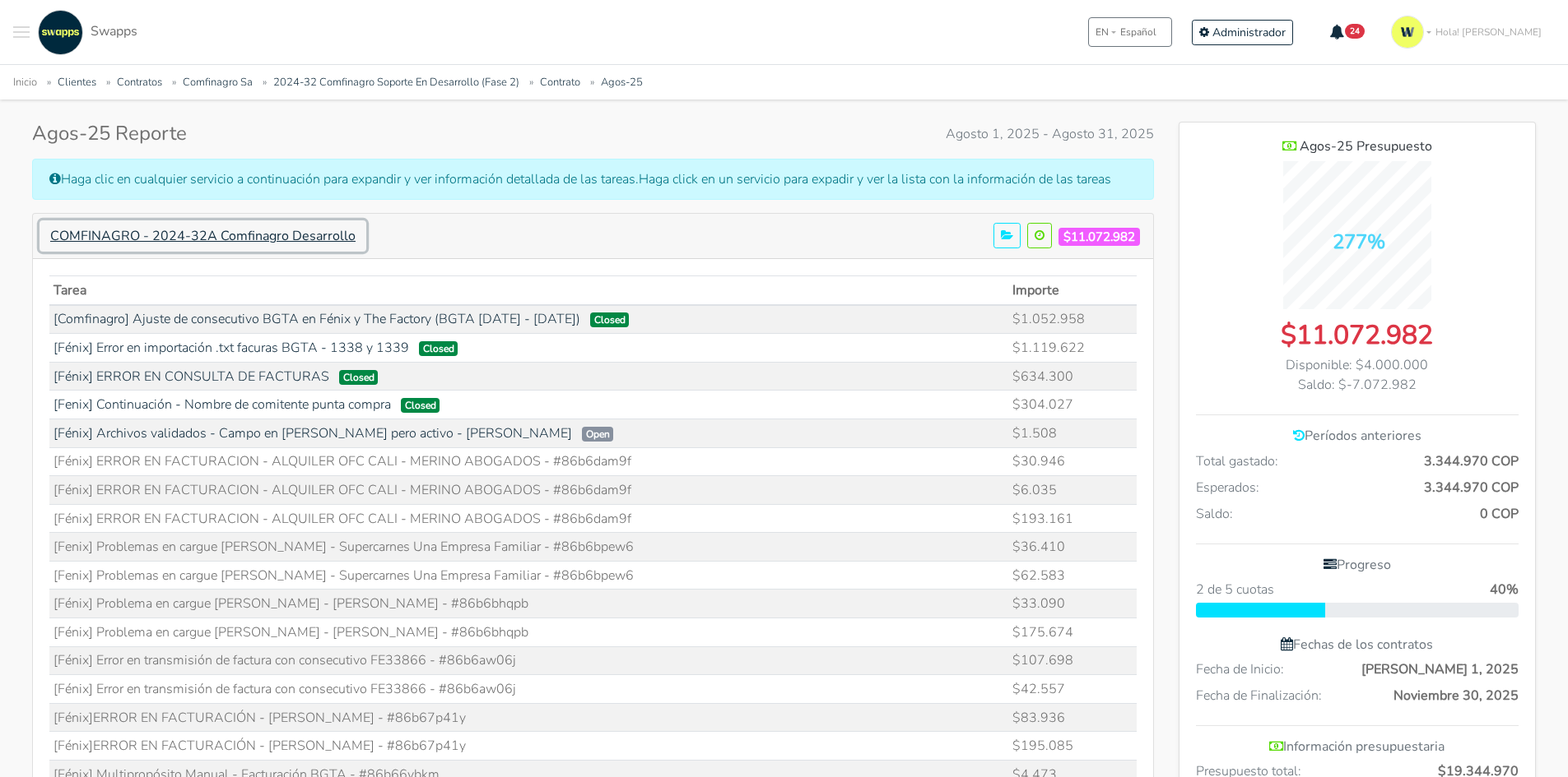
scroll to position [411, 0]
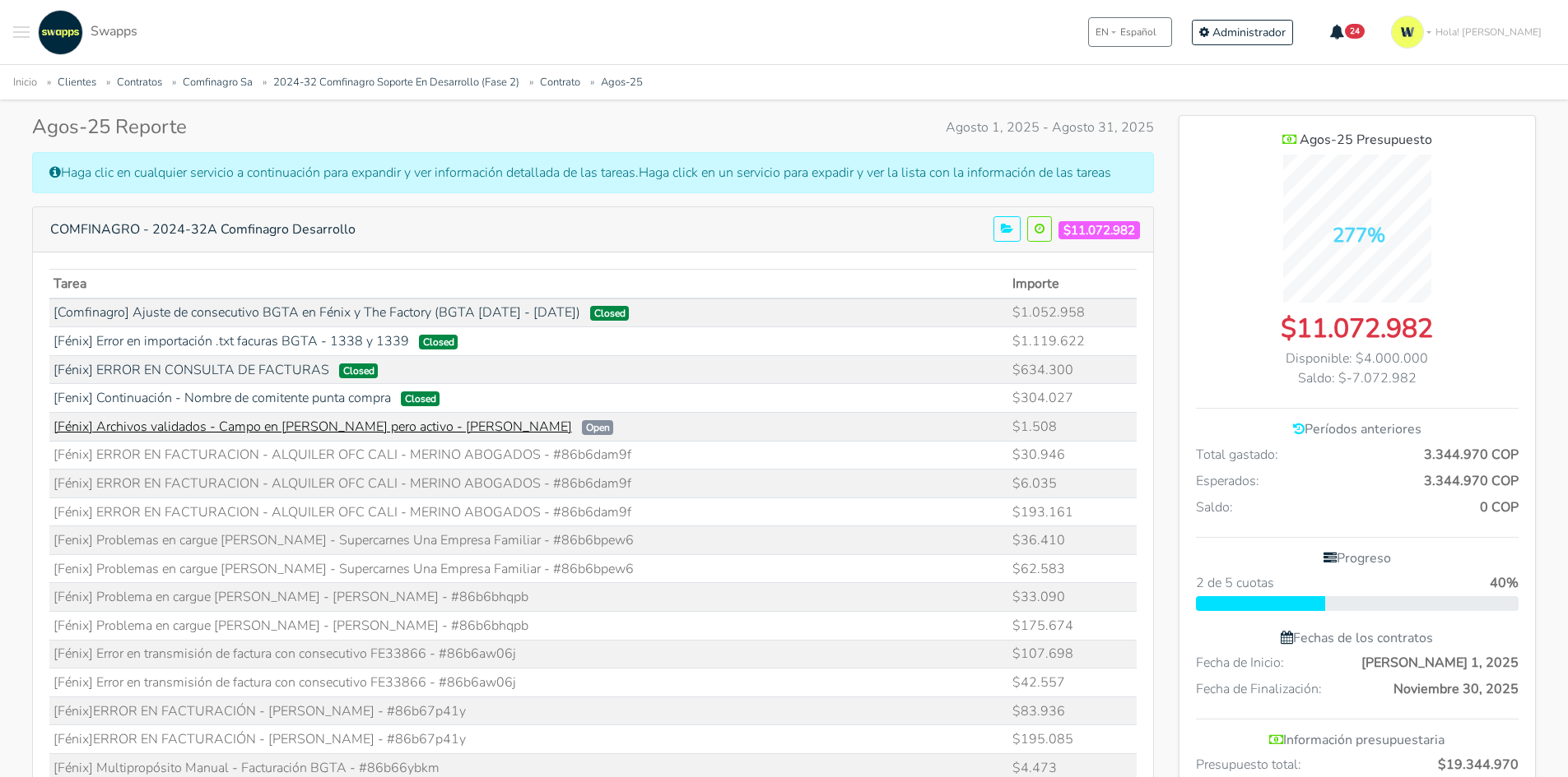
click at [444, 433] on link "[Fénix] Archivos validados - Campo en blanco pero activo - Diana Cárdenas" at bounding box center [313, 426] width 518 height 18
drag, startPoint x: 621, startPoint y: 458, endPoint x: 552, endPoint y: 457, distance: 69.0
click at [552, 457] on td "[Fénix] ERROR EN FACTURACION - ALQUILER OFC CALI - MERINO ABOGADOS - #86b6dam9f" at bounding box center [529, 455] width 960 height 29
copy td "86b6dam9f"
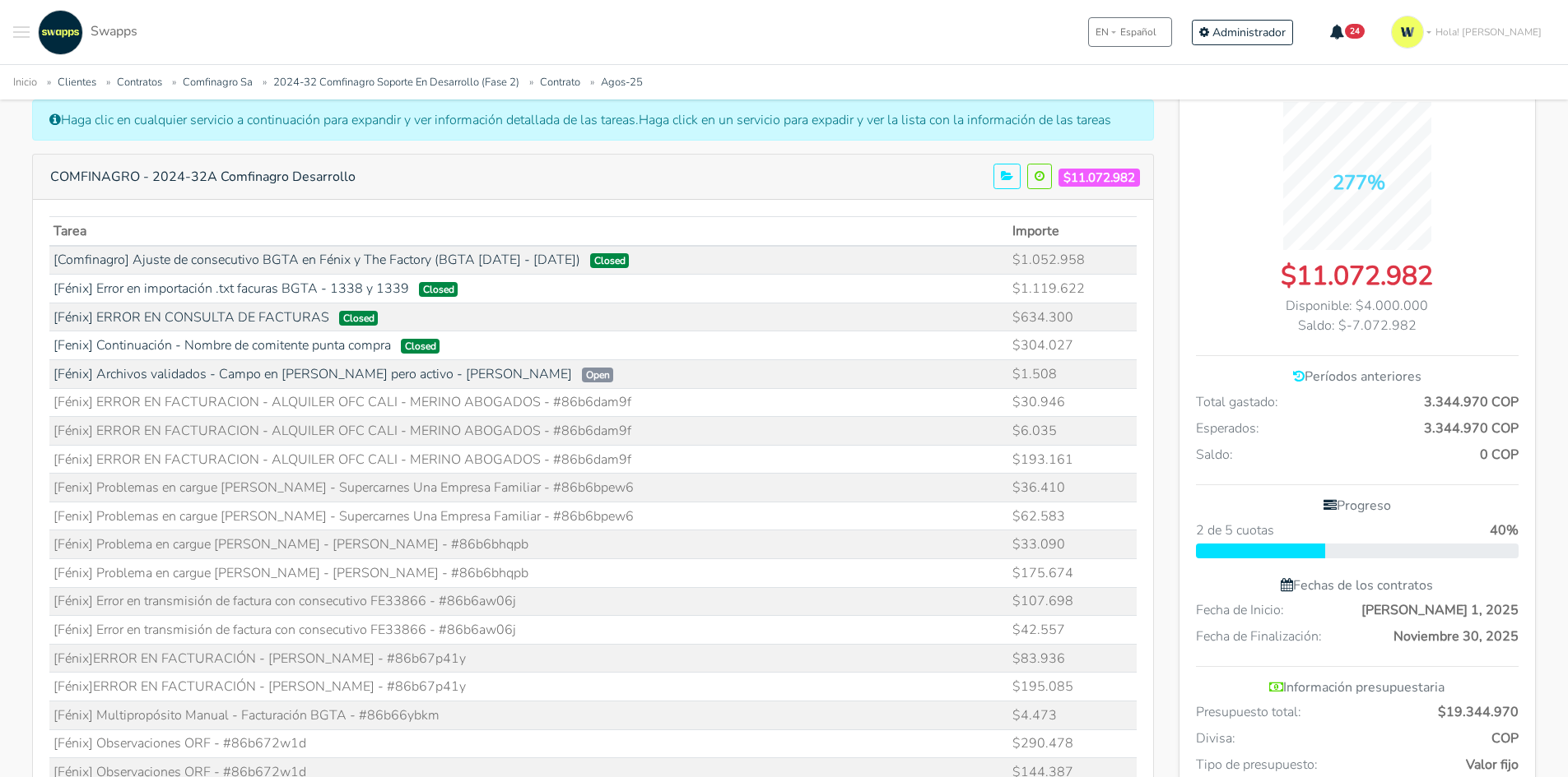
scroll to position [494, 0]
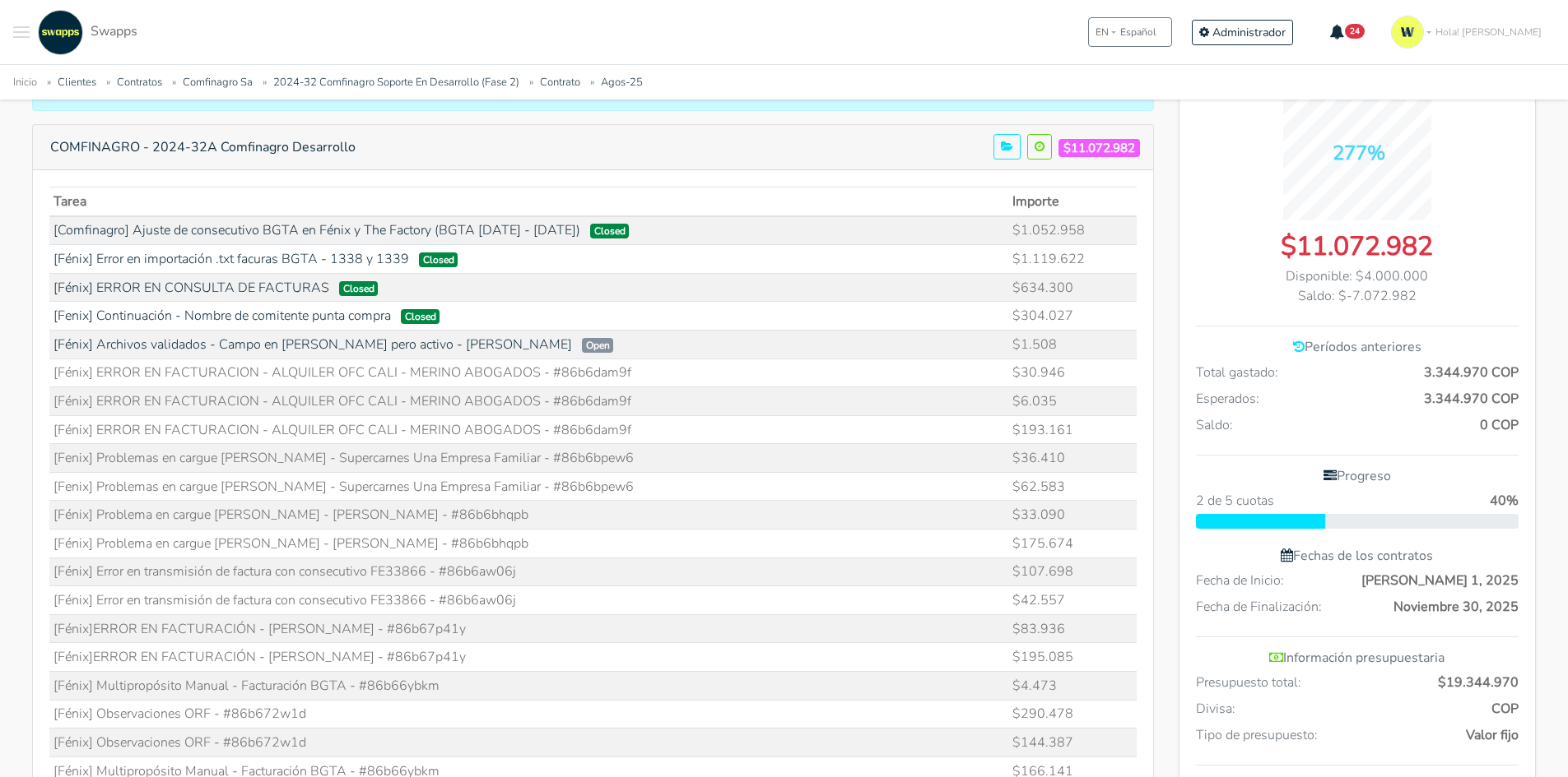
drag, startPoint x: 630, startPoint y: 459, endPoint x: 550, endPoint y: 468, distance: 80.5
click at [550, 468] on td "[Fenix] Problemas en cargue Vicente Amador - Supercarnes Una Empresa Familiar -…" at bounding box center [529, 458] width 960 height 29
copy td "86b6bpew6"
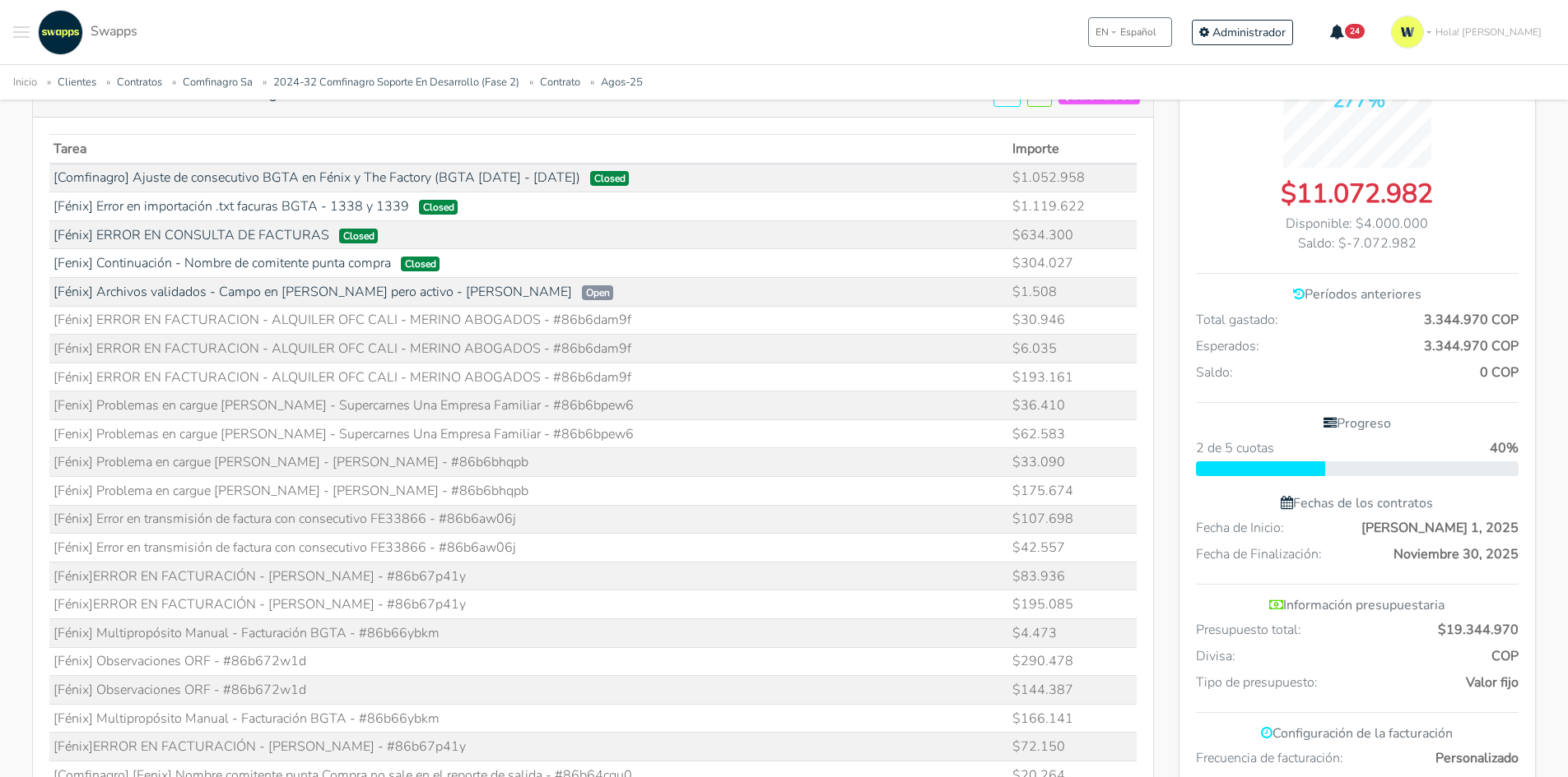
scroll to position [576, 0]
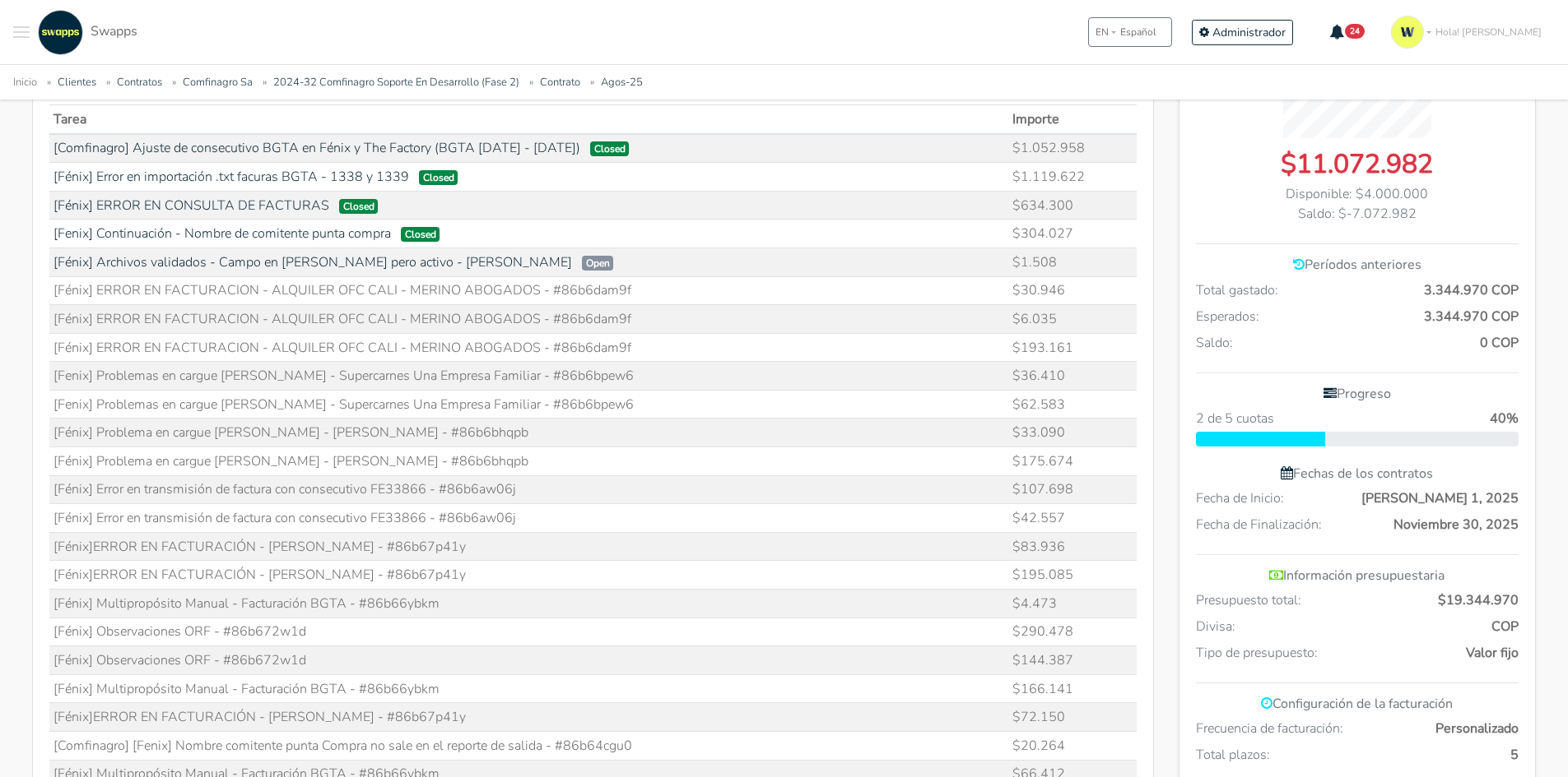
drag, startPoint x: 467, startPoint y: 434, endPoint x: 572, endPoint y: 430, distance: 105.1
click at [572, 430] on td "[Fénix] Problema en cargue Vicente Amador - Humberto Madroñero - #86b6bhqpb" at bounding box center [529, 433] width 960 height 29
copy td "86b6bhqpb"
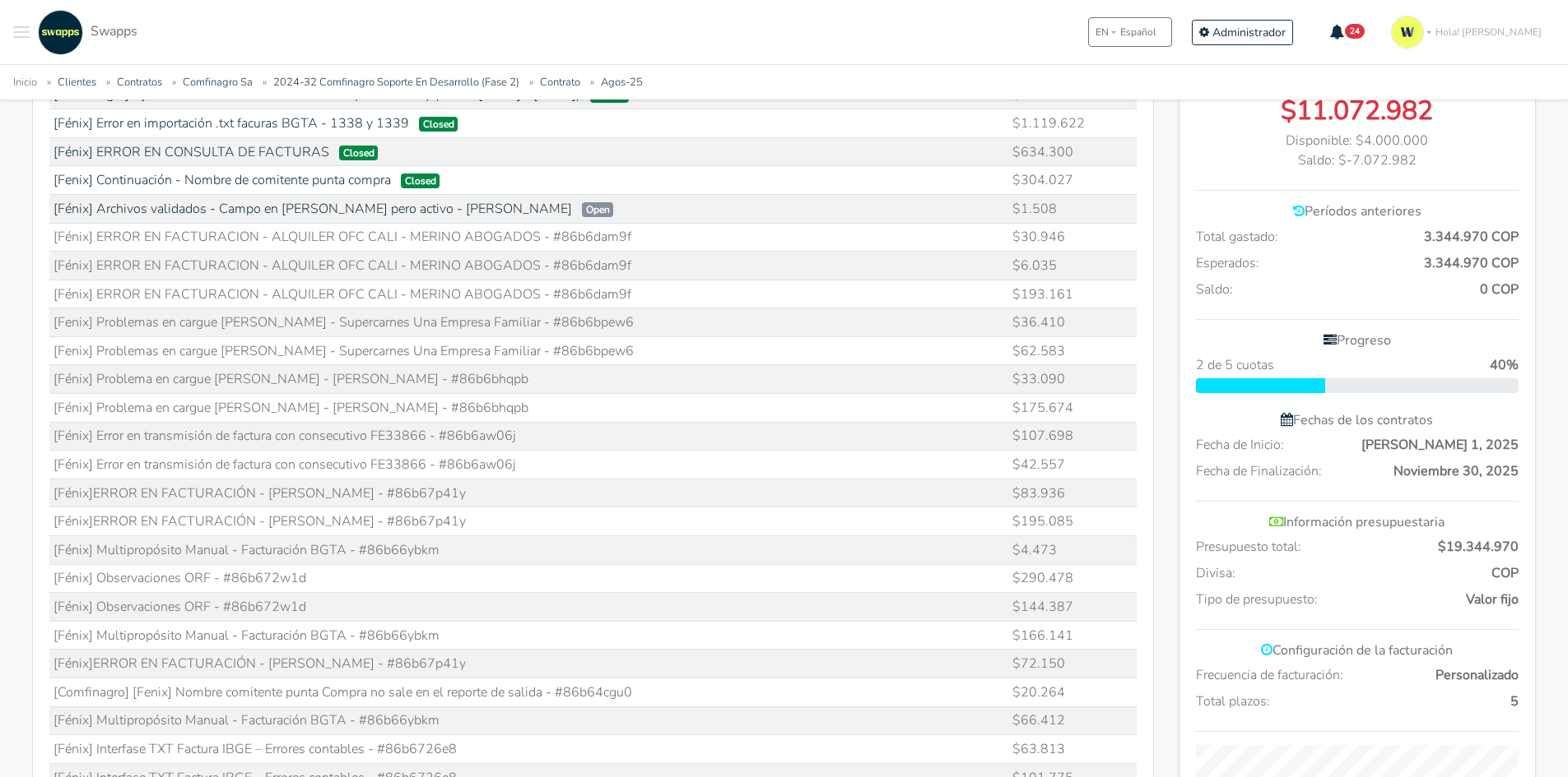
scroll to position [658, 0]
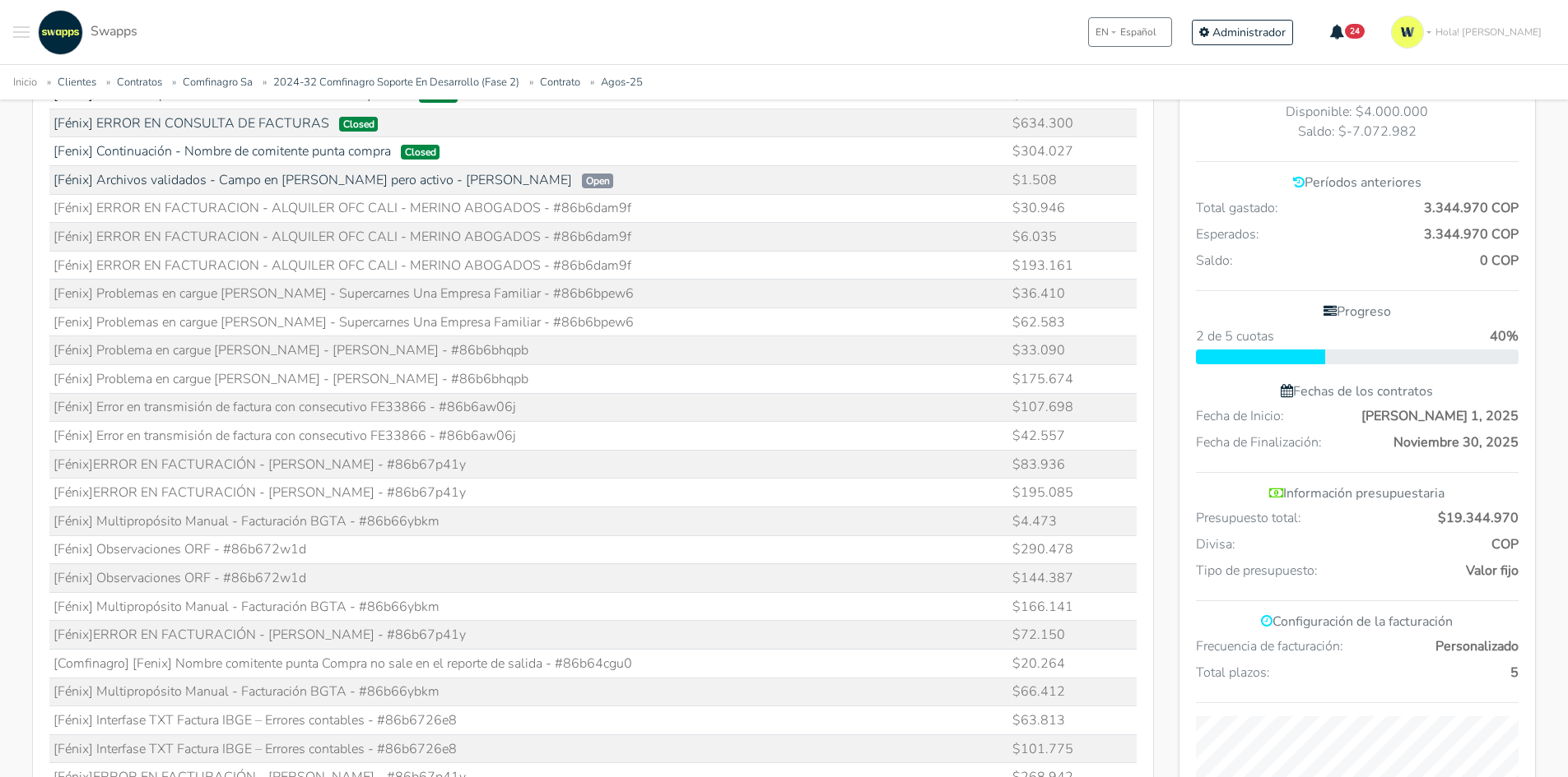
drag, startPoint x: 448, startPoint y: 407, endPoint x: 542, endPoint y: 408, distance: 94.0
click at [529, 408] on td "[Fénix] Error en transmisión de factura con consecutivo FE33866 - #86b6aw06j" at bounding box center [529, 408] width 960 height 29
copy td "86b6aw06j"
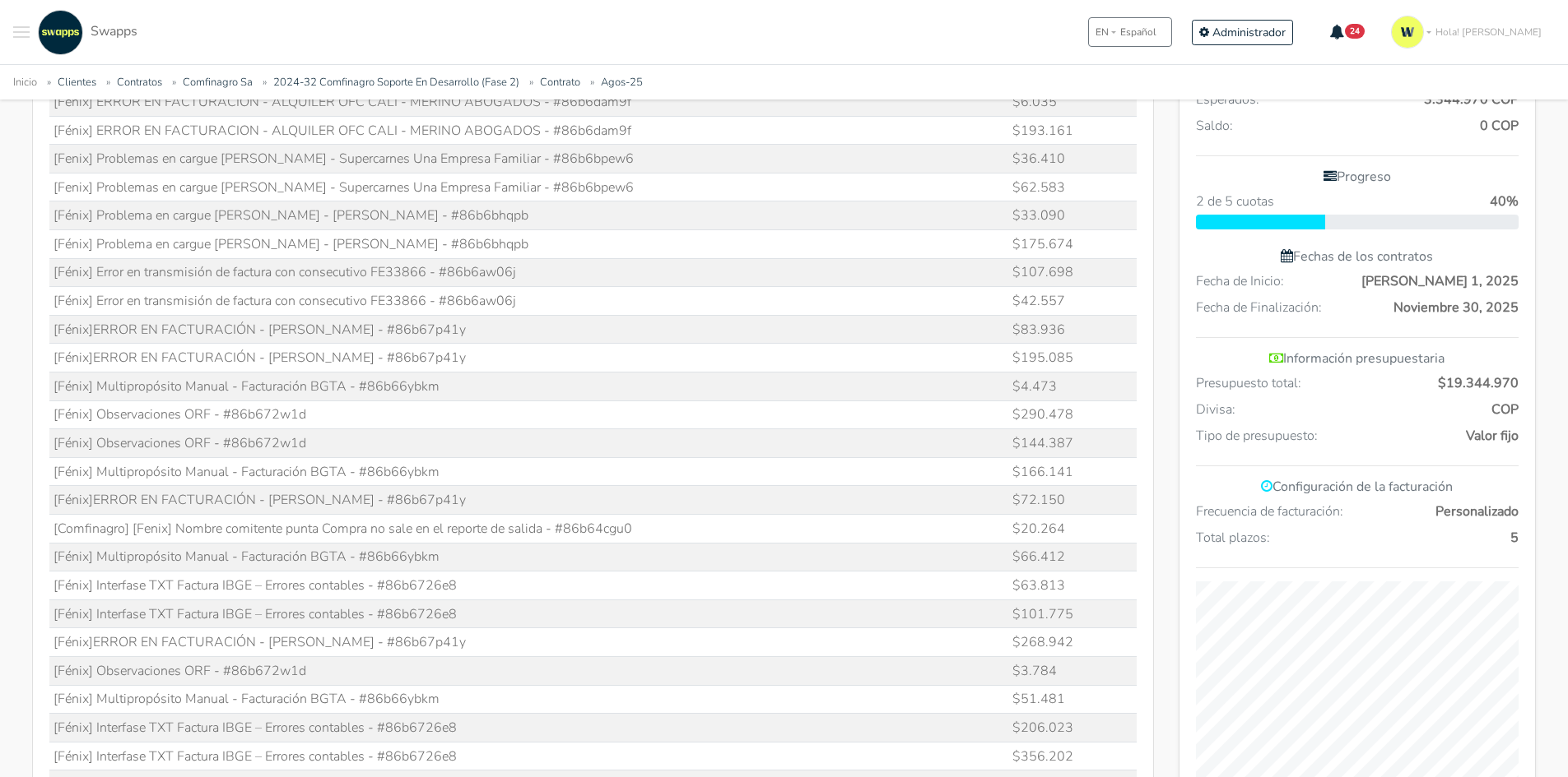
scroll to position [822, 0]
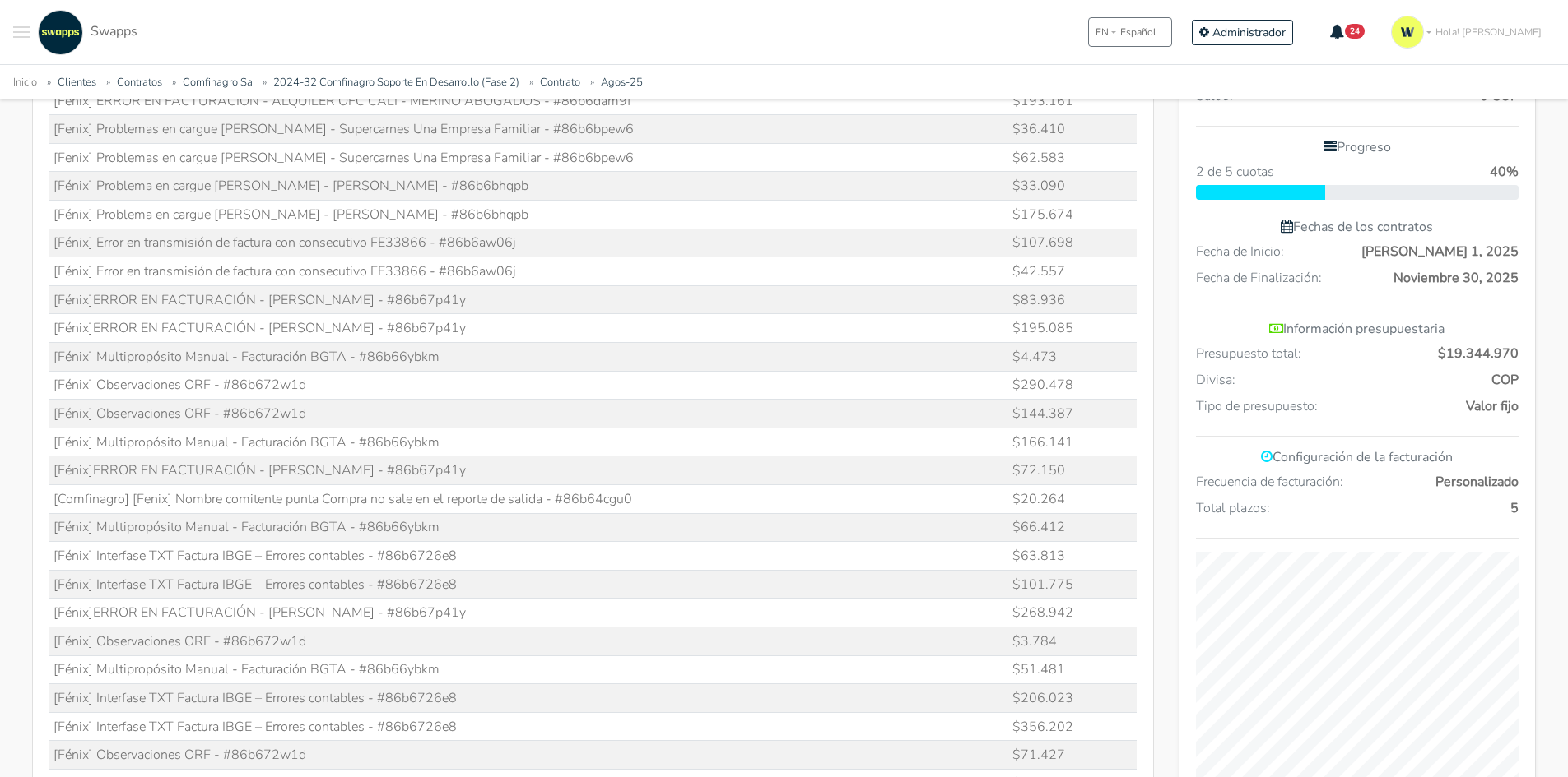
click at [441, 301] on td "[Fénix]ERROR EN FACTURACIÓN - [PERSON_NAME] - #86b67p41y" at bounding box center [529, 299] width 960 height 29
copy td "86b67p41y"
click at [386, 357] on td "[Fénix] Multipropósito Manual - Facturación BGTA - #86b66ybkm" at bounding box center [529, 356] width 960 height 29
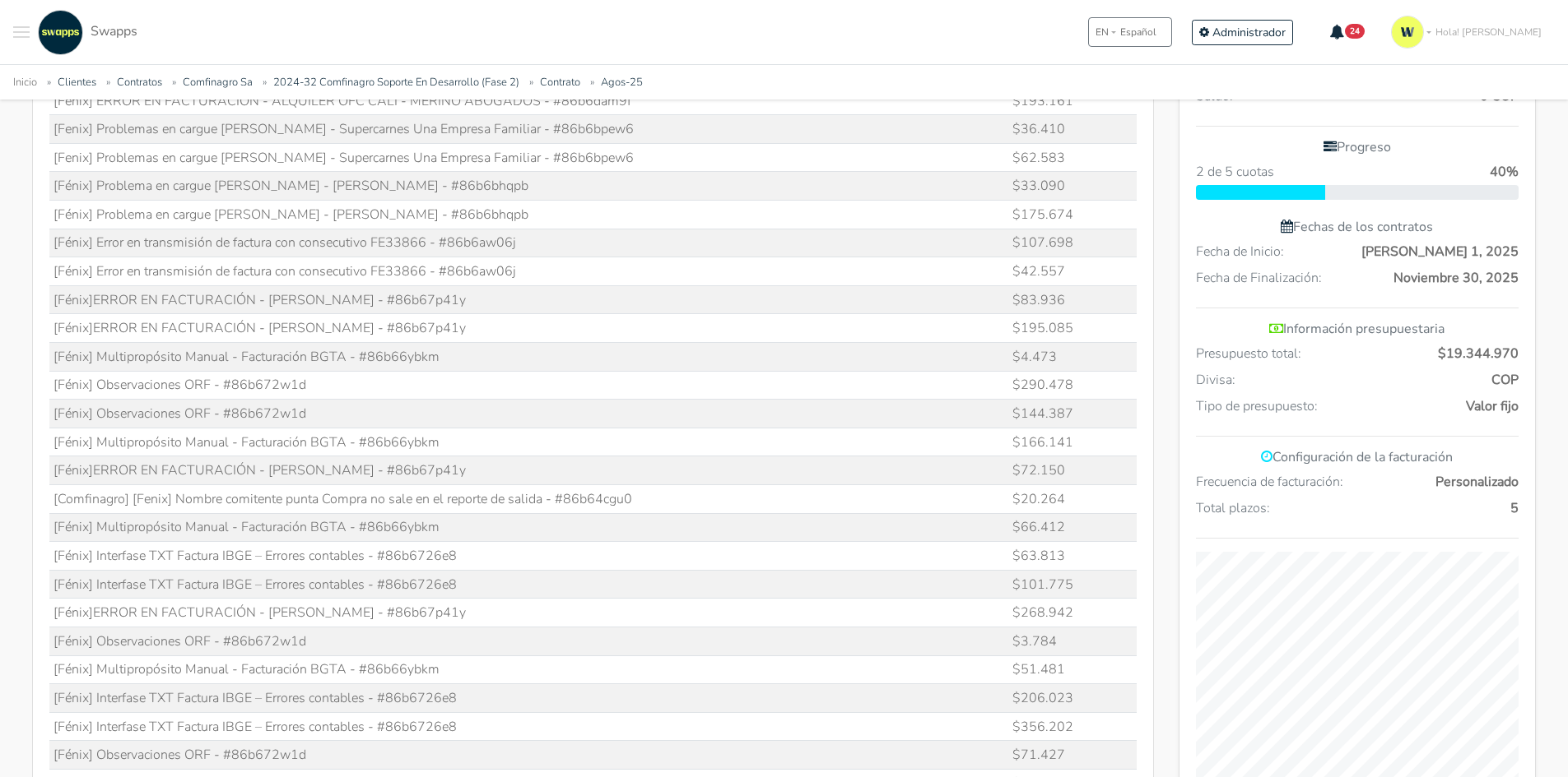
copy td "86b66ybkm"
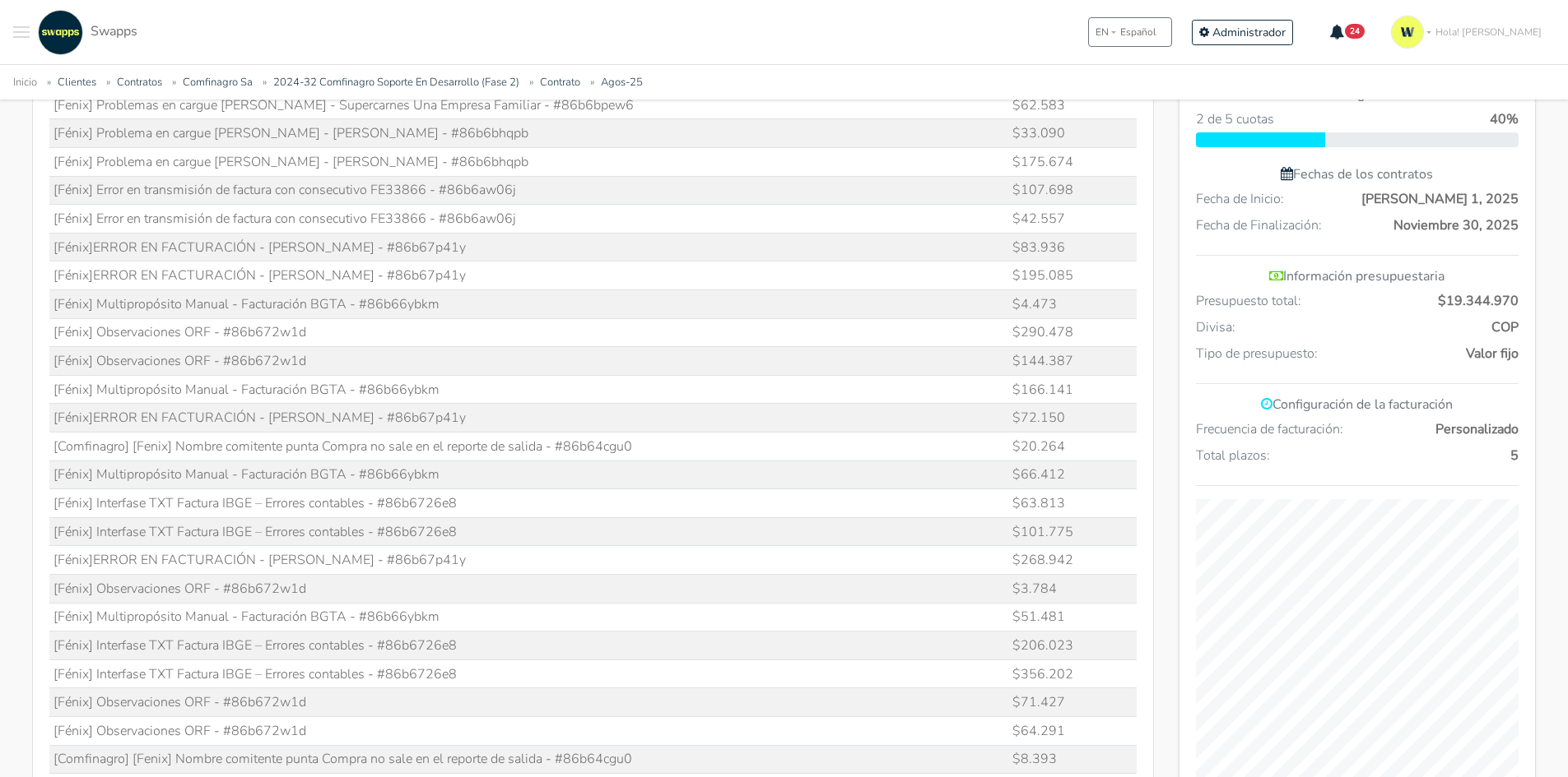
scroll to position [905, 0]
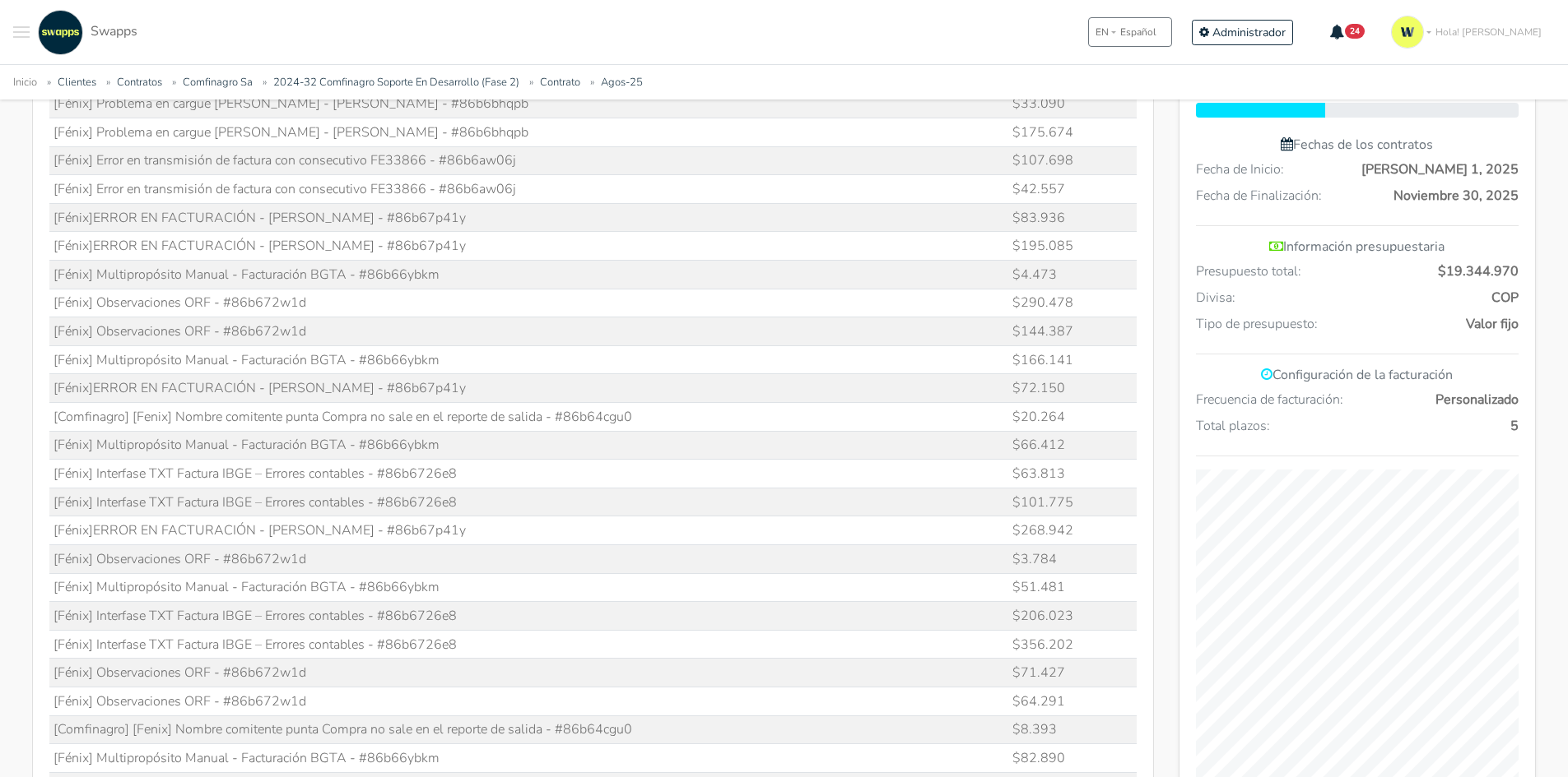
click at [264, 297] on td "[Fénix] Observaciones ORF - #86b672w1d" at bounding box center [529, 303] width 960 height 29
click at [262, 297] on td "[Fénix] Observaciones ORF - #86b672w1d" at bounding box center [529, 303] width 960 height 29
copy td "86b672w1d"
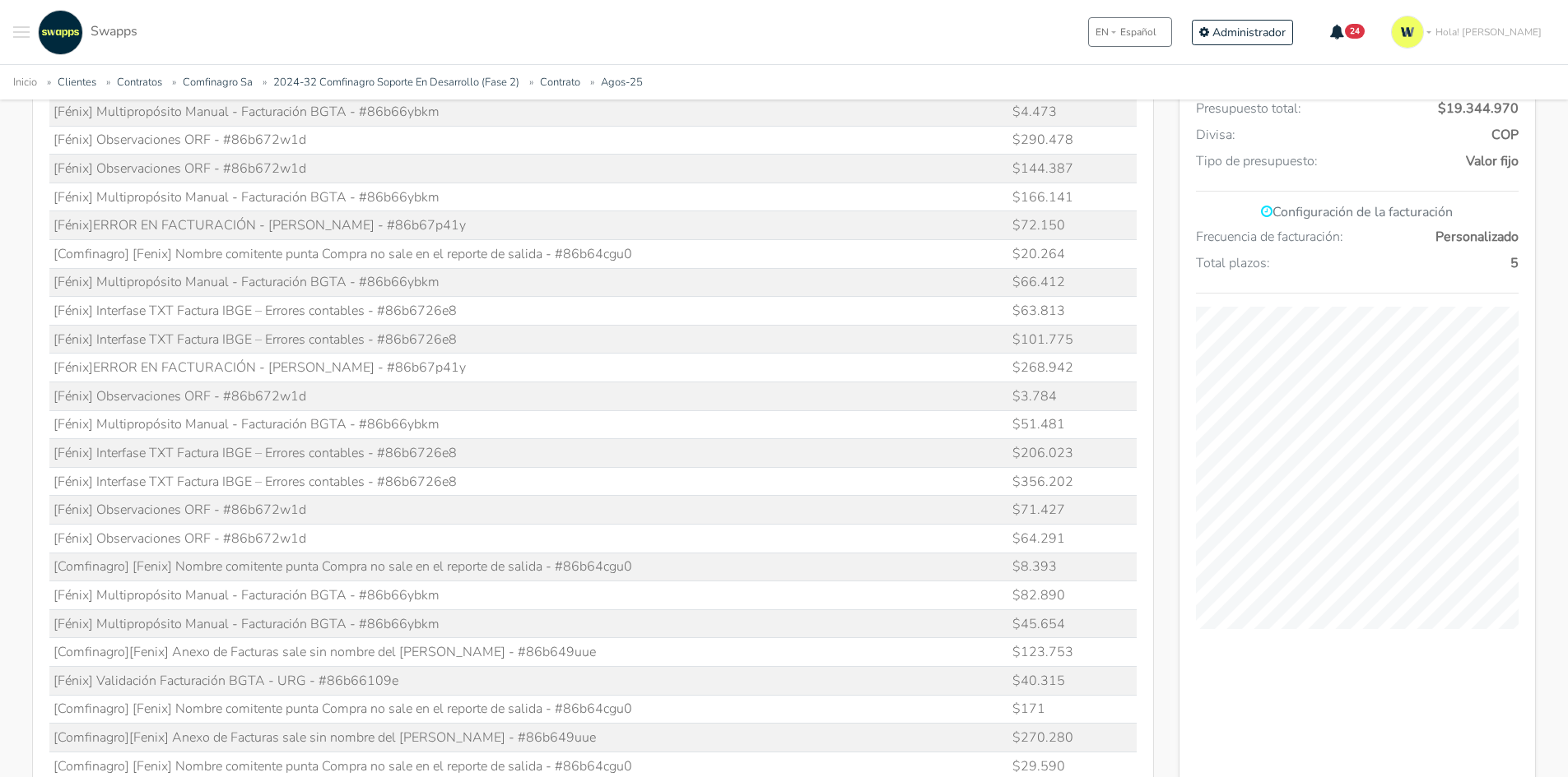
scroll to position [1069, 0]
click at [385, 196] on td "[Fénix] Multipropósito Manual - Facturación BGTA - #86b66ybkm" at bounding box center [529, 195] width 960 height 29
copy td "86b66ybkm"
click at [412, 227] on td "[Fénix]ERROR EN FACTURACIÓN - DIANA CARDENAS - #86b67p41y" at bounding box center [529, 224] width 960 height 29
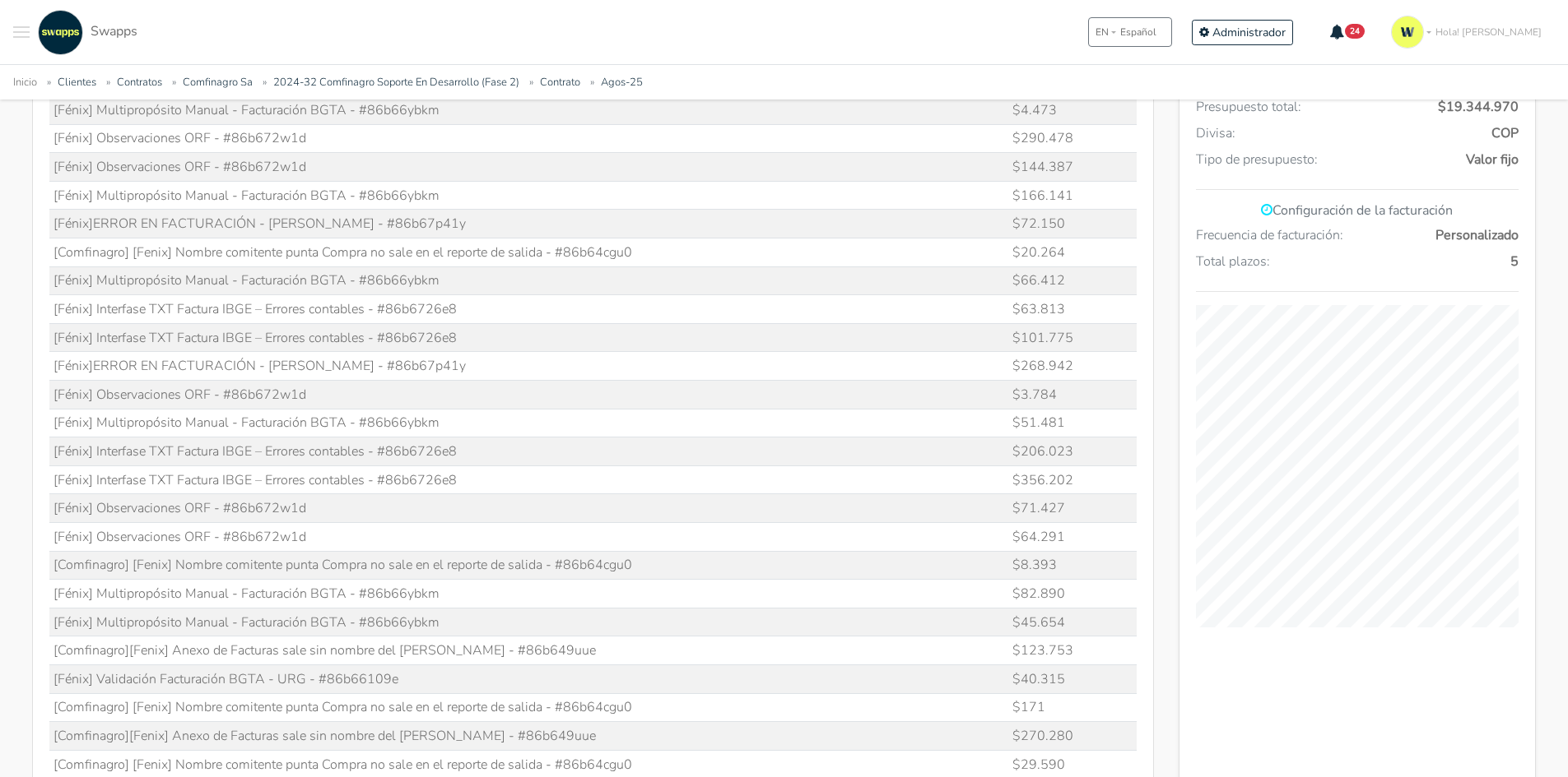
click at [412, 227] on td "[Fénix]ERROR EN FACTURACIÓN - DIANA CARDENAS - #86b67p41y" at bounding box center [529, 224] width 960 height 29
copy td "86b67p41y"
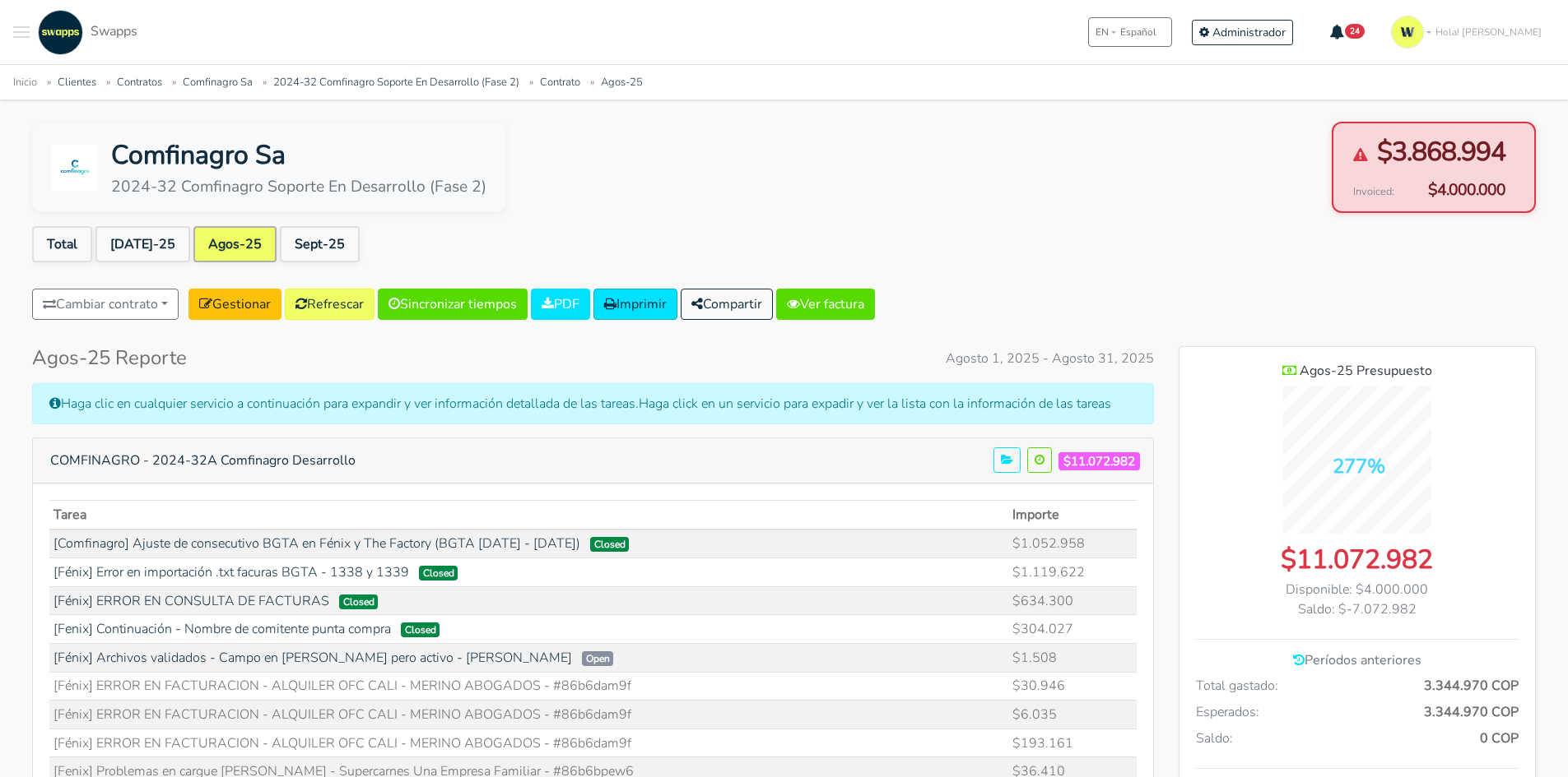
scroll to position [164, 0]
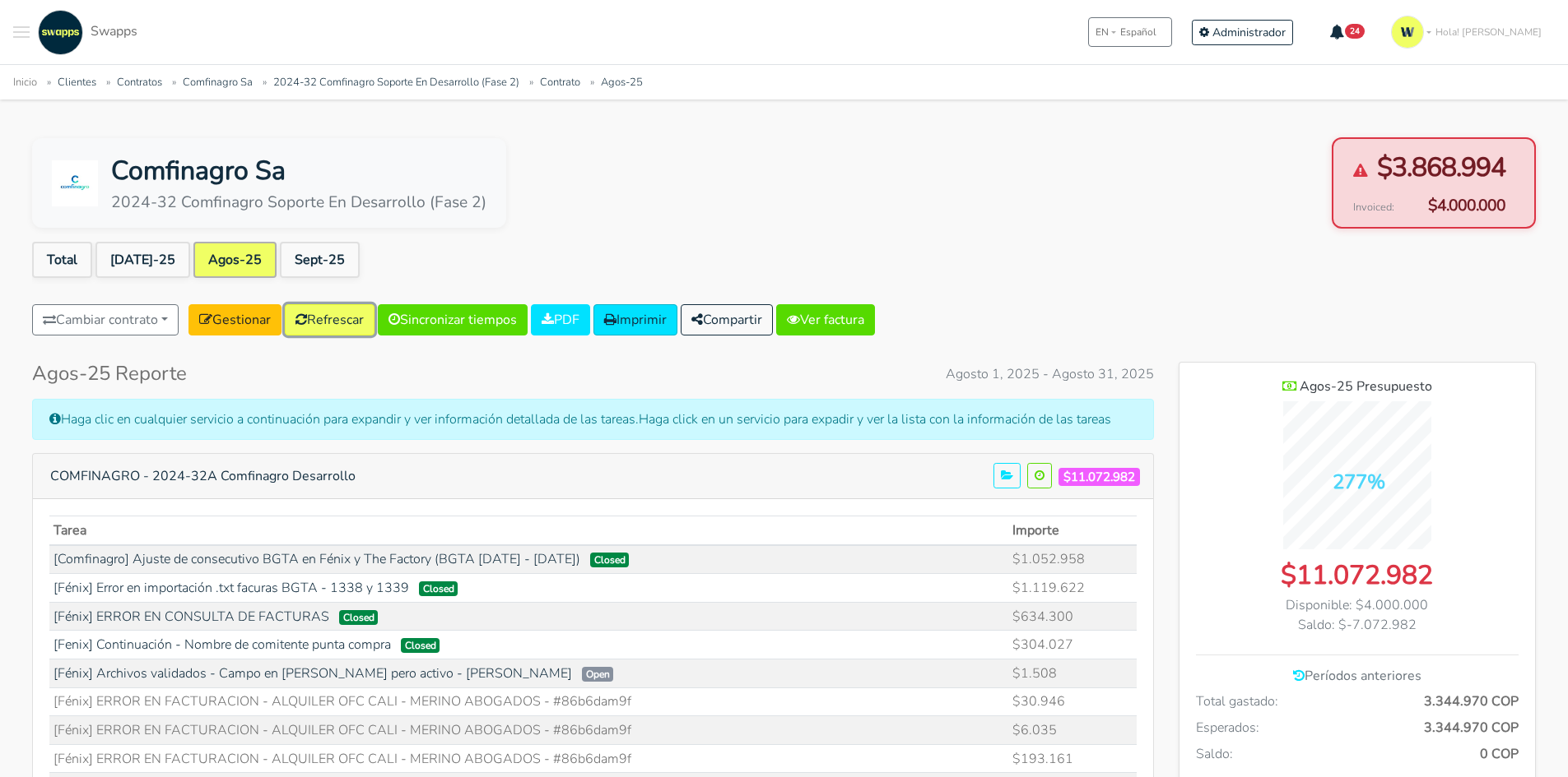
click at [338, 318] on link "Refrescar" at bounding box center [330, 320] width 90 height 32
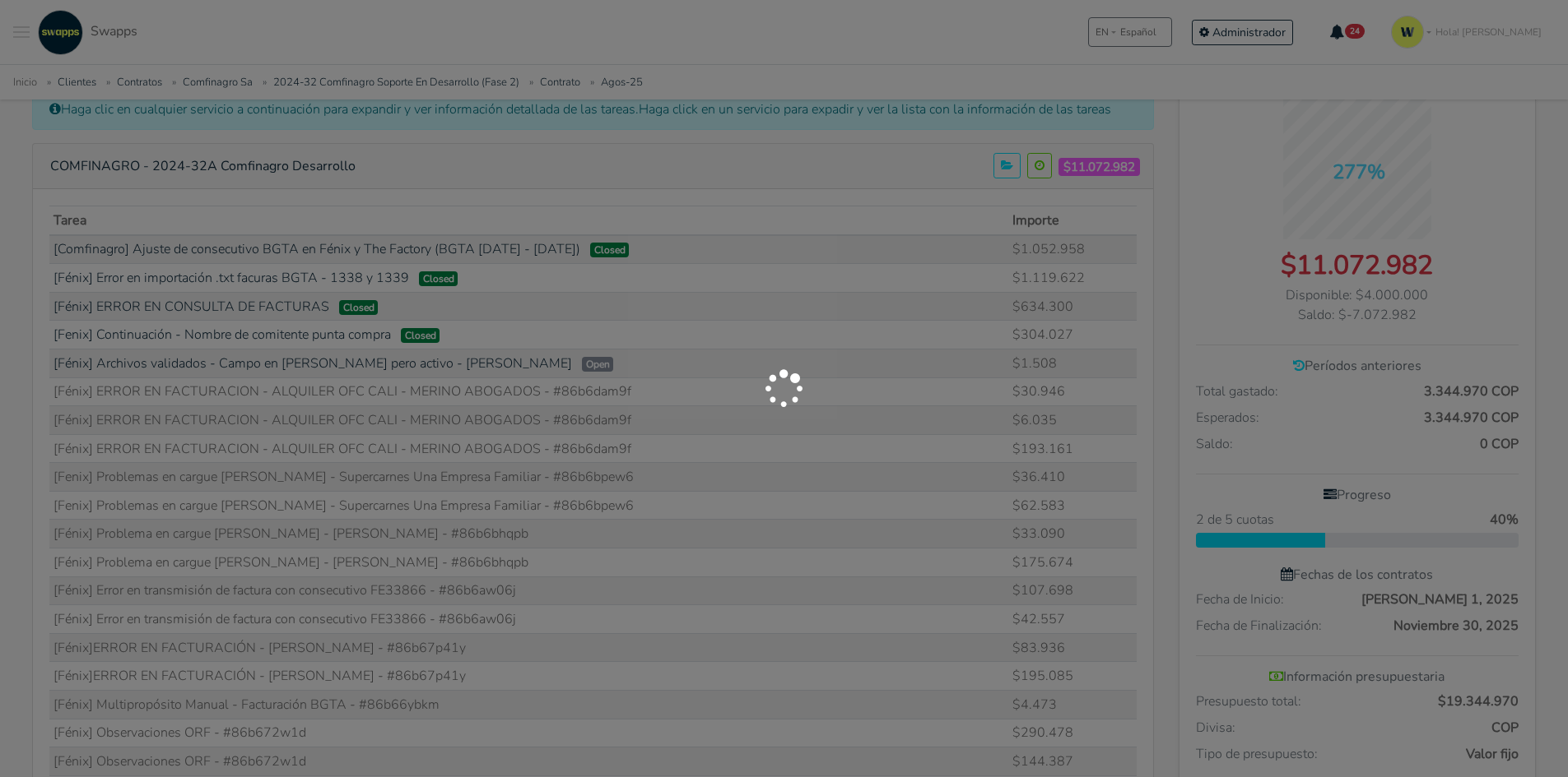
scroll to position [618, 0]
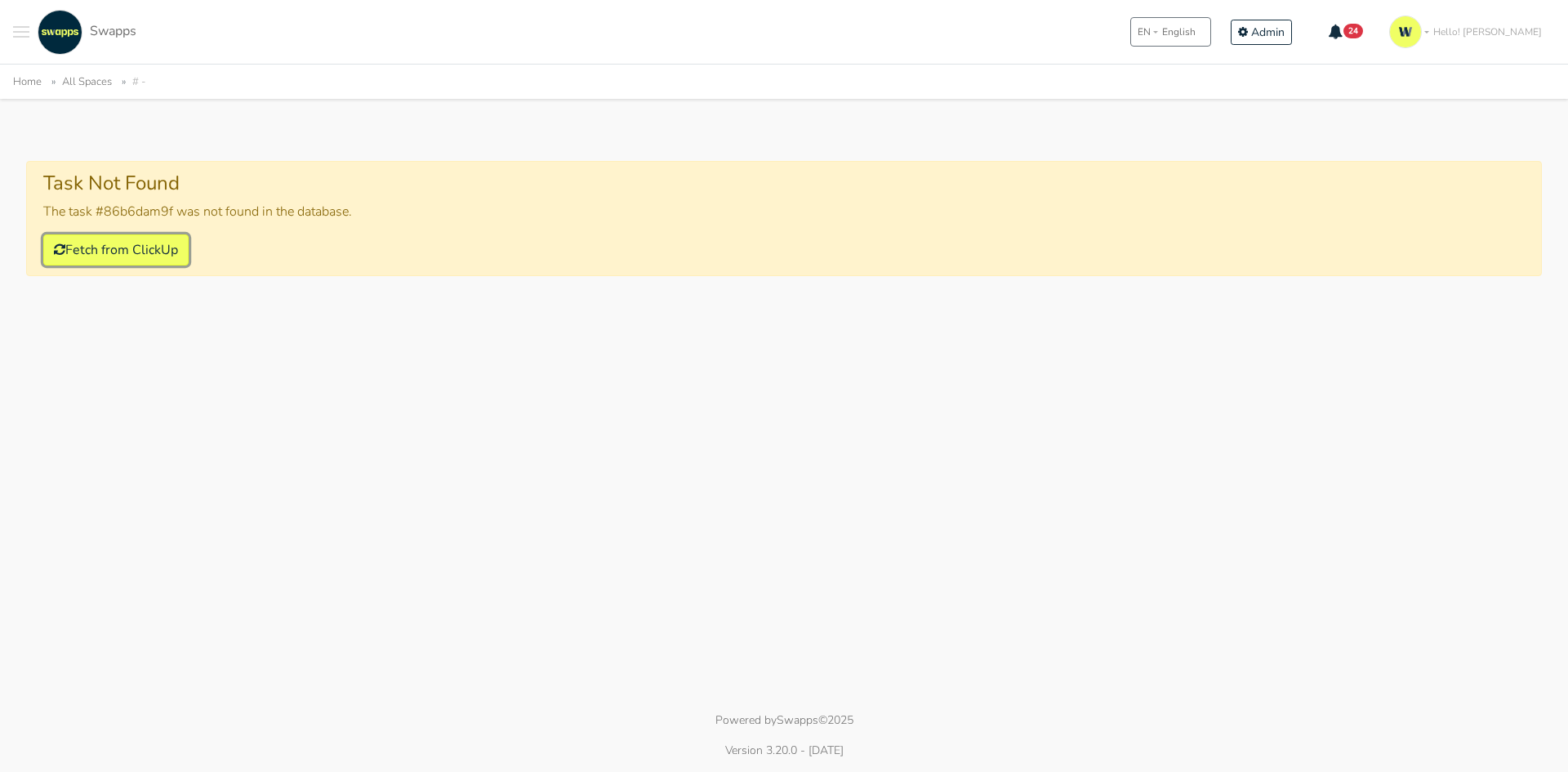
click at [87, 238] on button "Fetch from ClickUp" at bounding box center [116, 250] width 146 height 31
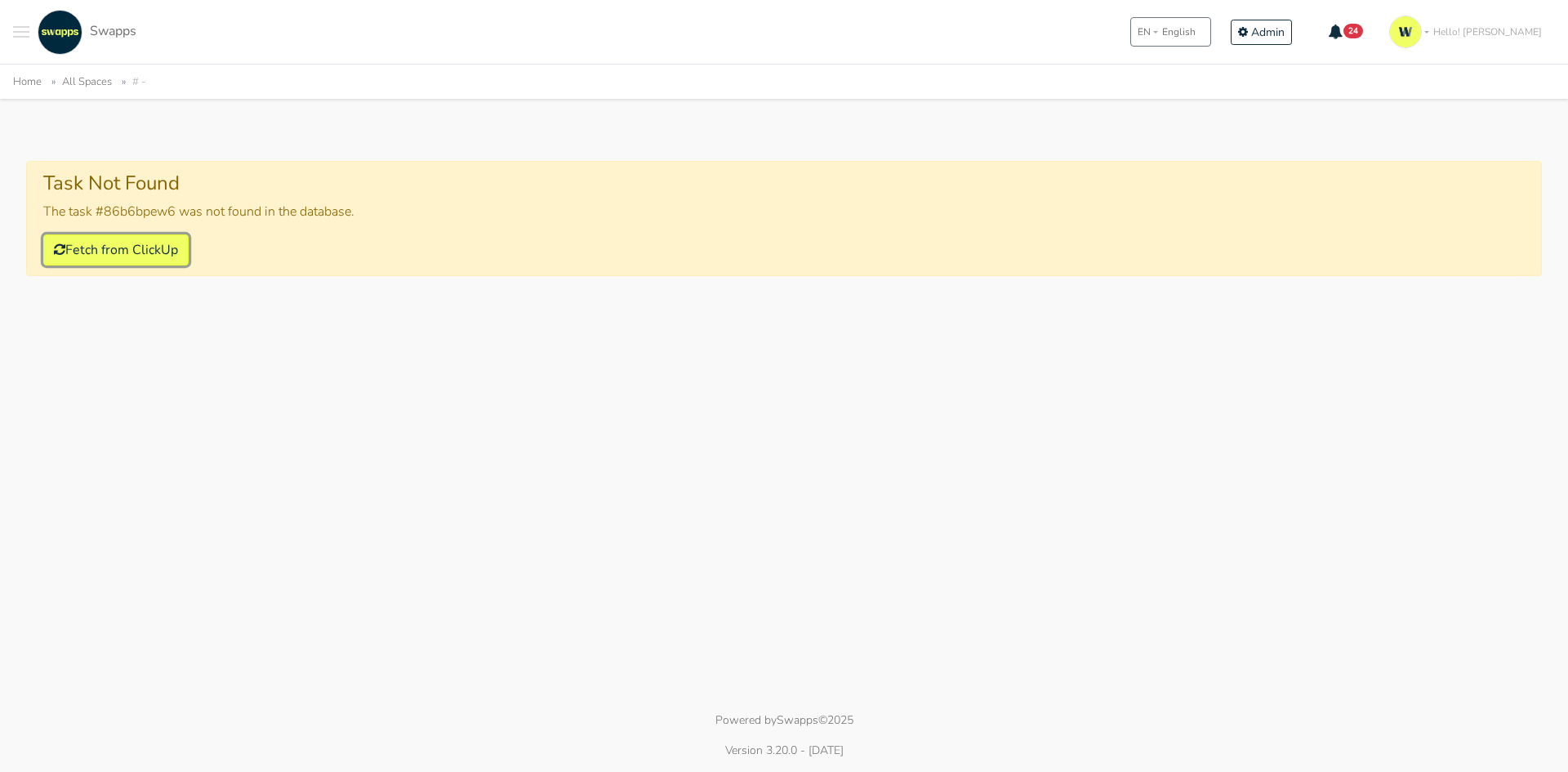
click at [122, 254] on button "Fetch from ClickUp" at bounding box center [116, 250] width 146 height 31
click at [121, 240] on button "Fetch from ClickUp" at bounding box center [116, 250] width 146 height 31
click at [128, 247] on button "Fetch from ClickUp" at bounding box center [116, 250] width 146 height 31
click at [109, 254] on button "Fetch from ClickUp" at bounding box center [116, 250] width 146 height 31
click at [112, 255] on button "Fetch from ClickUp" at bounding box center [116, 250] width 146 height 31
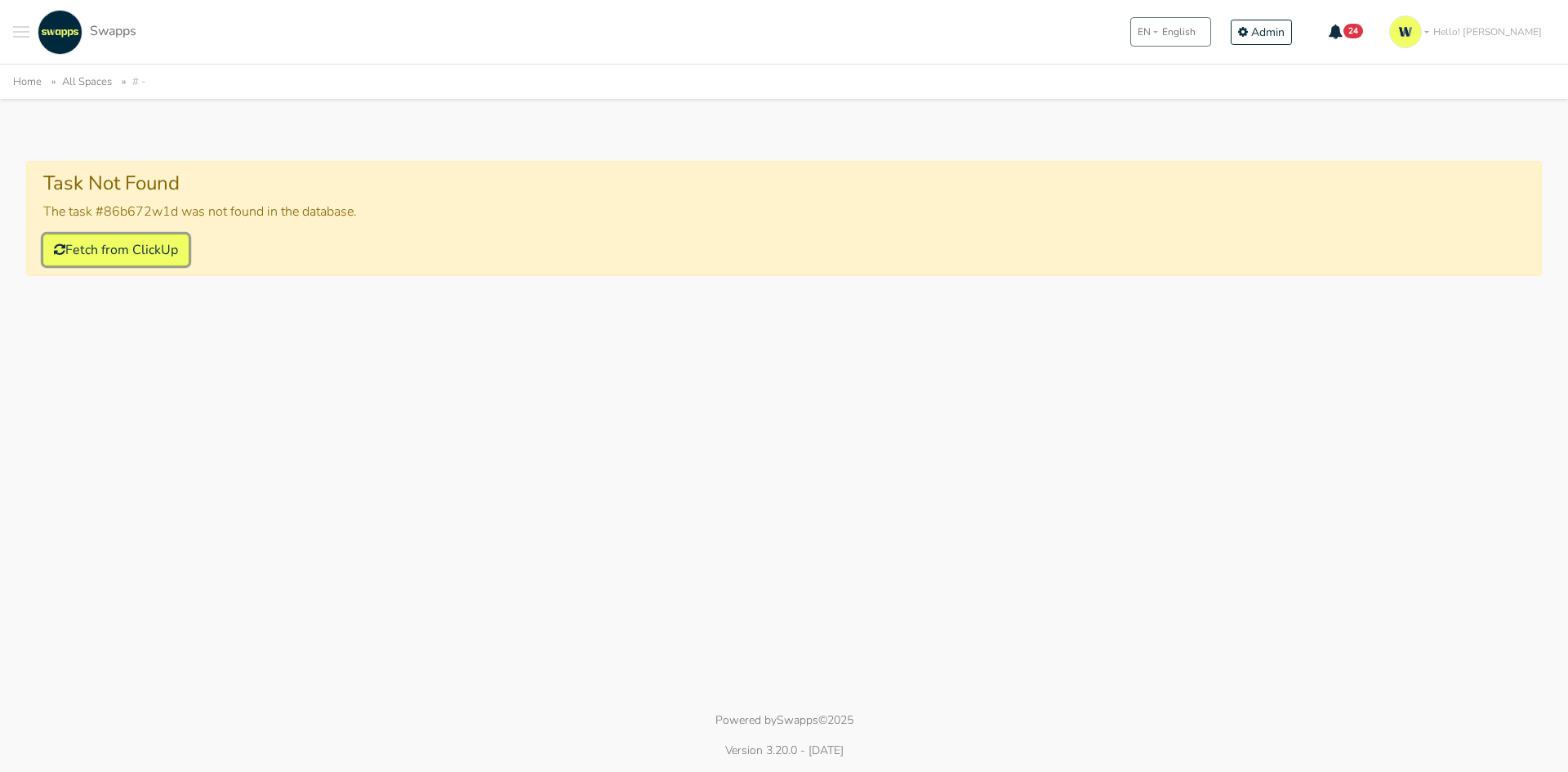
click at [135, 254] on button "Fetch from ClickUp" at bounding box center [116, 250] width 146 height 31
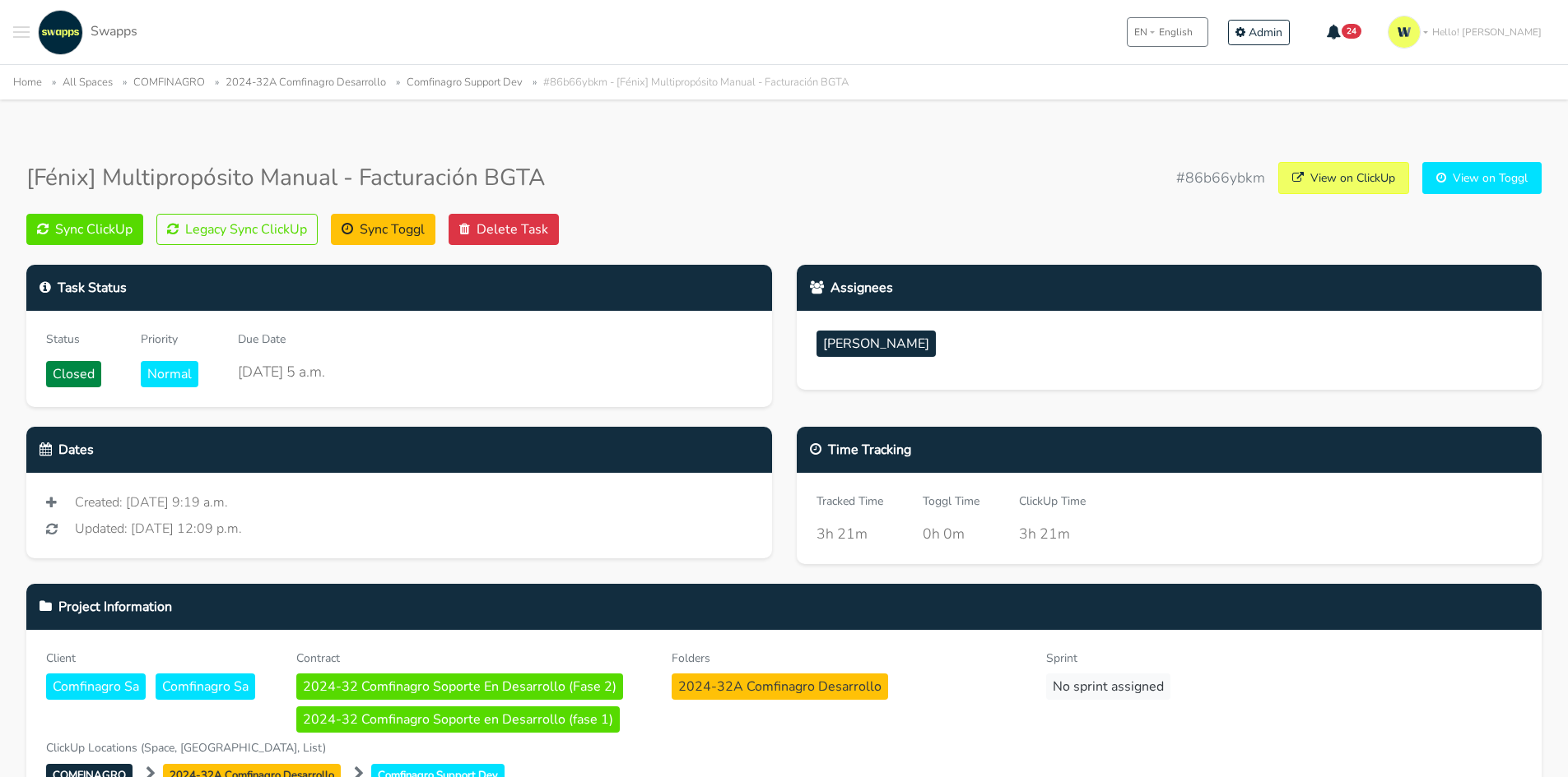
click at [444, 408] on div "Task Status Status Closed Priority Normal Due Date Aug. 13, 2025, 5 a.m." at bounding box center [399, 345] width 770 height 162
click at [105, 228] on button "Sync ClickUp" at bounding box center [85, 229] width 117 height 32
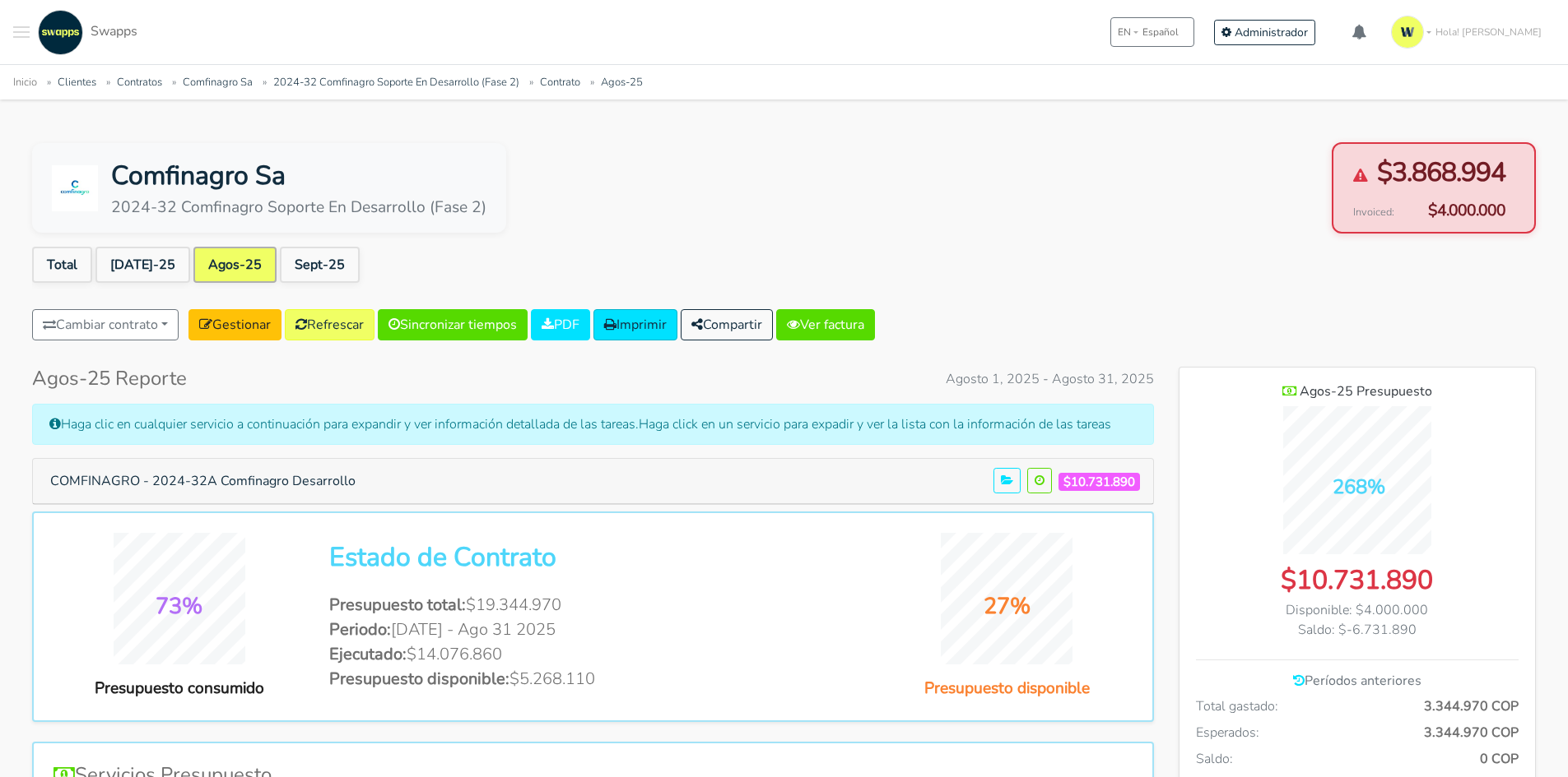
scroll to position [1199, 357]
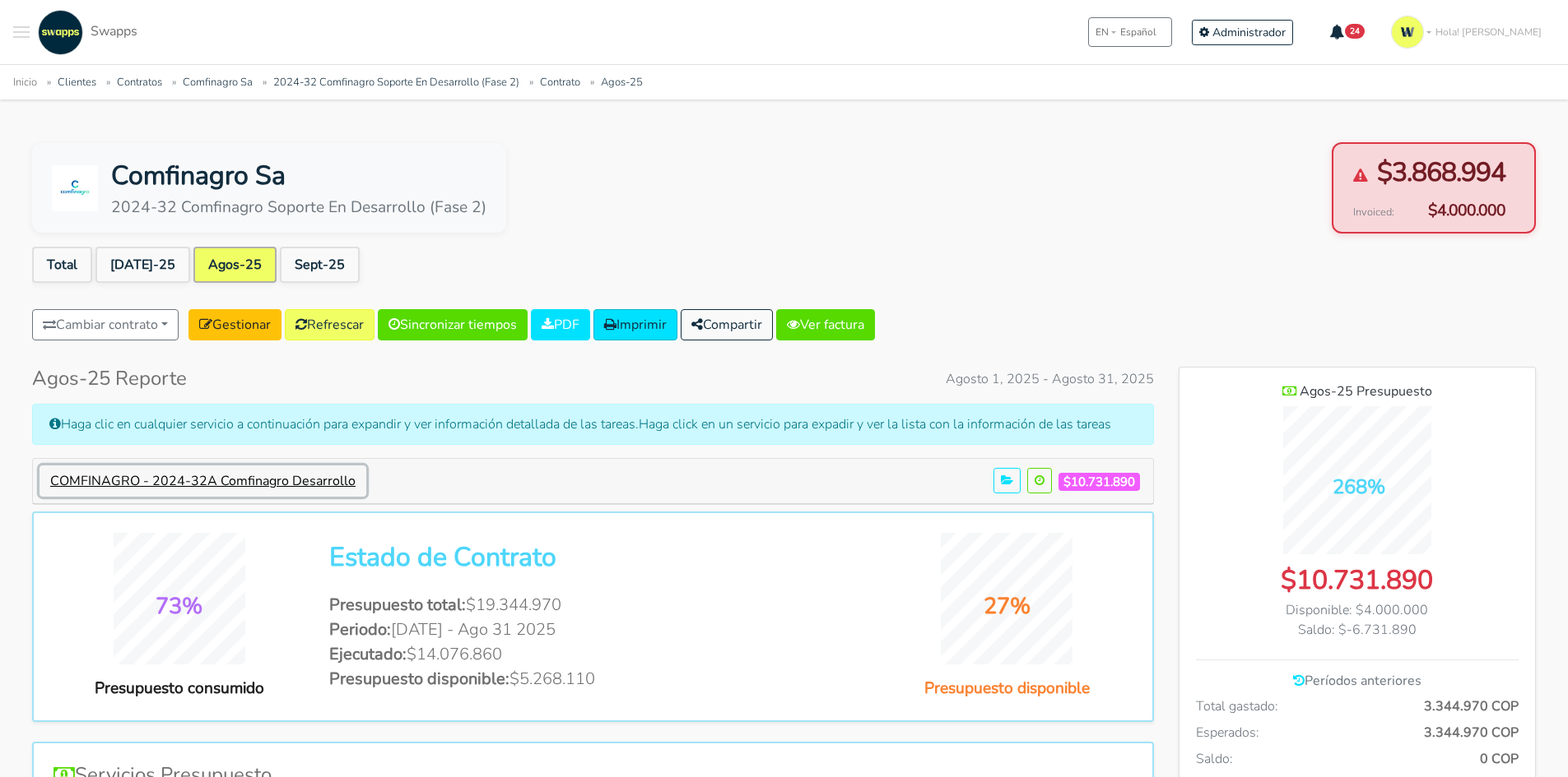
click at [344, 489] on button "COMFINAGRO - 2024-32A Comfinagro Desarrollo" at bounding box center [203, 481] width 327 height 32
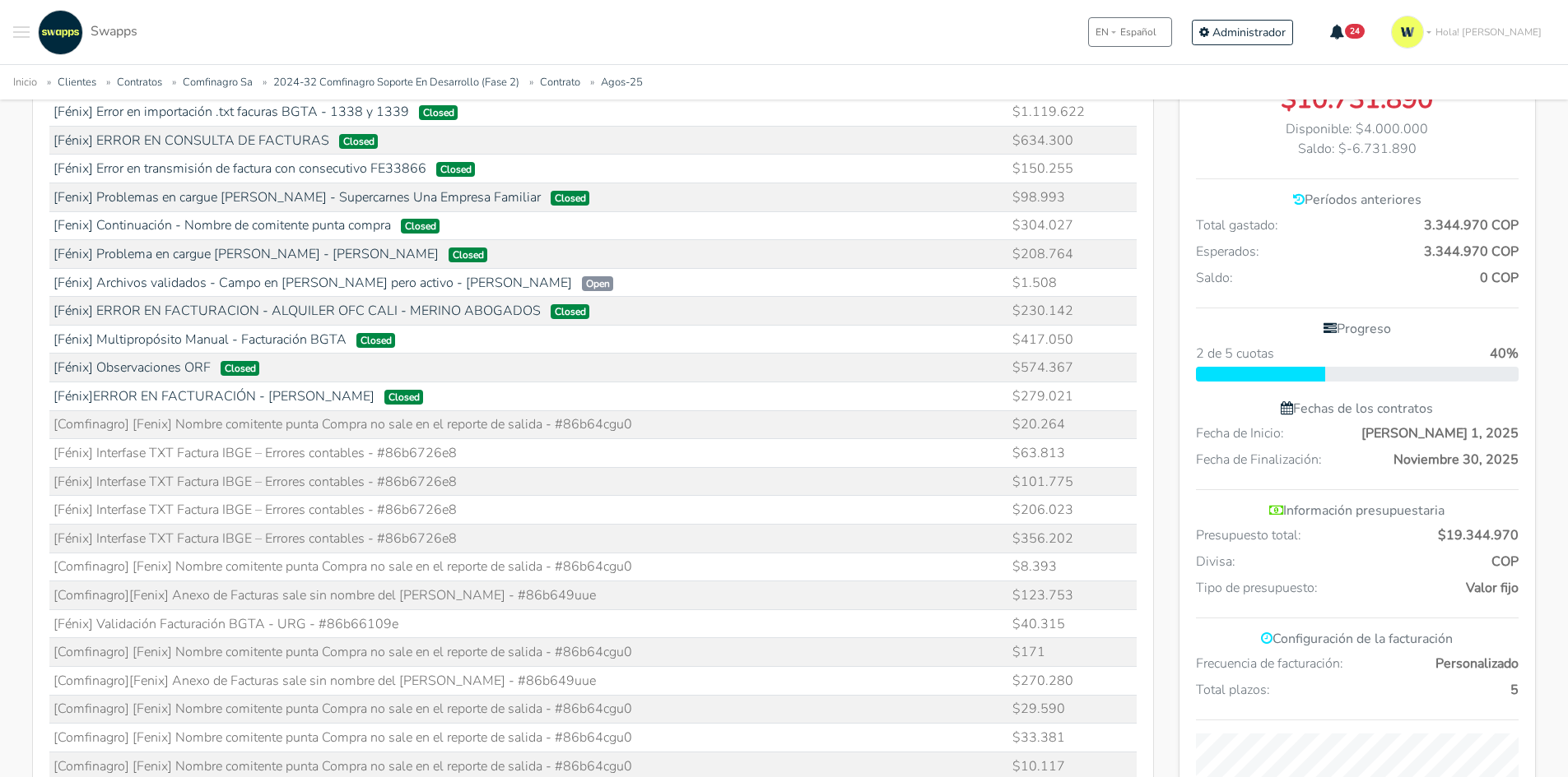
scroll to position [576, 0]
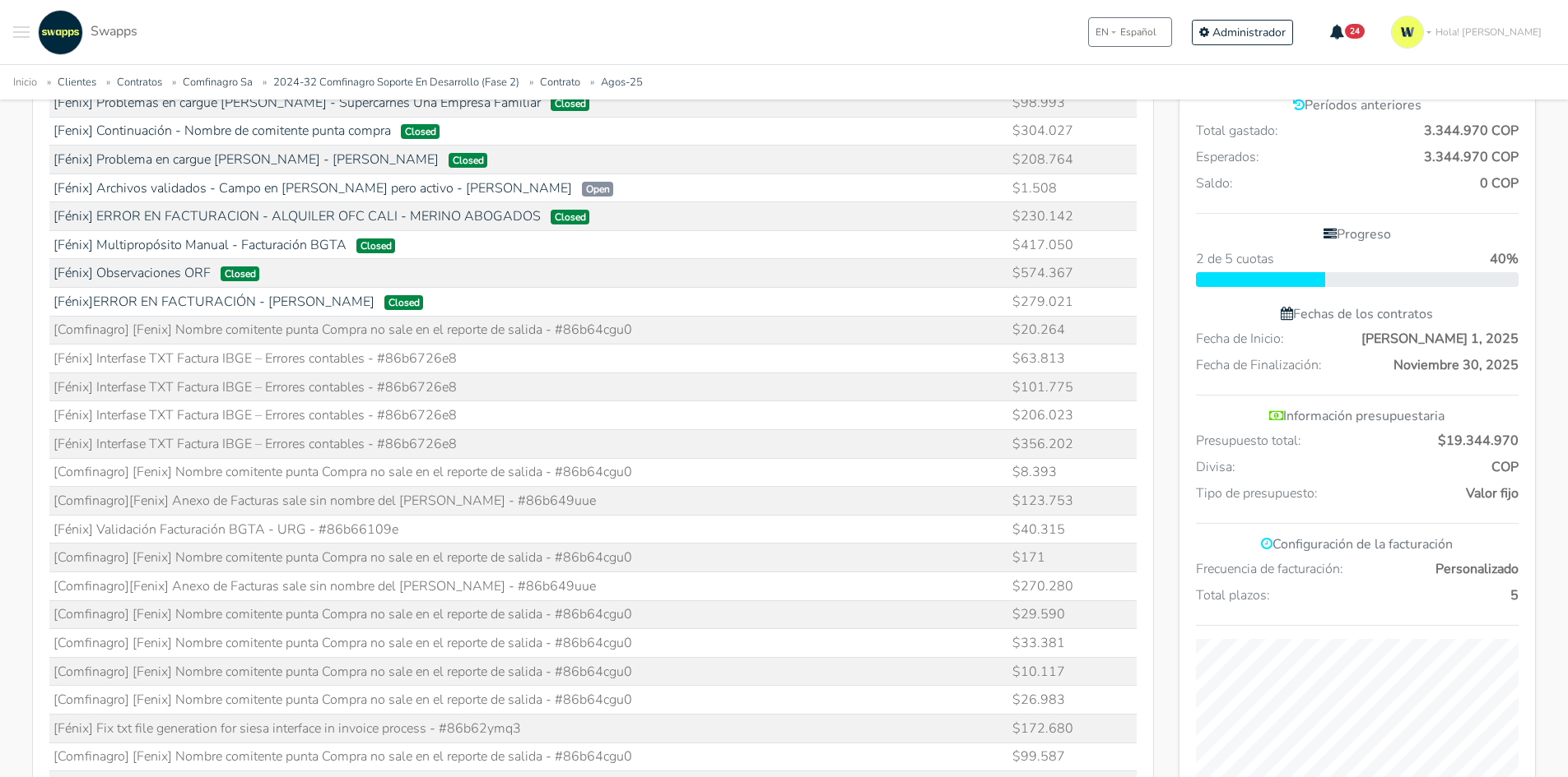
click at [593, 335] on td "[Comfinagro] [Fenix] Nombre comitente punta Compra no sale en el reporte de sal…" at bounding box center [529, 330] width 960 height 29
copy td "86b64cgu0"
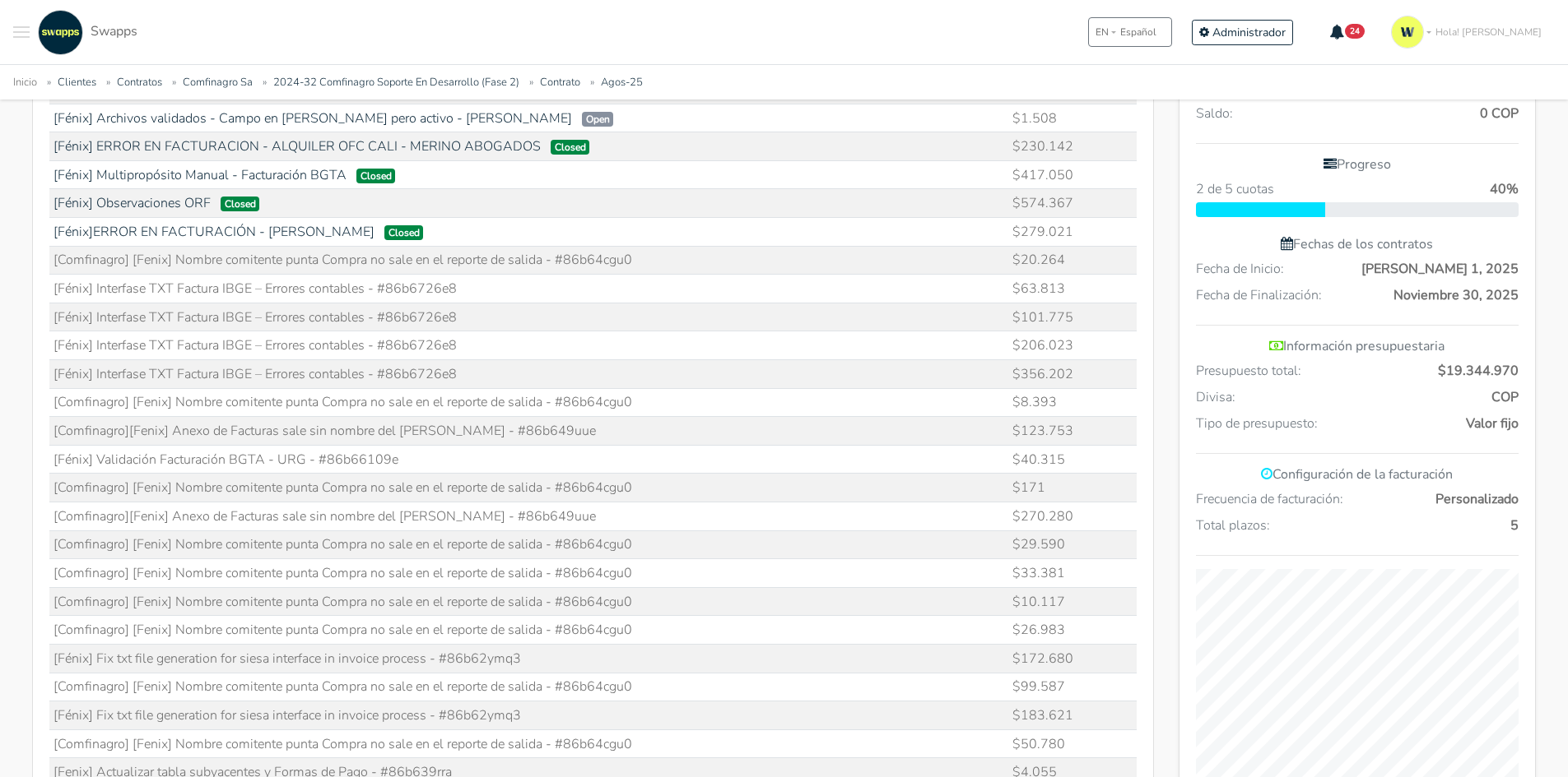
scroll to position [740, 0]
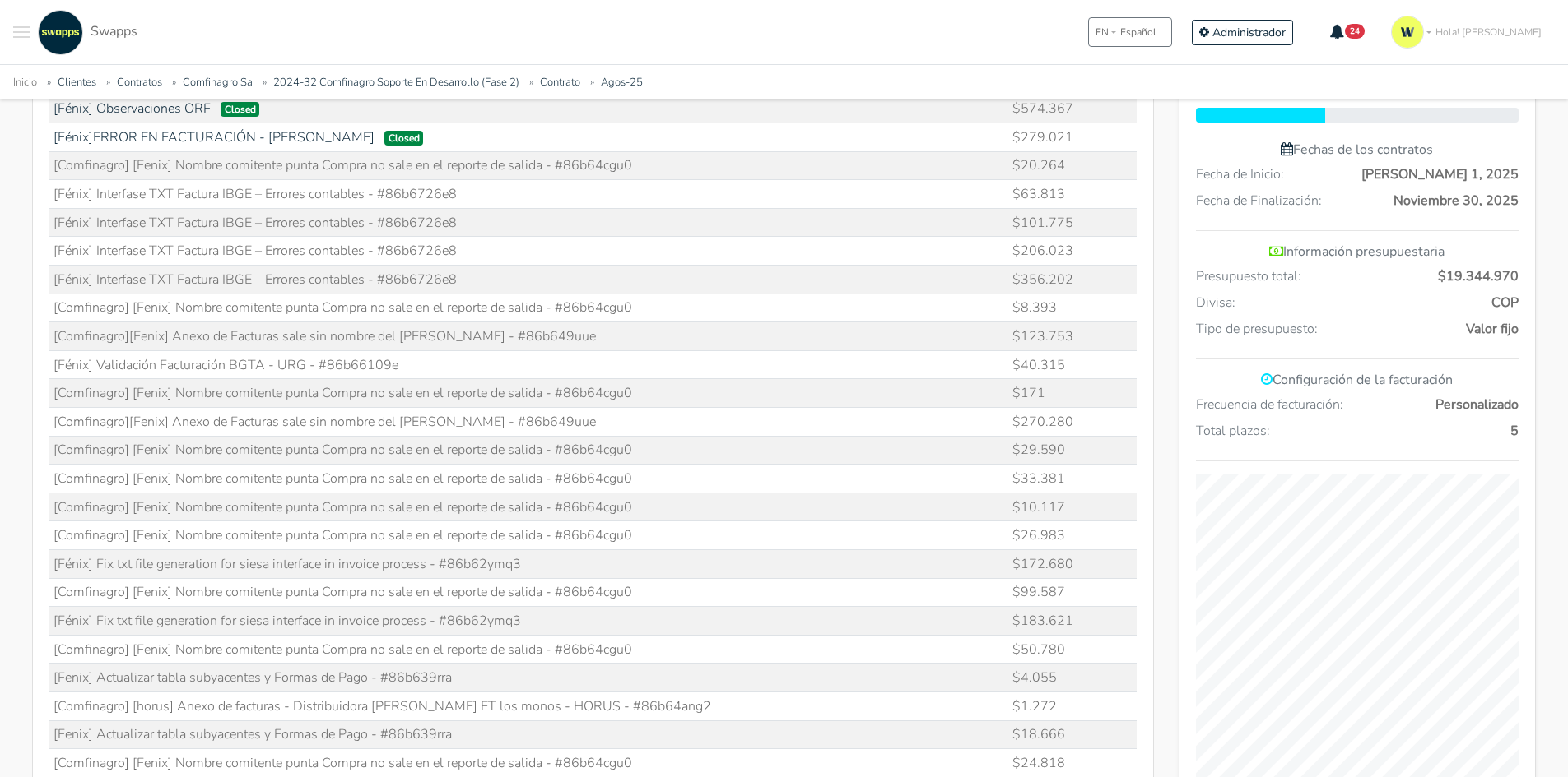
drag, startPoint x: 390, startPoint y: 226, endPoint x: 484, endPoint y: 211, distance: 95.2
click at [484, 211] on td "[Fénix] Interfase TXT Factura IBGE – Errores contables - #86b6726e8" at bounding box center [529, 222] width 960 height 29
copy td "86b6726e8"
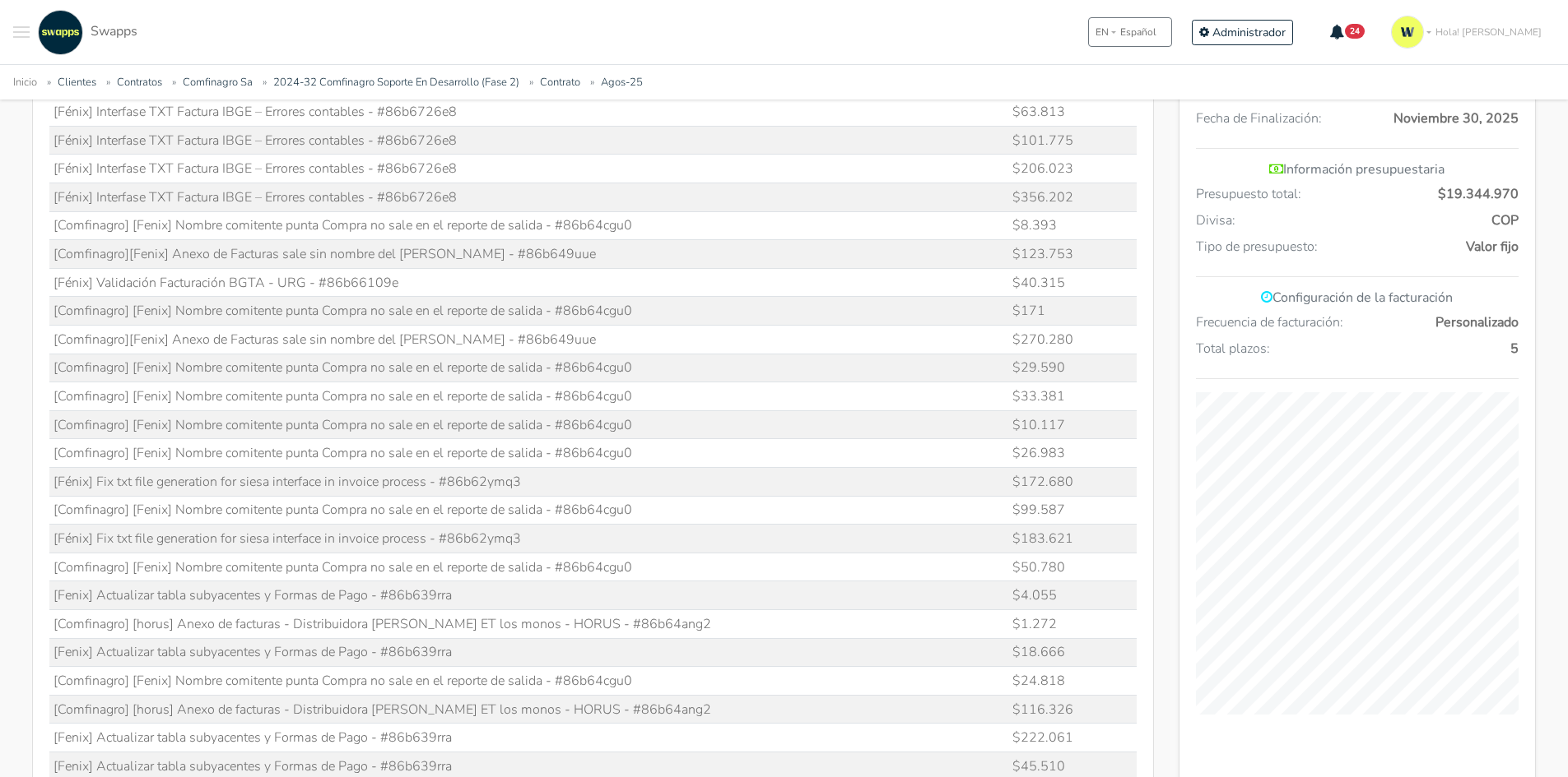
drag, startPoint x: 563, startPoint y: 227, endPoint x: 762, endPoint y: 201, distance: 200.7
click at [762, 201] on tbody "[Comfinagro] Ajuste de consecutivo BGTA en Fénix y The Factory (BGTA 1314 - 133…" at bounding box center [593, 482] width 1087 height 1509
click at [603, 228] on td "[Comfinagro] [Fenix] Nombre comitente punta Compra no sale en el reporte de sal…" at bounding box center [529, 226] width 960 height 29
drag, startPoint x: 566, startPoint y: 221, endPoint x: 761, endPoint y: 199, distance: 196.2
click at [761, 199] on tbody "[Comfinagro] Ajuste de consecutivo BGTA en Fénix y The Factory (BGTA 1314 - 133…" at bounding box center [593, 482] width 1087 height 1509
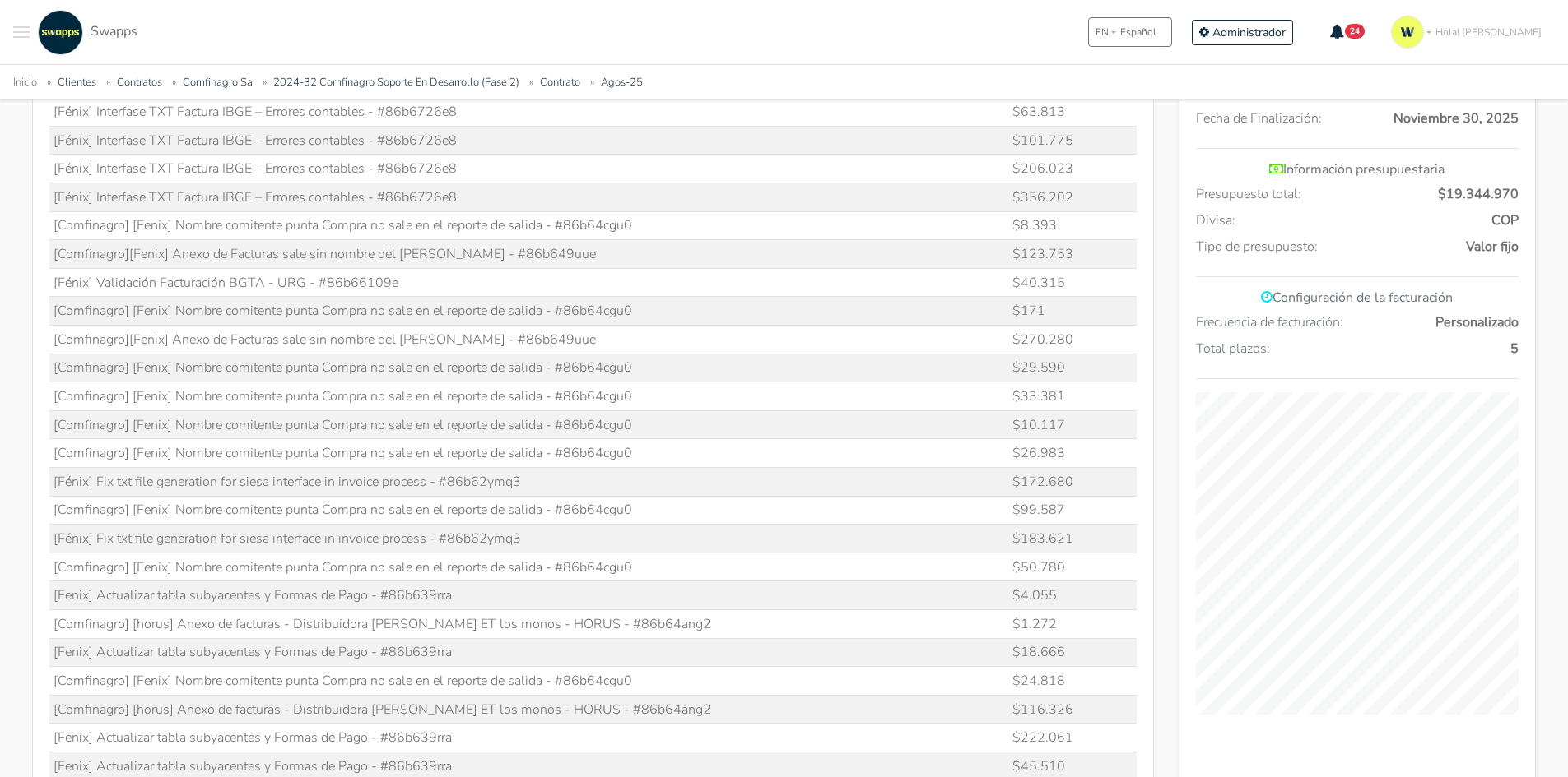
click at [603, 229] on td "[Comfinagro] [Fenix] Nombre comitente punta Compra no sale en el reporte de sal…" at bounding box center [529, 226] width 960 height 29
drag, startPoint x: 566, startPoint y: 225, endPoint x: 651, endPoint y: 227, distance: 85.0
click at [655, 227] on td "[Comfinagro] [Fenix] Nombre comitente punta Compra no sale en el reporte de sal…" at bounding box center [529, 226] width 960 height 29
copy td "86b64cgu0"
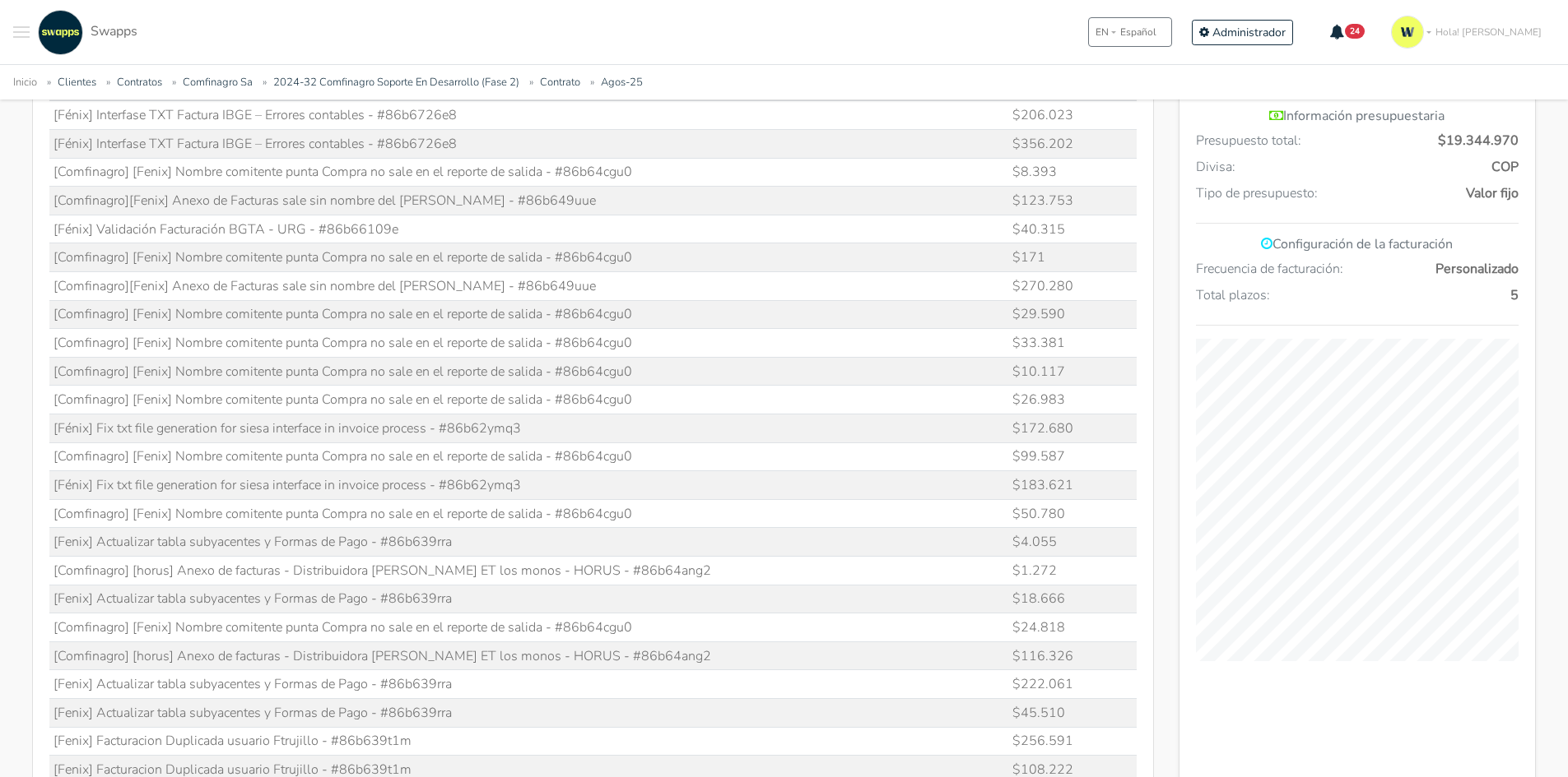
scroll to position [905, 0]
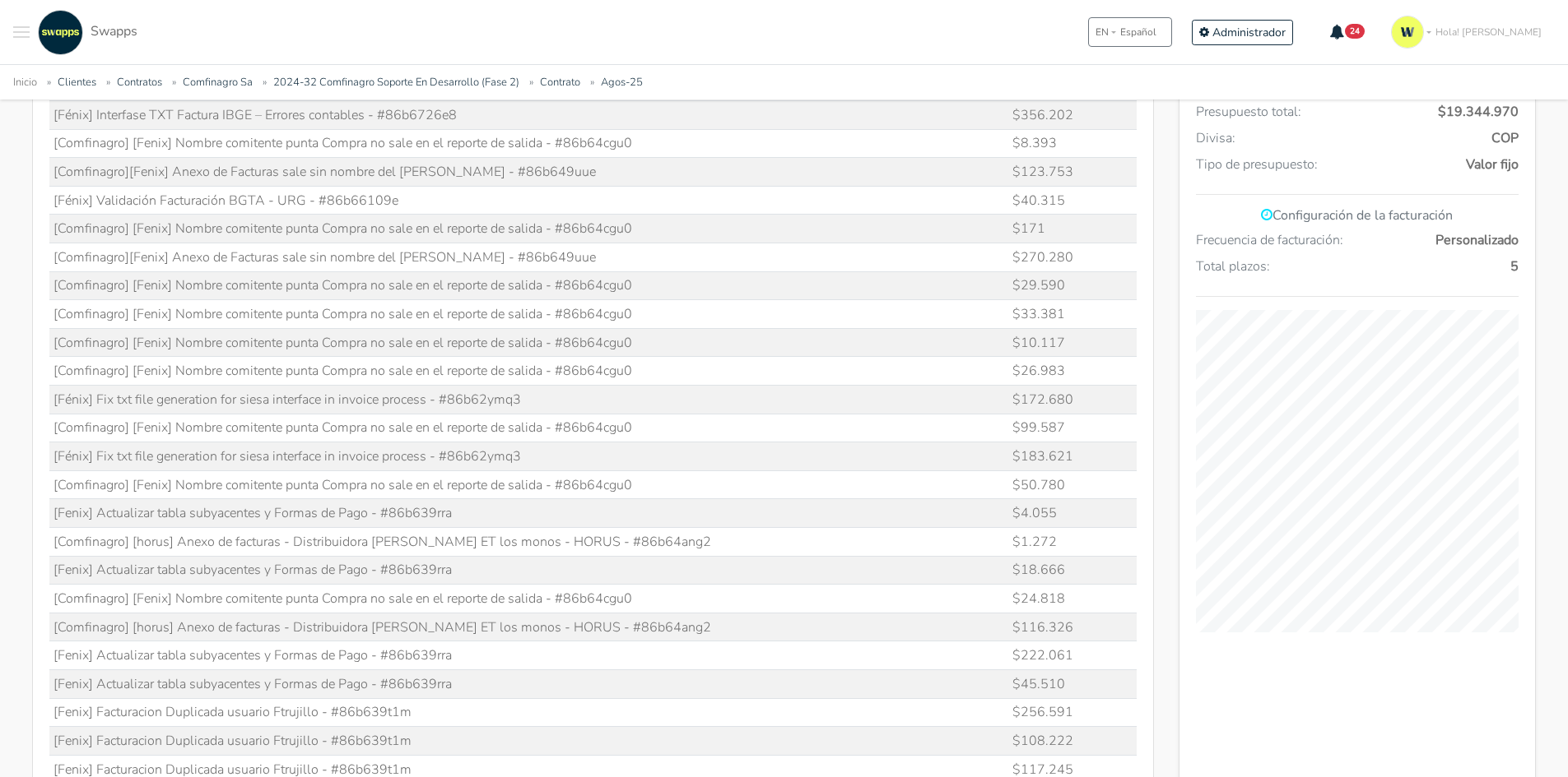
drag, startPoint x: 564, startPoint y: 317, endPoint x: 660, endPoint y: 313, distance: 96.1
click at [660, 313] on td "[Comfinagro] [Fenix] Nombre comitente punta Compra no sale en el reporte de sal…" at bounding box center [529, 314] width 960 height 29
copy td "86b64cgu0"
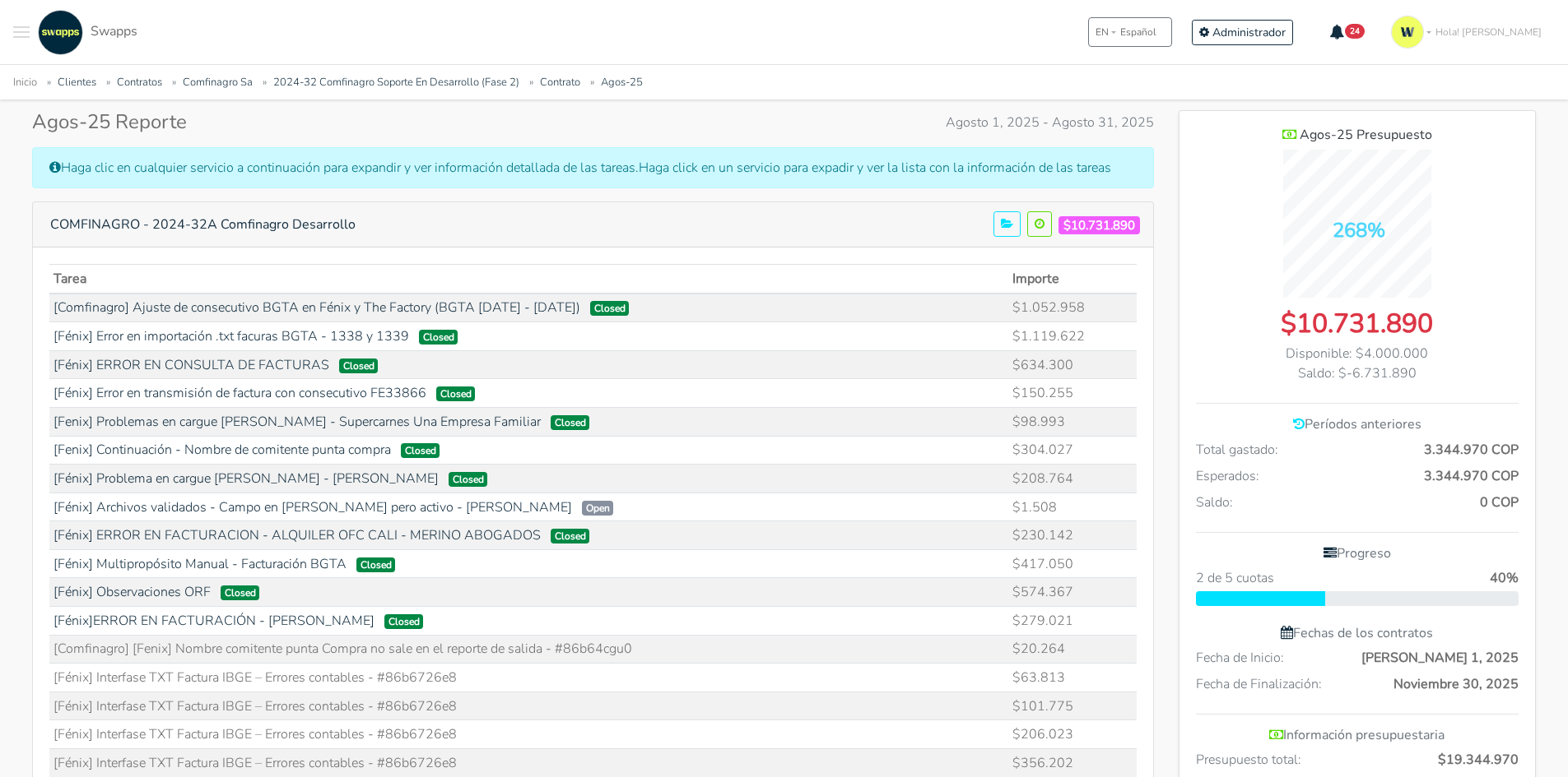
scroll to position [164, 0]
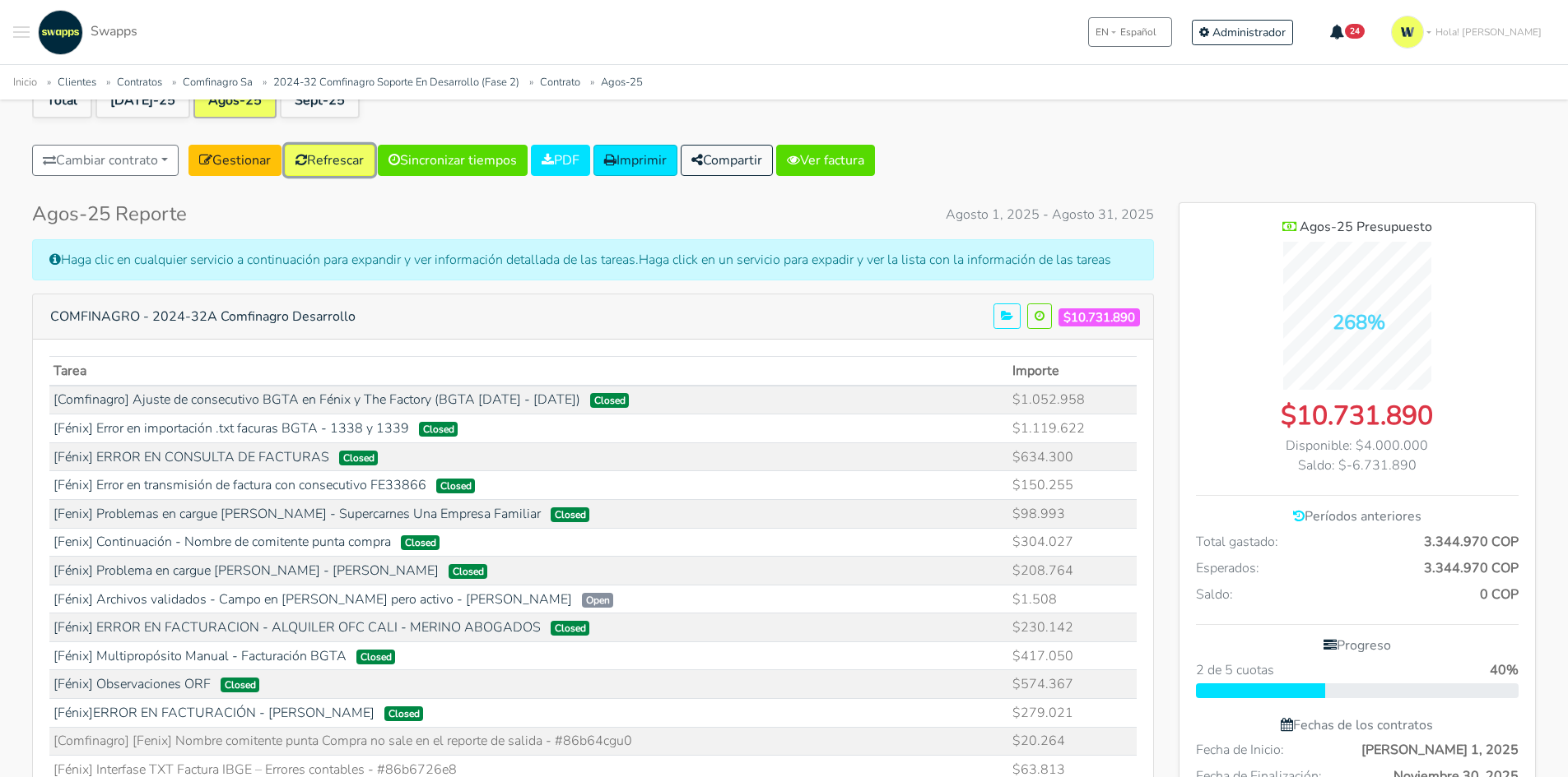
click at [330, 162] on link "Refrescar" at bounding box center [330, 161] width 90 height 32
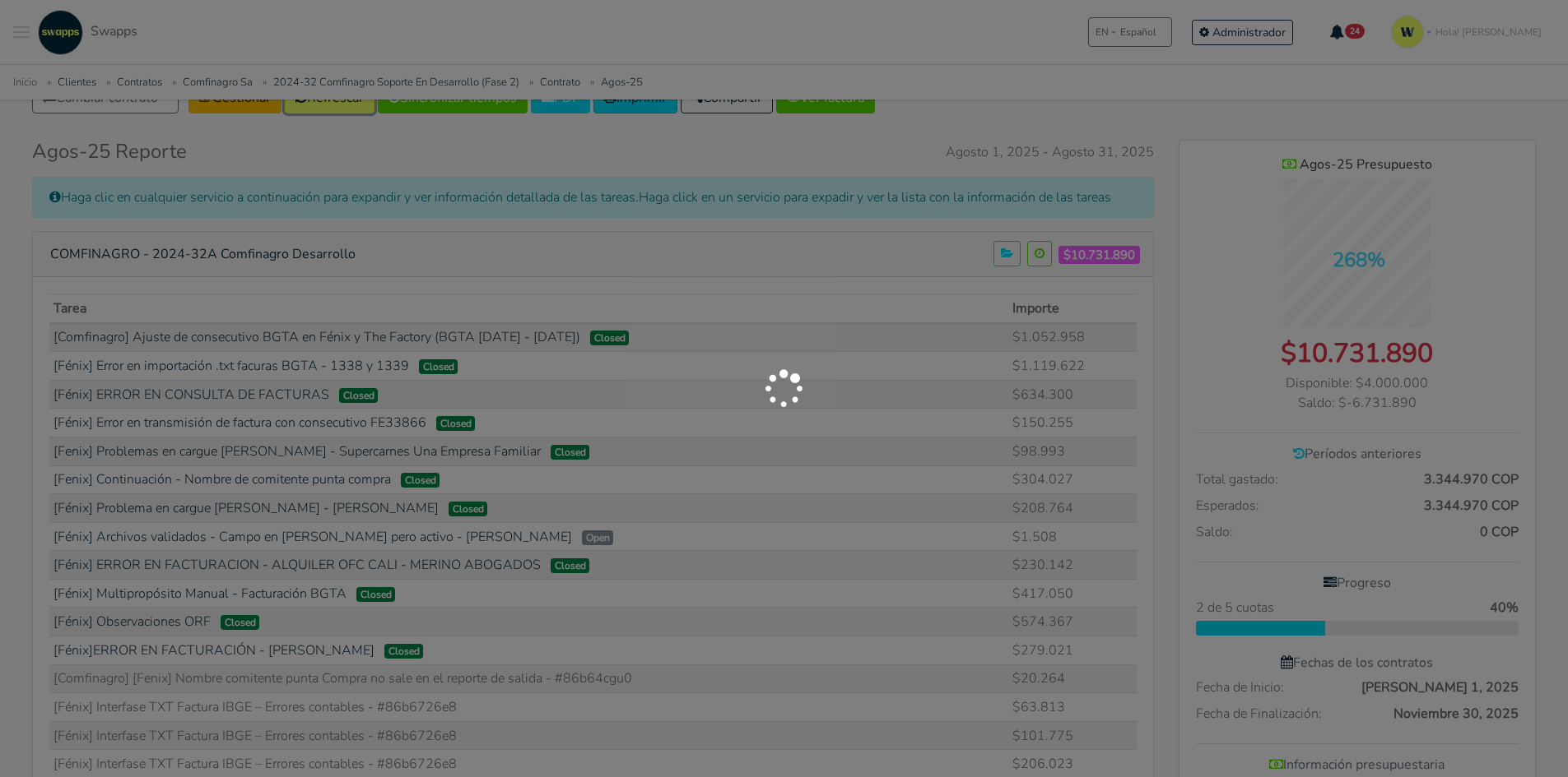
scroll to position [329, 0]
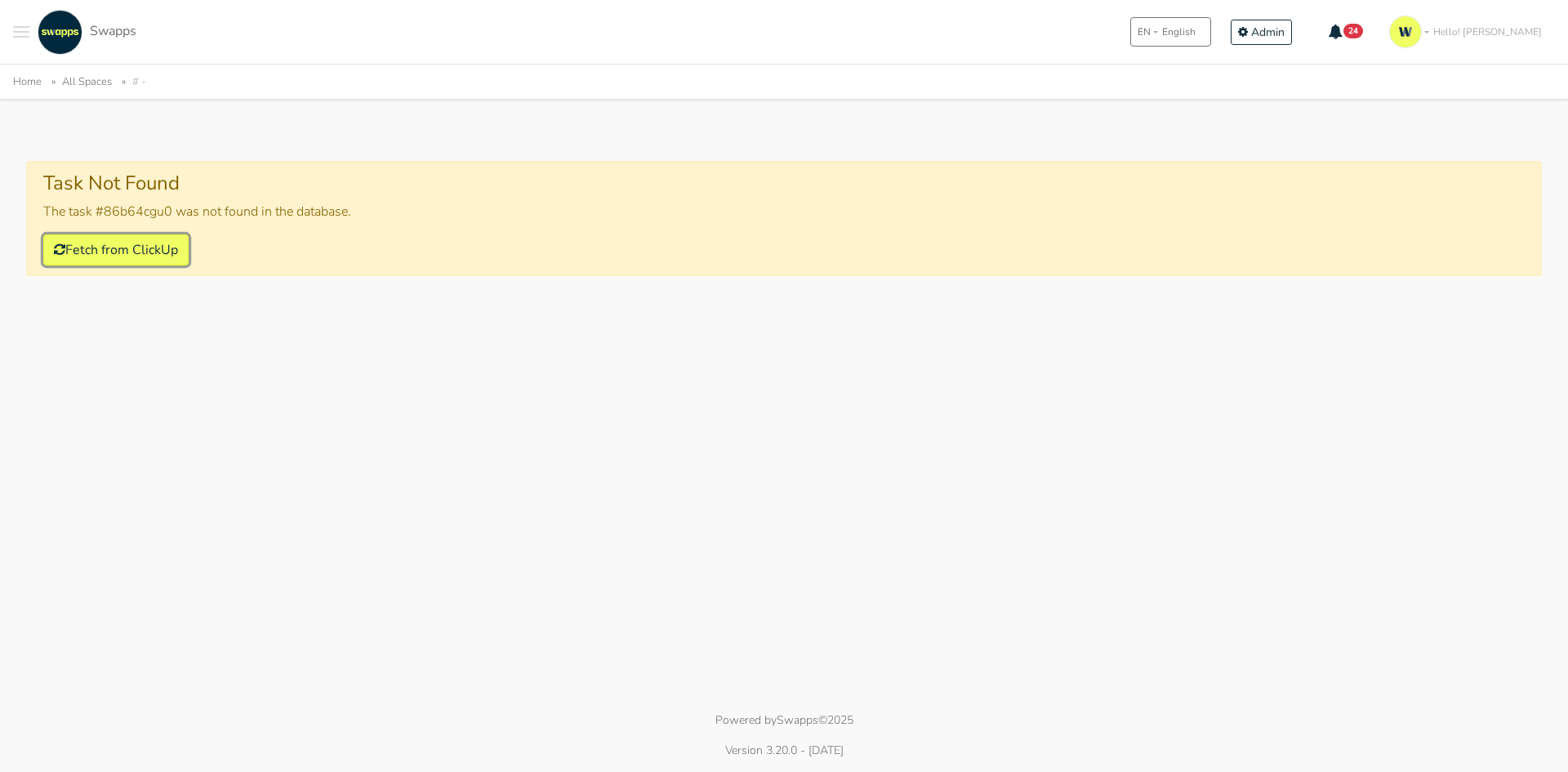
click at [123, 253] on button "Fetch from ClickUp" at bounding box center [116, 250] width 146 height 31
click at [124, 243] on button "Fetch from ClickUp" at bounding box center [116, 250] width 146 height 31
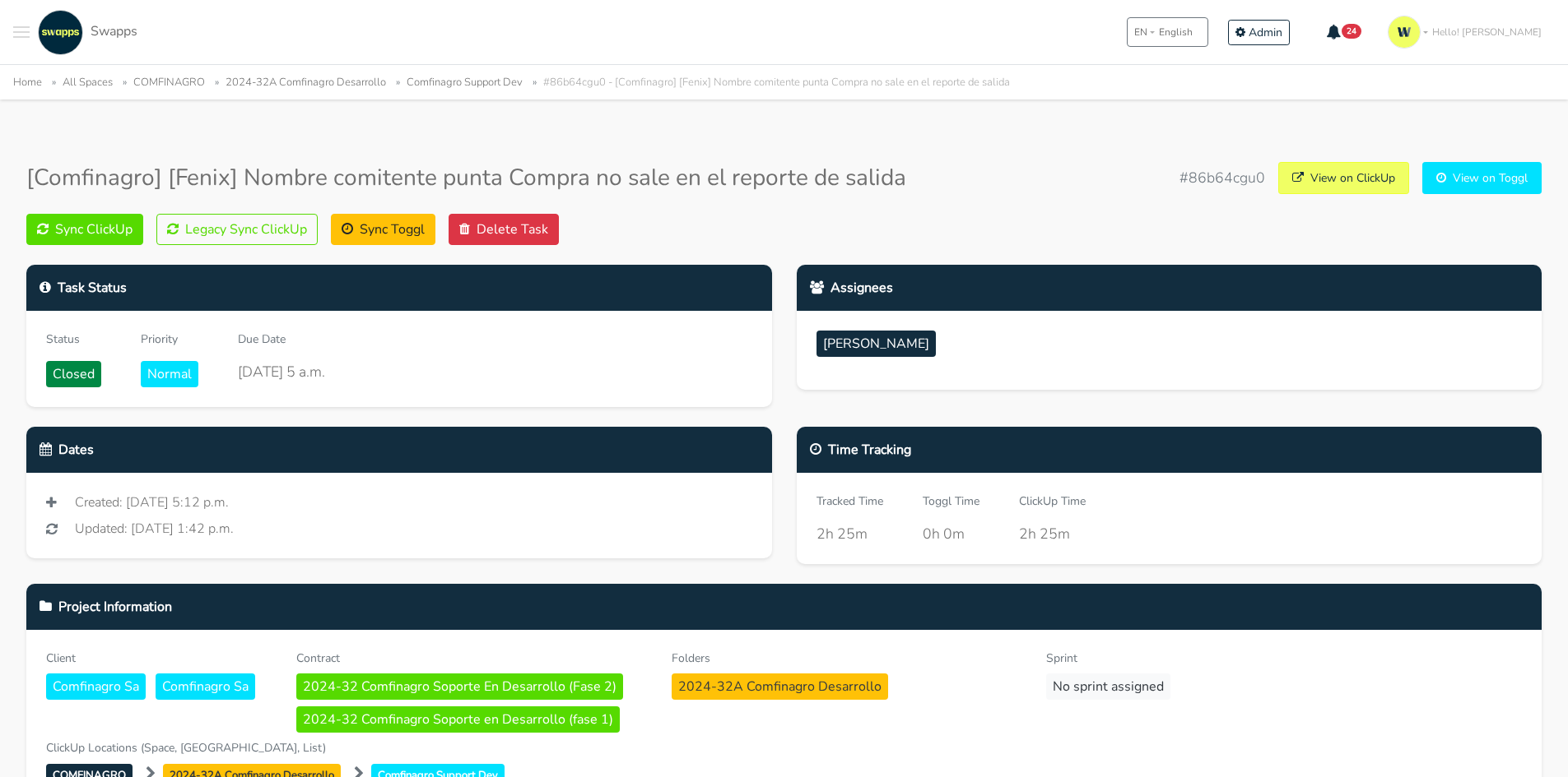
click at [106, 227] on button "Sync ClickUp" at bounding box center [85, 229] width 117 height 32
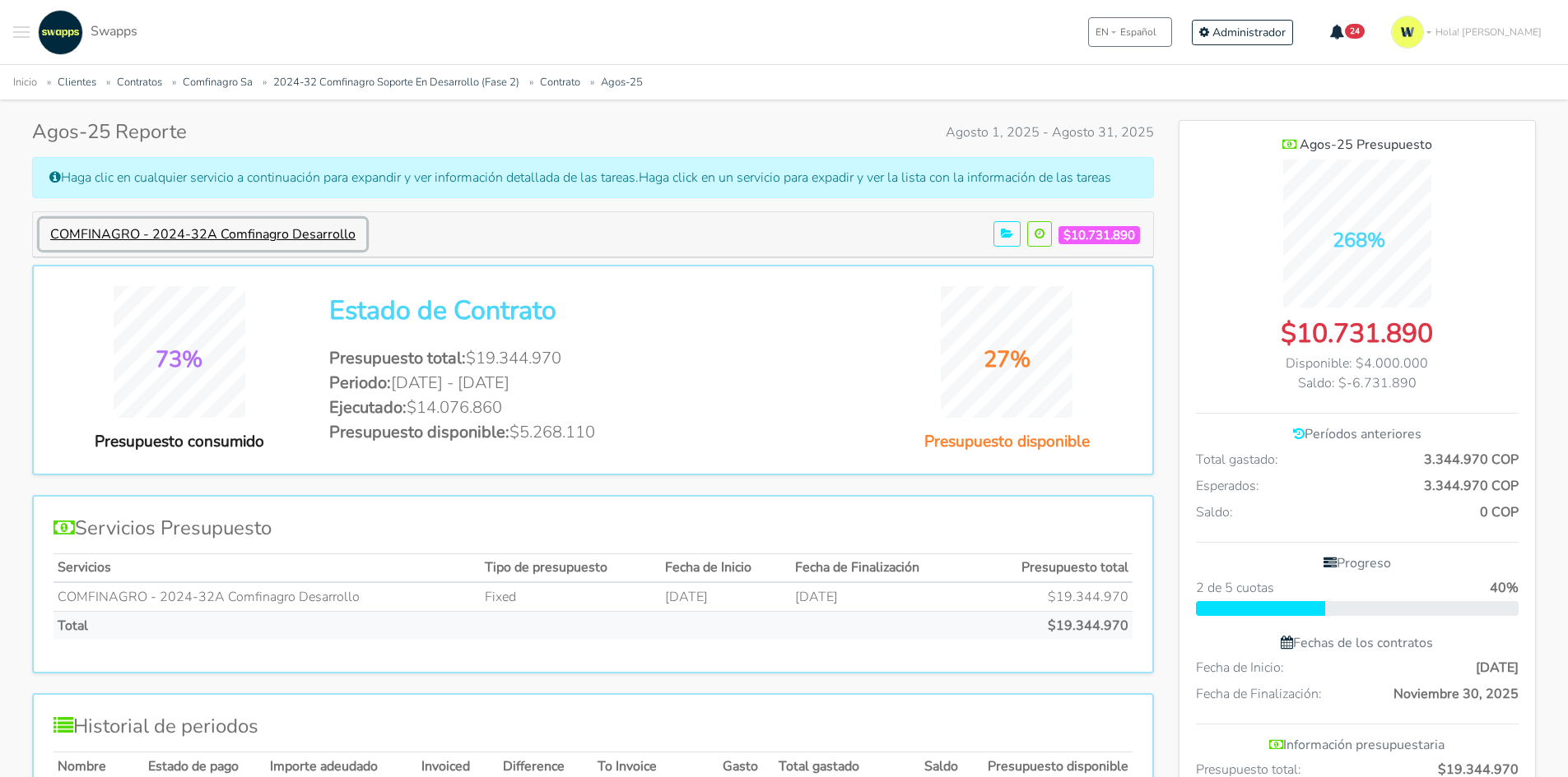
click at [297, 231] on button "COMFINAGRO - 2024-32A Comfinagro Desarrollo" at bounding box center [203, 235] width 327 height 32
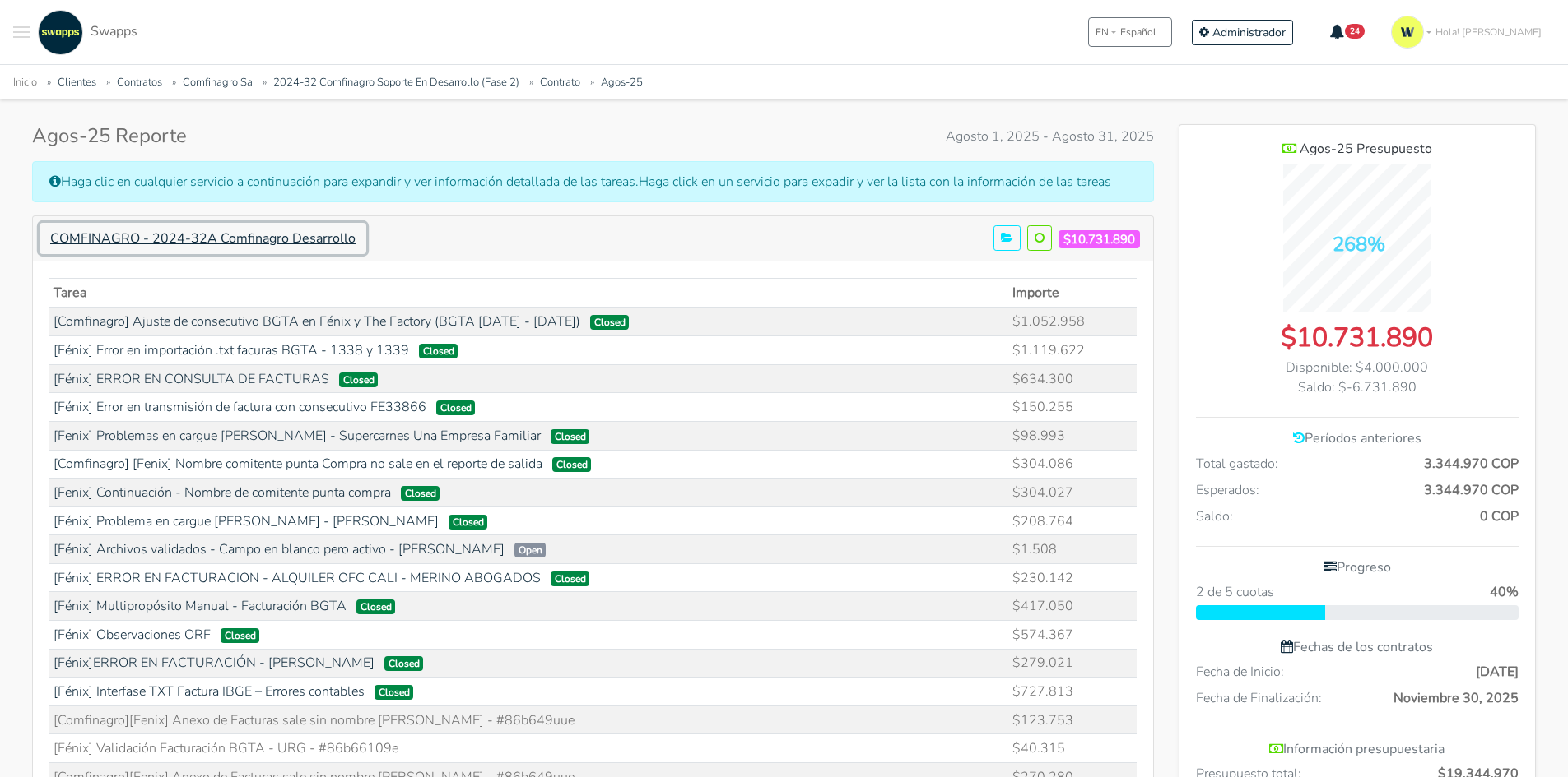
scroll to position [576, 0]
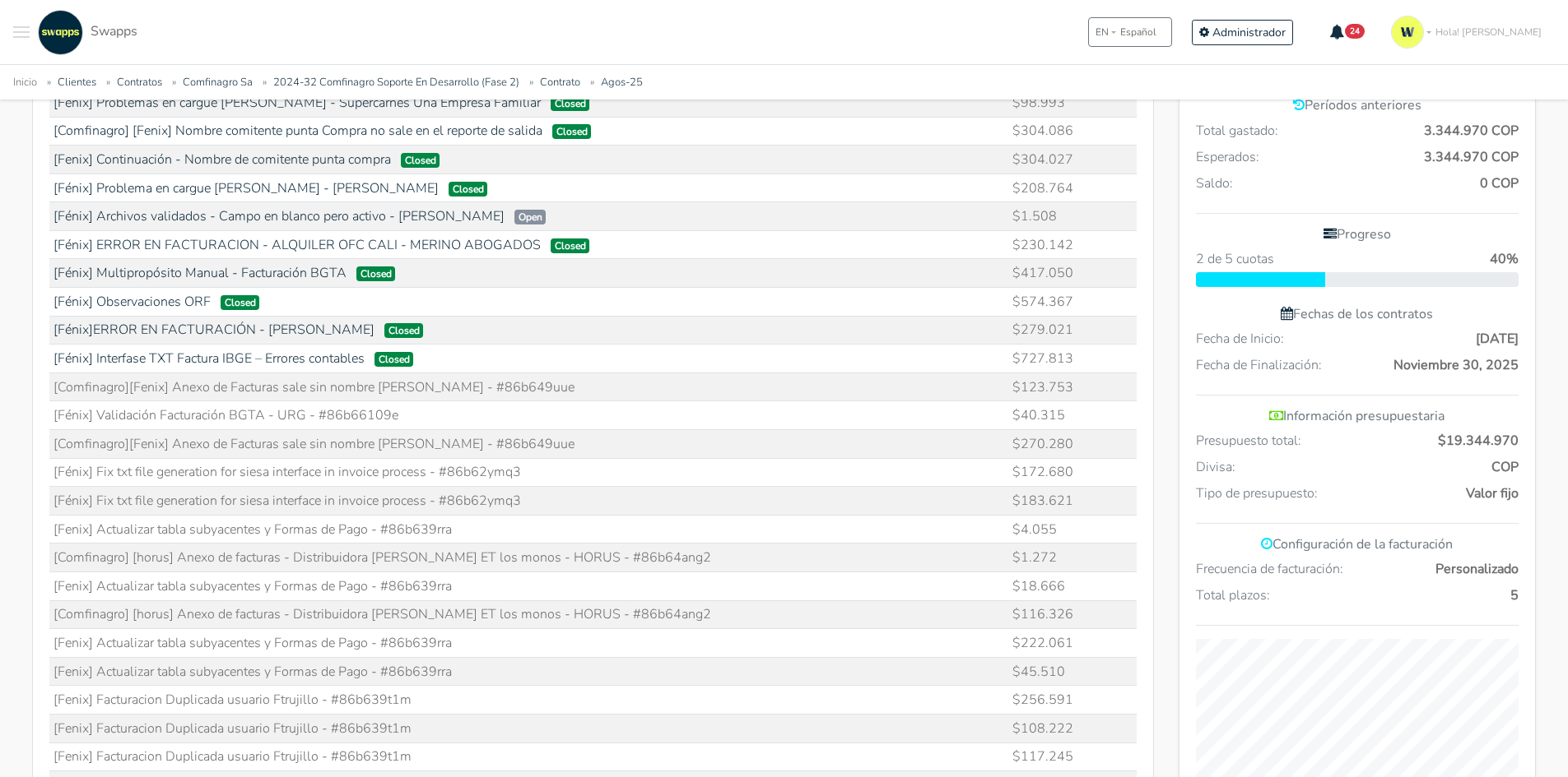
drag, startPoint x: 459, startPoint y: 391, endPoint x: 546, endPoint y: 390, distance: 87.0
click at [552, 389] on td "[Comfinagro][Fenix] Anexo de Facturas sale sin nombre del tercero - #86b649uue" at bounding box center [529, 386] width 960 height 29
copy td "86b649uue"
drag, startPoint x: 320, startPoint y: 408, endPoint x: 435, endPoint y: 414, distance: 115.2
click at [433, 413] on td "[Fénix] Validación Facturación BGTA - URG - #86b66109e" at bounding box center [529, 415] width 960 height 29
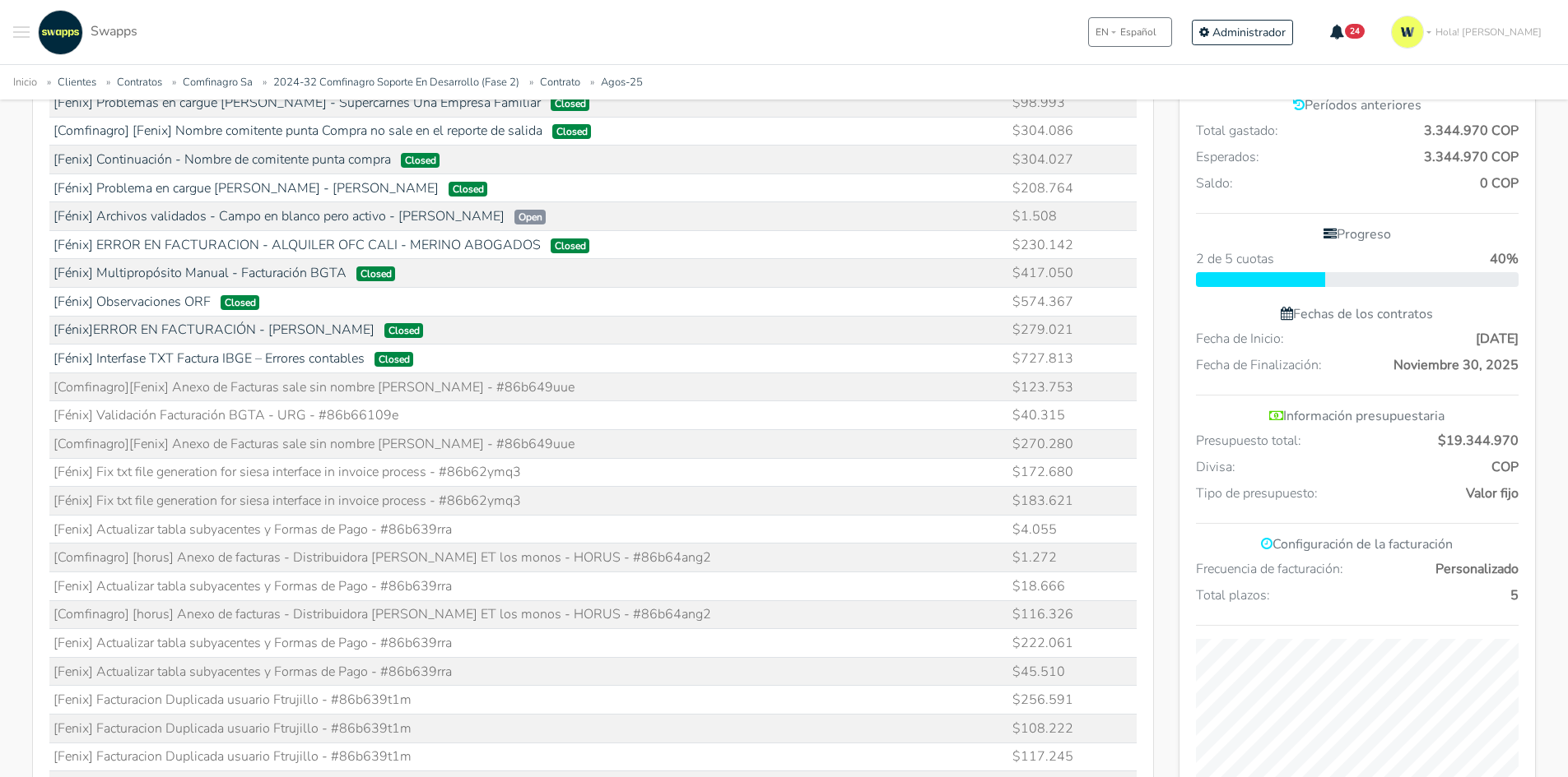
copy td "86b66109e"
drag, startPoint x: 458, startPoint y: 443, endPoint x: 550, endPoint y: 451, distance: 92.3
click at [550, 451] on td "[Comfinagro][Fenix] Anexo de Facturas sale sin nombre del tercero - #86b649uue" at bounding box center [529, 444] width 960 height 29
copy td "86b649uue"
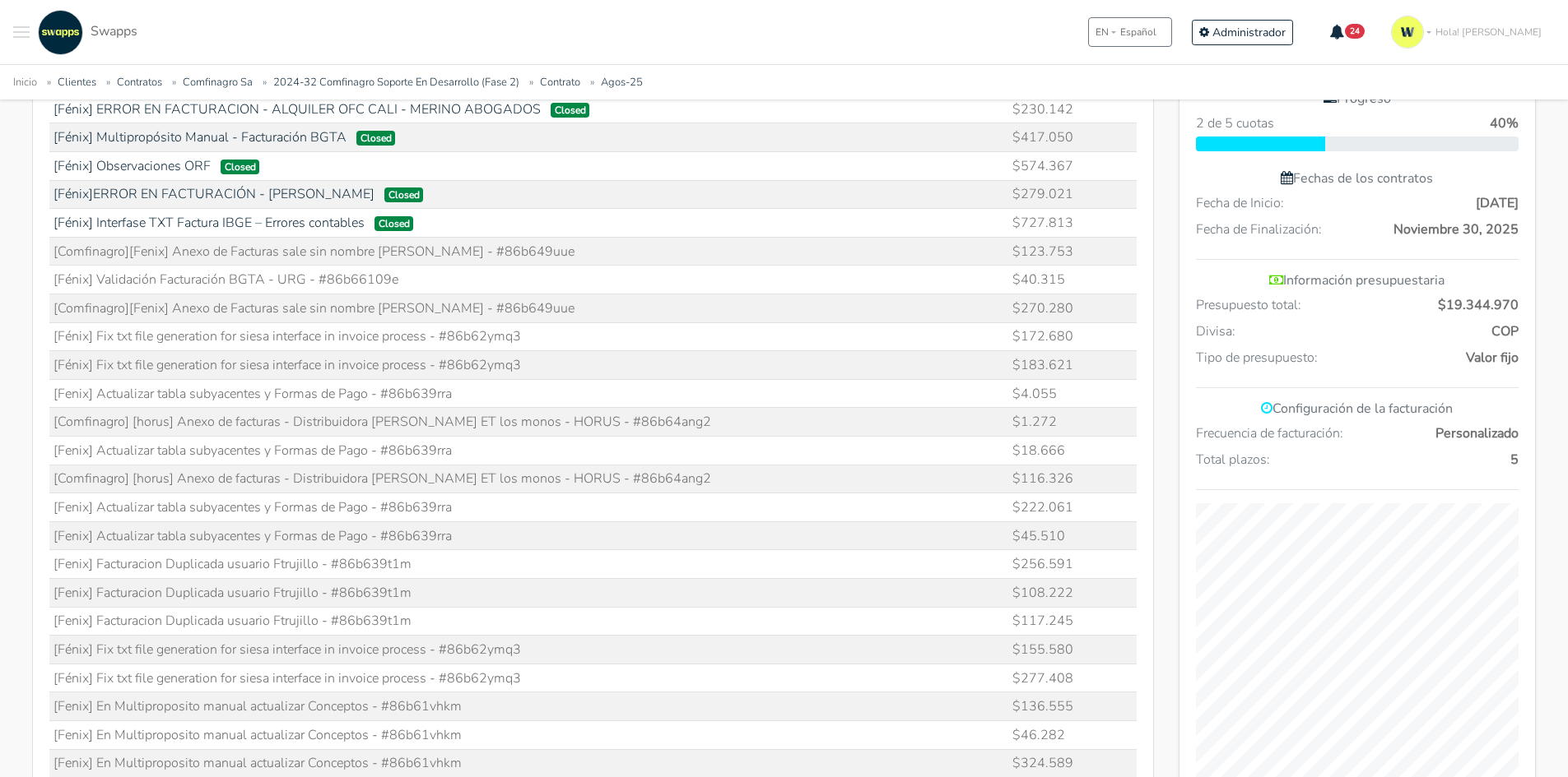
scroll to position [740, 0]
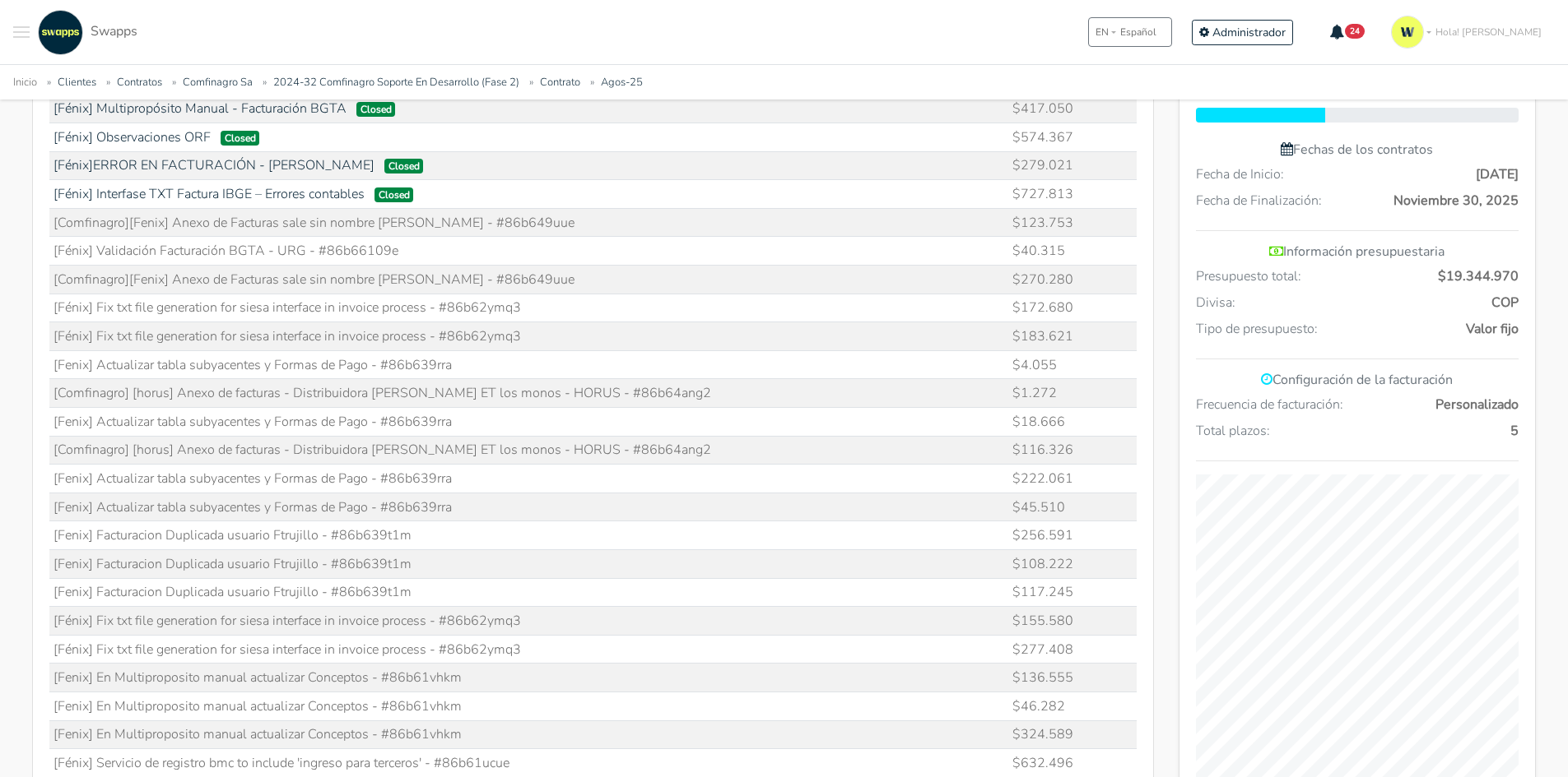
drag, startPoint x: 391, startPoint y: 361, endPoint x: 478, endPoint y: 361, distance: 87.0
click at [478, 361] on td "[Fenix] Actualizar tabla subyacentes y Formas de Pago - #86b639rra" at bounding box center [529, 364] width 960 height 29
copy td "86b639rra"
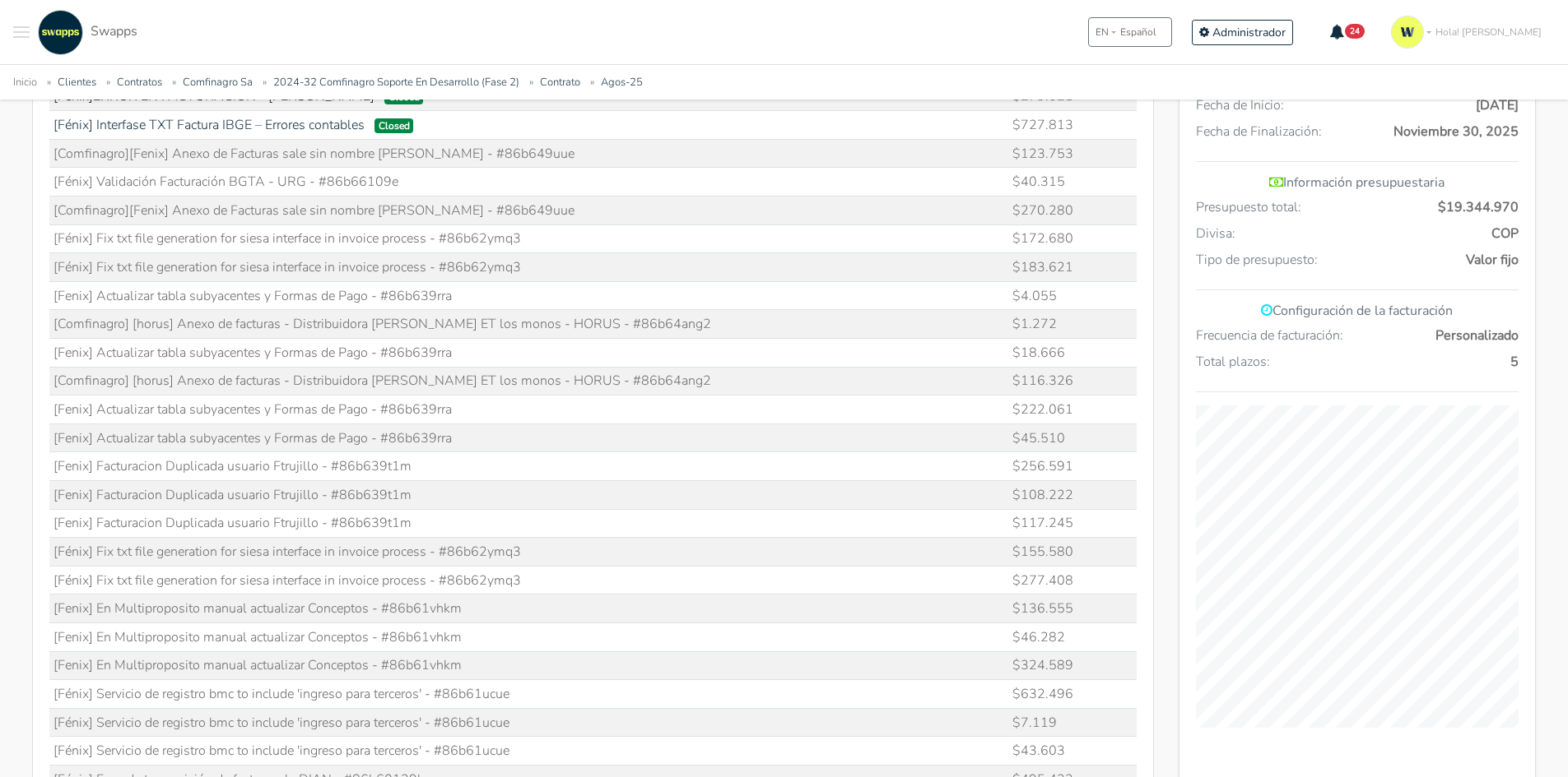
scroll to position [905, 0]
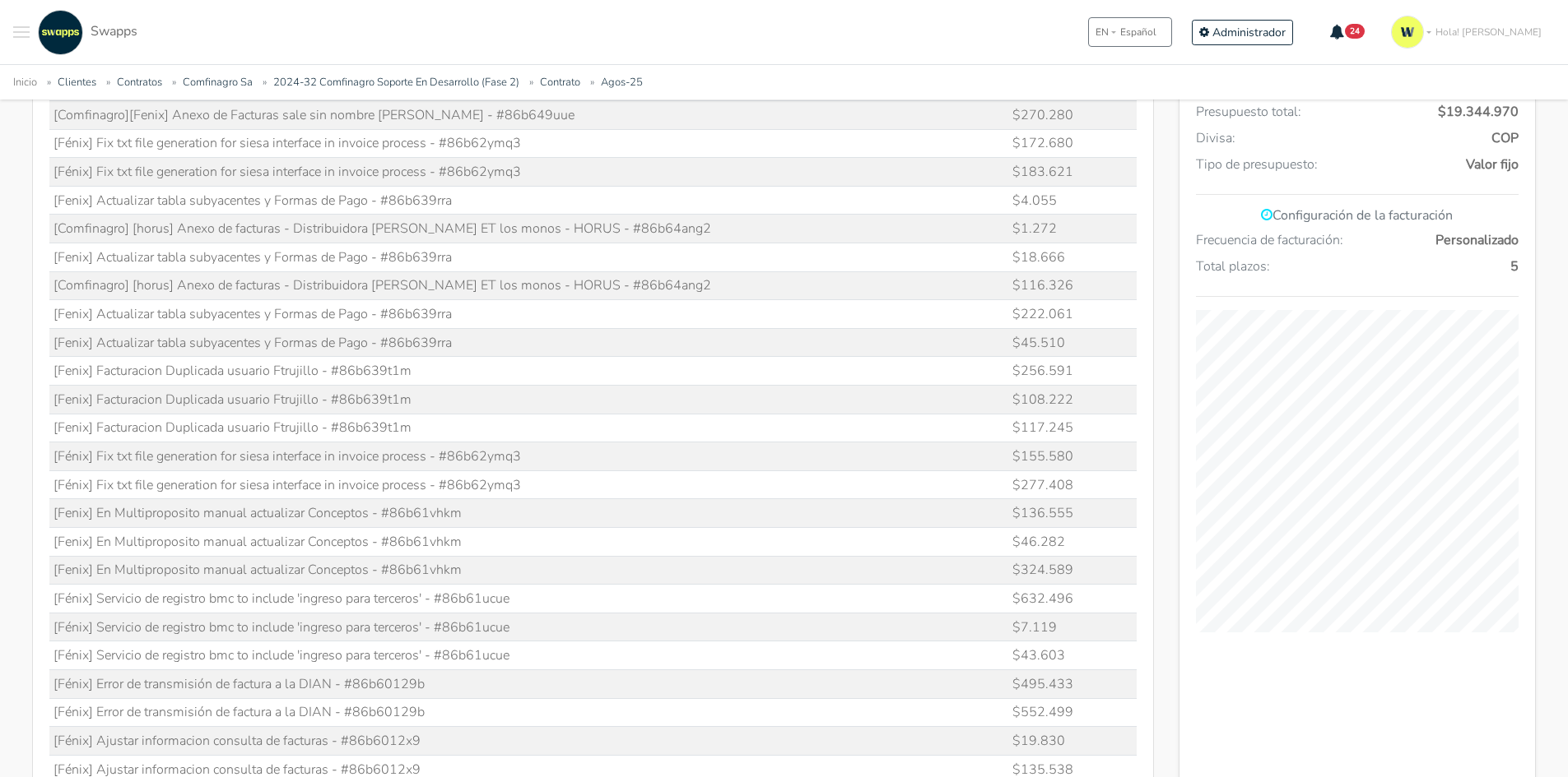
drag, startPoint x: 585, startPoint y: 231, endPoint x: 692, endPoint y: 227, distance: 107.1
click at [691, 227] on td "[Comfinagro] [horus] Anexo de facturas - Distribuidora de Carnes ET los monos -…" at bounding box center [529, 228] width 960 height 29
copy td "86b64ang2"
drag, startPoint x: 390, startPoint y: 258, endPoint x: 488, endPoint y: 253, distance: 98.1
click at [488, 253] on td "[Fenix] Actualizar tabla subyacentes y Formas de Pago - #86b639rra" at bounding box center [529, 257] width 960 height 29
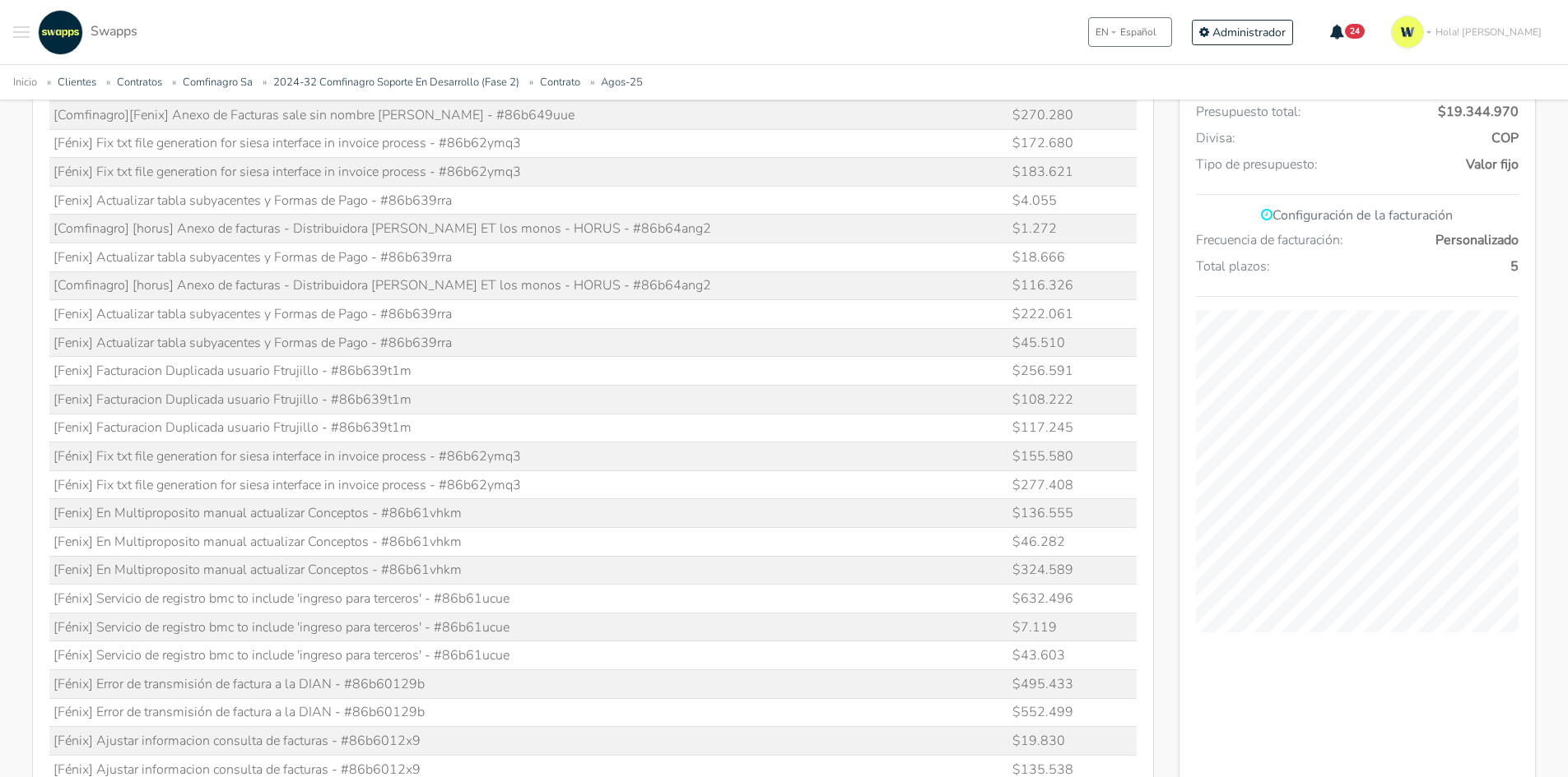
copy td "86b639rra"
drag, startPoint x: 342, startPoint y: 370, endPoint x: 359, endPoint y: 372, distance: 17.1
click at [409, 376] on td "[Fenix] Facturacion Duplicada usuario Ftrujillo - #86b639t1m" at bounding box center [529, 371] width 960 height 29
drag, startPoint x: 335, startPoint y: 372, endPoint x: 452, endPoint y: 357, distance: 118.0
click at [451, 357] on td "[Fenix] Facturacion Duplicada usuario Ftrujillo - #86b639t1m" at bounding box center [529, 371] width 960 height 29
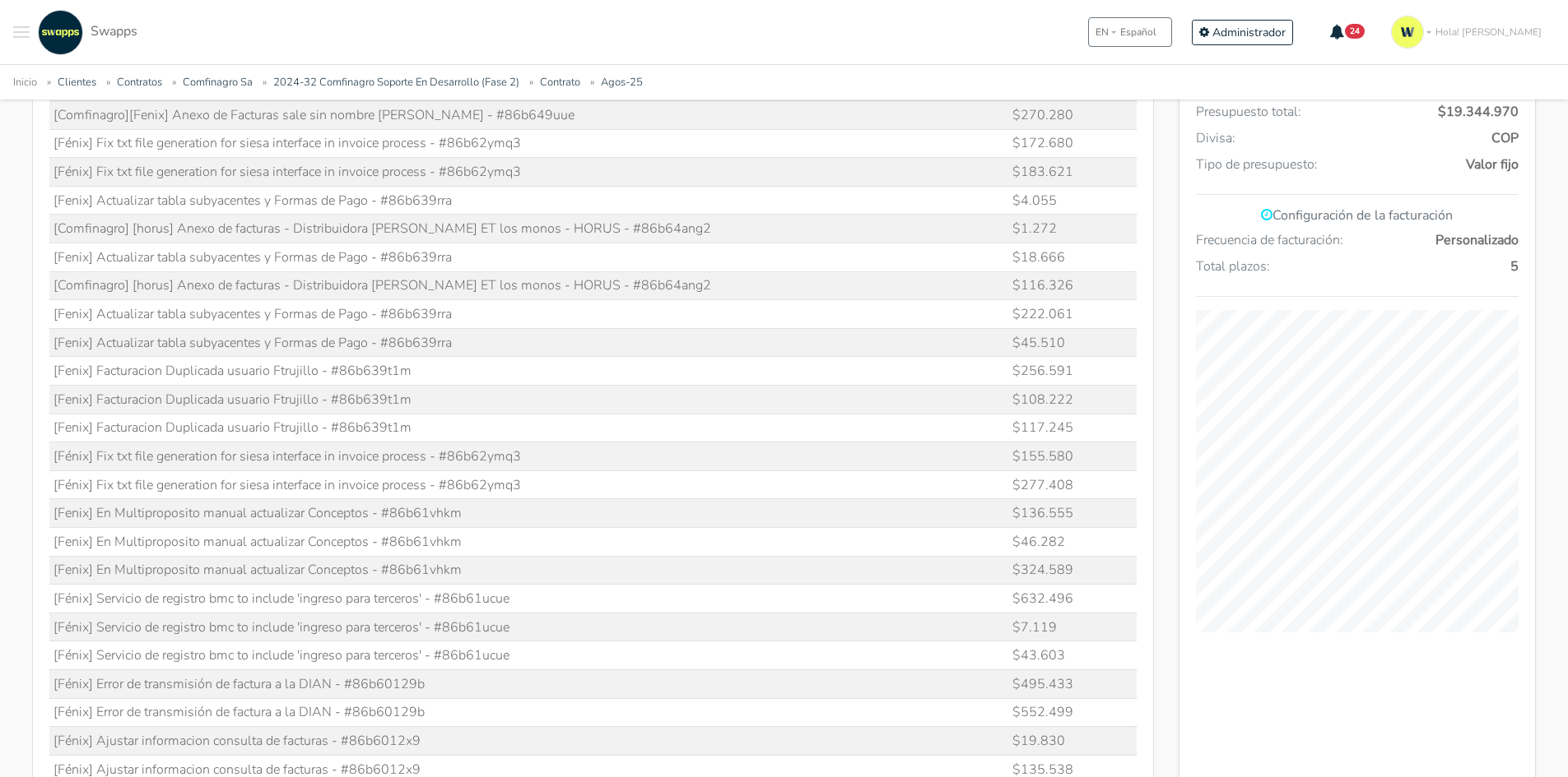
copy td "86b639t1m"
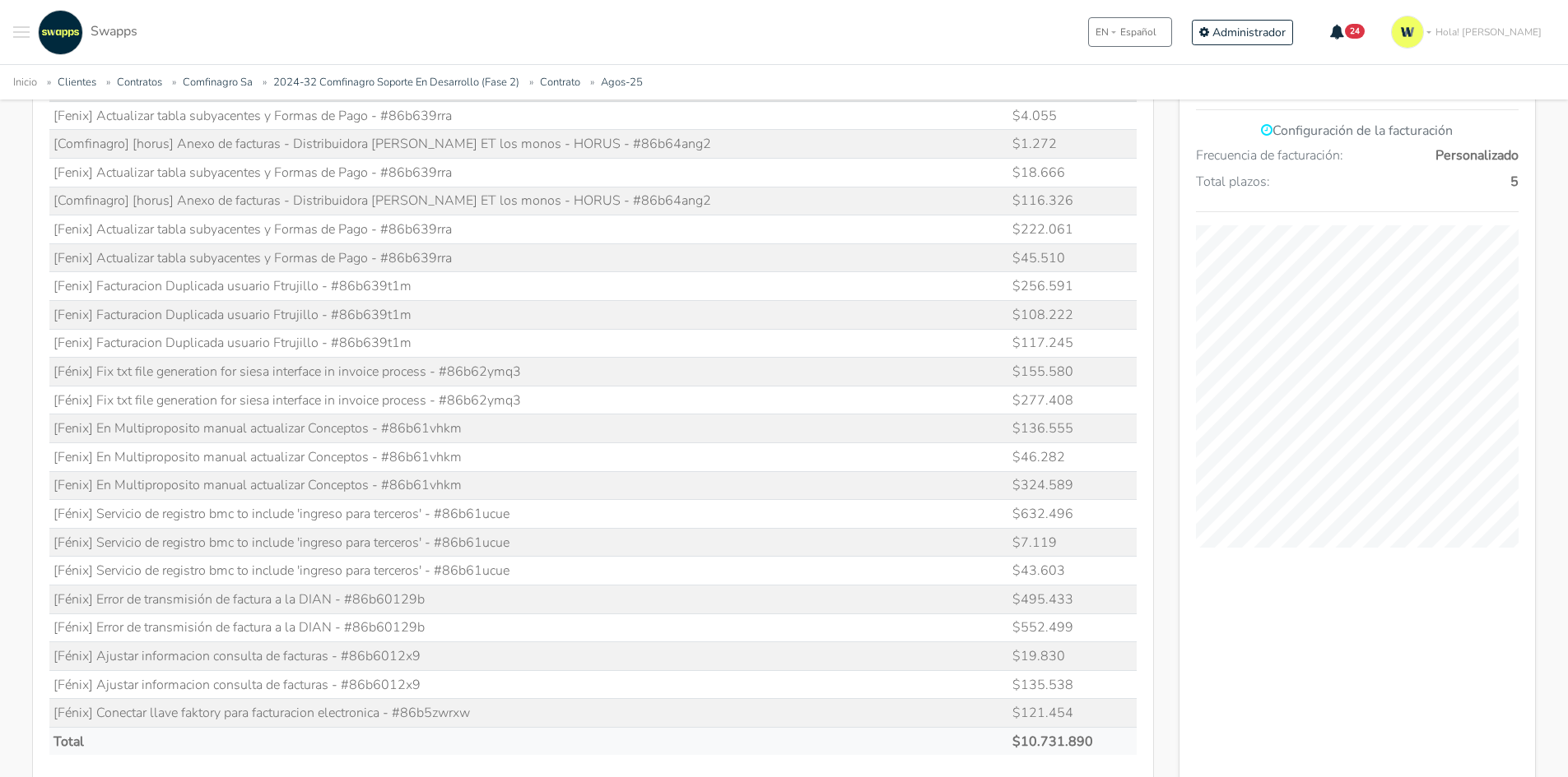
scroll to position [1069, 0]
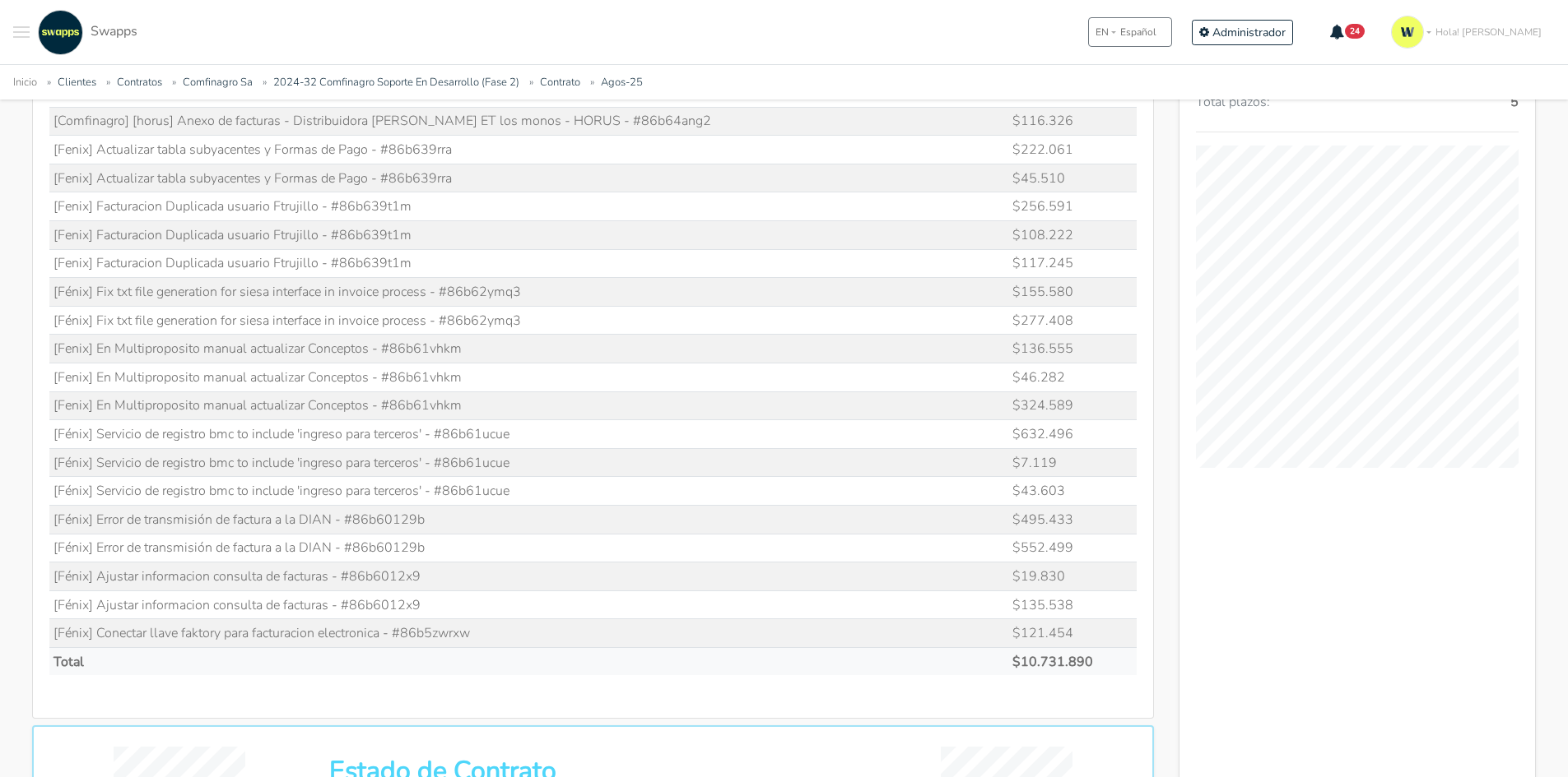
drag, startPoint x: 447, startPoint y: 291, endPoint x: 581, endPoint y: 300, distance: 134.3
click at [581, 300] on td "[Fénix] Fix txt file generation for siesa interface in invoice process - #86b62…" at bounding box center [529, 291] width 960 height 29
copy td "86b62ymq3"
drag, startPoint x: 387, startPoint y: 350, endPoint x: 490, endPoint y: 343, distance: 103.2
click at [490, 343] on td "[Fenix] En Multiproposito manual actualizar Conceptos - #86b61vhkm" at bounding box center [529, 349] width 960 height 29
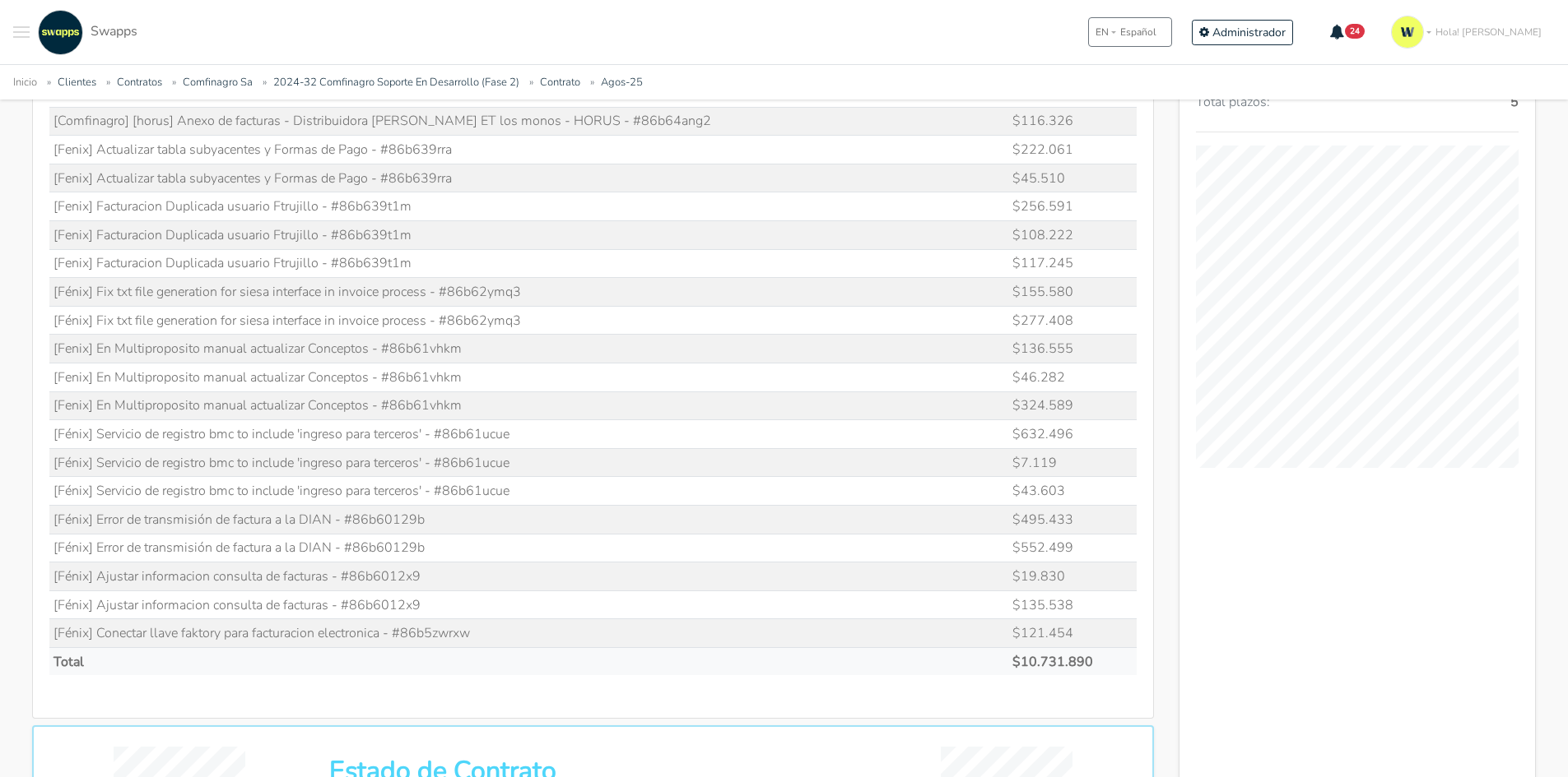
copy td "86b61vhkm"
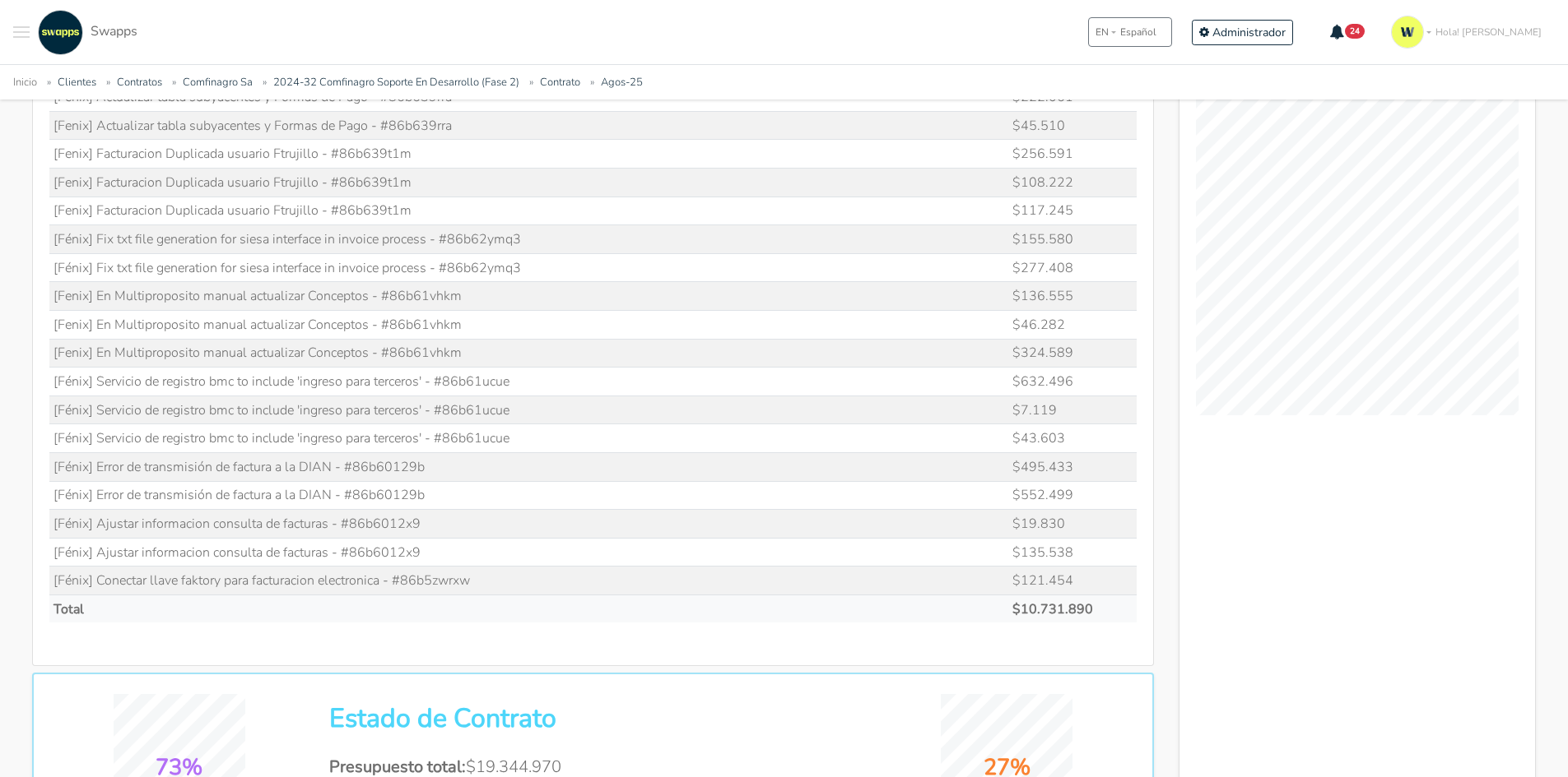
scroll to position [1151, 0]
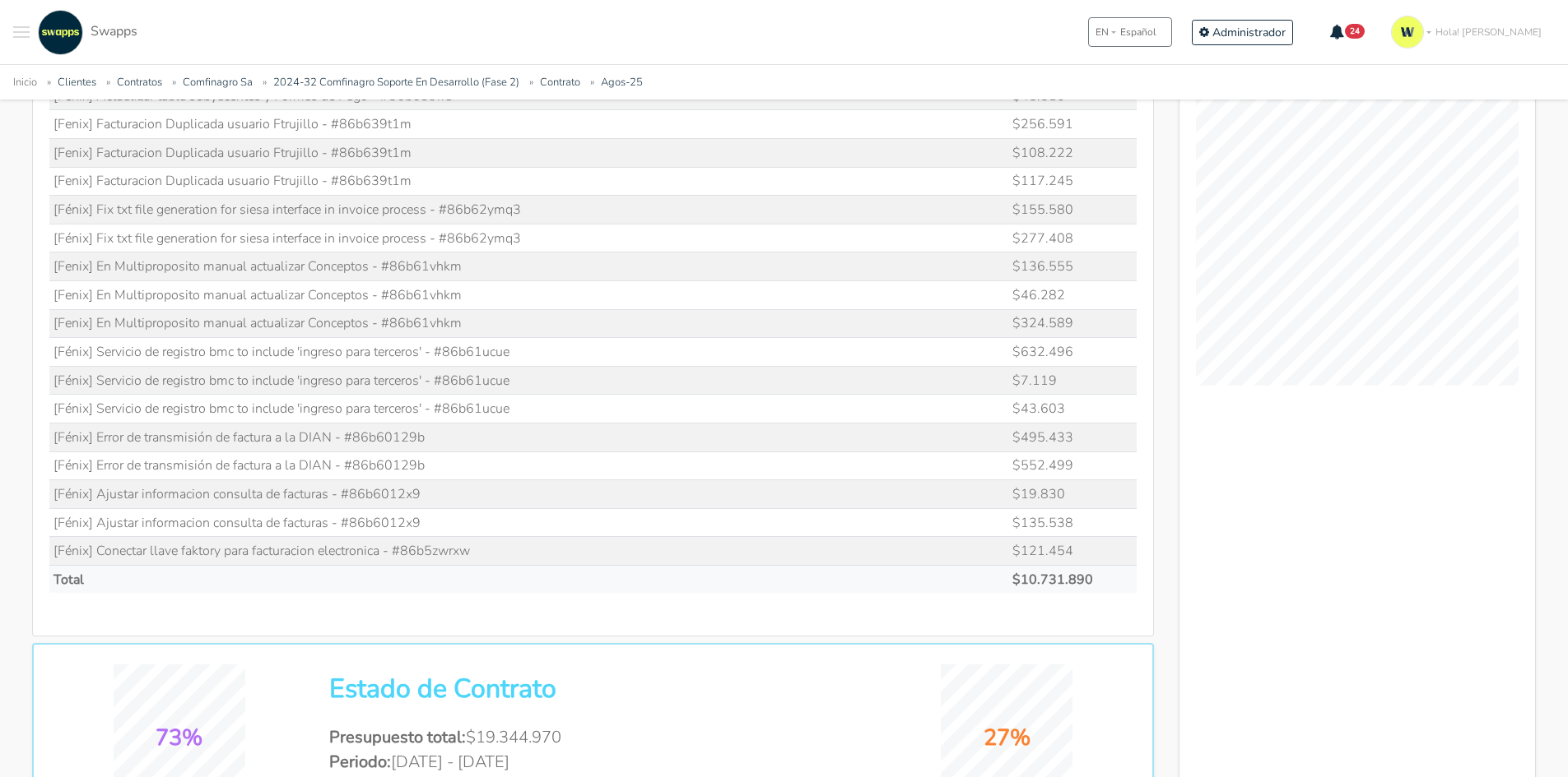
drag, startPoint x: 449, startPoint y: 354, endPoint x: 533, endPoint y: 347, distance: 84.3
click at [533, 347] on td "[Fénix] Servicio de registro bmc to include 'ingreso para terceros' - #86b61ucue" at bounding box center [529, 352] width 960 height 29
copy td "86b61ucue"
drag, startPoint x: 353, startPoint y: 431, endPoint x: 463, endPoint y: 434, distance: 110.0
click at [463, 434] on td "[Fénix] Error de transmisión de factura a la DIAN - #86b60129b" at bounding box center [529, 436] width 960 height 29
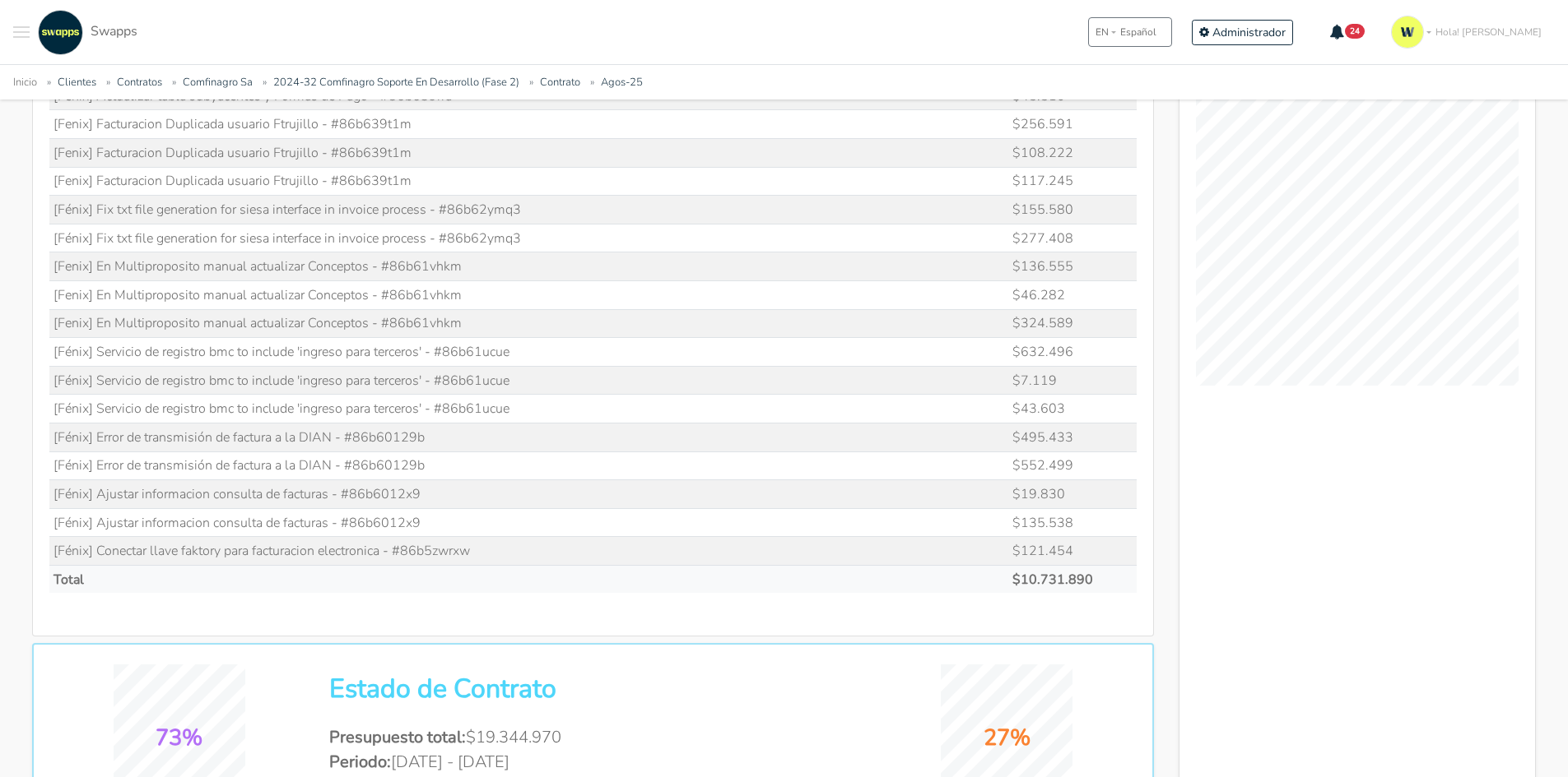
drag, startPoint x: 346, startPoint y: 495, endPoint x: 495, endPoint y: 491, distance: 149.1
click at [494, 491] on td "[Fénix] Ajustar informacion consulta de facturas - #86b6012x9" at bounding box center [529, 494] width 960 height 29
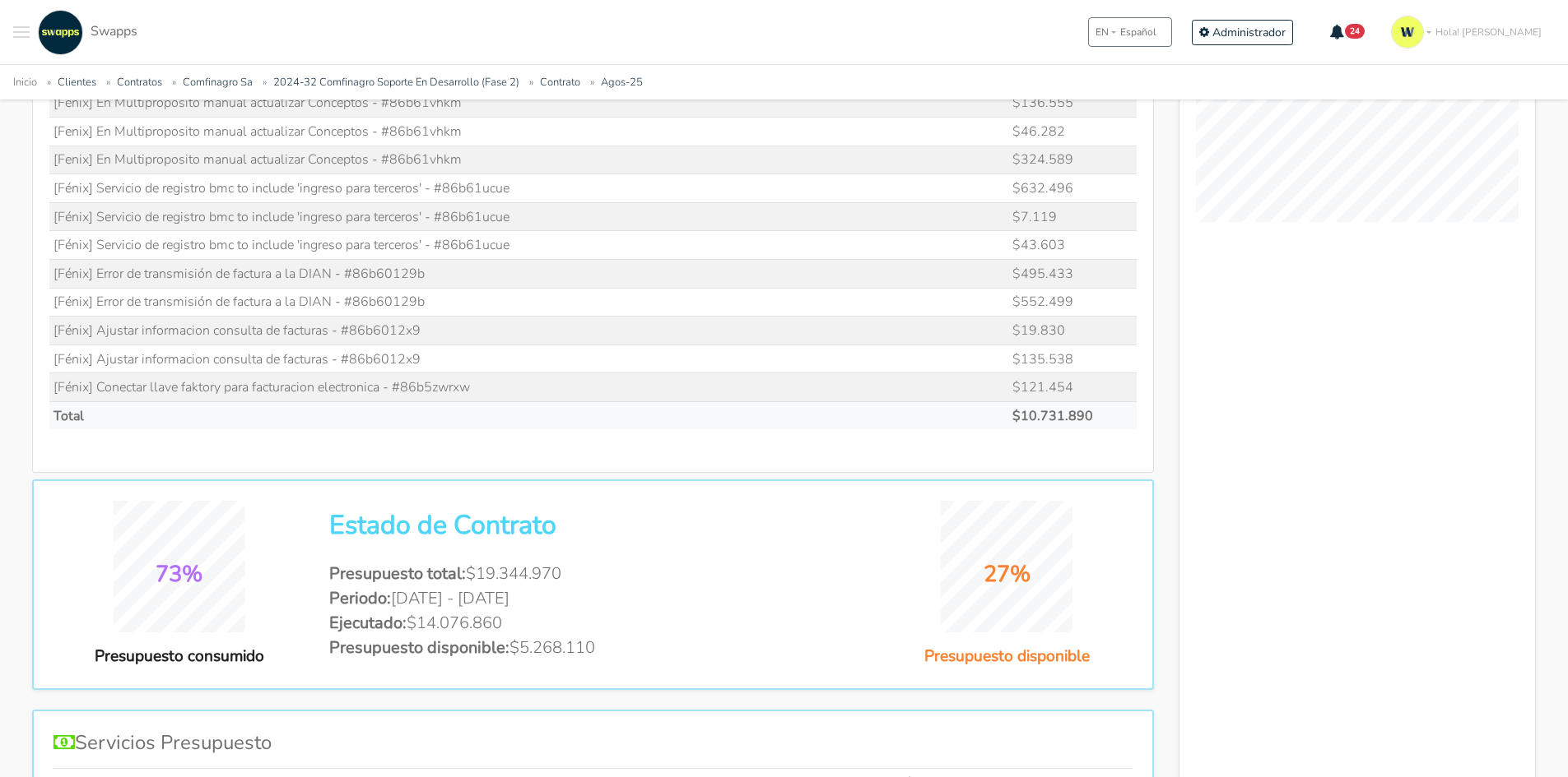
scroll to position [1316, 0]
drag, startPoint x: 404, startPoint y: 388, endPoint x: 557, endPoint y: 370, distance: 154.1
click at [434, 386] on td "[Fénix] Conectar llave faktory para facturacion electronica - #86b5zwrxw" at bounding box center [529, 386] width 960 height 29
drag, startPoint x: 402, startPoint y: 388, endPoint x: 553, endPoint y: 371, distance: 152.0
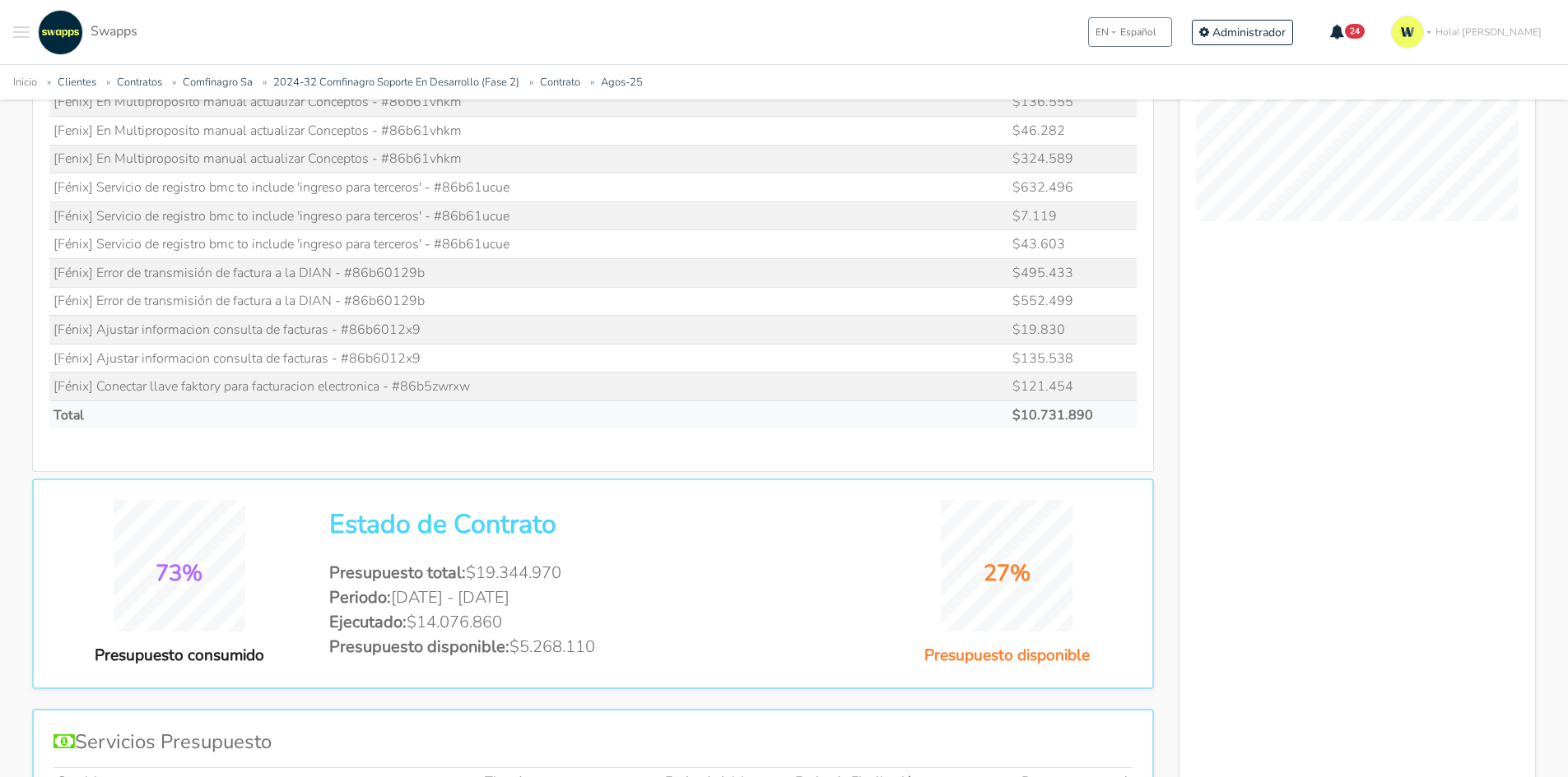
drag, startPoint x: 464, startPoint y: 395, endPoint x: 485, endPoint y: 385, distance: 23.3
click at [485, 385] on td "[Fénix] Conectar llave faktory para facturacion electronica - #86b5zwrxw" at bounding box center [529, 386] width 960 height 29
drag, startPoint x: 462, startPoint y: 387, endPoint x: 480, endPoint y: 387, distance: 18.0
click at [464, 387] on td "[Fénix] Conectar llave faktory para facturacion electronica - #86b5zwrxw" at bounding box center [529, 386] width 960 height 29
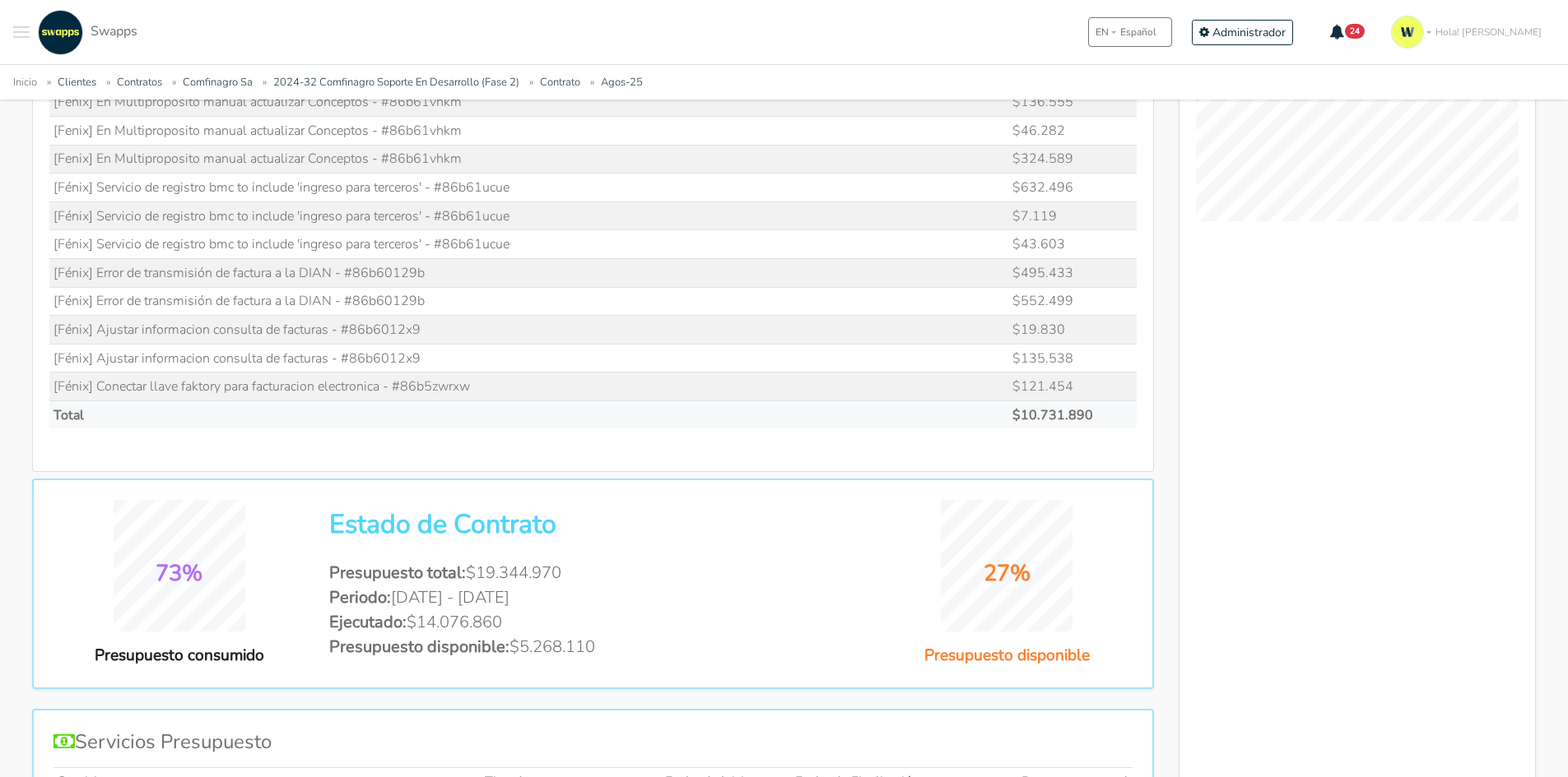
click at [470, 387] on td "[Fénix] Conectar llave faktory para facturacion electronica - #86b5zwrxw" at bounding box center [529, 386] width 960 height 29
click at [468, 387] on td "[Fénix] Conectar llave faktory para facturacion electronica - #86b5zwrxw" at bounding box center [529, 386] width 960 height 29
click at [460, 388] on td "[Fénix] Conectar llave faktory para facturacion electronica - #86b5zwrxw" at bounding box center [529, 386] width 960 height 29
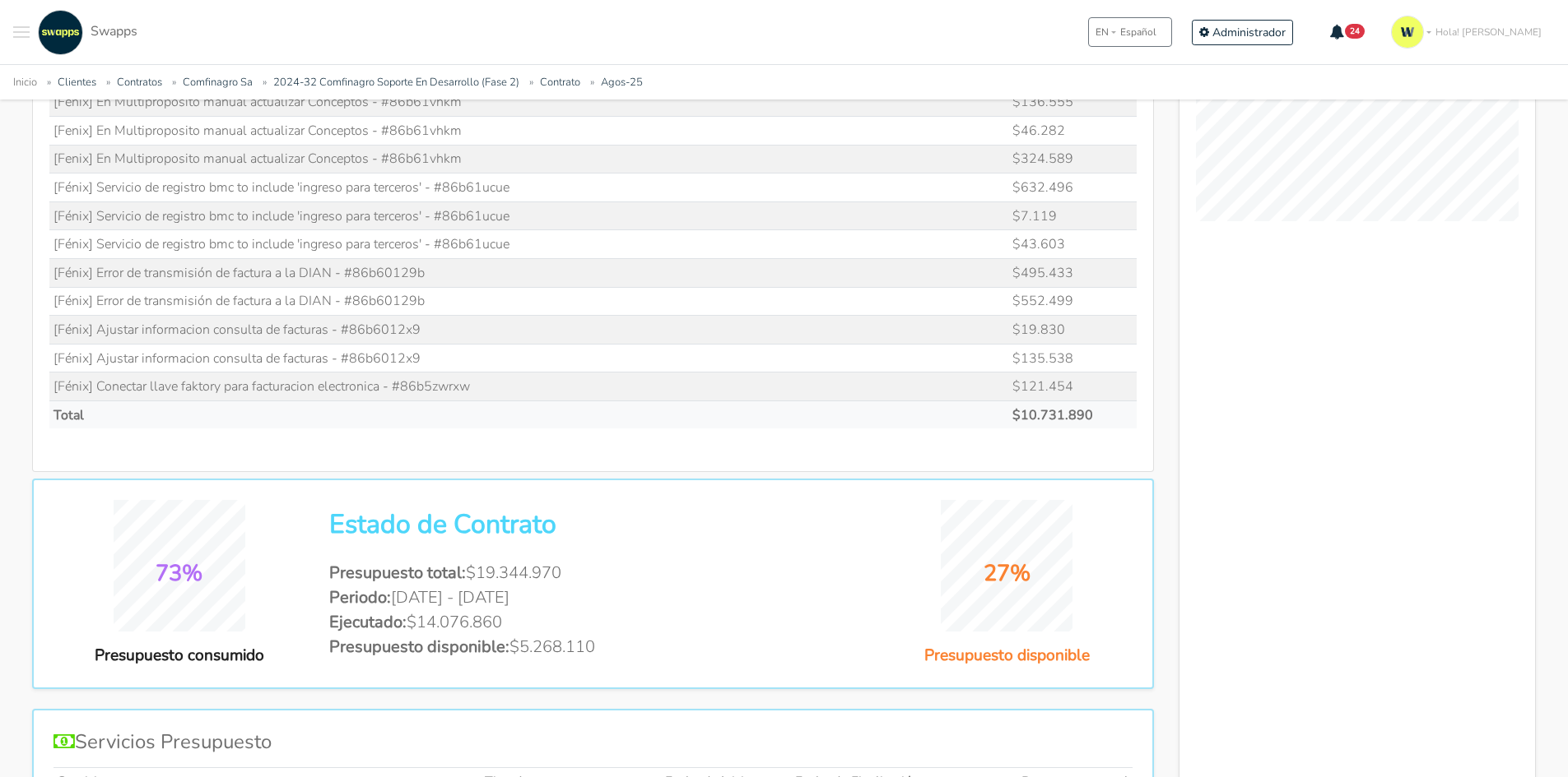
click at [460, 388] on td "[Fénix] Conectar llave faktory para facturacion electronica - #86b5zwrxw" at bounding box center [529, 386] width 960 height 29
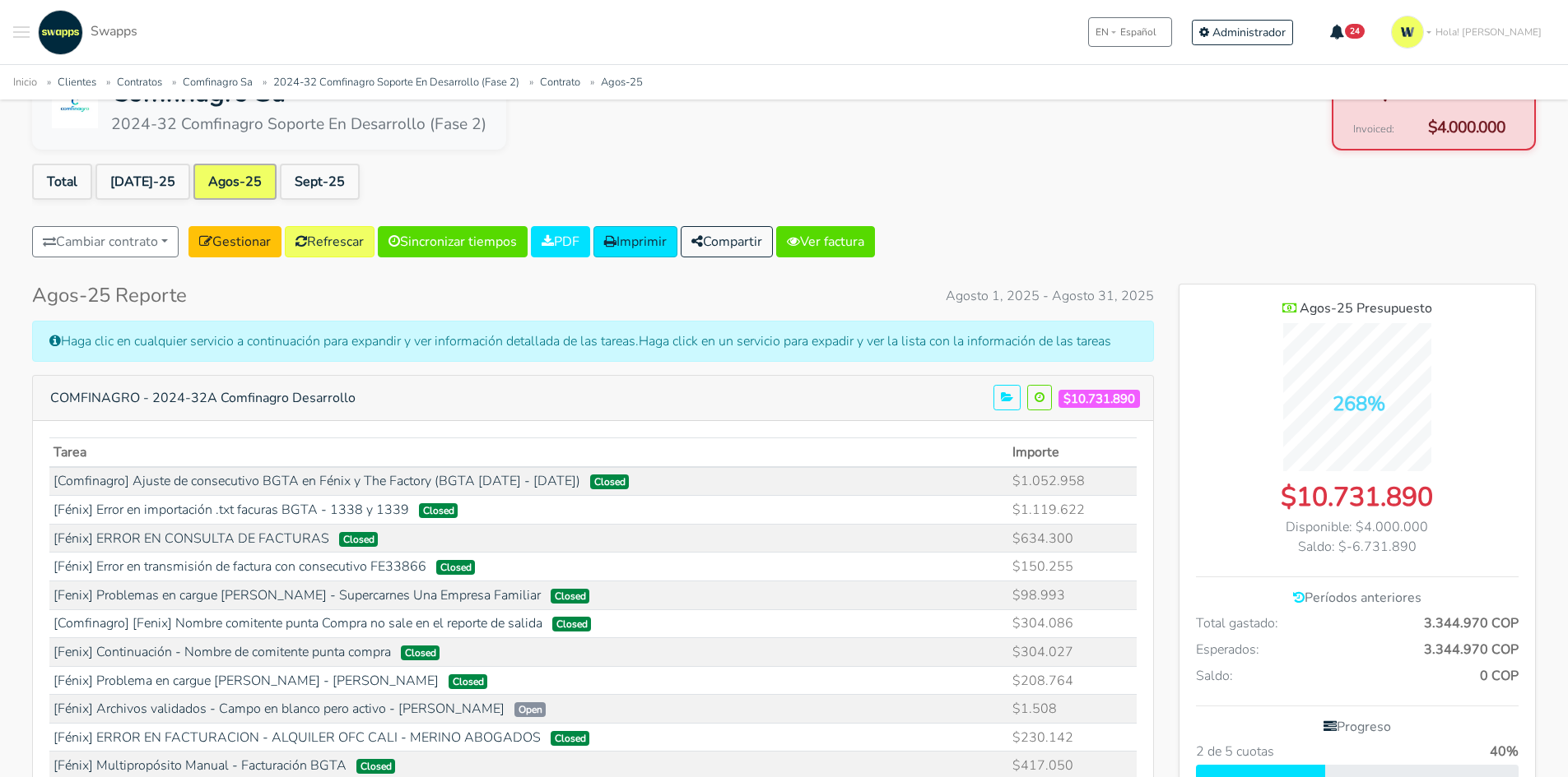
scroll to position [0, 0]
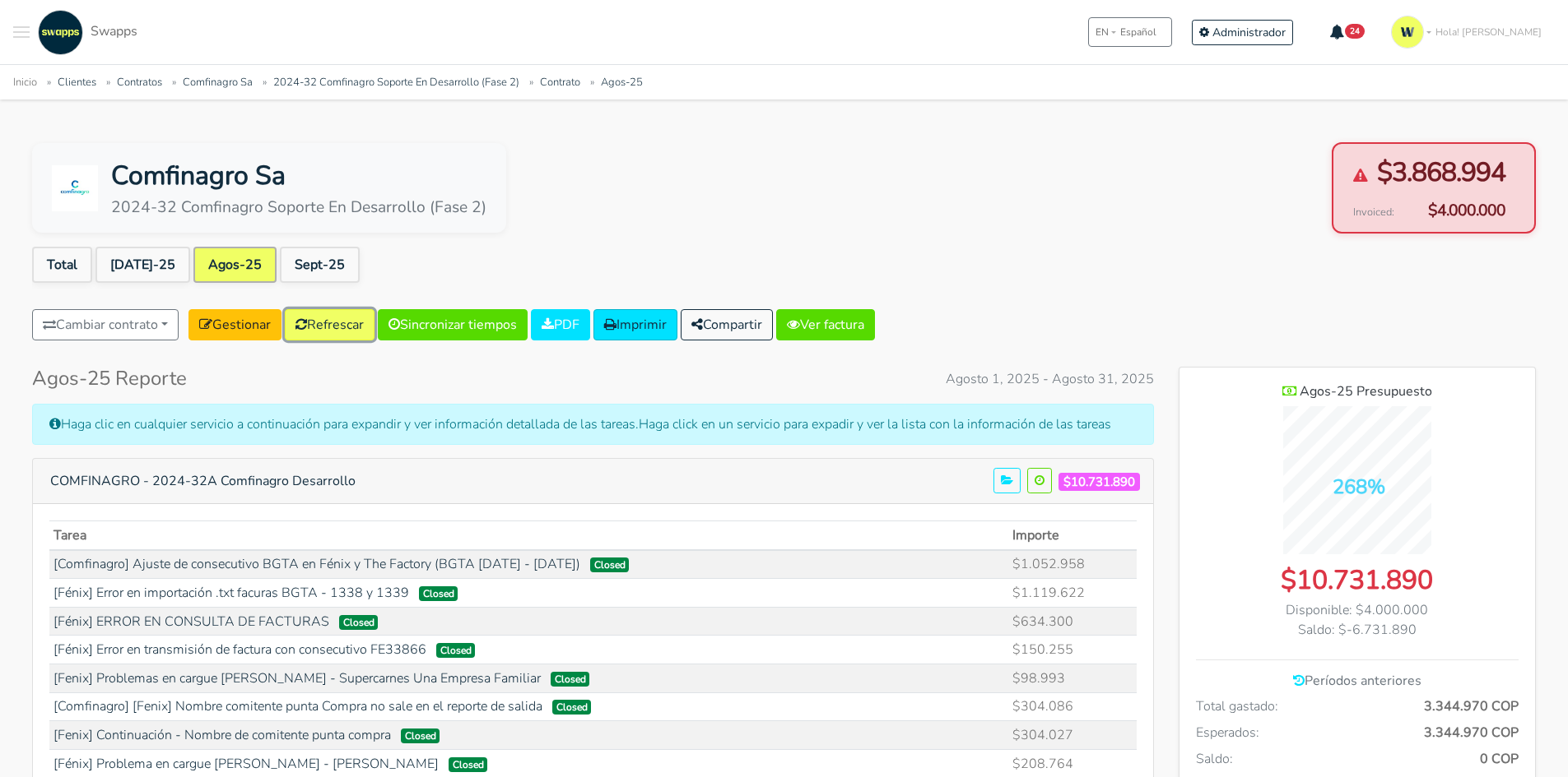
click at [320, 332] on link "Refrescar" at bounding box center [330, 325] width 90 height 32
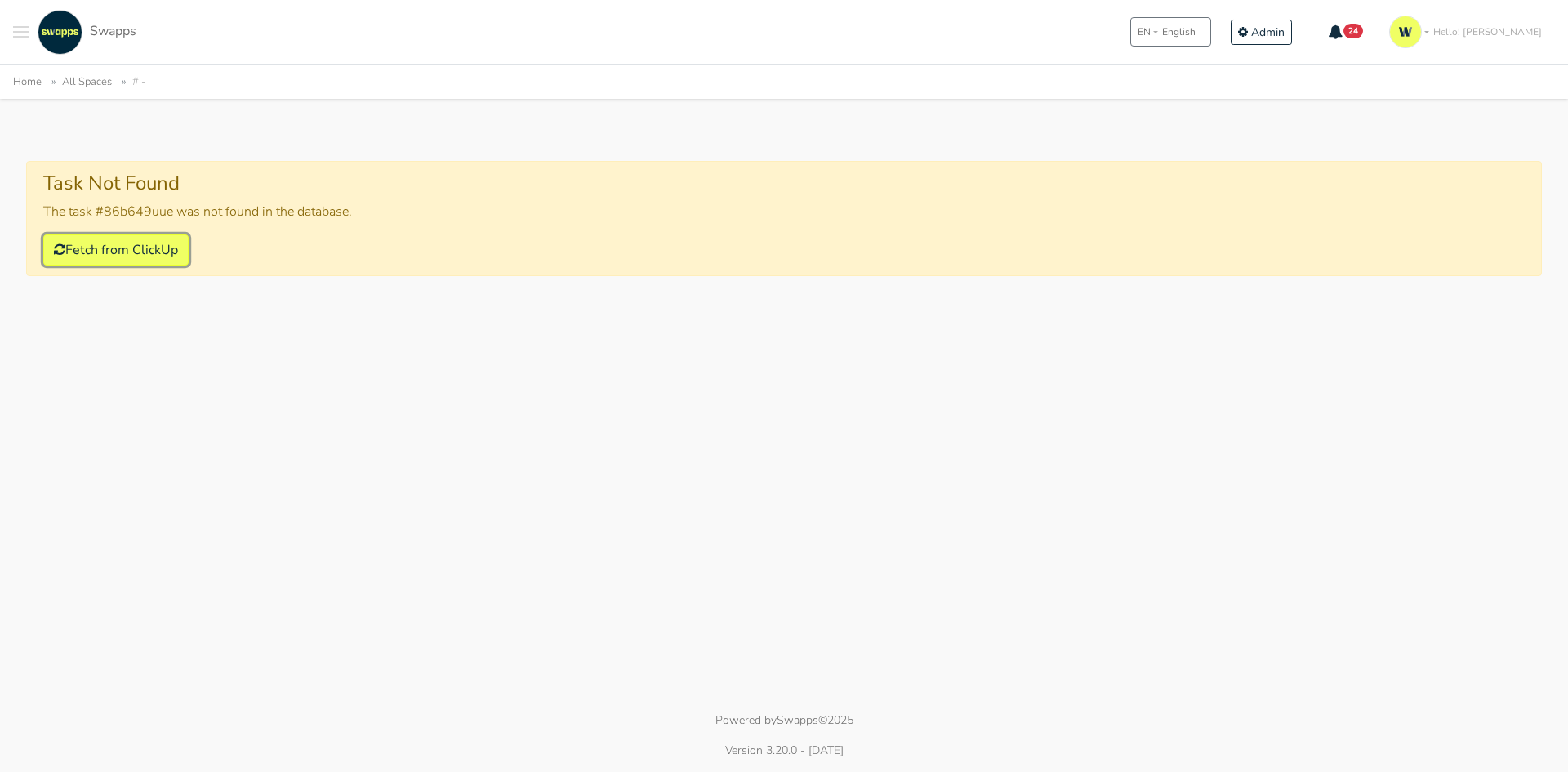
drag, startPoint x: 174, startPoint y: 247, endPoint x: 218, endPoint y: 223, distance: 50.1
click at [174, 247] on button "Fetch from ClickUp" at bounding box center [116, 250] width 146 height 31
click at [53, 243] on icon "submit" at bounding box center [59, 249] width 11 height 13
click at [65, 248] on button "Fetch from ClickUp" at bounding box center [116, 250] width 146 height 31
click at [134, 243] on button "Fetch from ClickUp" at bounding box center [116, 250] width 146 height 31
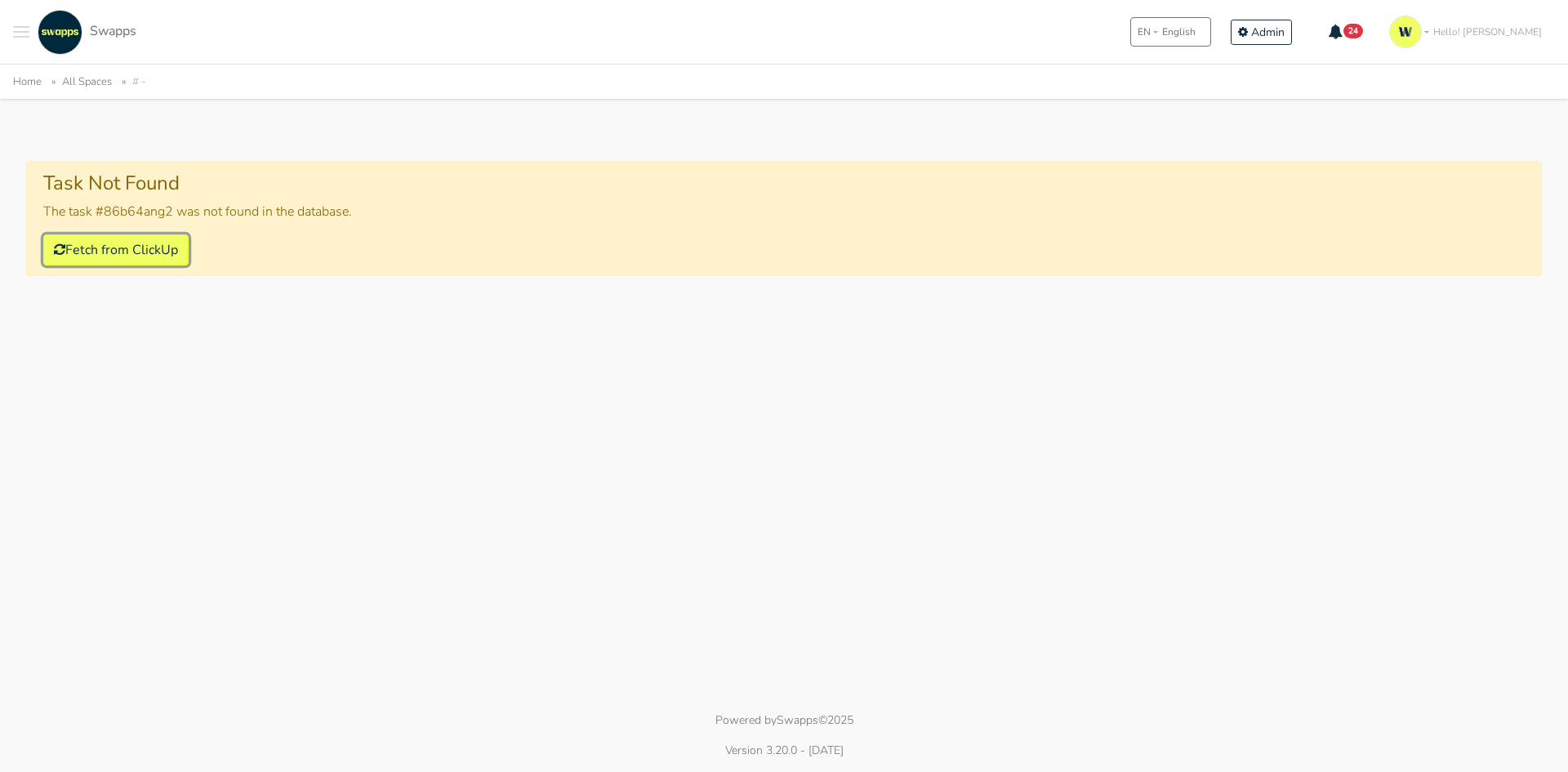
click at [140, 242] on button "Fetch from ClickUp" at bounding box center [116, 250] width 146 height 31
click at [144, 240] on button "Fetch from ClickUp" at bounding box center [116, 250] width 146 height 31
click at [136, 247] on button "Fetch from ClickUp" at bounding box center [116, 250] width 146 height 31
click at [142, 256] on button "Fetch from ClickUp" at bounding box center [116, 250] width 146 height 31
click at [127, 252] on button "Fetch from ClickUp" at bounding box center [116, 250] width 146 height 31
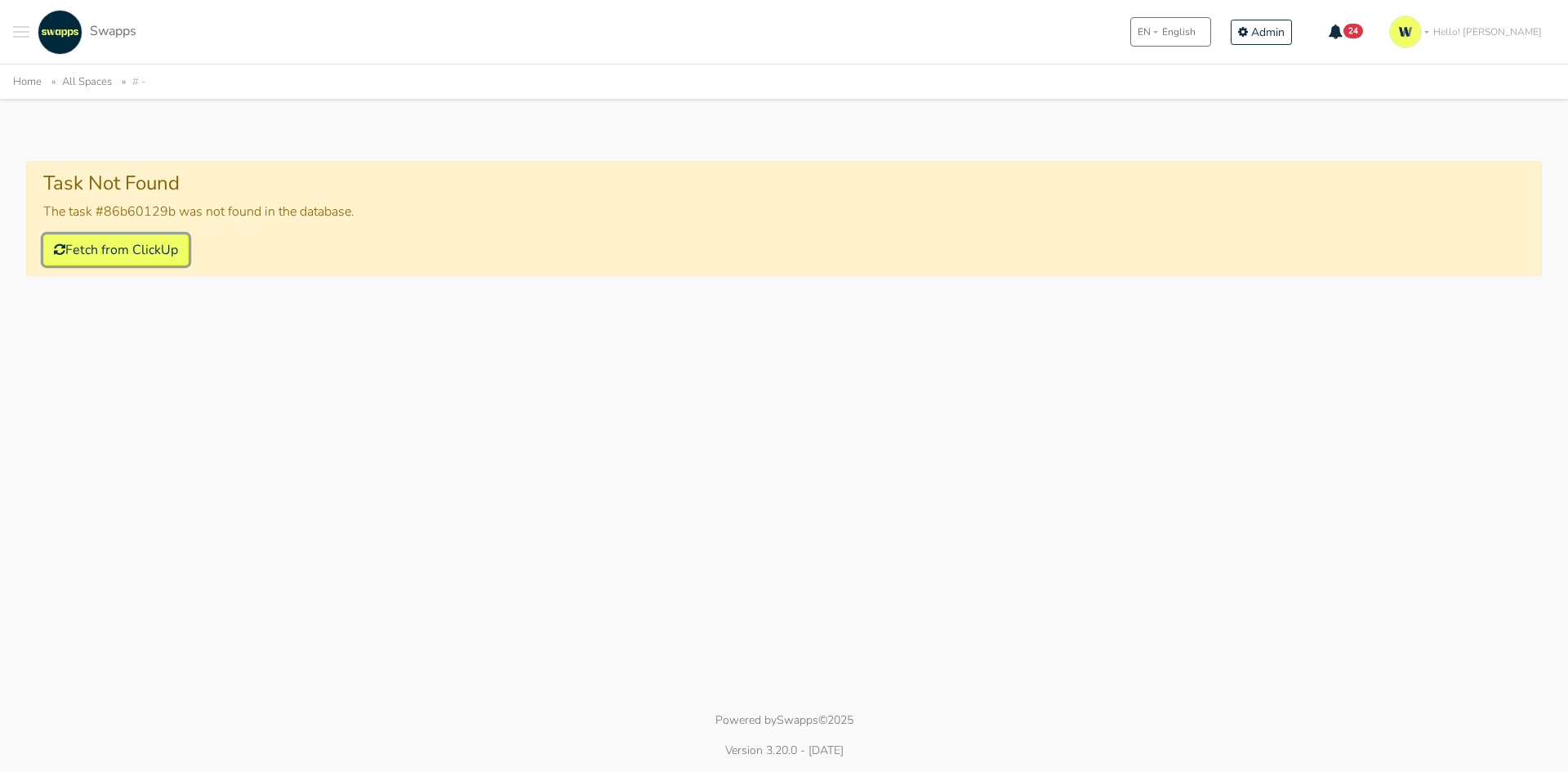
click at [170, 244] on button "Fetch from ClickUp" at bounding box center [116, 250] width 146 height 31
drag, startPoint x: 146, startPoint y: 250, endPoint x: 364, endPoint y: 204, distance: 222.8
click at [149, 248] on button "Fetch from ClickUp" at bounding box center [116, 250] width 146 height 31
click at [147, 252] on button "Fetch from ClickUp" at bounding box center [116, 250] width 146 height 31
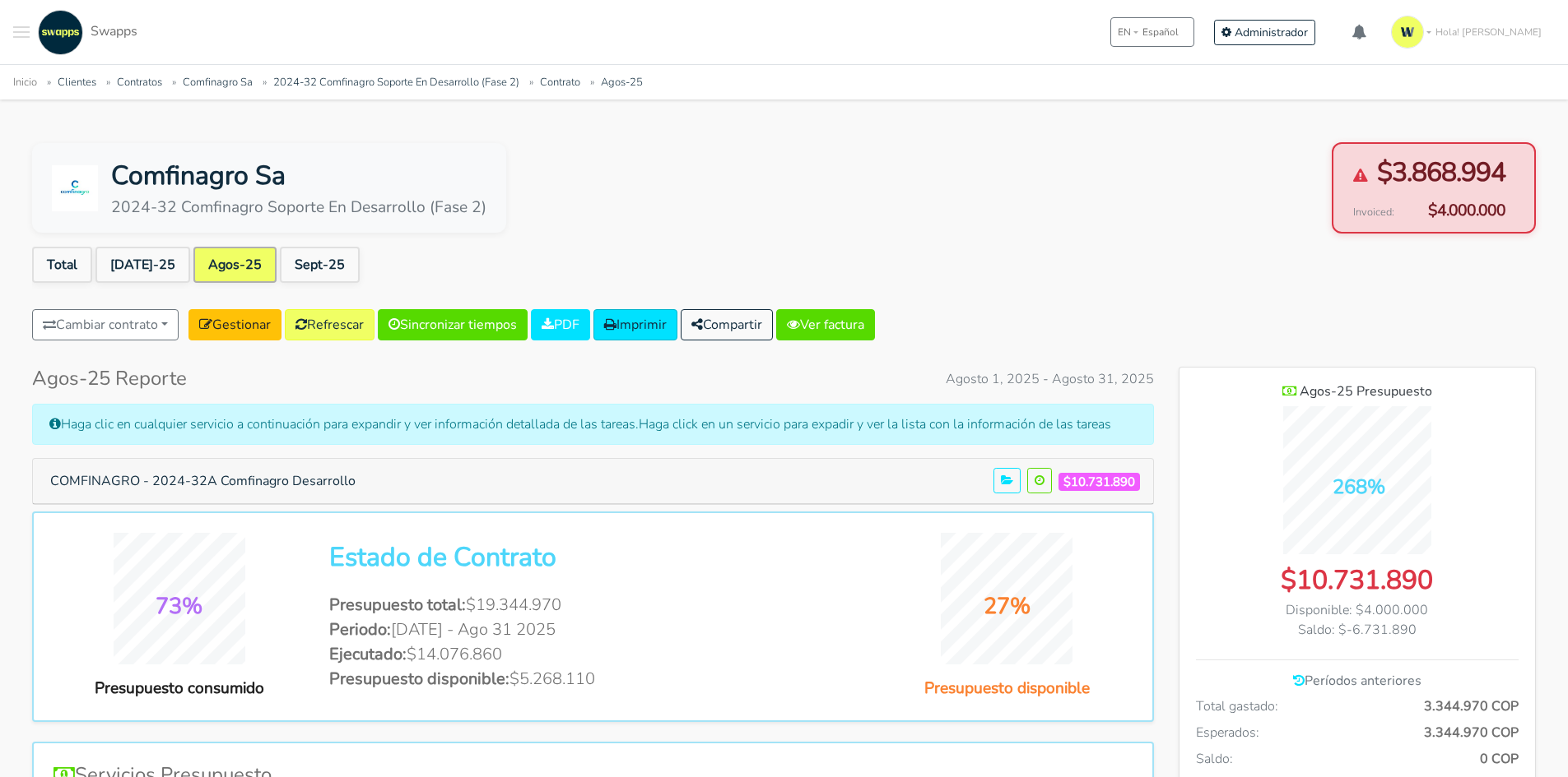
scroll to position [1199, 357]
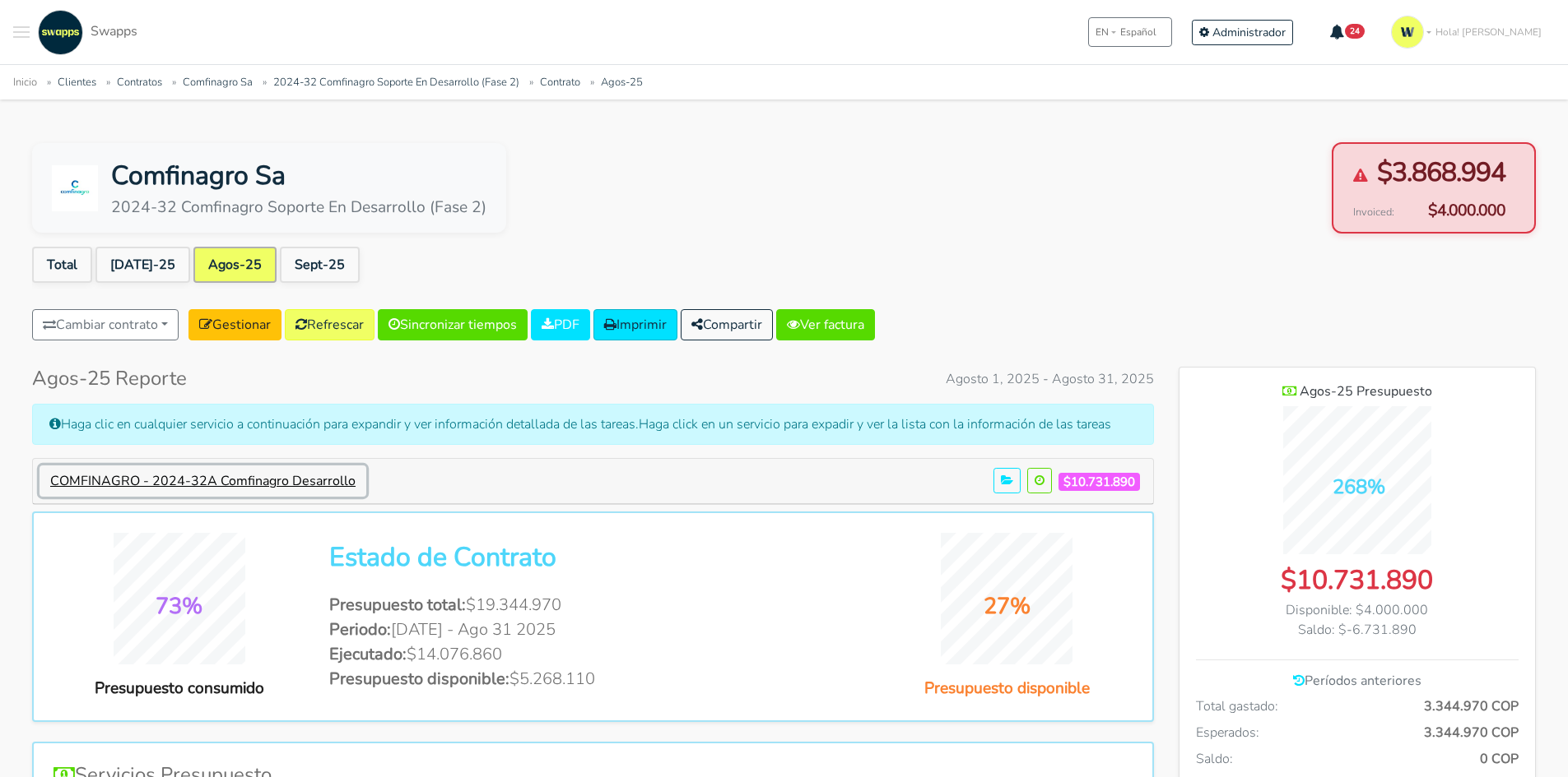
click at [203, 480] on button "COMFINAGRO - 2024-32A Comfinagro Desarrollo" at bounding box center [203, 481] width 327 height 32
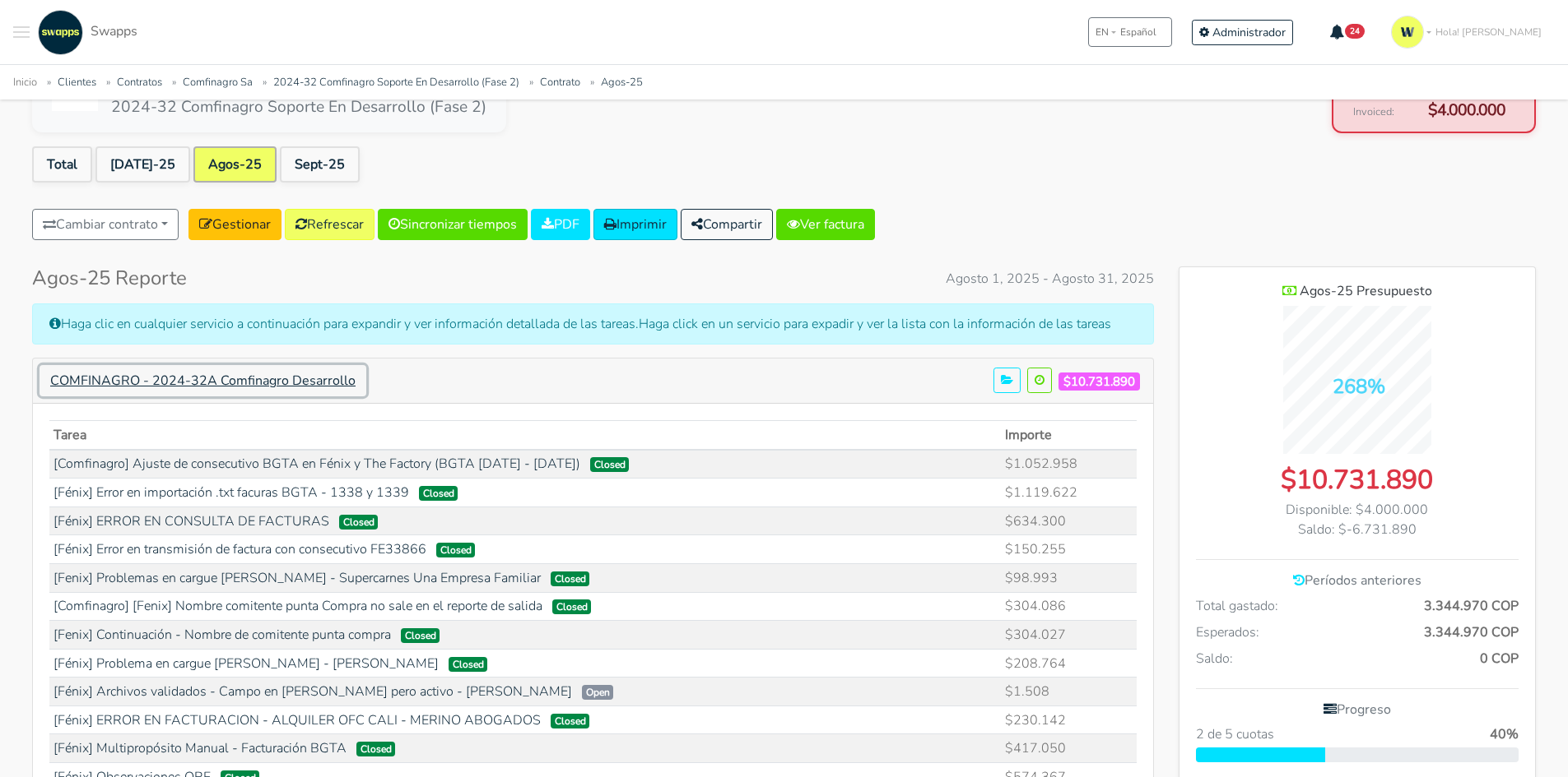
scroll to position [0, 0]
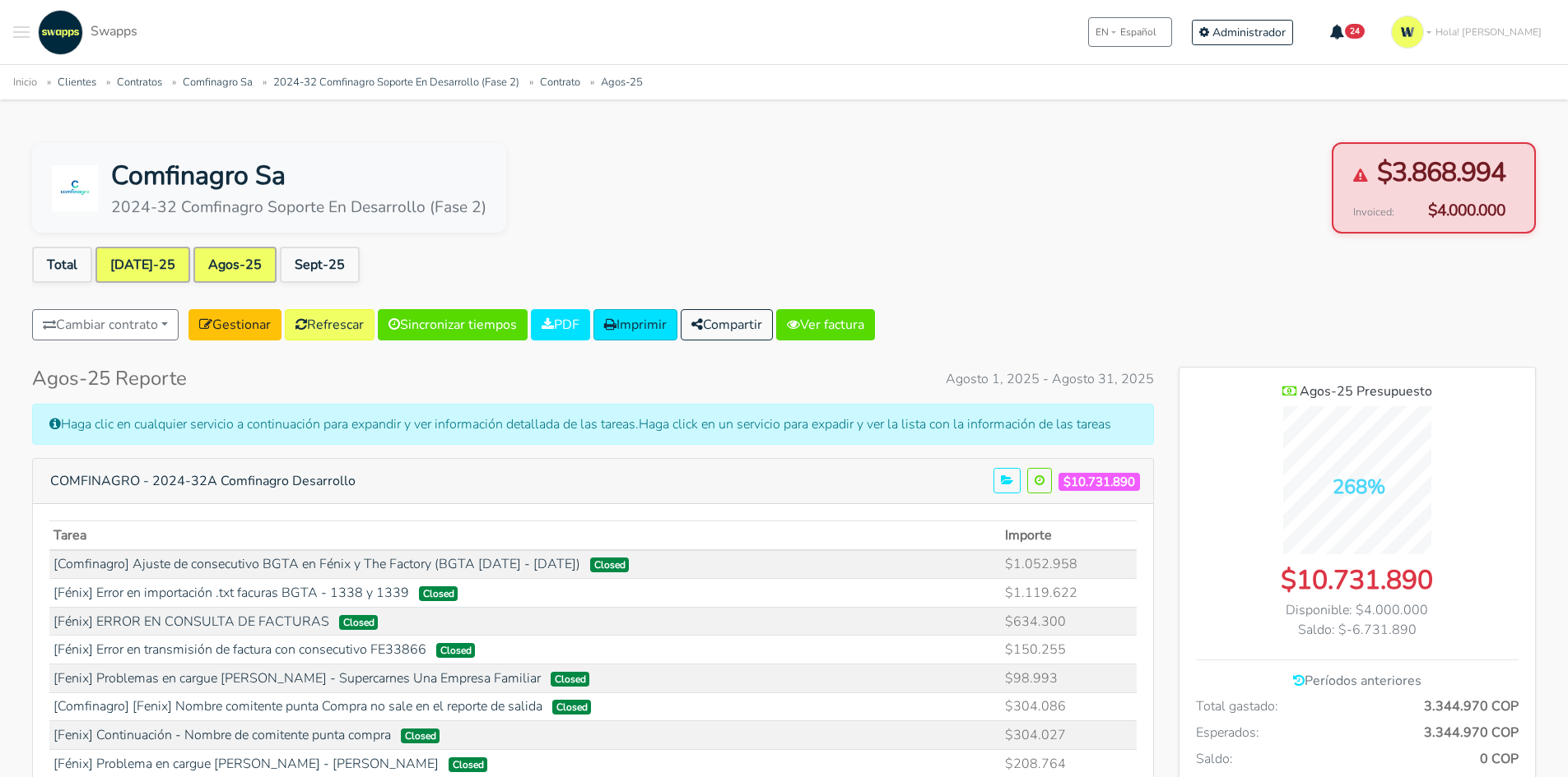
click at [115, 254] on link "[DATE]-25" at bounding box center [143, 265] width 95 height 36
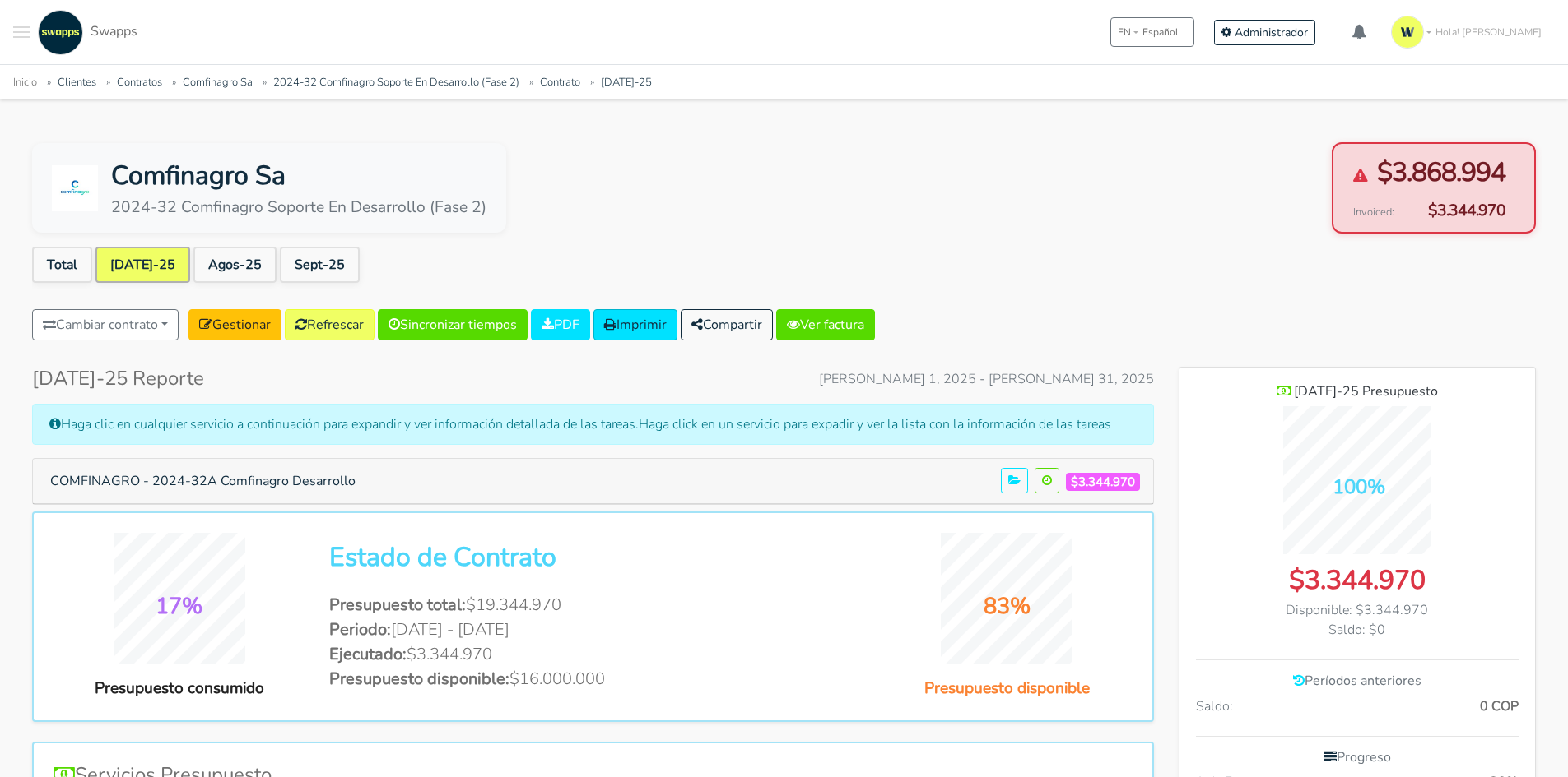
scroll to position [1146, 357]
click at [212, 269] on link "Agos-25" at bounding box center [234, 265] width 83 height 36
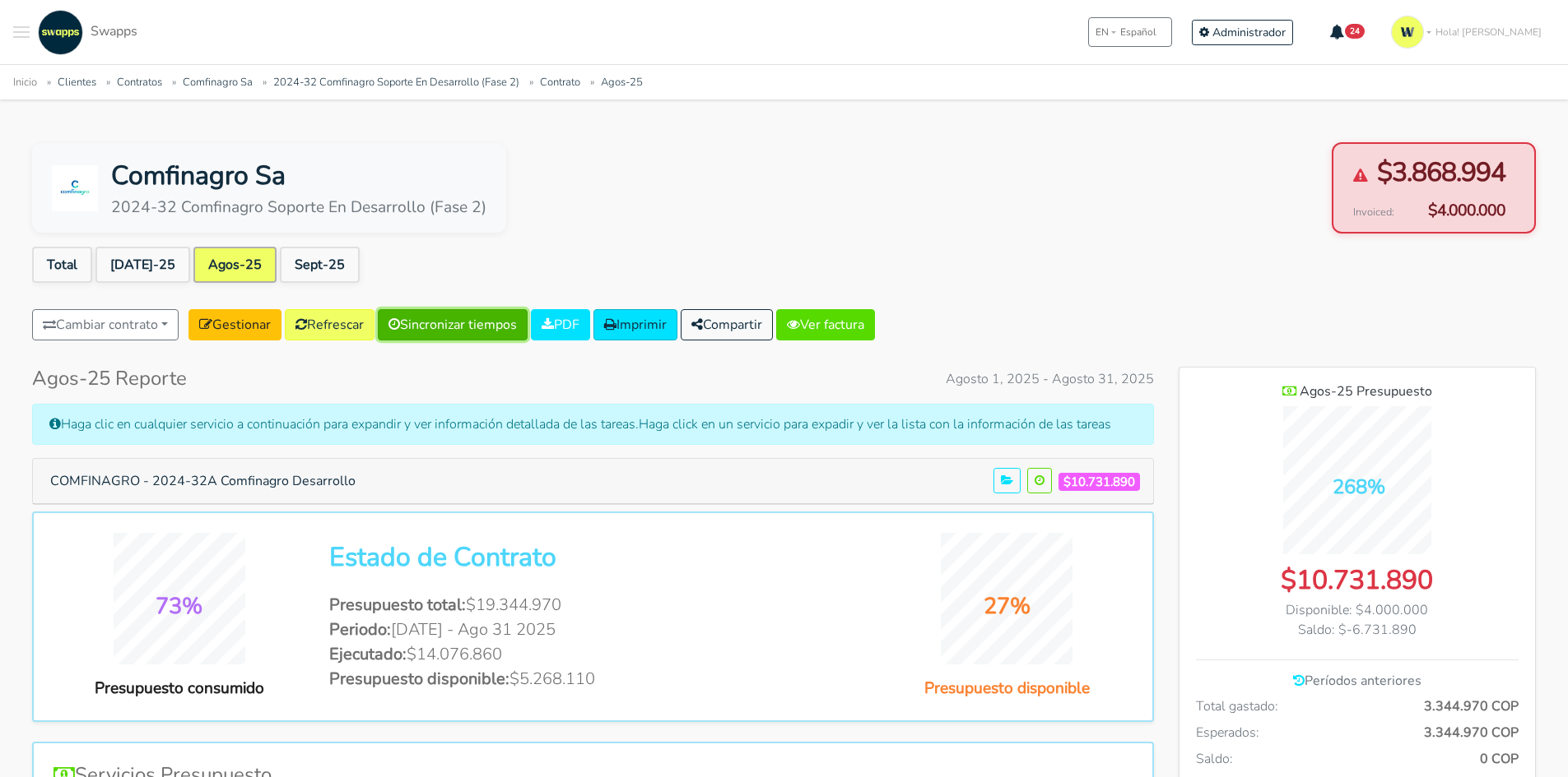
click at [501, 321] on link "Sincronizar tiempos" at bounding box center [452, 325] width 150 height 32
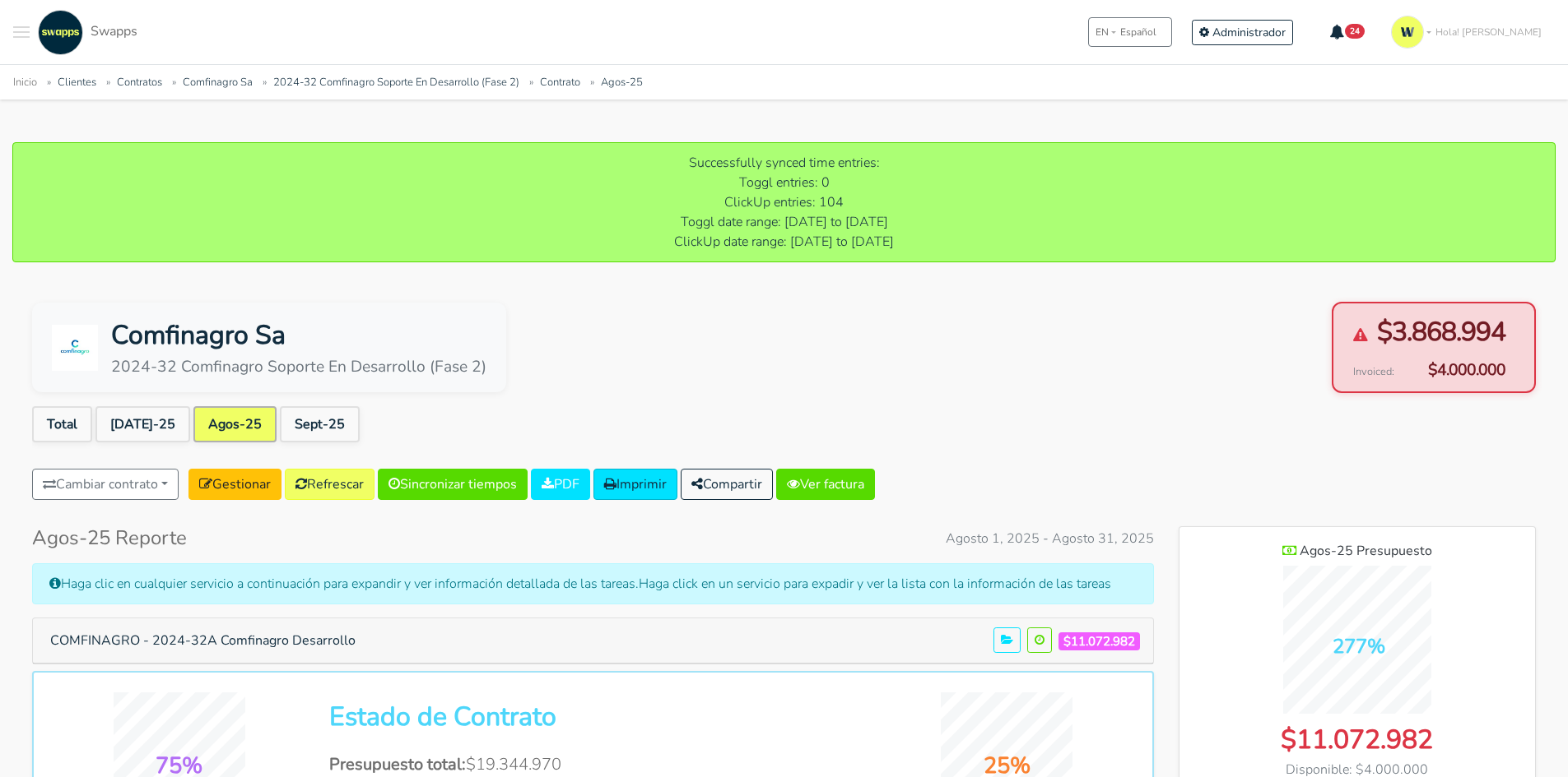
scroll to position [1199, 357]
click at [265, 641] on button "COMFINAGRO - 2024-32A Comfinagro Desarrollo" at bounding box center [203, 641] width 327 height 32
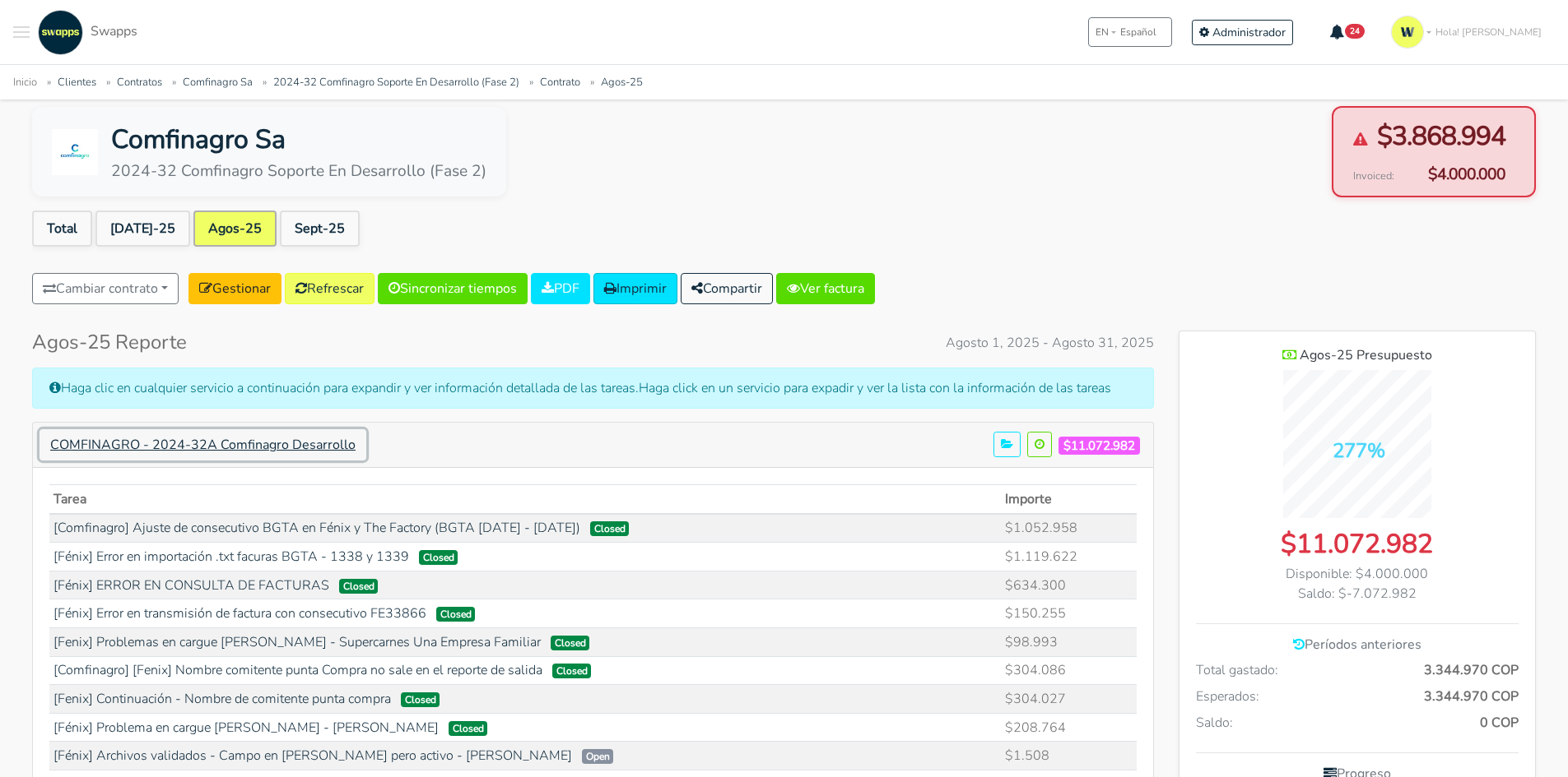
scroll to position [164, 0]
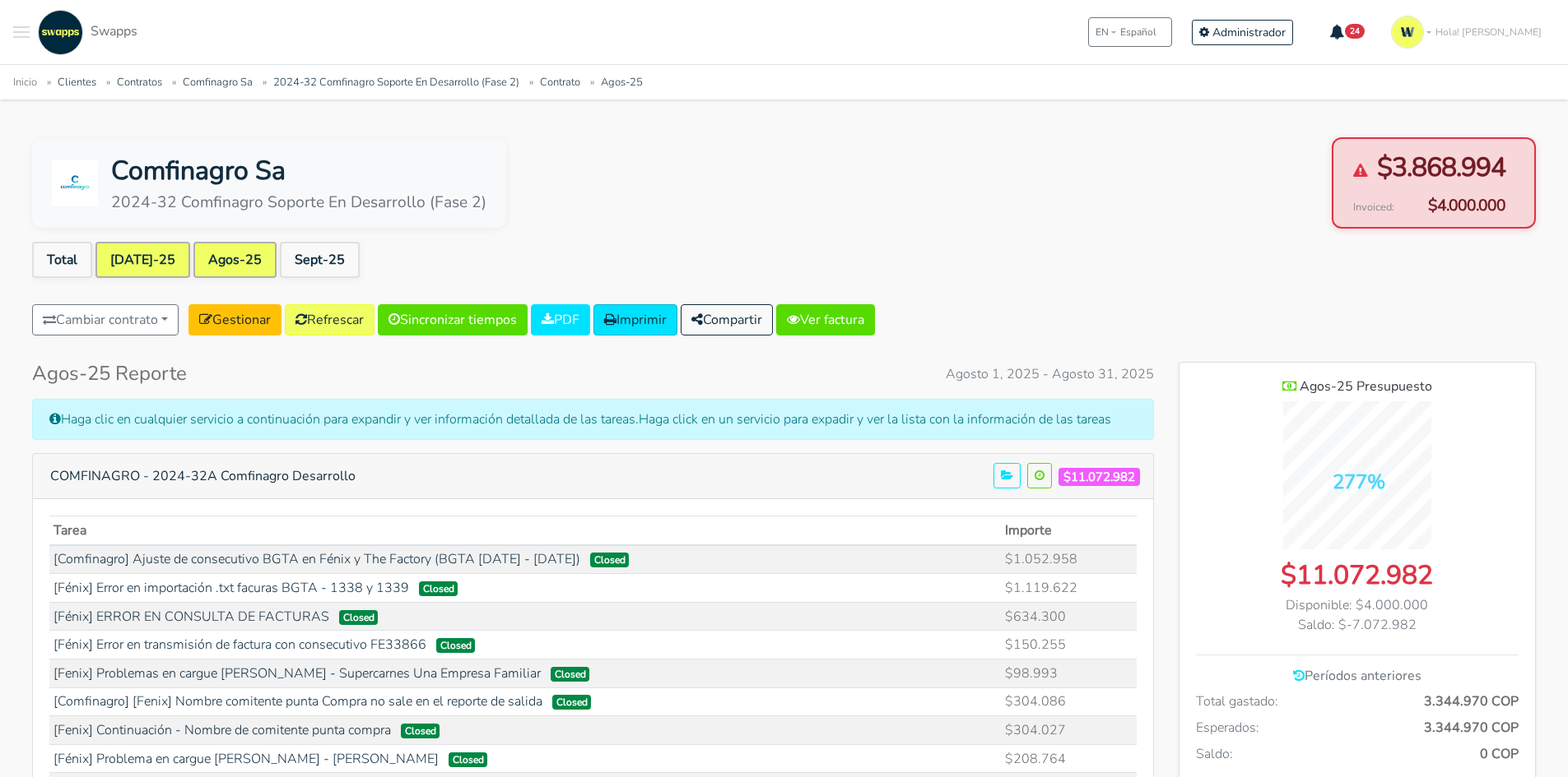
click at [117, 259] on link "[DATE]-25" at bounding box center [143, 259] width 95 height 36
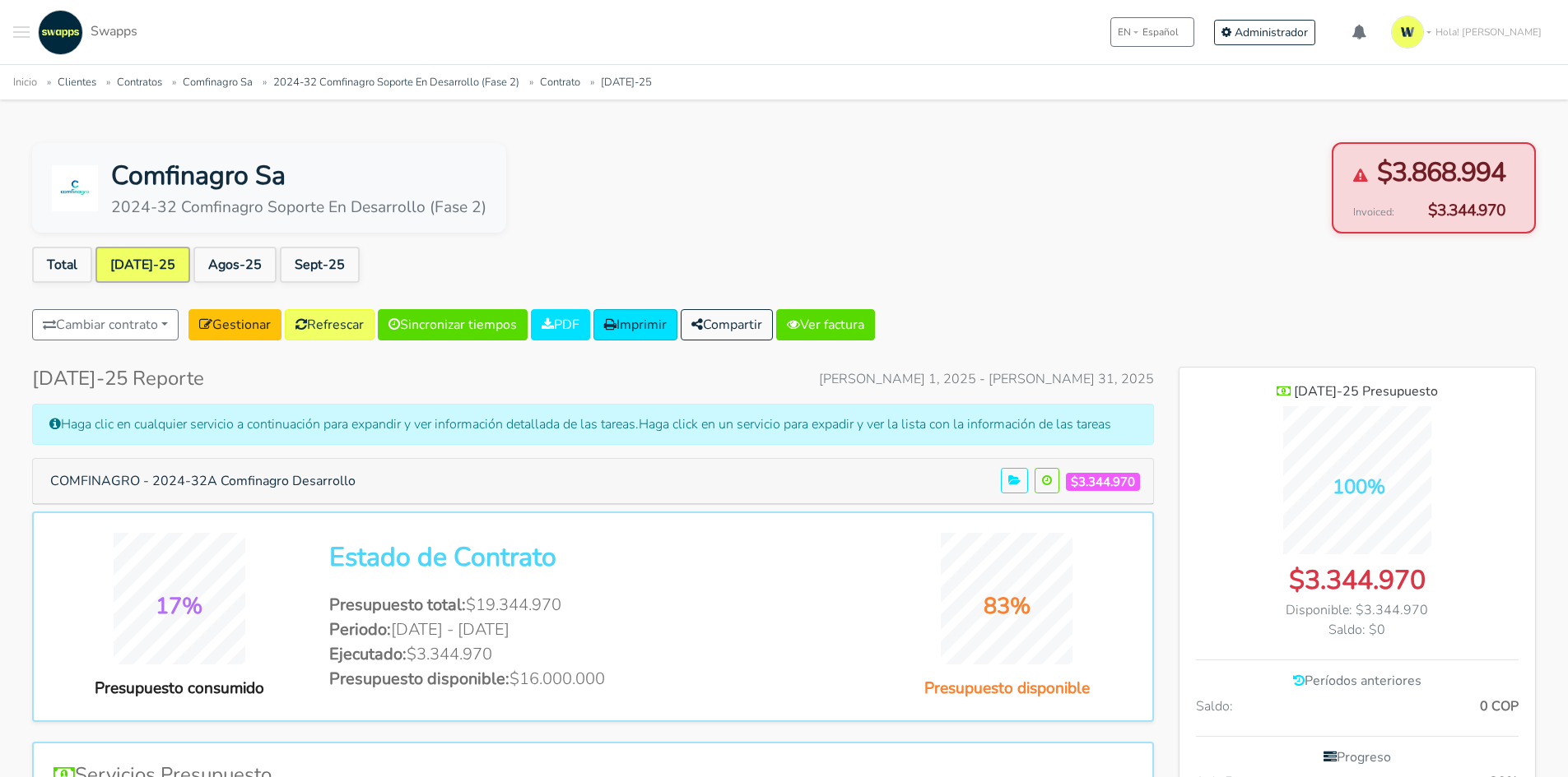
scroll to position [1146, 357]
click at [1078, 264] on ul "Total Jul-25 Agos-25 Sept-25" at bounding box center [784, 268] width 1504 height 43
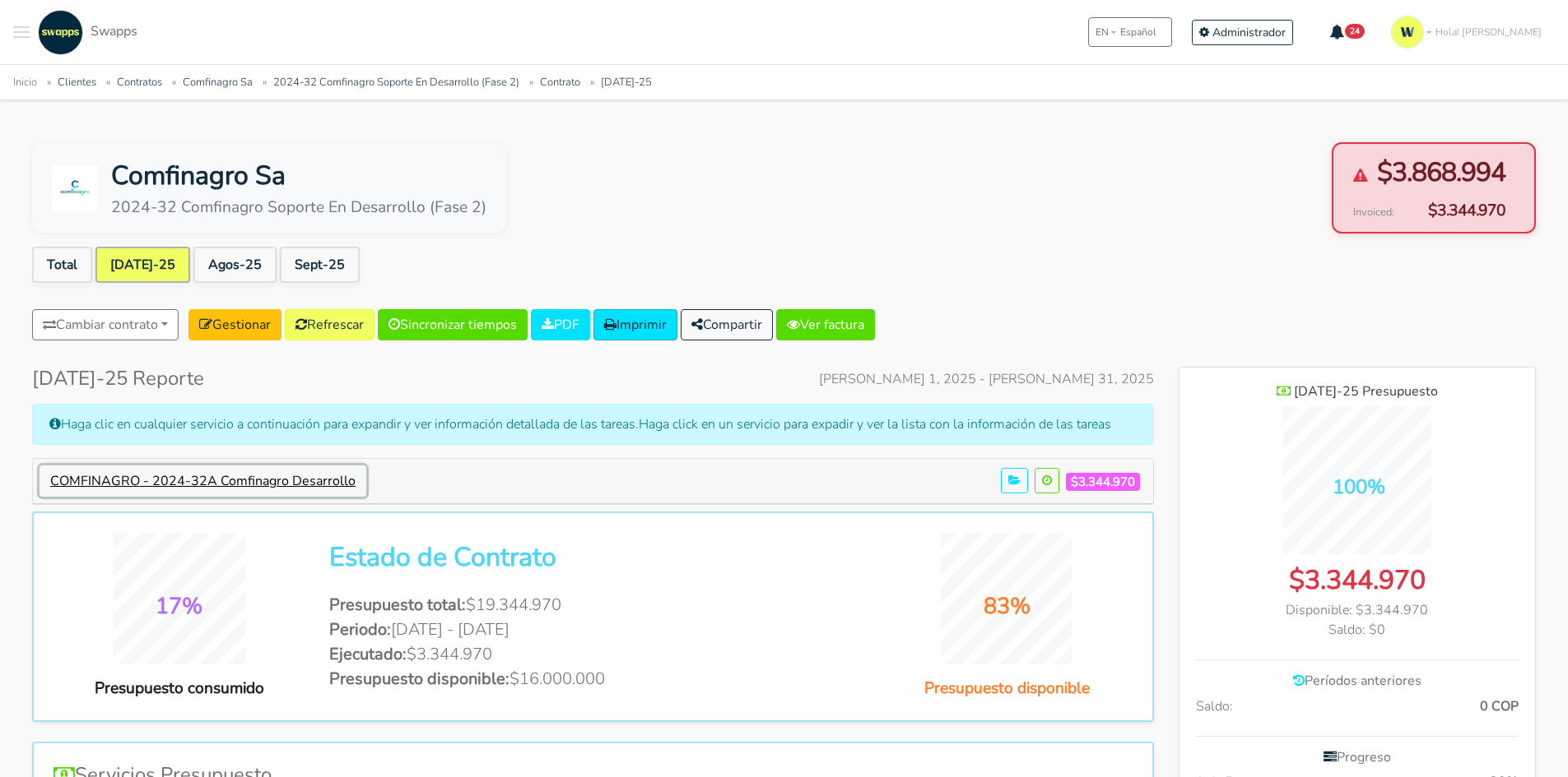
click at [308, 476] on button "COMFINAGRO - 2024-32A Comfinagro Desarrollo" at bounding box center [203, 481] width 327 height 32
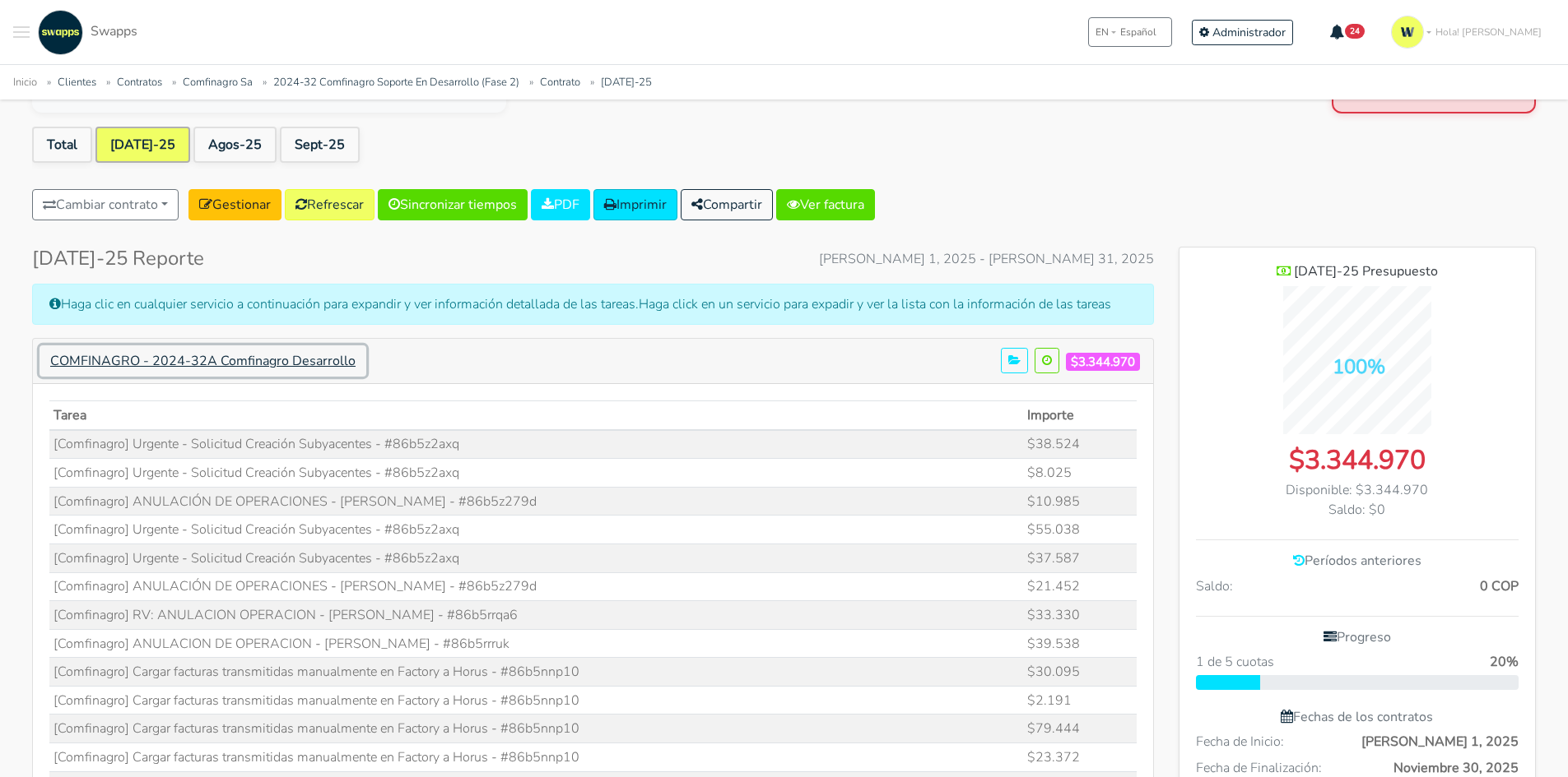
scroll to position [164, 0]
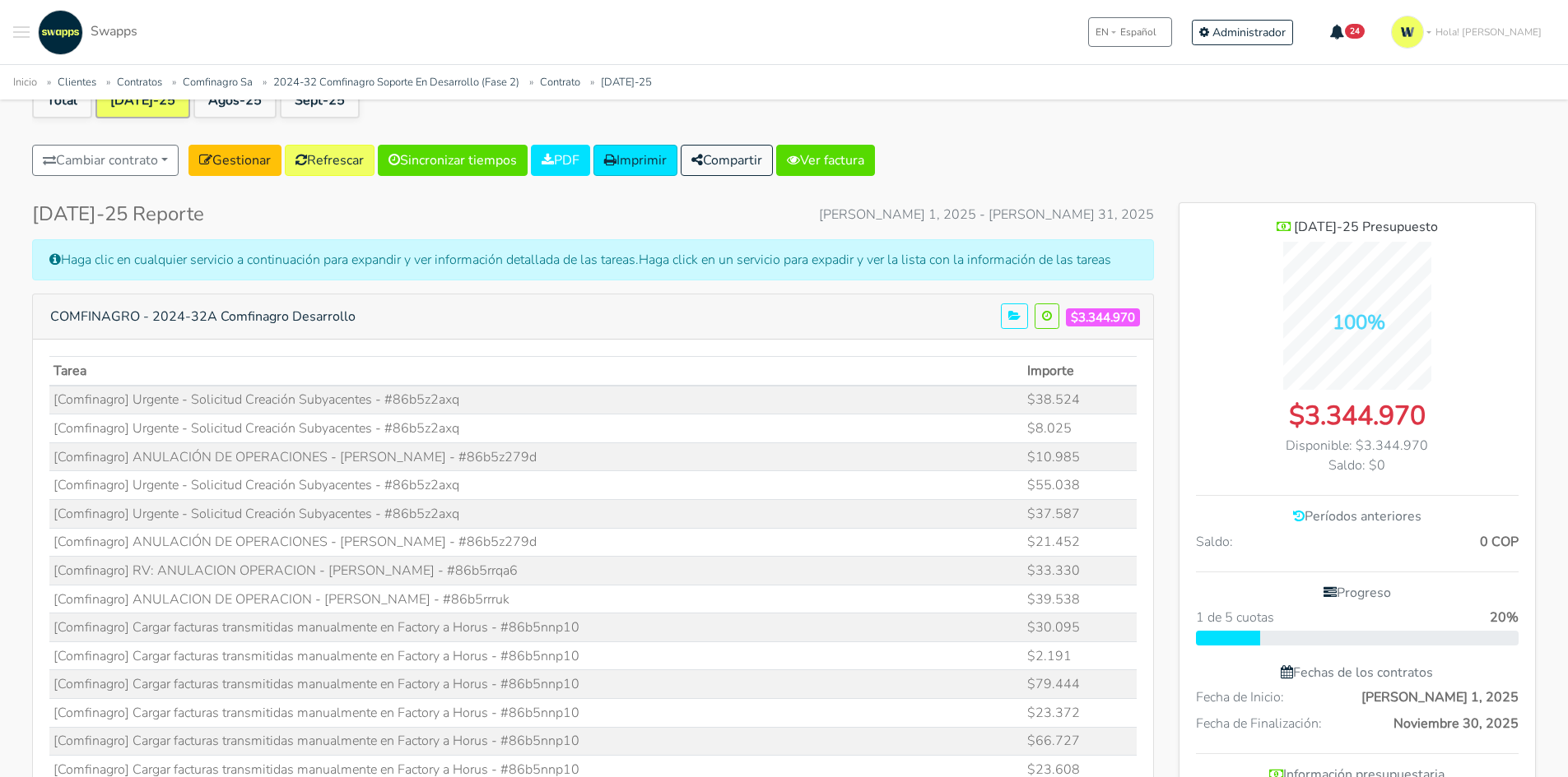
drag, startPoint x: 394, startPoint y: 400, endPoint x: 516, endPoint y: 400, distance: 122.0
click at [516, 400] on td "[Comfinagro] Urgente - Solicitud Creación Subyacentes - #86b5z2axq" at bounding box center [536, 400] width 974 height 29
copy td "86b5z2axq"
drag, startPoint x: 477, startPoint y: 456, endPoint x: 560, endPoint y: 451, distance: 83.2
click at [560, 451] on td "[Comfinagro] ANULACIÓN DE OPERACIONES - VICENTE AMADOR - #86b5z279d" at bounding box center [536, 457] width 974 height 29
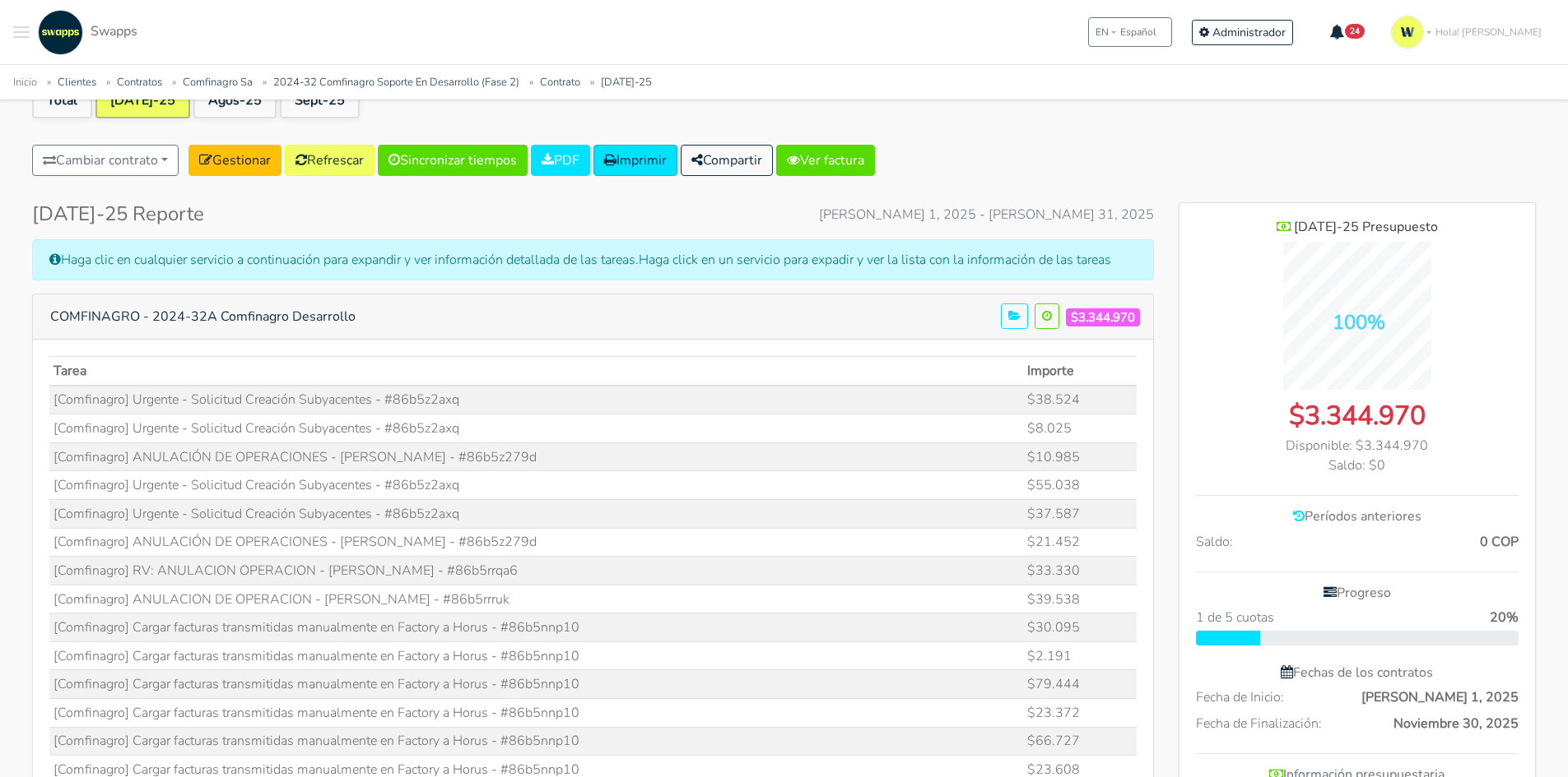
drag, startPoint x: 465, startPoint y: 459, endPoint x: 555, endPoint y: 454, distance: 90.1
click at [557, 454] on td "[Comfinagro] ANULACIÓN DE OPERACIONES - VICENTE AMADOR - #86b5z279d" at bounding box center [536, 457] width 974 height 29
drag, startPoint x: 483, startPoint y: 450, endPoint x: 457, endPoint y: 460, distance: 27.9
click at [482, 450] on td "[Comfinagro] ANULACIÓN DE OPERACIONES - VICENTE AMADOR - #86b5z279d" at bounding box center [536, 457] width 974 height 29
click at [463, 458] on td "[Comfinagro] ANULACIÓN DE OPERACIONES - VICENTE AMADOR - #86b5z279d" at bounding box center [536, 457] width 974 height 29
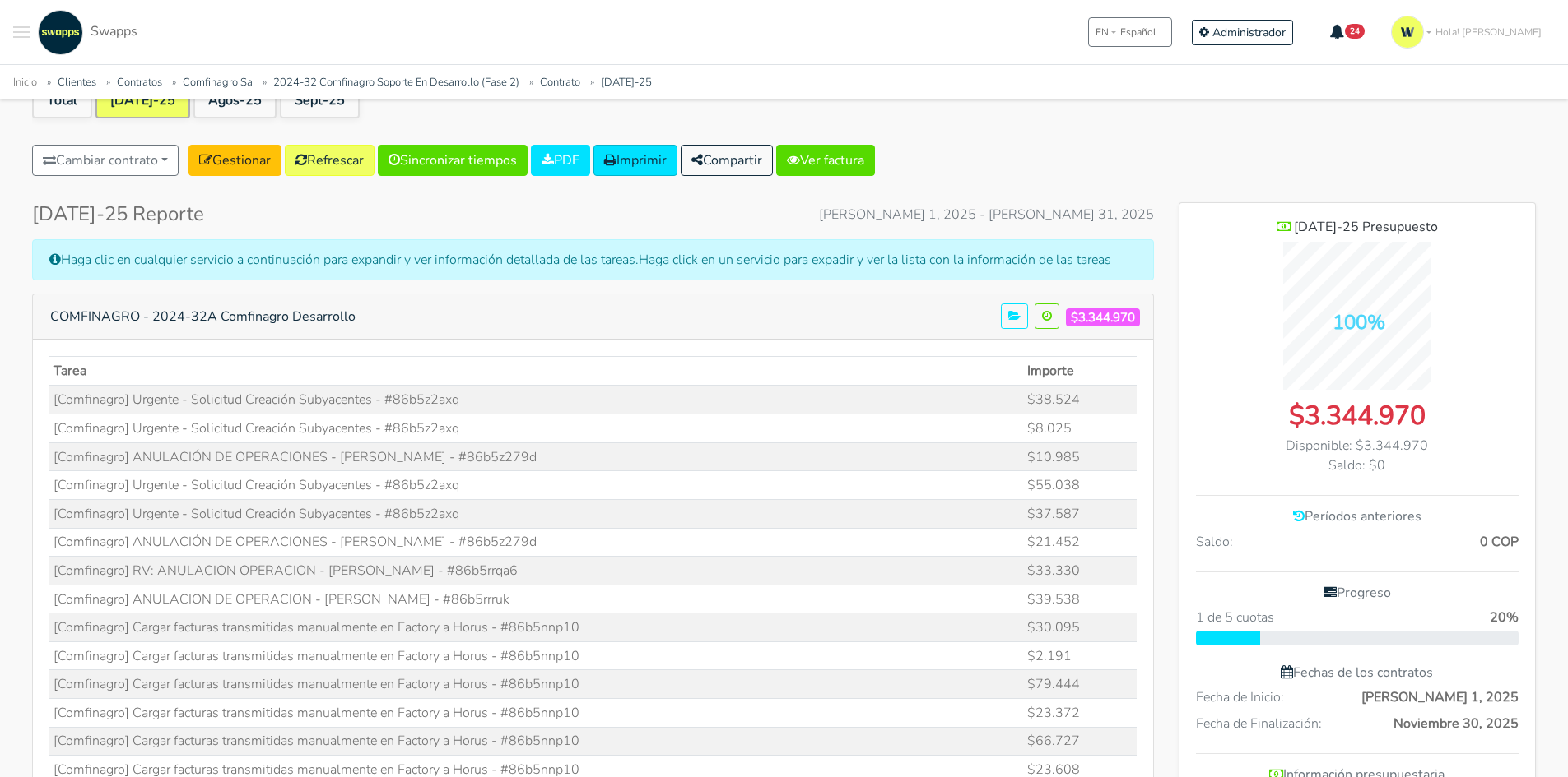
drag, startPoint x: 473, startPoint y: 454, endPoint x: 576, endPoint y: 447, distance: 103.2
click at [576, 447] on td "[Comfinagro] ANULACIÓN DE OPERACIONES - VICENTE AMADOR - #86b5z279d" at bounding box center [536, 457] width 974 height 29
copy td "86b5z279d"
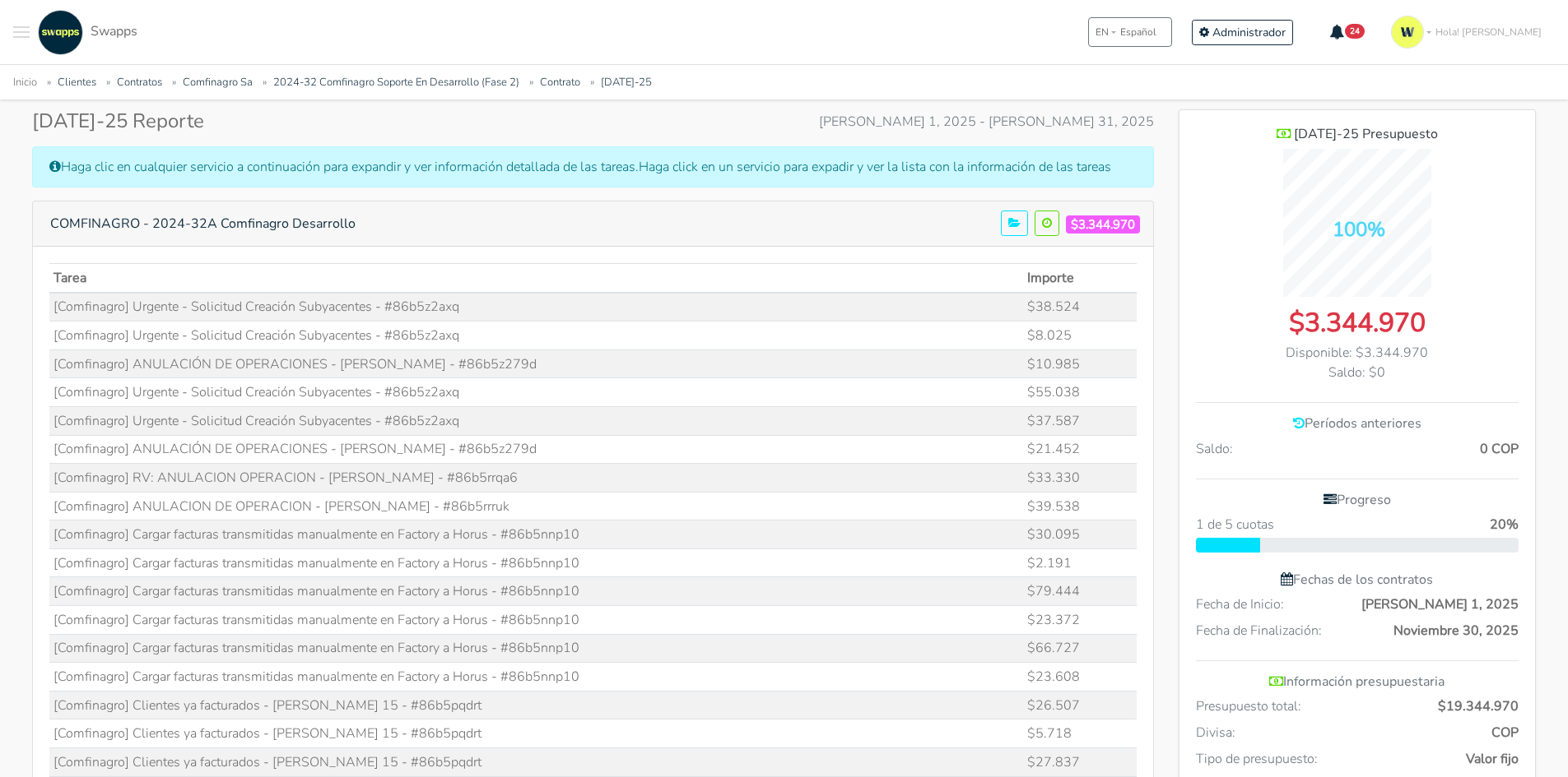
scroll to position [329, 0]
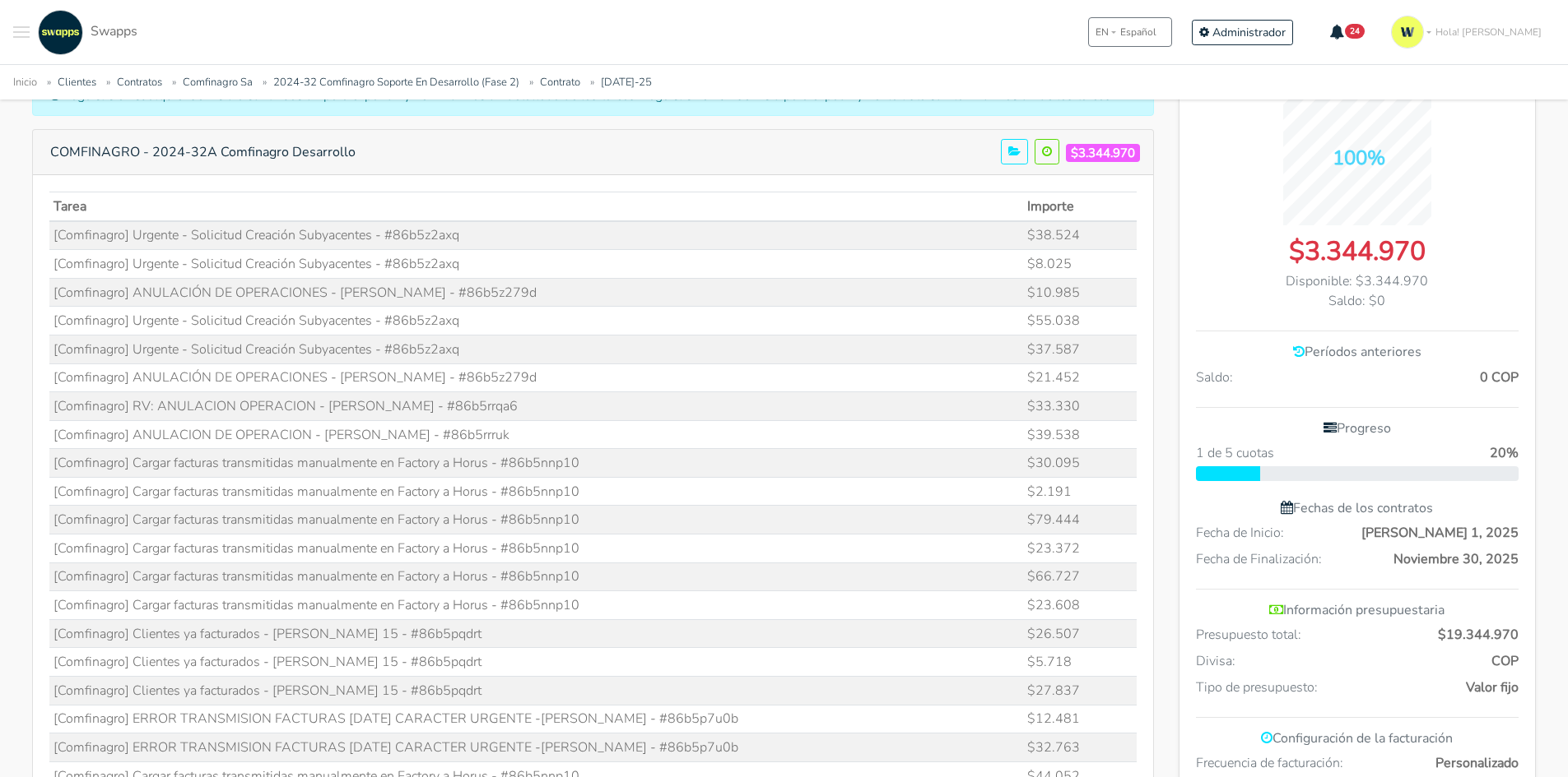
drag, startPoint x: 473, startPoint y: 371, endPoint x: 560, endPoint y: 377, distance: 87.2
click at [560, 377] on td "[Comfinagro] ANULACIÓN DE OPERACIONES - VICENTE AMADOR - #86b5z279d" at bounding box center [536, 378] width 974 height 29
copy td "86b5z279d"
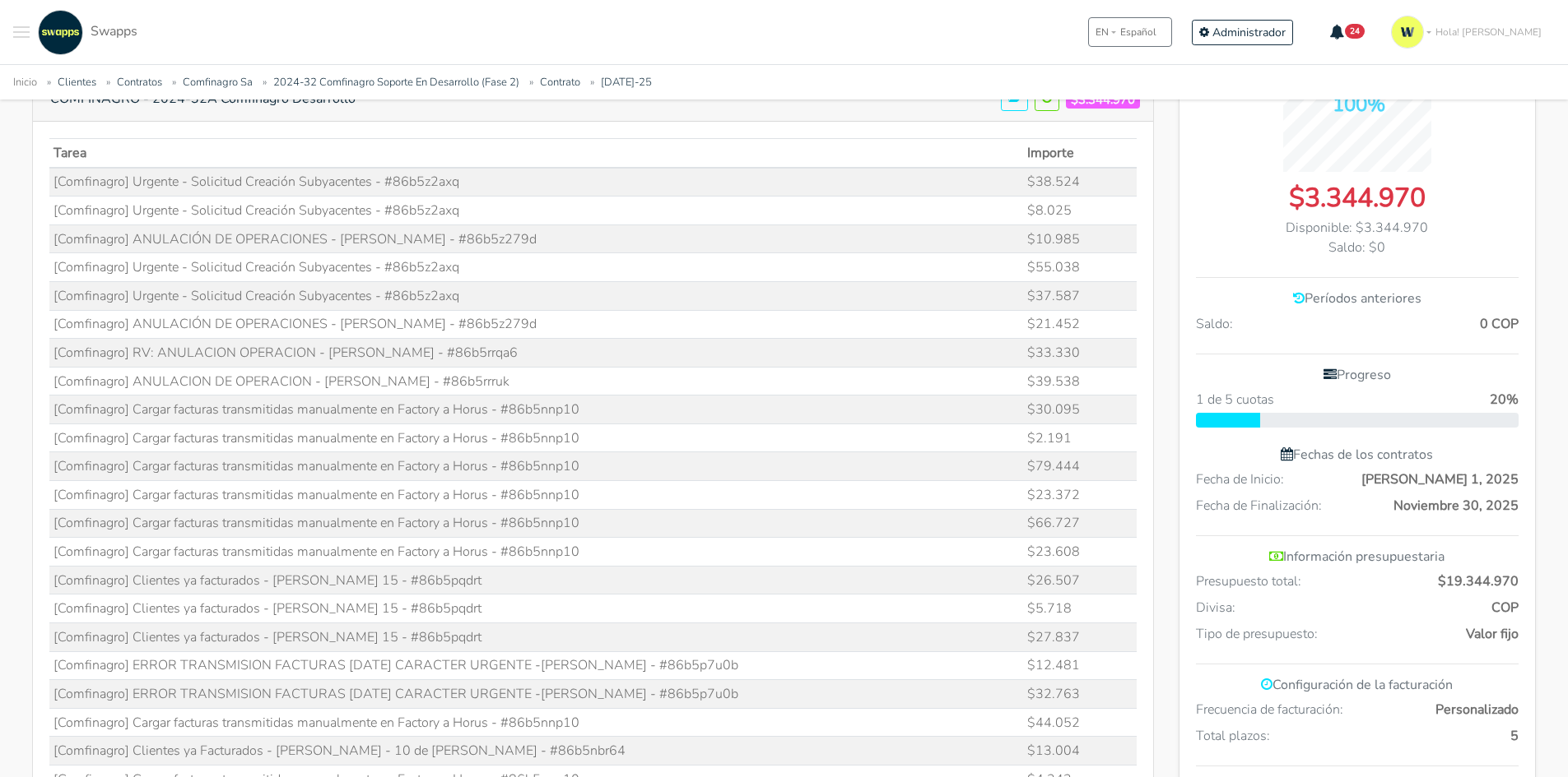
scroll to position [411, 0]
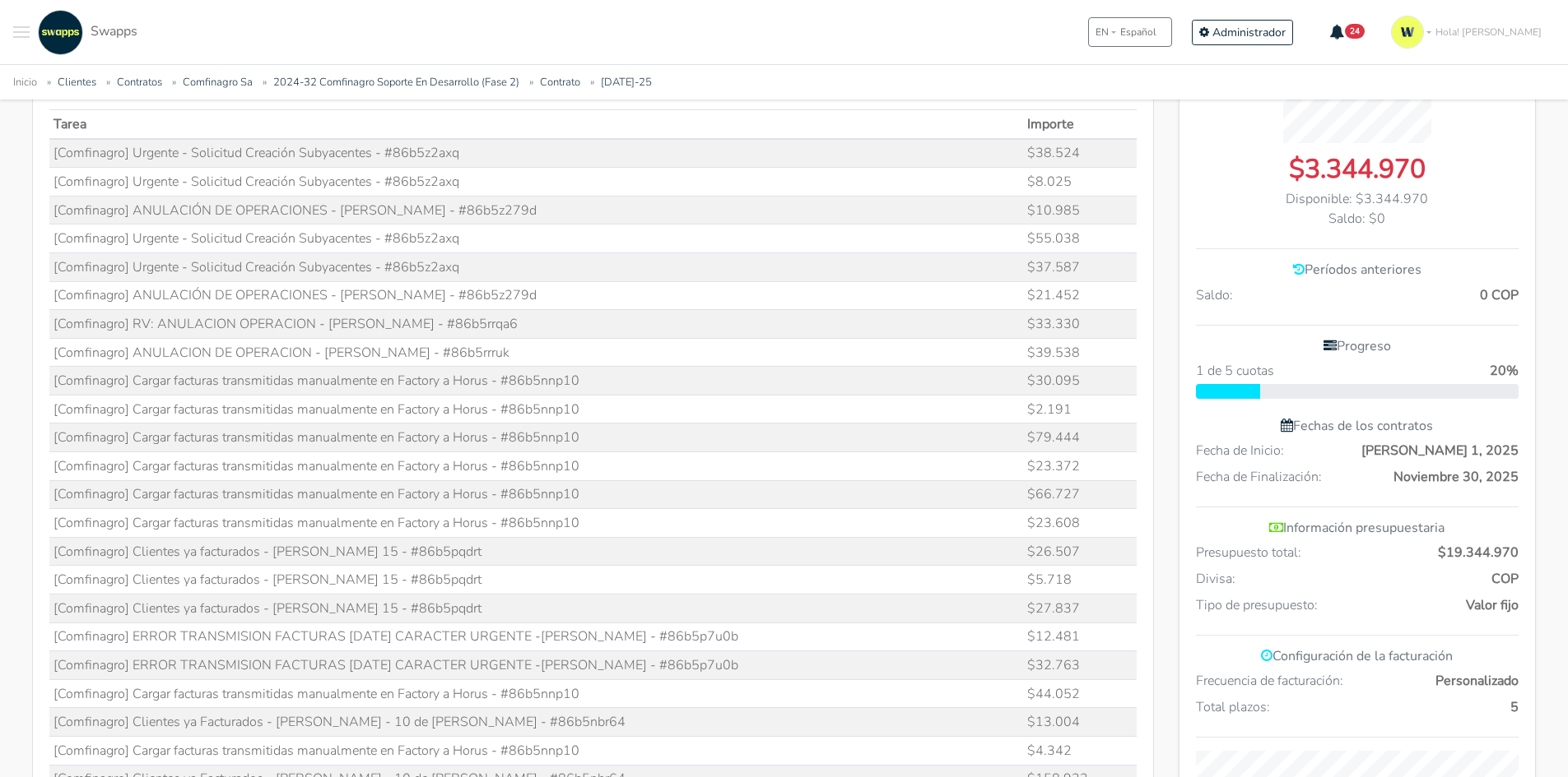
drag, startPoint x: 509, startPoint y: 382, endPoint x: 597, endPoint y: 371, distance: 88.7
click at [597, 371] on td "[Comfinagro] Cargar facturas transmitidas manualmente en Factory a Horus - #86b…" at bounding box center [536, 381] width 974 height 29
copy td "86b5nnp10"
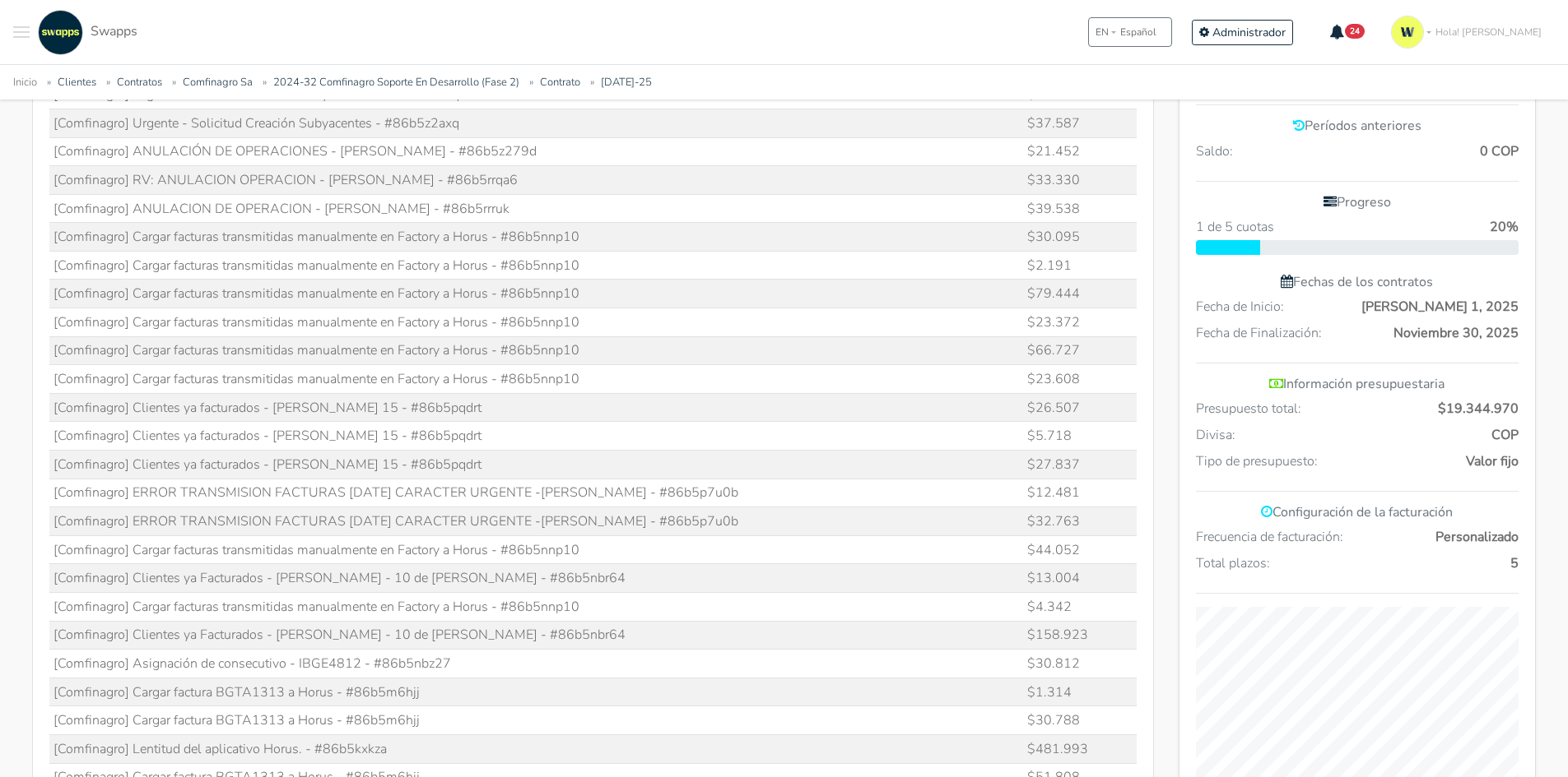
scroll to position [576, 0]
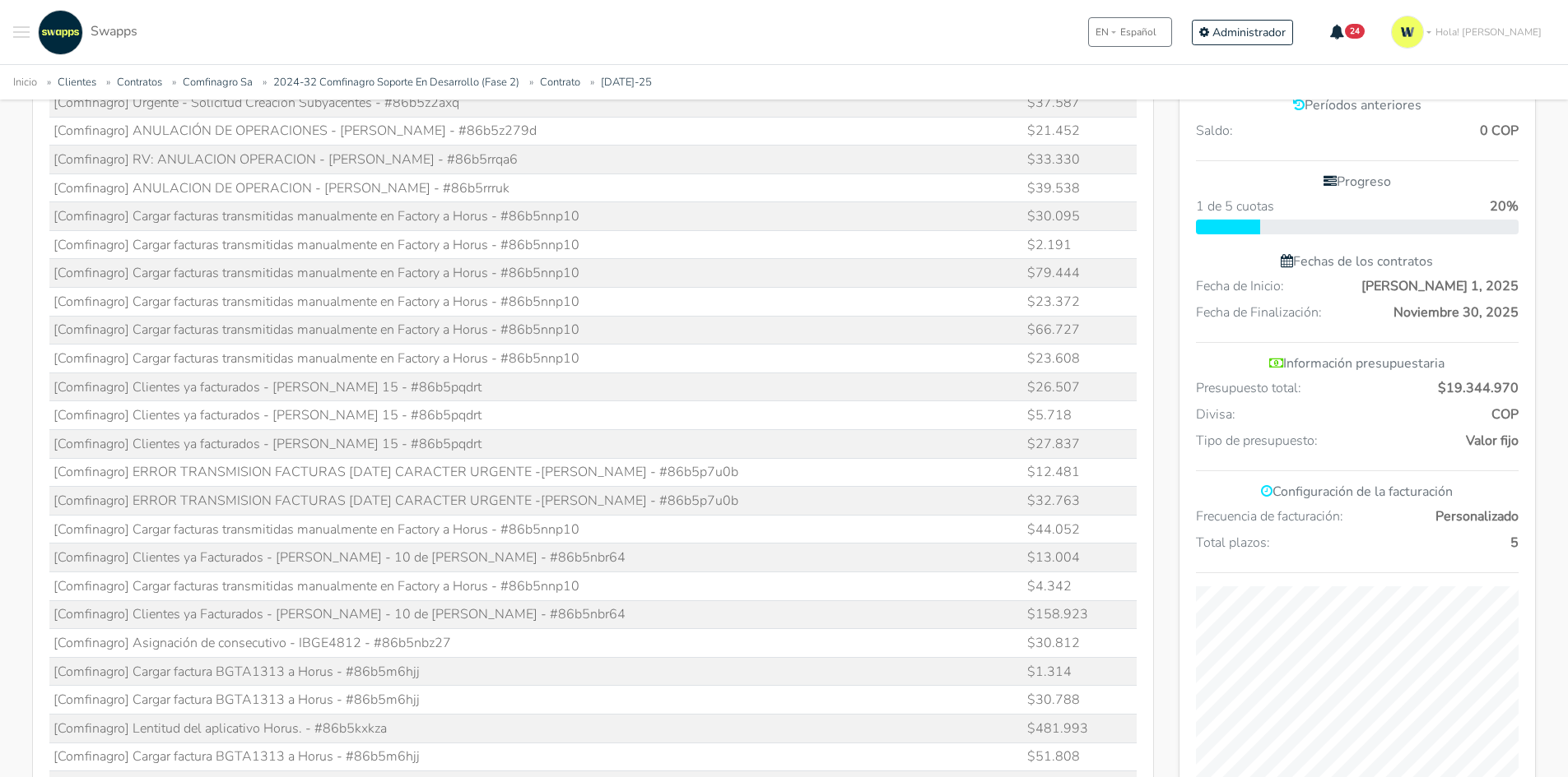
click at [343, 384] on td "[Comfinagro] Clientes ya facturados - Julio 15 - #86b5pqdrt" at bounding box center [536, 386] width 974 height 29
drag, startPoint x: 337, startPoint y: 386, endPoint x: 422, endPoint y: 375, distance: 85.7
click at [422, 375] on td "[Comfinagro] Clientes ya facturados - Julio 15 - #86b5pqdrt" at bounding box center [536, 386] width 974 height 29
copy td "86b5pqdrt"
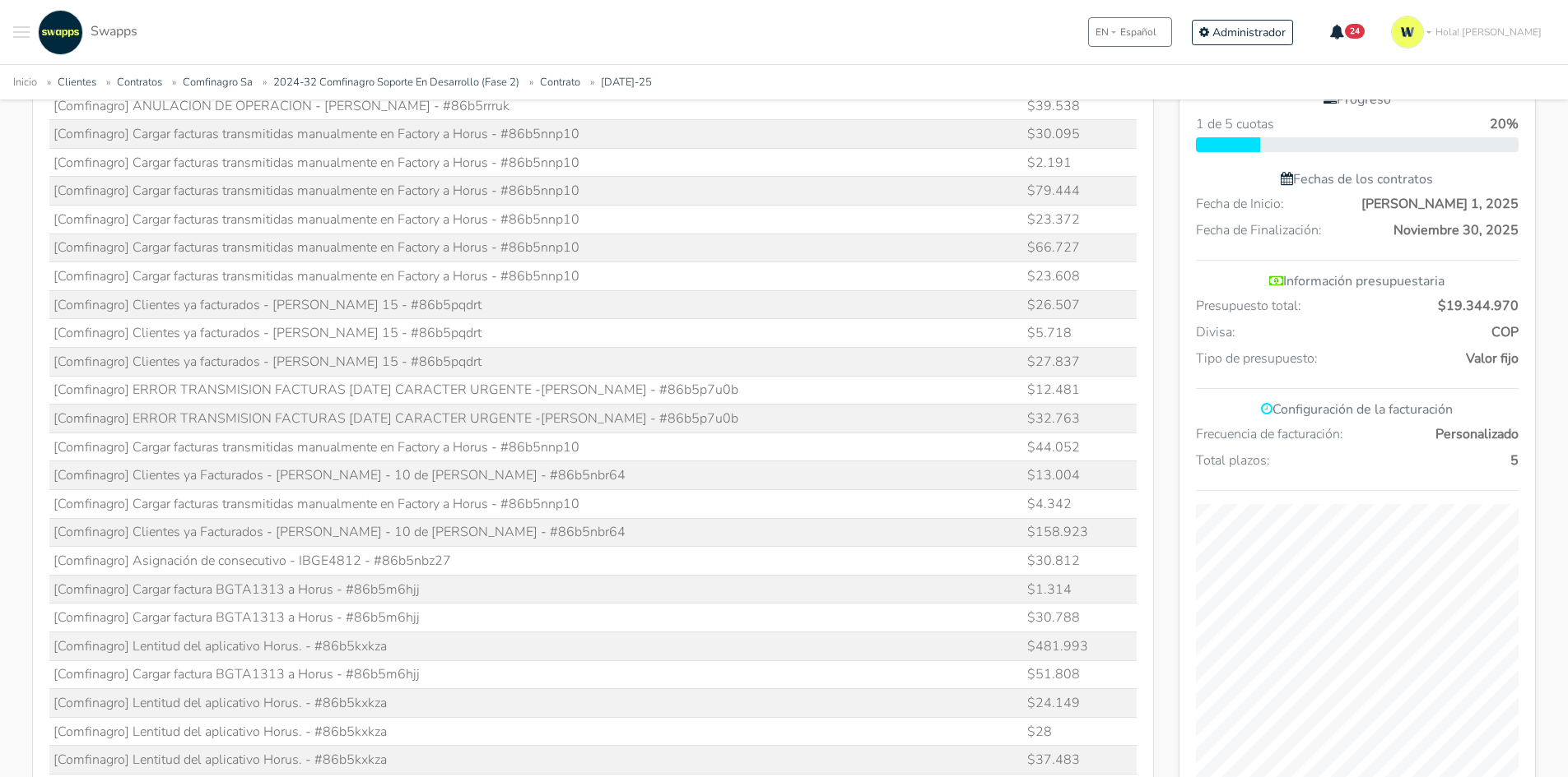
drag, startPoint x: 661, startPoint y: 390, endPoint x: 762, endPoint y: 382, distance: 101.3
click at [762, 382] on td "[Comfinagro] ERROR TRANSMISION FACTURAS JUL 11 CARACTER URGENTE -VICENTE AMADOR…" at bounding box center [536, 390] width 974 height 29
copy td "86b5p7u0b"
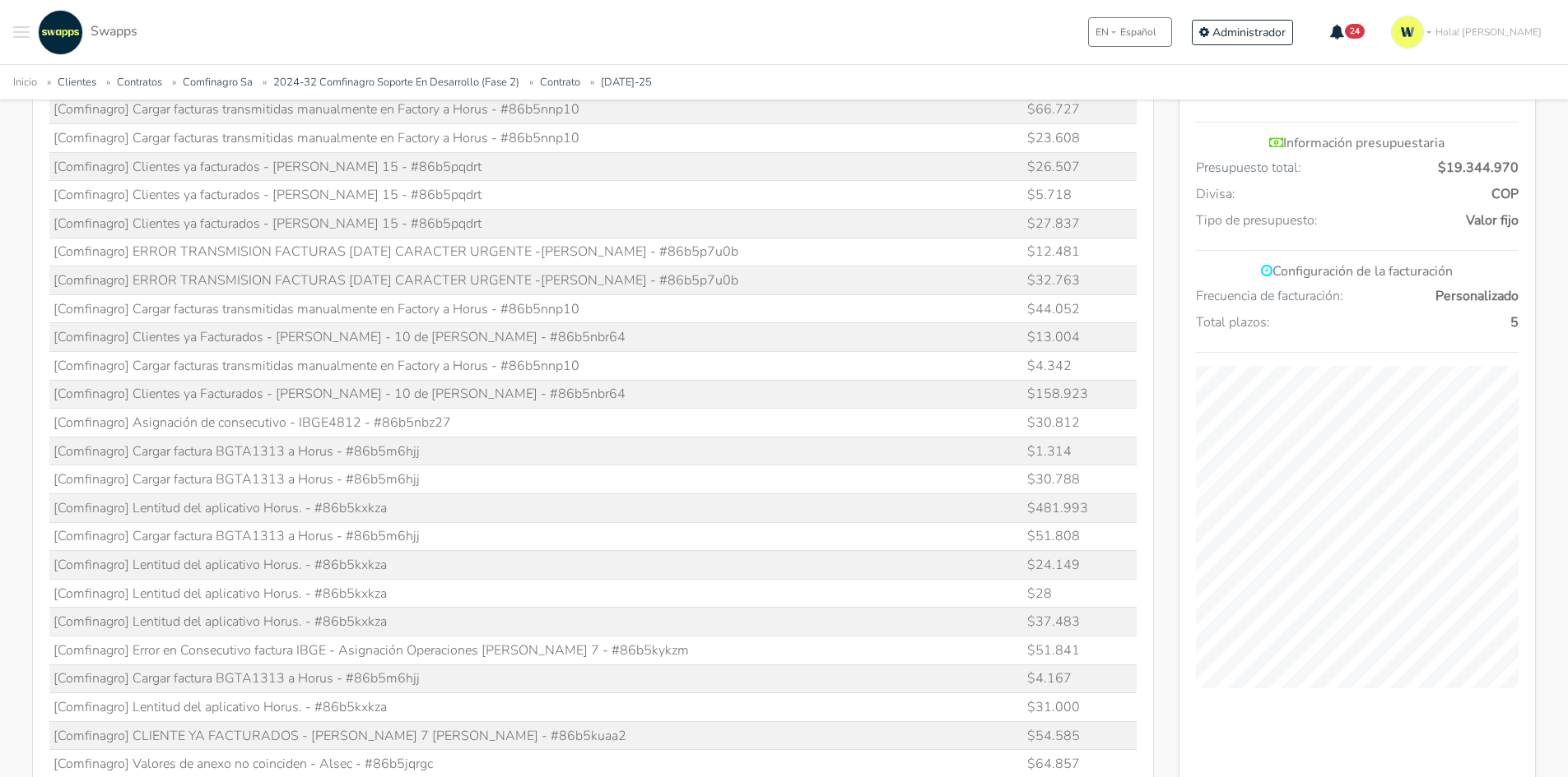
scroll to position [822, 0]
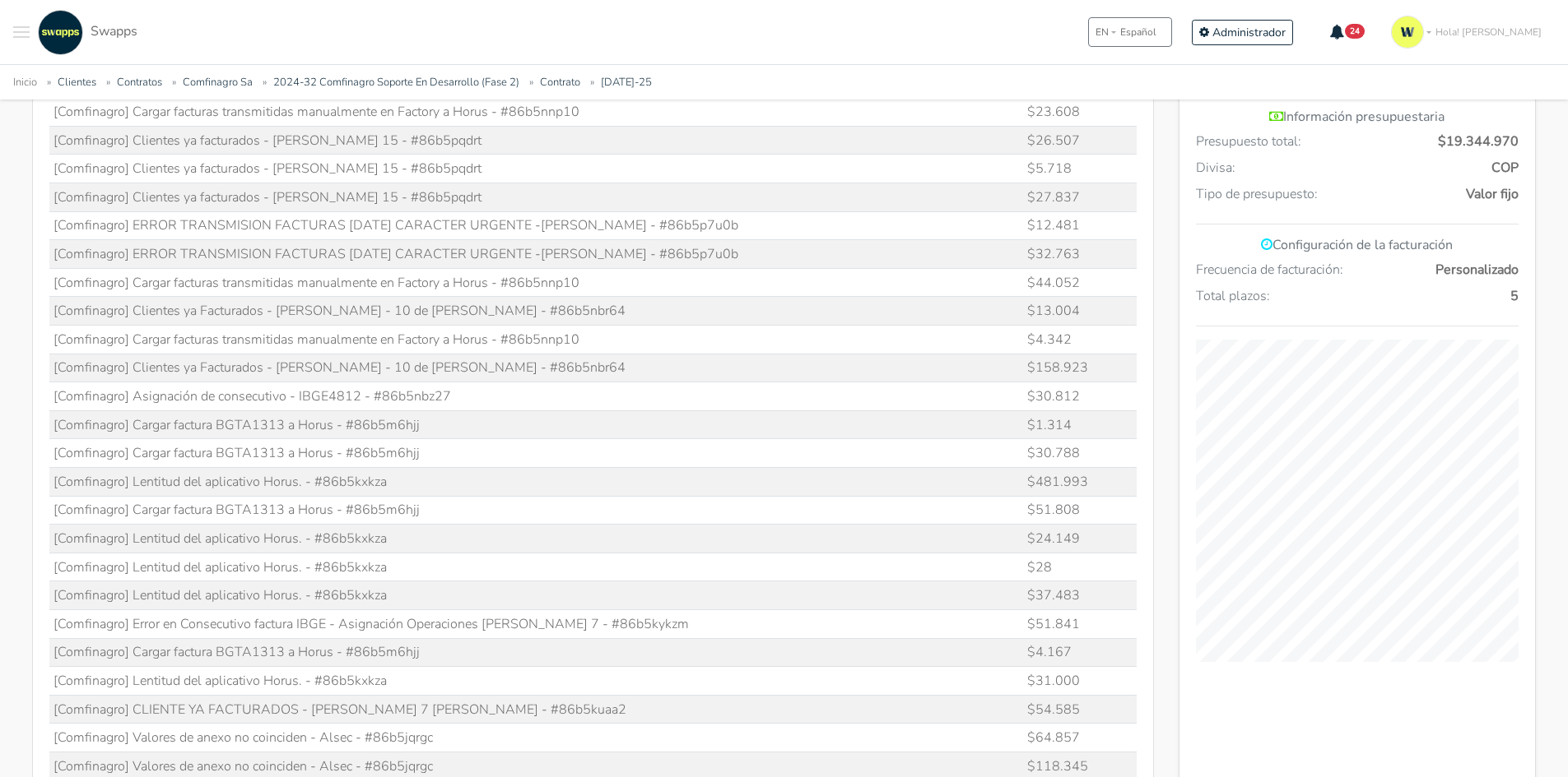
drag, startPoint x: 510, startPoint y: 282, endPoint x: 604, endPoint y: 272, distance: 94.5
click at [604, 272] on td "[Comfinagro] Cargar facturas transmitidas manualmente en Factory a Horus - #86b…" at bounding box center [536, 282] width 974 height 29
copy td "86b5nnp10"
drag, startPoint x: 464, startPoint y: 310, endPoint x: 558, endPoint y: 304, distance: 94.2
click at [558, 304] on td "[Comfinagro] Clientes ya Facturados - Fernando Trujillo - 10 de Julio - #86b5nb…" at bounding box center [536, 311] width 974 height 29
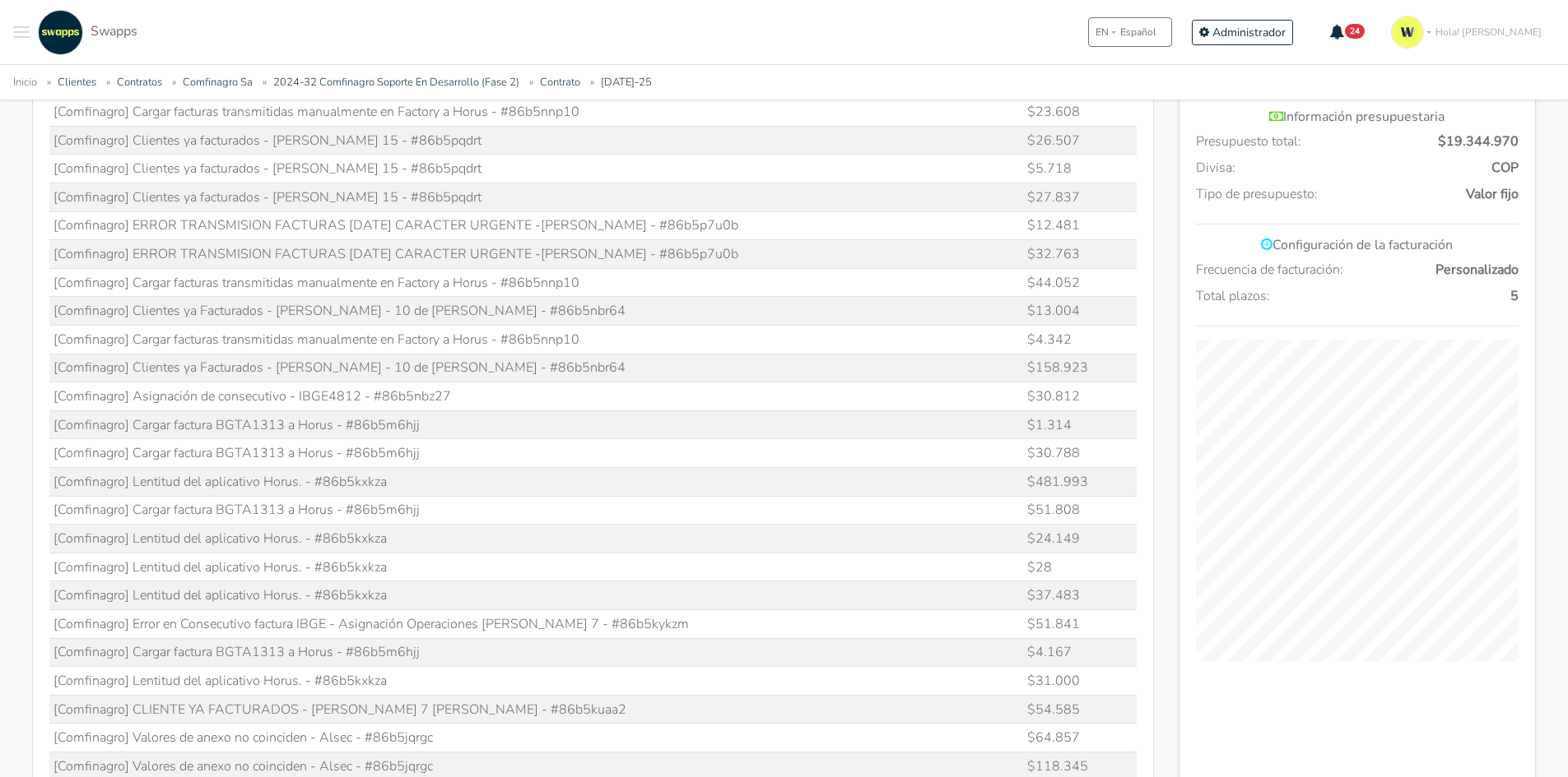
copy td "86b5nbr64"
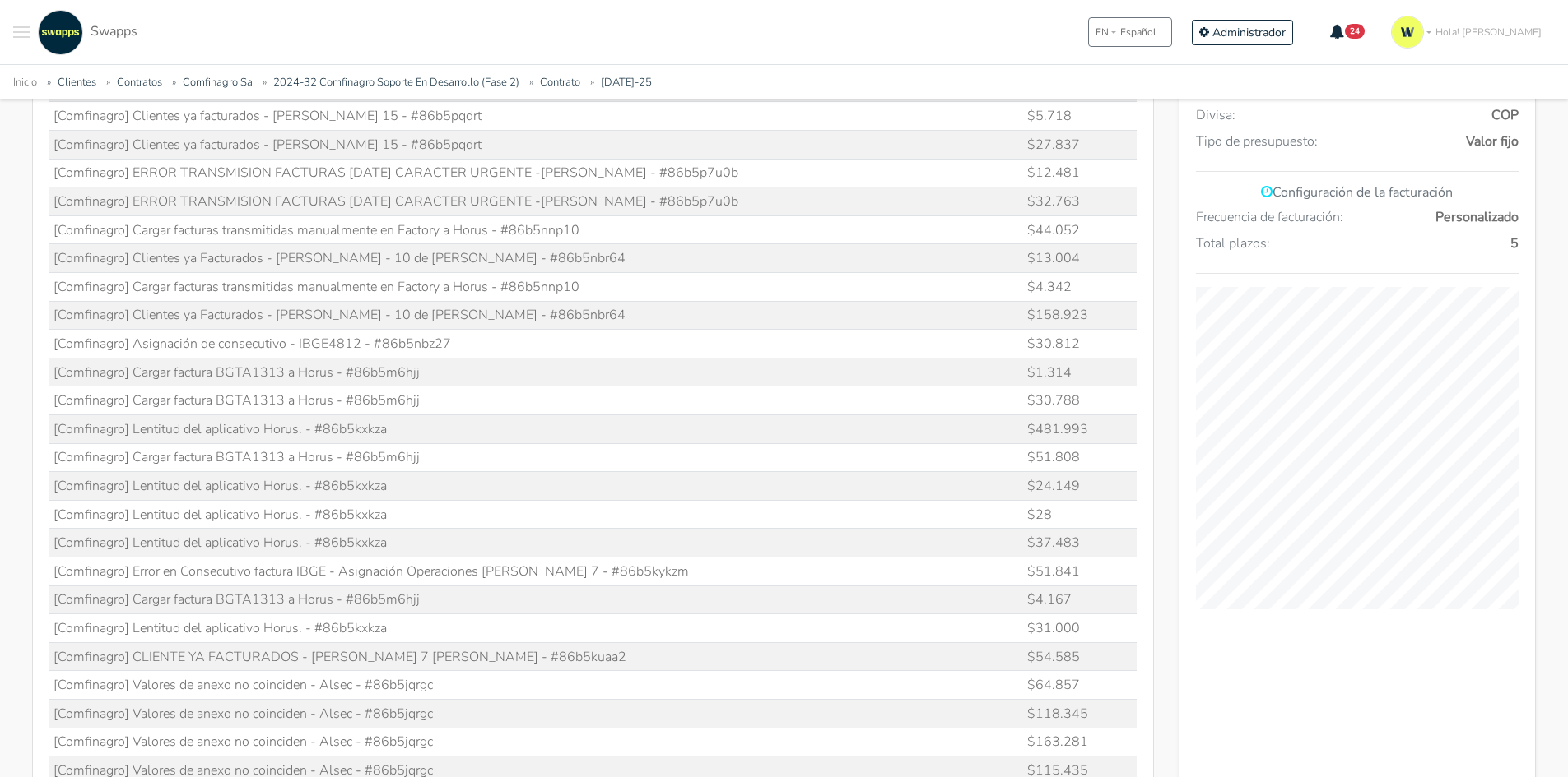
scroll to position [905, 0]
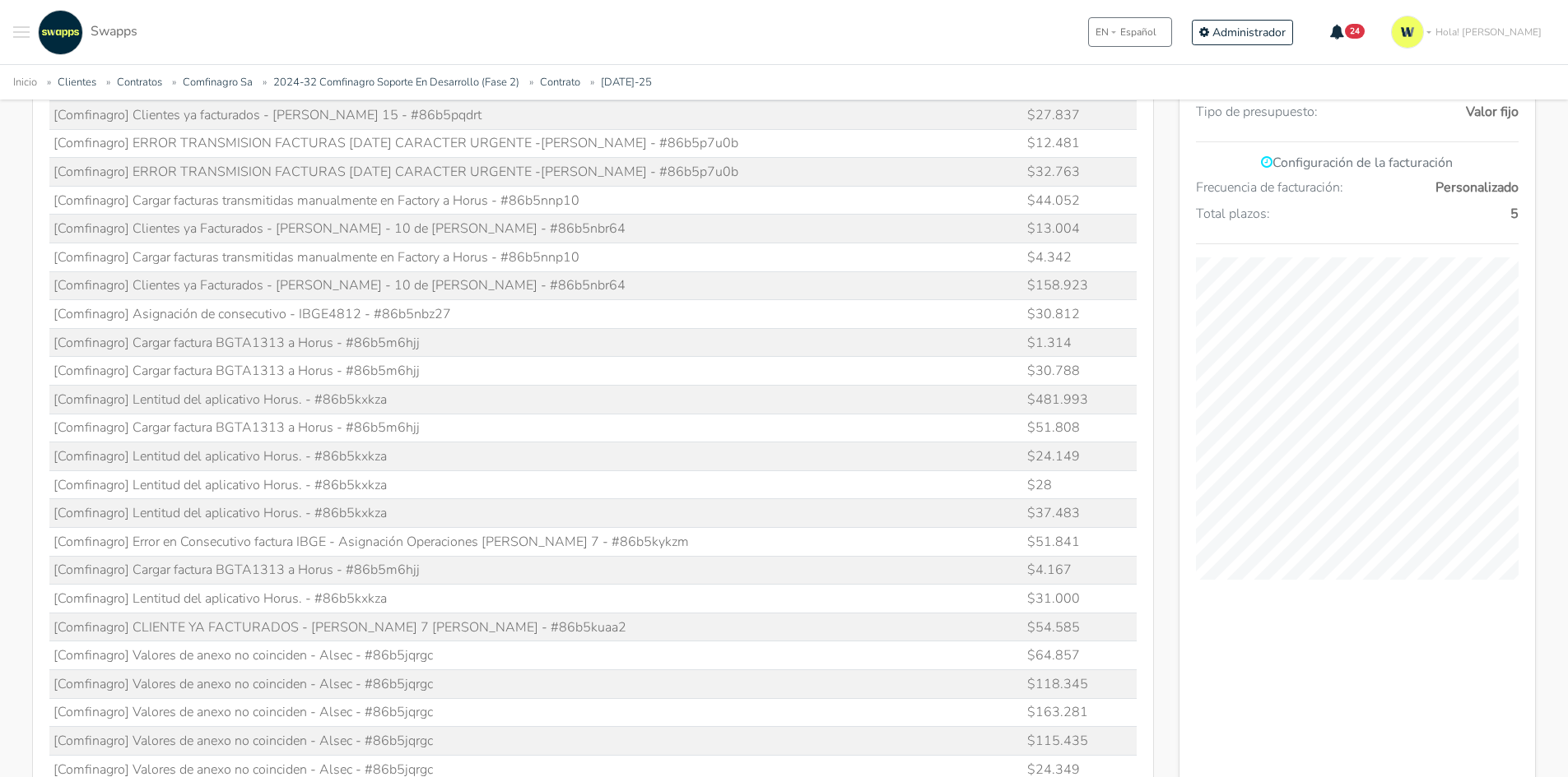
drag, startPoint x: 353, startPoint y: 345, endPoint x: 430, endPoint y: 333, distance: 77.9
click at [430, 333] on td "[Comfinagro] Cargar factura BGTA1313 a Horus - #86b5m6hjj" at bounding box center [536, 343] width 974 height 29
copy td "86b5m6hjj"
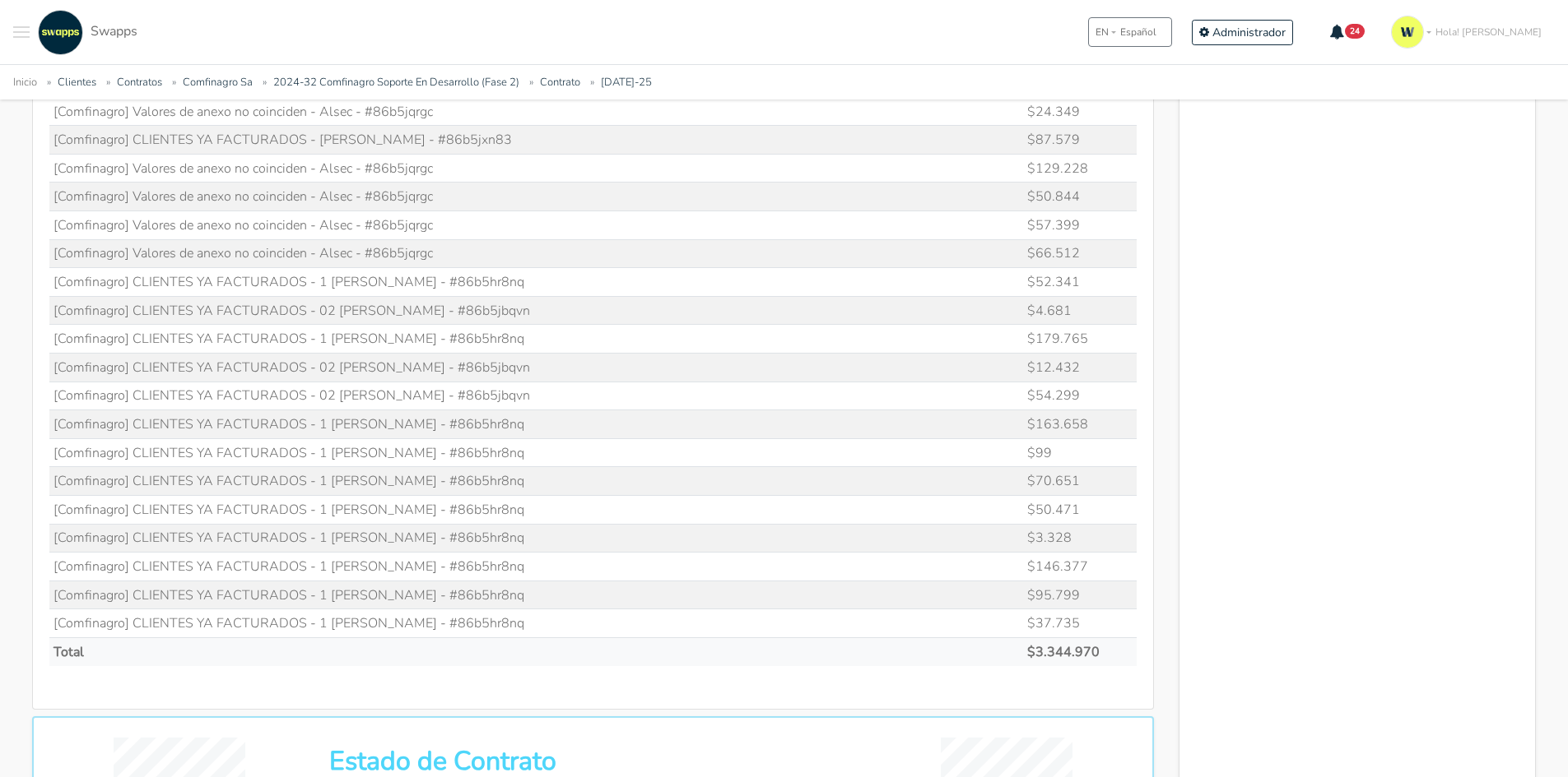
scroll to position [1892, 0]
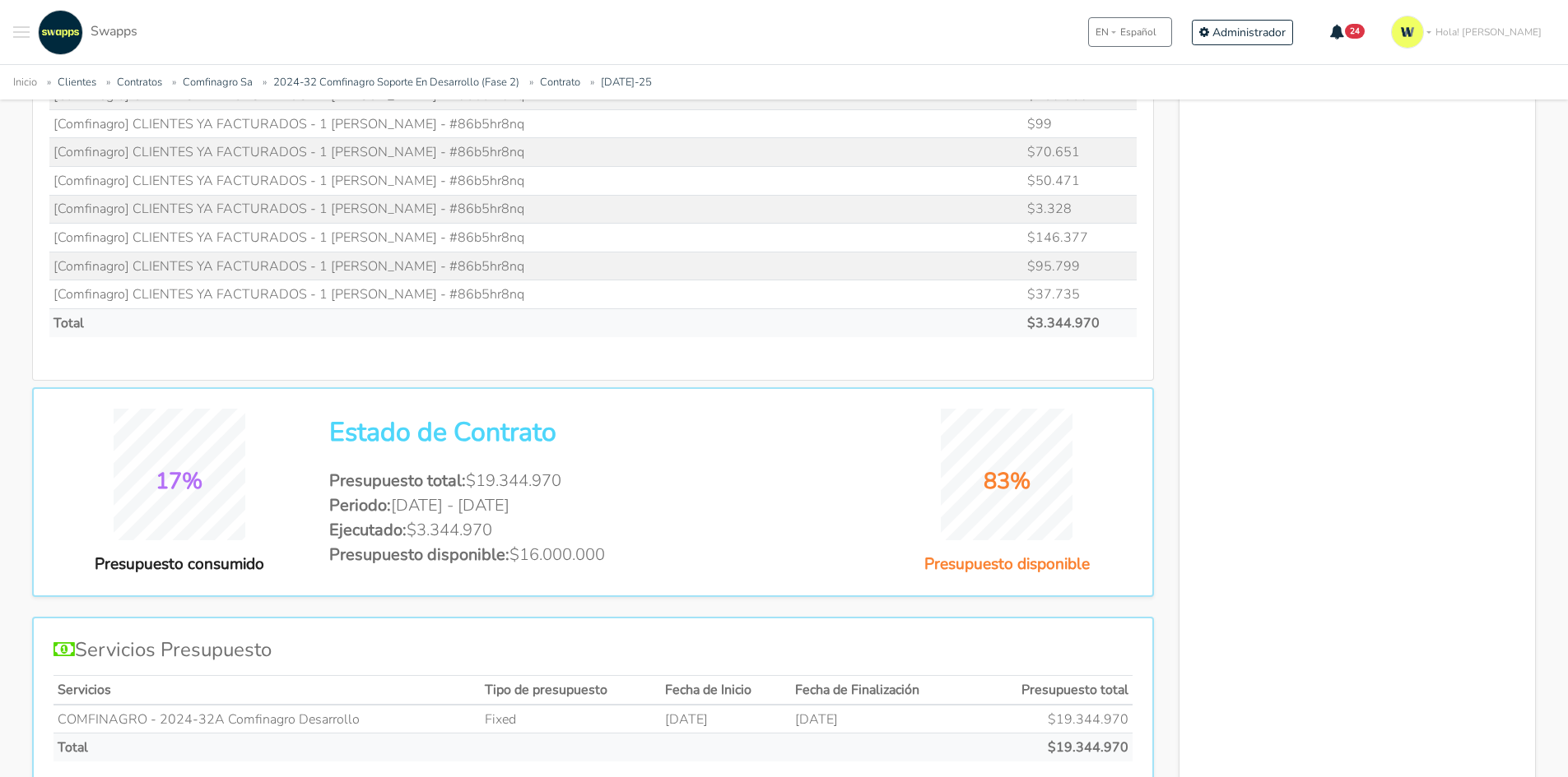
drag, startPoint x: 373, startPoint y: 291, endPoint x: 444, endPoint y: 290, distance: 71.0
click at [444, 290] on td "[Comfinagro] CLIENTES YA FACTURADOS - 1 Julio - #86b5hr8nq" at bounding box center [536, 294] width 974 height 29
copy td "86b5hr8nq"
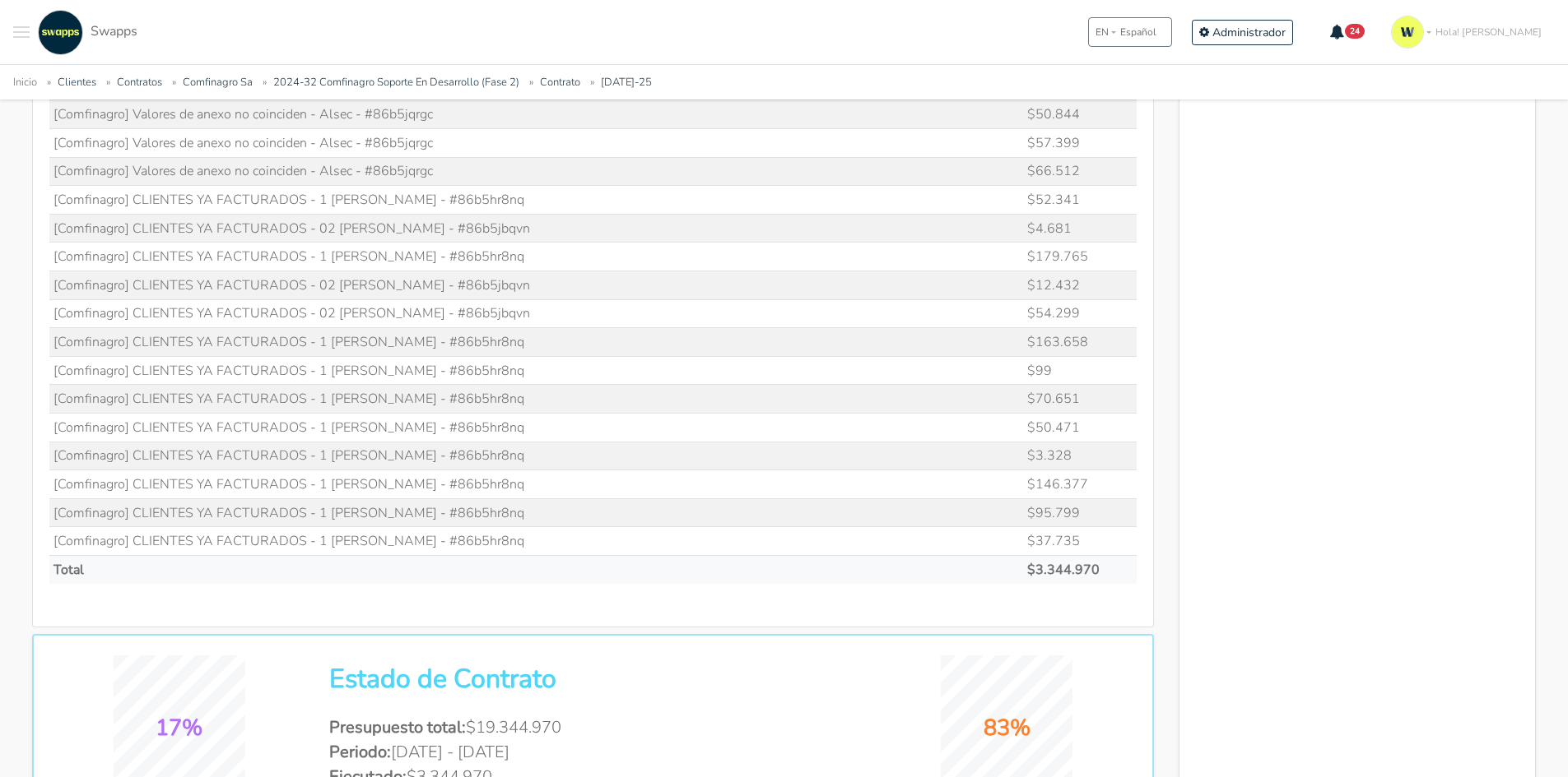
scroll to position [1481, 0]
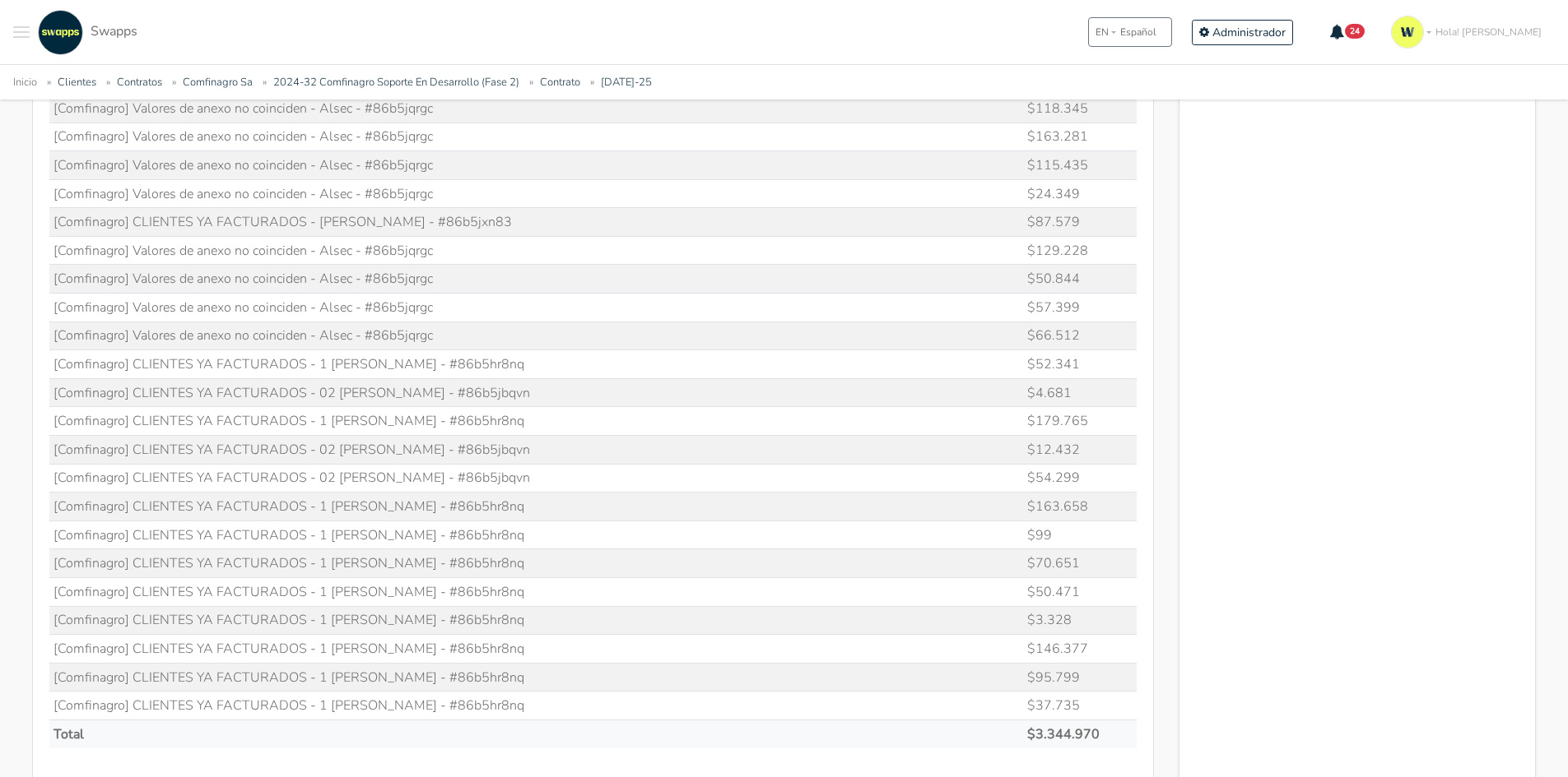
drag, startPoint x: 378, startPoint y: 480, endPoint x: 469, endPoint y: 467, distance: 91.9
click at [469, 467] on td "[Comfinagro] CLIENTES YA FACTURADOS - 02 Julio - #86b5jbqvn" at bounding box center [536, 478] width 974 height 29
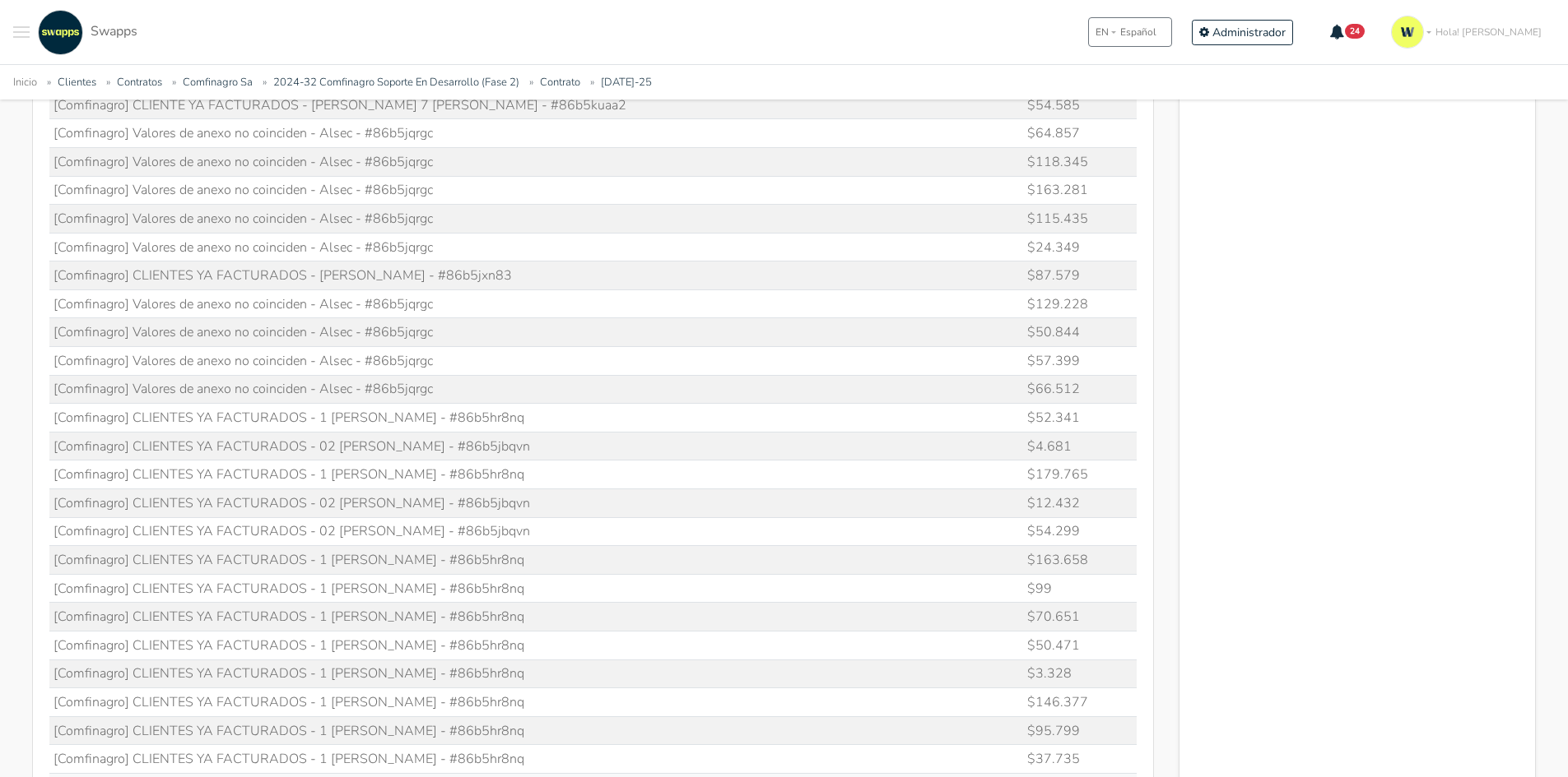
scroll to position [1398, 0]
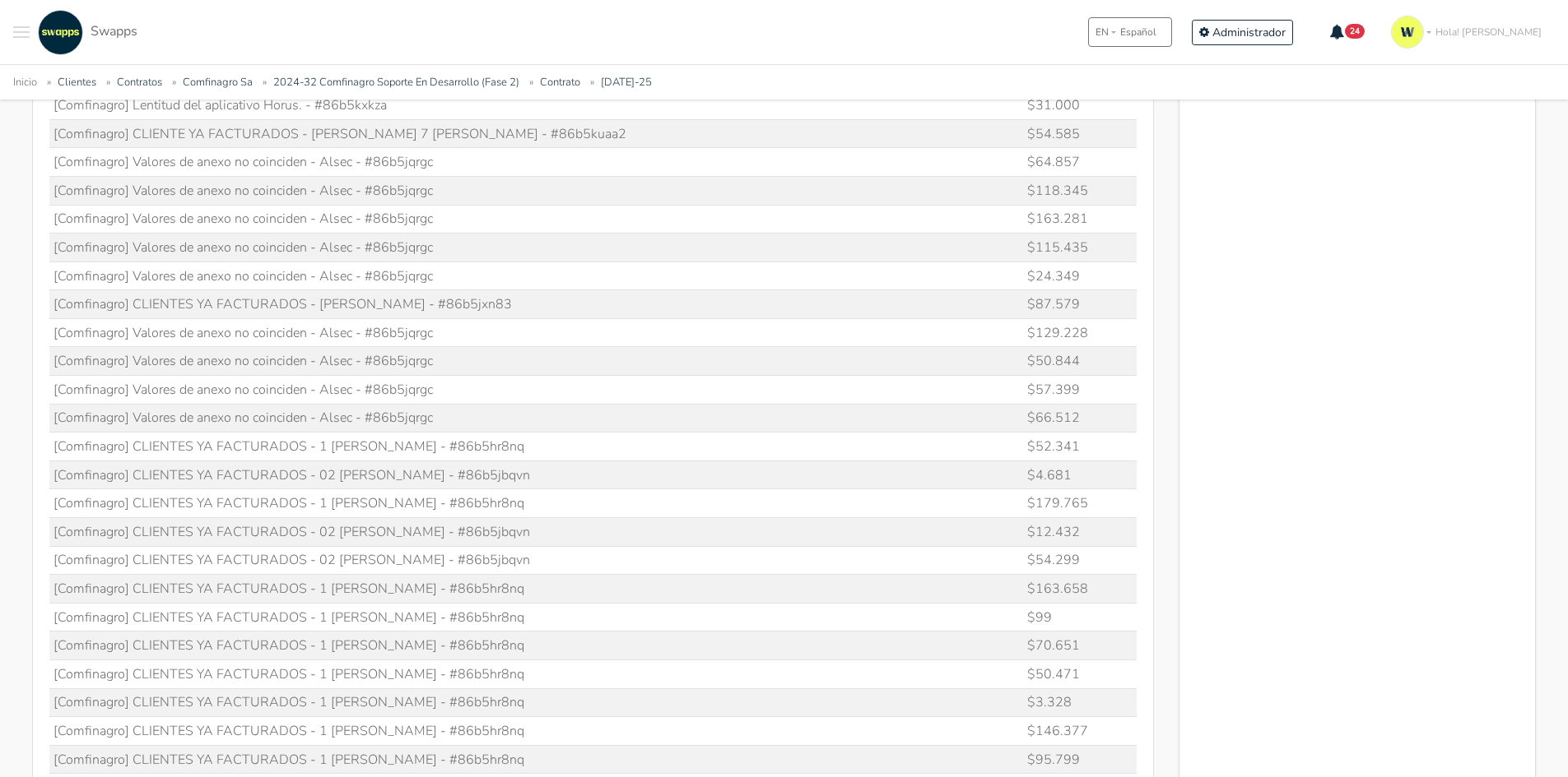
drag, startPoint x: 374, startPoint y: 330, endPoint x: 431, endPoint y: 327, distance: 57.1
click at [431, 327] on td "[Comfinagro] Valores de anexo no coinciden - Alsec - #86b5jqrgc" at bounding box center [536, 332] width 974 height 29
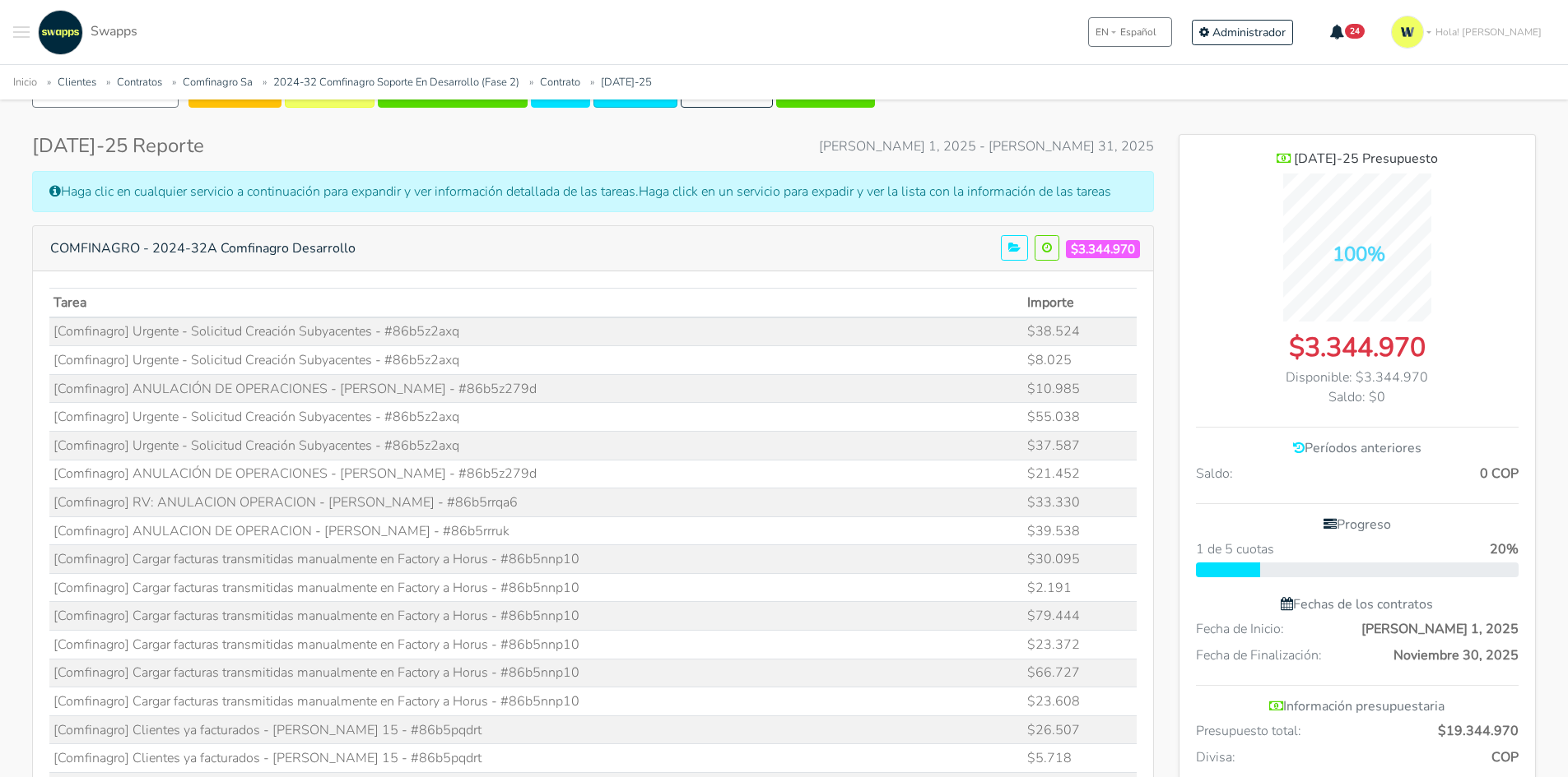
scroll to position [0, 0]
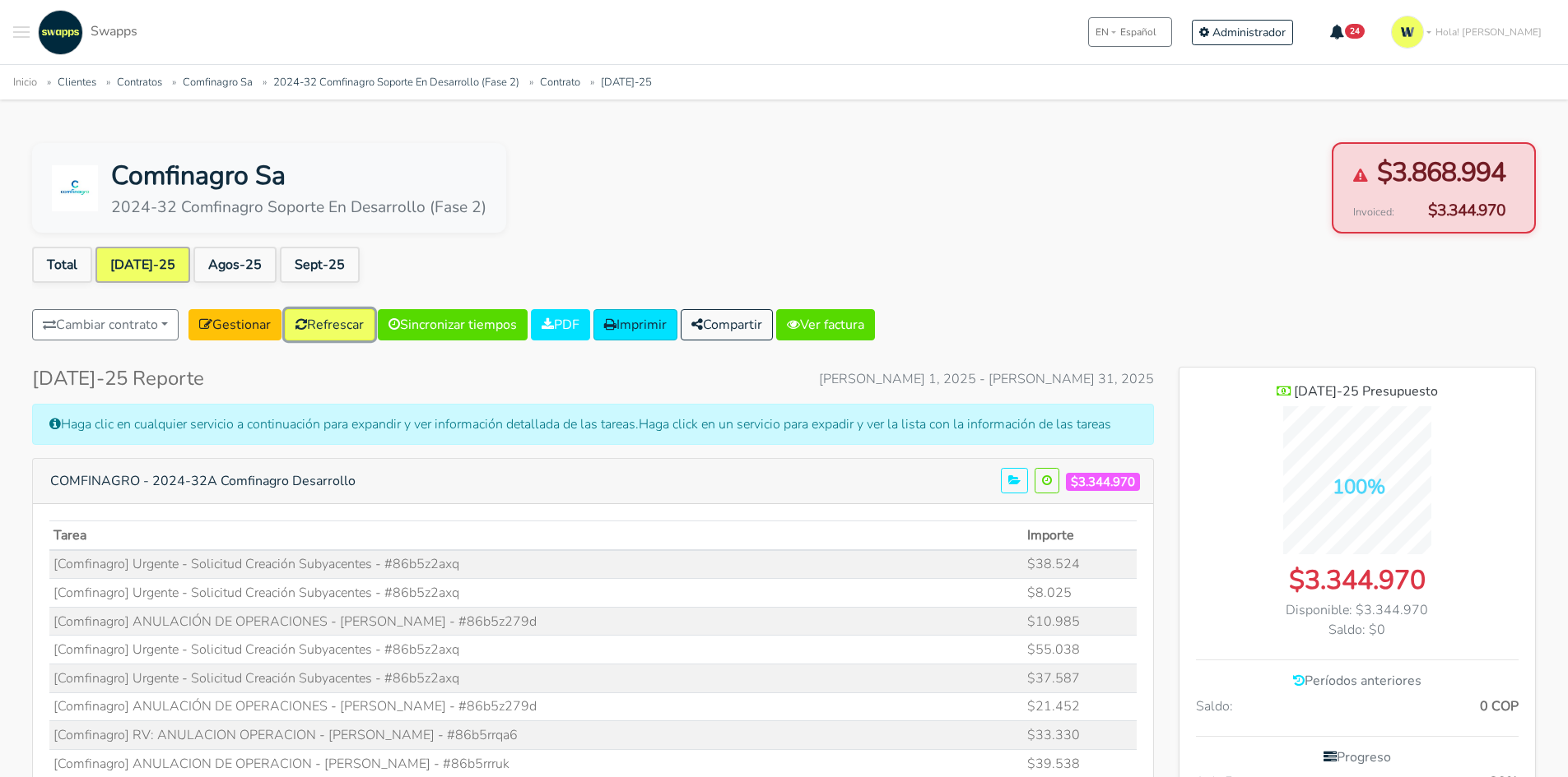
click at [333, 321] on link "Refrescar" at bounding box center [330, 325] width 90 height 32
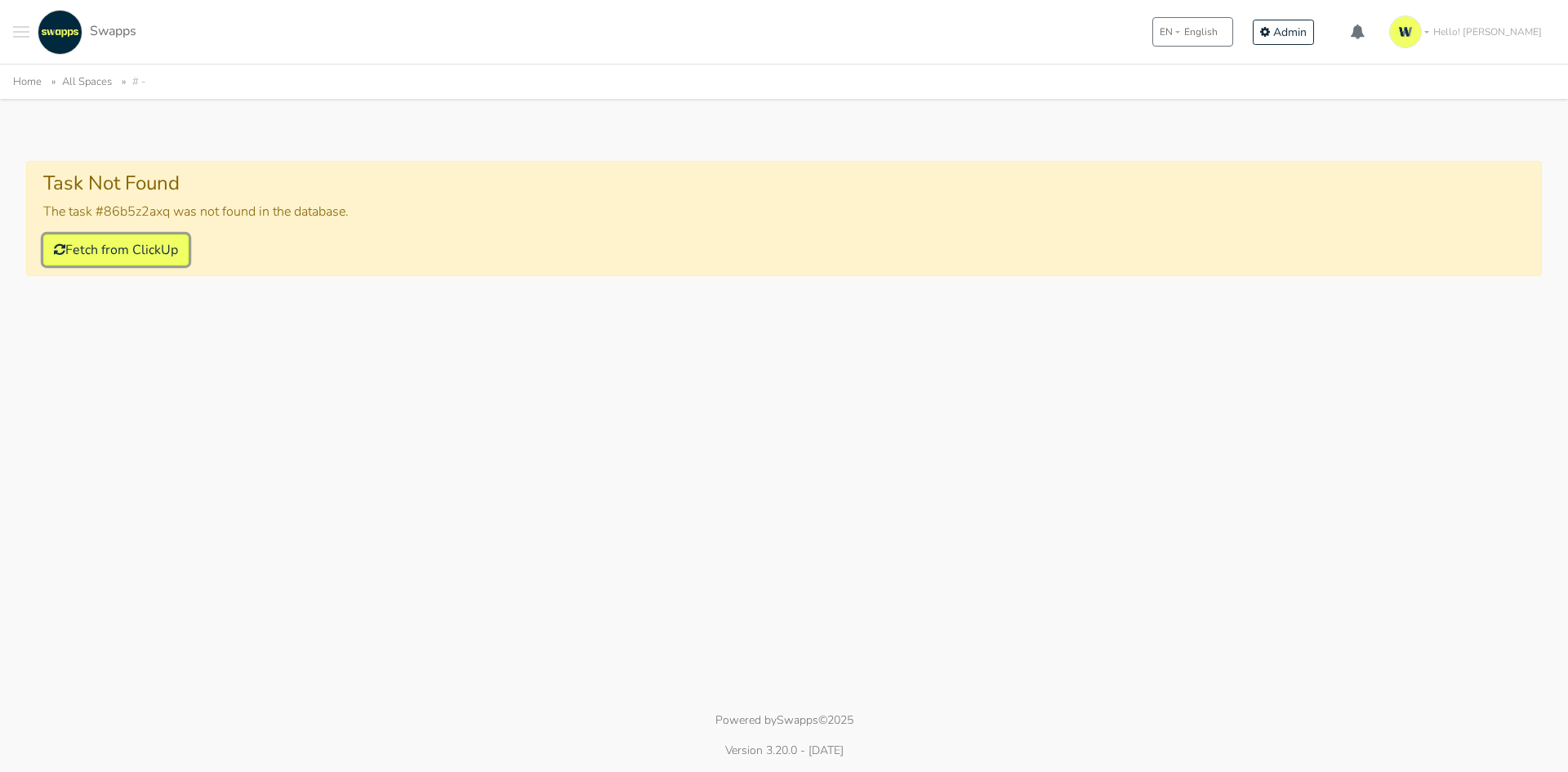
click at [134, 262] on button "Fetch from ClickUp" at bounding box center [116, 250] width 146 height 31
click at [137, 245] on button "Fetch from ClickUp" at bounding box center [116, 250] width 146 height 31
drag, startPoint x: 117, startPoint y: 247, endPoint x: 616, endPoint y: 27, distance: 545.3
click at [118, 246] on button "Fetch from ClickUp" at bounding box center [116, 250] width 146 height 31
drag, startPoint x: 134, startPoint y: 241, endPoint x: 171, endPoint y: 232, distance: 38.1
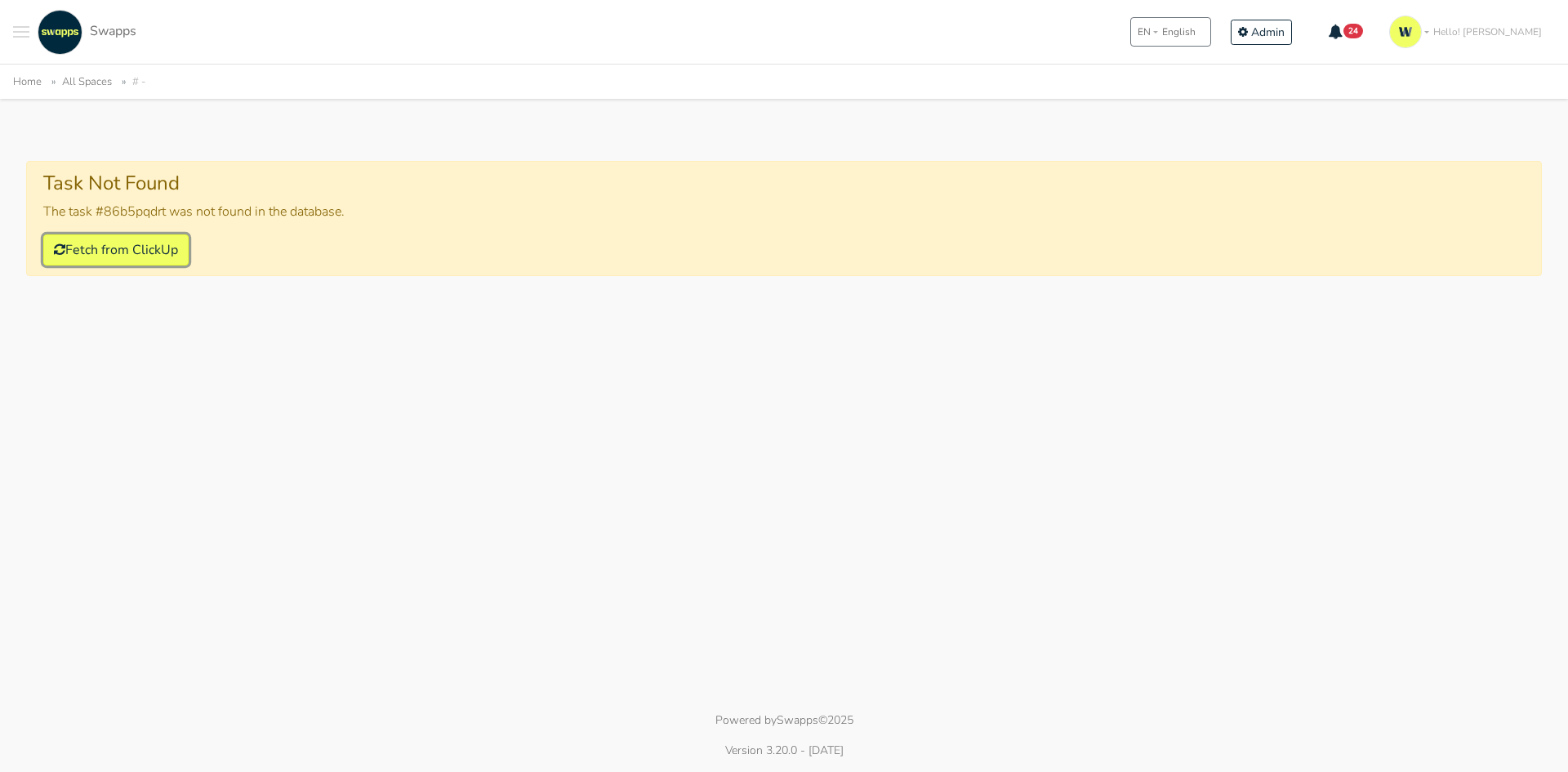
click at [135, 242] on button "Fetch from ClickUp" at bounding box center [116, 250] width 146 height 31
click at [138, 244] on button "Fetch from ClickUp" at bounding box center [116, 250] width 146 height 31
drag, startPoint x: 150, startPoint y: 245, endPoint x: 456, endPoint y: 47, distance: 364.5
click at [164, 236] on button "Fetch from ClickUp" at bounding box center [116, 250] width 146 height 31
drag, startPoint x: 176, startPoint y: 253, endPoint x: 258, endPoint y: 220, distance: 88.4
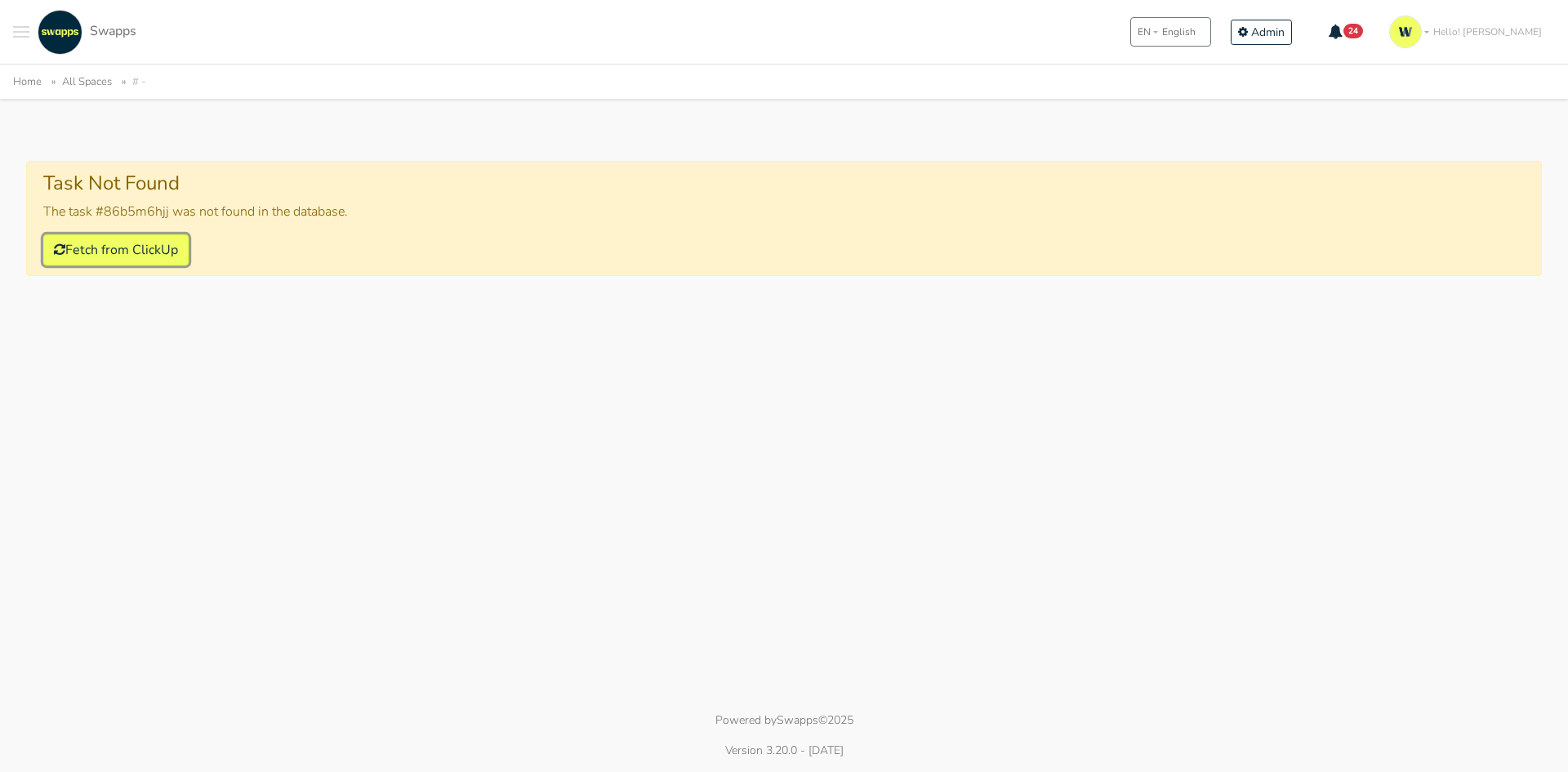
click at [176, 253] on button "Fetch from ClickUp" at bounding box center [116, 250] width 146 height 31
drag, startPoint x: 112, startPoint y: 252, endPoint x: 209, endPoint y: 184, distance: 118.5
click at [117, 248] on button "Fetch from ClickUp" at bounding box center [116, 250] width 146 height 31
click at [153, 253] on button "Fetch from ClickUp" at bounding box center [116, 250] width 146 height 31
drag, startPoint x: 143, startPoint y: 255, endPoint x: 412, endPoint y: 169, distance: 282.4
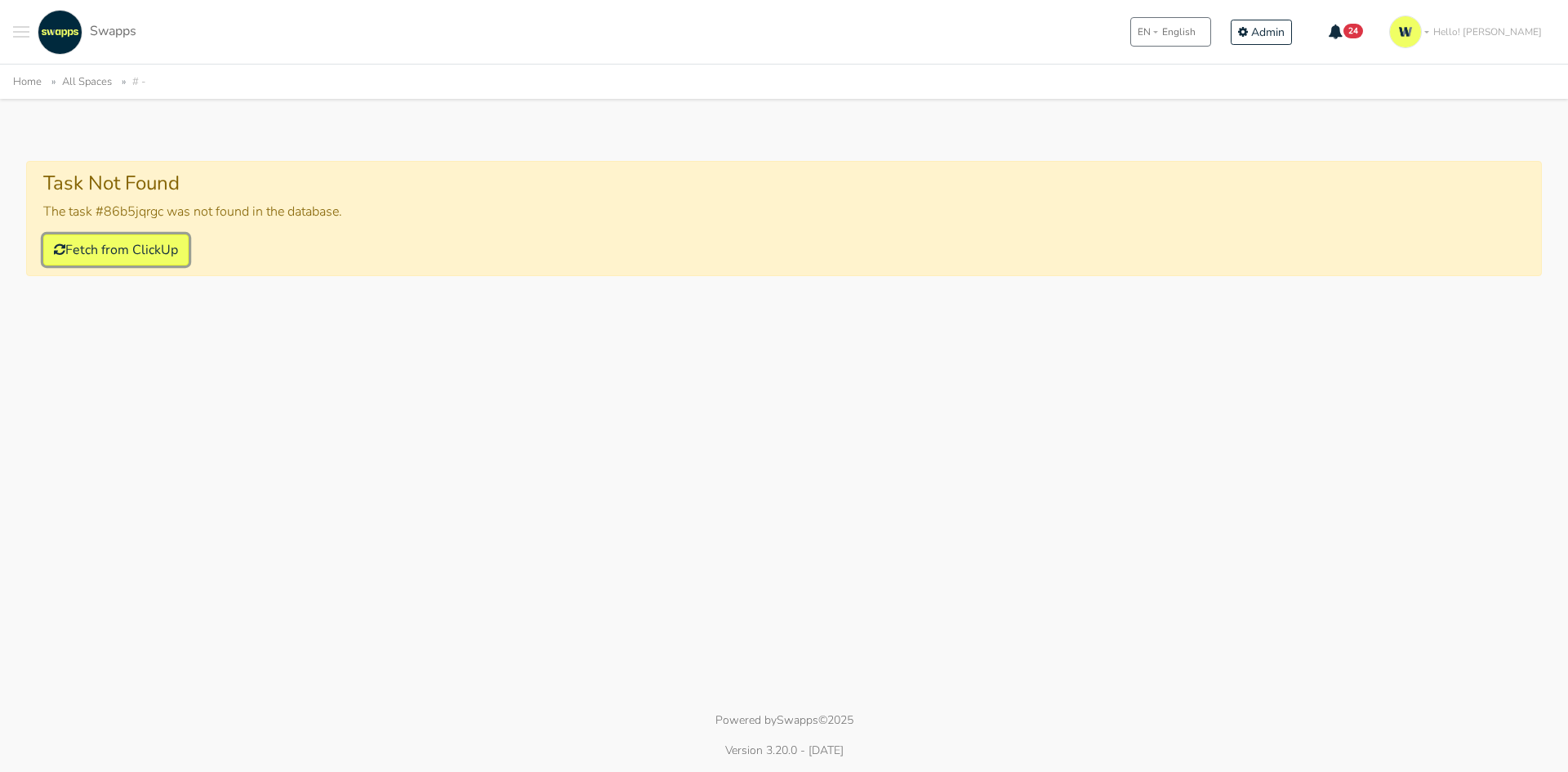
click at [171, 246] on button "Fetch from ClickUp" at bounding box center [116, 250] width 146 height 31
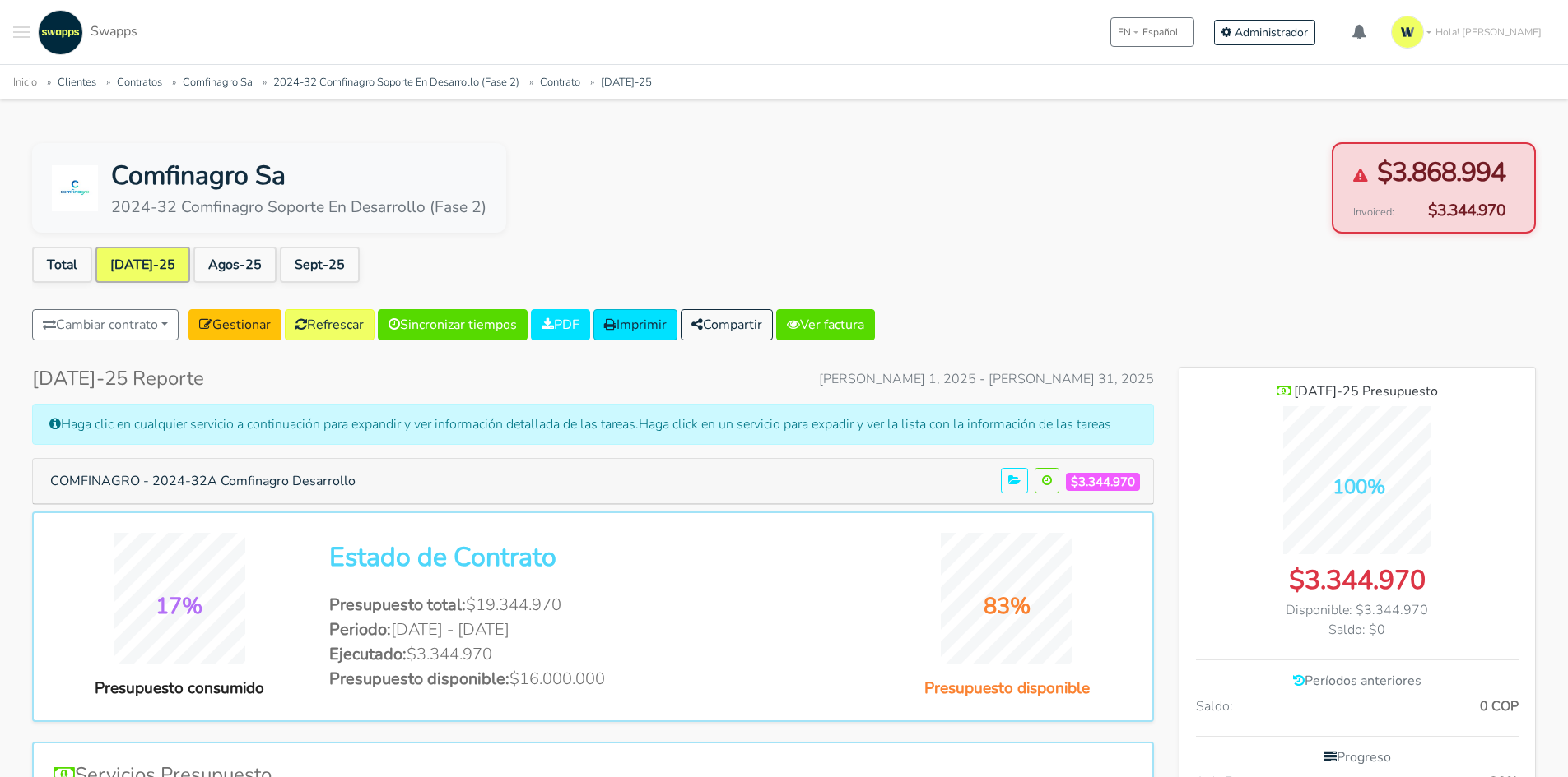
scroll to position [1146, 357]
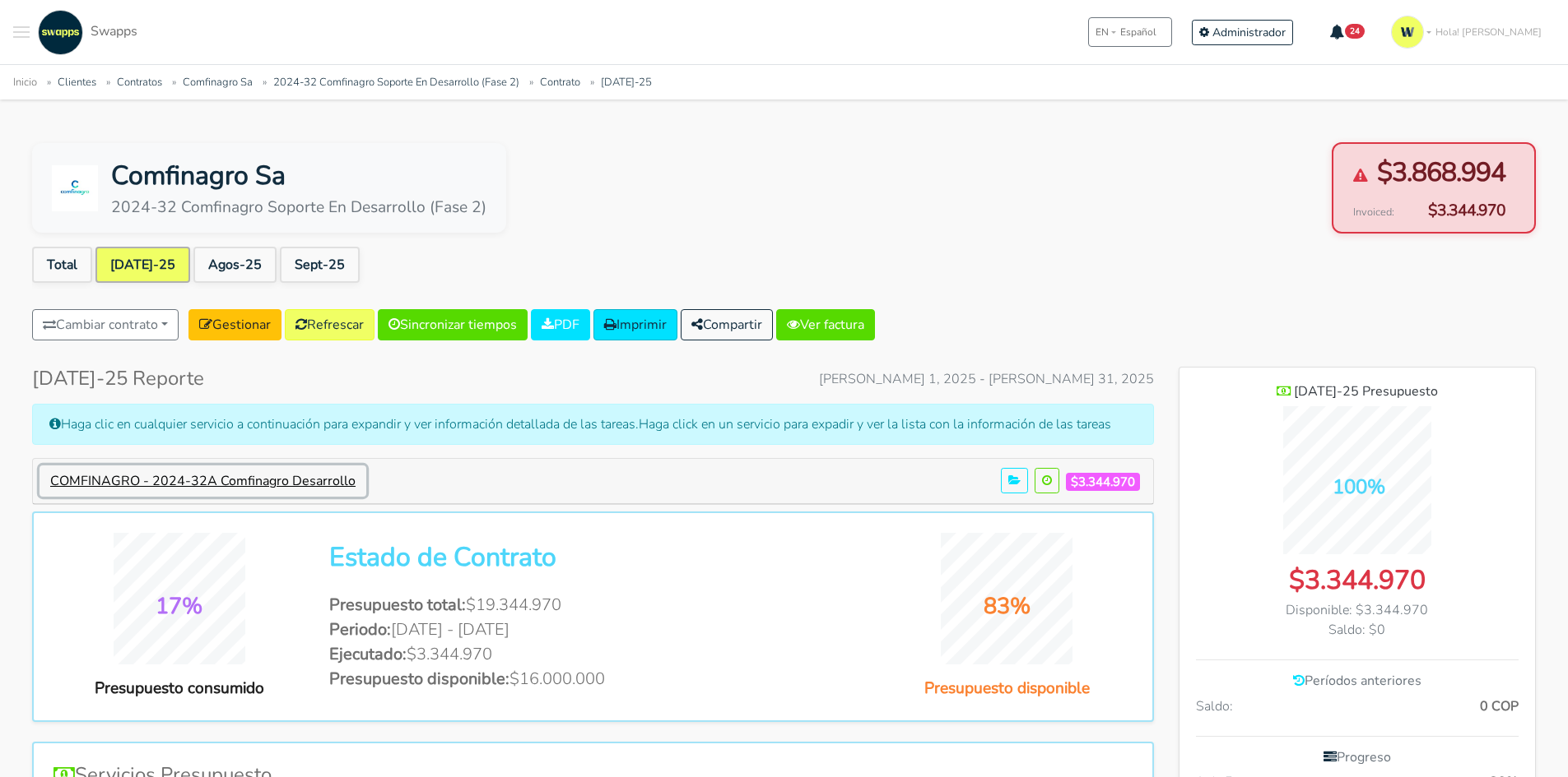
click at [234, 479] on button "COMFINAGRO - 2024-32A Comfinagro Desarrollo" at bounding box center [203, 481] width 327 height 32
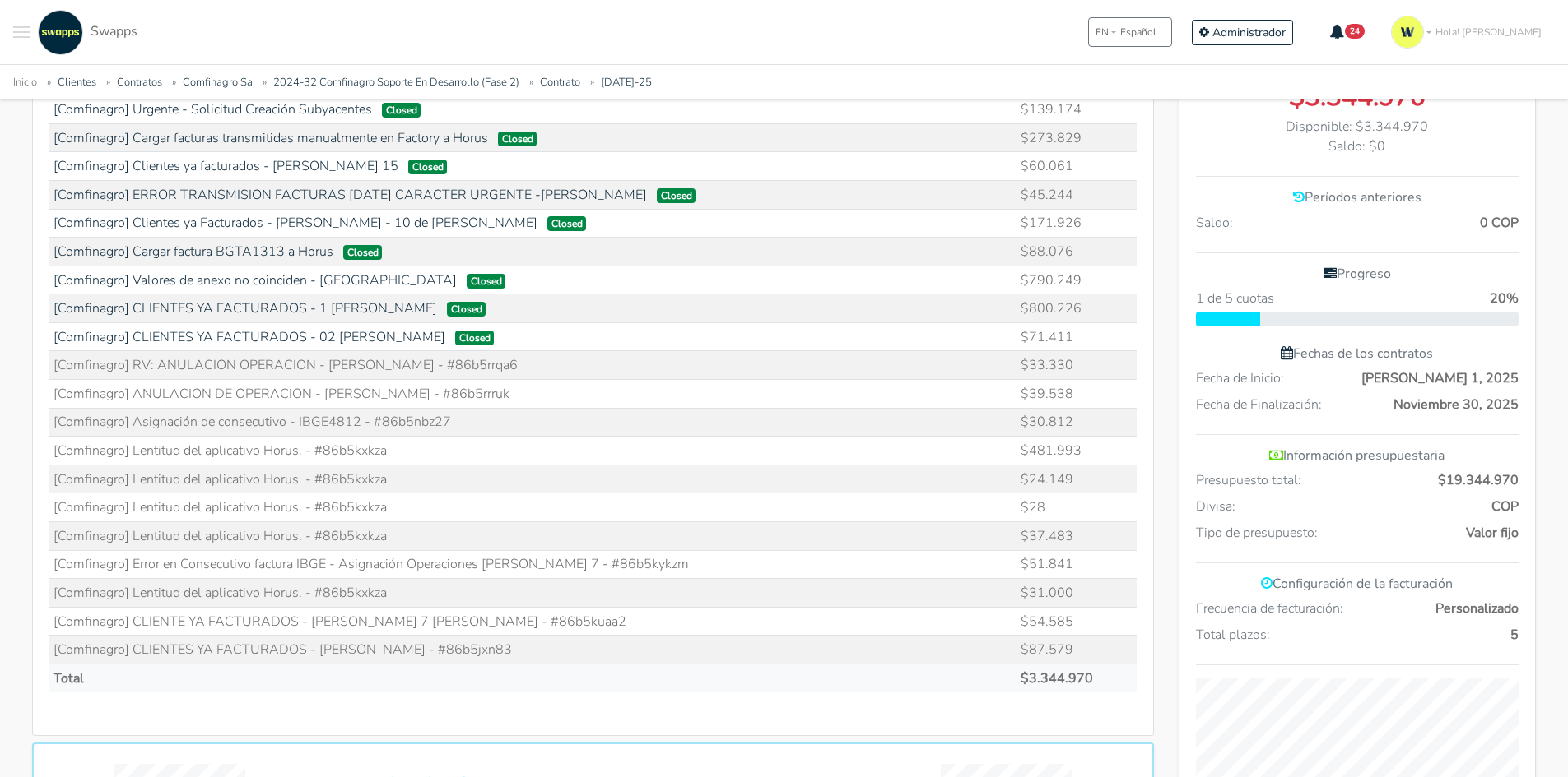
scroll to position [576, 0]
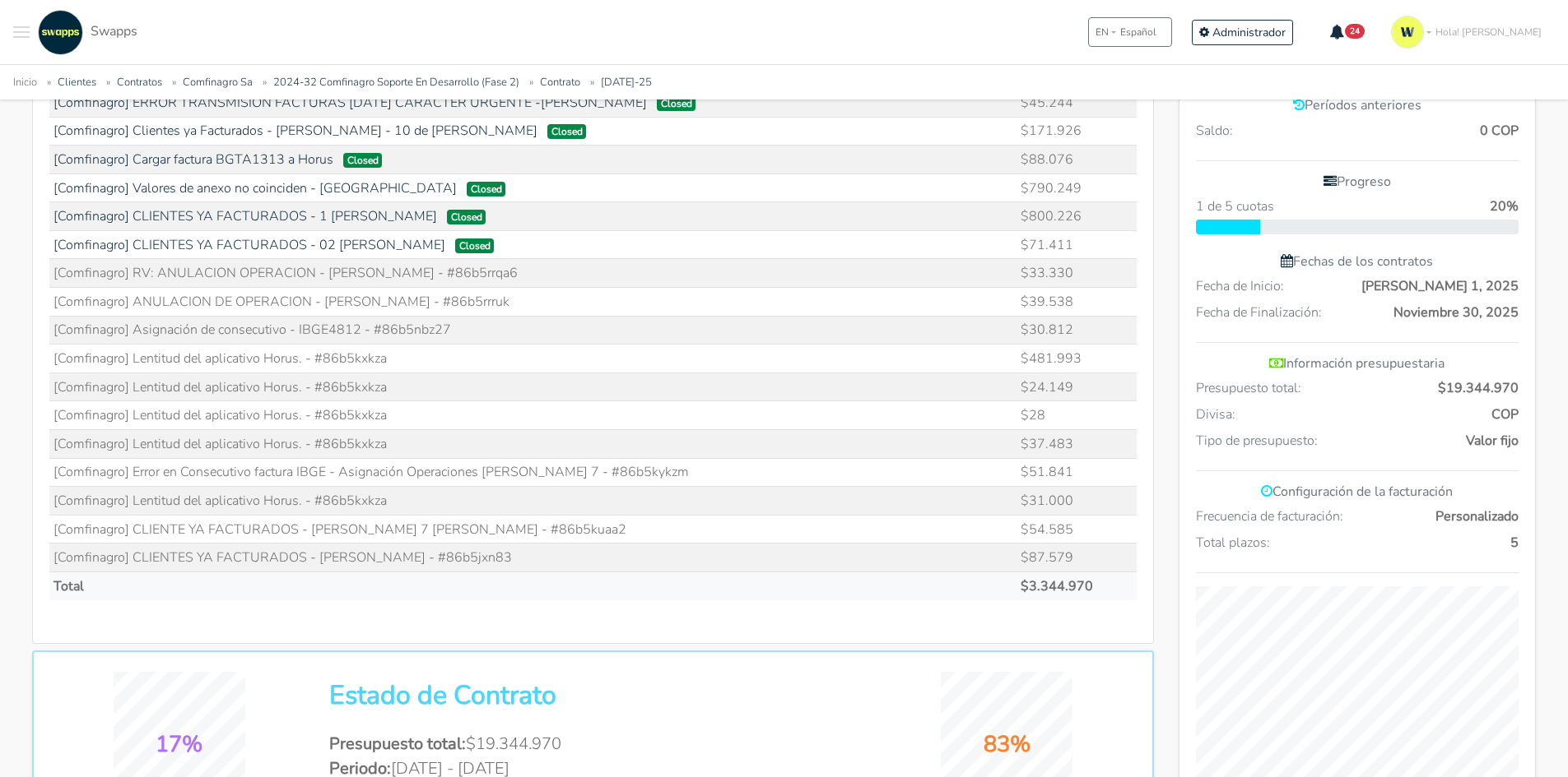
drag, startPoint x: 451, startPoint y: 557, endPoint x: 514, endPoint y: 558, distance: 63.0
click at [514, 558] on td "[Comfinagro] CLIENTES YA FACTURADOS - VICENTE AMADOR - #86b5jxn83" at bounding box center [533, 558] width 968 height 29
copy td "86b5jxn83"
drag, startPoint x: 484, startPoint y: 534, endPoint x: 561, endPoint y: 523, distance: 77.8
click at [561, 523] on td "[Comfinagro] CLIENTE YA FACTURADOS - Julio 7 DIANA CARDENAS - #86b5kuaa2" at bounding box center [533, 529] width 968 height 29
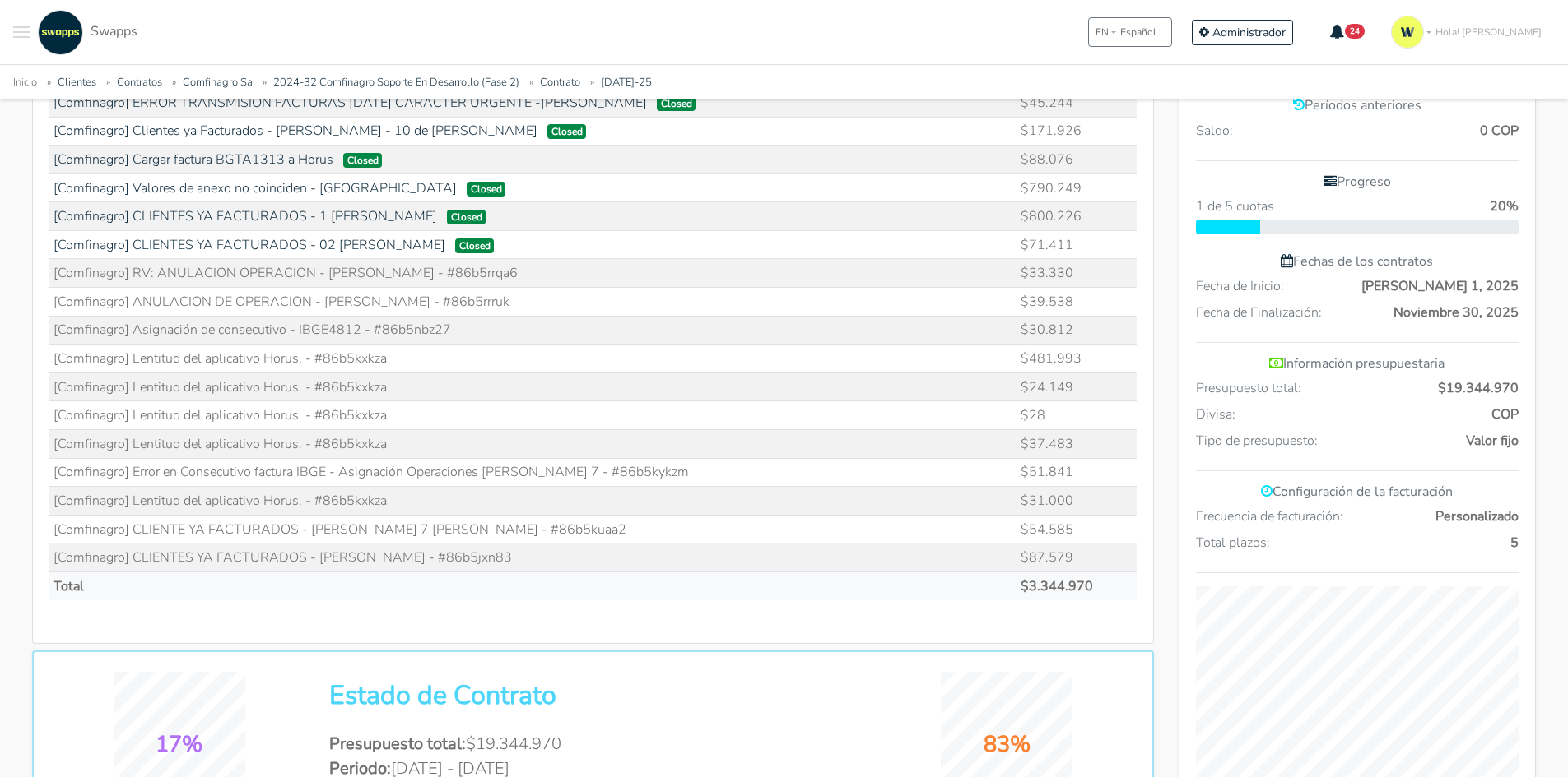
copy td "86b5kuaa2"
drag, startPoint x: 321, startPoint y: 501, endPoint x: 392, endPoint y: 495, distance: 71.3
click at [392, 495] on td "[Comfinagro] Lentitud del aplicativo Horus. - #86b5kxkza" at bounding box center [533, 501] width 968 height 29
copy td "86b5kxkza"
drag, startPoint x: 539, startPoint y: 472, endPoint x: 659, endPoint y: 453, distance: 121.5
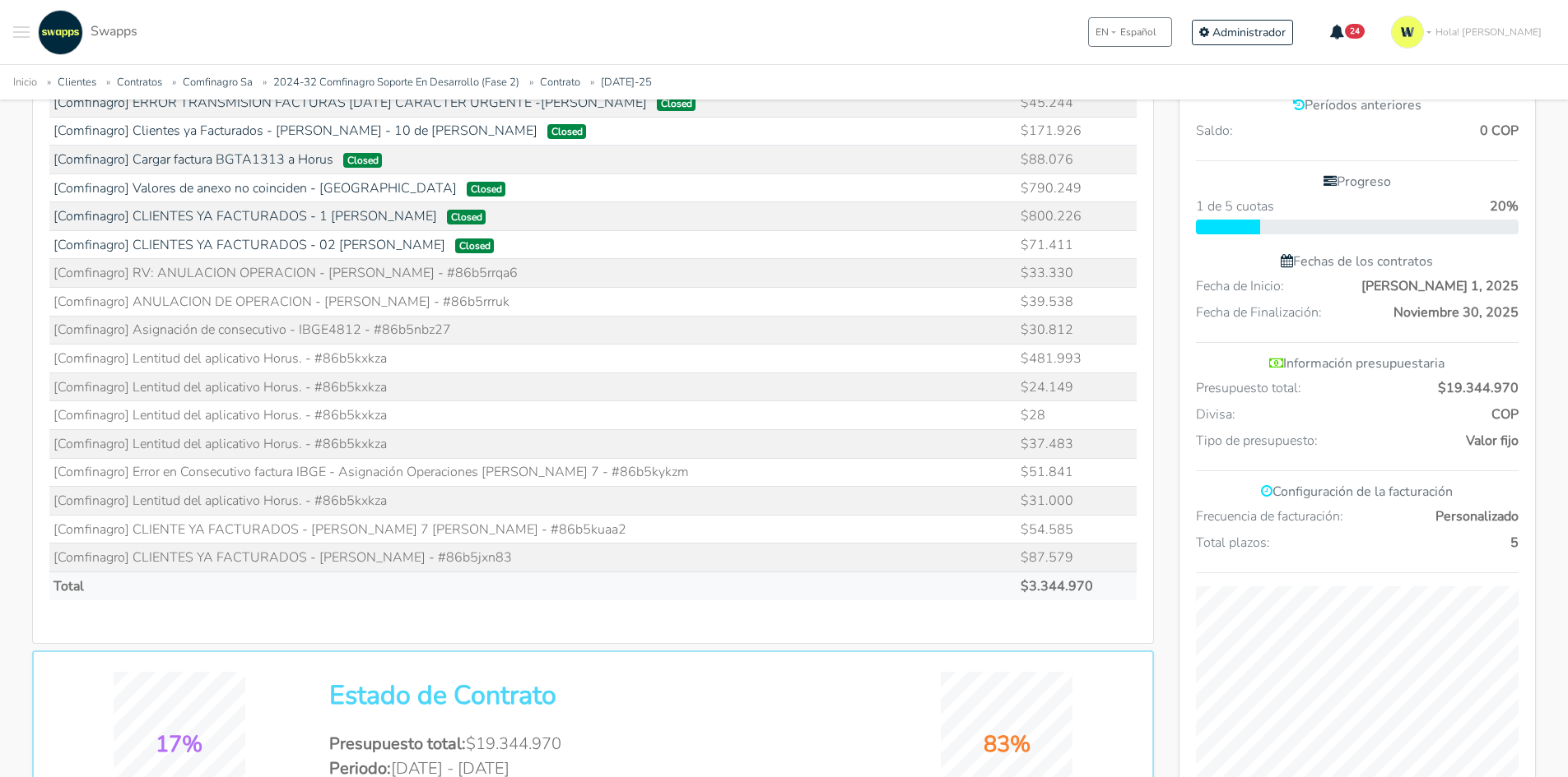
click at [659, 453] on tbody "[Comfinagro] ANULACIÓN DE OPERACIONES - VICENTE AMADOR Closed $32.437 $139.174 …" at bounding box center [593, 274] width 1087 height 598
click at [586, 471] on td "[Comfinagro] Error en Consecutivo factura IBGE - Asignación Operaciones Julio 7…" at bounding box center [533, 473] width 968 height 29
drag, startPoint x: 541, startPoint y: 473, endPoint x: 633, endPoint y: 468, distance: 92.1
click at [633, 468] on td "[Comfinagro] Error en Consecutivo factura IBGE - Asignación Operaciones Julio 7…" at bounding box center [533, 473] width 968 height 29
copy td "86b5kykzm"
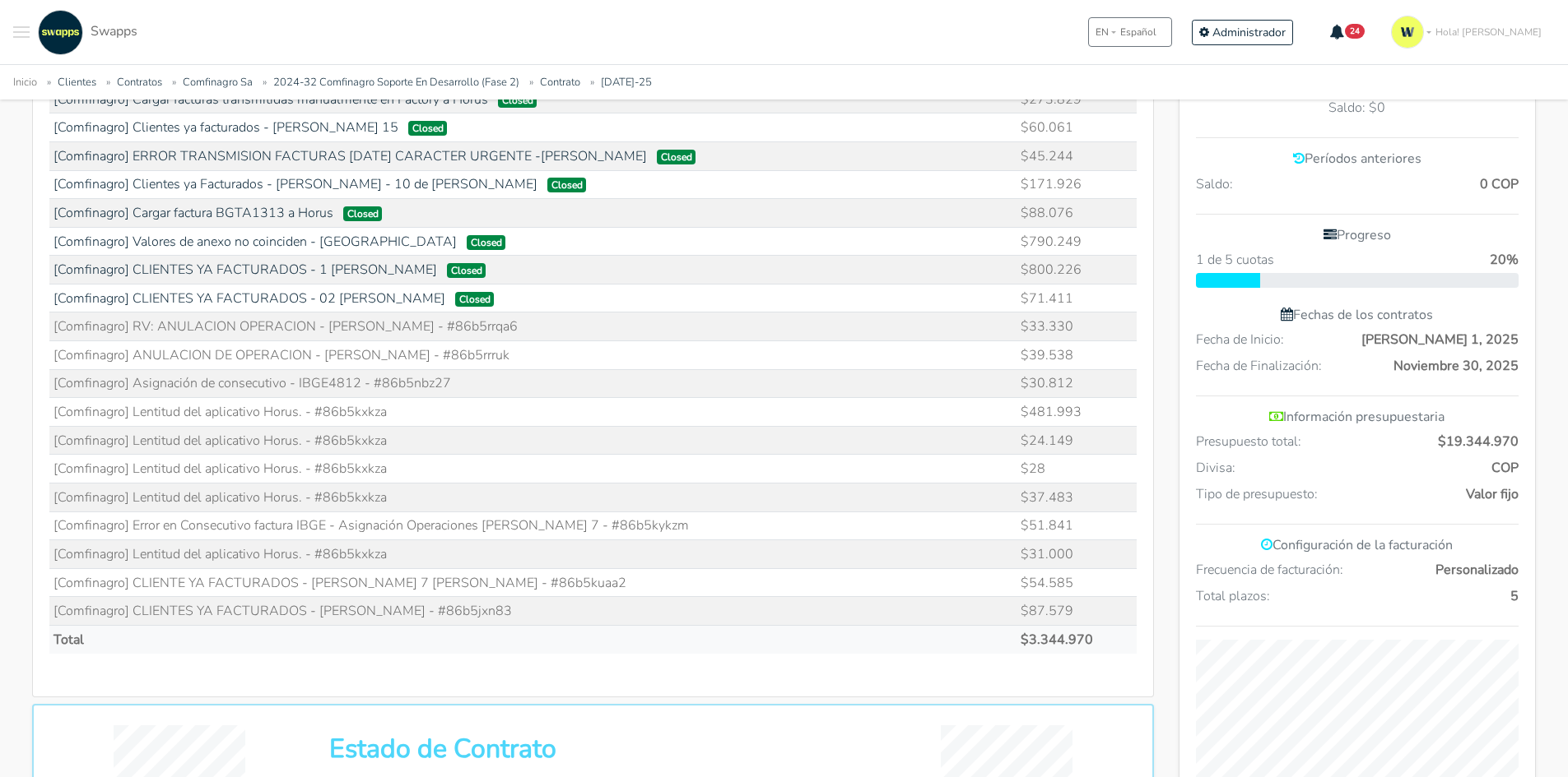
scroll to position [494, 0]
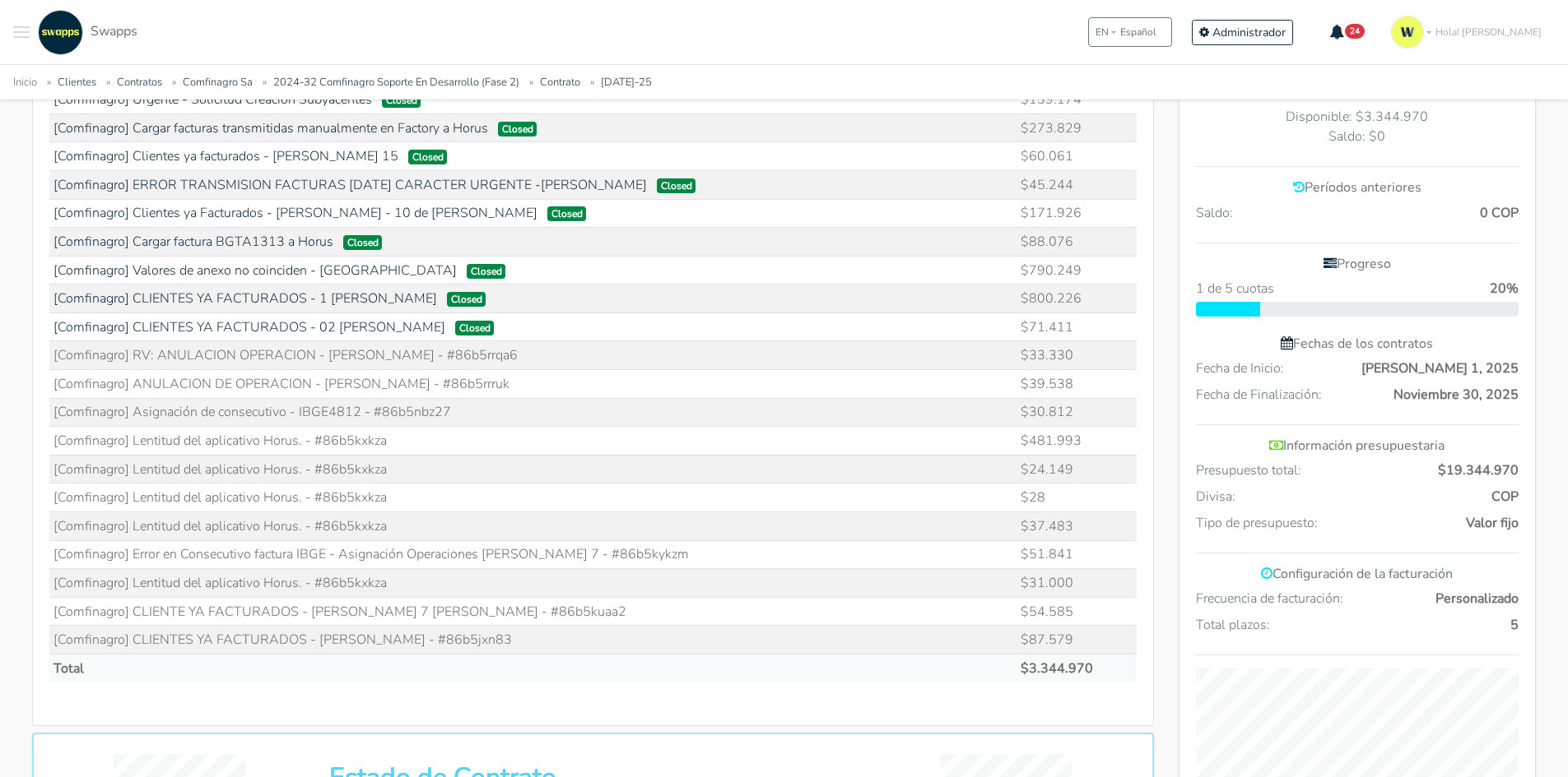
drag, startPoint x: 380, startPoint y: 407, endPoint x: 431, endPoint y: 409, distance: 51.0
click at [431, 409] on td "[Comfinagro] Asignación de consecutivo - IBGE4812 - #86b5nbz27" at bounding box center [533, 412] width 968 height 29
click at [447, 410] on td "[Comfinagro] Asignación de consecutivo - IBGE4812 - #86b5nbz27" at bounding box center [533, 412] width 968 height 29
drag, startPoint x: 452, startPoint y: 415, endPoint x: 374, endPoint y: 422, distance: 78.3
click at [374, 422] on td "[Comfinagro] Asignación de consecutivo - IBGE4812 - #86b5nbz27" at bounding box center [533, 412] width 968 height 29
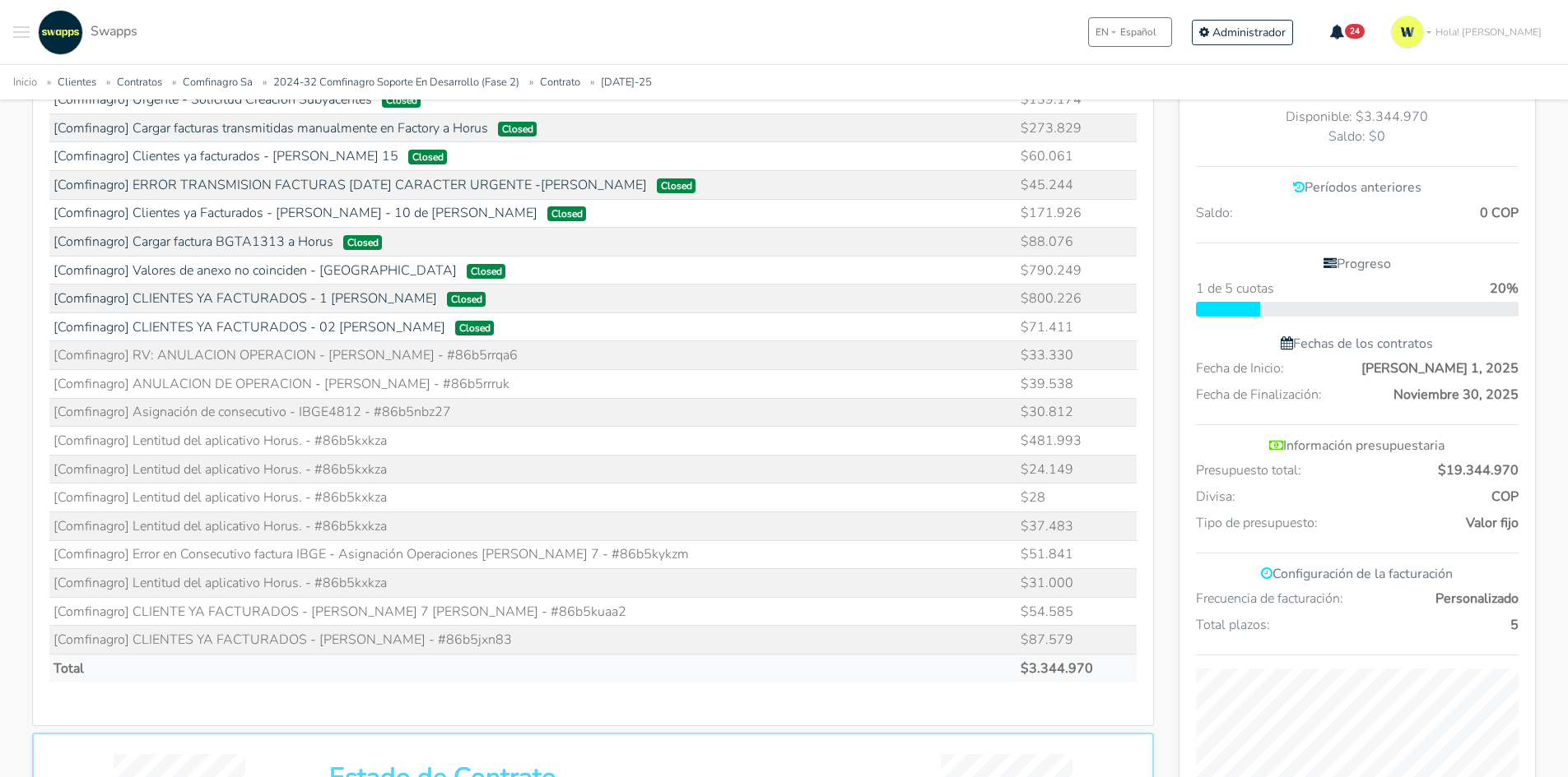
copy td "86b5nbz27"
drag, startPoint x: 456, startPoint y: 382, endPoint x: 531, endPoint y: 380, distance: 75.0
click at [531, 380] on td "[Comfinagro] ANULACION DE OPERACION - VICENTE AMADOR - #86b5rrruk" at bounding box center [533, 384] width 968 height 29
copy td "86b5rrruk"
drag, startPoint x: 456, startPoint y: 356, endPoint x: 560, endPoint y: 343, distance: 104.8
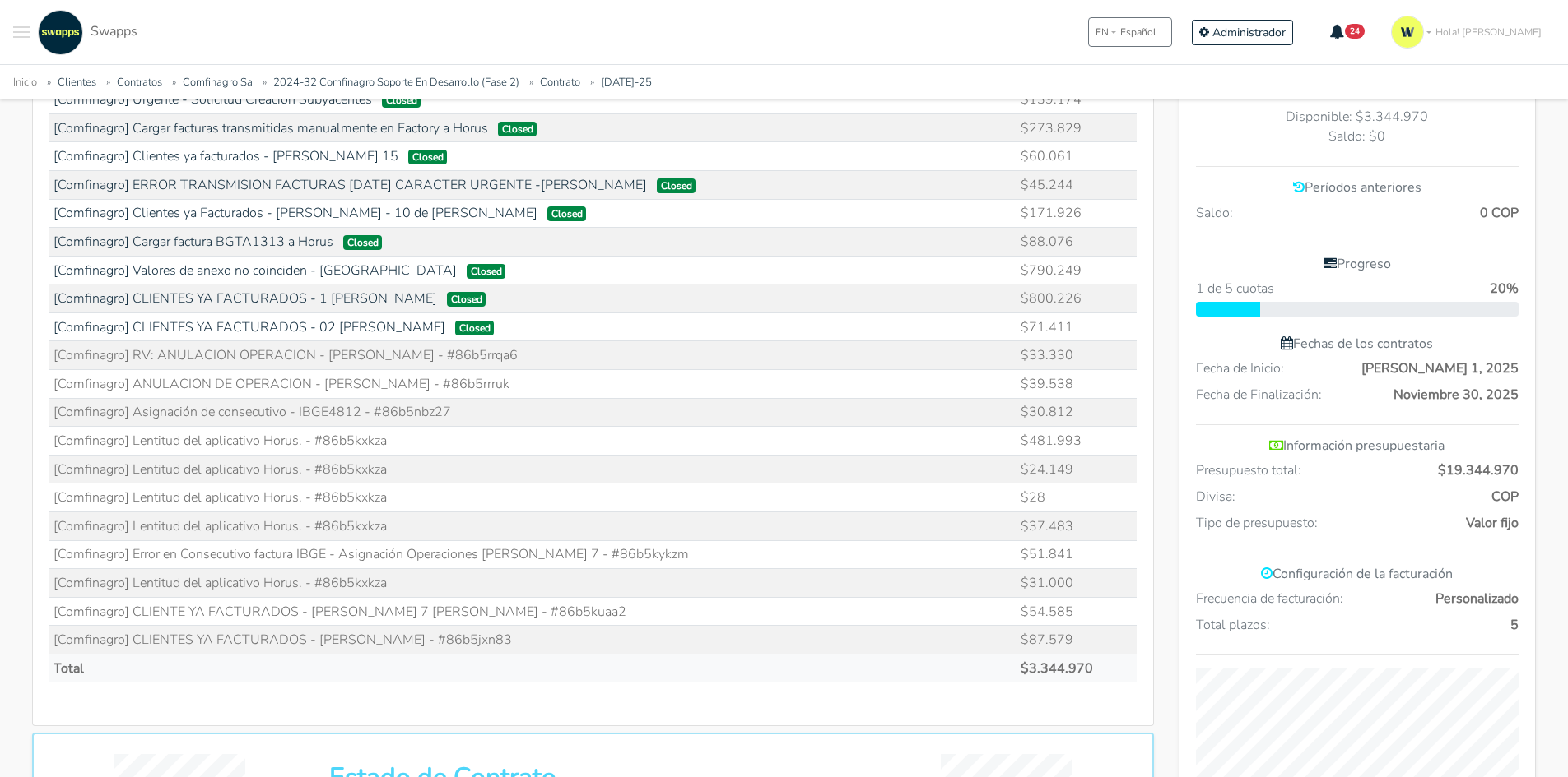
click at [560, 343] on td "[Comfinagro] RV: ANULACION OPERACION - VICENTE AMADOR - #86b5rrqa6" at bounding box center [533, 356] width 968 height 29
copy td "86b5rrqa6"
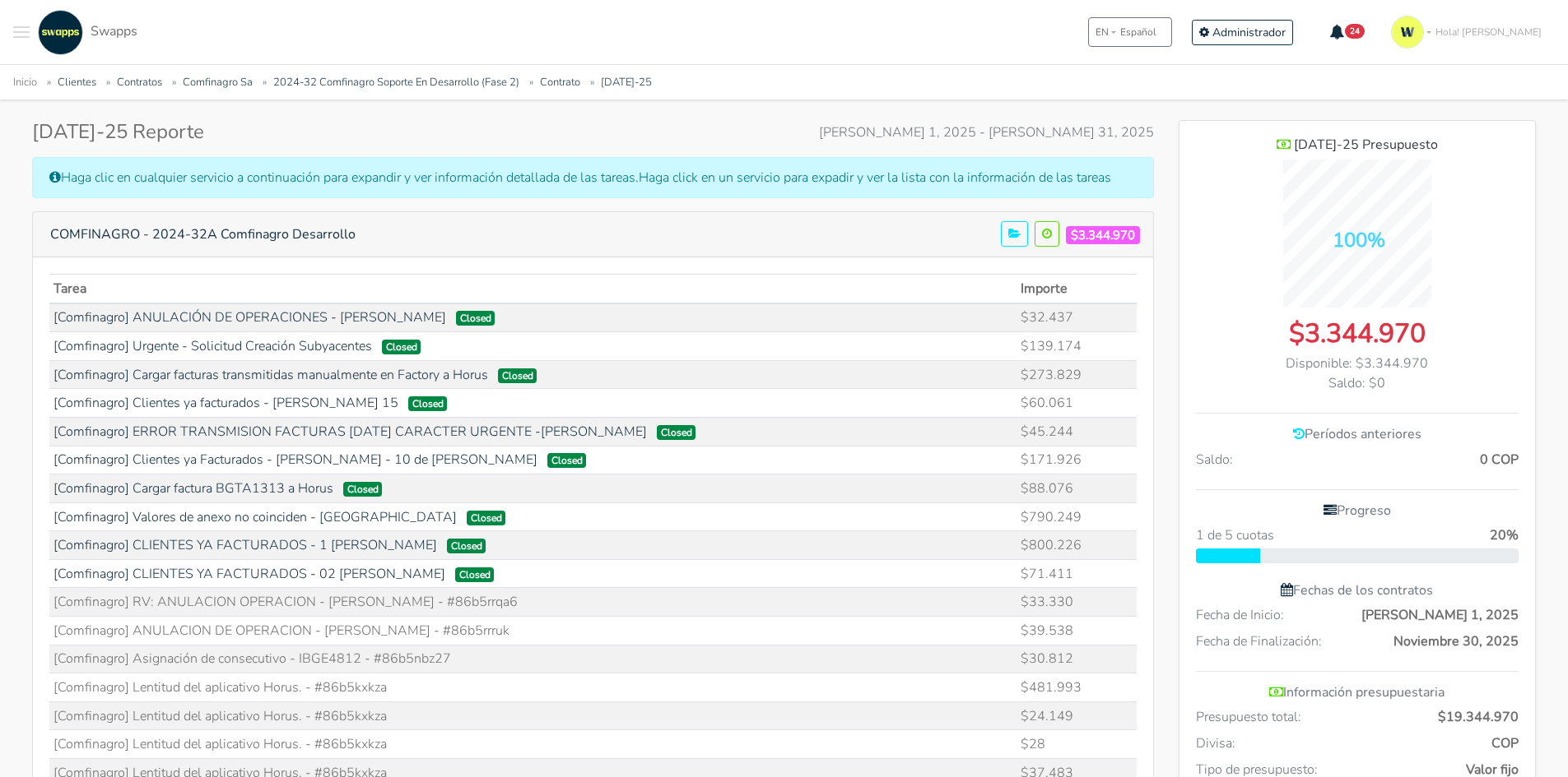
scroll to position [0, 0]
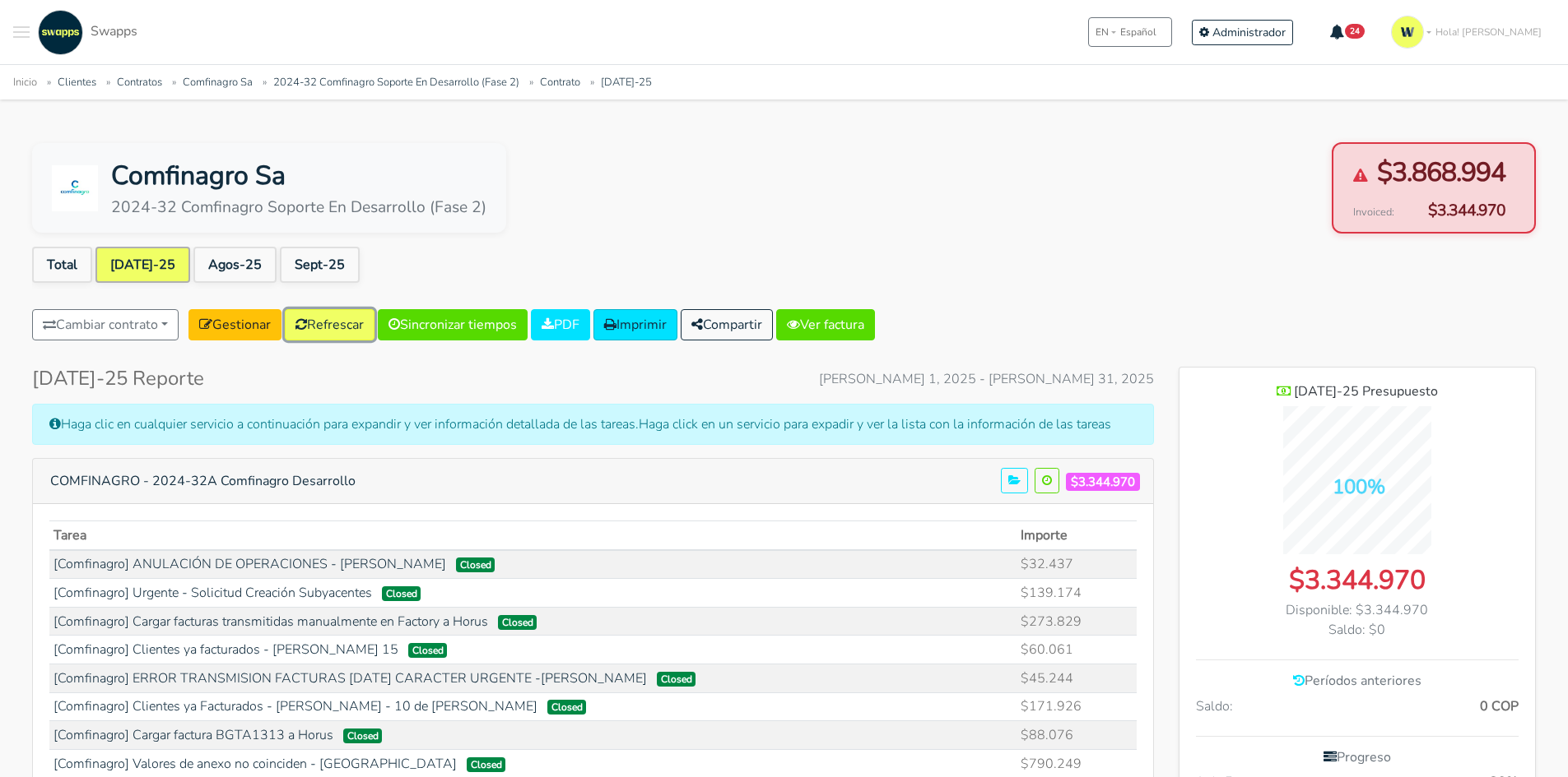
click at [318, 328] on link "Refrescar" at bounding box center [330, 325] width 90 height 32
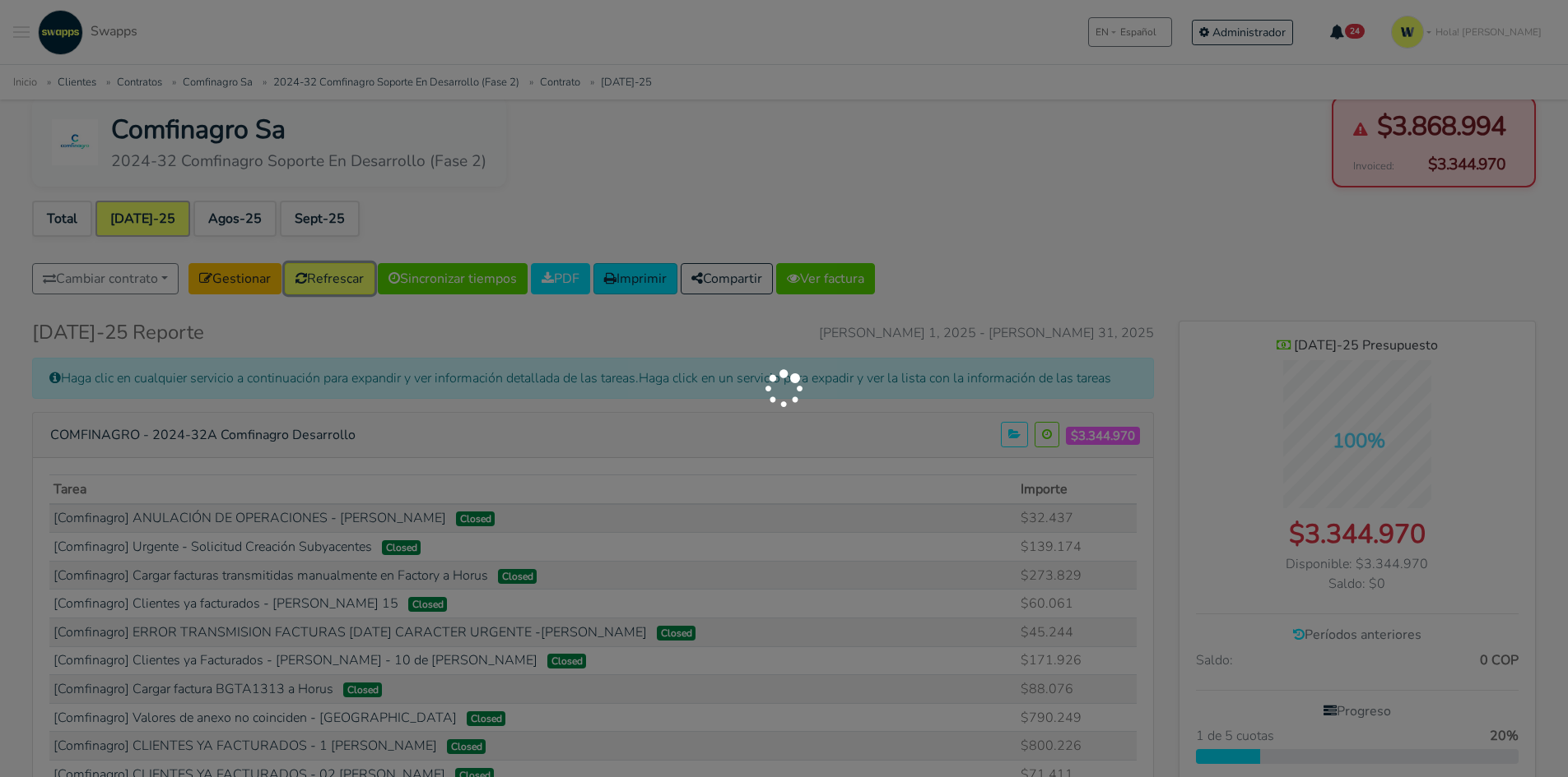
scroll to position [164, 0]
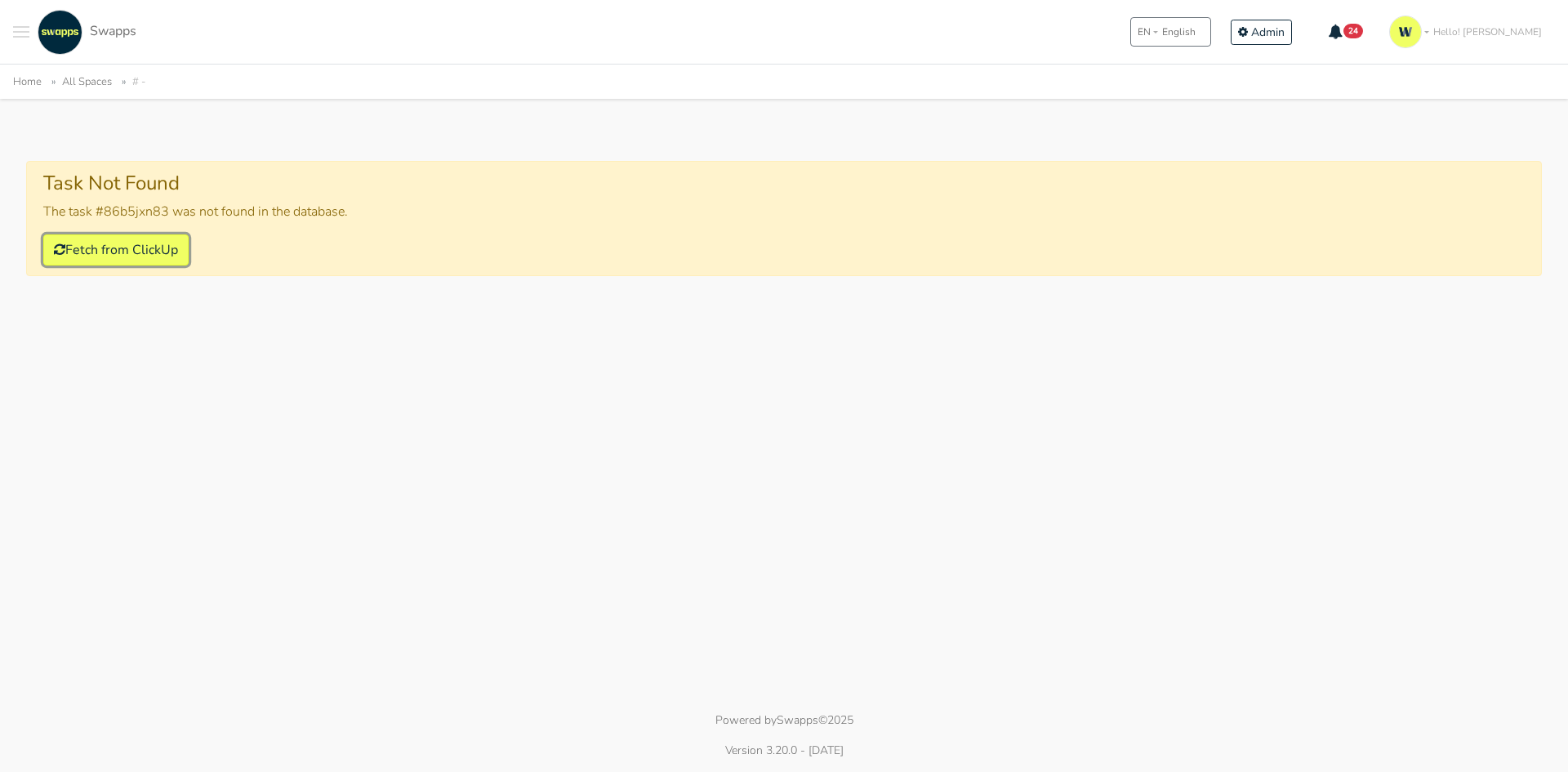
click at [168, 246] on button "Fetch from ClickUp" at bounding box center [116, 250] width 146 height 31
click at [138, 256] on button "Fetch from ClickUp" at bounding box center [116, 250] width 146 height 31
click at [148, 247] on button "Fetch from ClickUp" at bounding box center [116, 250] width 146 height 31
click at [155, 243] on button "Fetch from ClickUp" at bounding box center [116, 250] width 146 height 31
click at [175, 253] on button "Fetch from ClickUp" at bounding box center [116, 250] width 146 height 31
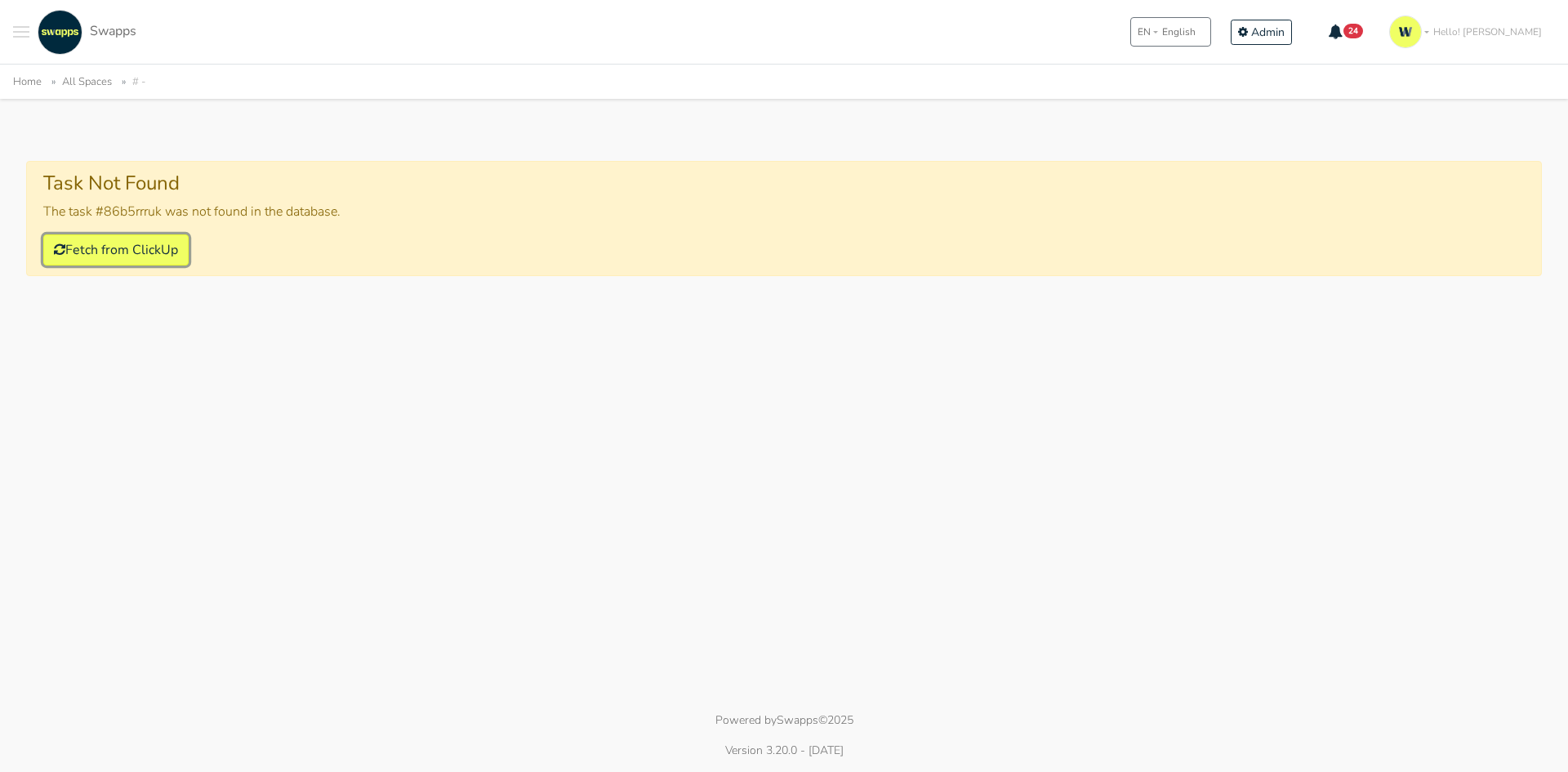
click at [97, 255] on button "Fetch from ClickUp" at bounding box center [116, 250] width 146 height 31
click at [69, 255] on button "Fetch from ClickUp" at bounding box center [116, 250] width 146 height 31
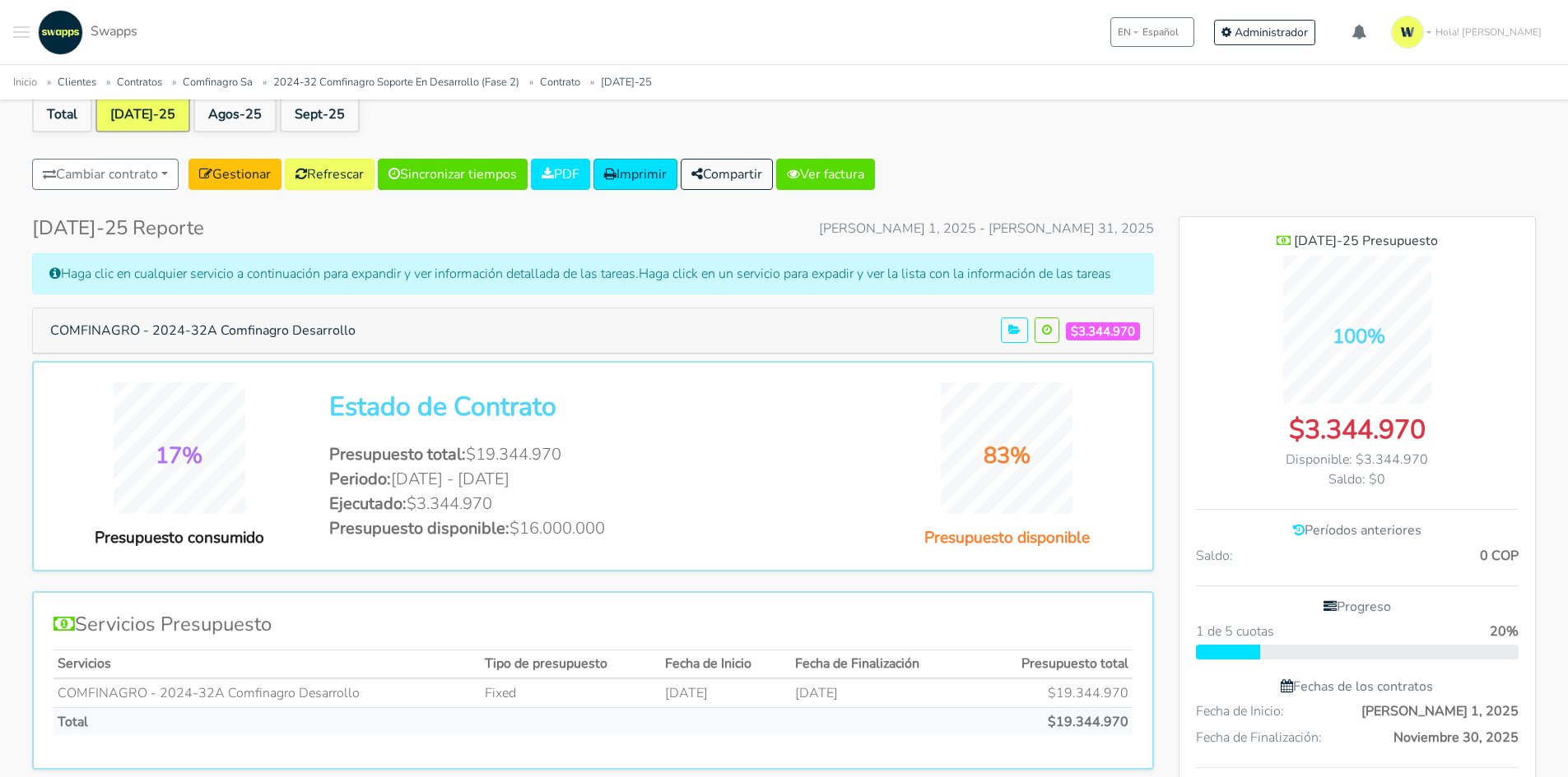
scroll to position [1146, 357]
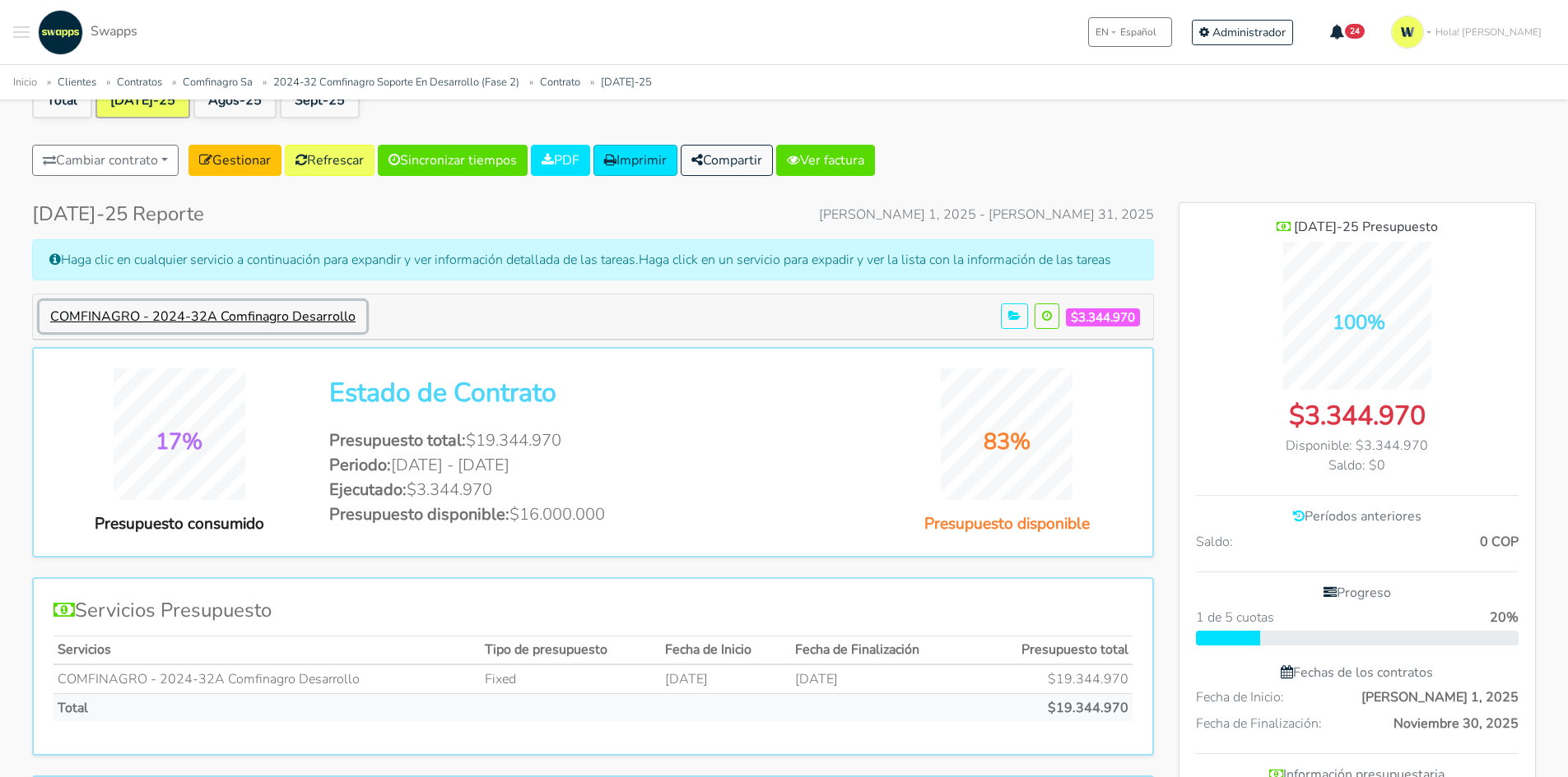
click at [184, 322] on button "COMFINAGRO - 2024-32A Comfinagro Desarrollo" at bounding box center [203, 317] width 327 height 32
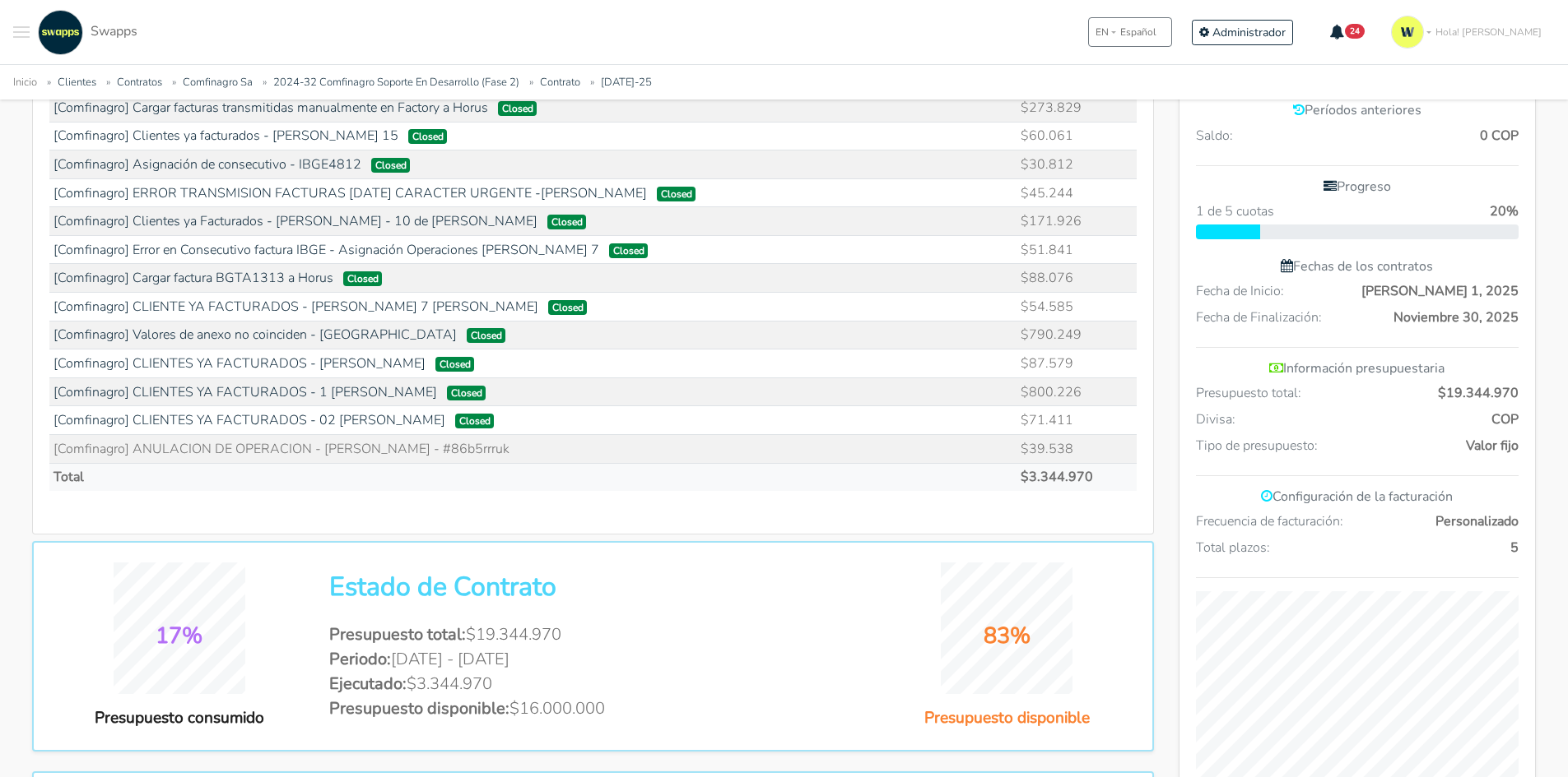
scroll to position [576, 0]
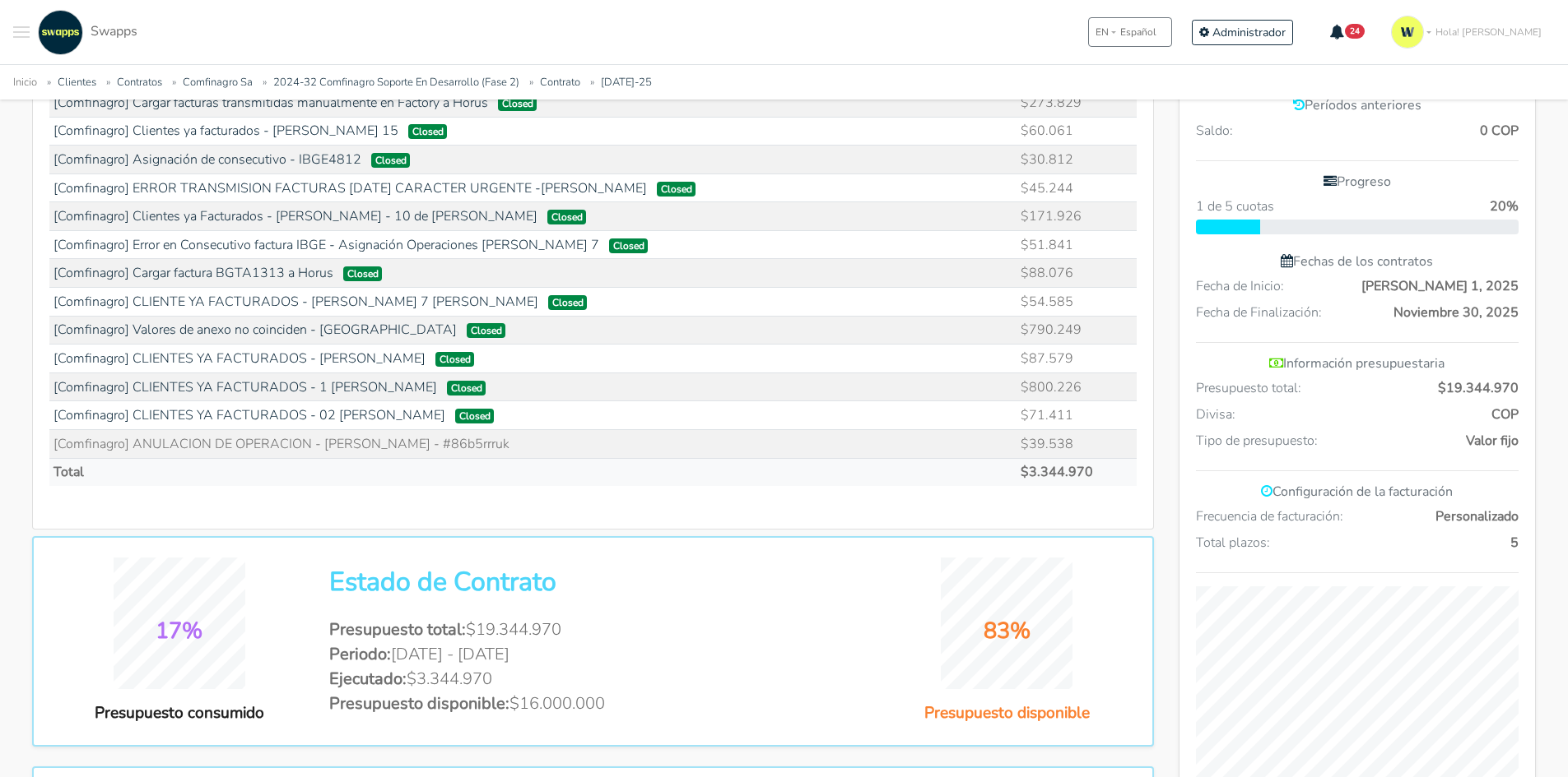
drag, startPoint x: 529, startPoint y: 444, endPoint x: 452, endPoint y: 452, distance: 77.4
click at [452, 452] on td "[Comfinagro] ANULACION DE OPERACION - VICENTE AMADOR - #86b5rrruk" at bounding box center [533, 444] width 968 height 29
copy td "86b5rrruk"
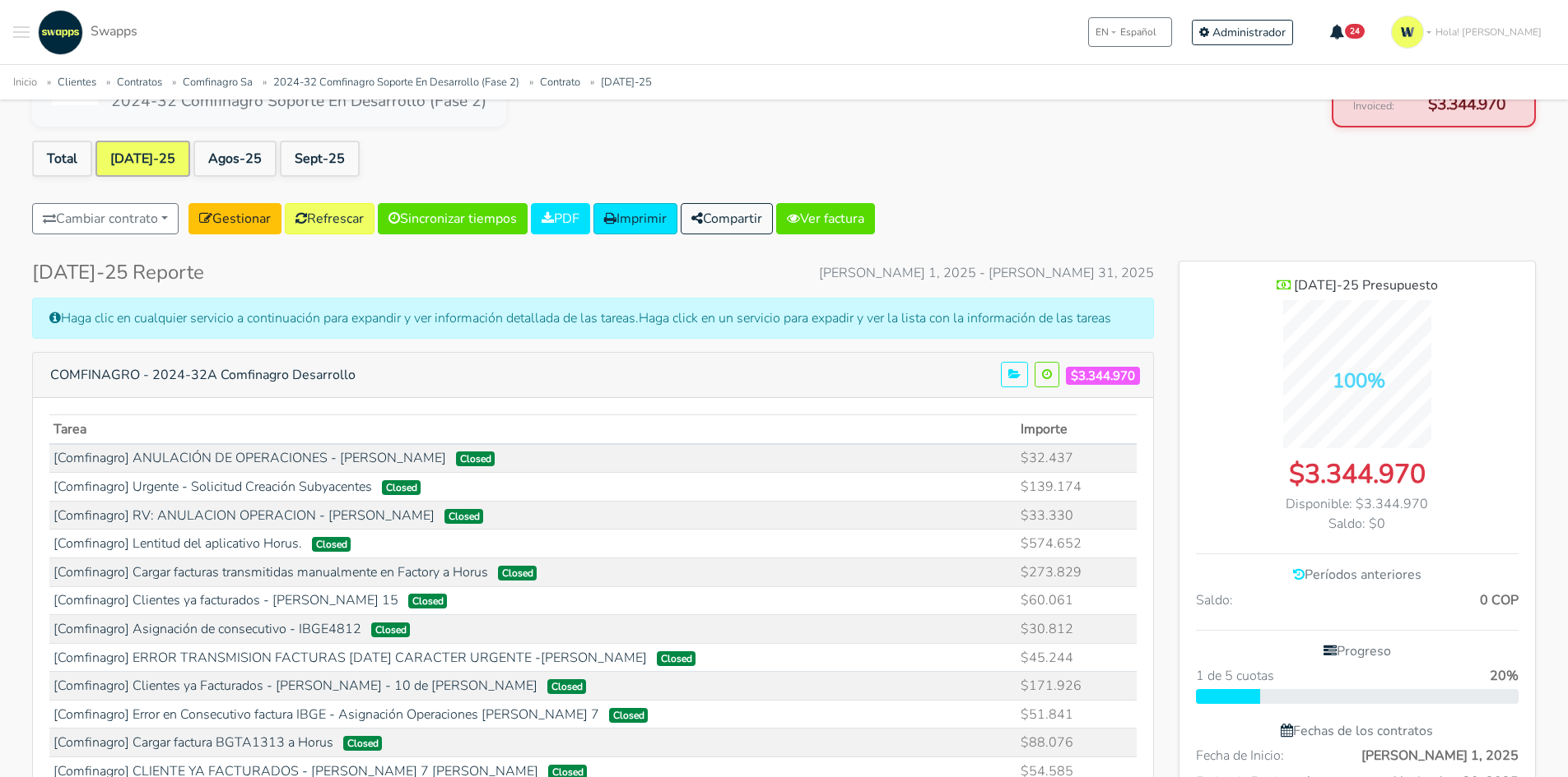
scroll to position [0, 0]
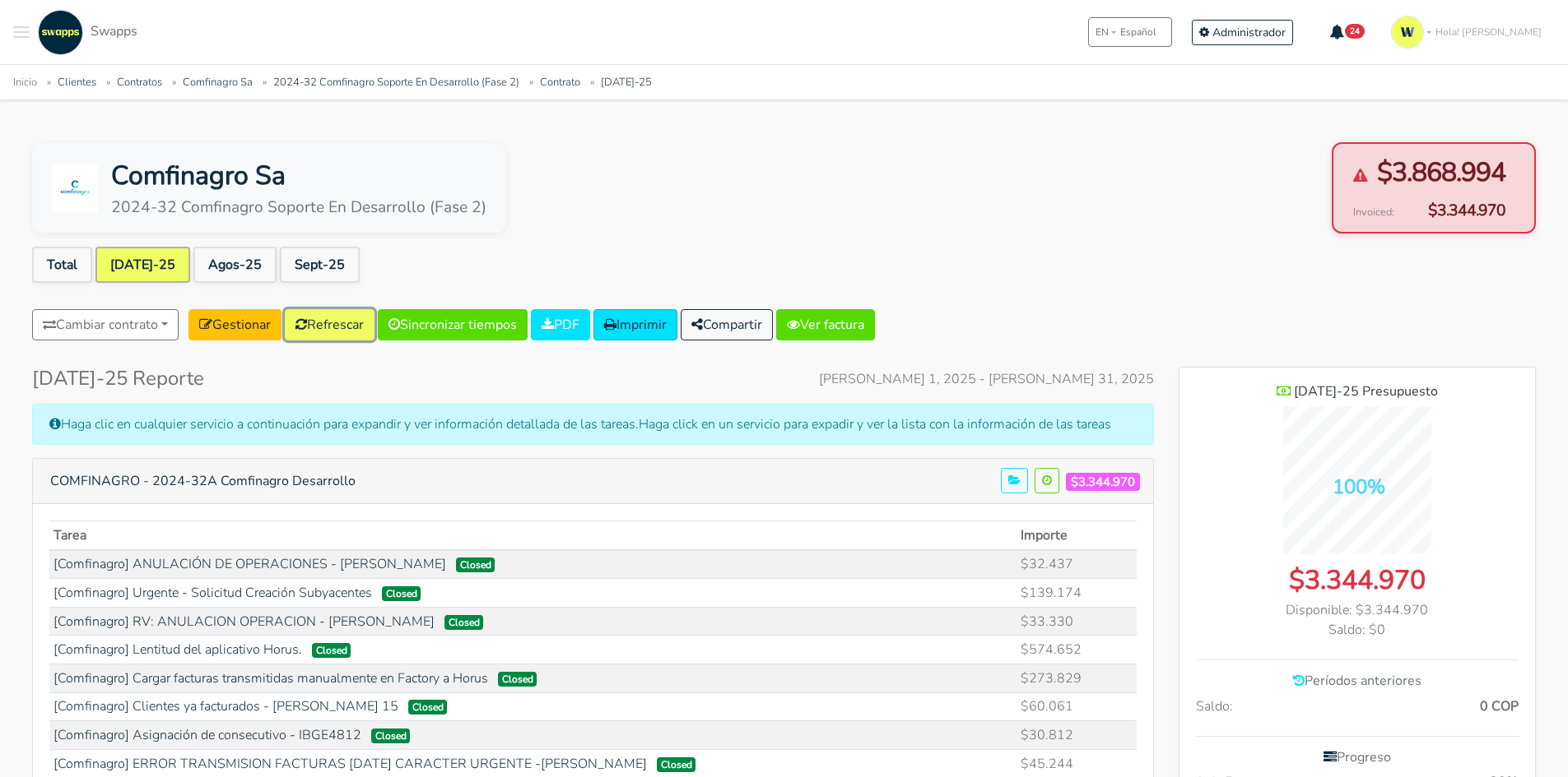
click at [336, 327] on link "Refrescar" at bounding box center [330, 325] width 90 height 32
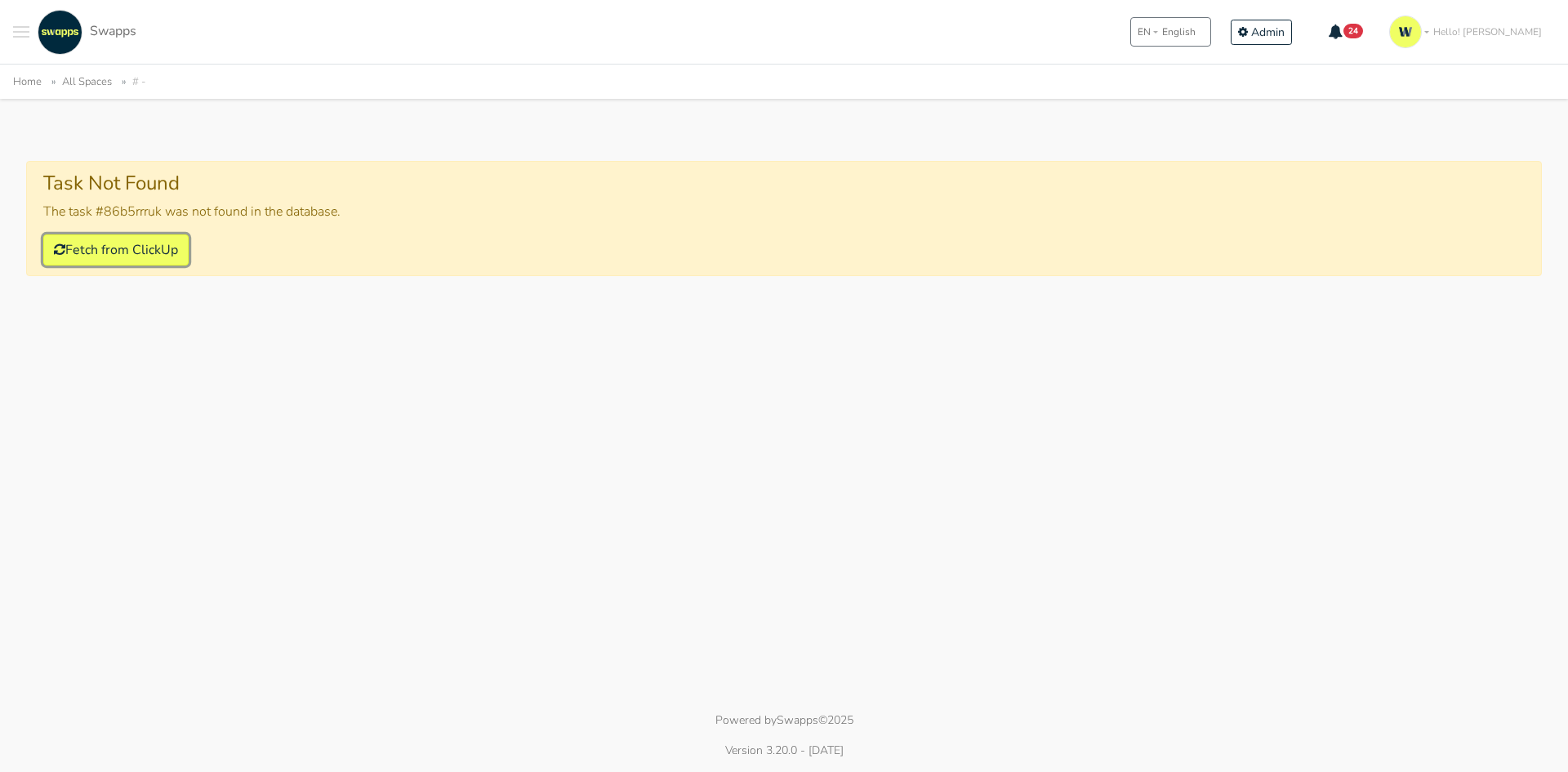
click at [149, 243] on button "Fetch from ClickUp" at bounding box center [116, 250] width 146 height 31
click at [152, 247] on button "Fetch from ClickUp" at bounding box center [116, 250] width 146 height 31
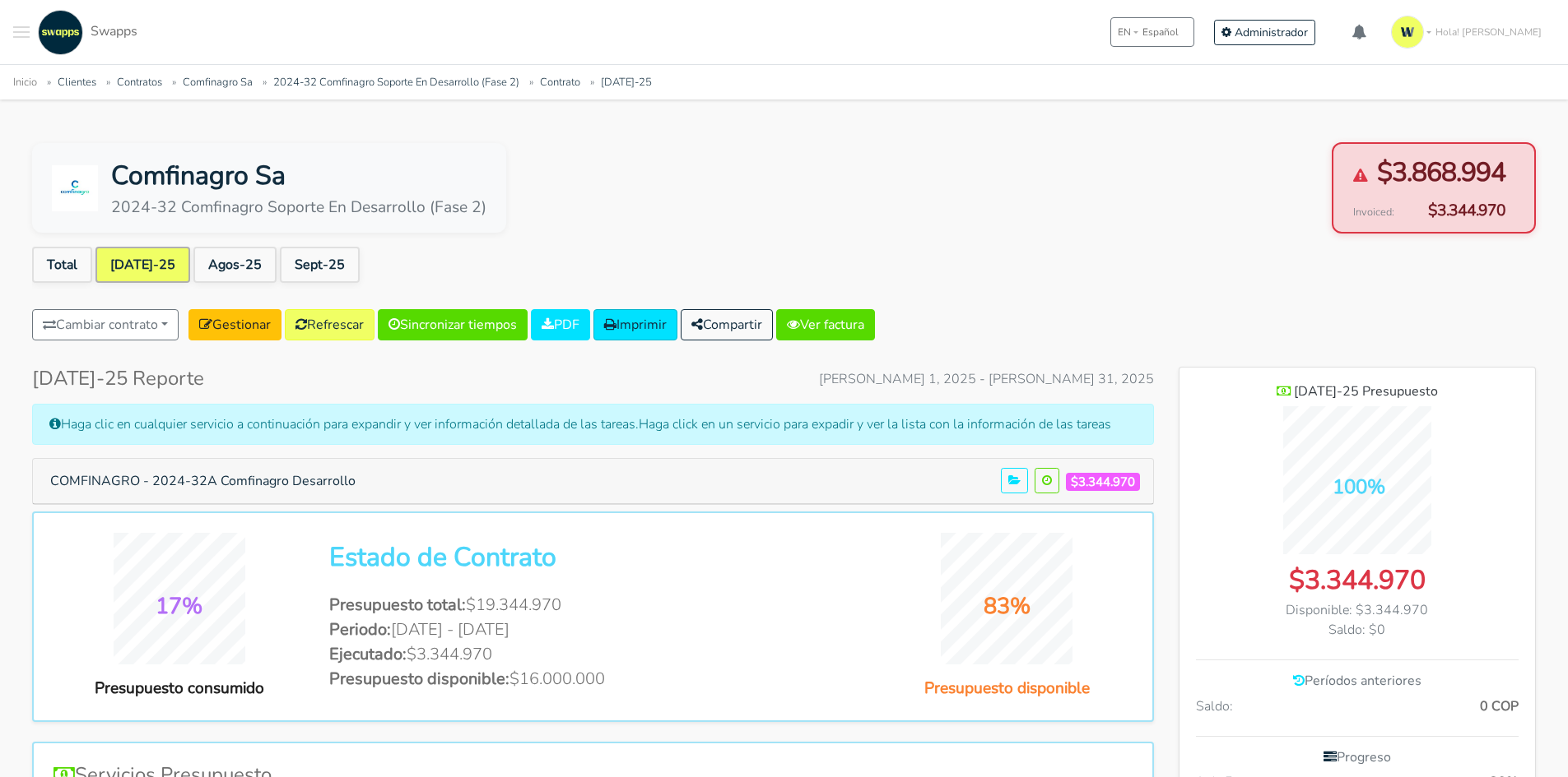
scroll to position [1146, 357]
click at [1012, 218] on div "Comfinagro Sa 2024-32 Comfinagro Soporte En Desarrollo (Fase 2) $3.868.994 Invo…" at bounding box center [784, 188] width 1504 height 91
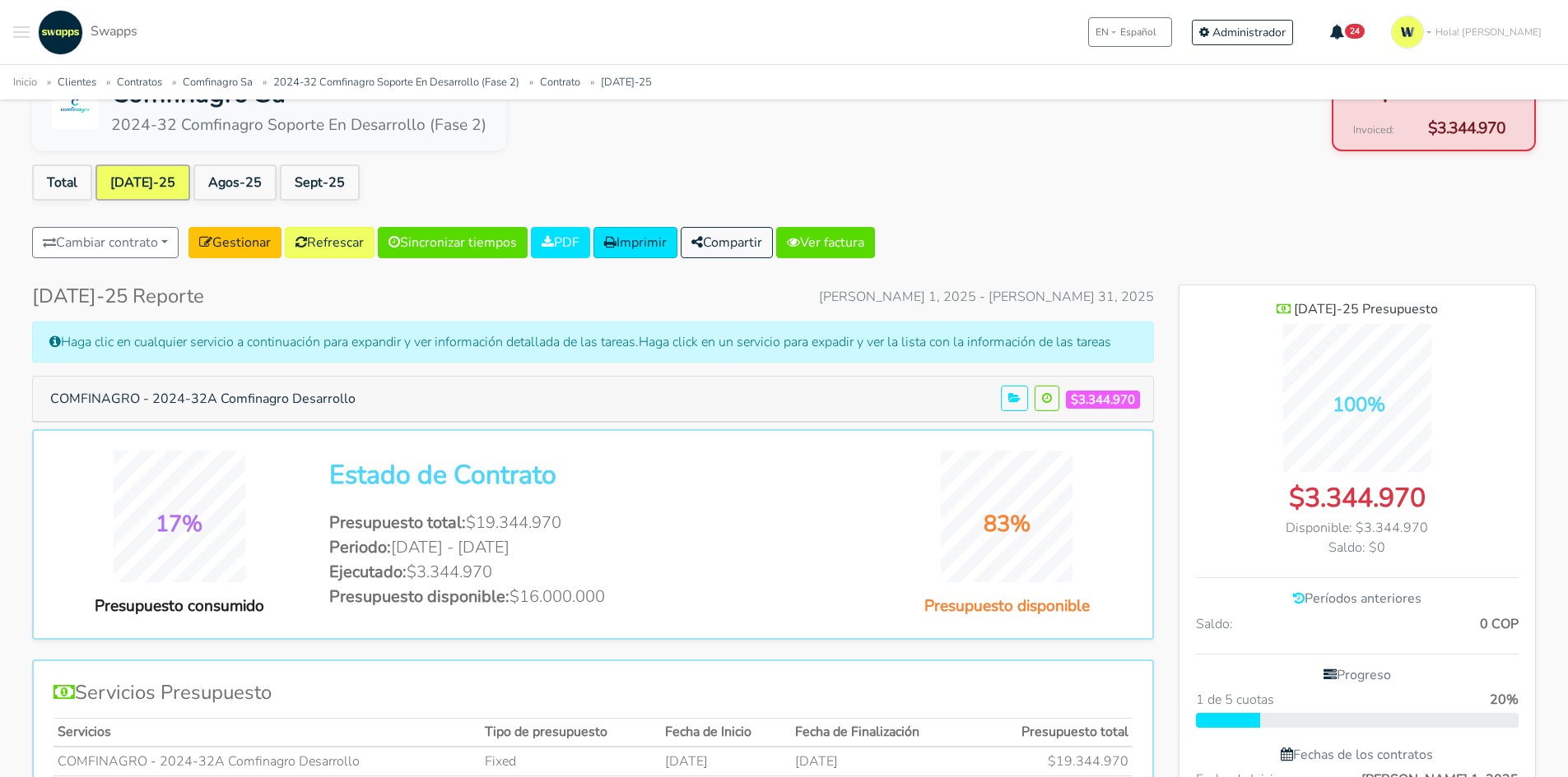
scroll to position [0, 0]
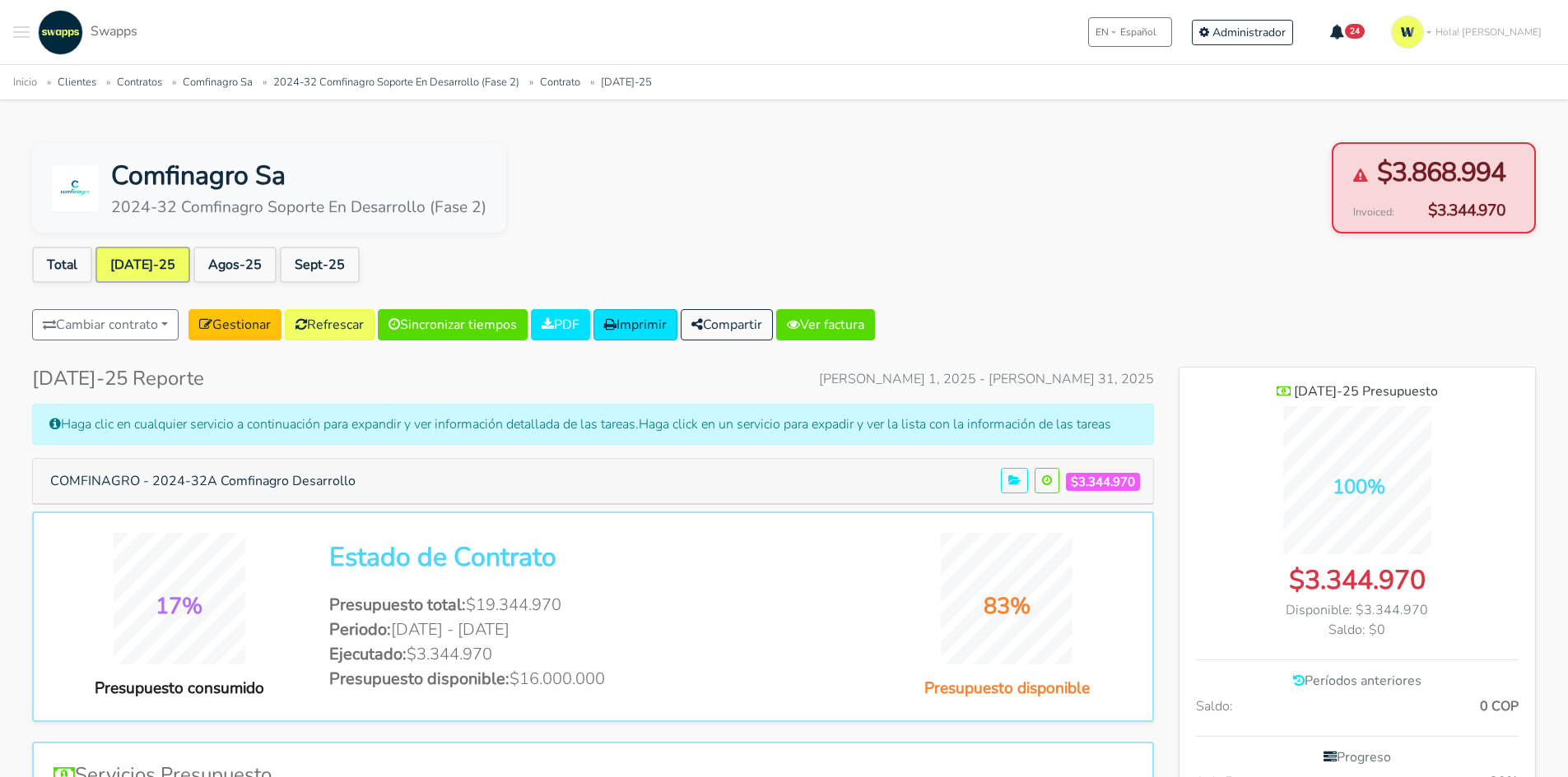
click at [1107, 205] on div "Comfinagro Sa 2024-32 Comfinagro Soporte En Desarrollo (Fase 2) $3.868.994 Invo…" at bounding box center [784, 188] width 1504 height 91
click at [1045, 230] on div "Comfinagro Sa 2024-32 Comfinagro Soporte En Desarrollo (Fase 2) $3.868.994 Invo…" at bounding box center [784, 188] width 1504 height 91
click at [229, 262] on link "Agos-25" at bounding box center [234, 265] width 83 height 36
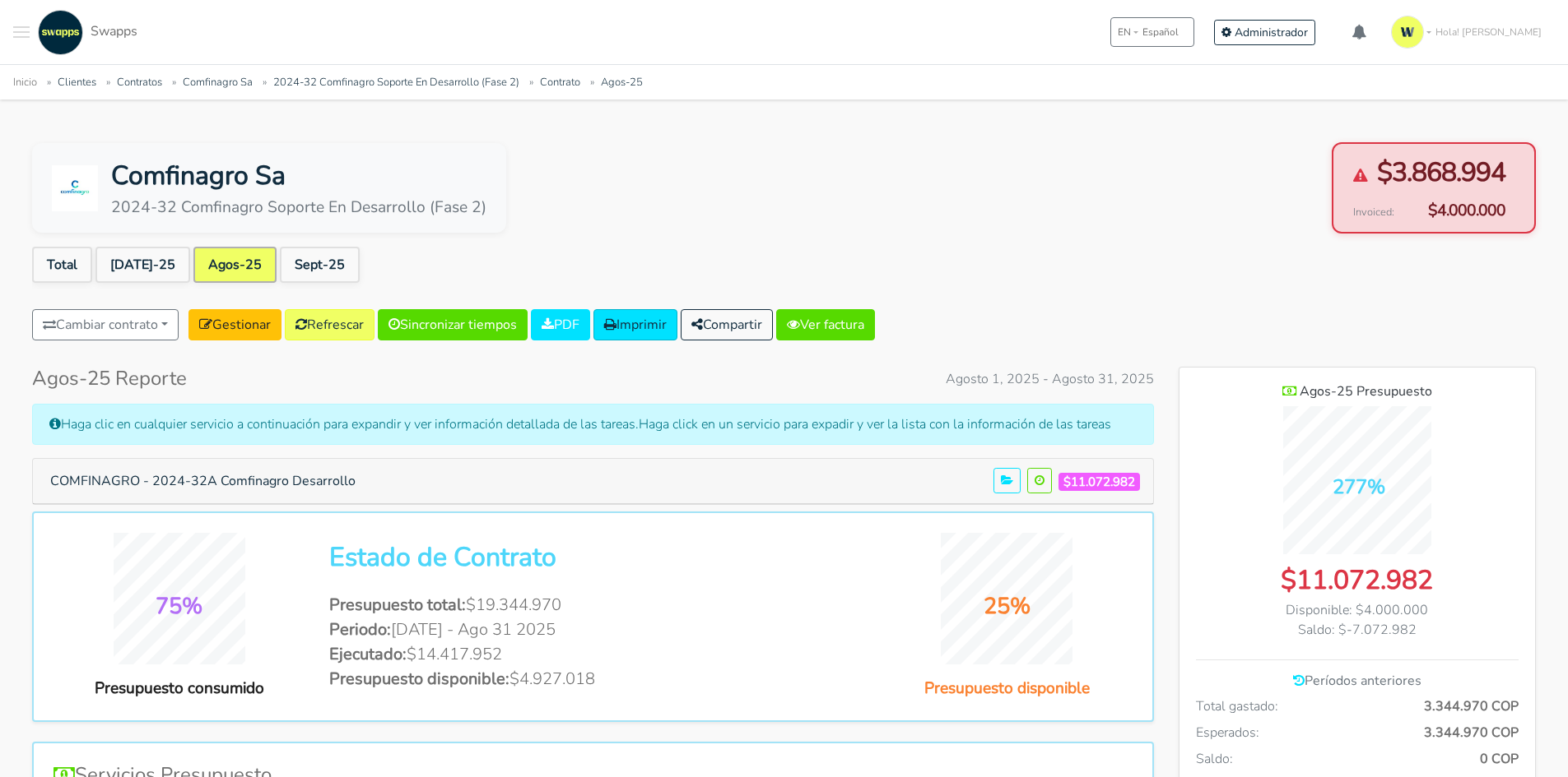
scroll to position [1199, 357]
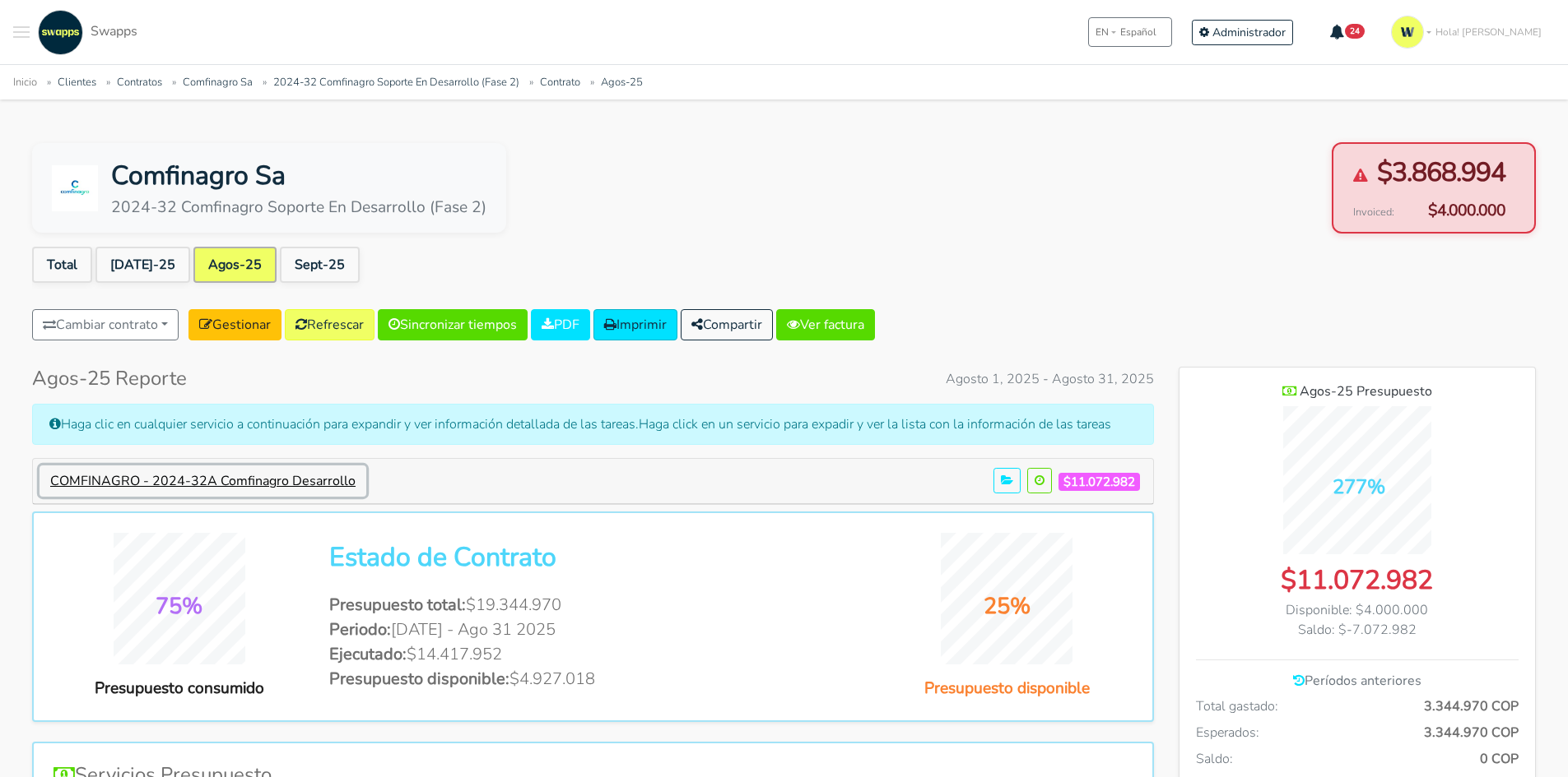
click at [289, 479] on button "COMFINAGRO - 2024-32A Comfinagro Desarrollo" at bounding box center [203, 481] width 327 height 32
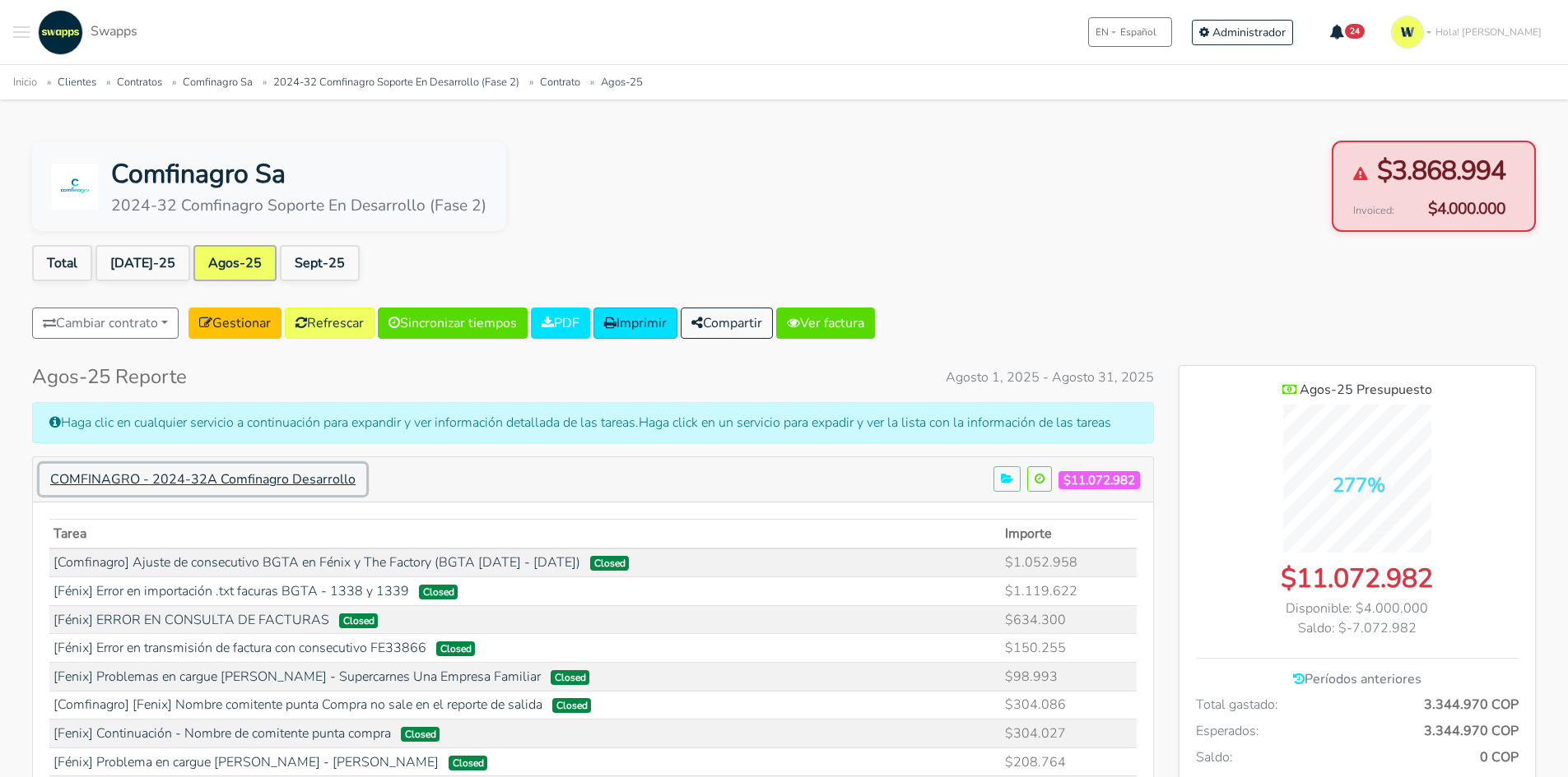
scroll to position [0, 0]
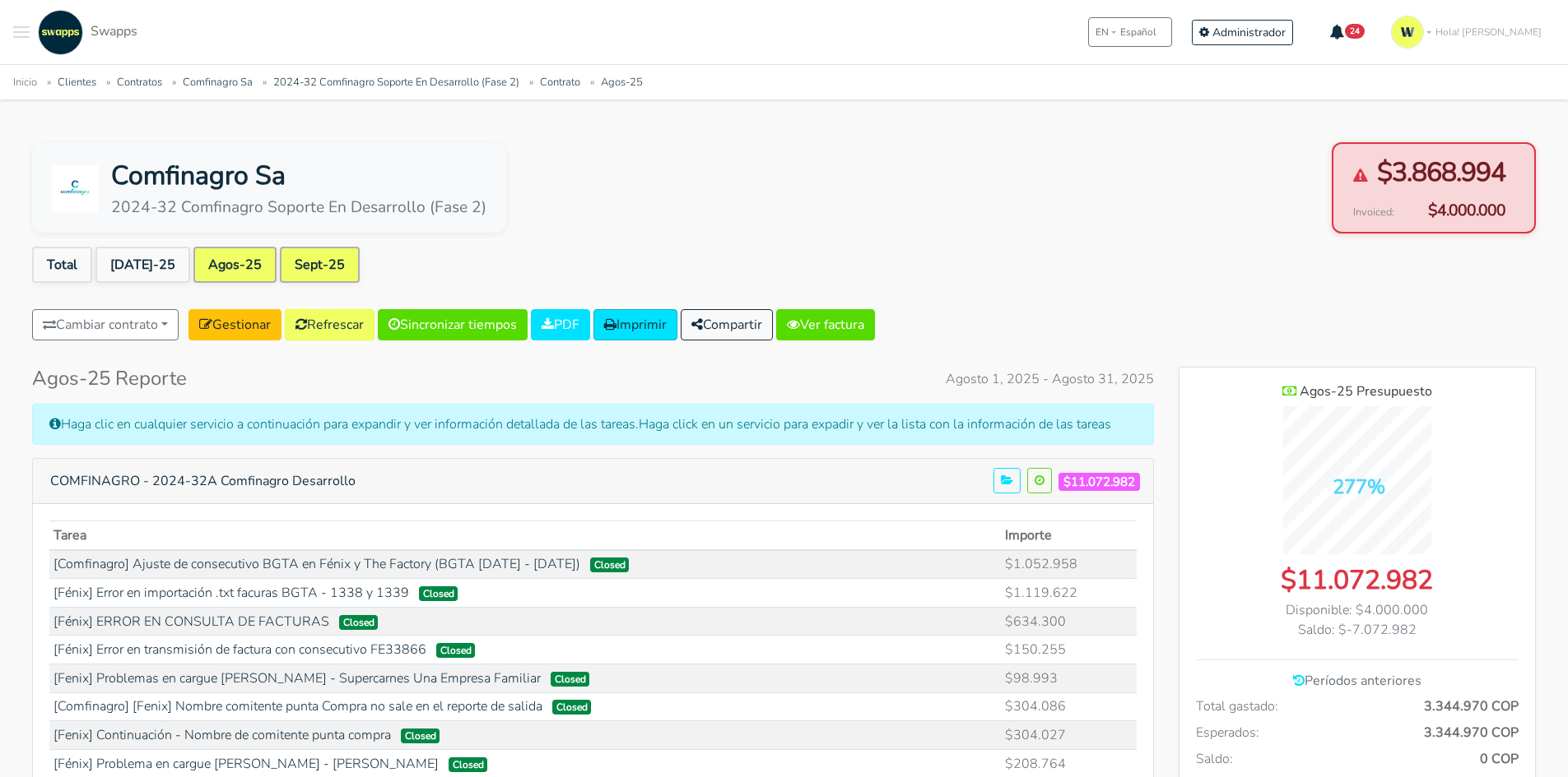
click at [294, 261] on link "Sept-25" at bounding box center [320, 265] width 80 height 36
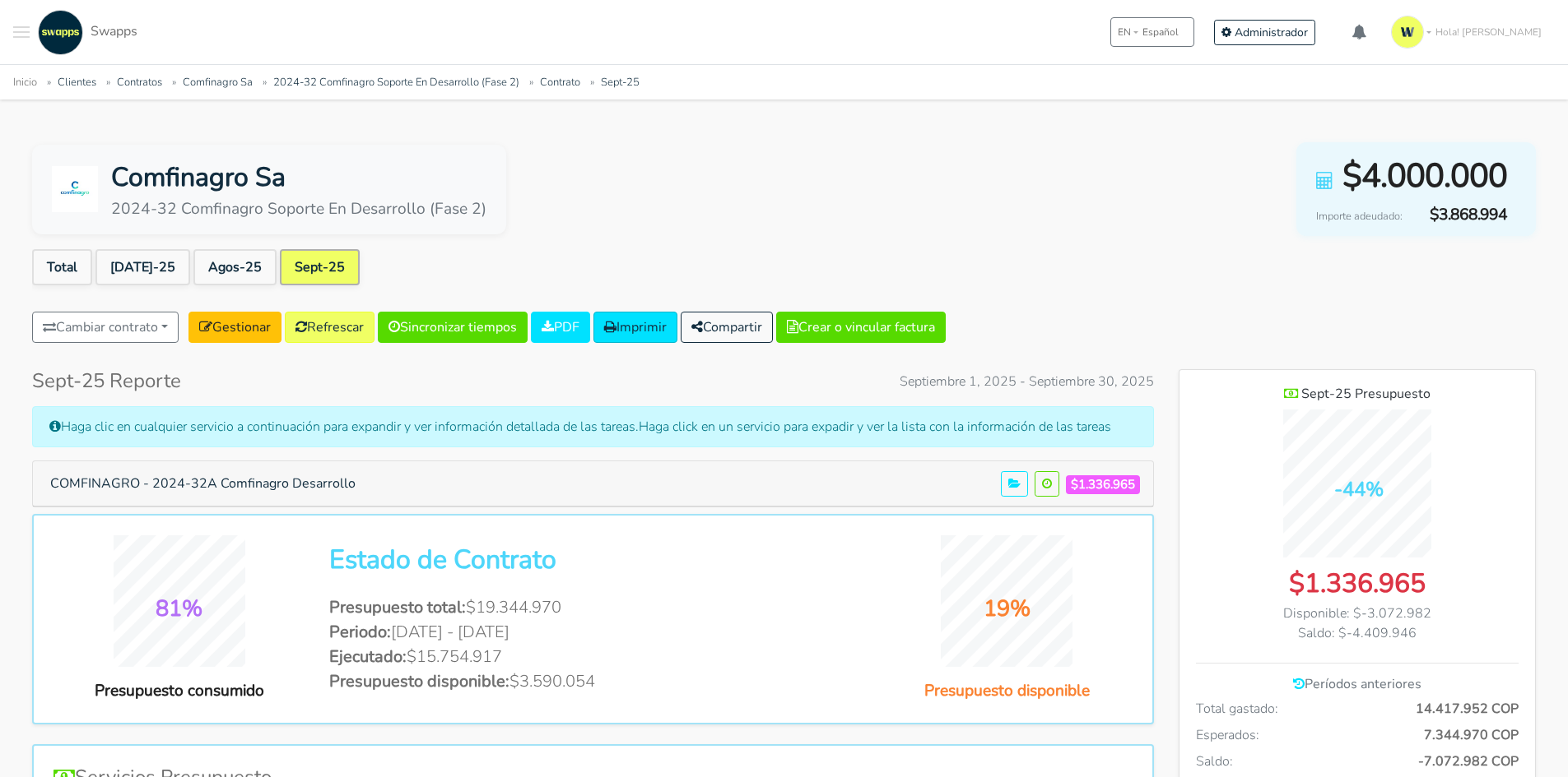
scroll to position [1199, 357]
click at [239, 486] on button "COMFINAGRO - 2024-32A Comfinagro Desarrollo" at bounding box center [203, 484] width 327 height 32
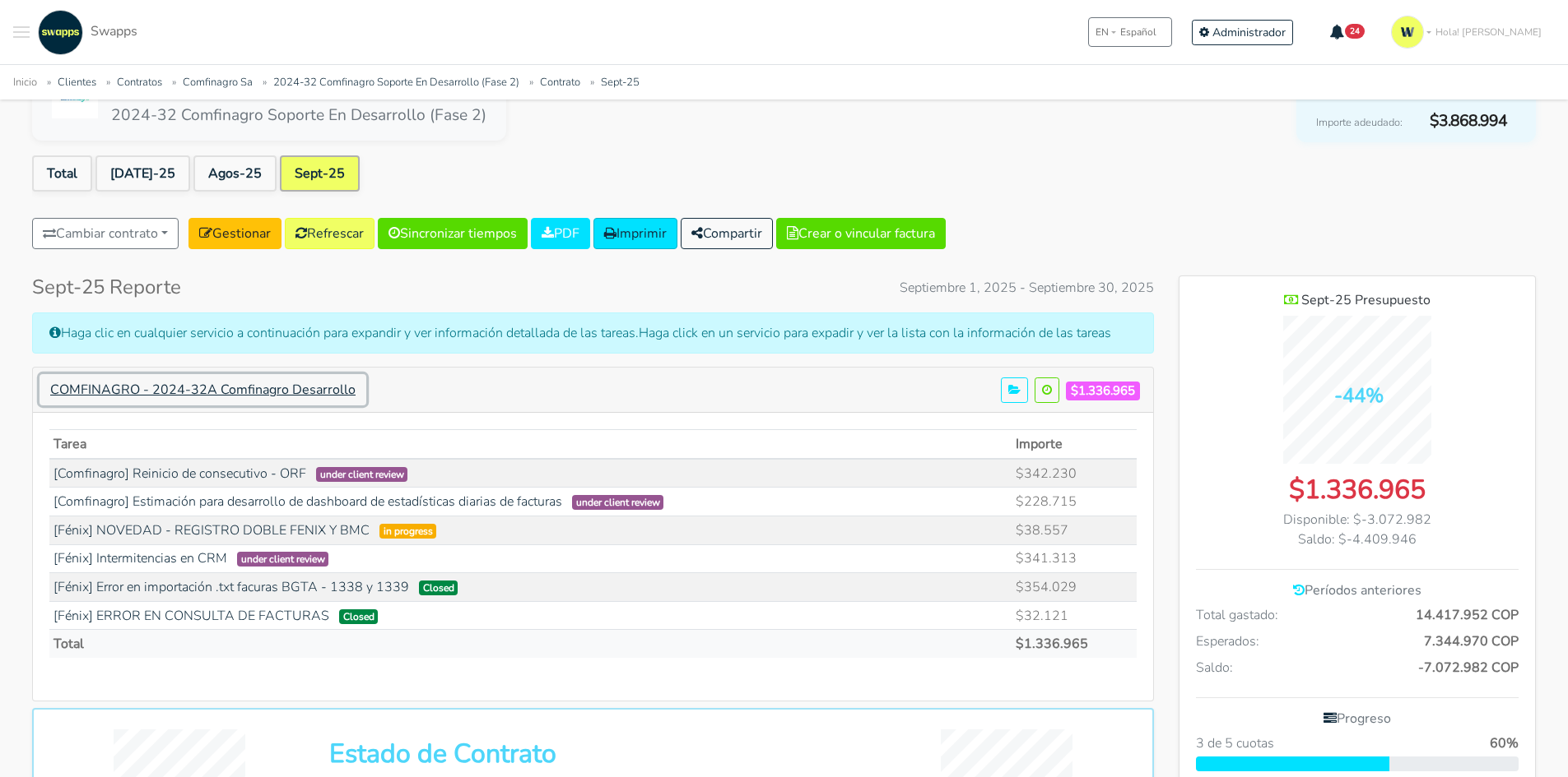
scroll to position [0, 0]
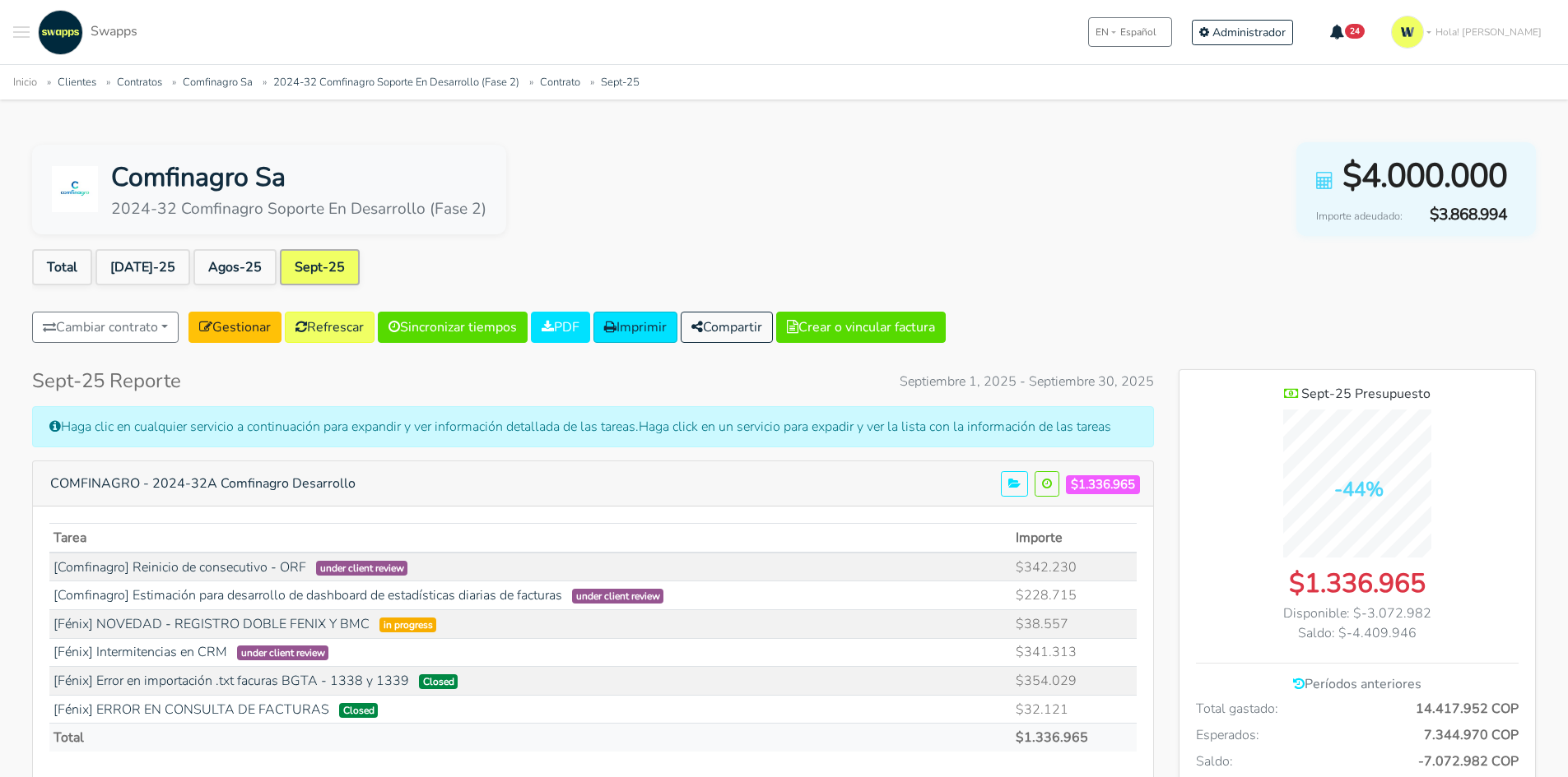
click at [1117, 168] on div "Comfinagro Sa 2024-32 Comfinagro Soporte En Desarrollo (Fase 2) $4.000.000 Impo…" at bounding box center [784, 188] width 1504 height 94
click at [1102, 249] on ul "Total Jul-25 Agos-25 Sept-25" at bounding box center [784, 270] width 1504 height 43
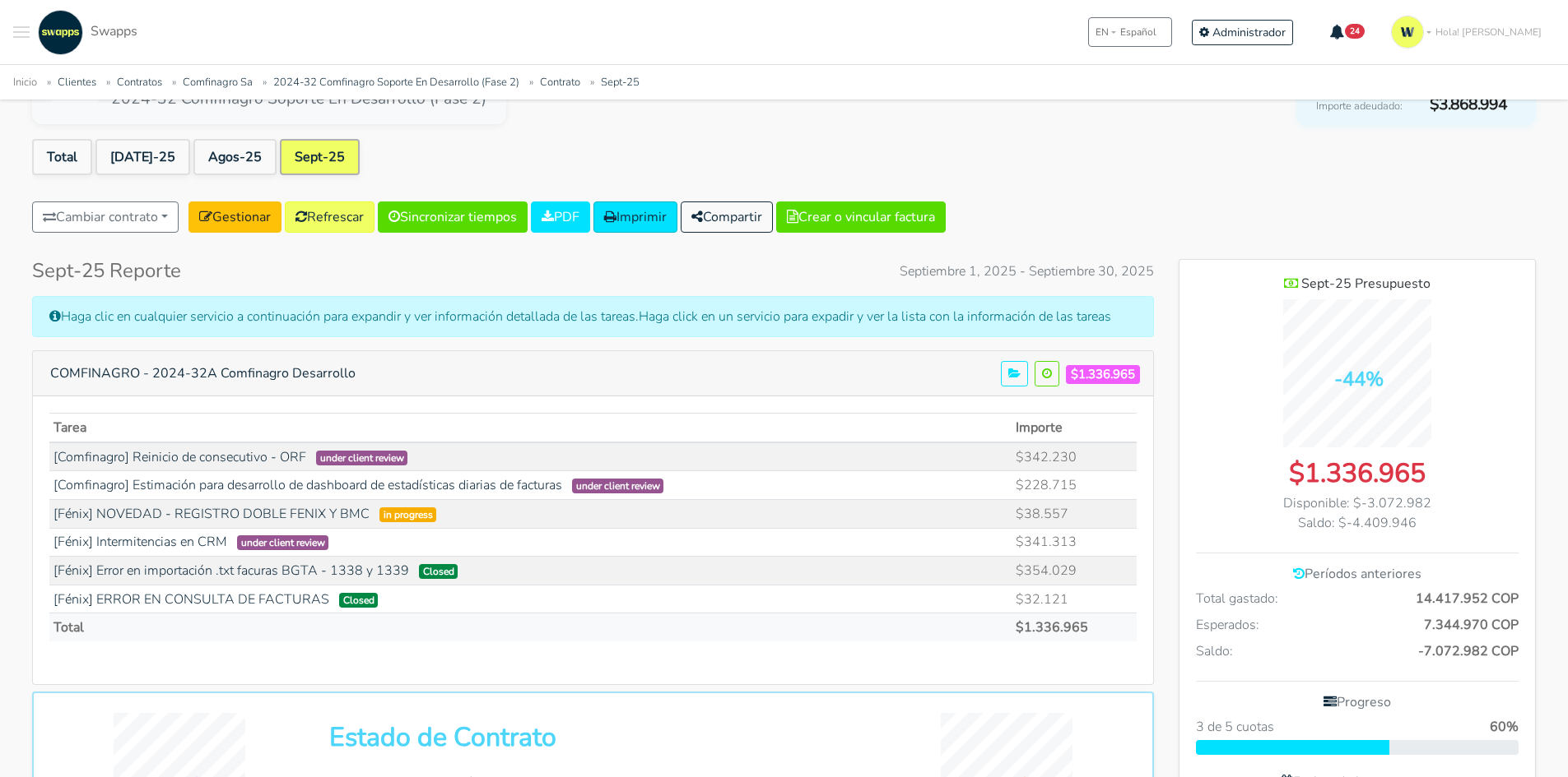
scroll to position [83, 0]
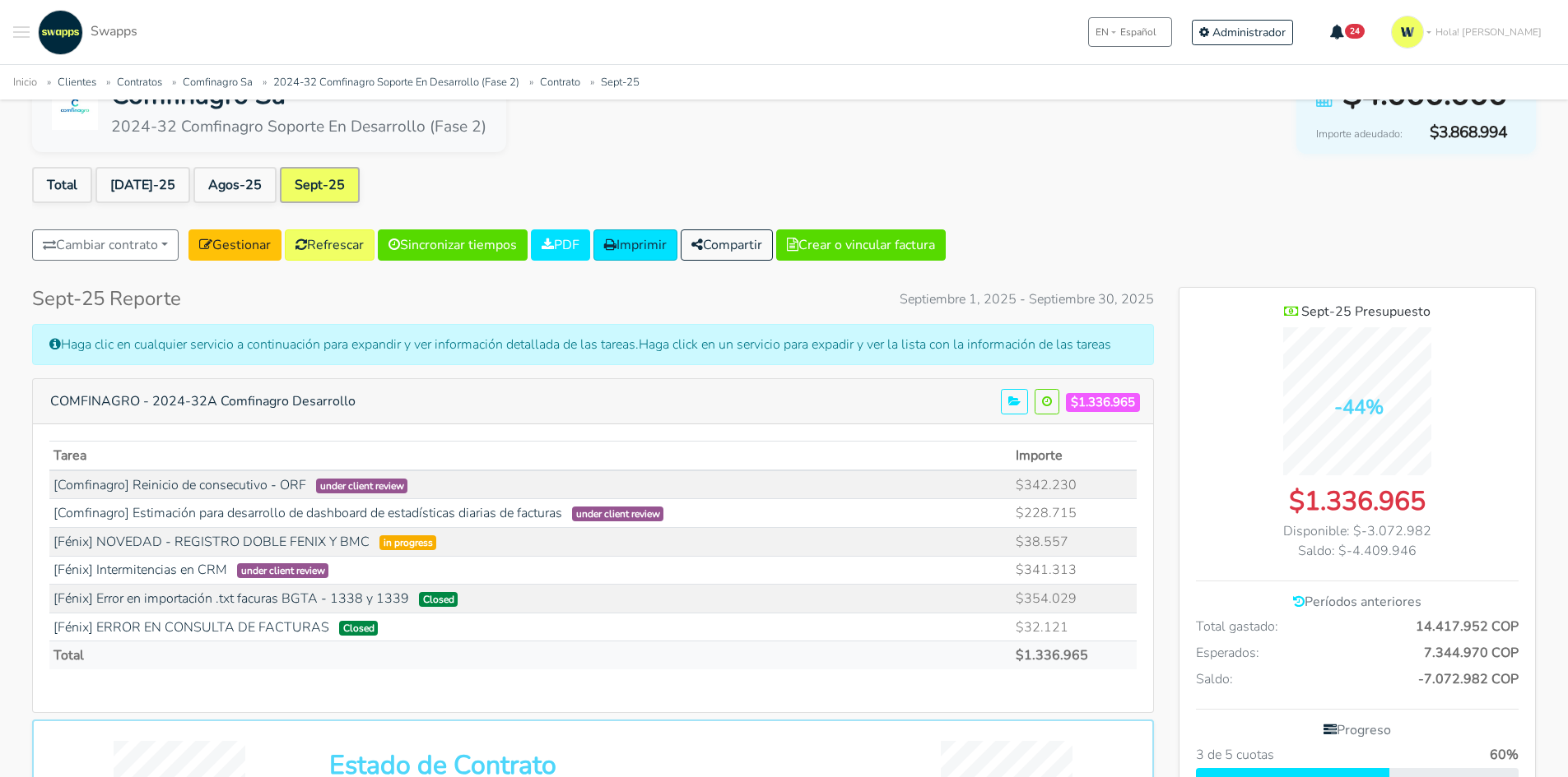
click at [1091, 184] on ul "Total Jul-25 Agos-25 Sept-25" at bounding box center [784, 188] width 1504 height 43
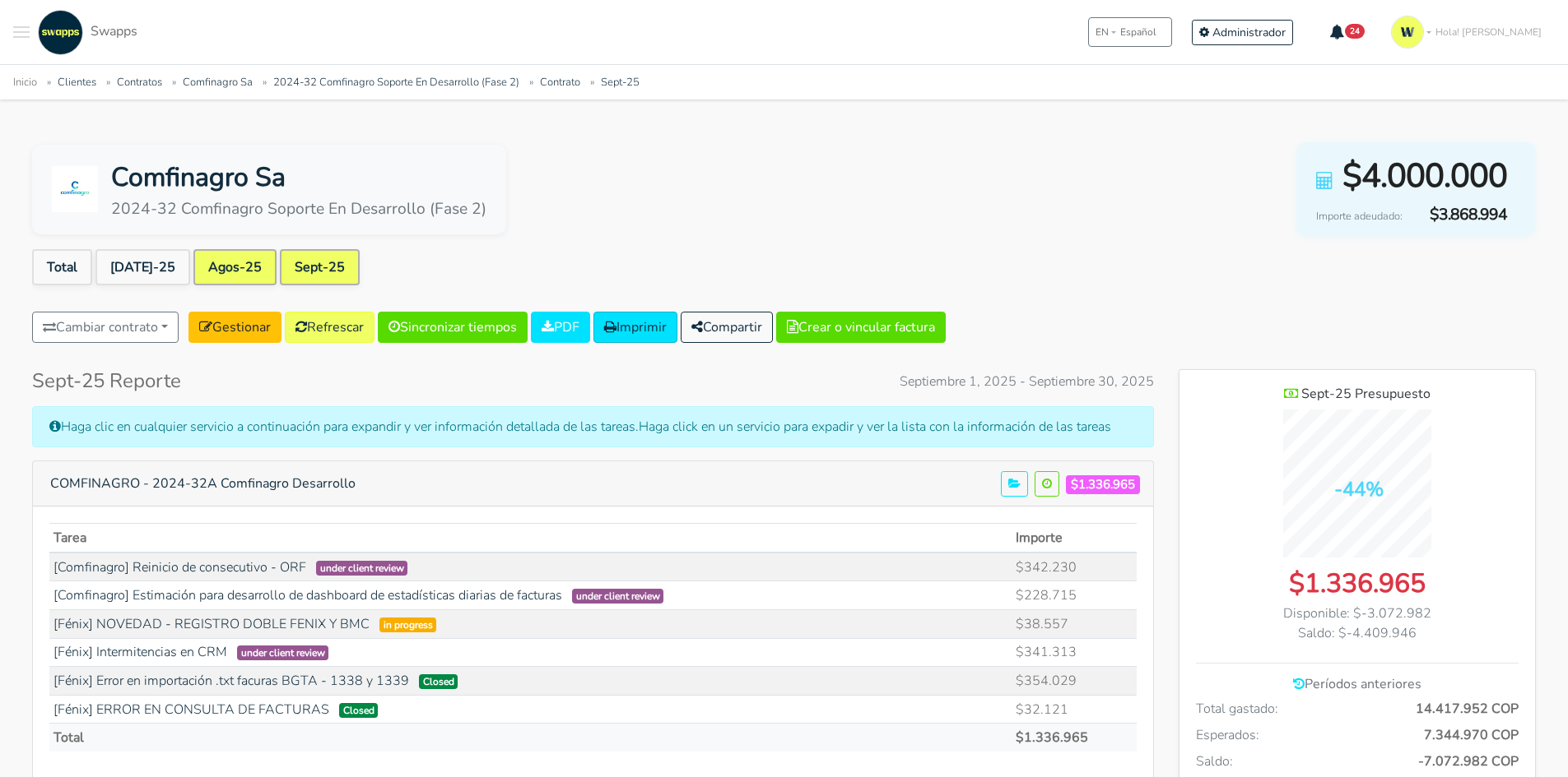
click at [213, 268] on link "Agos-25" at bounding box center [234, 266] width 83 height 36
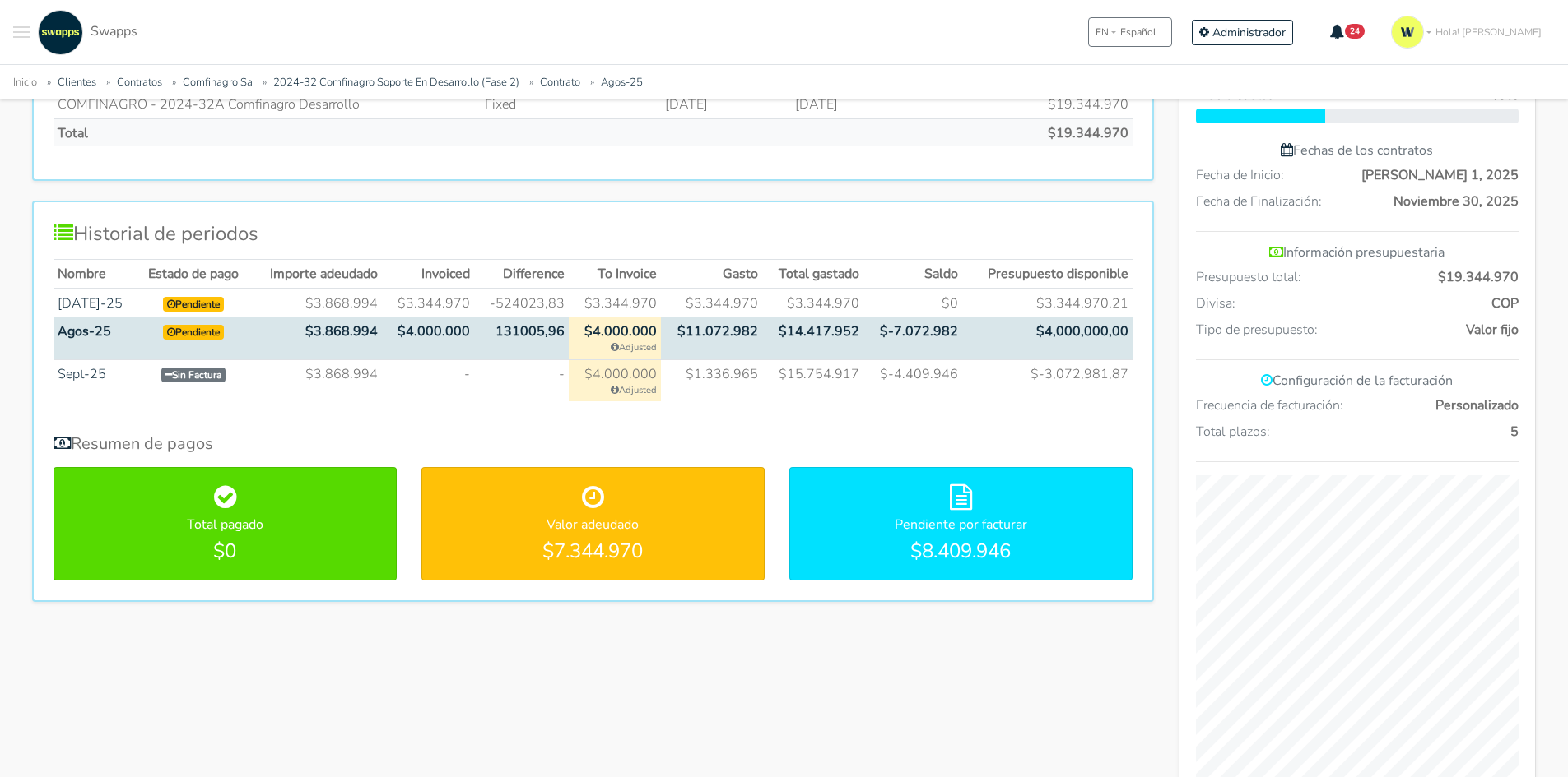
scroll to position [740, 0]
click at [613, 339] on div "$4.000.000 Adjusted" at bounding box center [615, 338] width 84 height 33
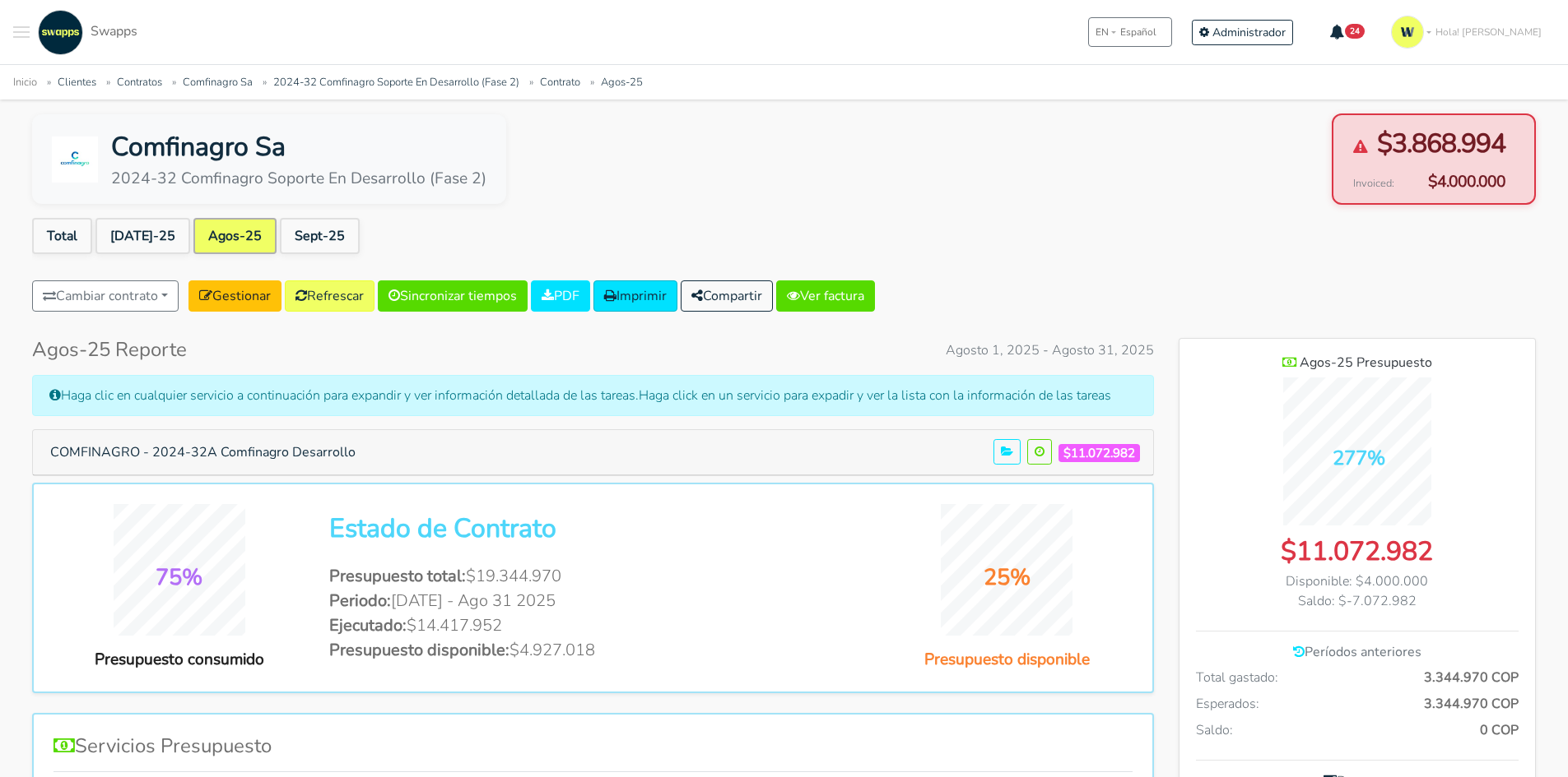
scroll to position [0, 0]
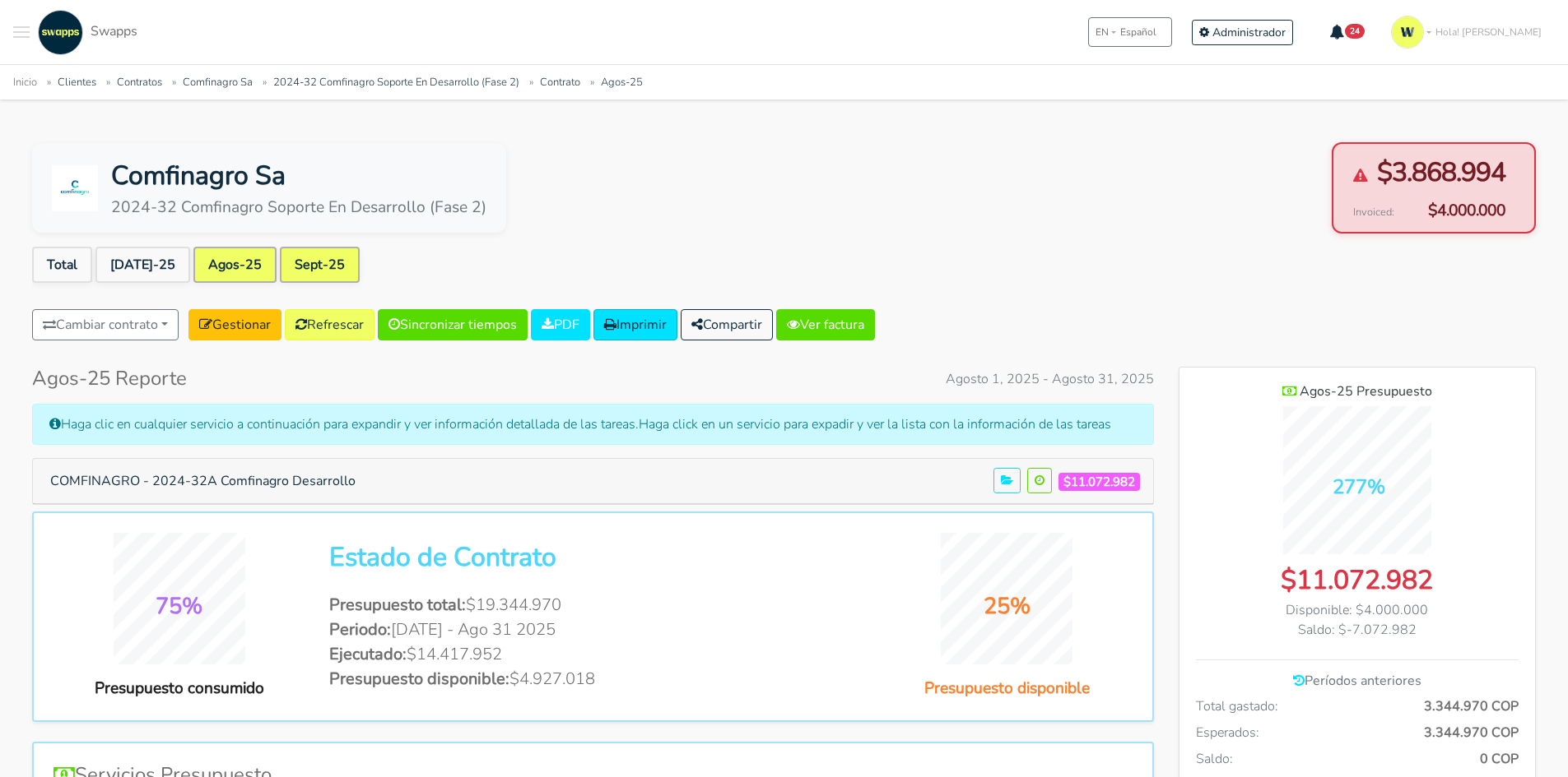
click at [306, 263] on link "Sept-25" at bounding box center [320, 265] width 80 height 36
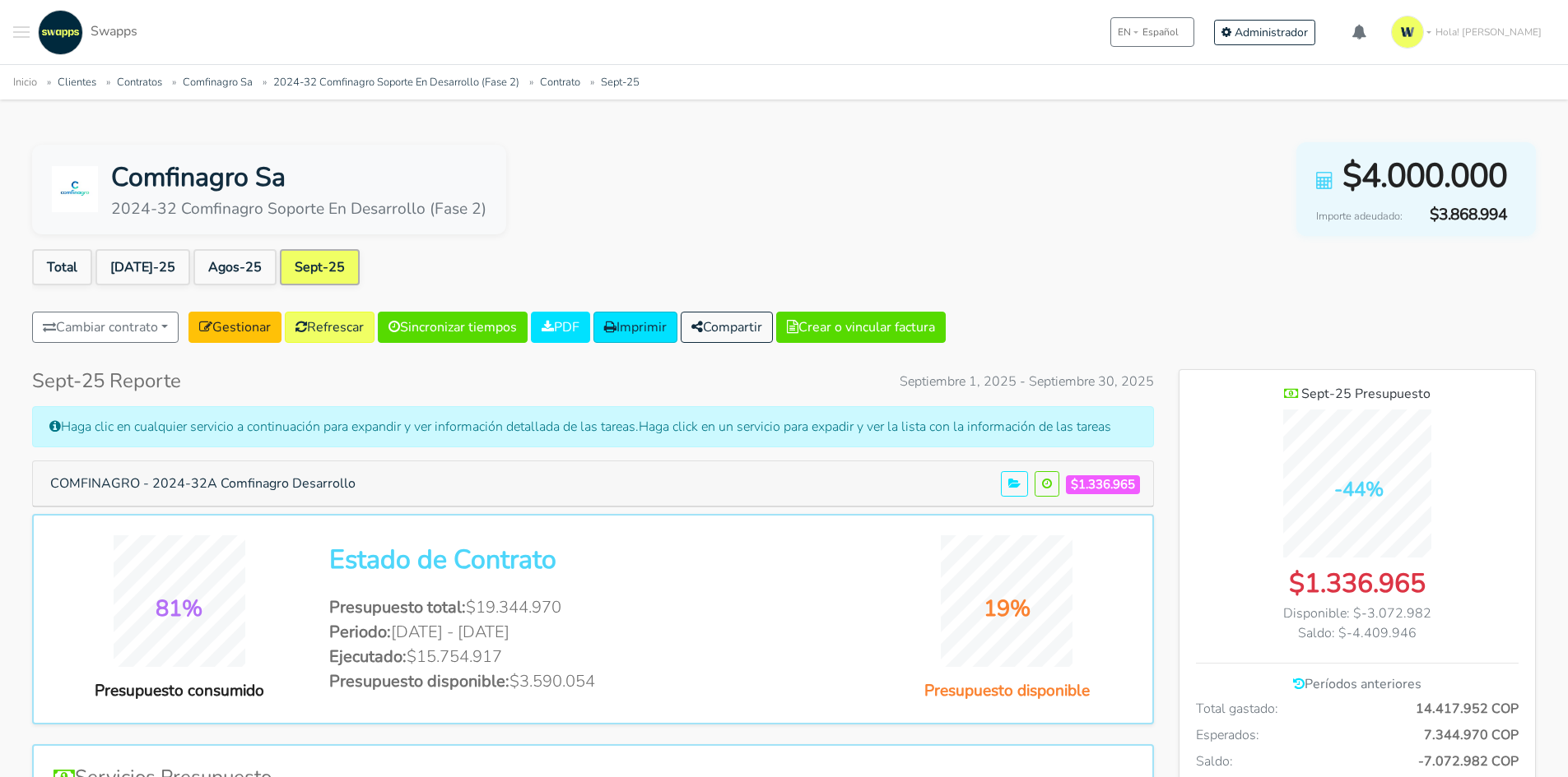
scroll to position [1199, 357]
click at [336, 480] on button "COMFINAGRO - 2024-32A Comfinagro Desarrollo" at bounding box center [203, 484] width 327 height 32
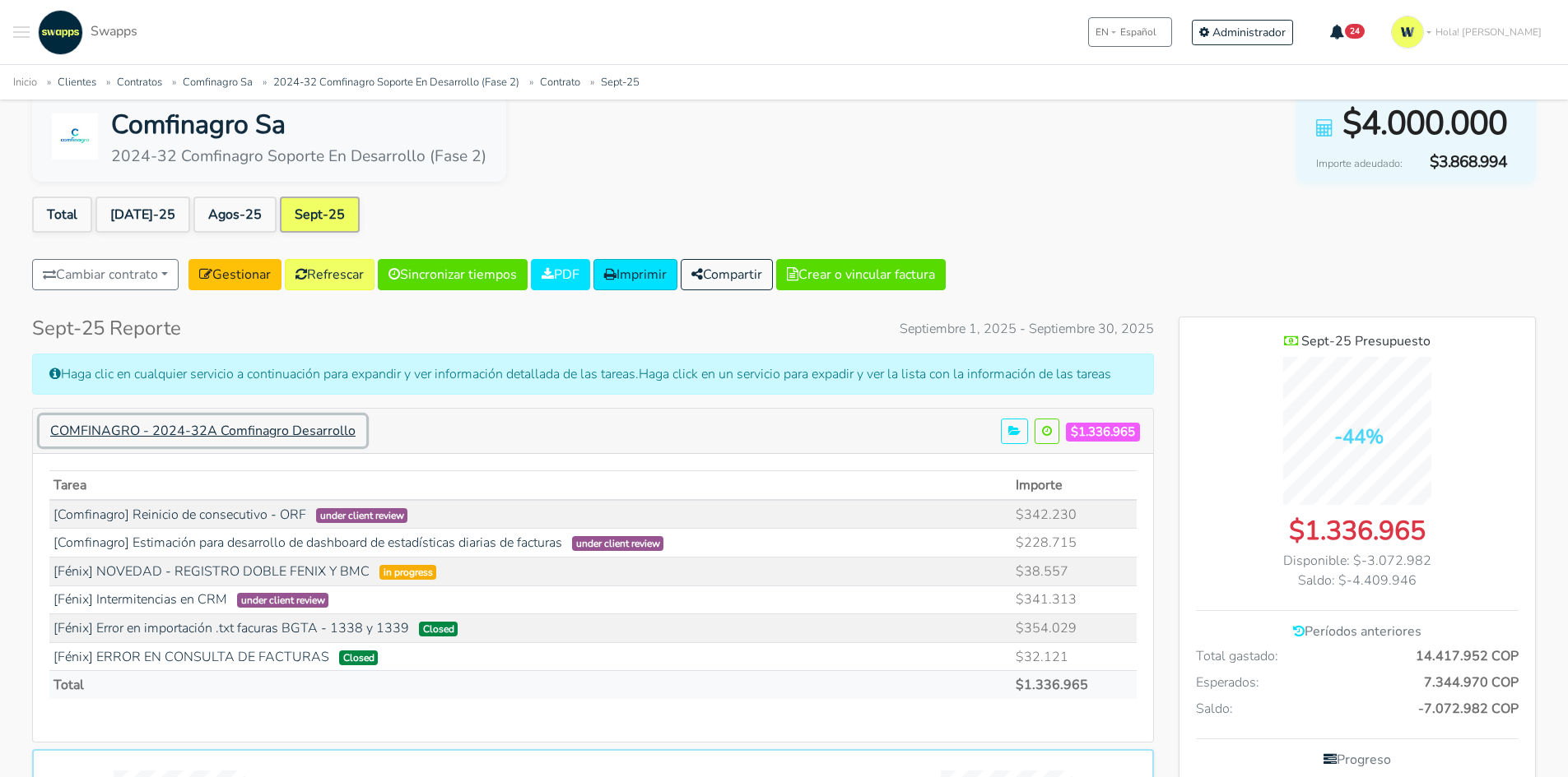
scroll to position [83, 0]
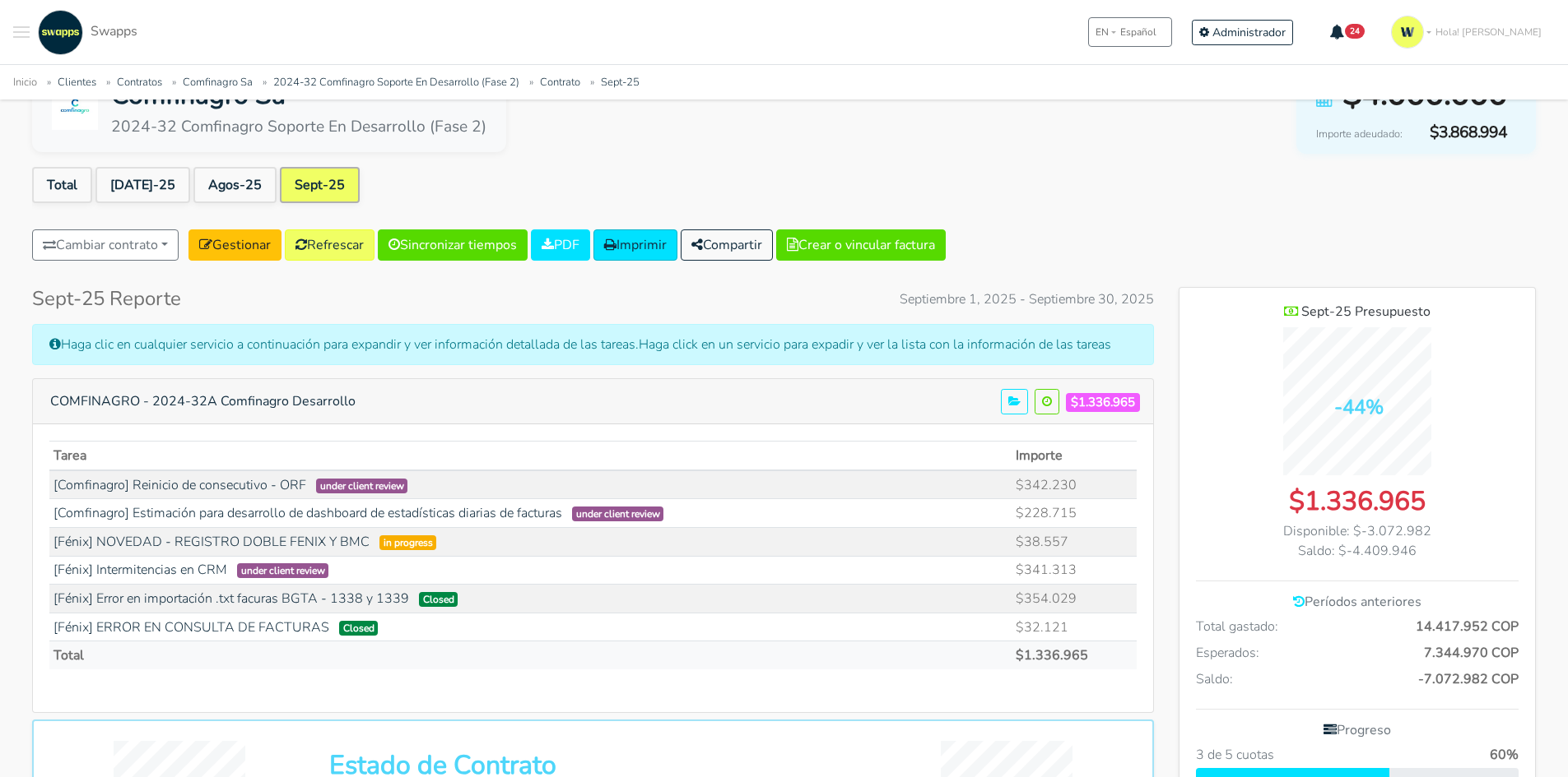
click at [1113, 176] on ul "Total Jul-25 Agos-25 Sept-25" at bounding box center [784, 188] width 1504 height 43
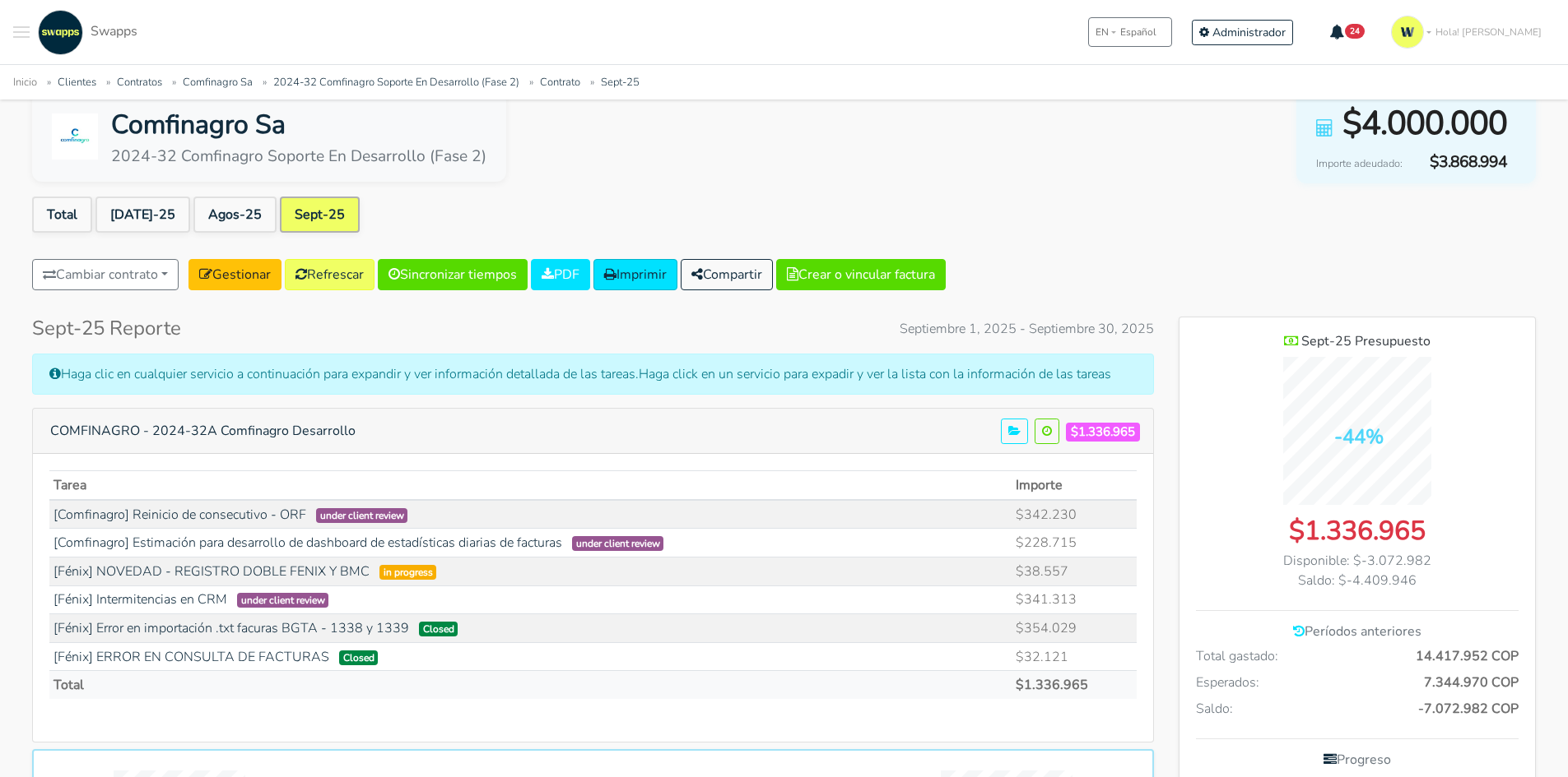
scroll to position [0, 0]
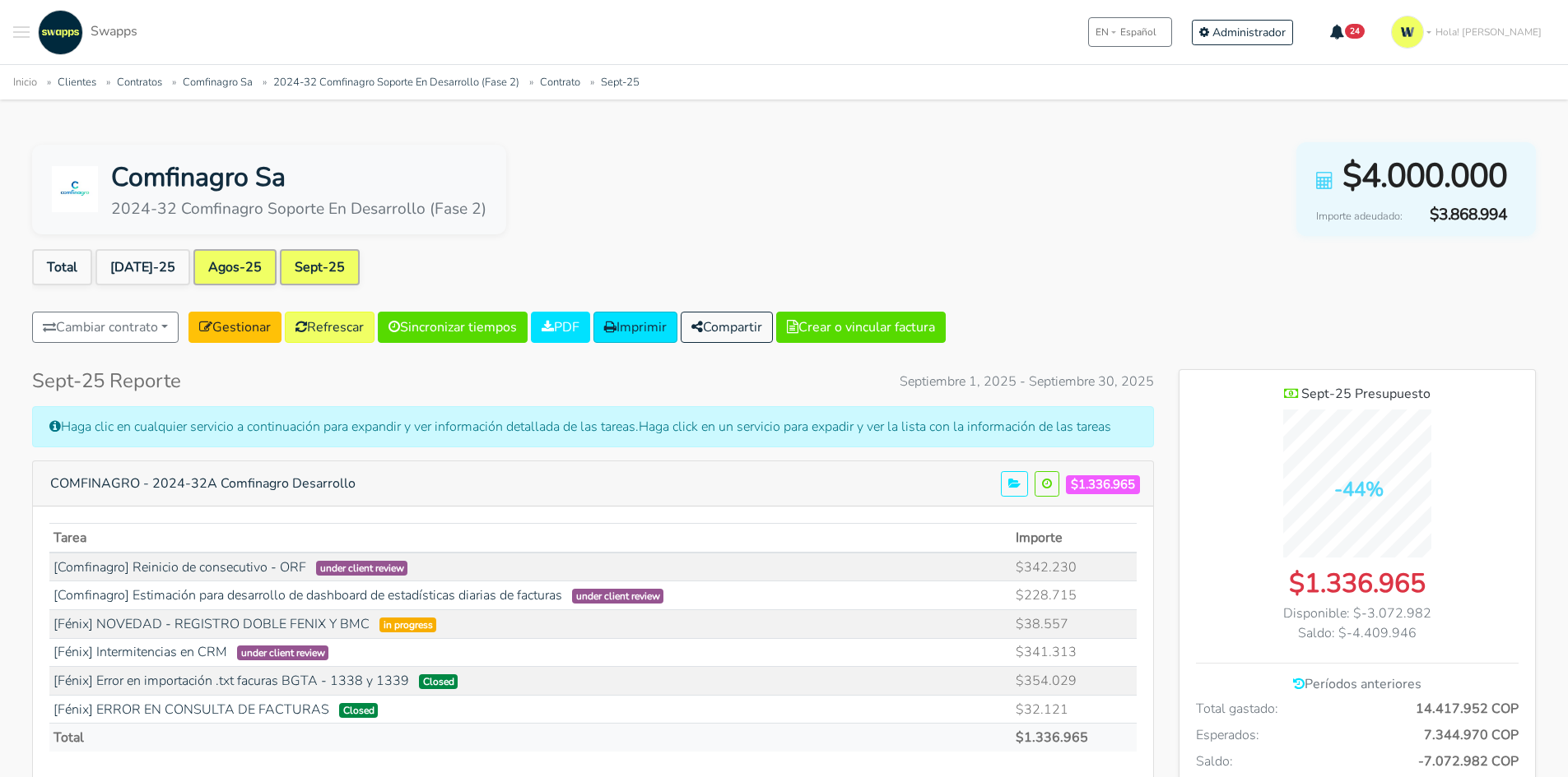
click at [203, 263] on link "Agos-25" at bounding box center [234, 266] width 83 height 36
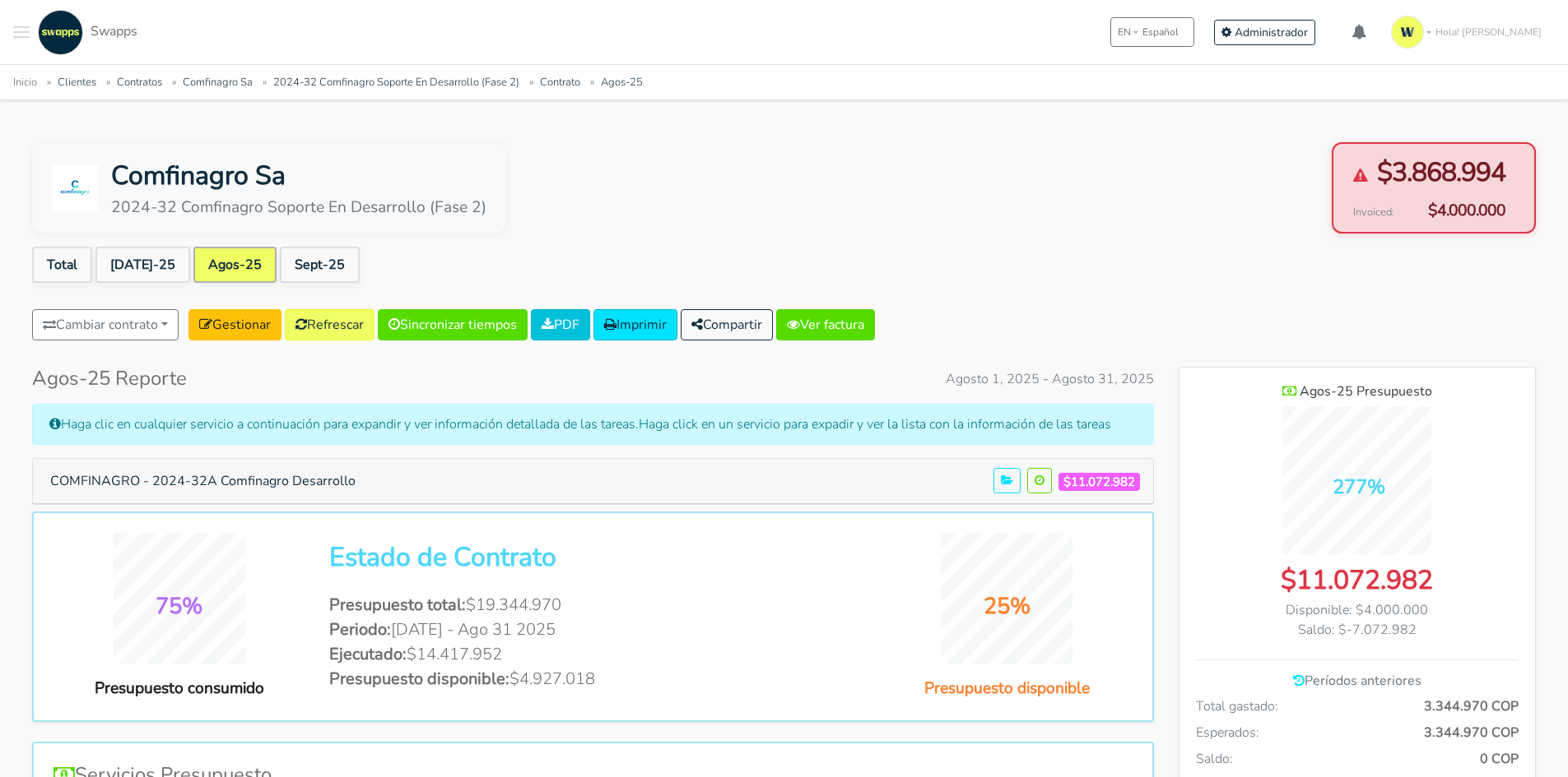
scroll to position [1199, 357]
click at [583, 325] on link "PDF" at bounding box center [560, 325] width 59 height 32
click at [337, 330] on link "Refrescar" at bounding box center [330, 325] width 90 height 32
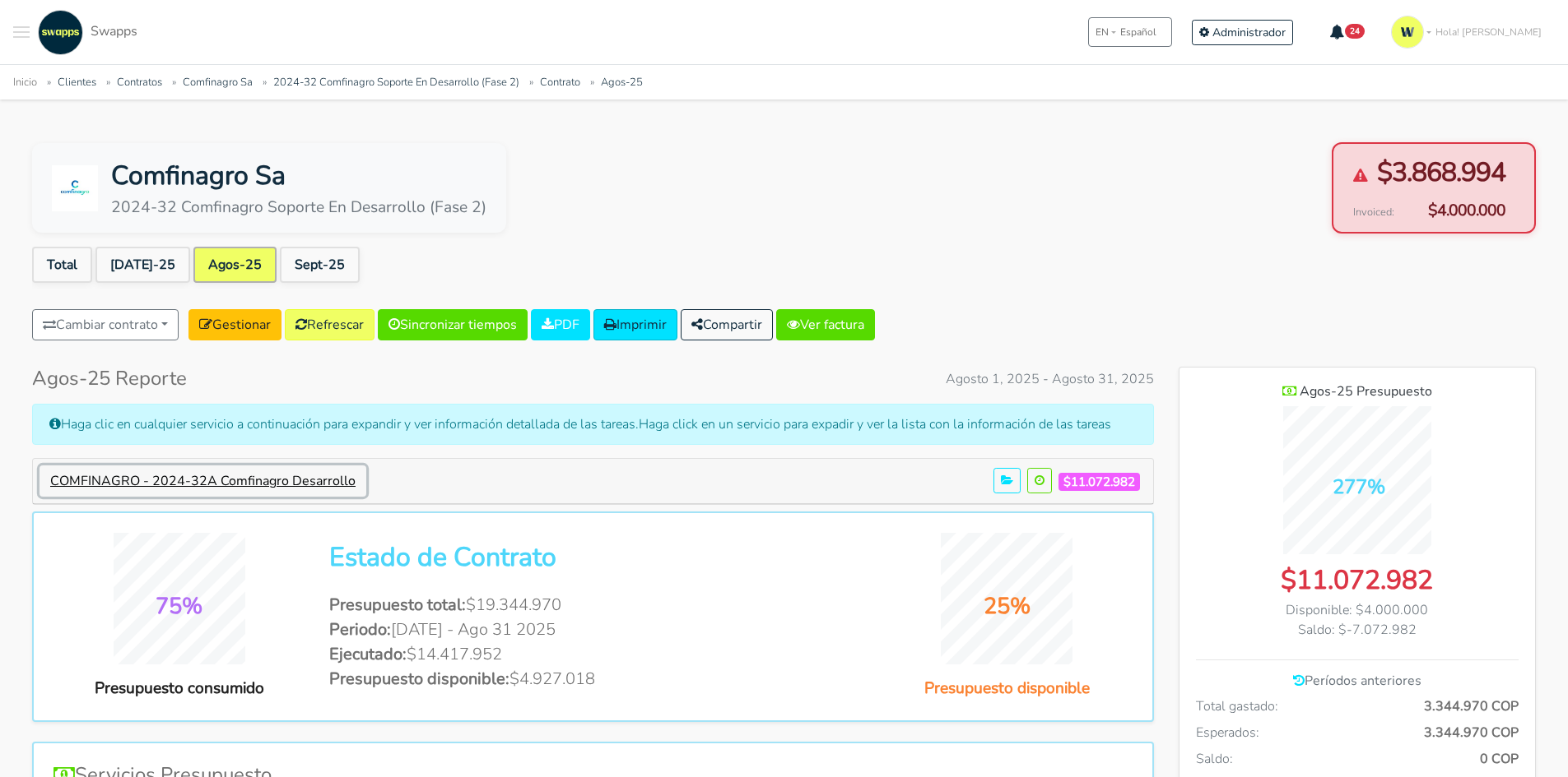
click at [323, 473] on button "COMFINAGRO - 2024-32A Comfinagro Desarrollo" at bounding box center [203, 481] width 327 height 32
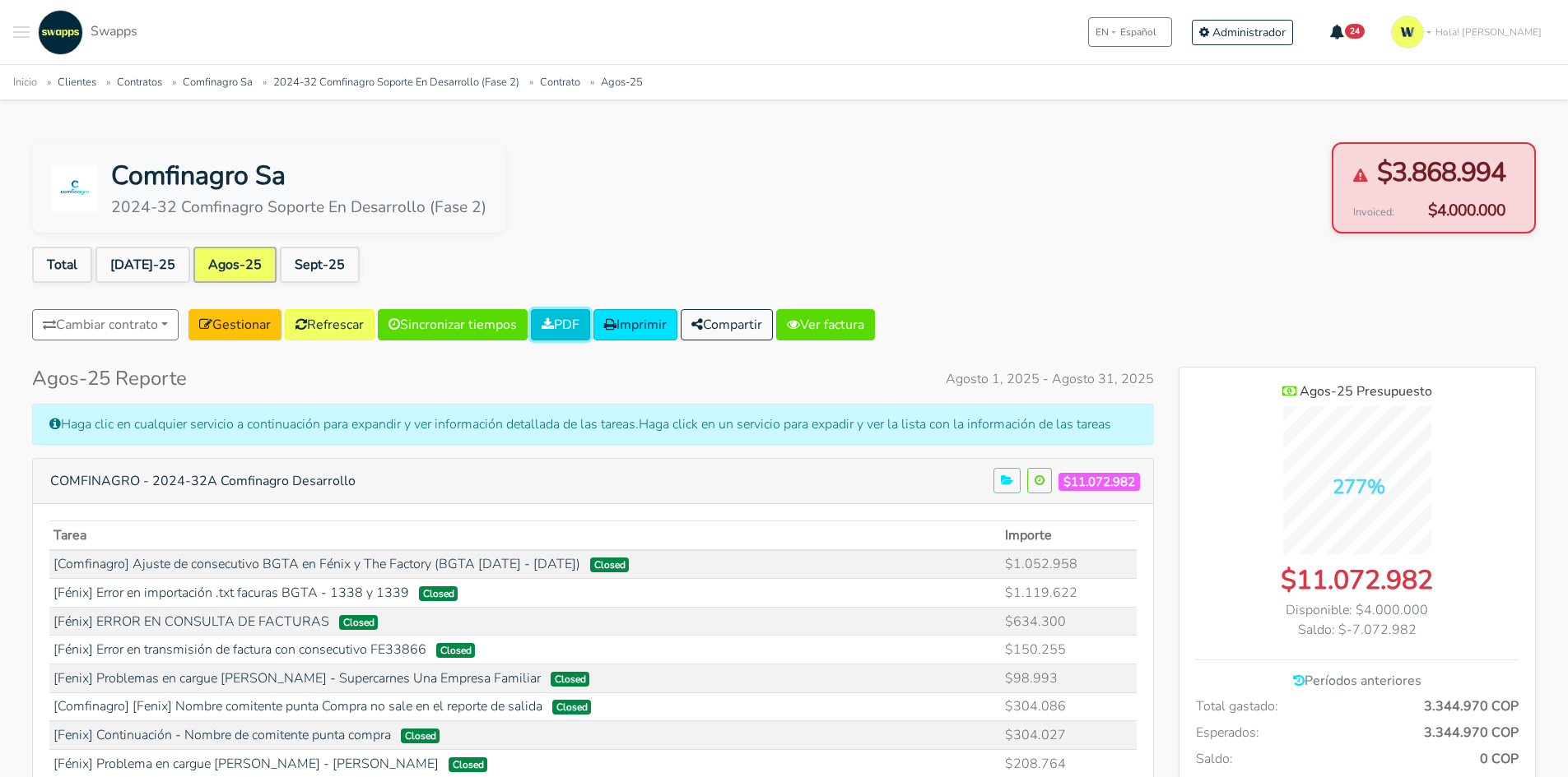
click at [576, 320] on link "PDF" at bounding box center [560, 325] width 59 height 32
click at [366, 85] on link "2024-32 Comfinagro Soporte En Desarrollo (Fase 2)" at bounding box center [396, 83] width 246 height 15
